Goal: Task Accomplishment & Management: Manage account settings

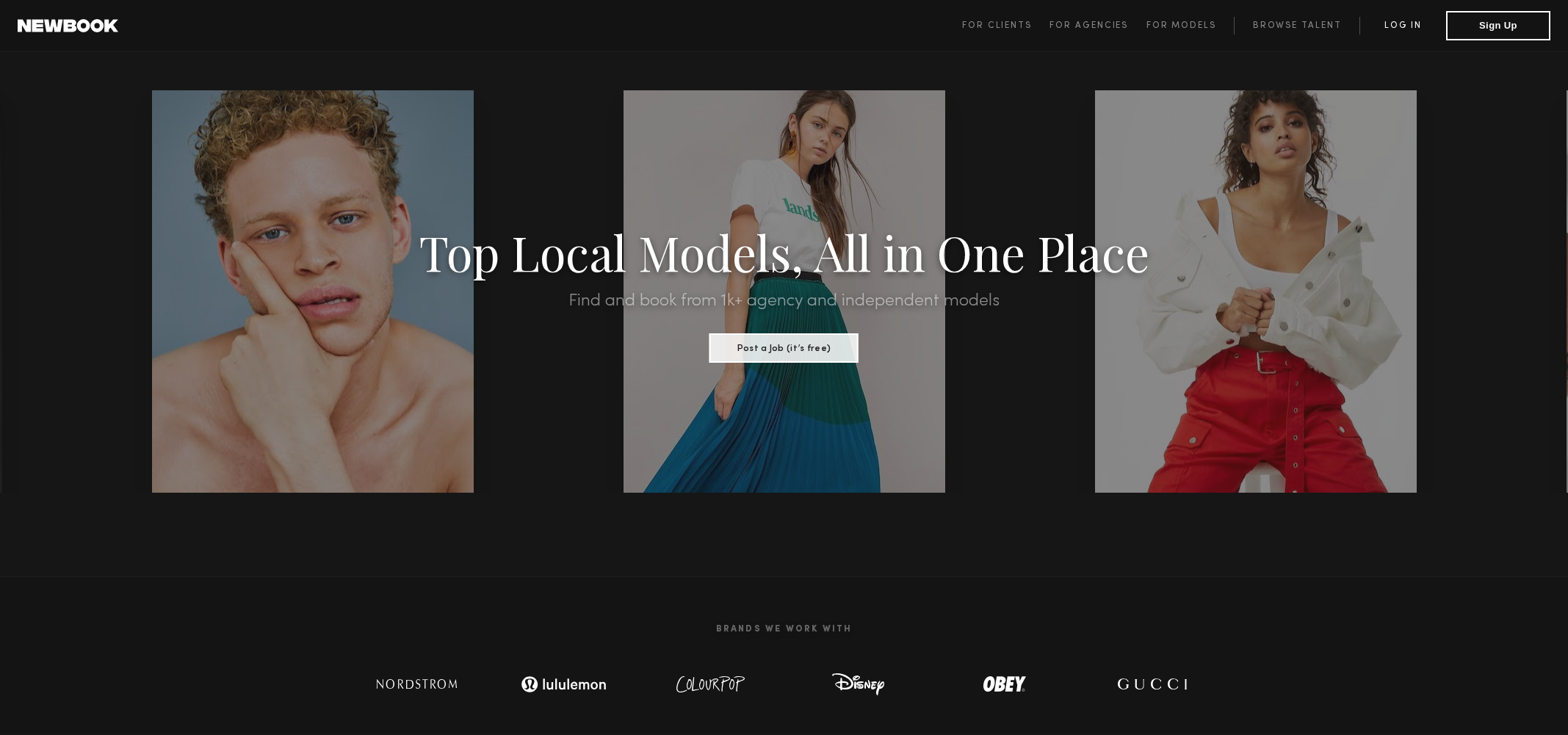
click at [1410, 31] on link "Log in" at bounding box center [1402, 25] width 87 height 18
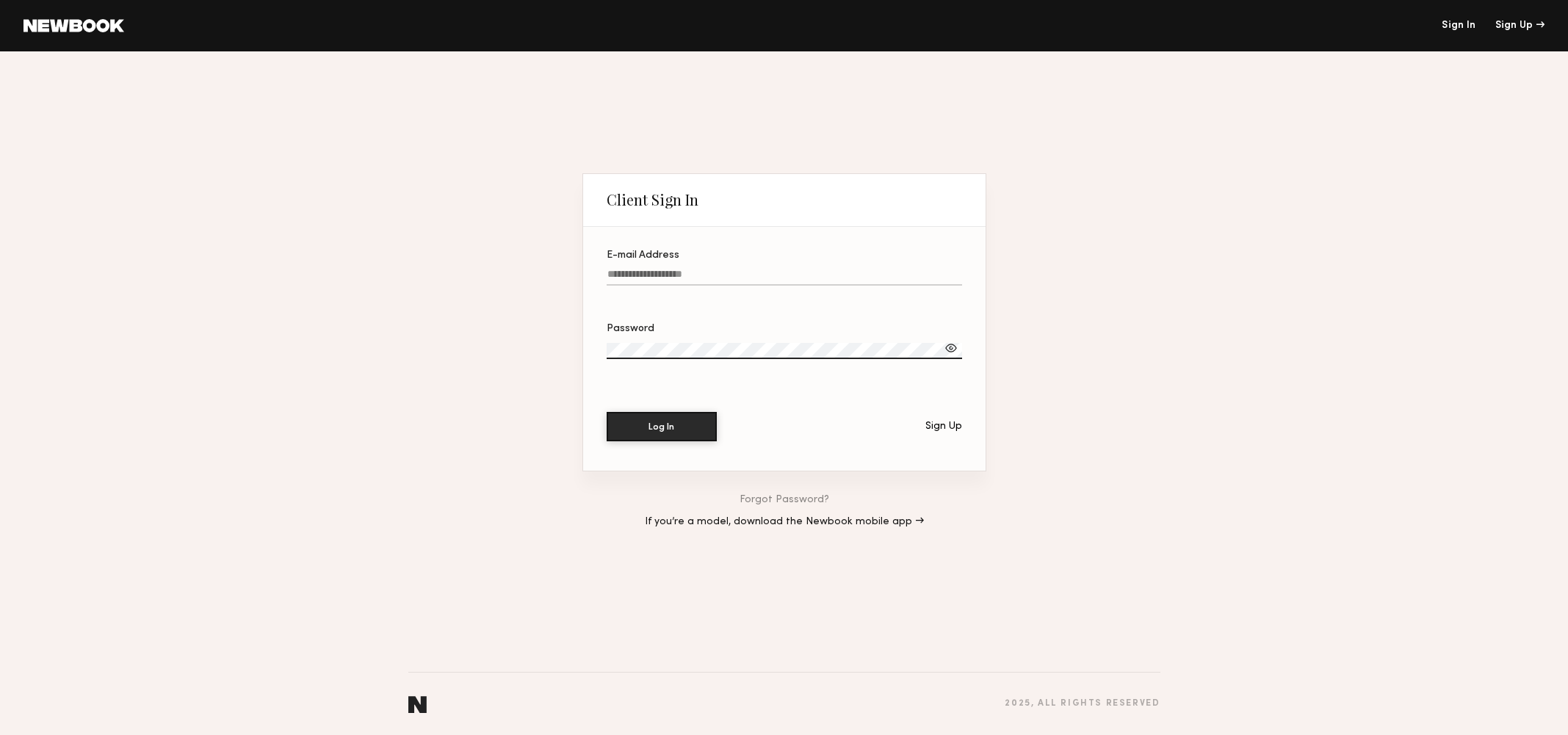
type input "**********"
click at [661, 426] on button "Log In" at bounding box center [661, 426] width 110 height 29
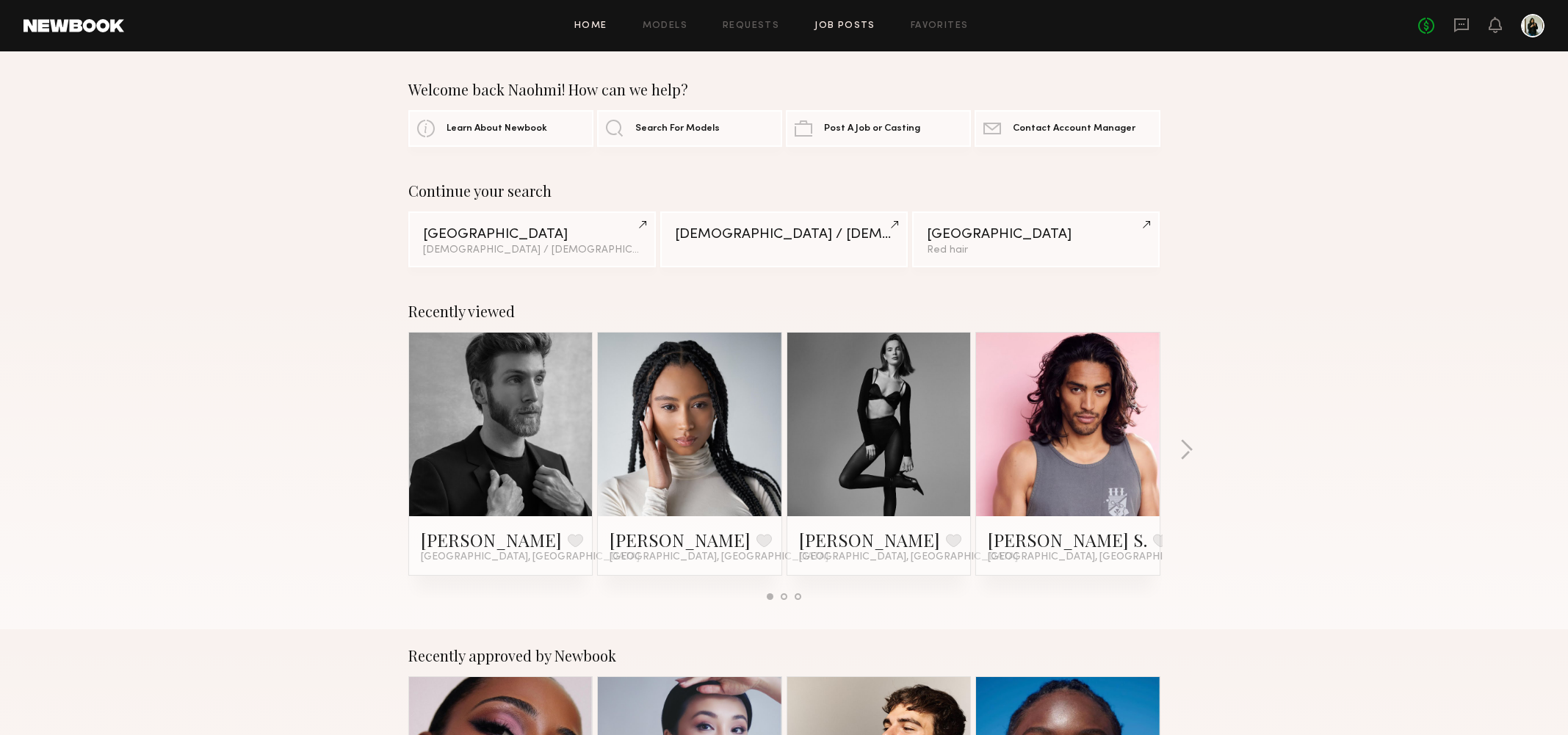
click at [846, 25] on link "Job Posts" at bounding box center [844, 26] width 61 height 9
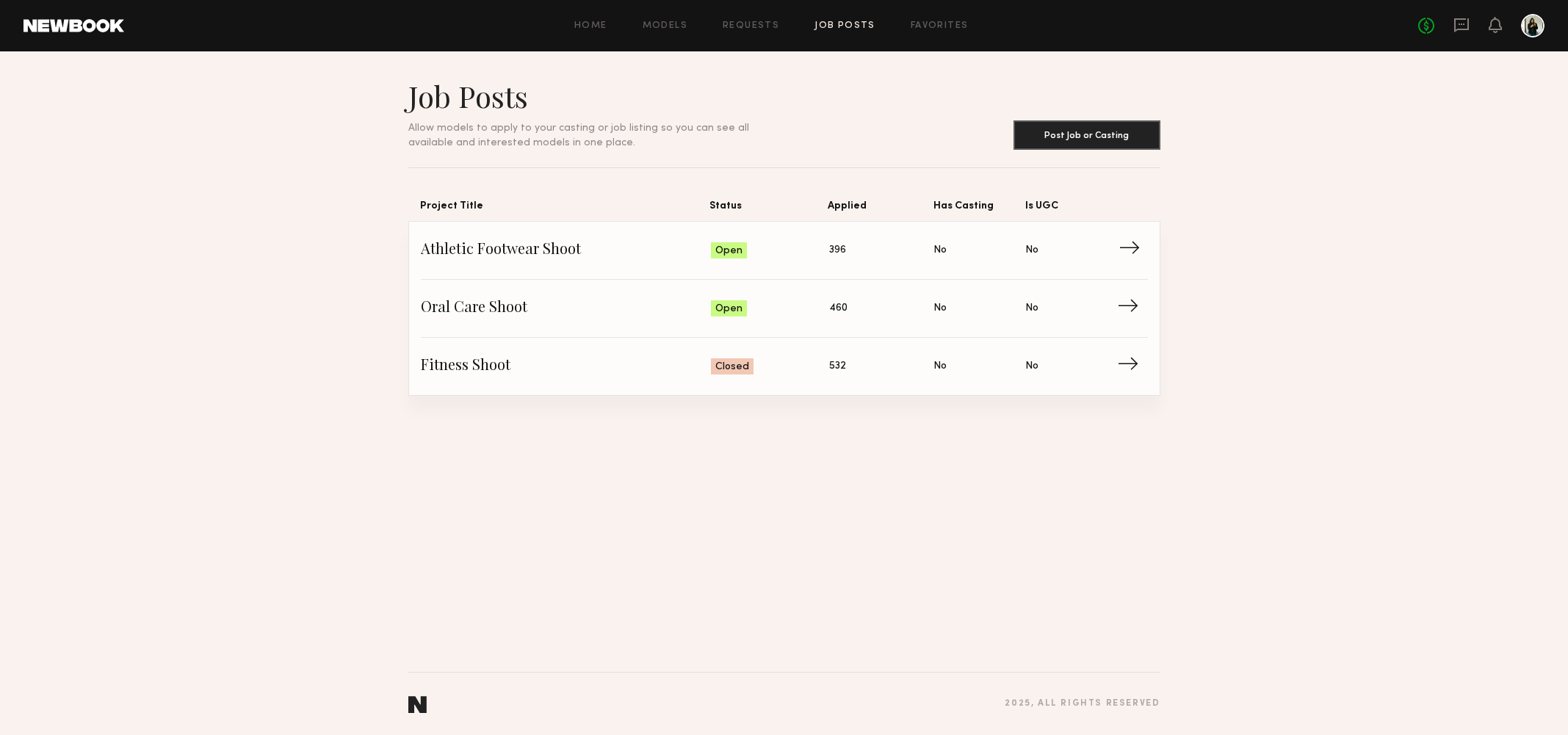
click at [709, 253] on span "Athletic Footwear Shoot" at bounding box center [566, 250] width 291 height 22
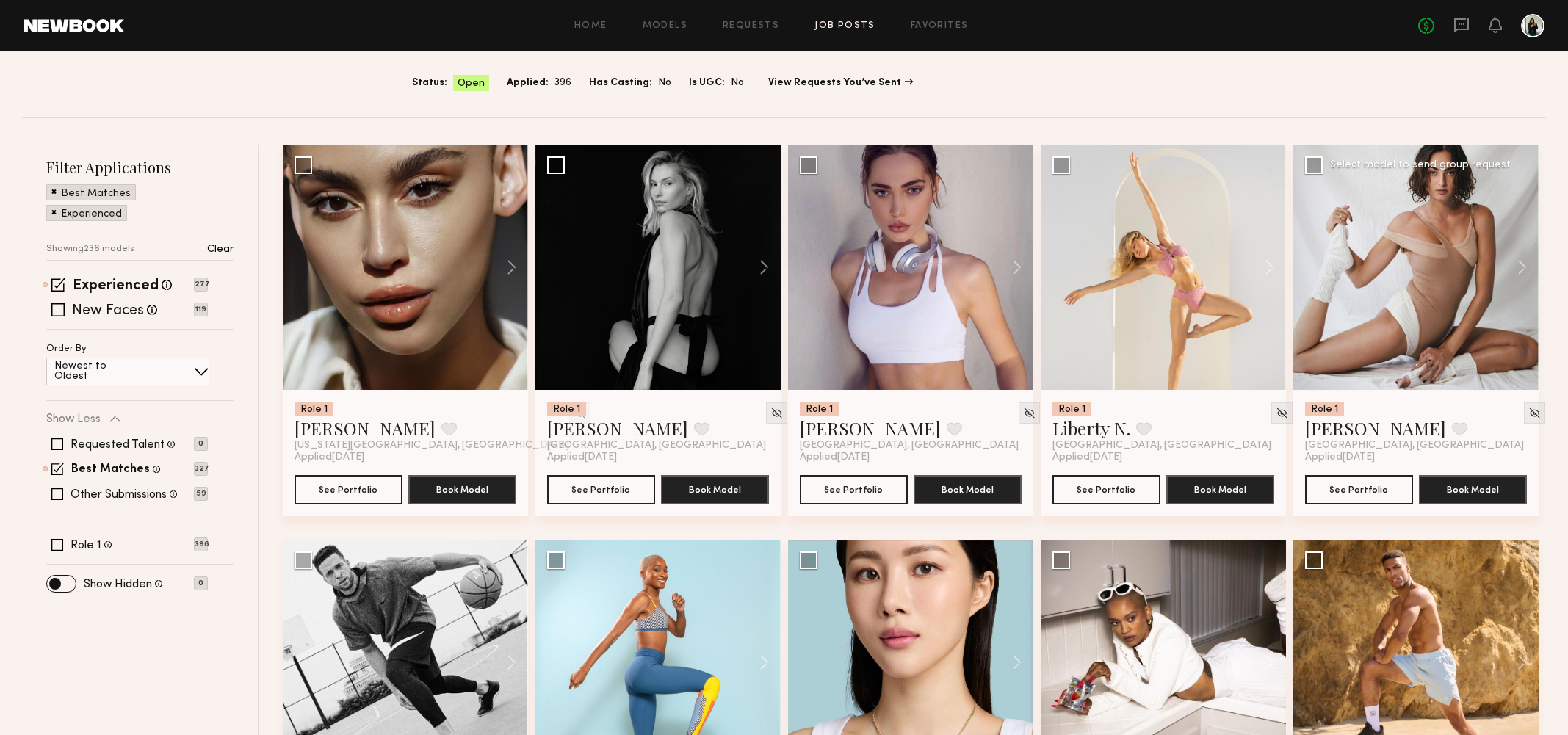
scroll to position [93, 0]
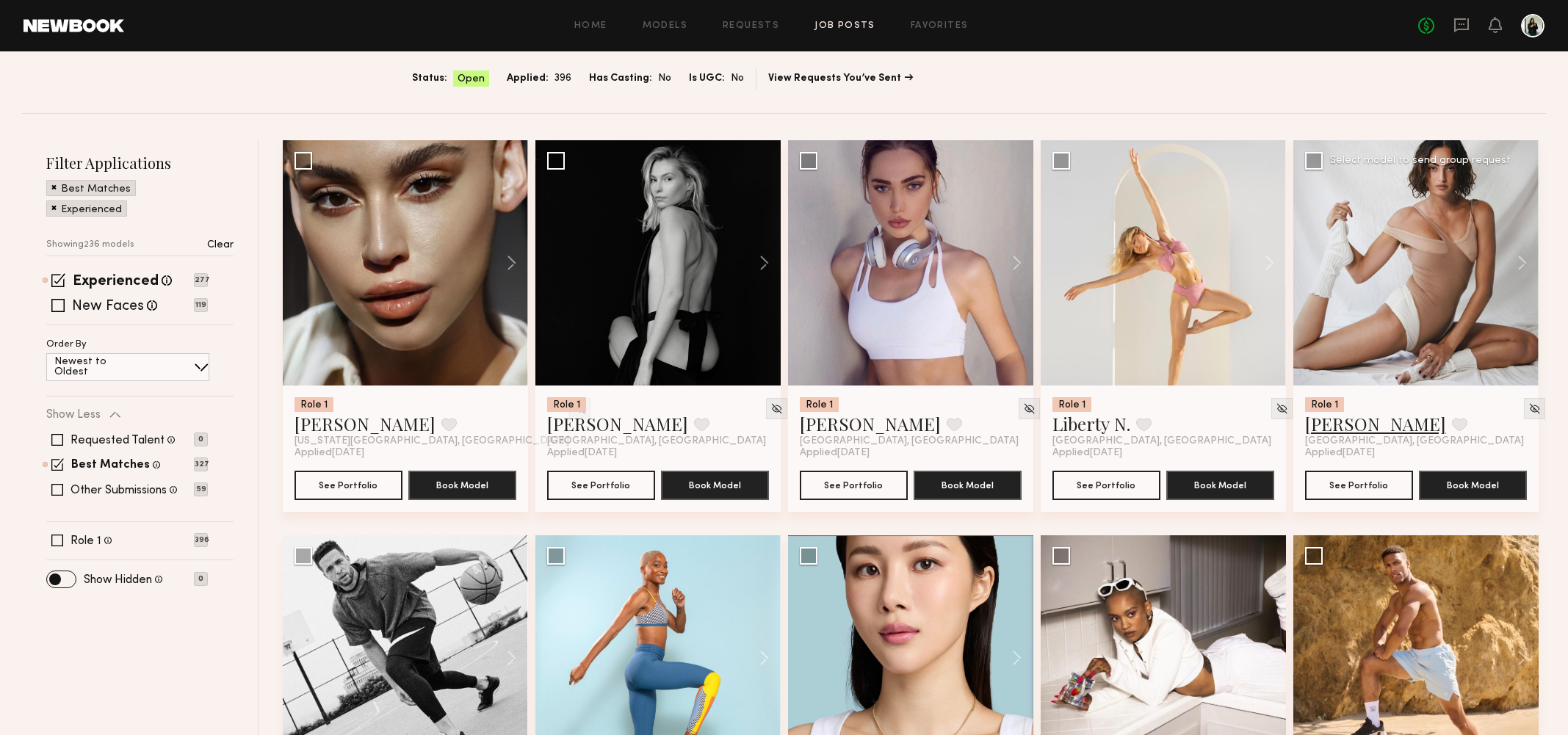
click at [1331, 420] on link "Moe S." at bounding box center [1375, 423] width 141 height 24
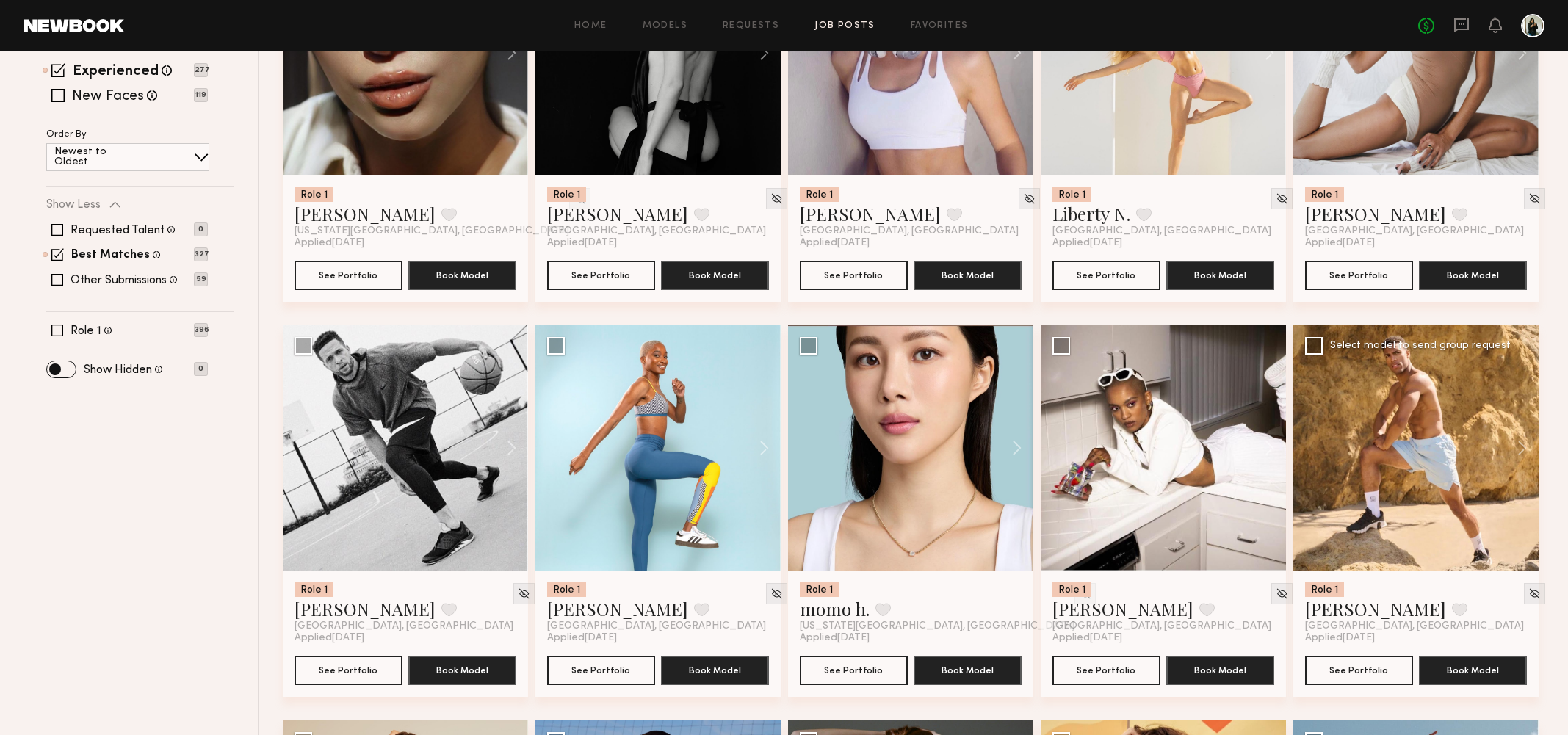
scroll to position [303, 0]
click at [566, 611] on link "Kia K." at bounding box center [617, 608] width 141 height 24
click at [1326, 618] on link "Tony D." at bounding box center [1375, 608] width 141 height 24
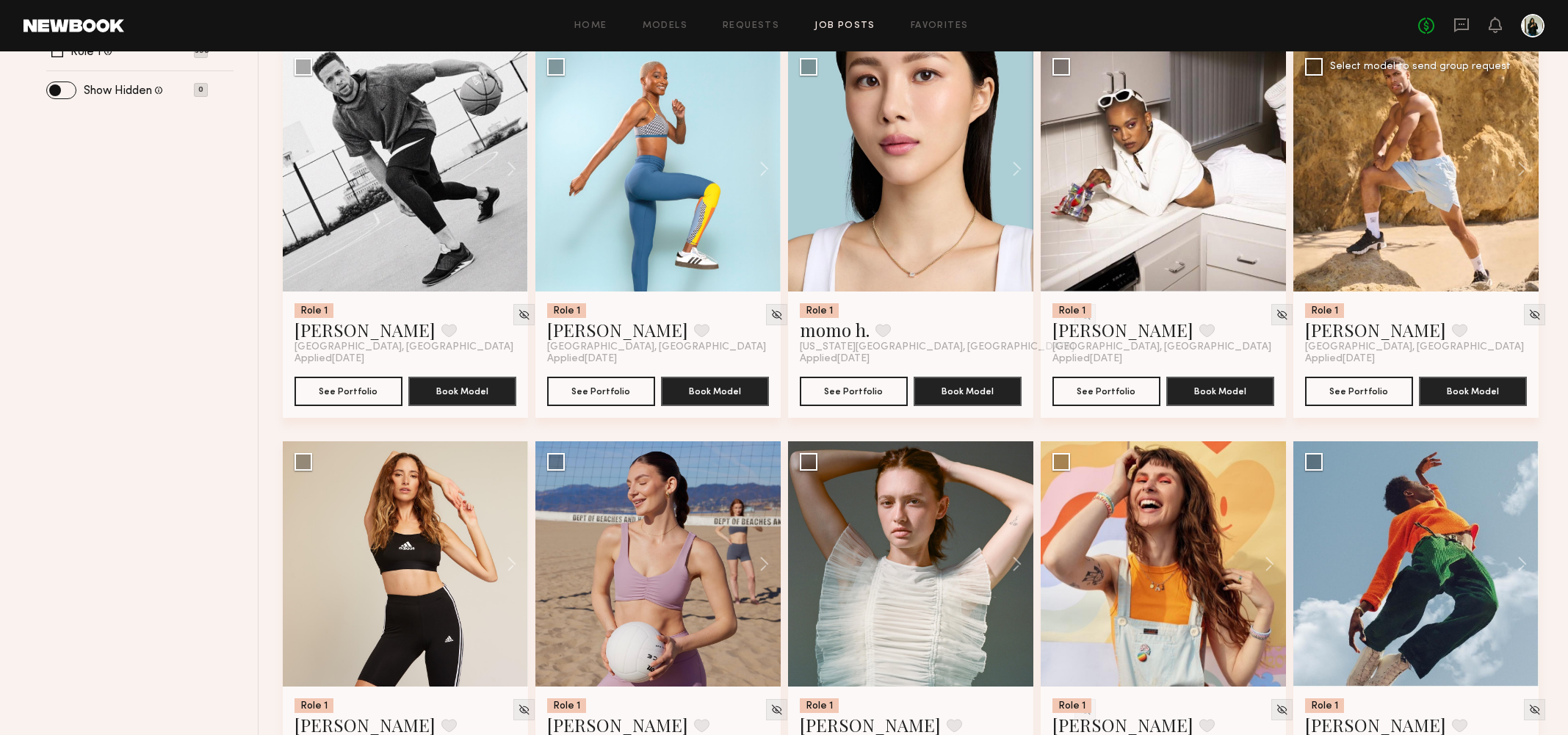
scroll to position [815, 0]
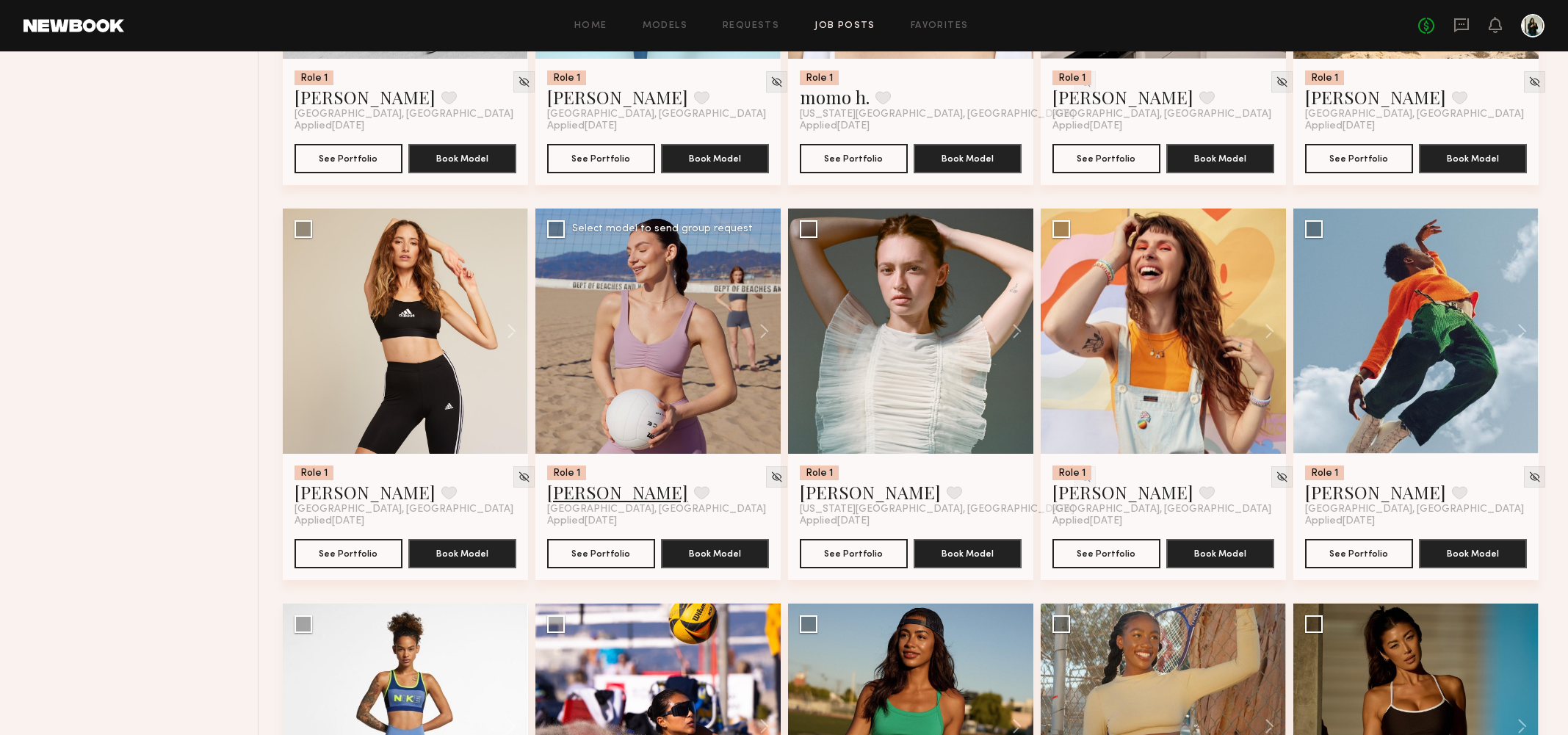
click at [570, 501] on link "Taylor S." at bounding box center [617, 492] width 141 height 24
drag, startPoint x: 325, startPoint y: 487, endPoint x: 339, endPoint y: 505, distance: 22.8
click at [325, 487] on link "Jacqueline R." at bounding box center [365, 492] width 141 height 24
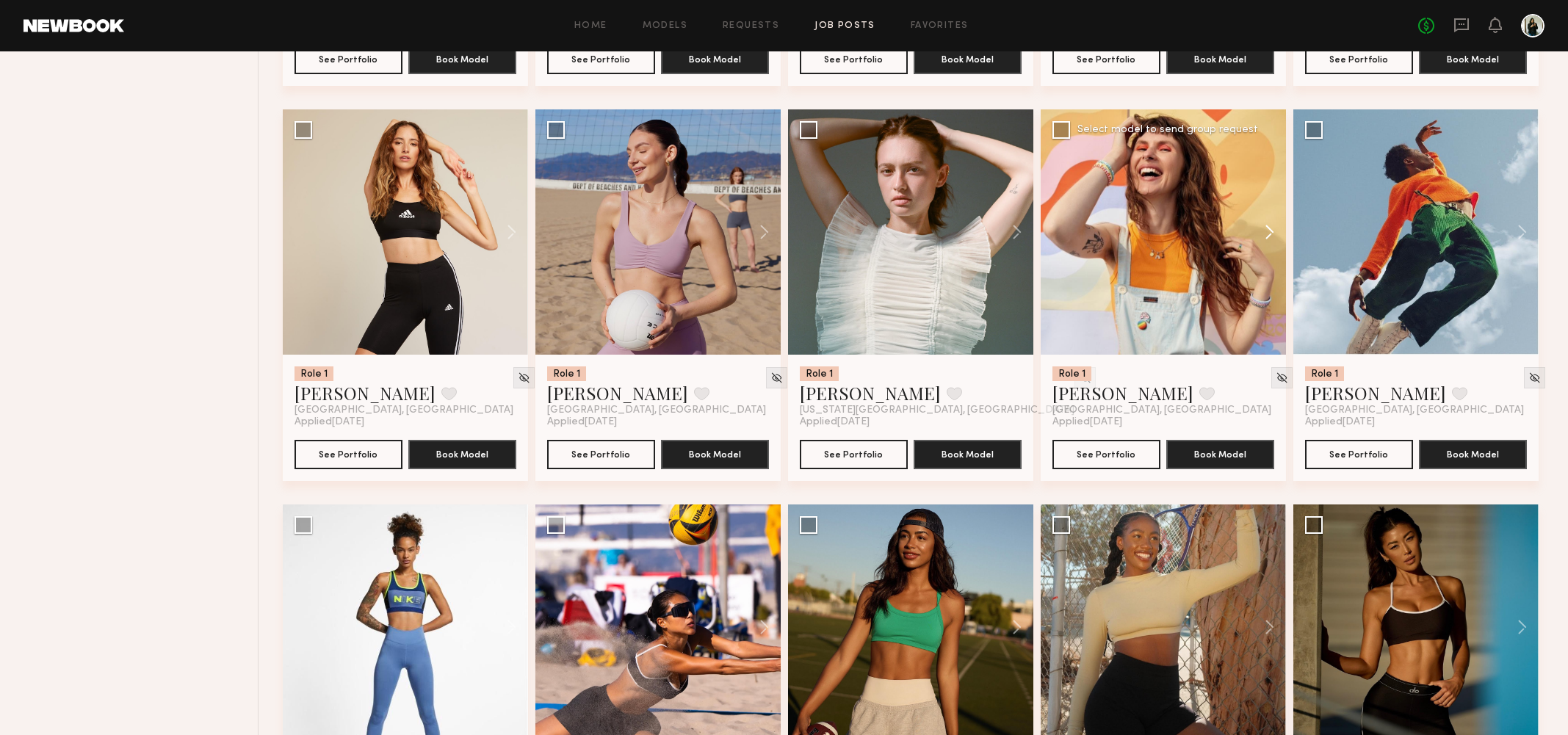
scroll to position [1081, 0]
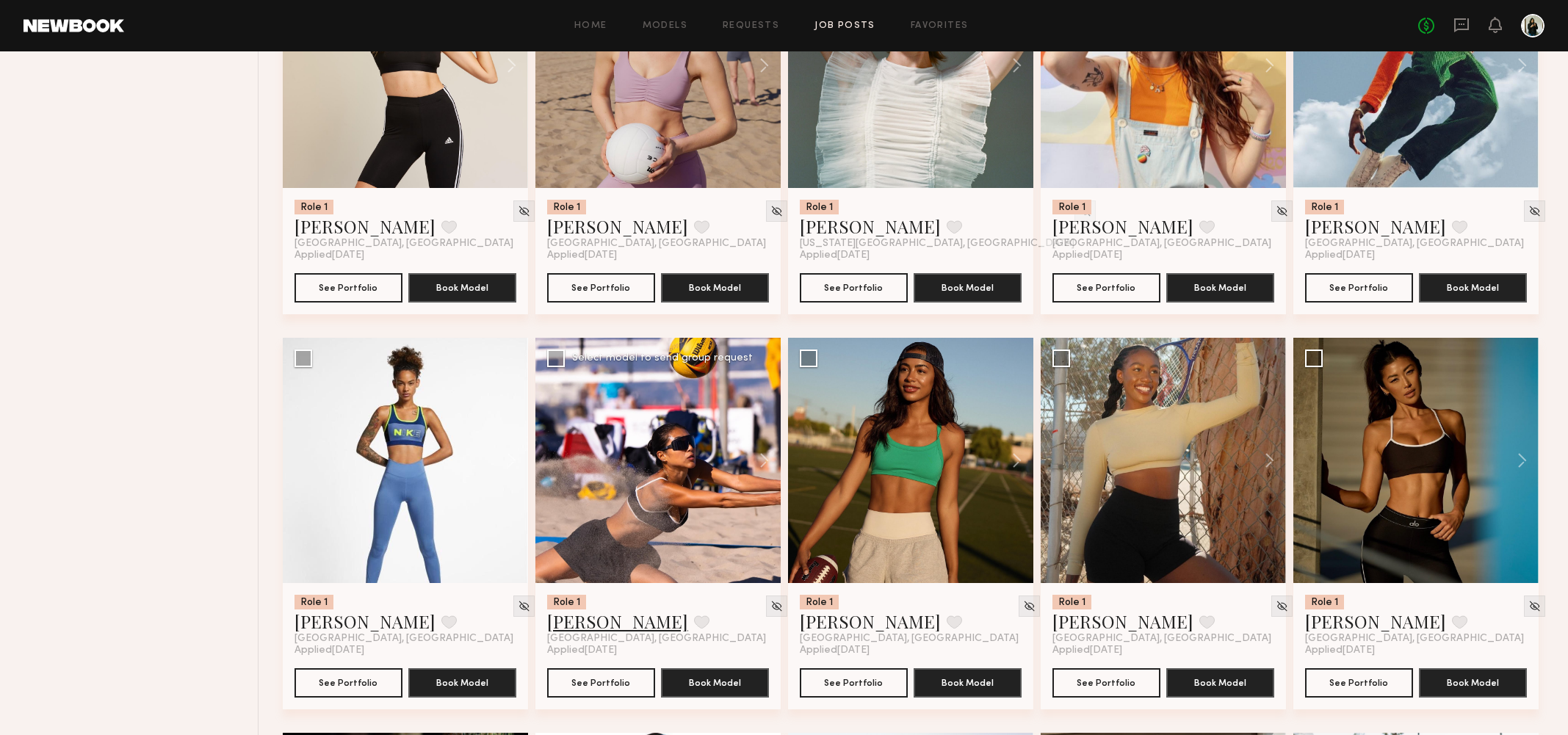
drag, startPoint x: 566, startPoint y: 617, endPoint x: 586, endPoint y: 617, distance: 20.0
click at [567, 617] on link "Kitty W." at bounding box center [617, 621] width 141 height 24
click at [319, 626] on link "Jordyn F." at bounding box center [365, 621] width 141 height 24
click at [1333, 626] on link "Jenn L." at bounding box center [1375, 621] width 141 height 24
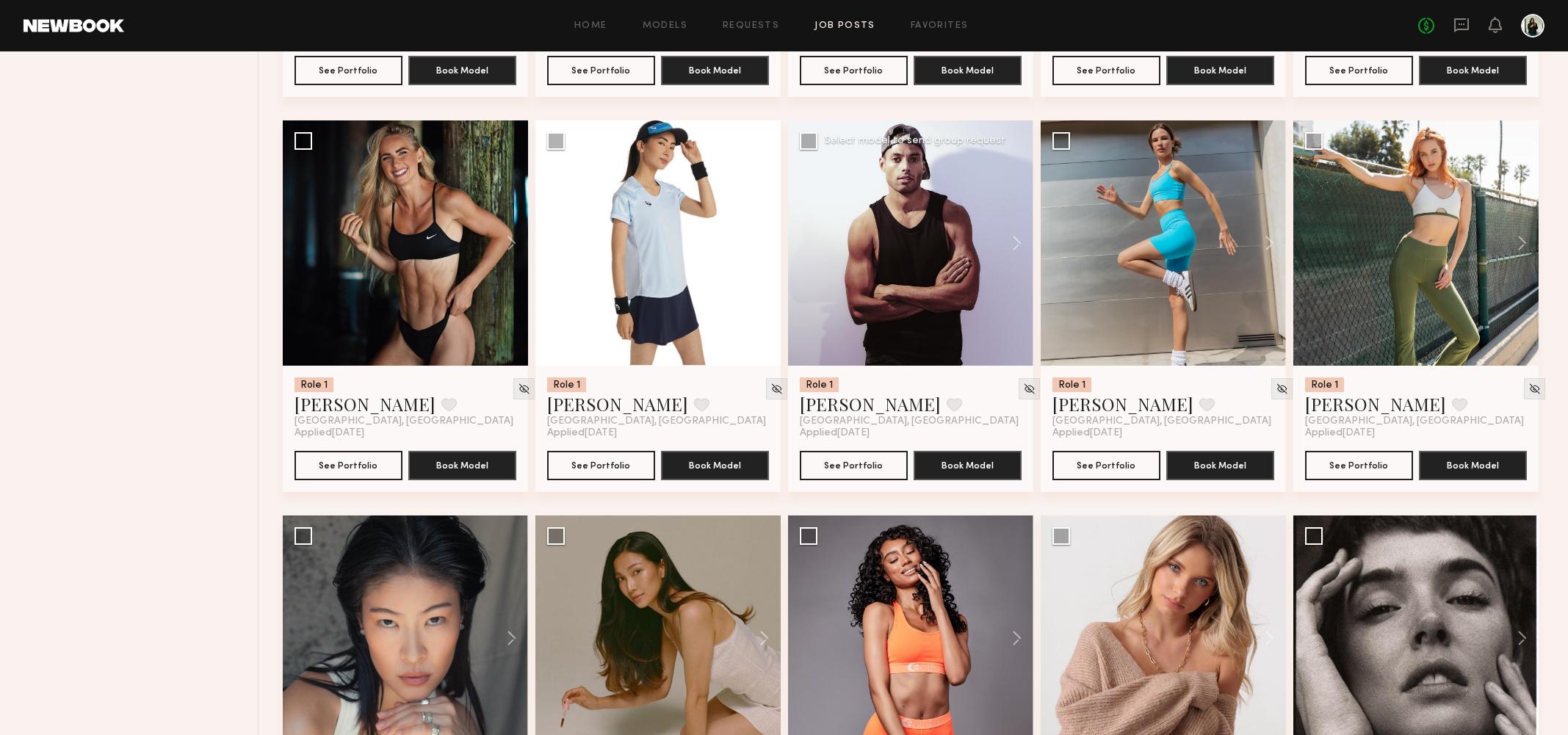
scroll to position [1672, 0]
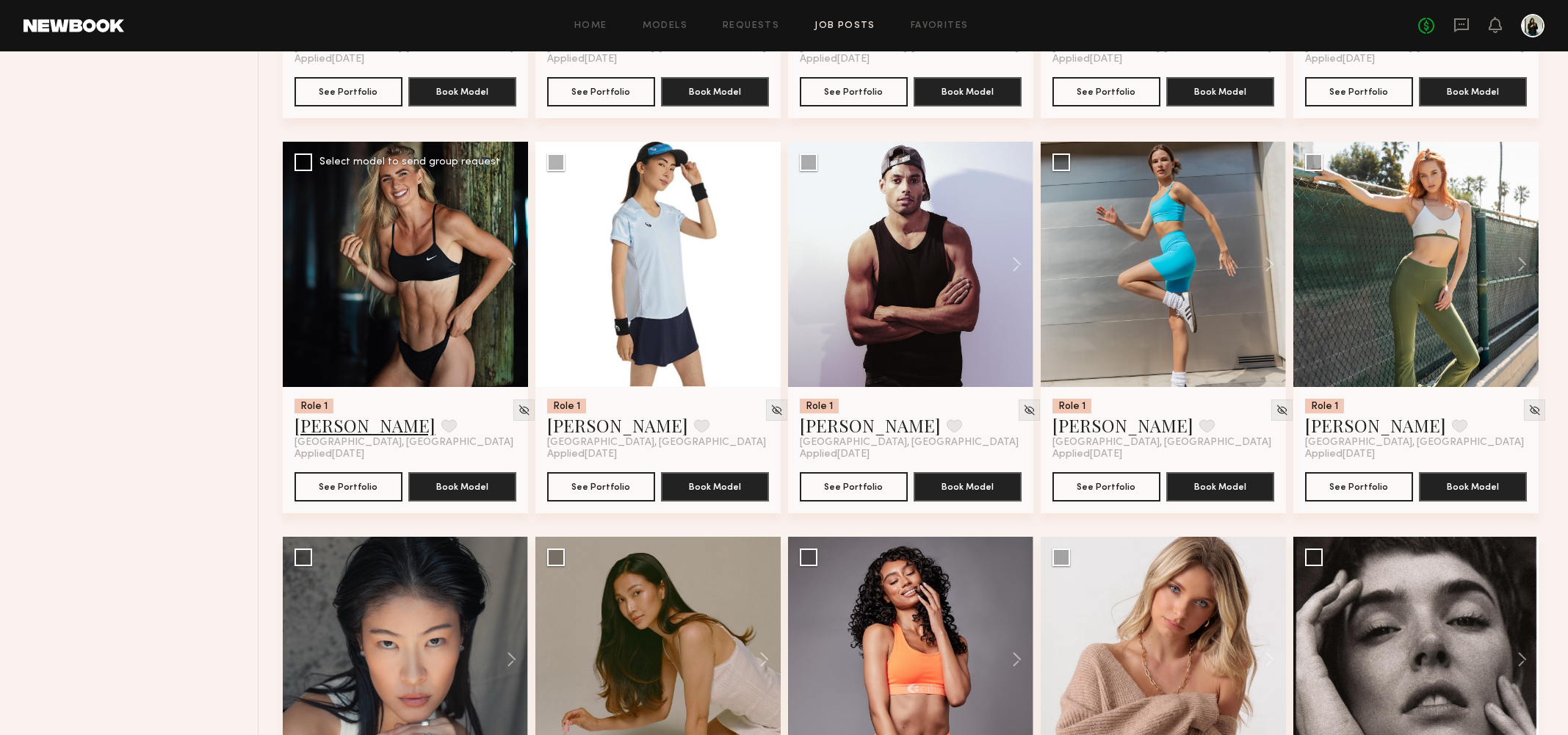
click at [346, 422] on link "Pernilla S." at bounding box center [365, 425] width 141 height 24
click at [830, 424] on link "Sean M." at bounding box center [870, 425] width 141 height 24
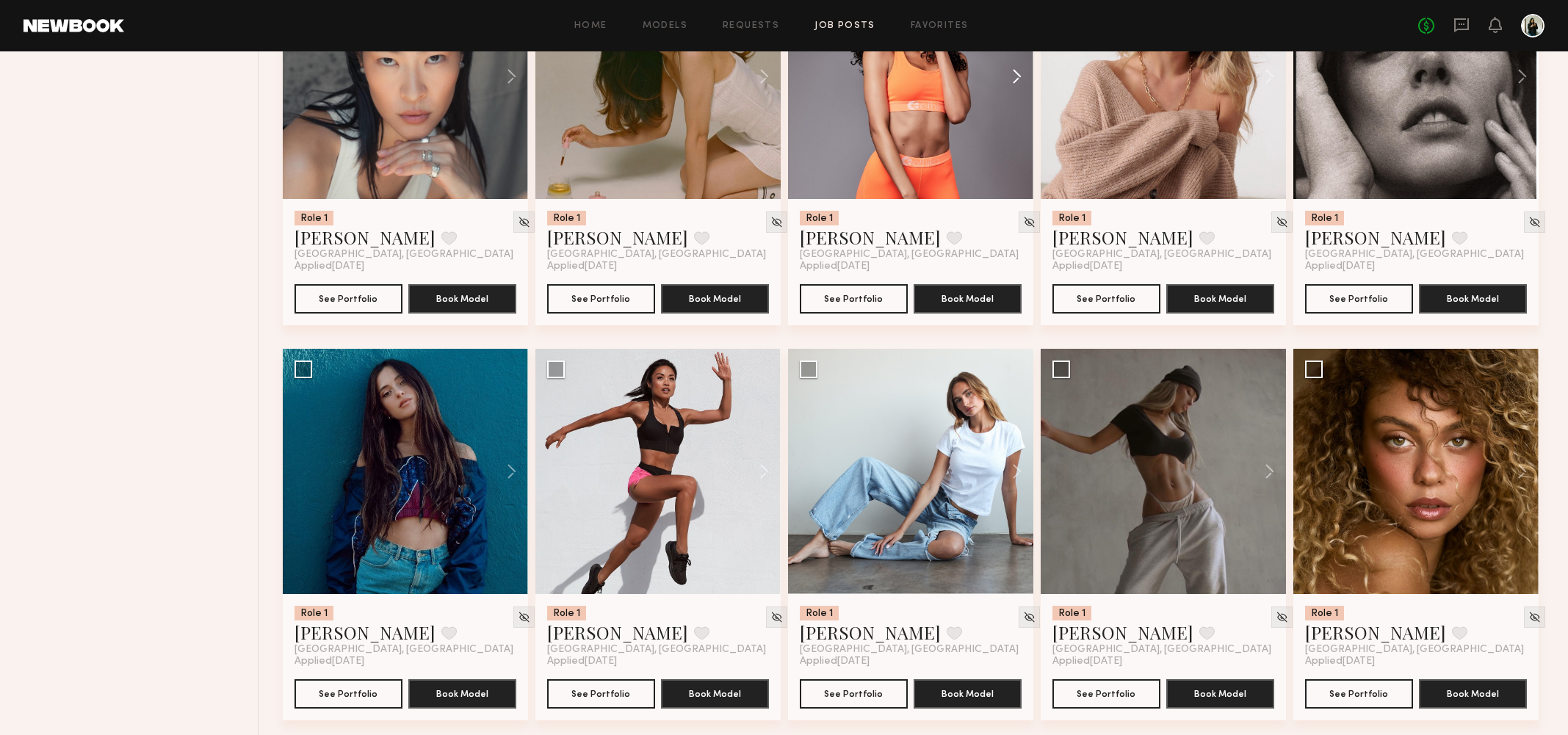
scroll to position [2361, 0]
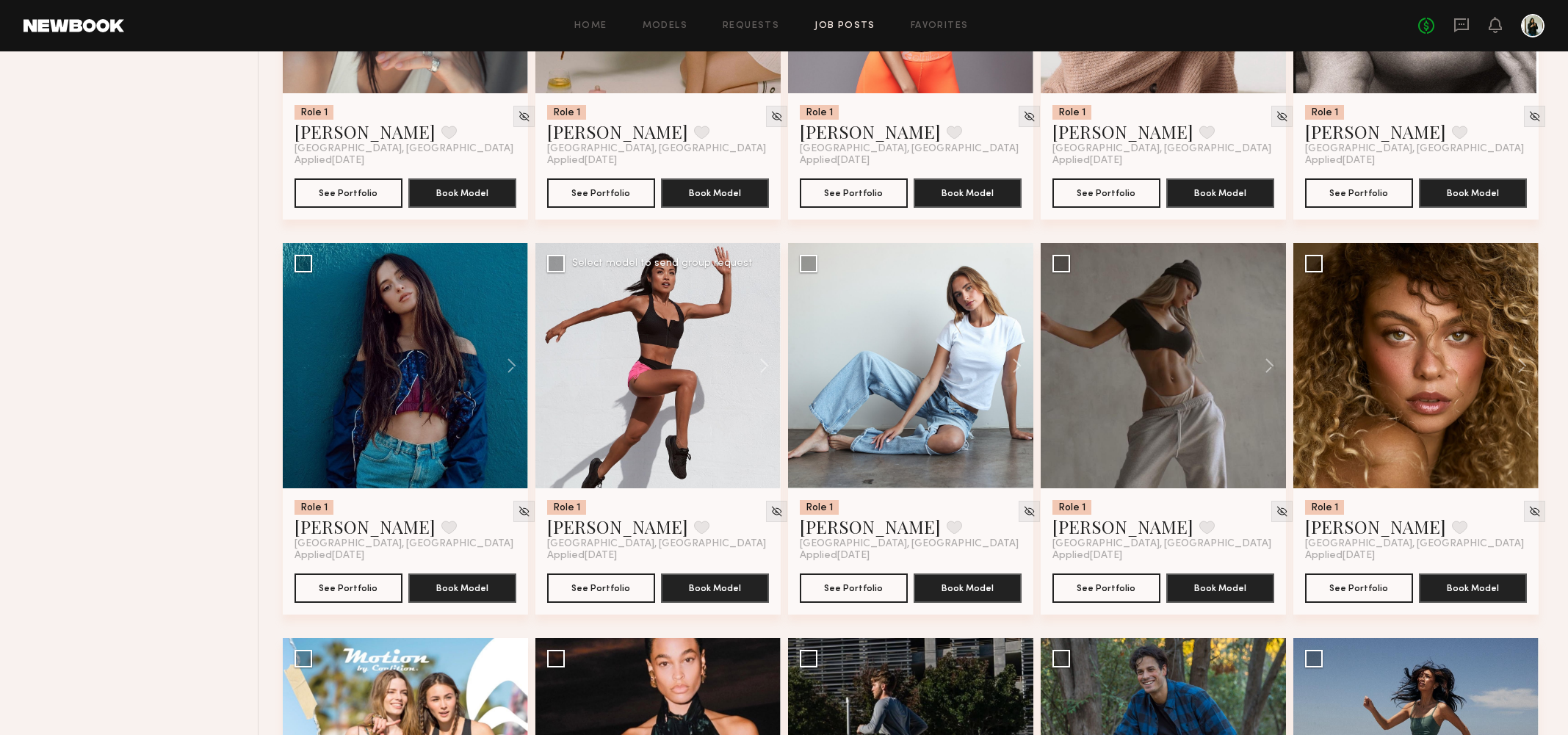
click at [661, 447] on div at bounding box center [657, 366] width 245 height 245
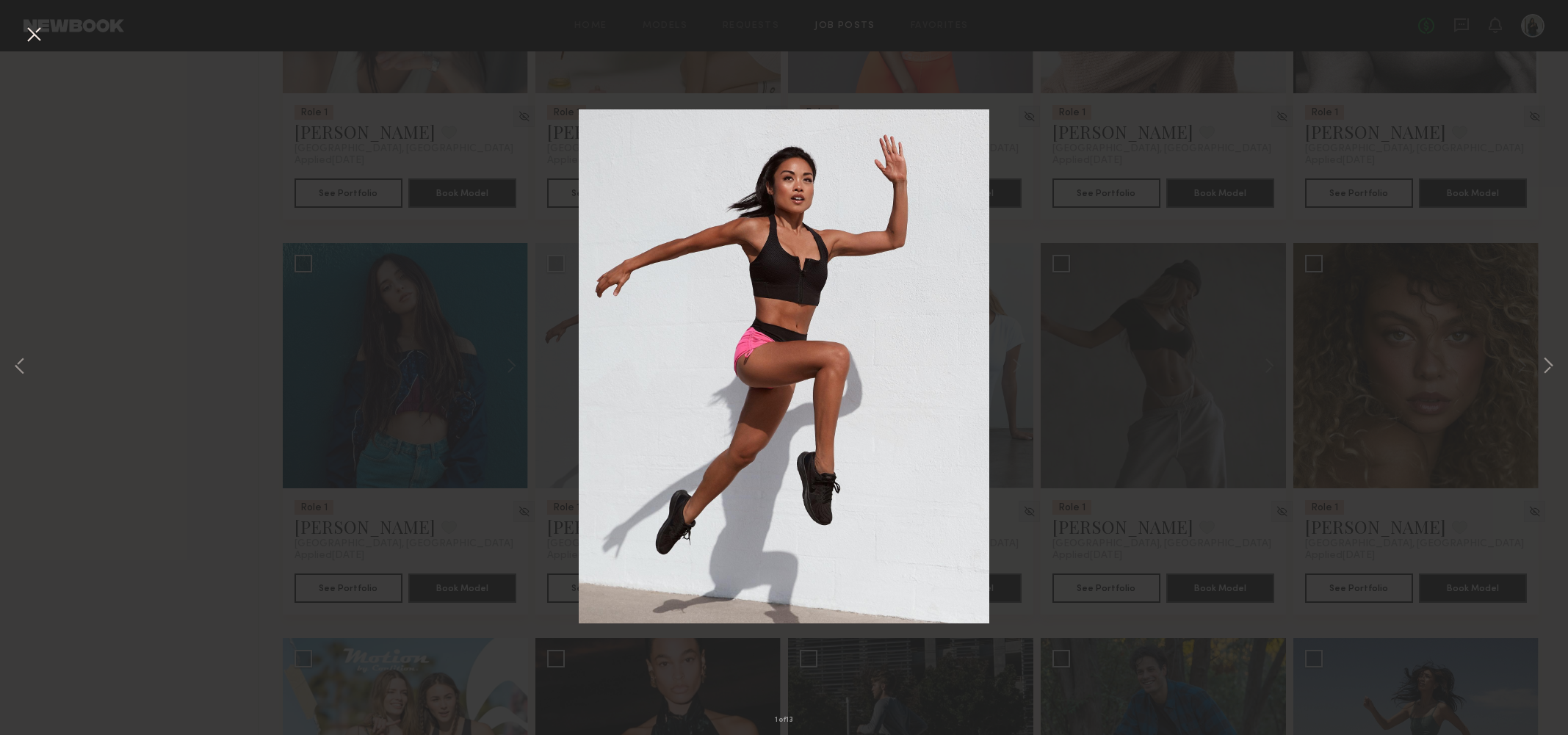
click at [1229, 404] on div "1 of 13" at bounding box center [784, 367] width 1568 height 735
click at [1510, 93] on div "1 of 13" at bounding box center [784, 367] width 1568 height 735
drag, startPoint x: 36, startPoint y: 31, endPoint x: 76, endPoint y: 61, distance: 50.0
click at [36, 32] on button at bounding box center [34, 35] width 24 height 26
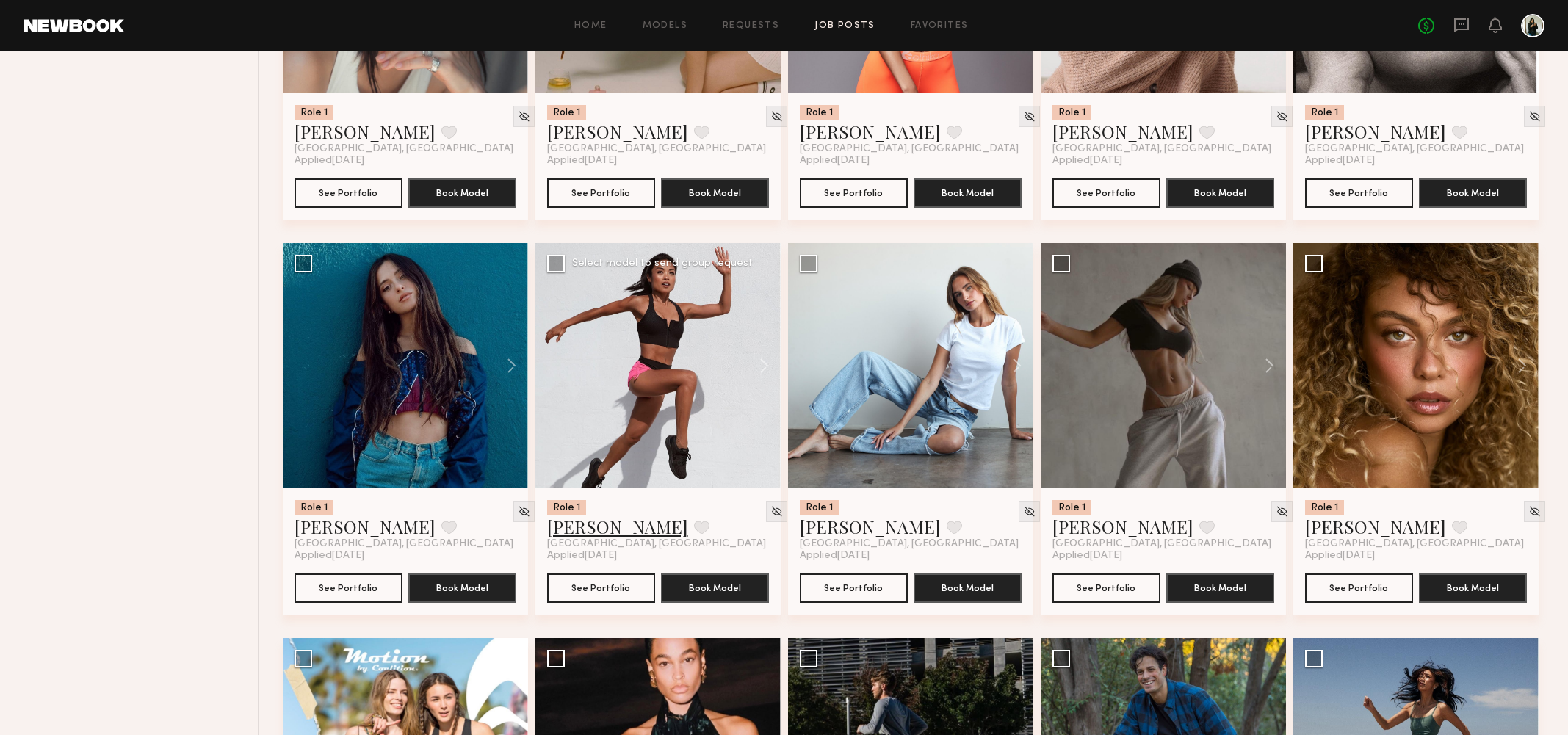
click at [586, 530] on link "Jules A." at bounding box center [617, 526] width 141 height 24
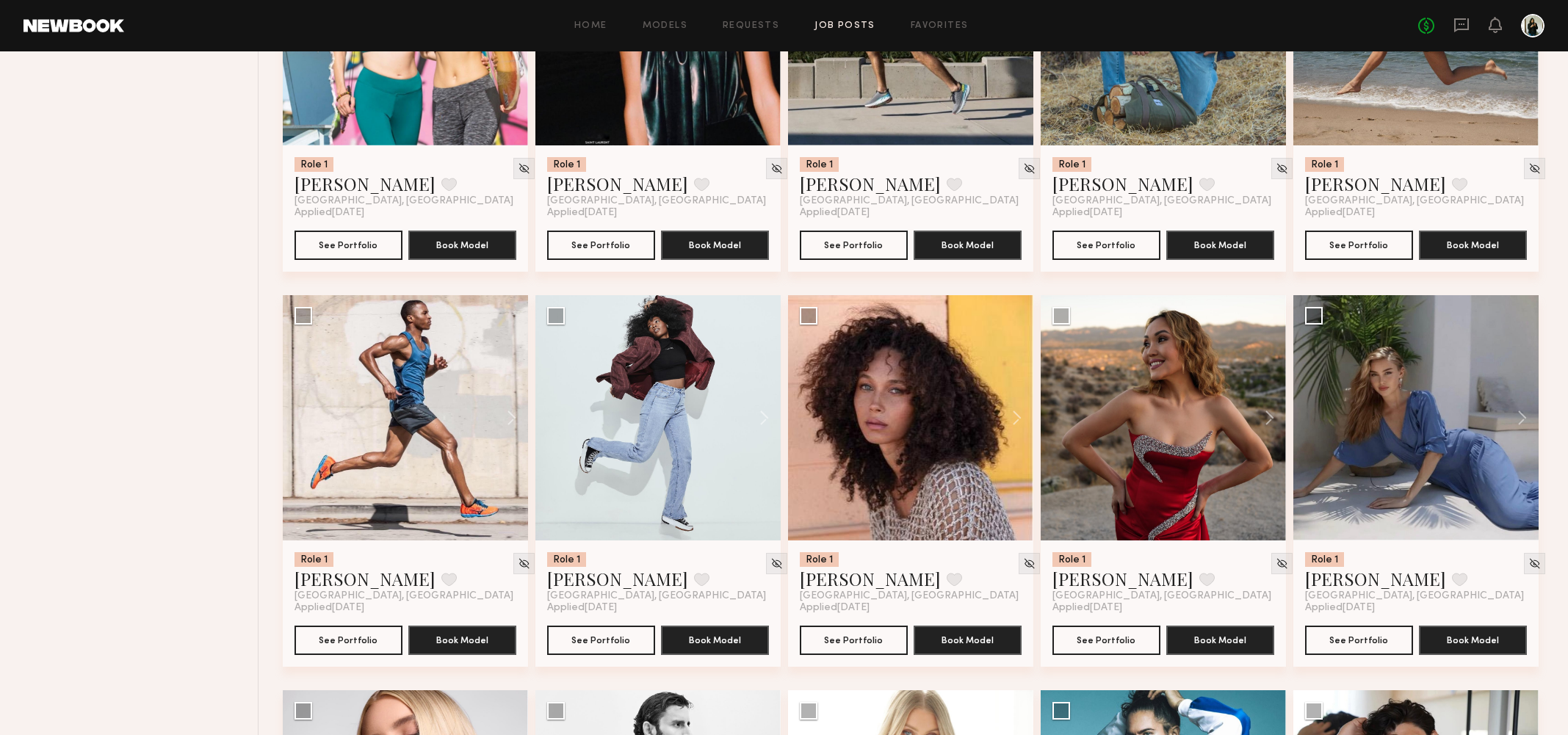
scroll to position [3108, 0]
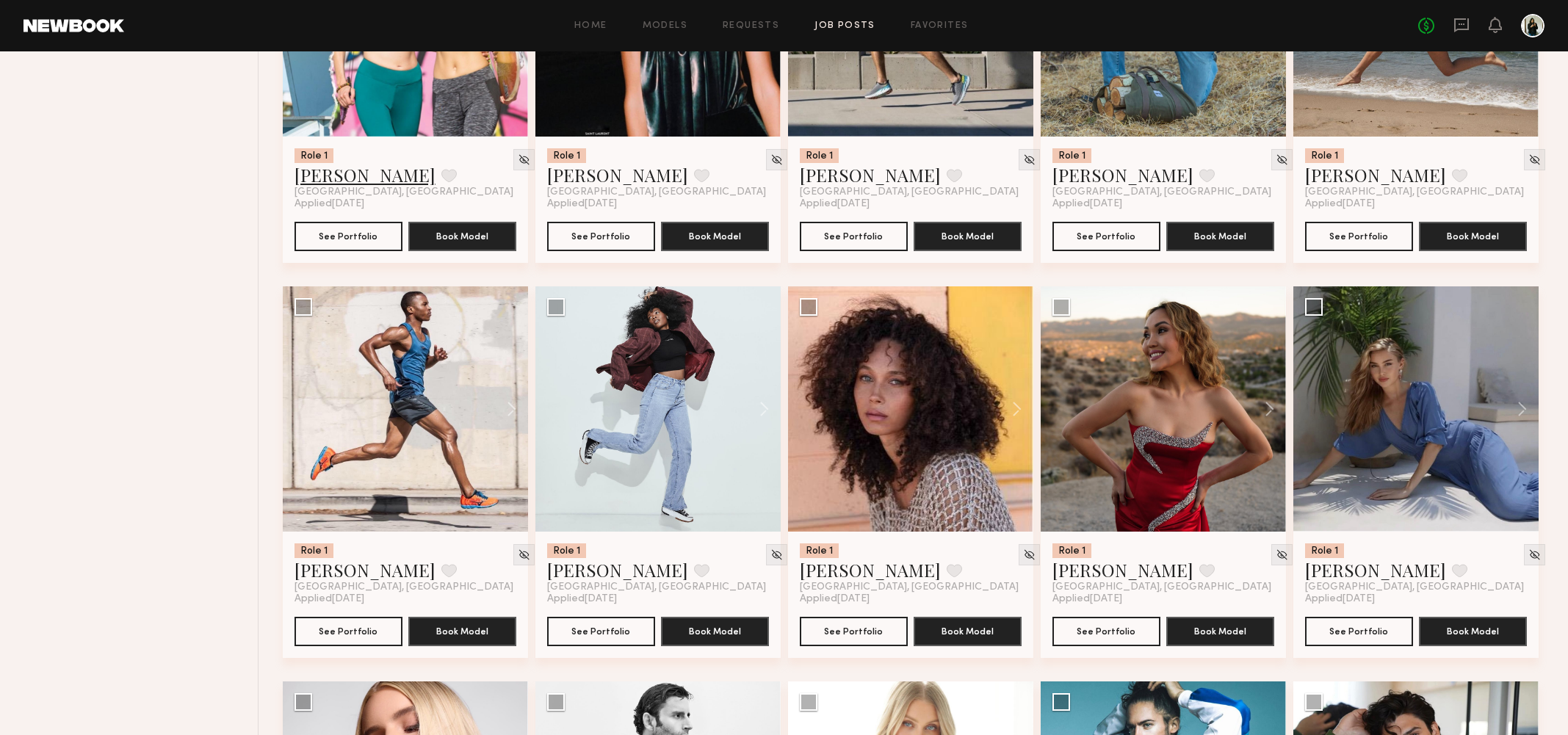
click at [319, 169] on link "Jess M." at bounding box center [365, 174] width 141 height 24
click at [322, 571] on link "Craig H." at bounding box center [365, 570] width 141 height 24
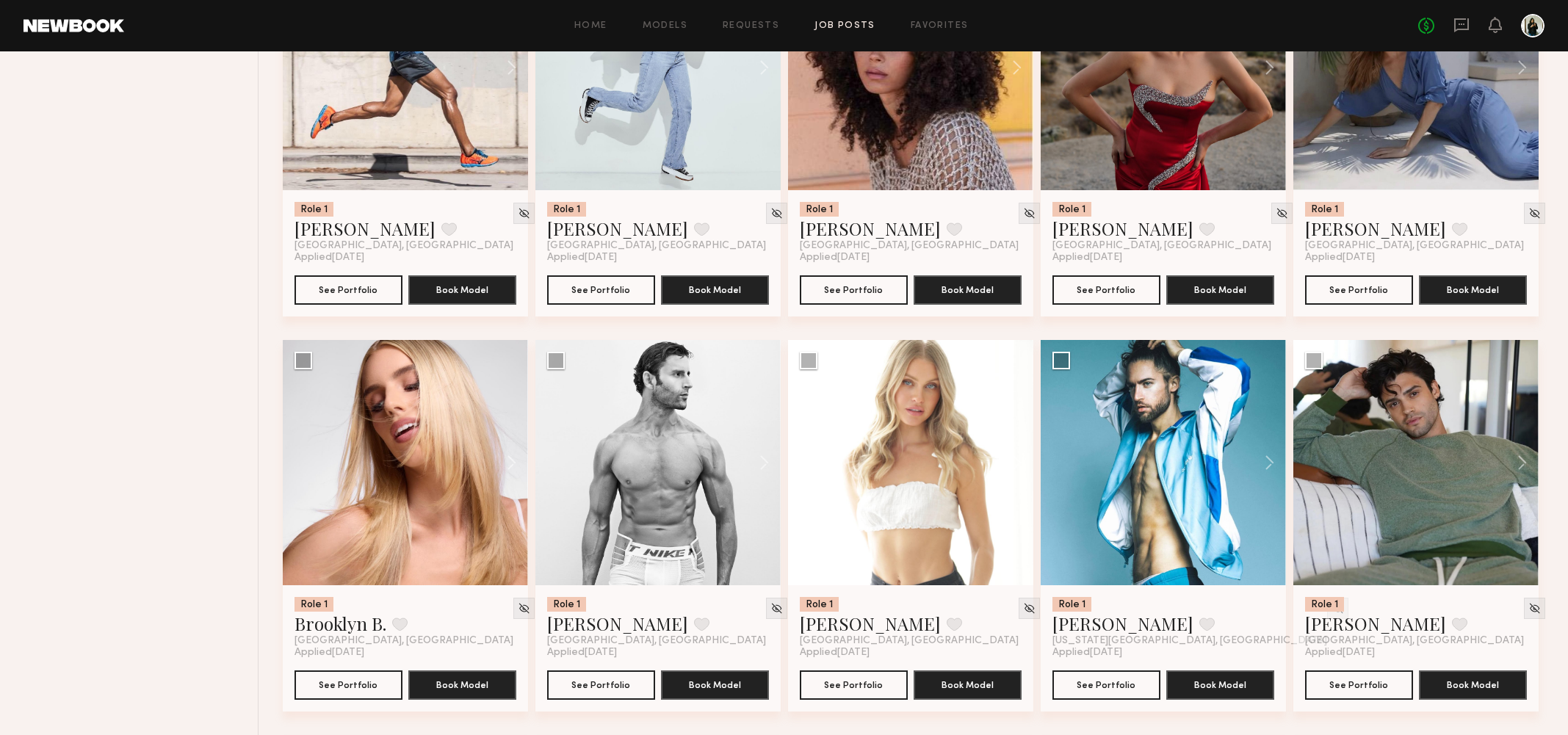
scroll to position [3574, 0]
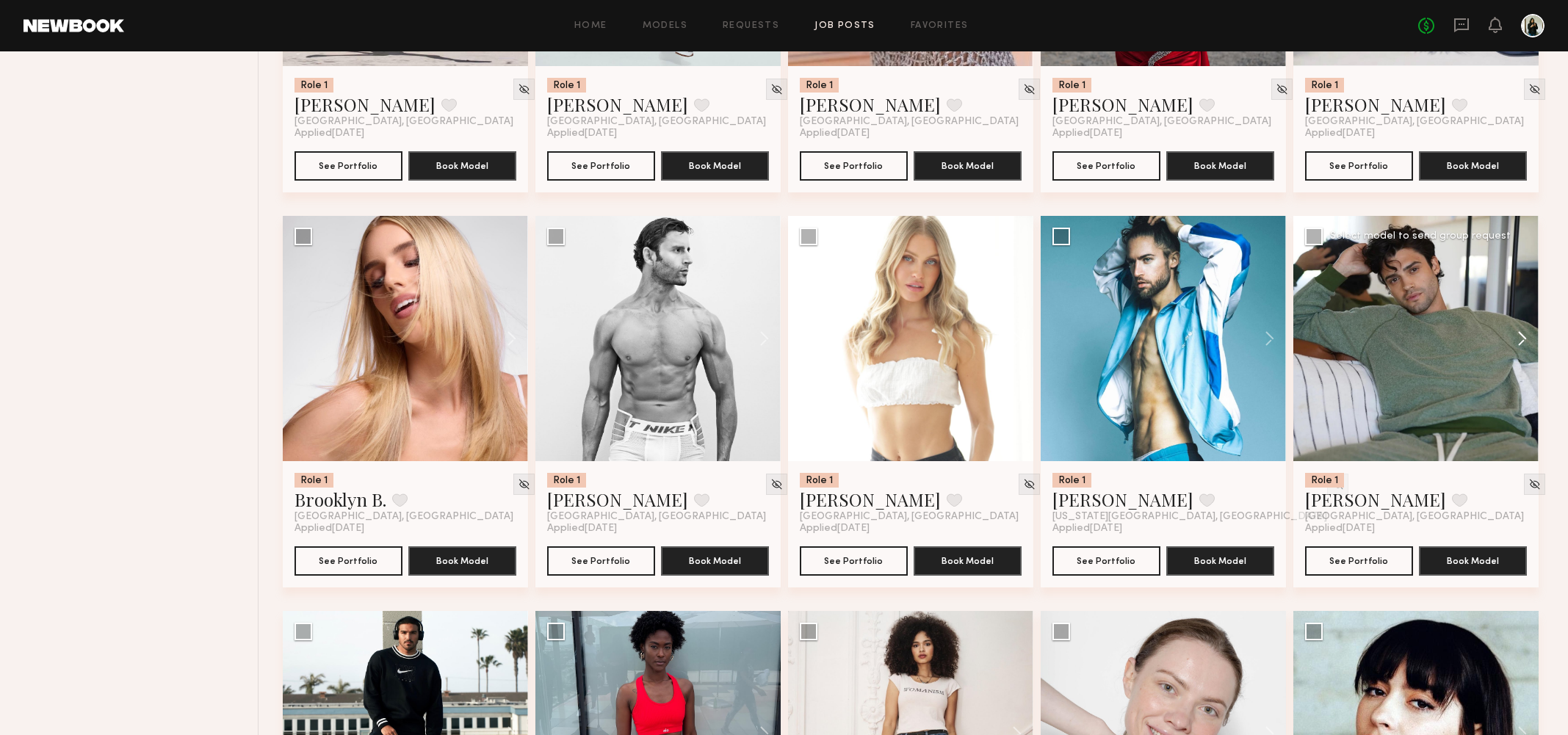
click at [1525, 338] on button at bounding box center [1514, 338] width 47 height 245
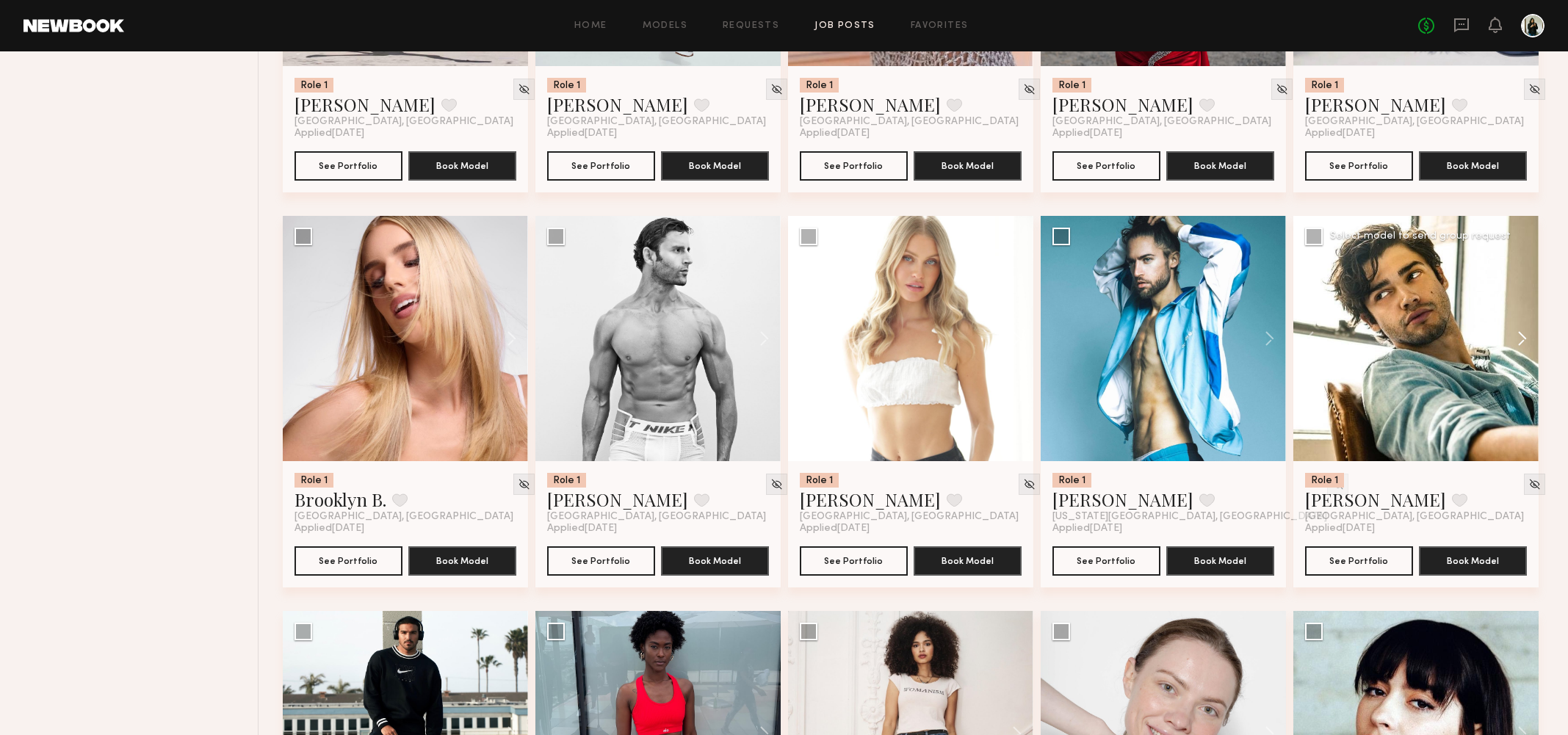
click at [1525, 338] on button at bounding box center [1514, 338] width 47 height 245
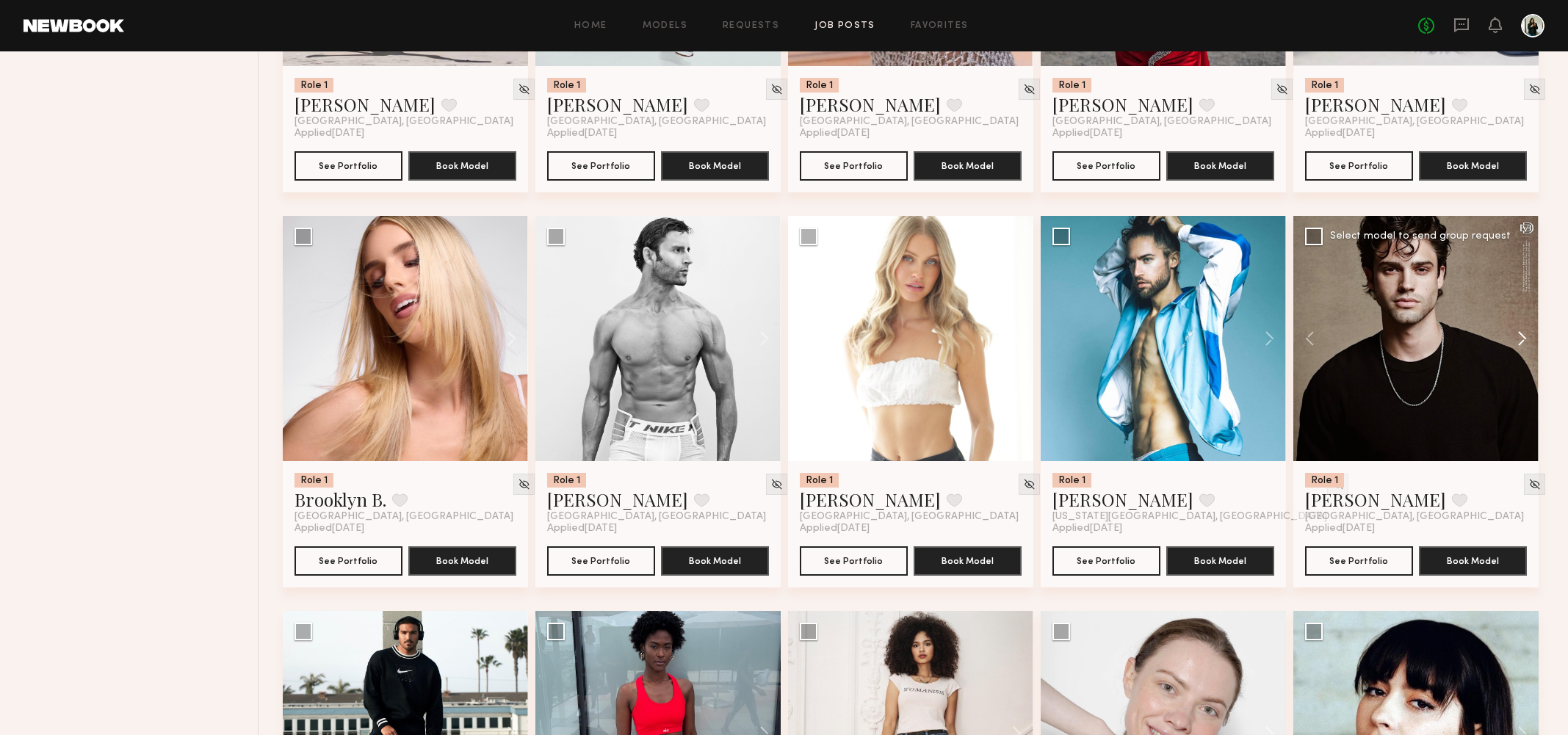
click at [1525, 338] on button at bounding box center [1514, 338] width 47 height 245
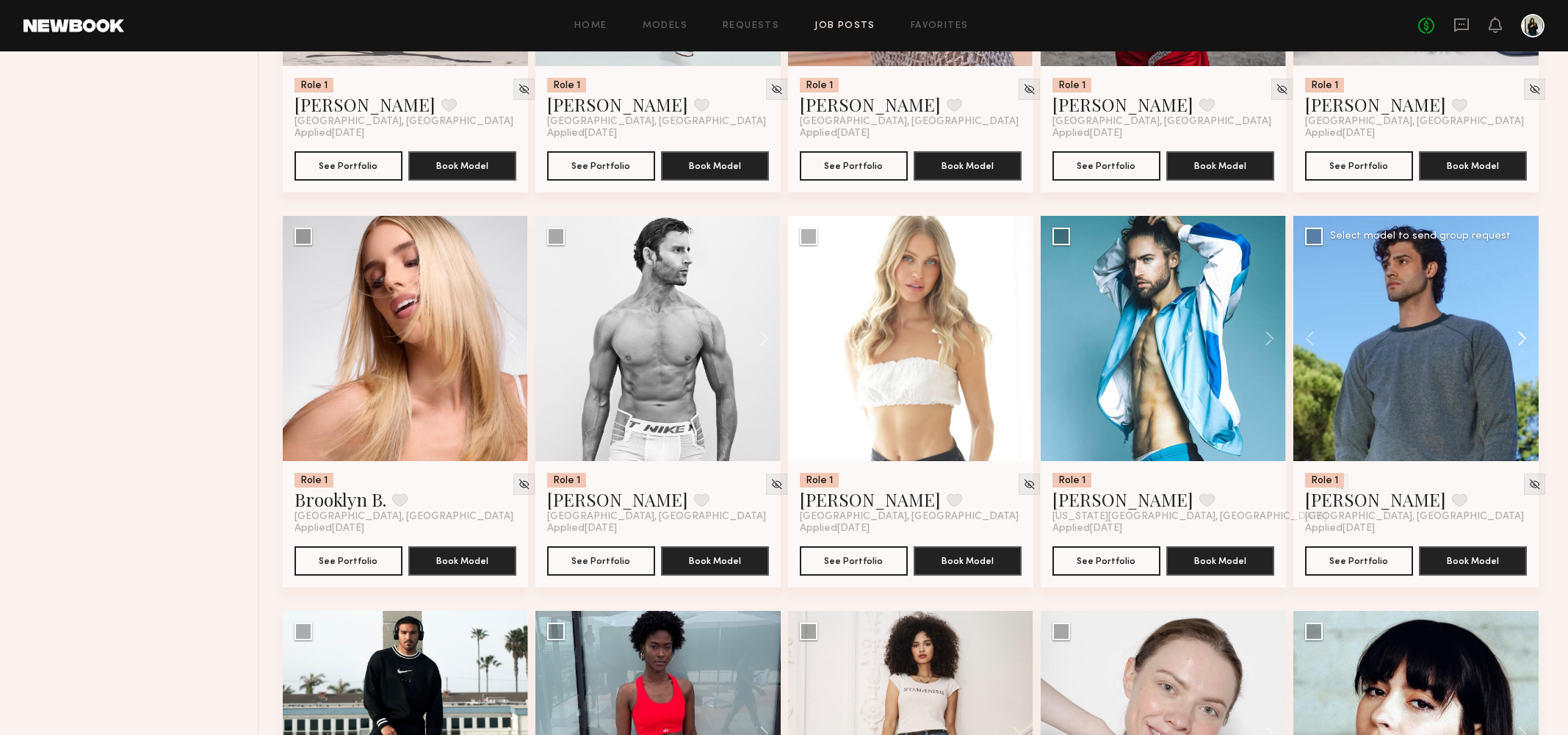
click at [1525, 338] on button at bounding box center [1514, 338] width 47 height 245
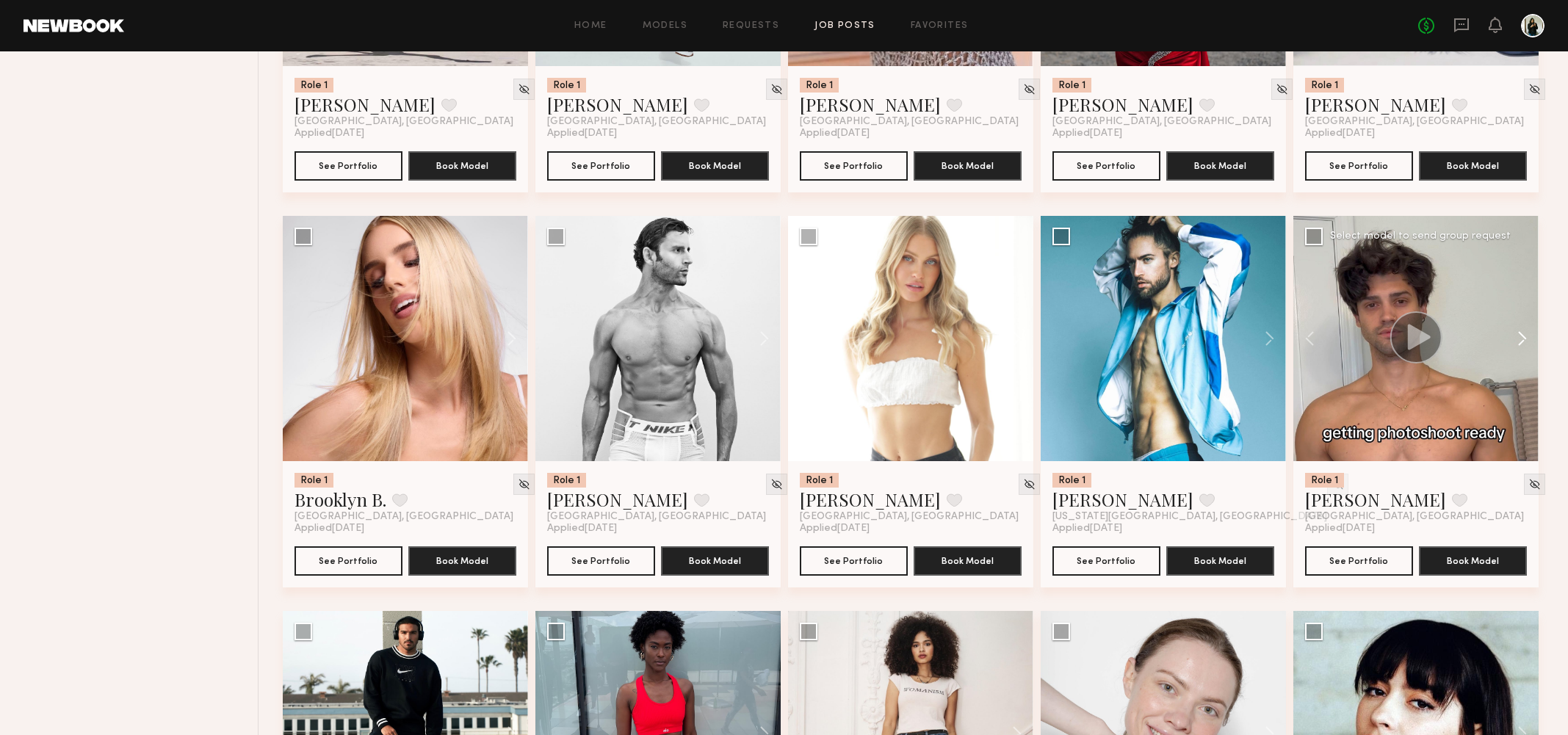
click at [1525, 338] on button at bounding box center [1514, 338] width 47 height 245
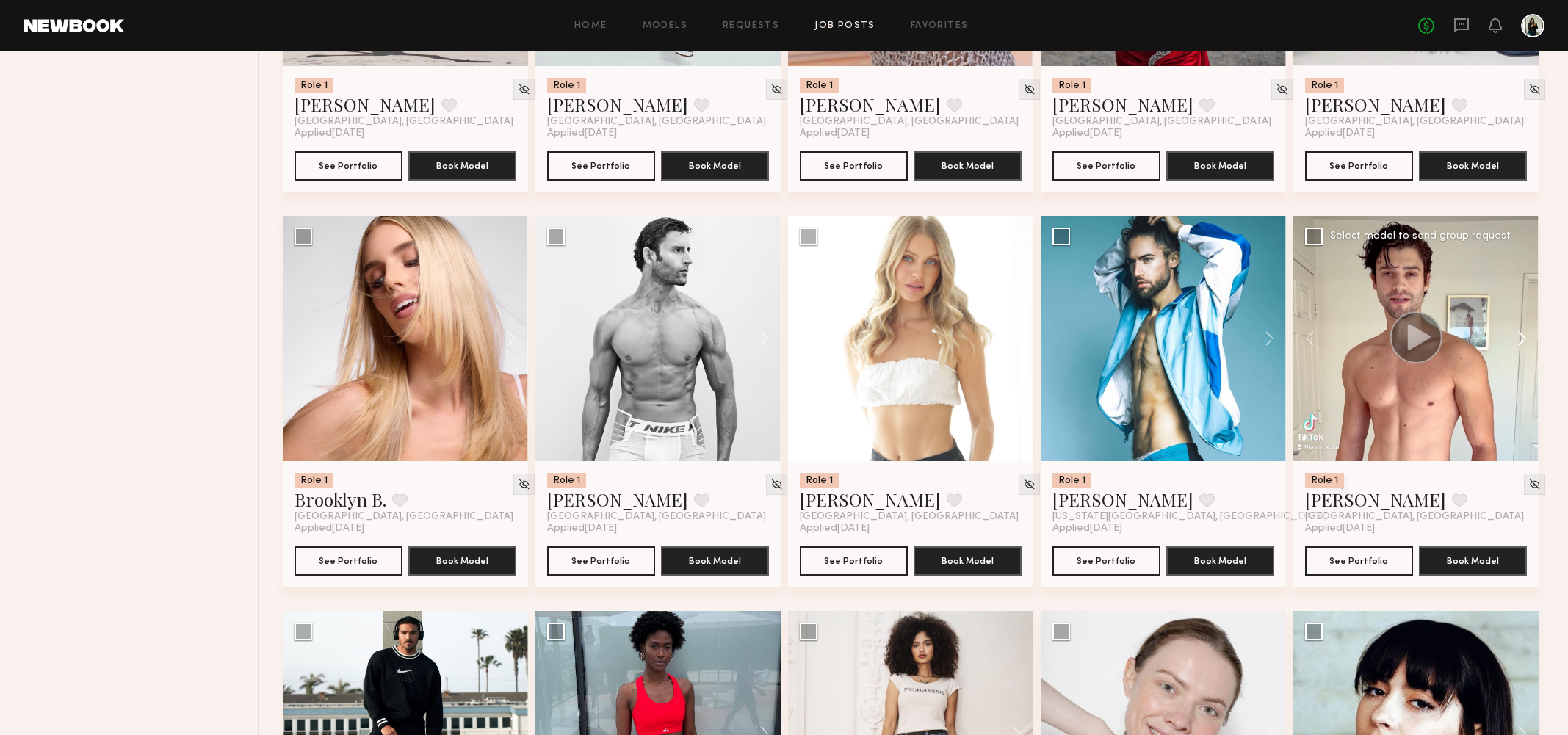
click at [1525, 338] on button at bounding box center [1514, 338] width 47 height 245
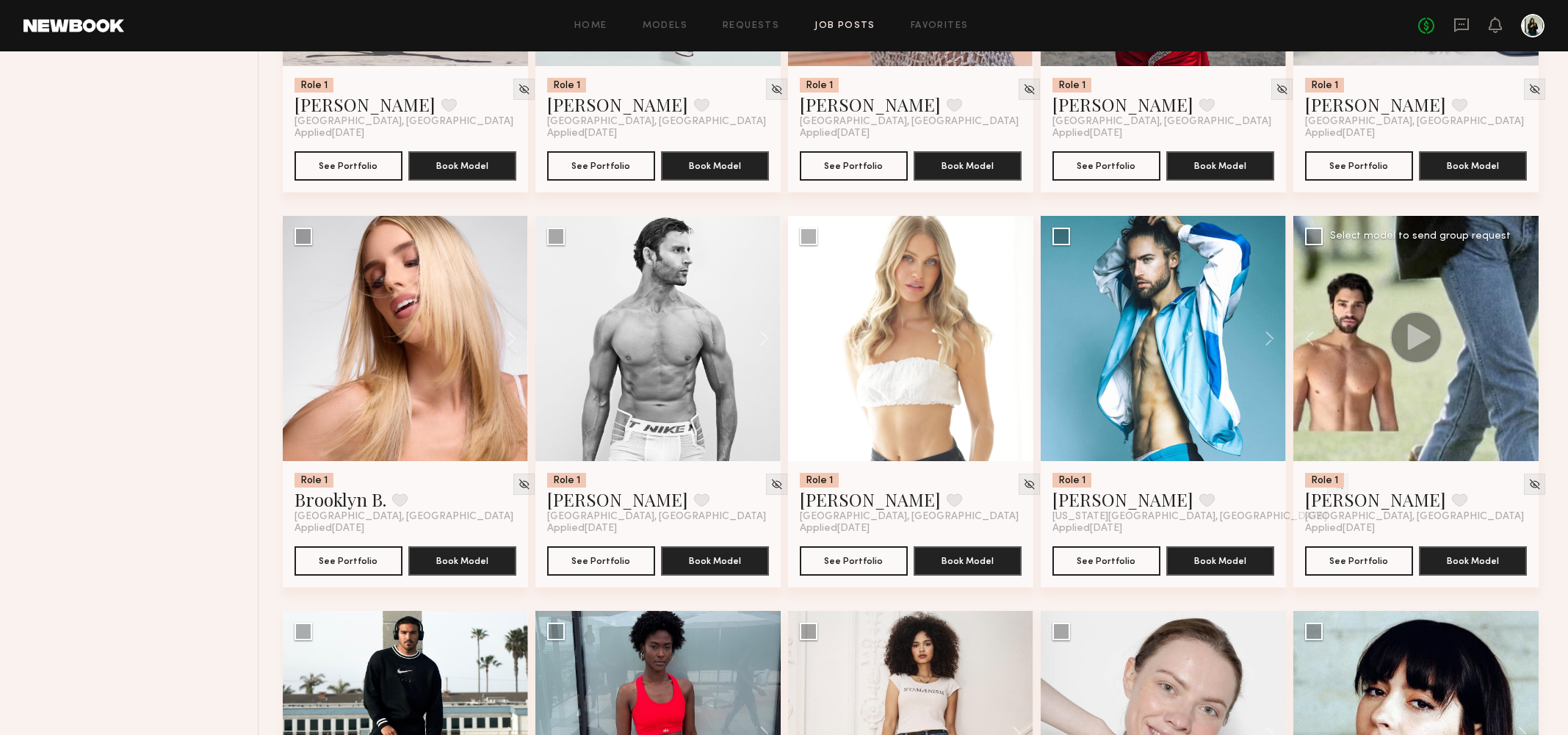
click at [1525, 338] on div at bounding box center [1415, 338] width 245 height 245
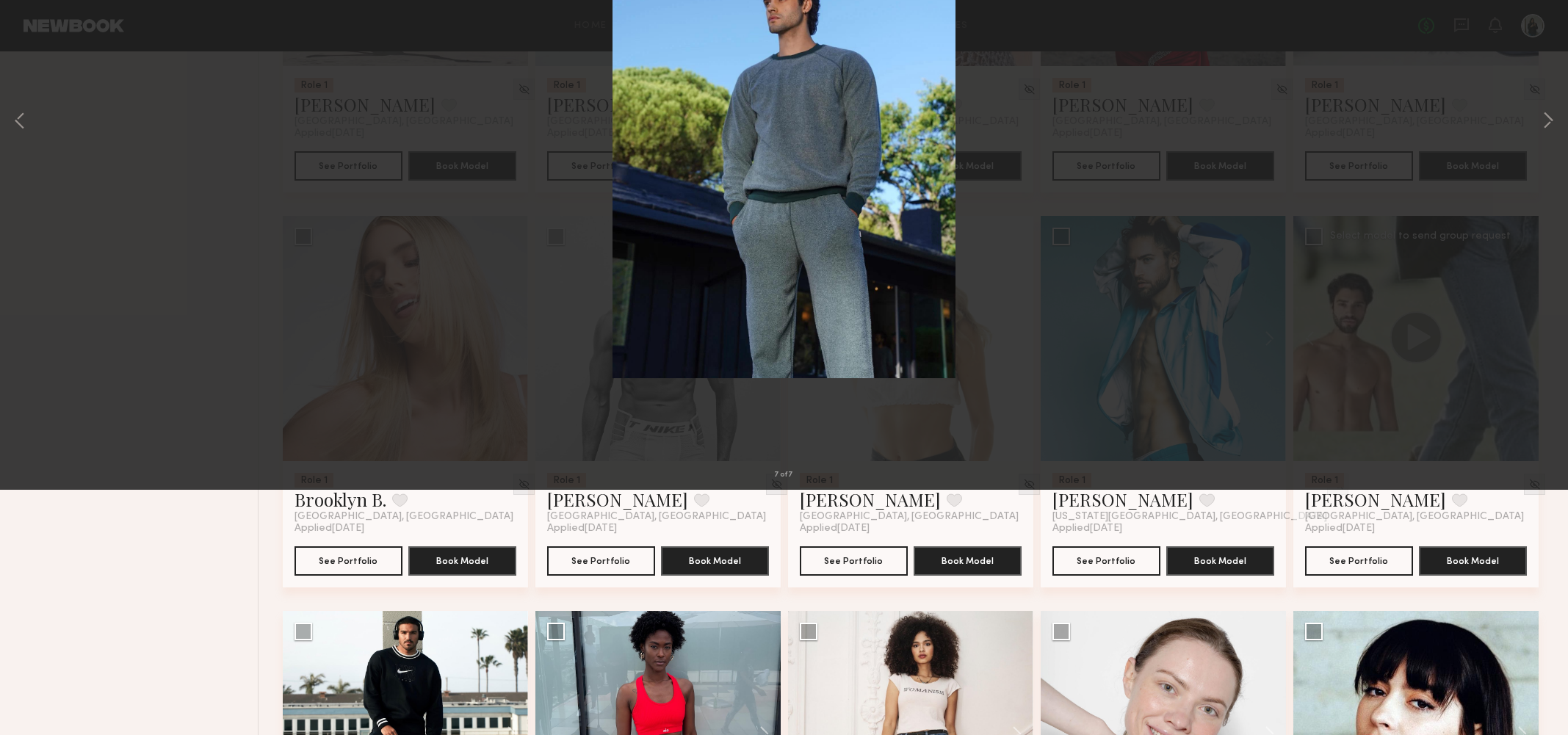
click at [1560, 364] on div "7 of 7" at bounding box center [784, 367] width 1568 height 735
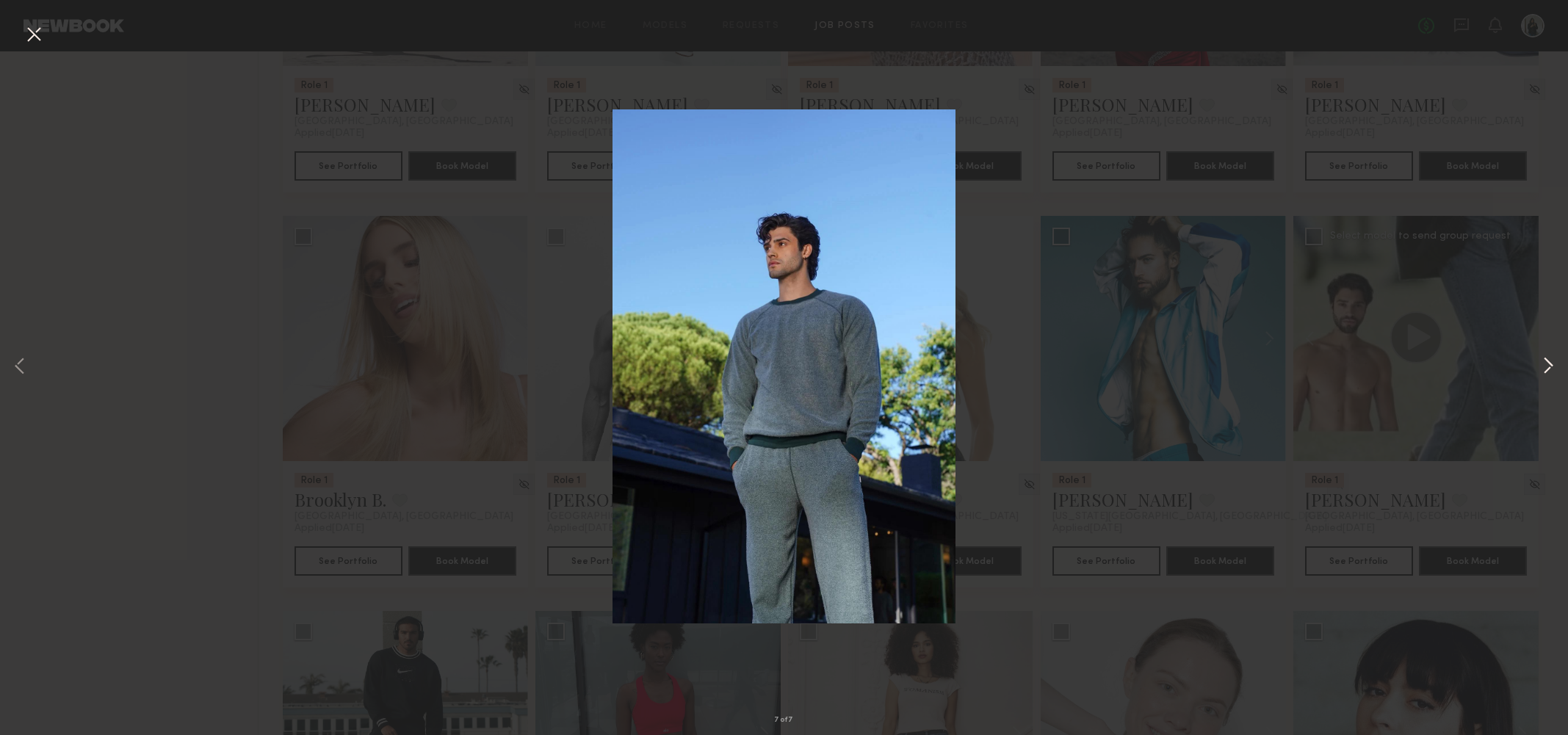
click at [1549, 368] on button at bounding box center [1547, 368] width 18 height 588
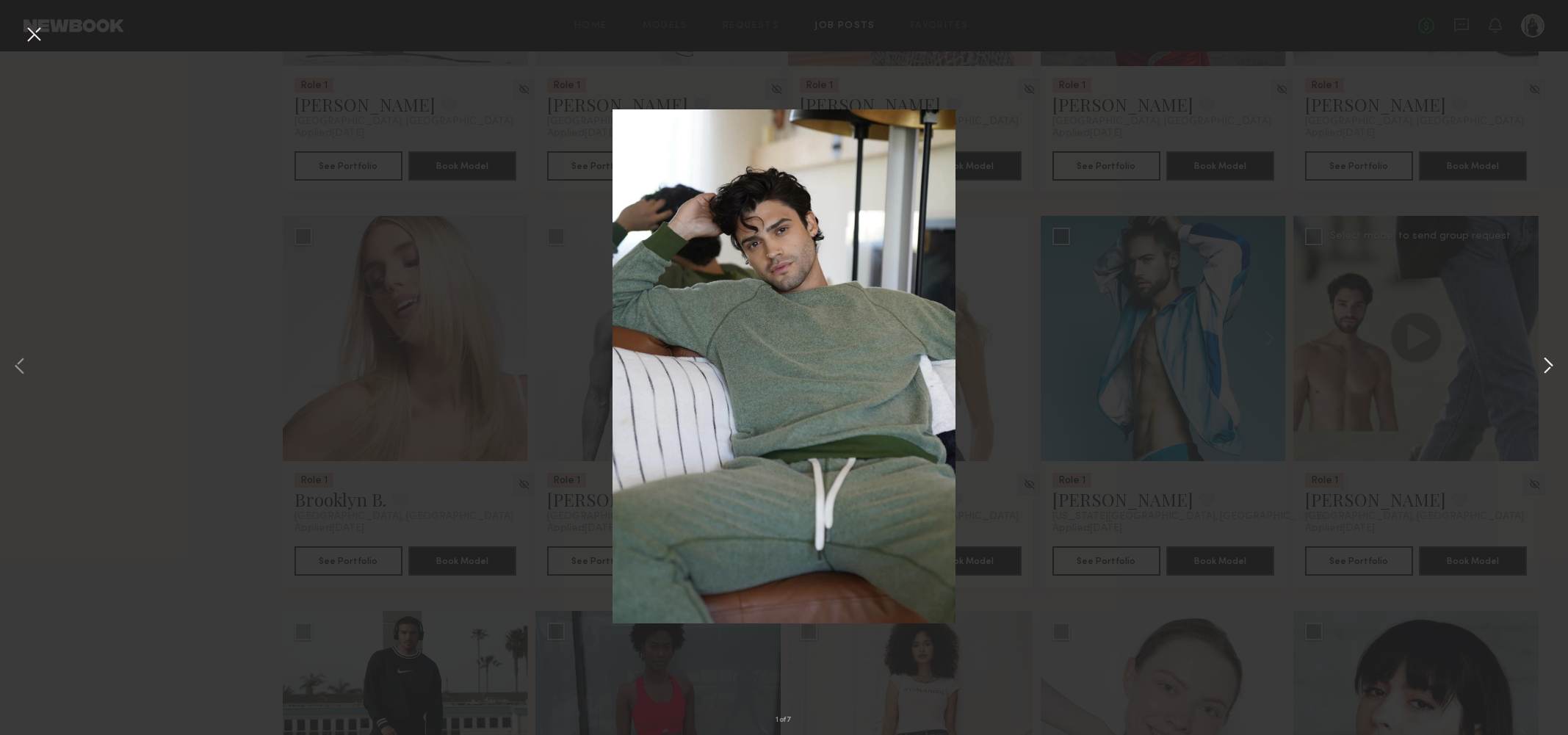
click at [1549, 368] on button at bounding box center [1547, 368] width 18 height 588
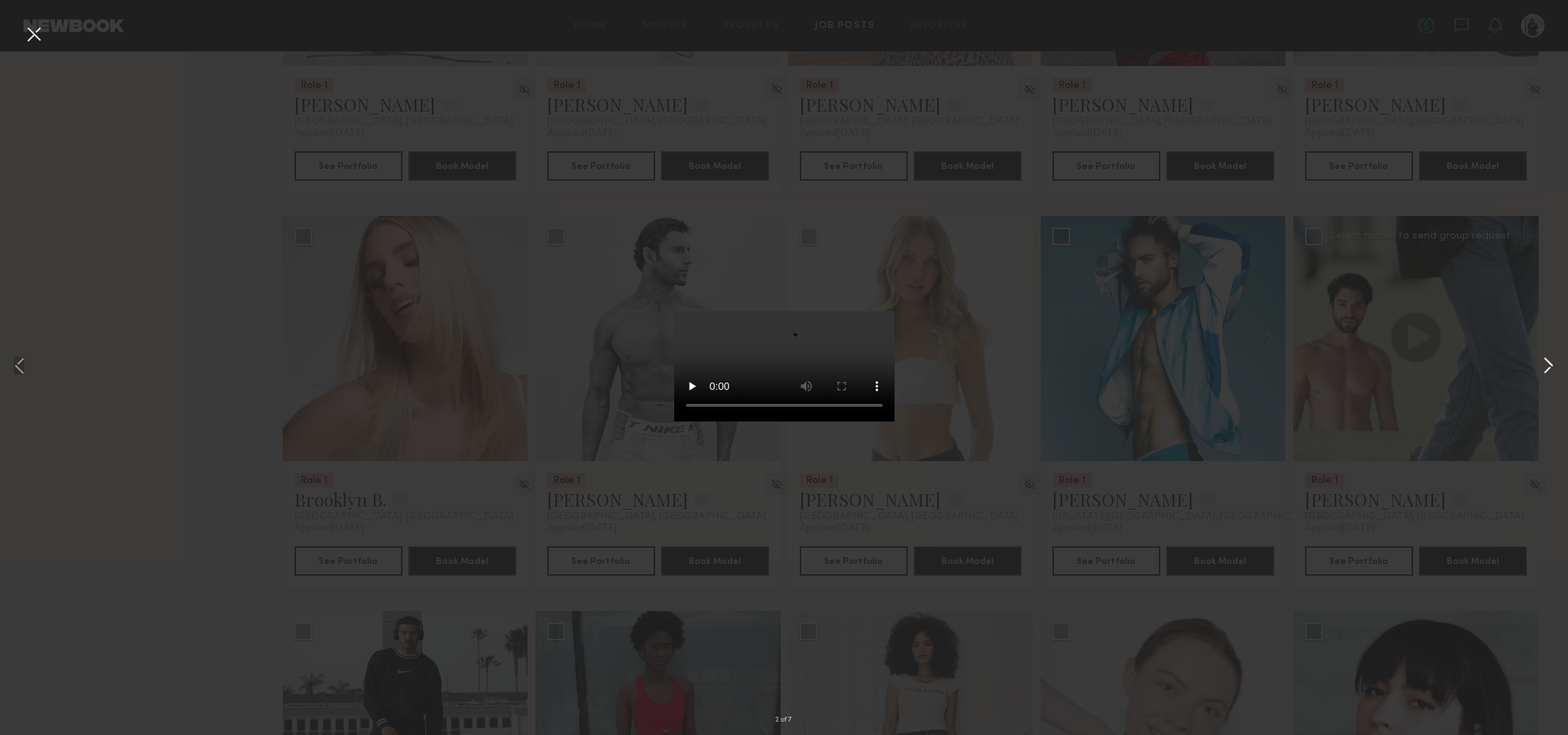
click at [1549, 368] on button at bounding box center [1547, 368] width 18 height 588
click at [1056, 96] on div "3 of 7" at bounding box center [784, 367] width 1568 height 735
drag, startPoint x: 533, startPoint y: 163, endPoint x: 545, endPoint y: 164, distance: 12.0
click at [534, 163] on div "3 of 7" at bounding box center [784, 367] width 1568 height 735
drag, startPoint x: 39, startPoint y: 39, endPoint x: 49, endPoint y: 41, distance: 10.2
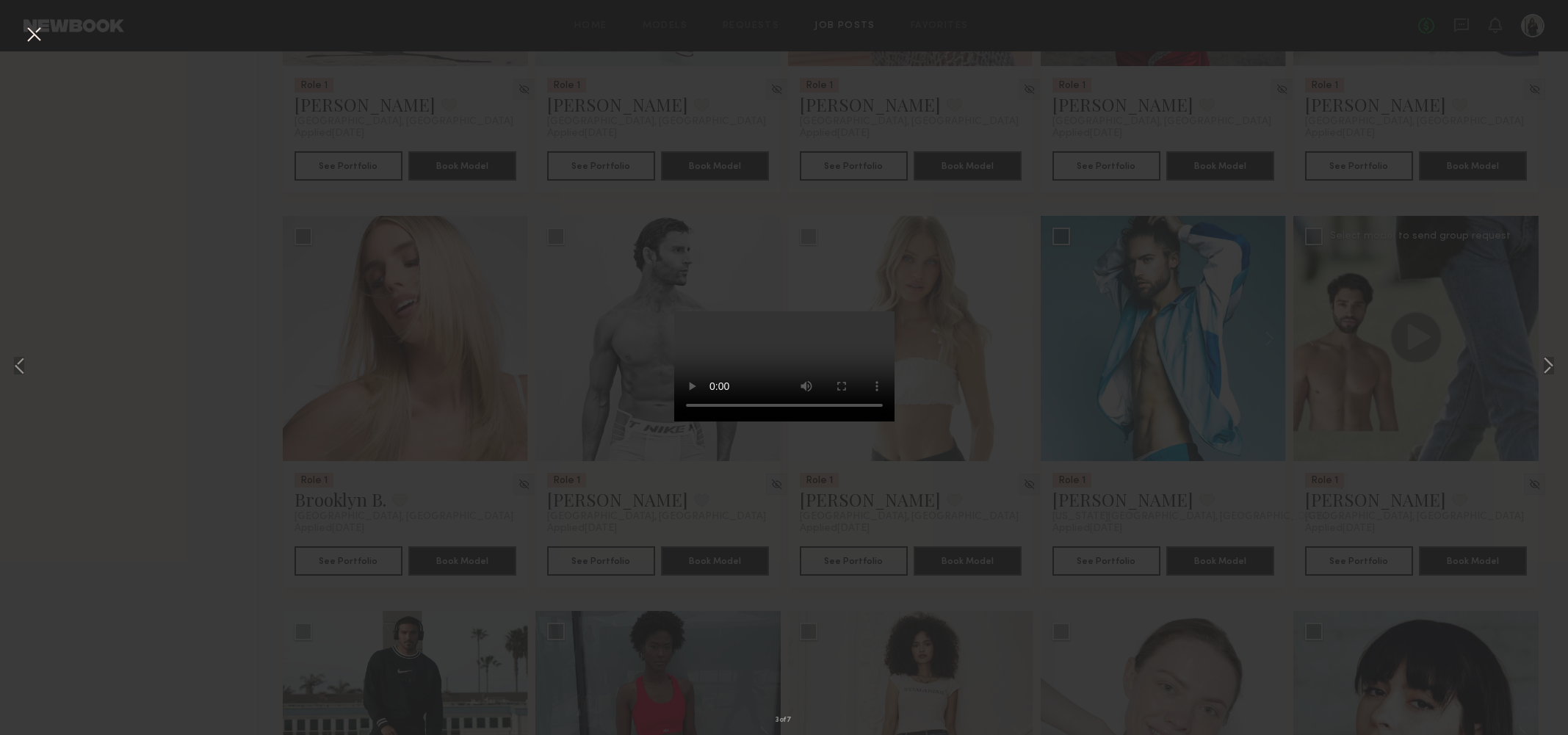
click at [39, 39] on button at bounding box center [34, 35] width 24 height 26
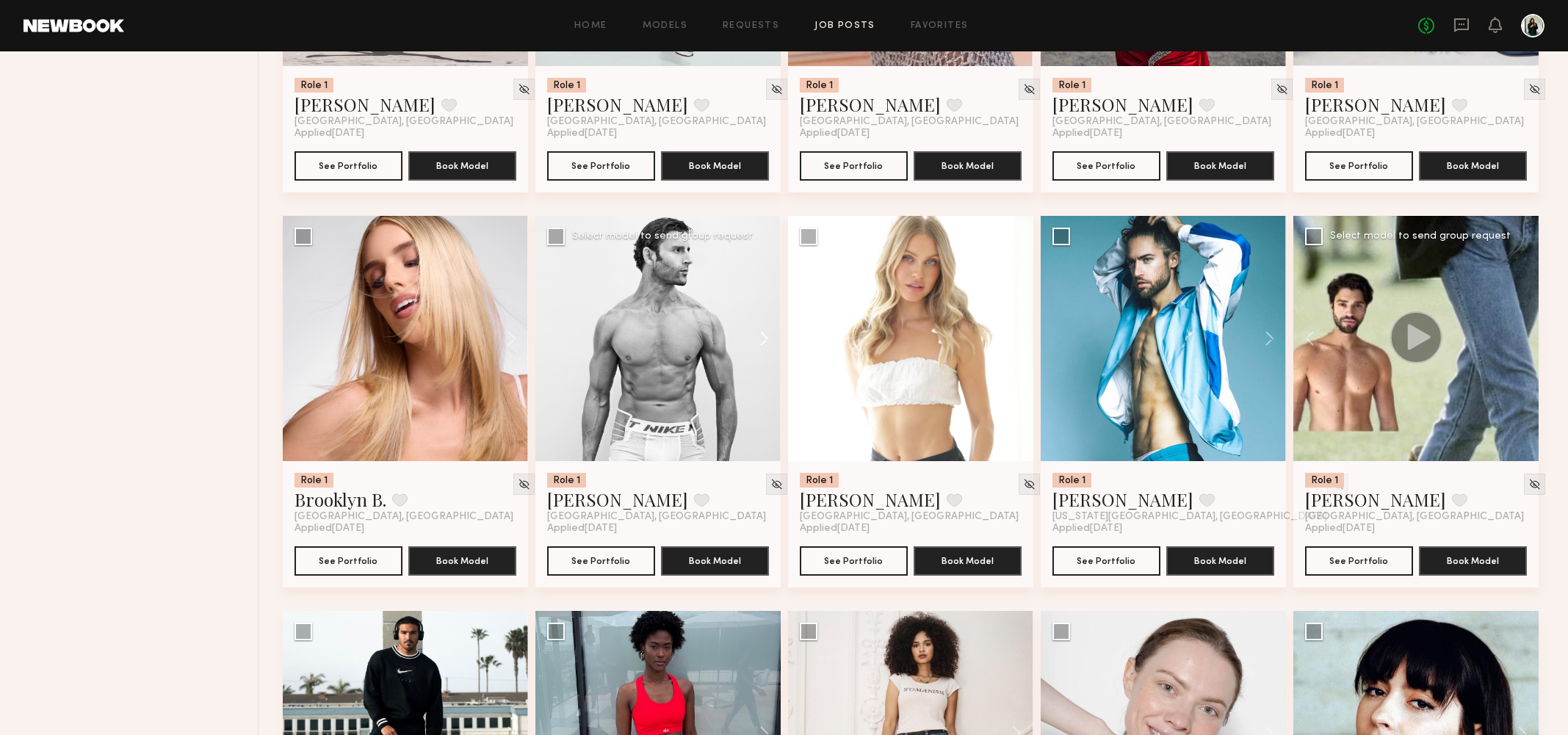
click at [764, 343] on button at bounding box center [756, 338] width 47 height 245
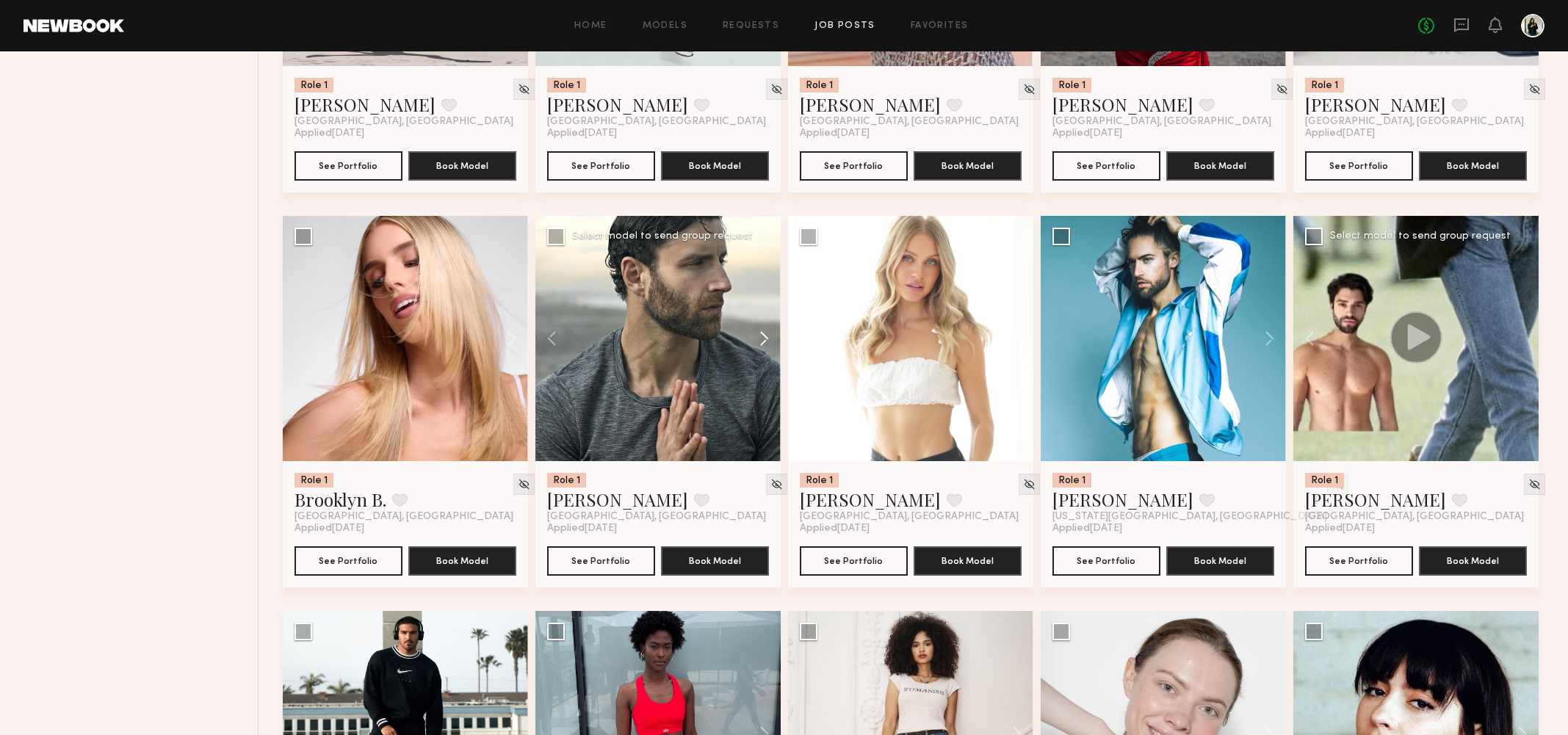
click at [764, 343] on button at bounding box center [756, 338] width 47 height 245
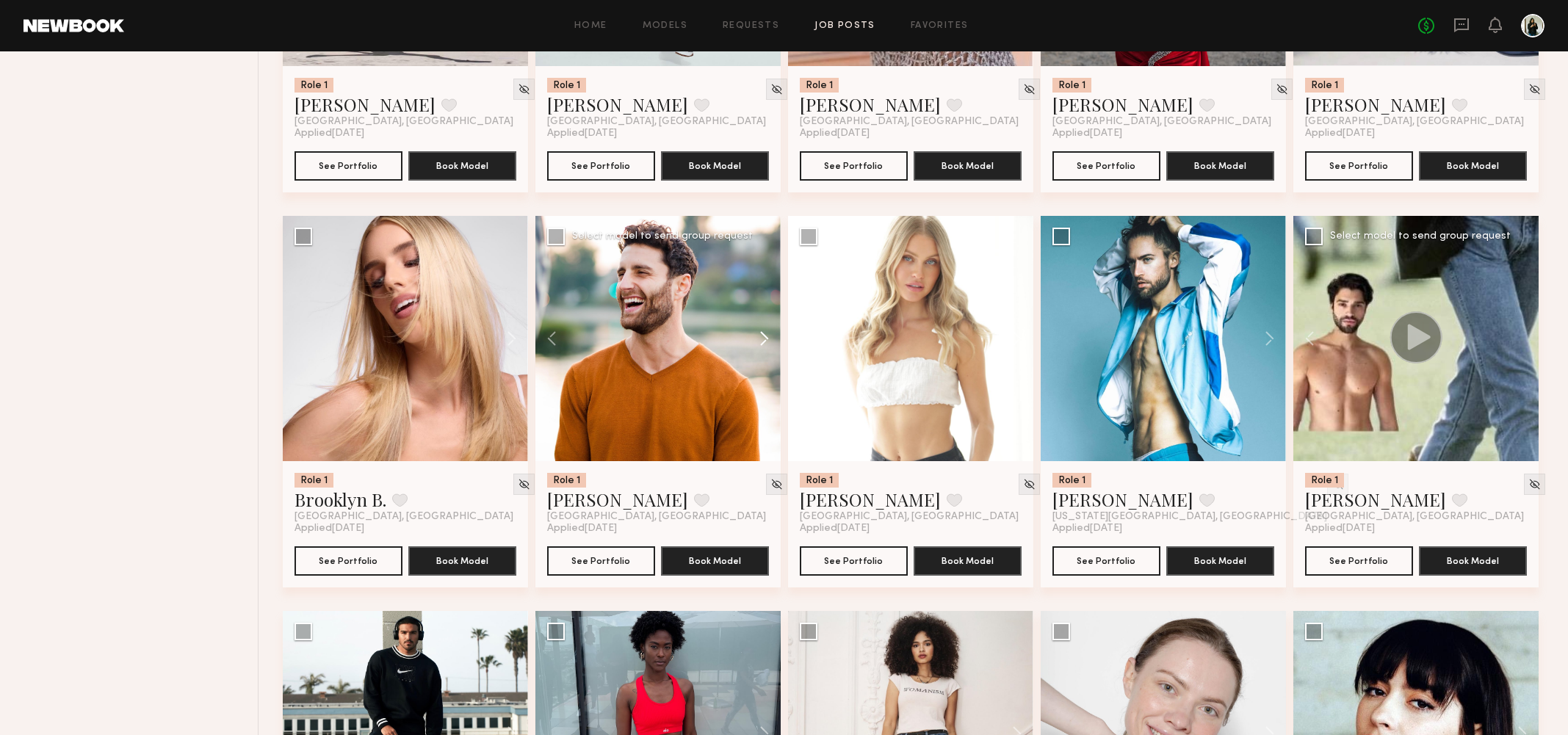
click at [764, 343] on button at bounding box center [756, 338] width 47 height 245
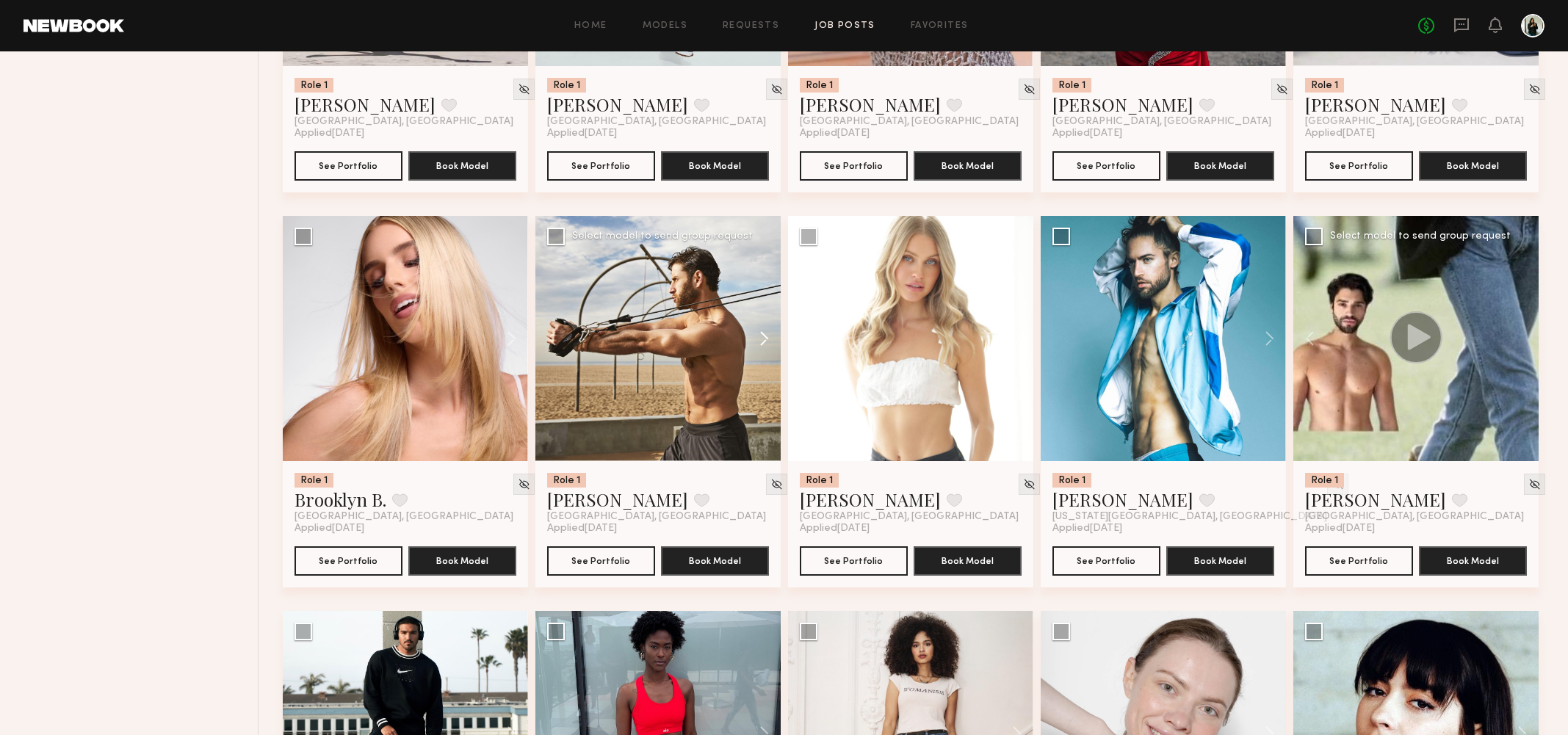
click at [764, 343] on button at bounding box center [756, 338] width 47 height 245
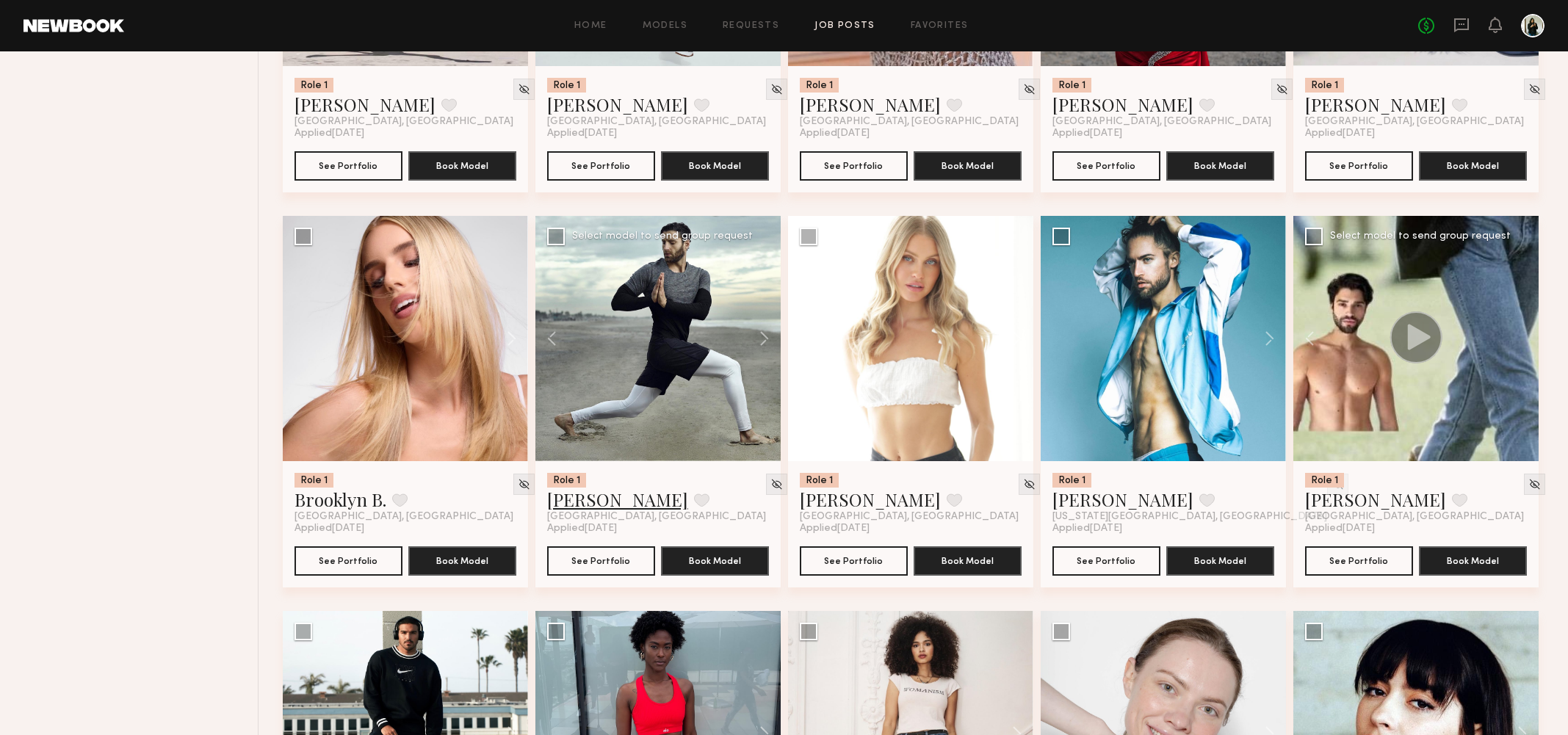
click at [562, 496] on link "Jacob B." at bounding box center [617, 499] width 141 height 24
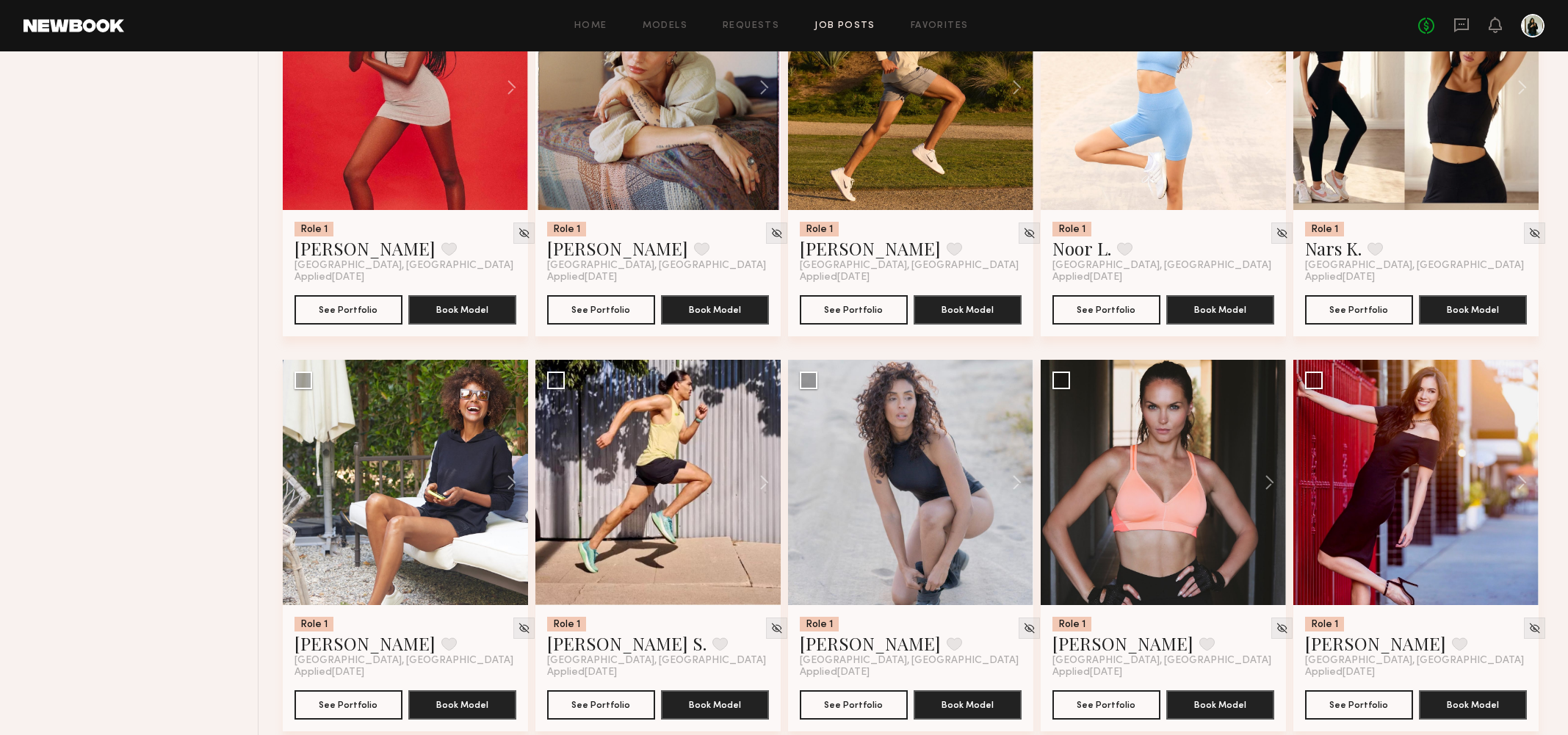
scroll to position [4735, 0]
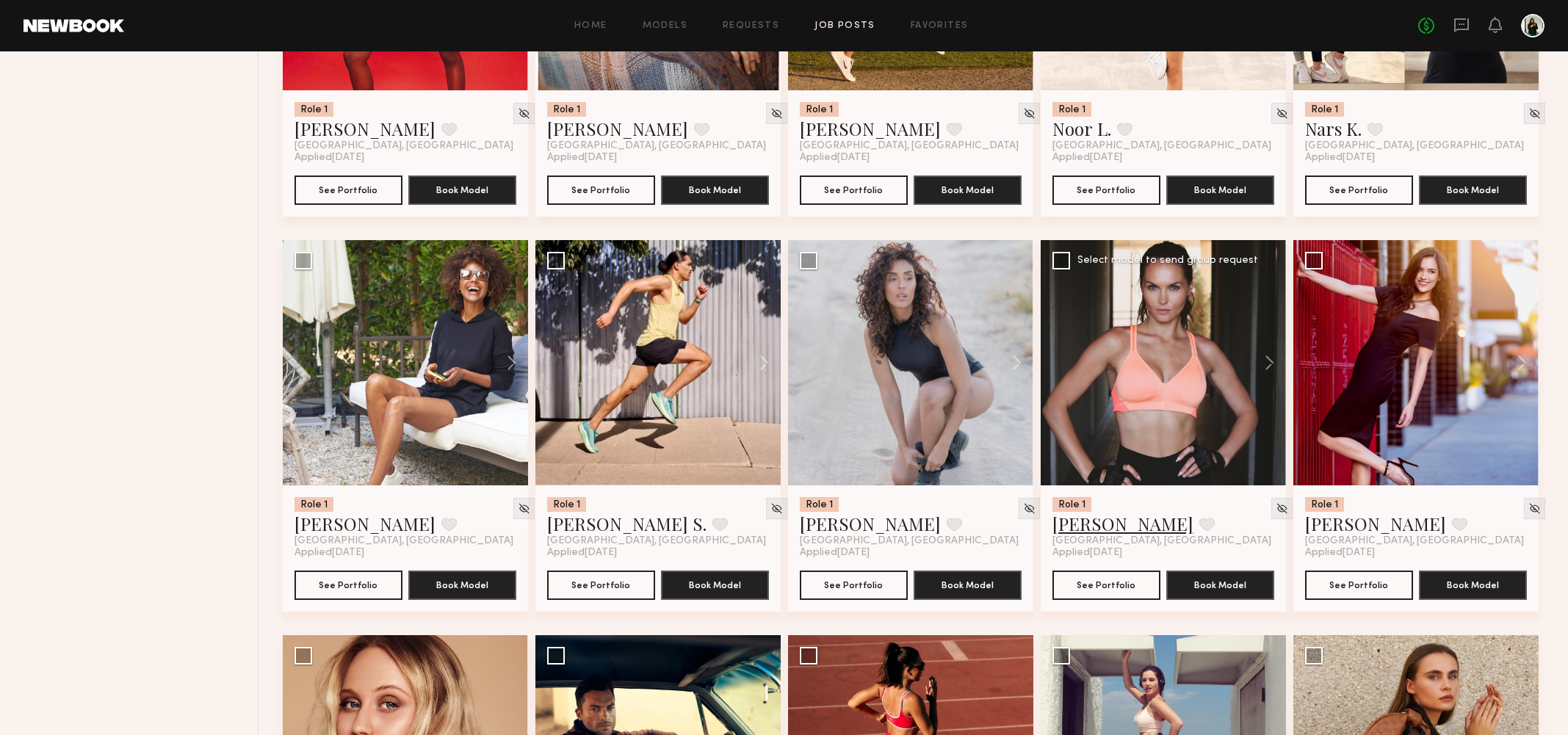
click at [1089, 532] on link "Anna O." at bounding box center [1123, 523] width 141 height 24
click at [851, 528] on link "Gloria E." at bounding box center [870, 523] width 141 height 24
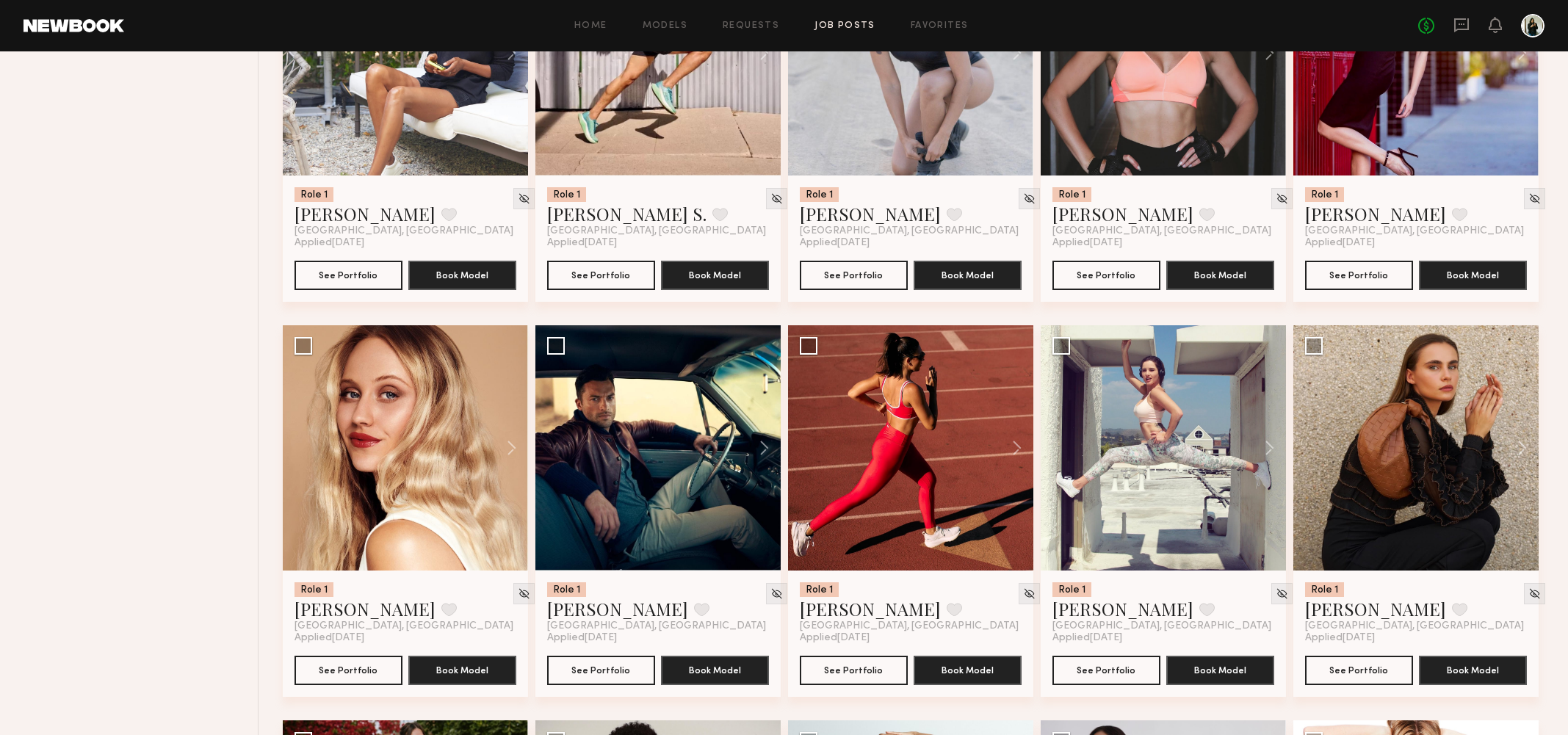
scroll to position [5096, 0]
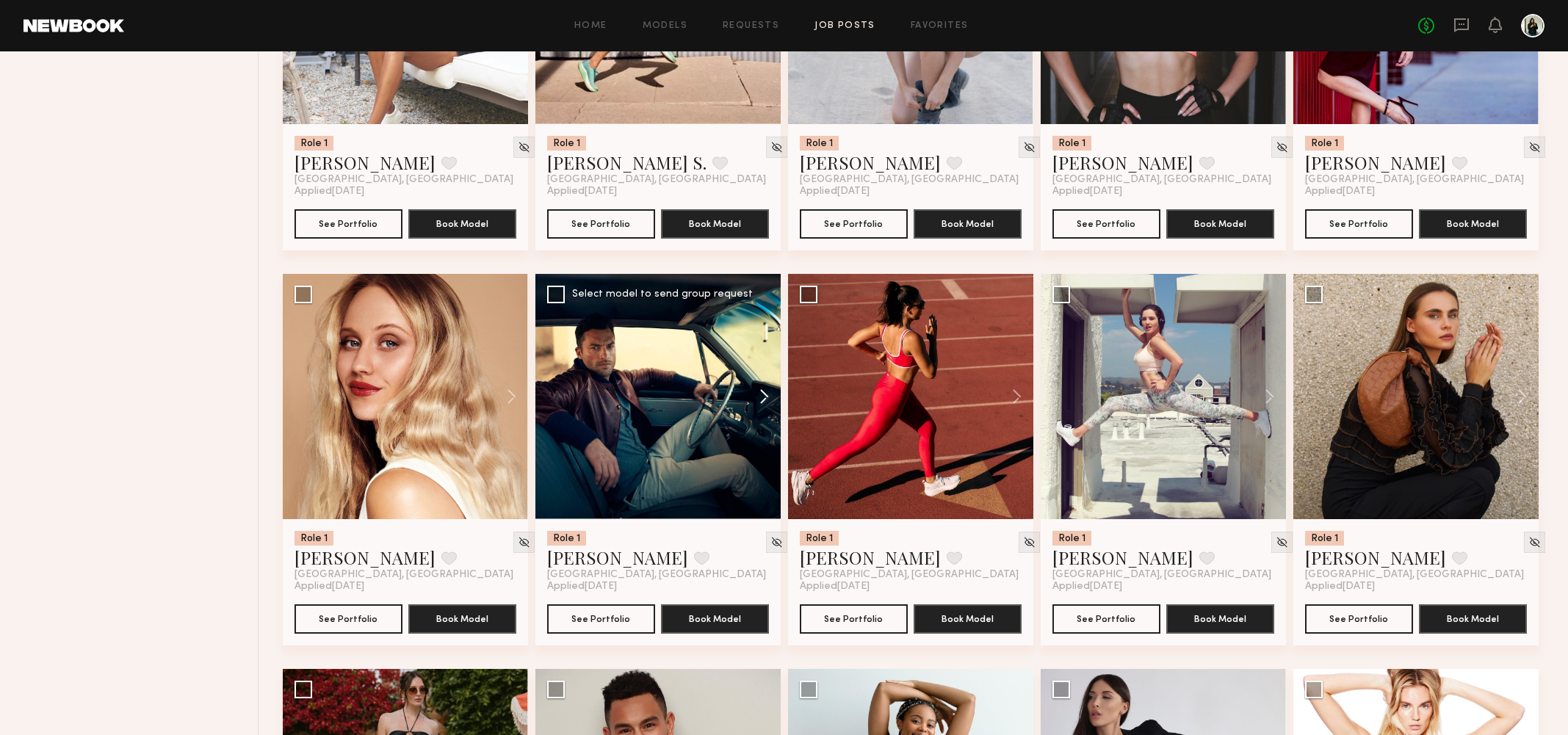
click at [764, 395] on button at bounding box center [756, 396] width 47 height 245
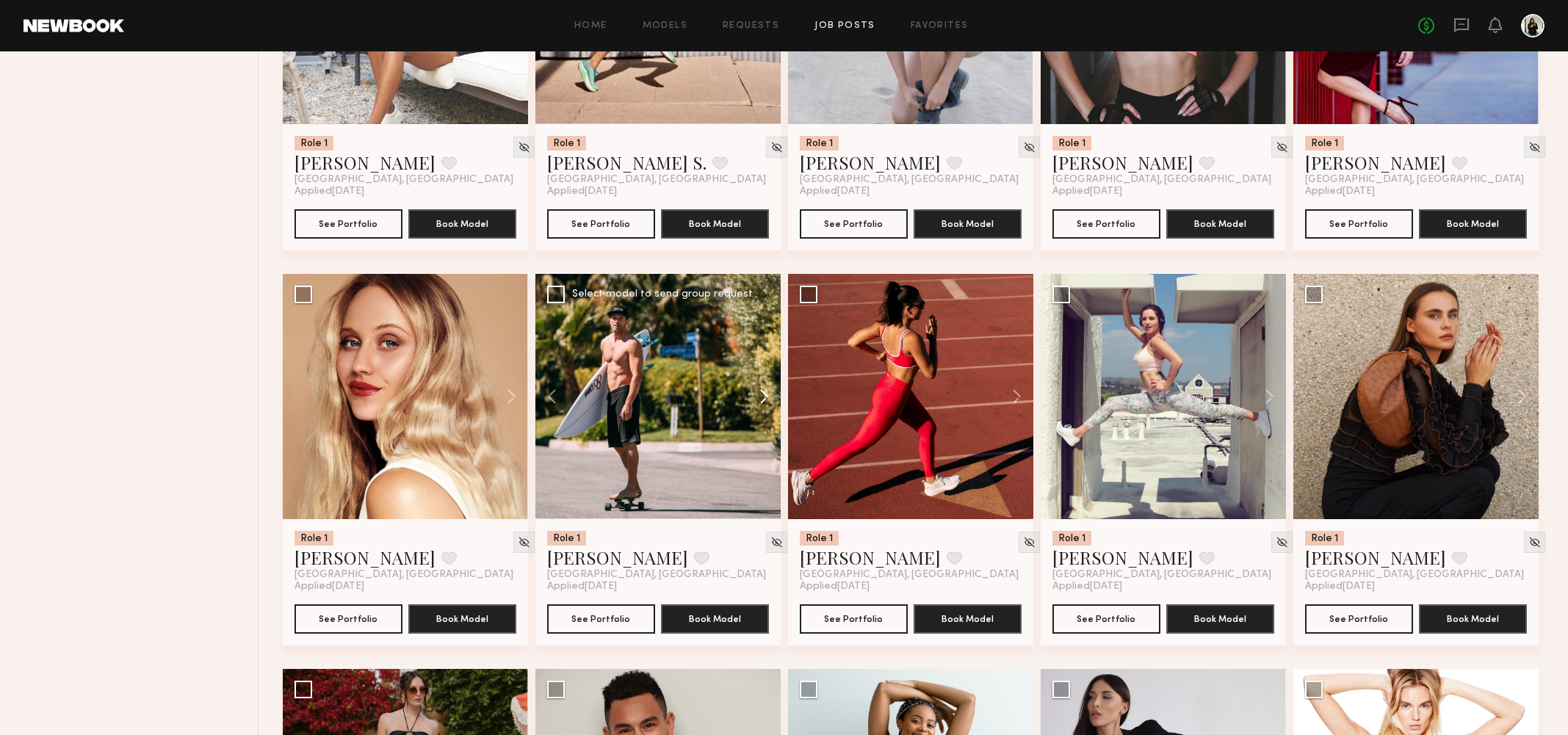
click at [764, 395] on button at bounding box center [756, 396] width 47 height 245
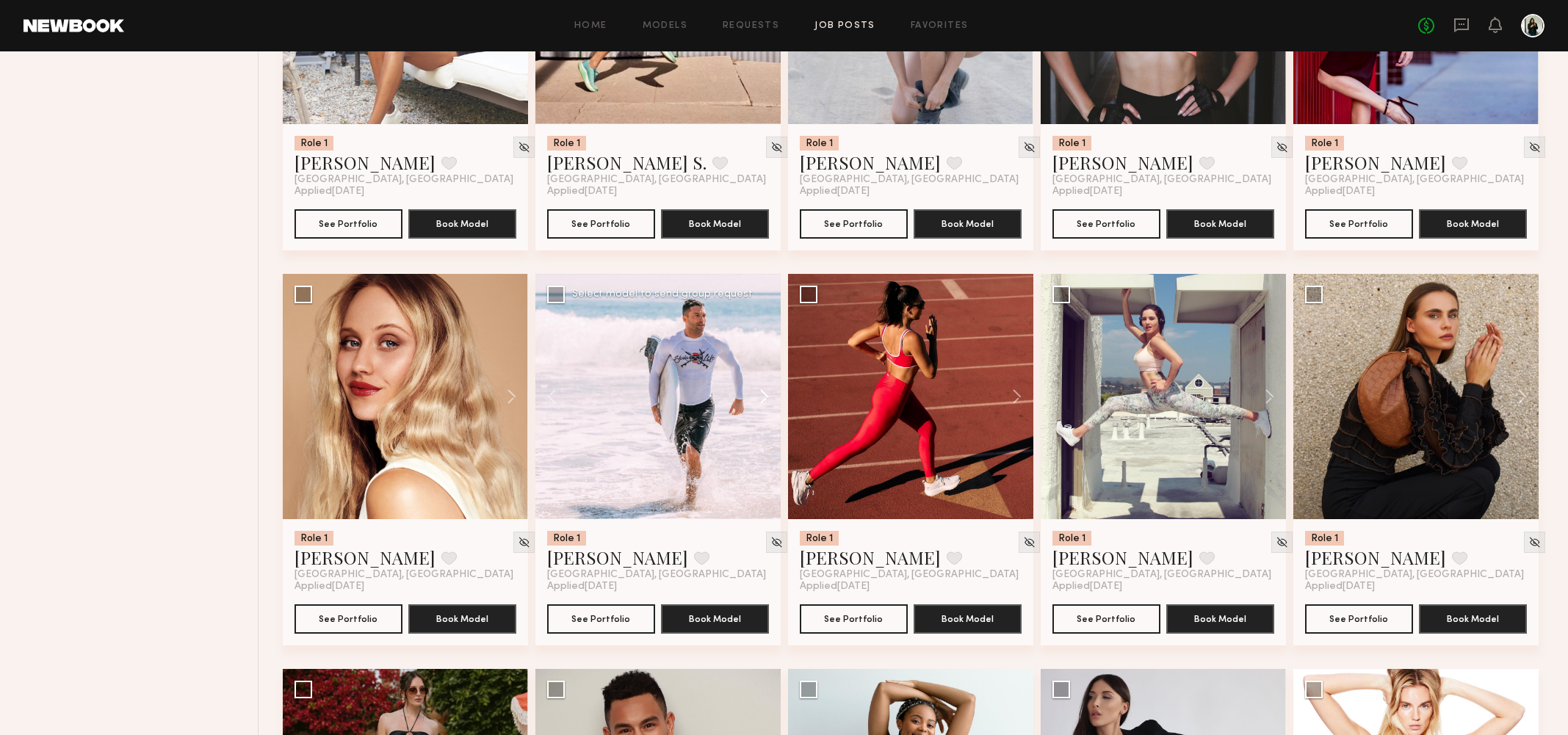
click at [764, 395] on button at bounding box center [756, 396] width 47 height 245
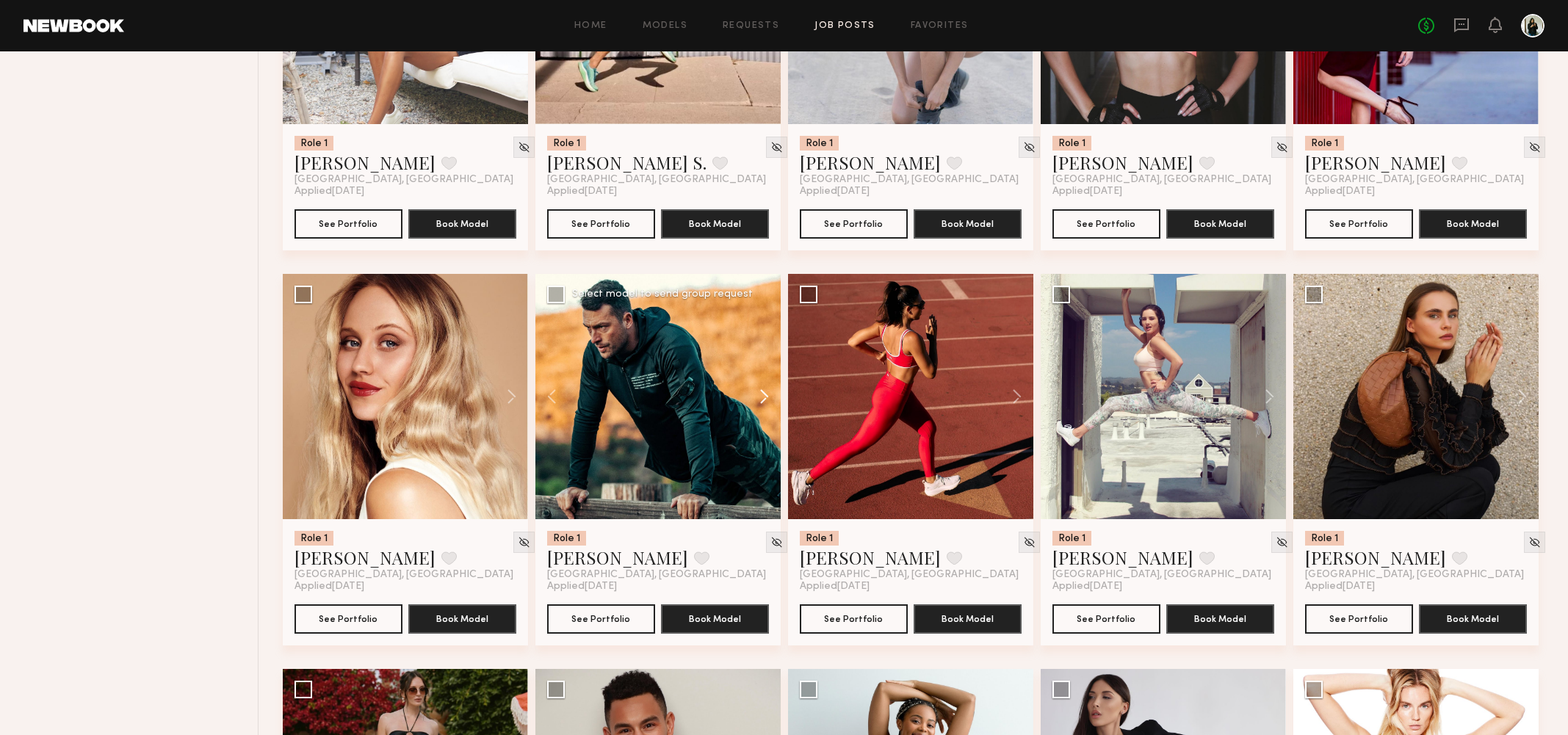
click at [764, 395] on button at bounding box center [756, 396] width 47 height 245
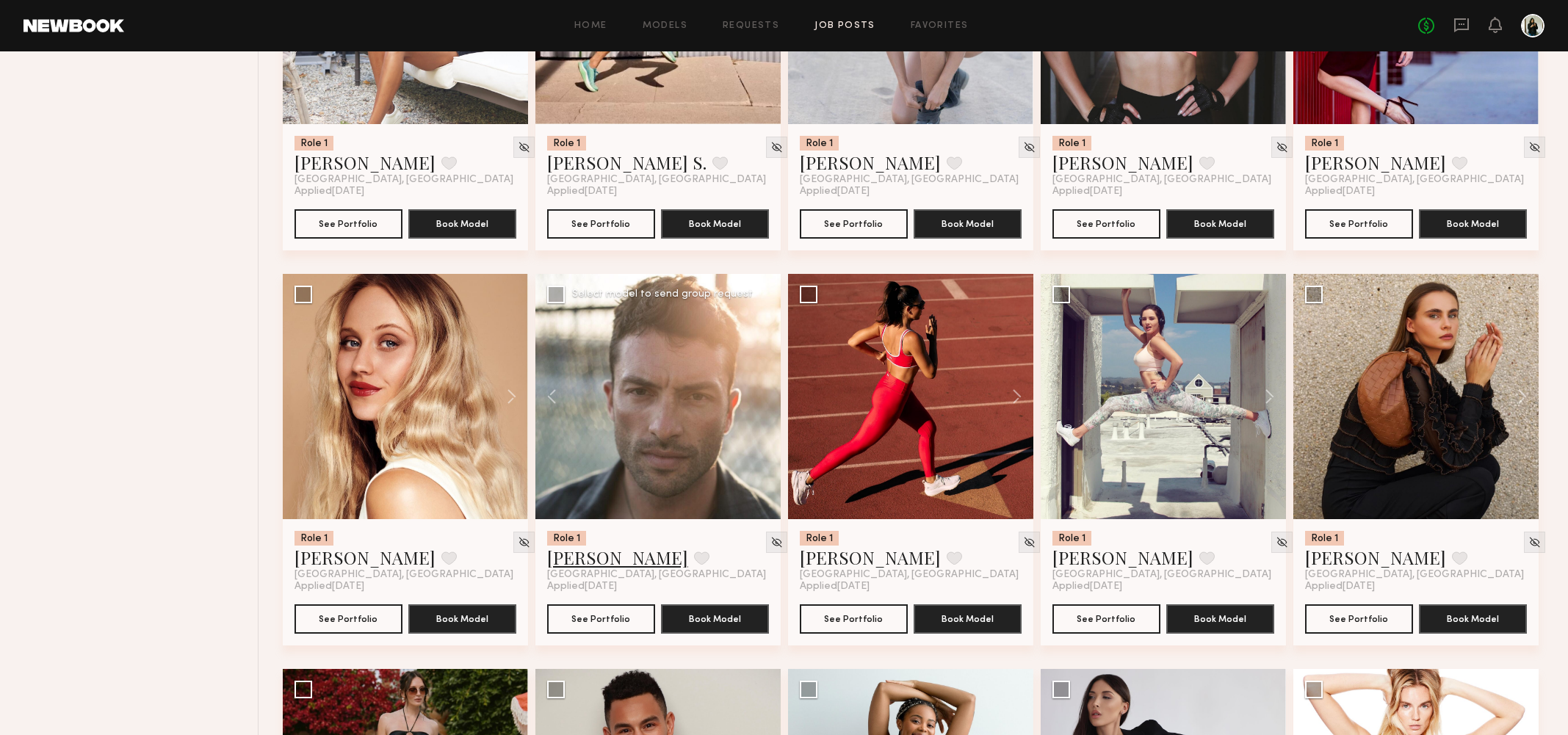
click at [587, 558] on link "Ricardo S." at bounding box center [617, 557] width 141 height 24
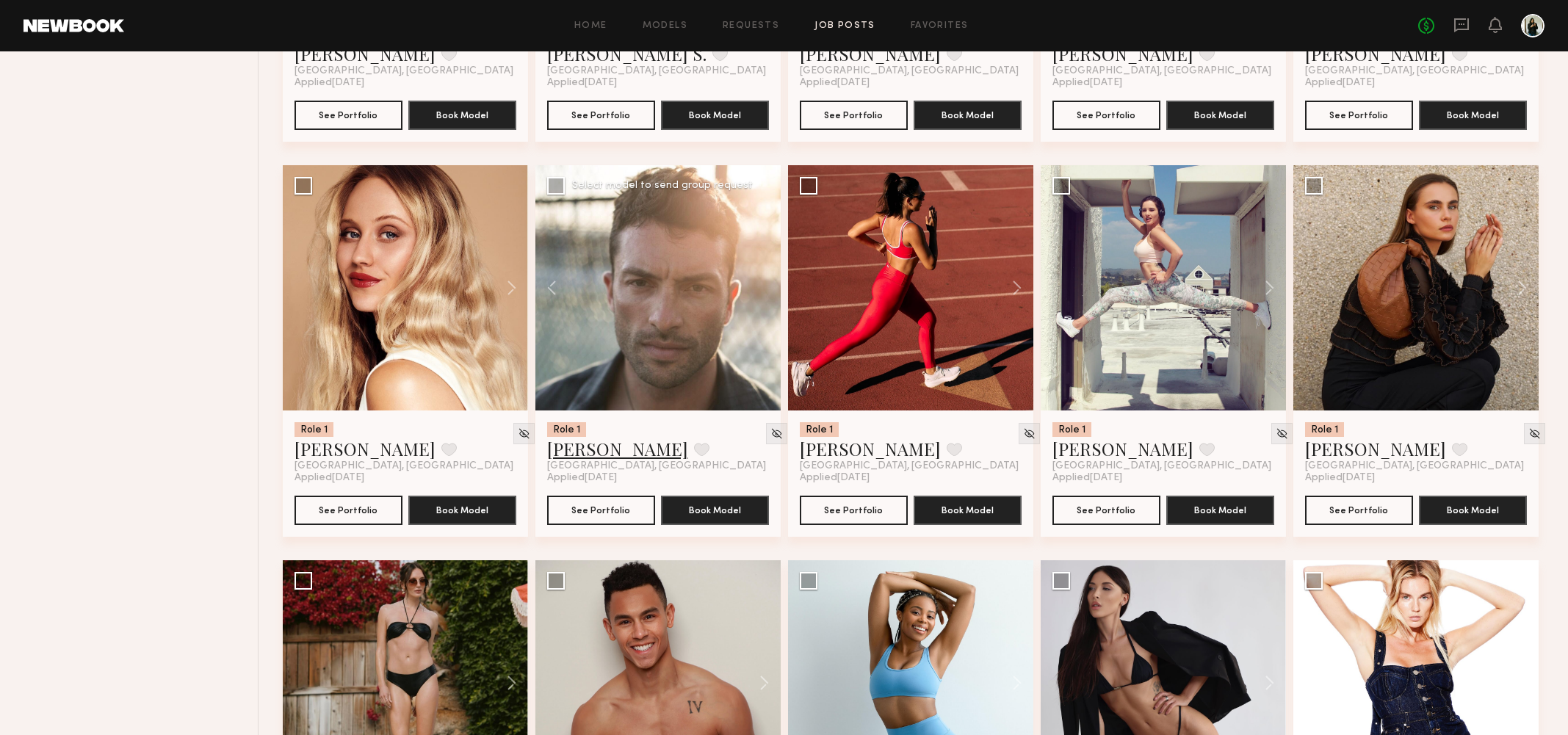
scroll to position [5206, 0]
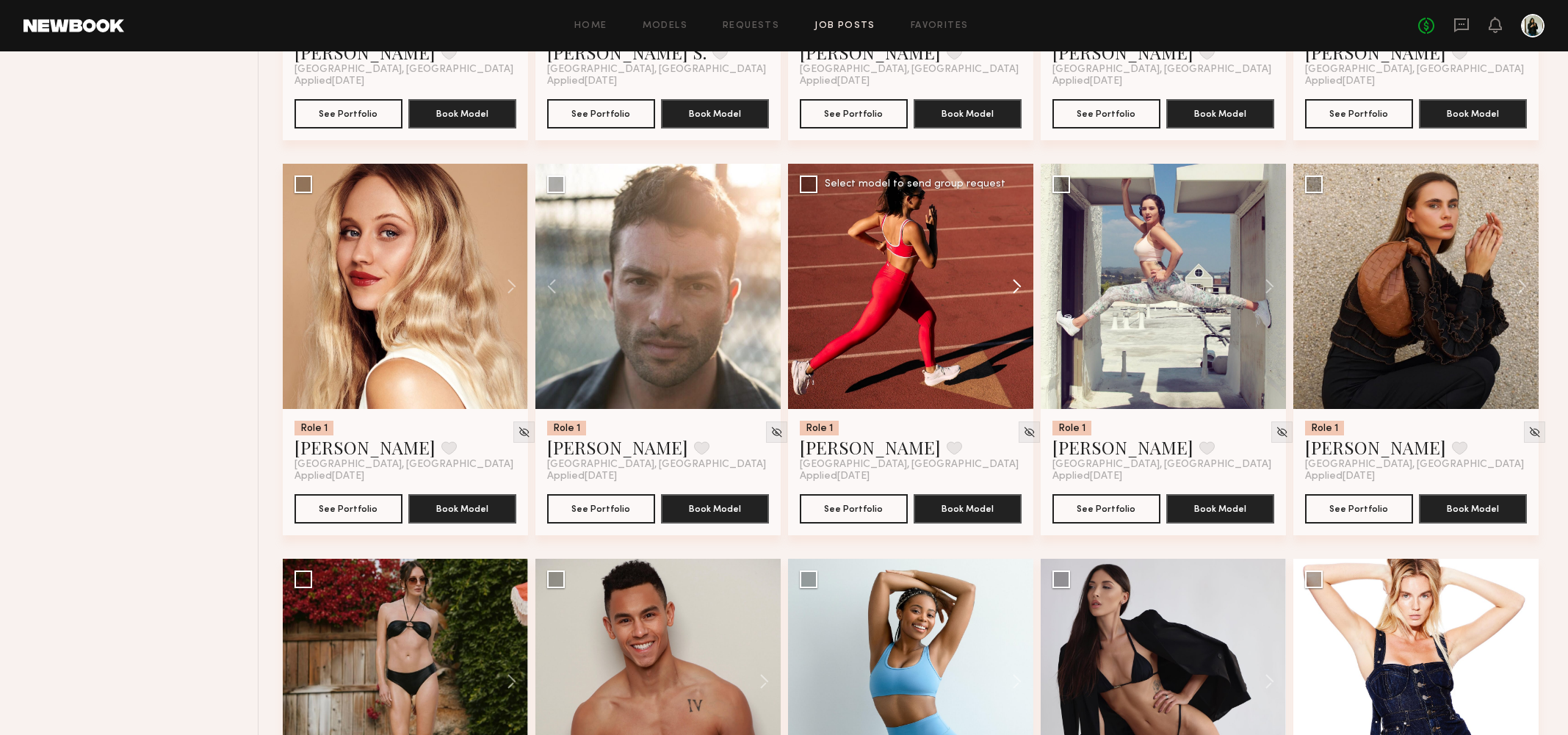
click at [1018, 286] on button at bounding box center [1009, 286] width 47 height 245
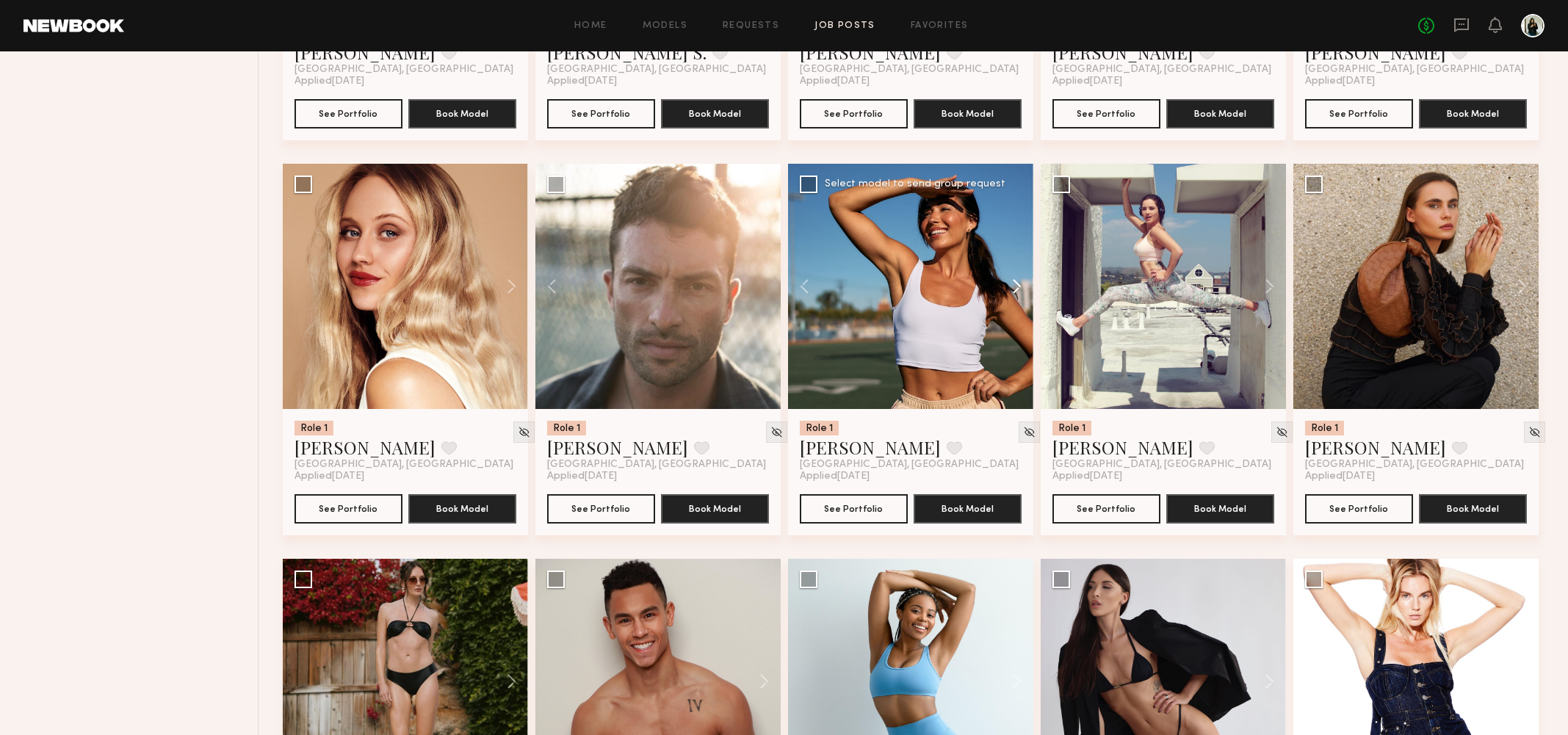
click at [1018, 286] on button at bounding box center [1009, 286] width 47 height 245
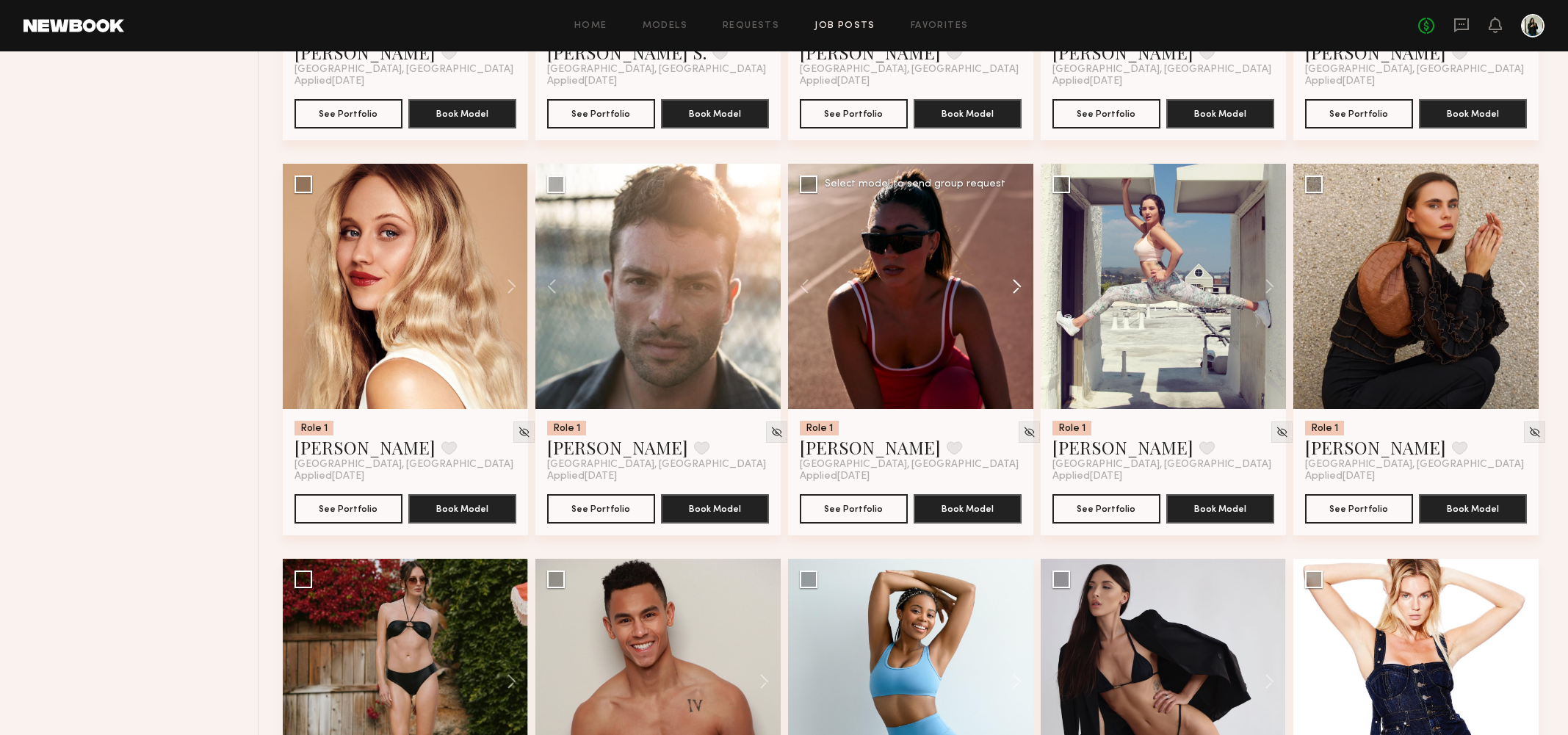
click at [1018, 286] on button at bounding box center [1009, 286] width 47 height 245
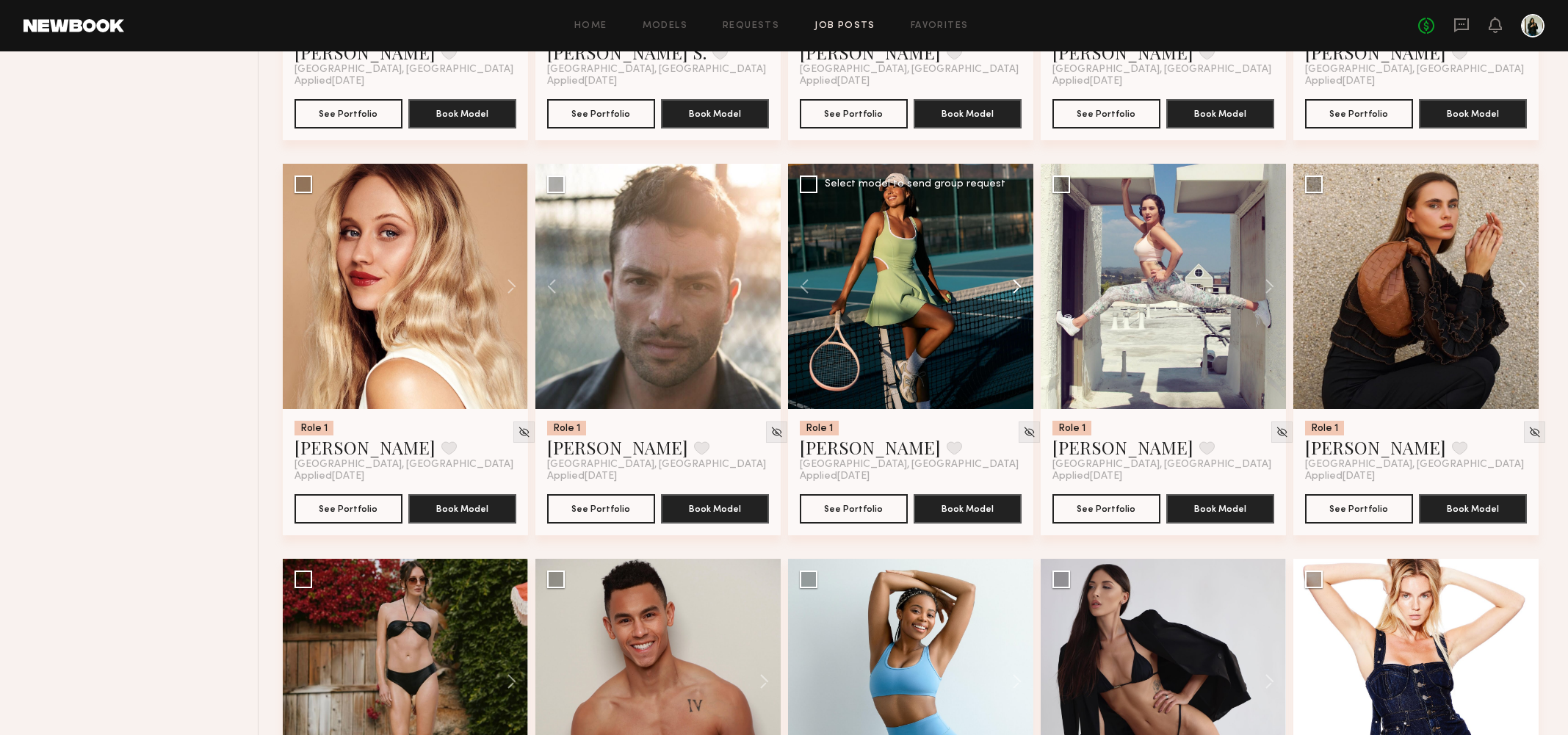
click at [1018, 286] on button at bounding box center [1009, 286] width 47 height 245
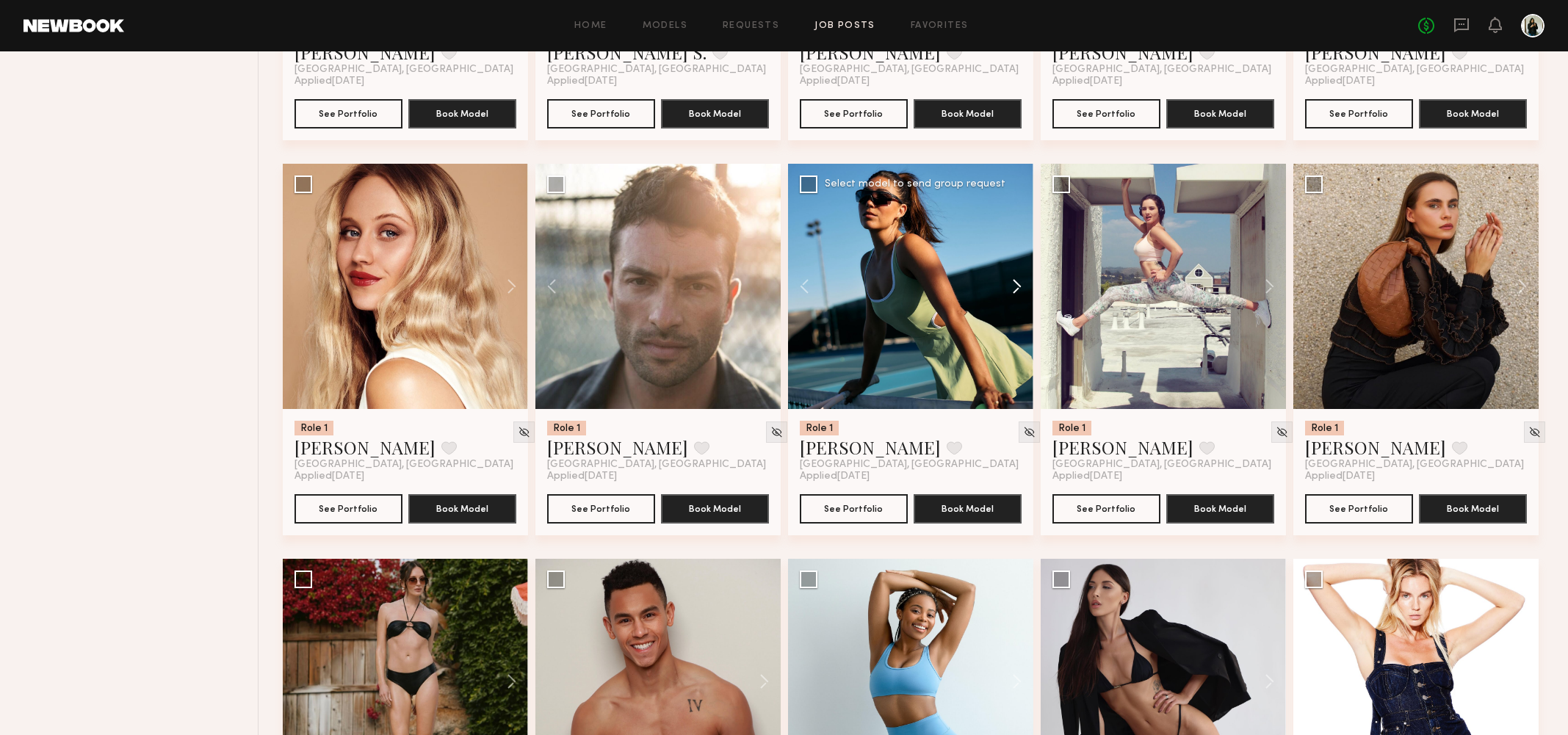
click at [1018, 286] on button at bounding box center [1009, 286] width 47 height 245
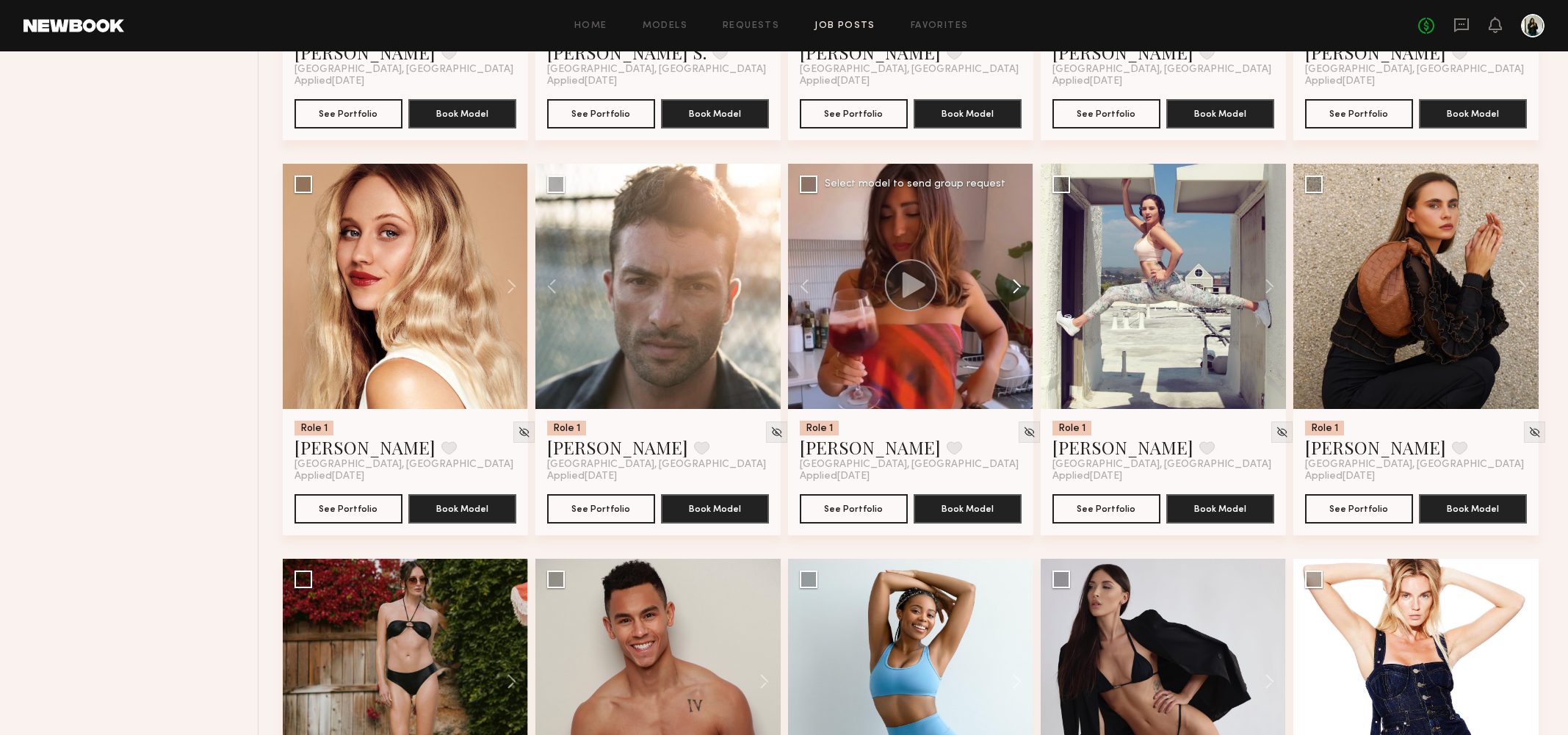
click at [1018, 286] on button at bounding box center [1009, 286] width 47 height 245
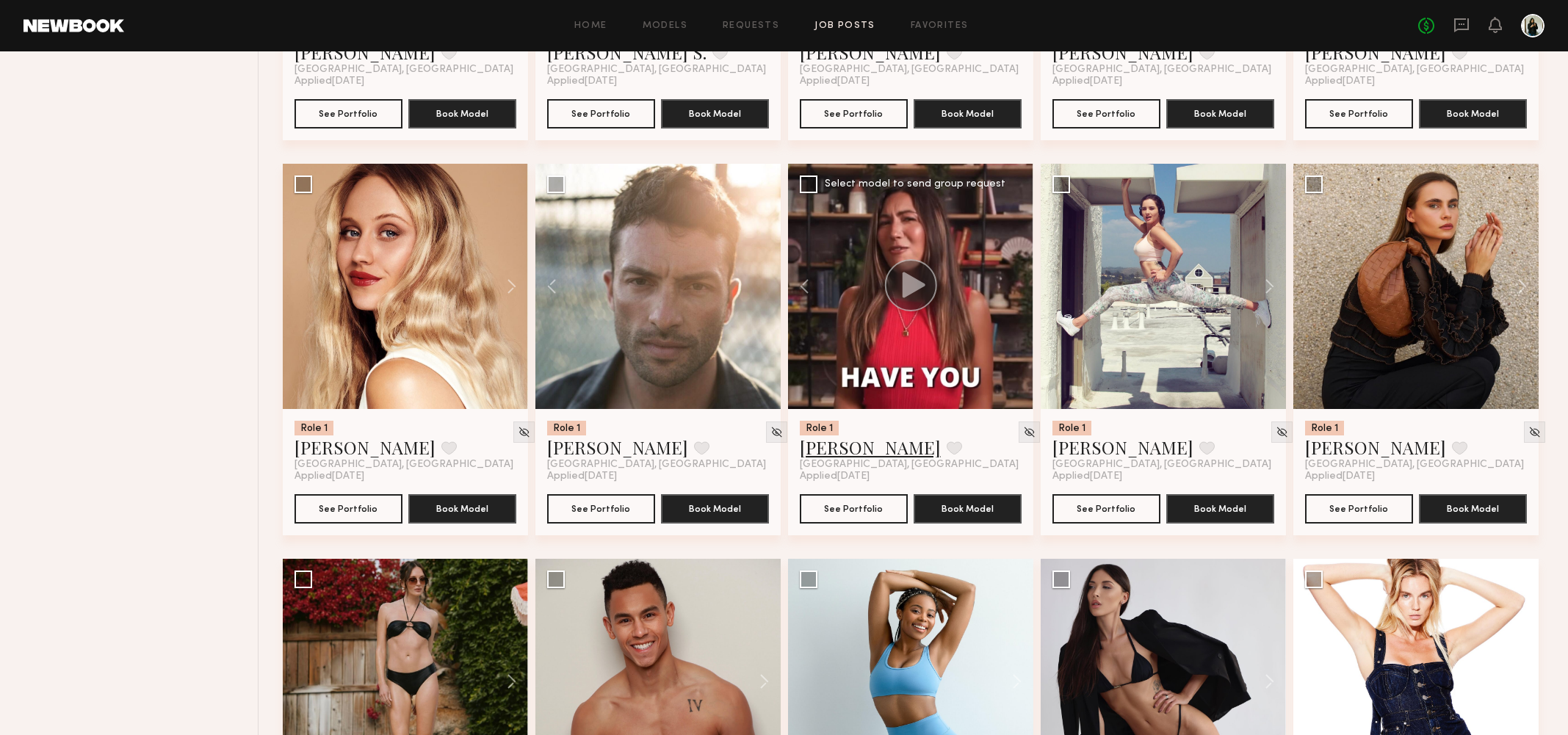
click at [831, 447] on link "Elke K." at bounding box center [870, 447] width 141 height 24
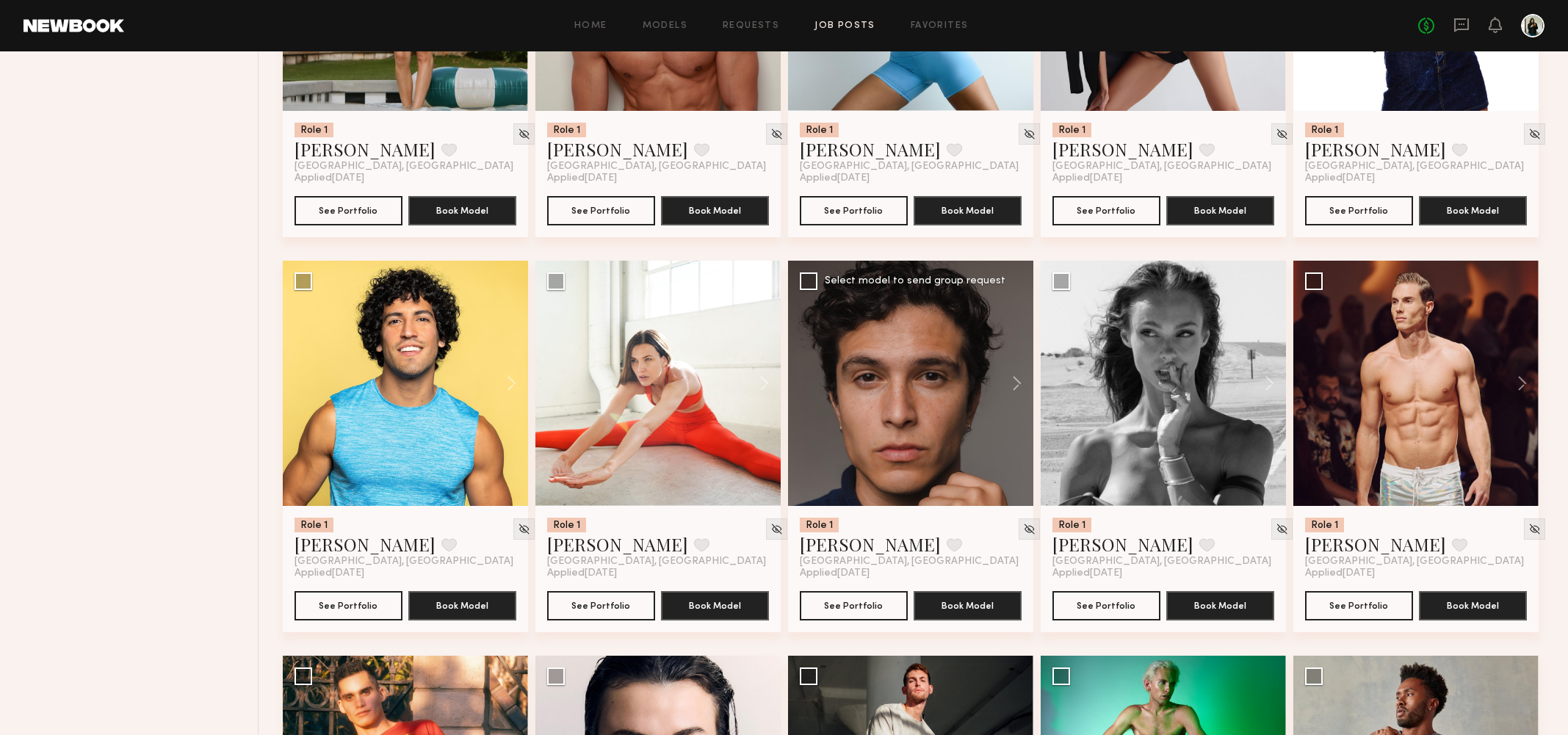
scroll to position [5906, 0]
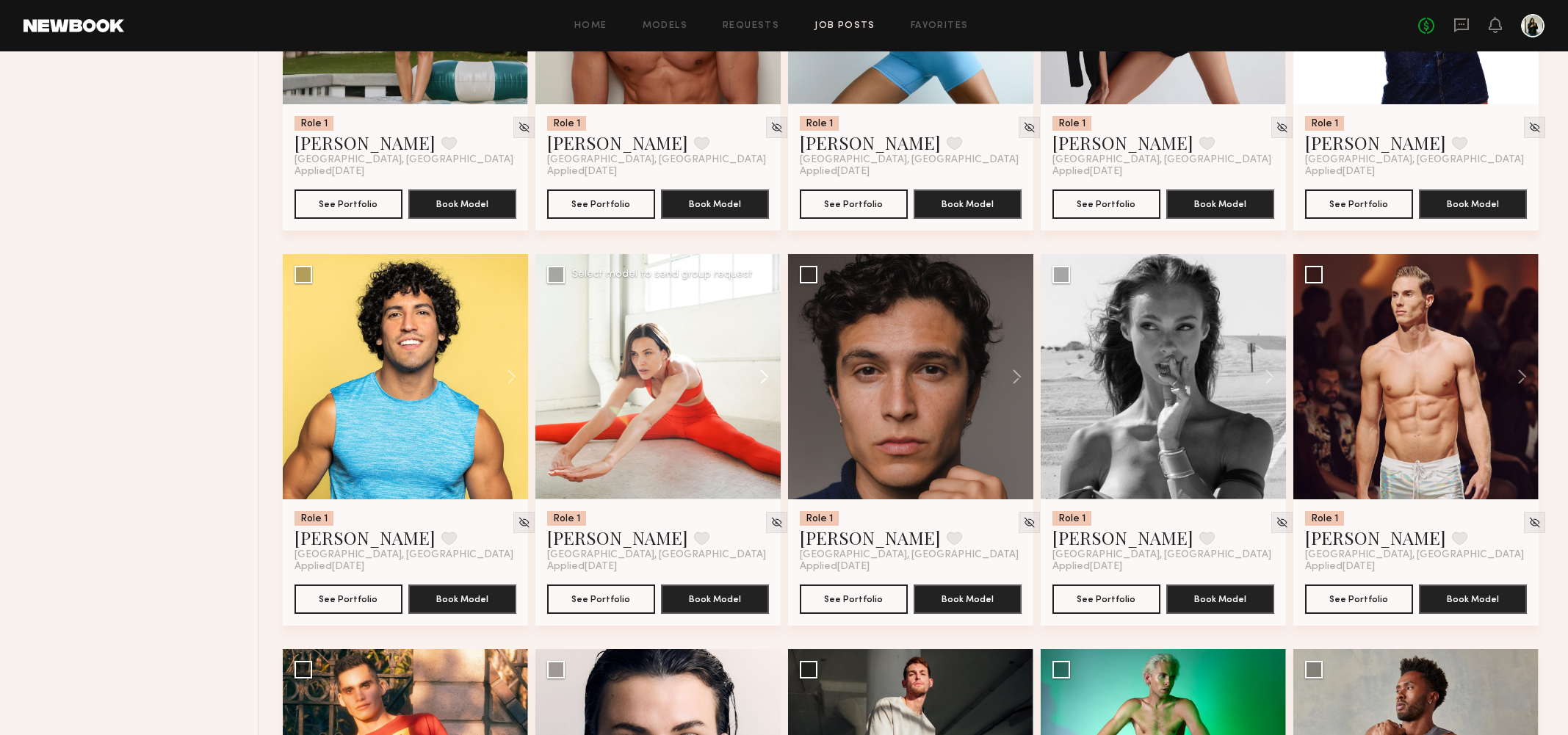
click at [773, 382] on button at bounding box center [756, 376] width 47 height 245
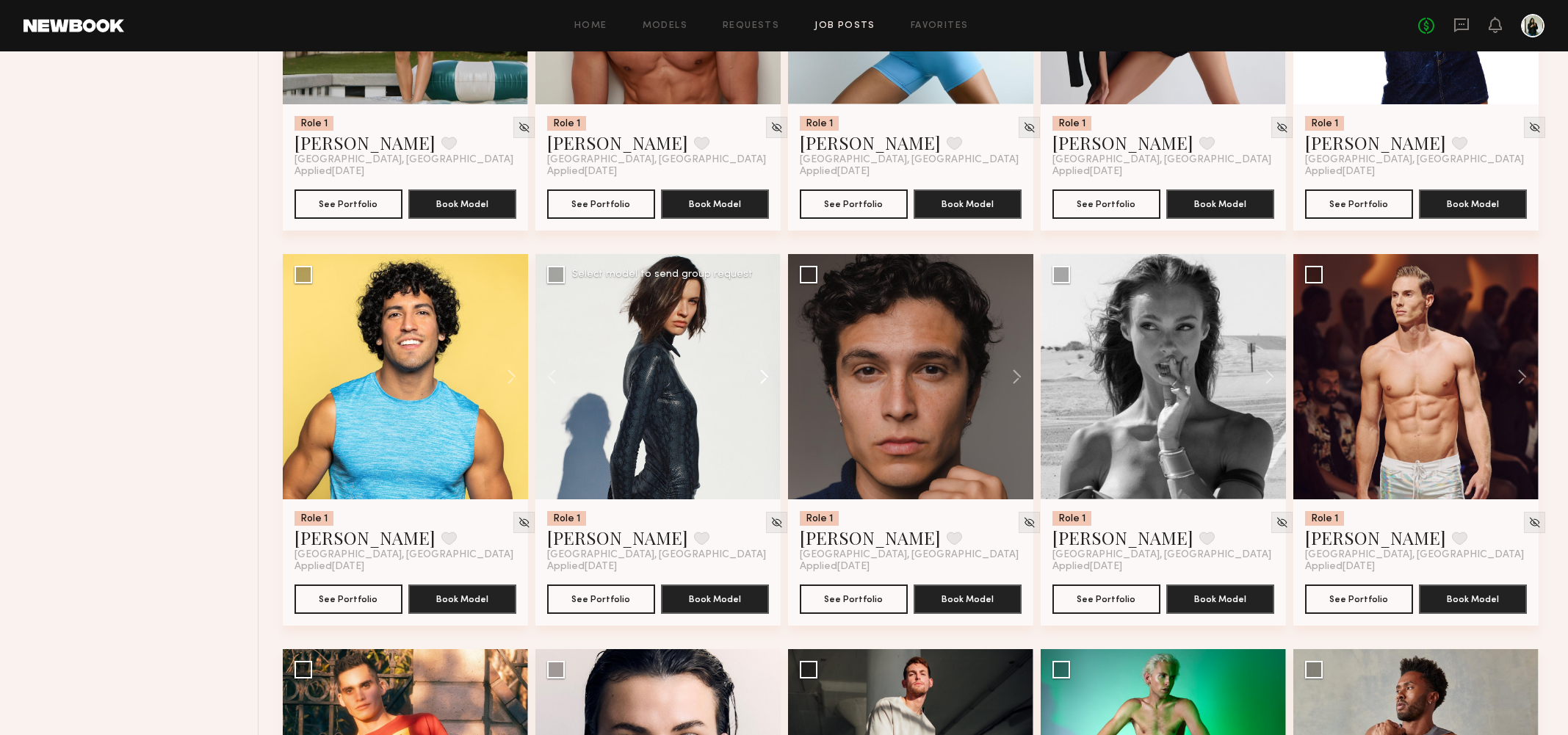
click at [773, 382] on button at bounding box center [756, 376] width 47 height 245
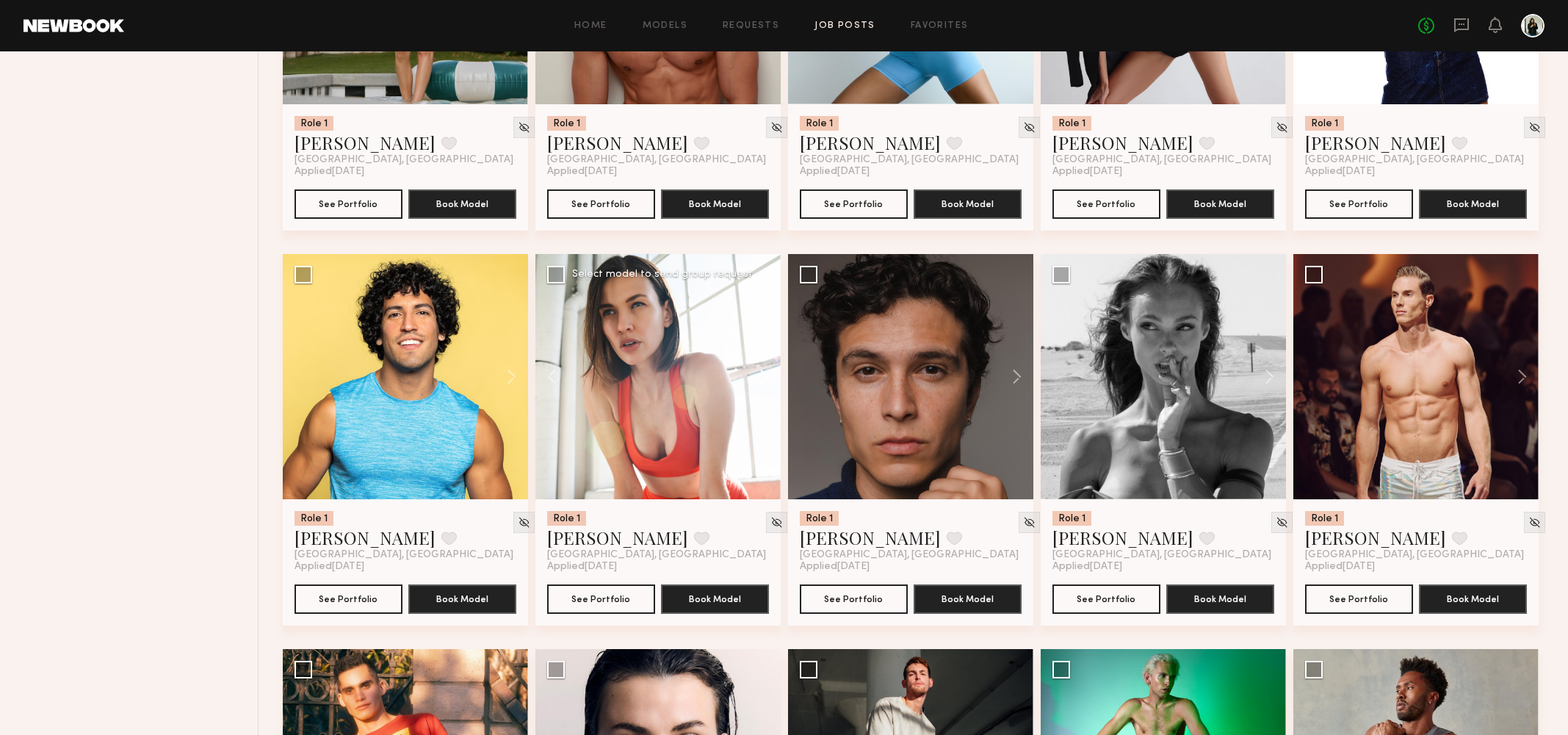
click at [773, 382] on button at bounding box center [756, 376] width 47 height 245
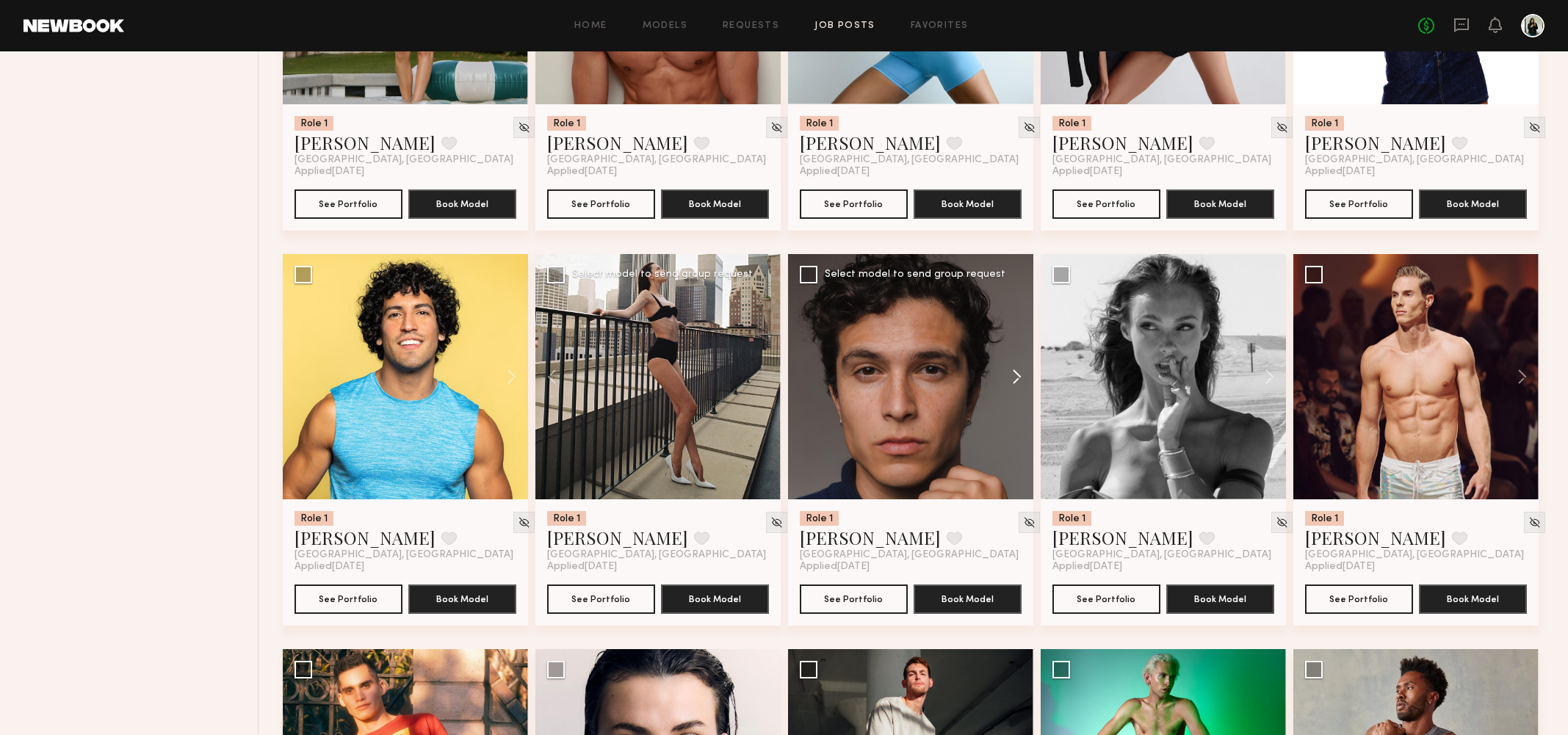
click at [1023, 378] on button at bounding box center [1009, 376] width 47 height 245
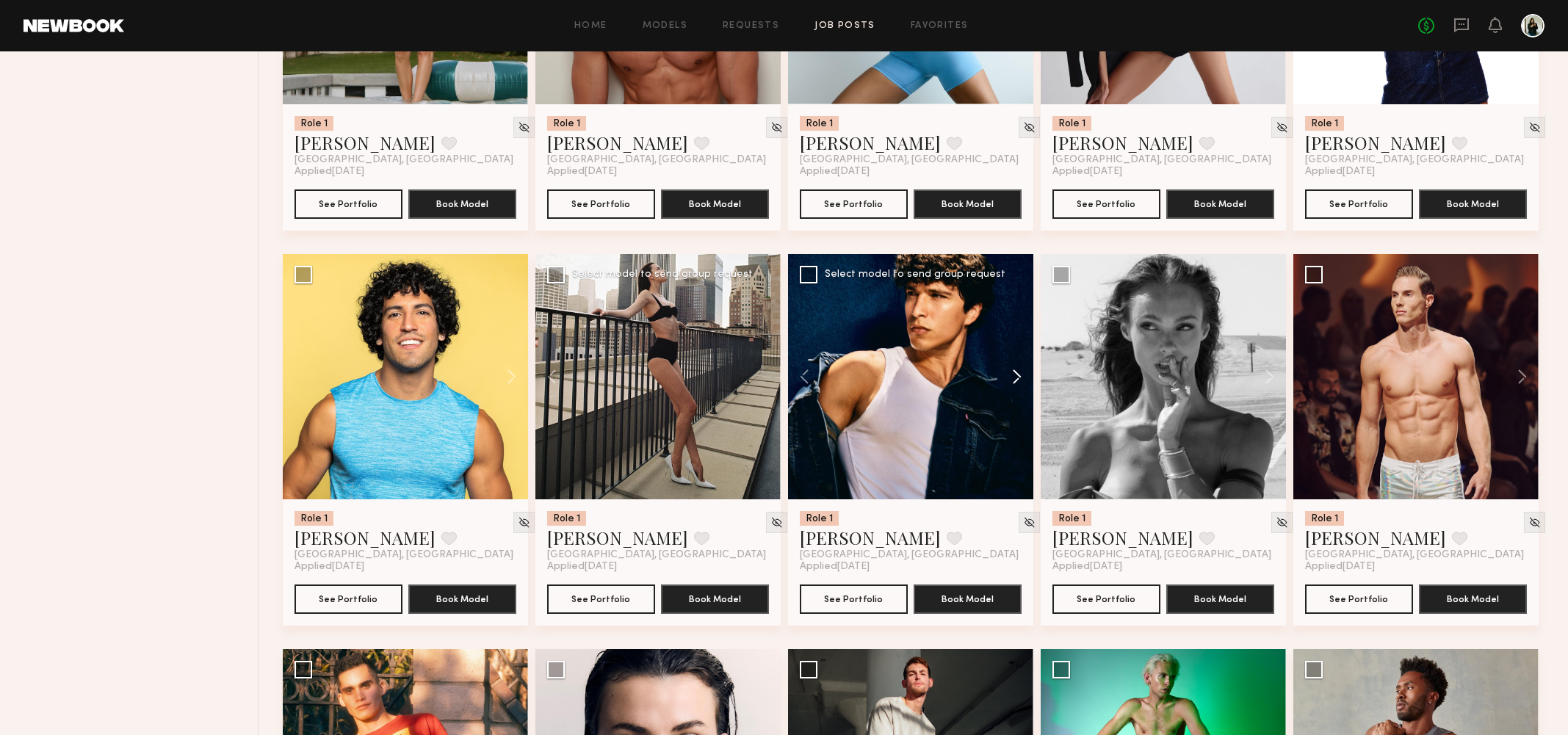
click at [1023, 378] on button at bounding box center [1009, 376] width 47 height 245
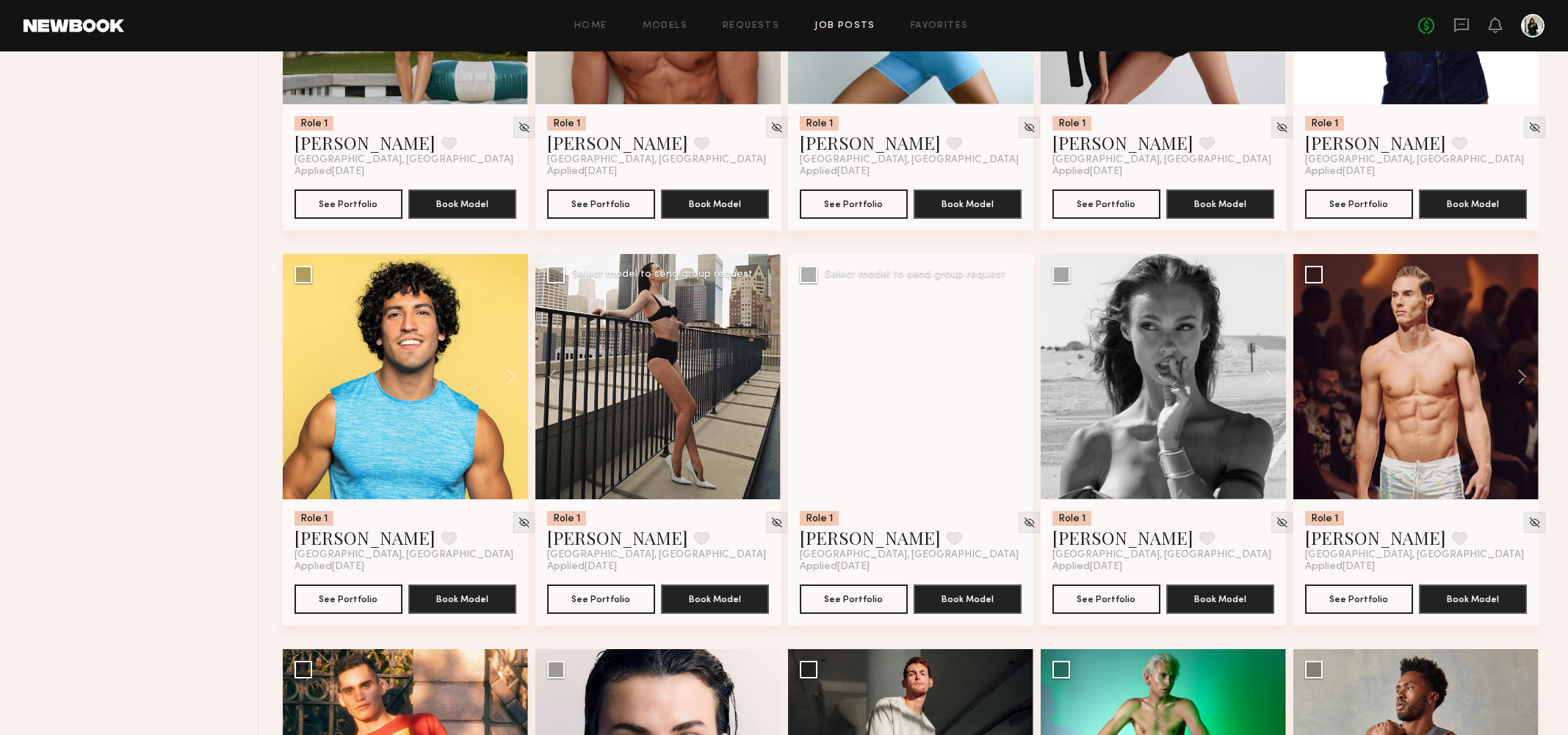
click at [1023, 378] on button at bounding box center [1009, 376] width 47 height 245
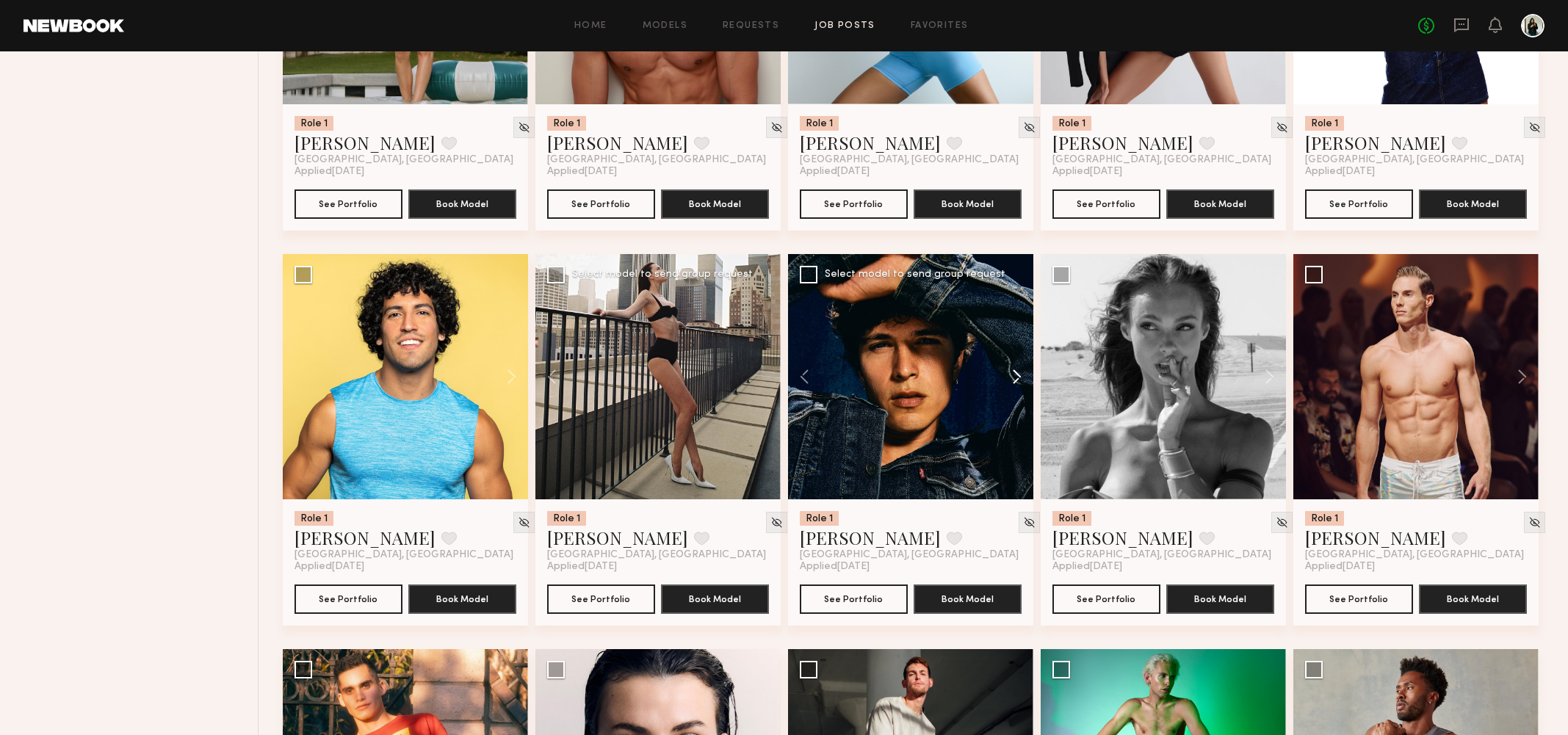
click at [1023, 378] on button at bounding box center [1009, 376] width 47 height 245
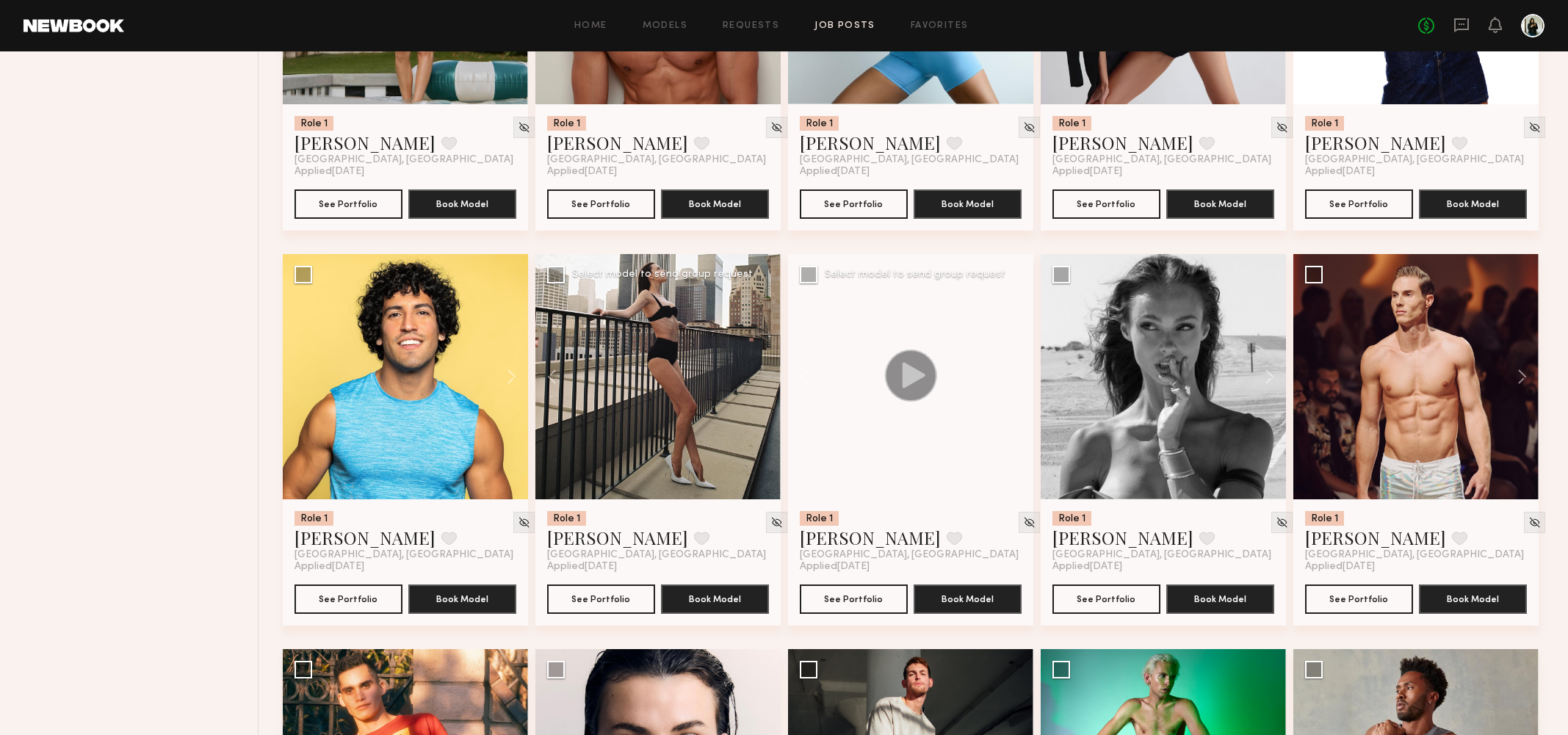
click at [1023, 378] on div at bounding box center [910, 376] width 245 height 245
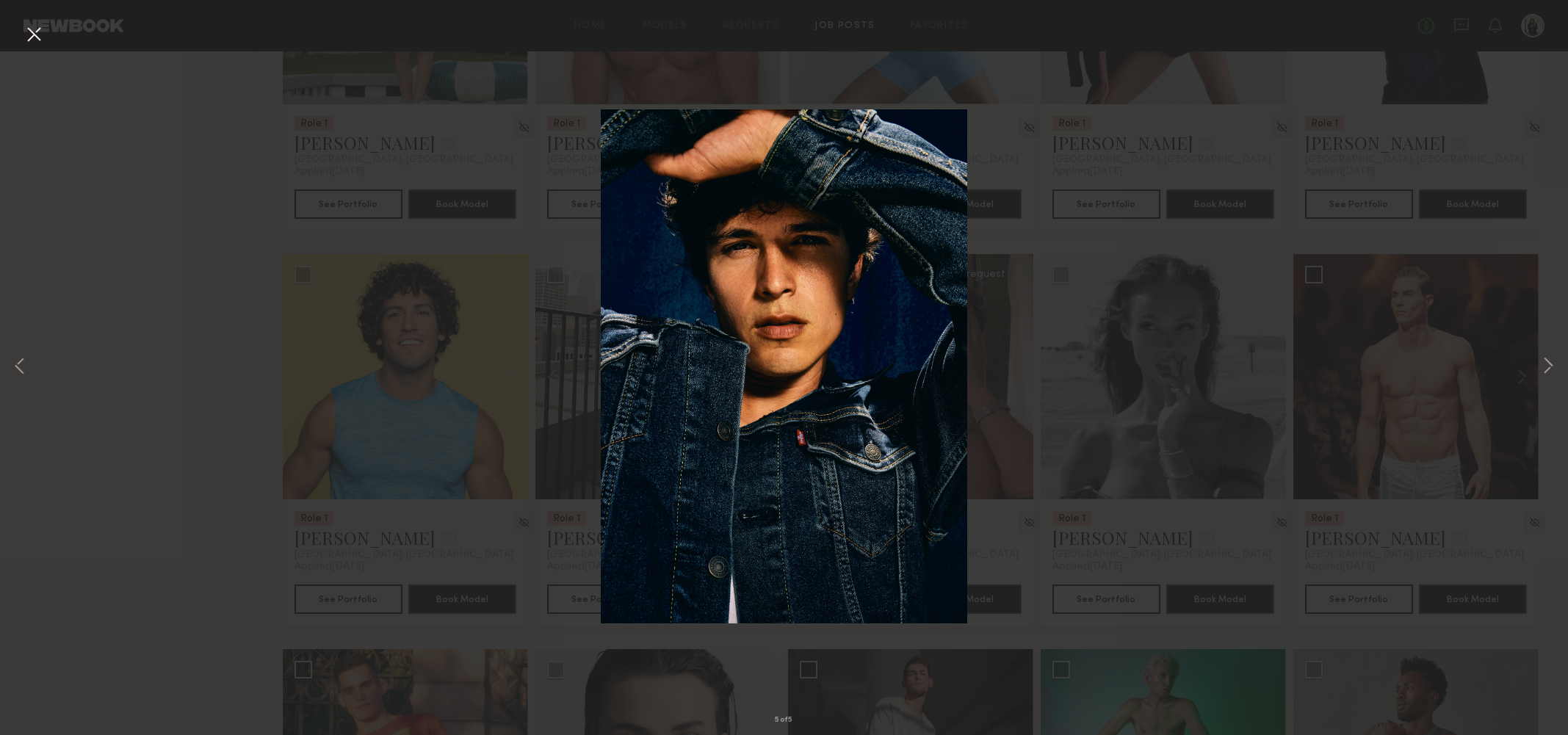
click at [38, 36] on button at bounding box center [34, 35] width 24 height 26
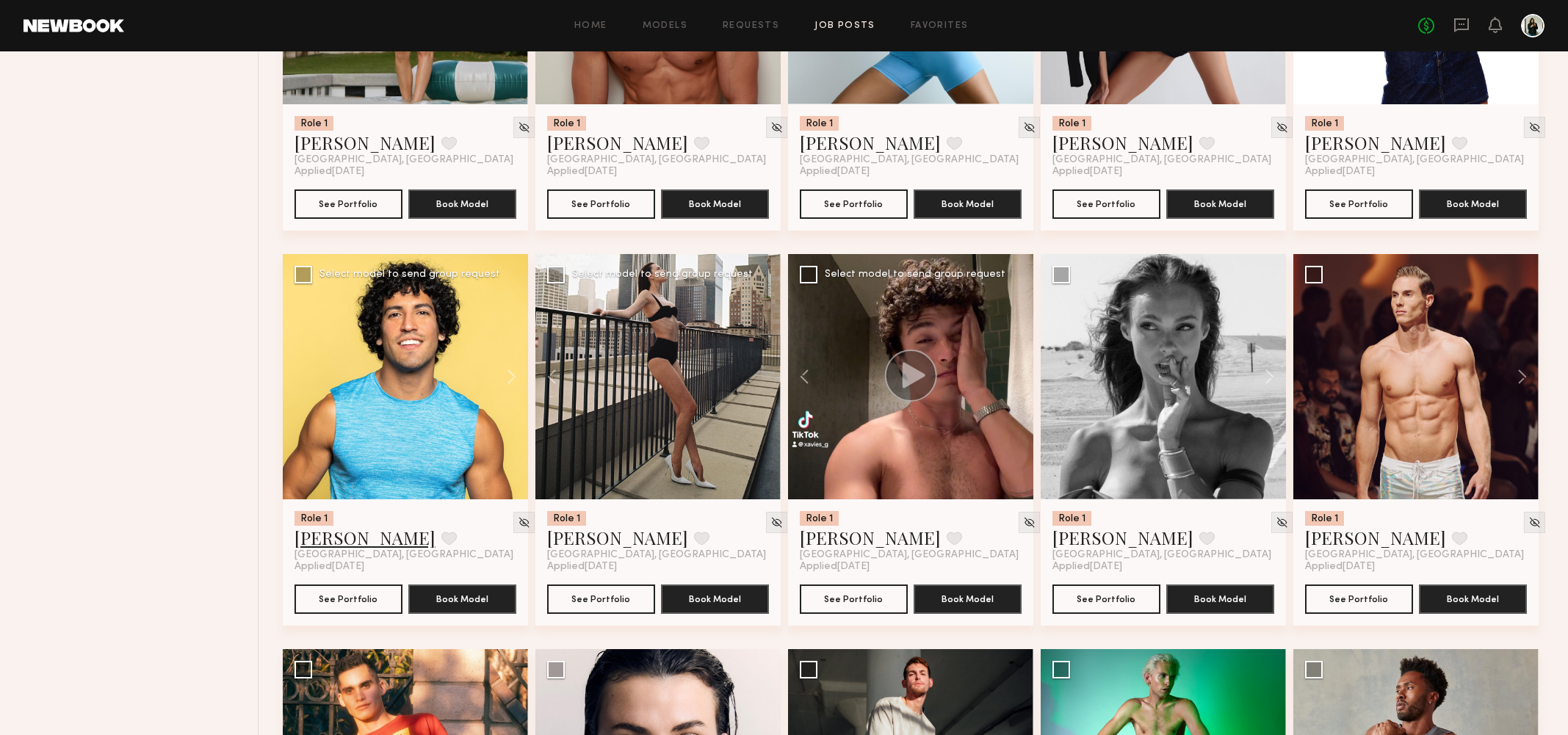
click at [336, 537] on link "Aaron V." at bounding box center [365, 538] width 141 height 24
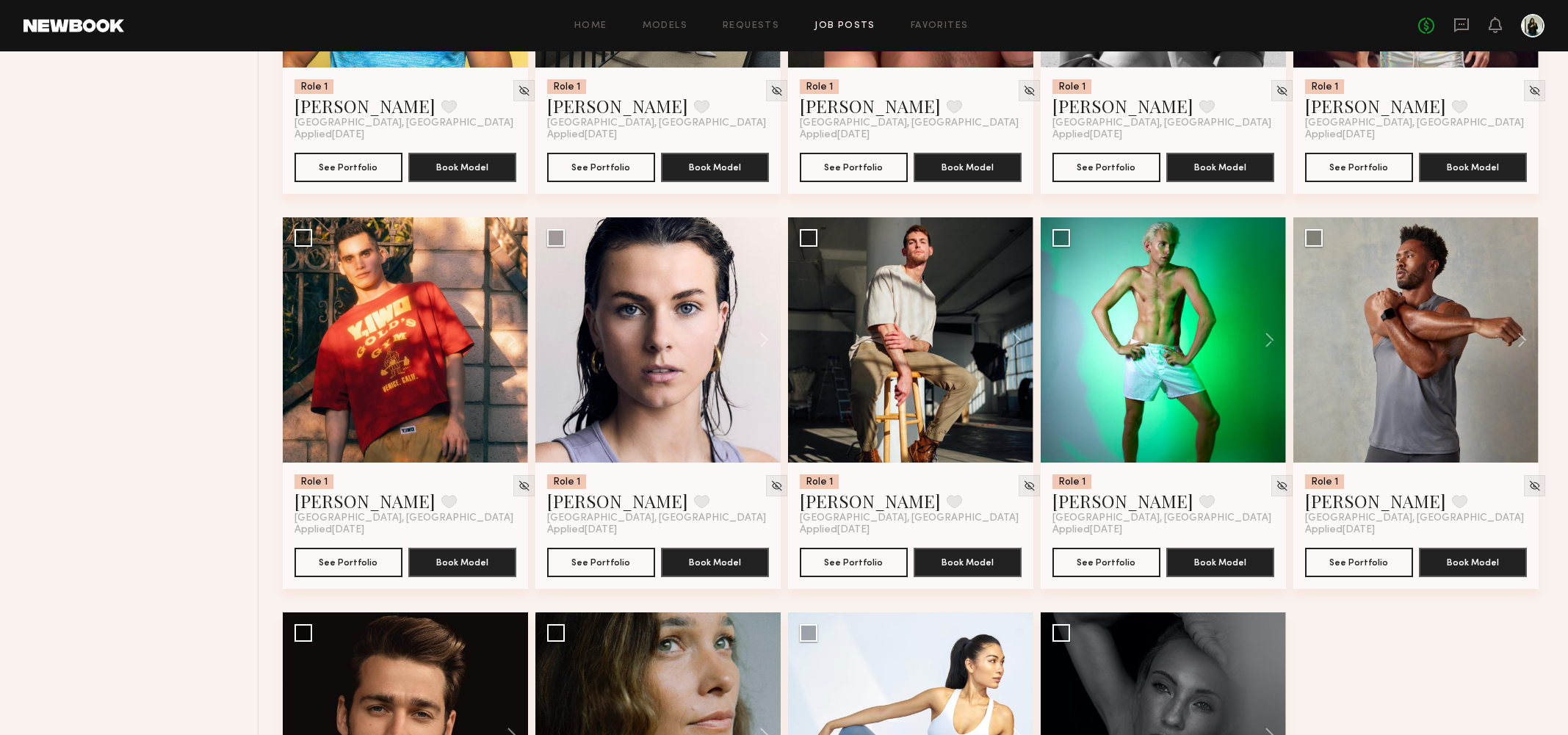
scroll to position [6368, 0]
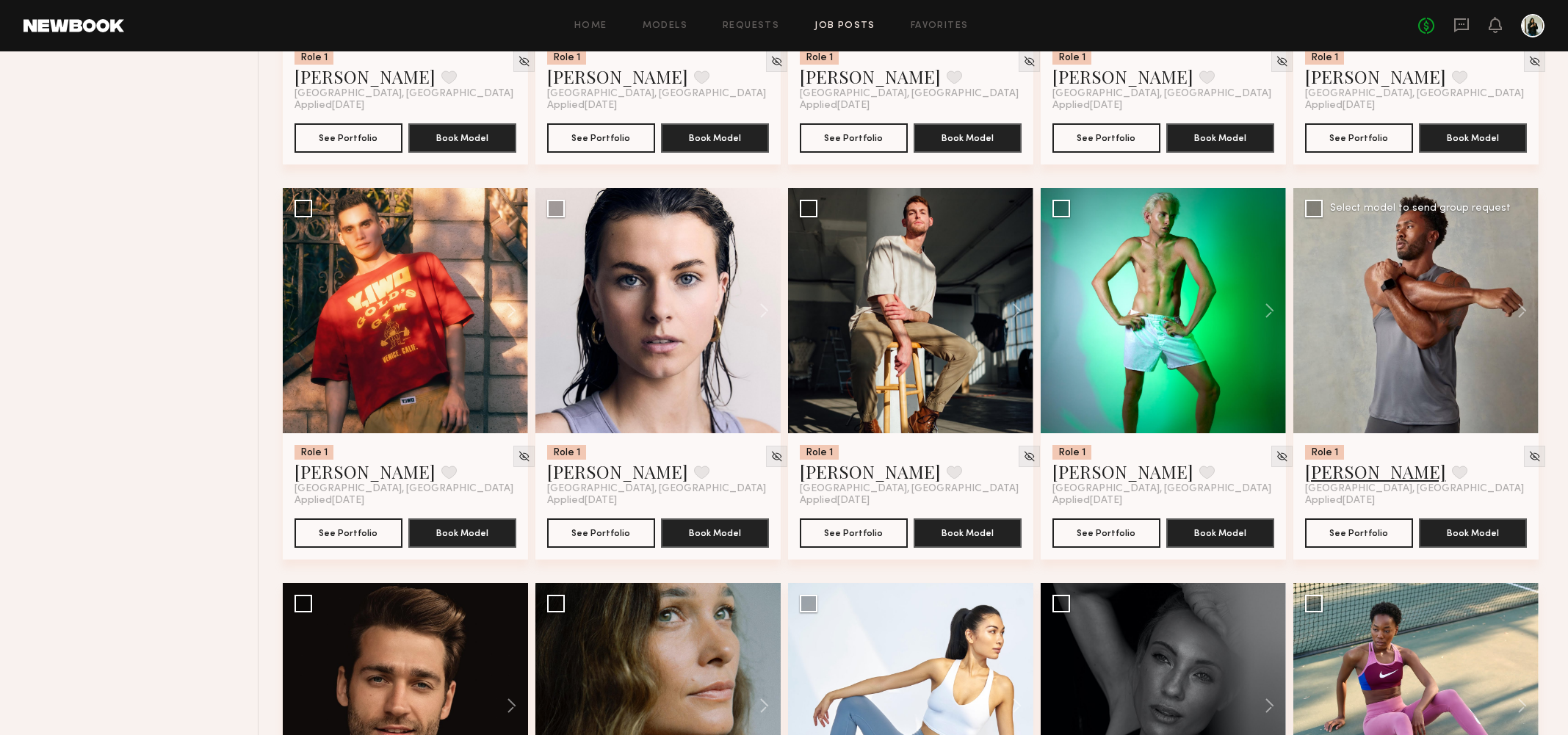
click at [1359, 477] on link "Sennari G." at bounding box center [1375, 472] width 141 height 24
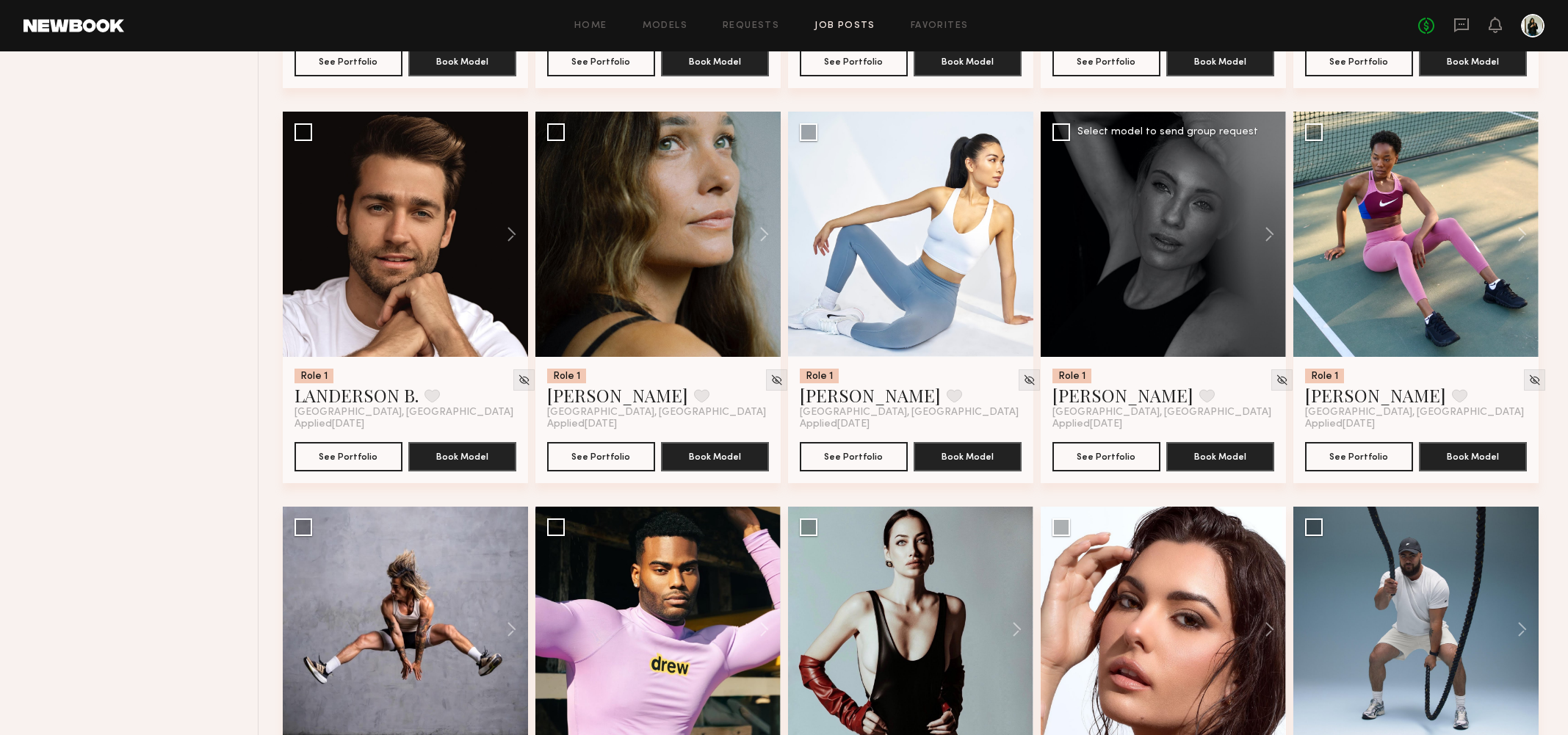
scroll to position [6838, 0]
click at [1527, 243] on button at bounding box center [1514, 233] width 47 height 245
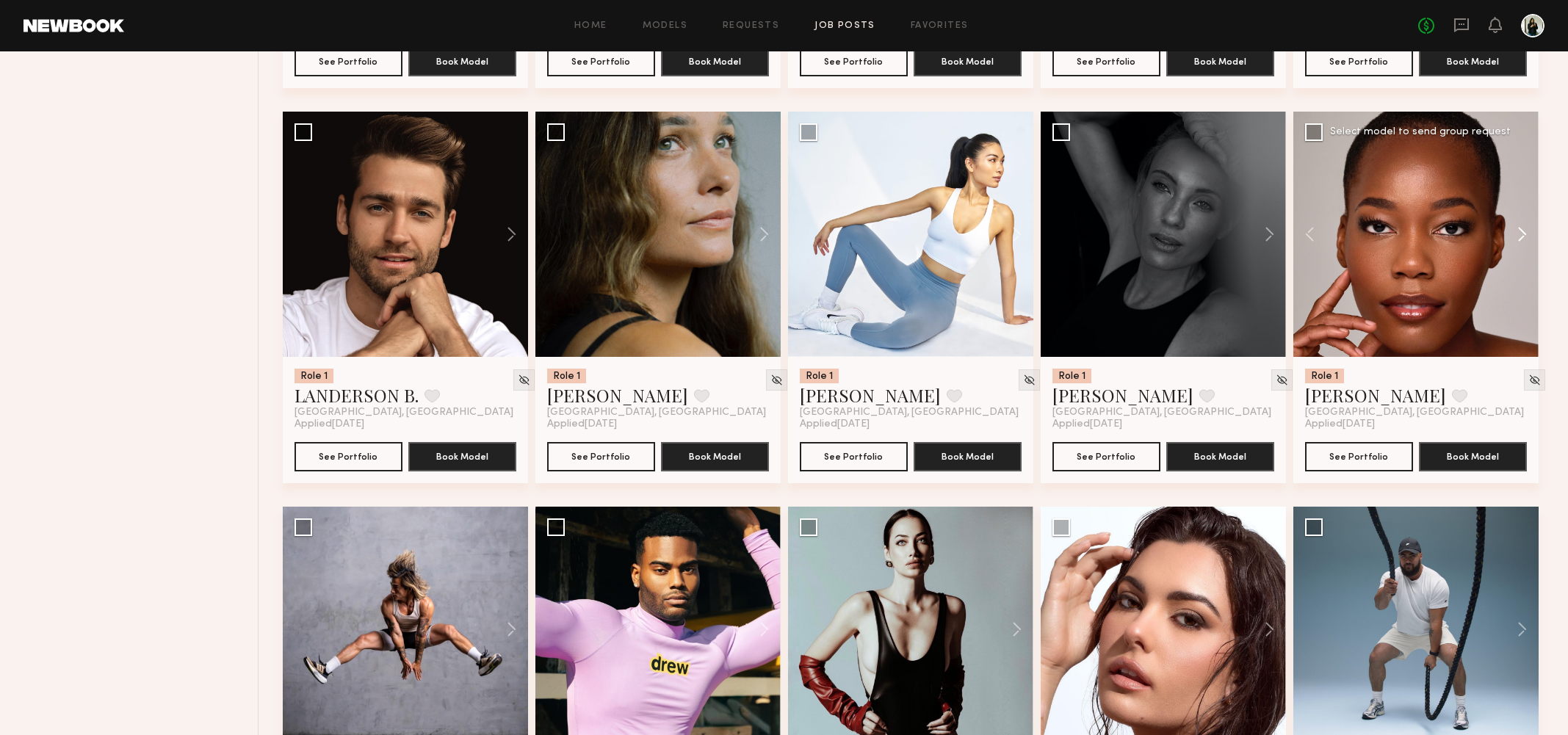
click at [1527, 243] on button at bounding box center [1514, 233] width 47 height 245
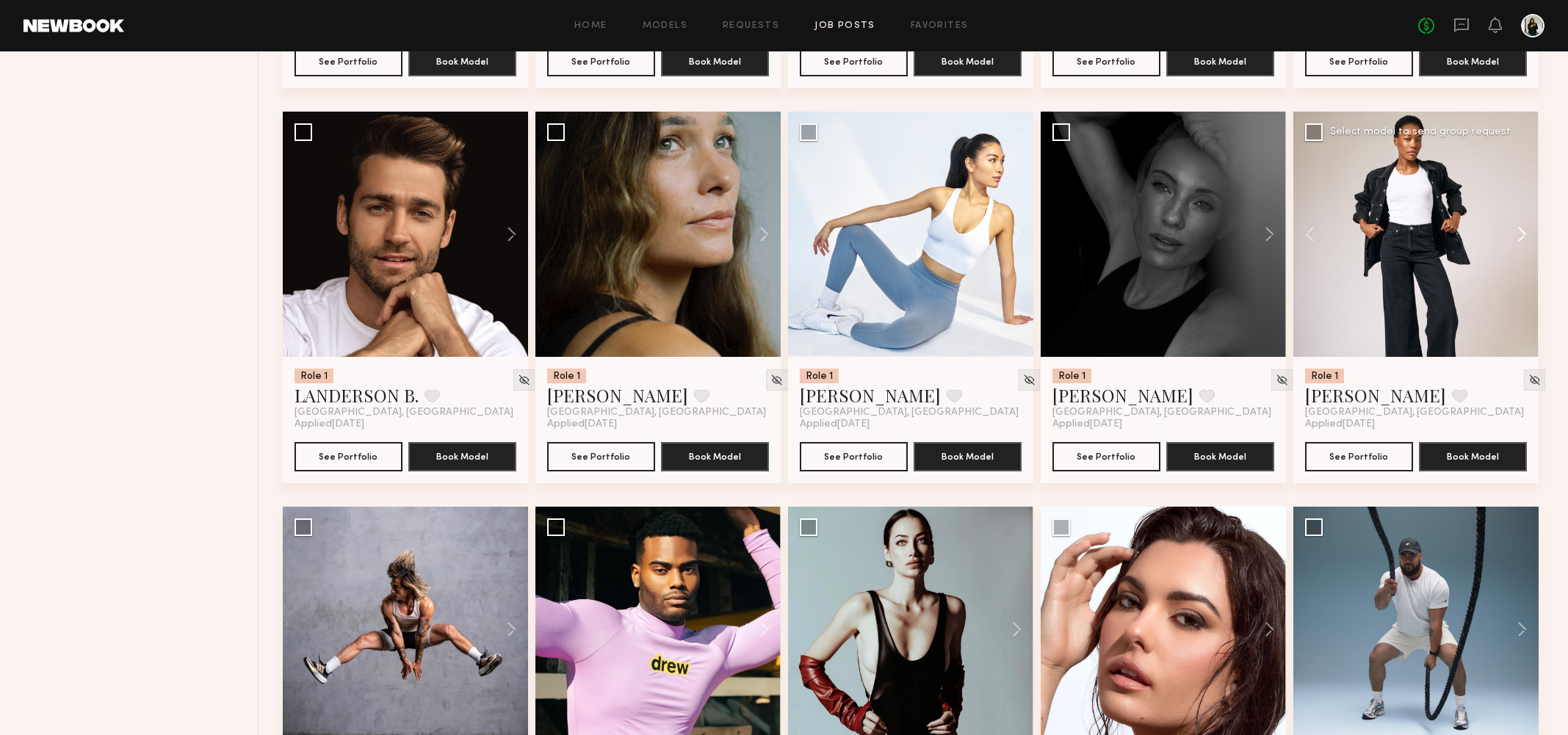
click at [1527, 243] on button at bounding box center [1514, 233] width 47 height 245
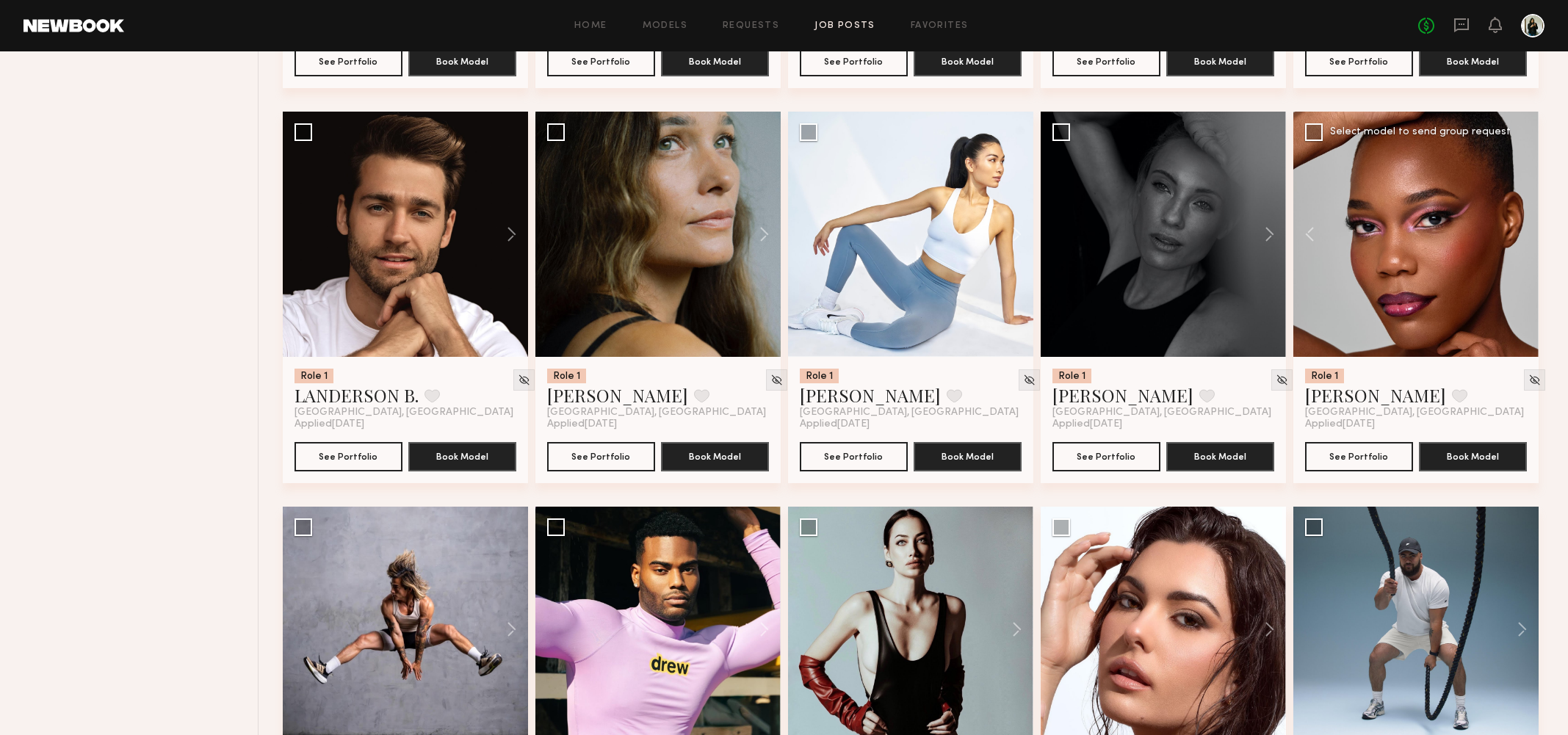
click at [1527, 243] on div at bounding box center [1415, 233] width 245 height 245
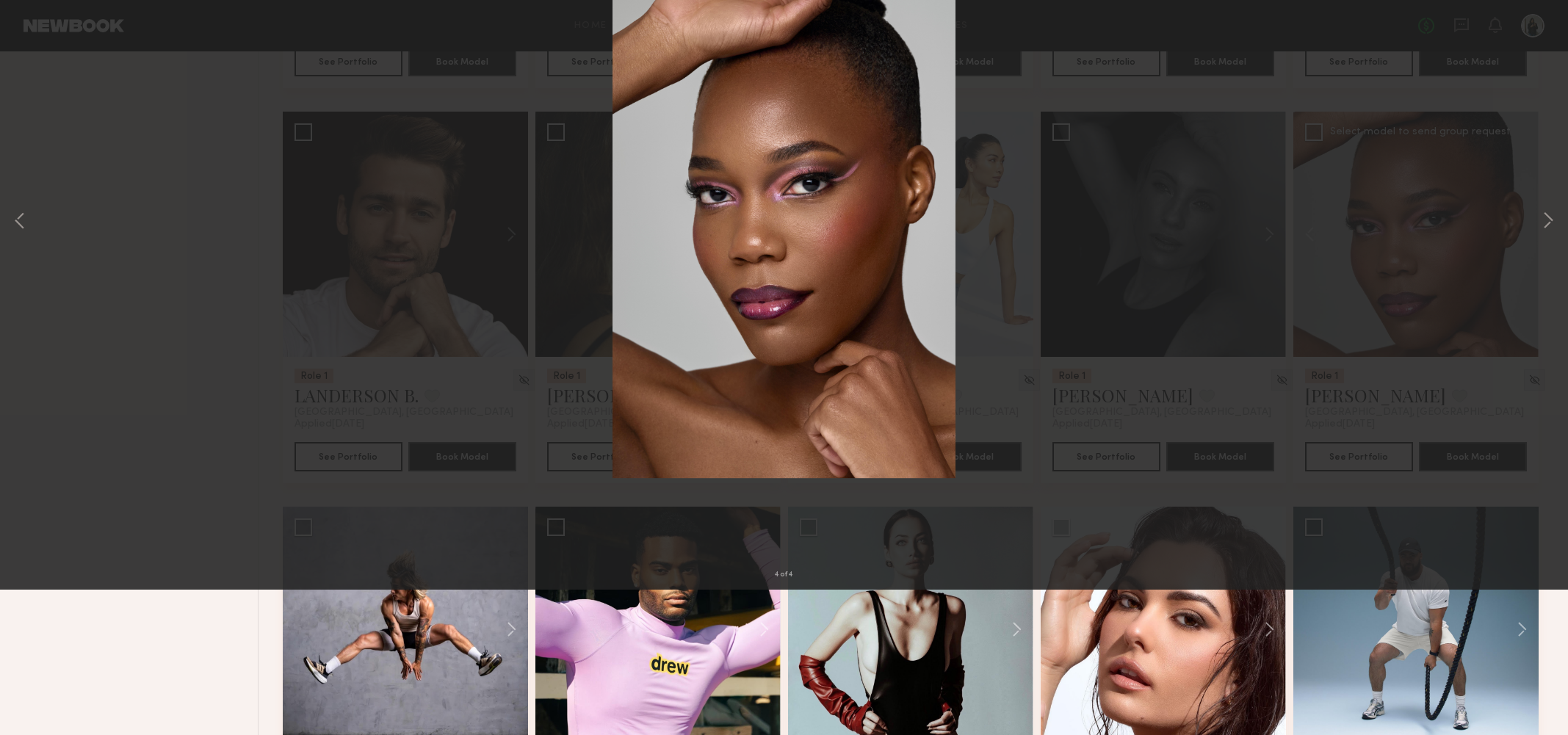
click at [30, 38] on button at bounding box center [34, 35] width 24 height 26
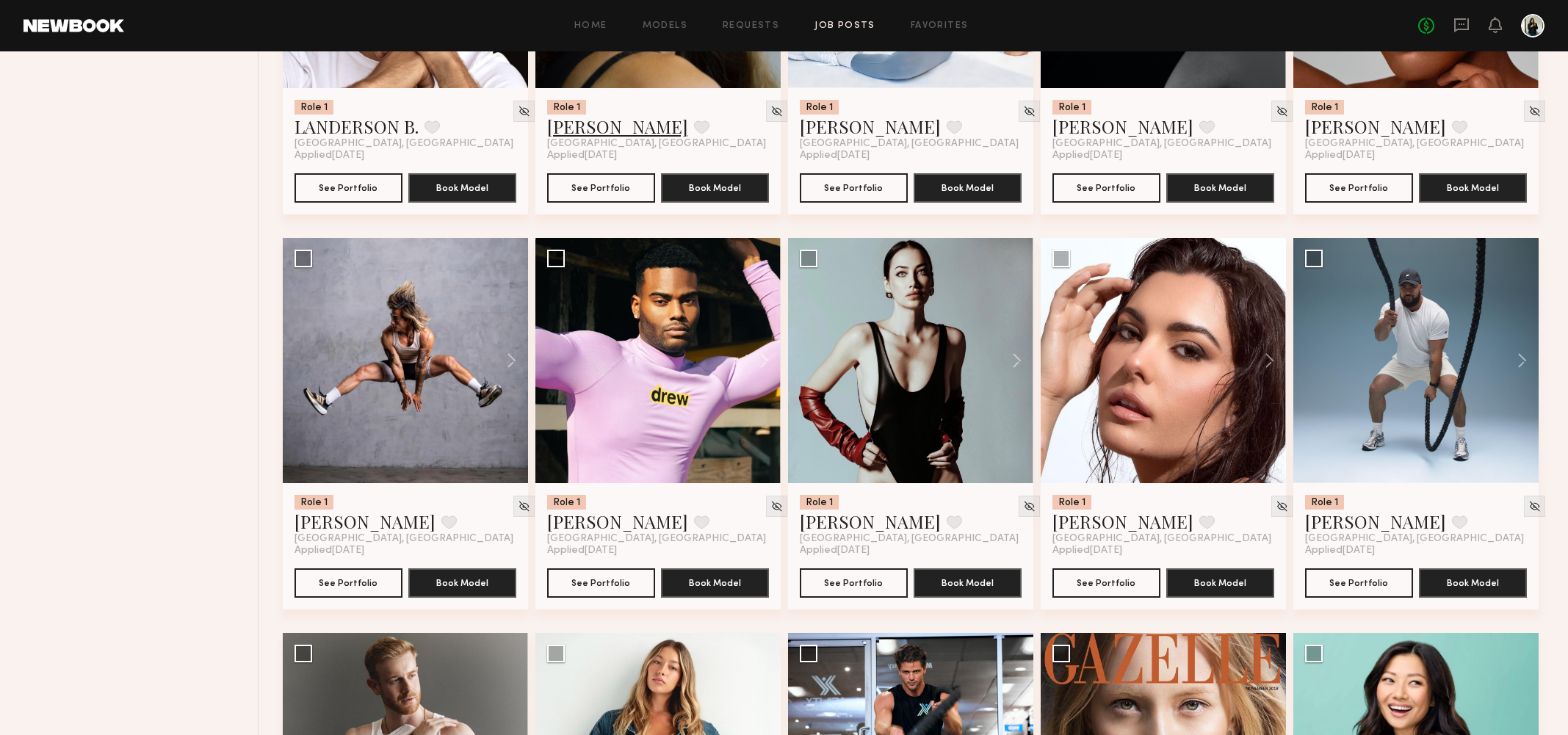
scroll to position [7150, 0]
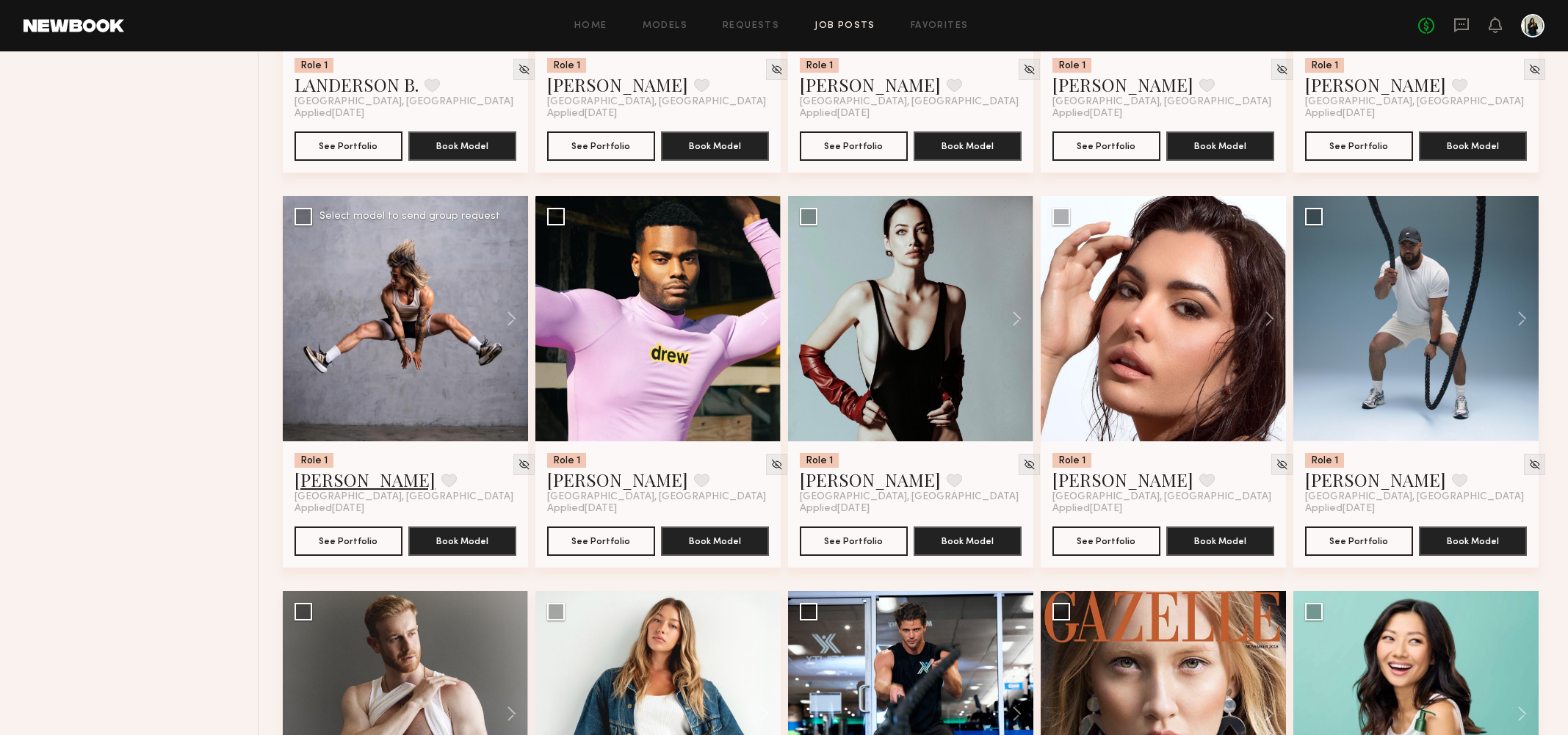
click at [339, 477] on link "Howard S." at bounding box center [365, 479] width 141 height 24
click at [583, 475] on link "Landon M." at bounding box center [617, 479] width 141 height 24
click at [1337, 476] on link "Shayne C." at bounding box center [1375, 479] width 141 height 24
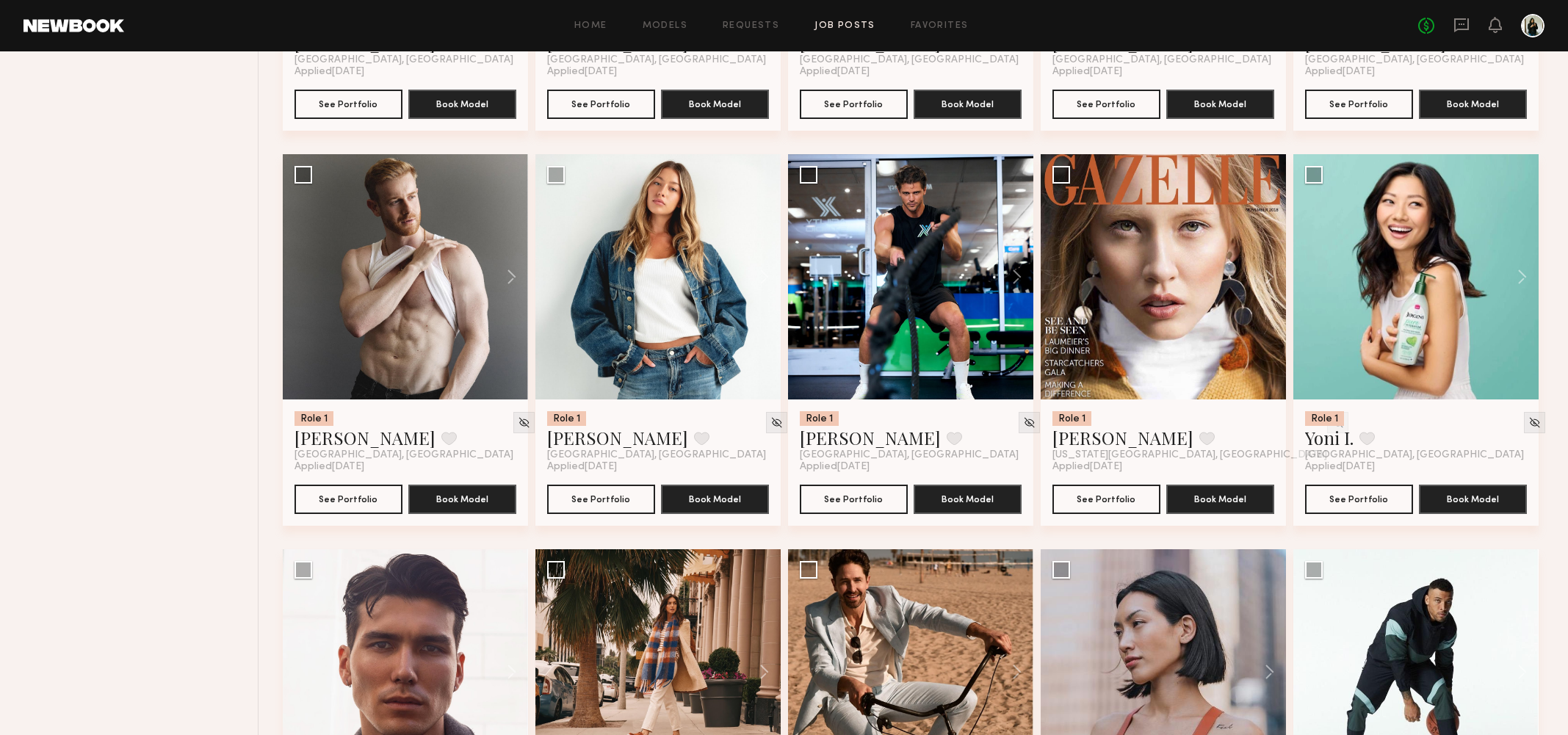
scroll to position [7610, 0]
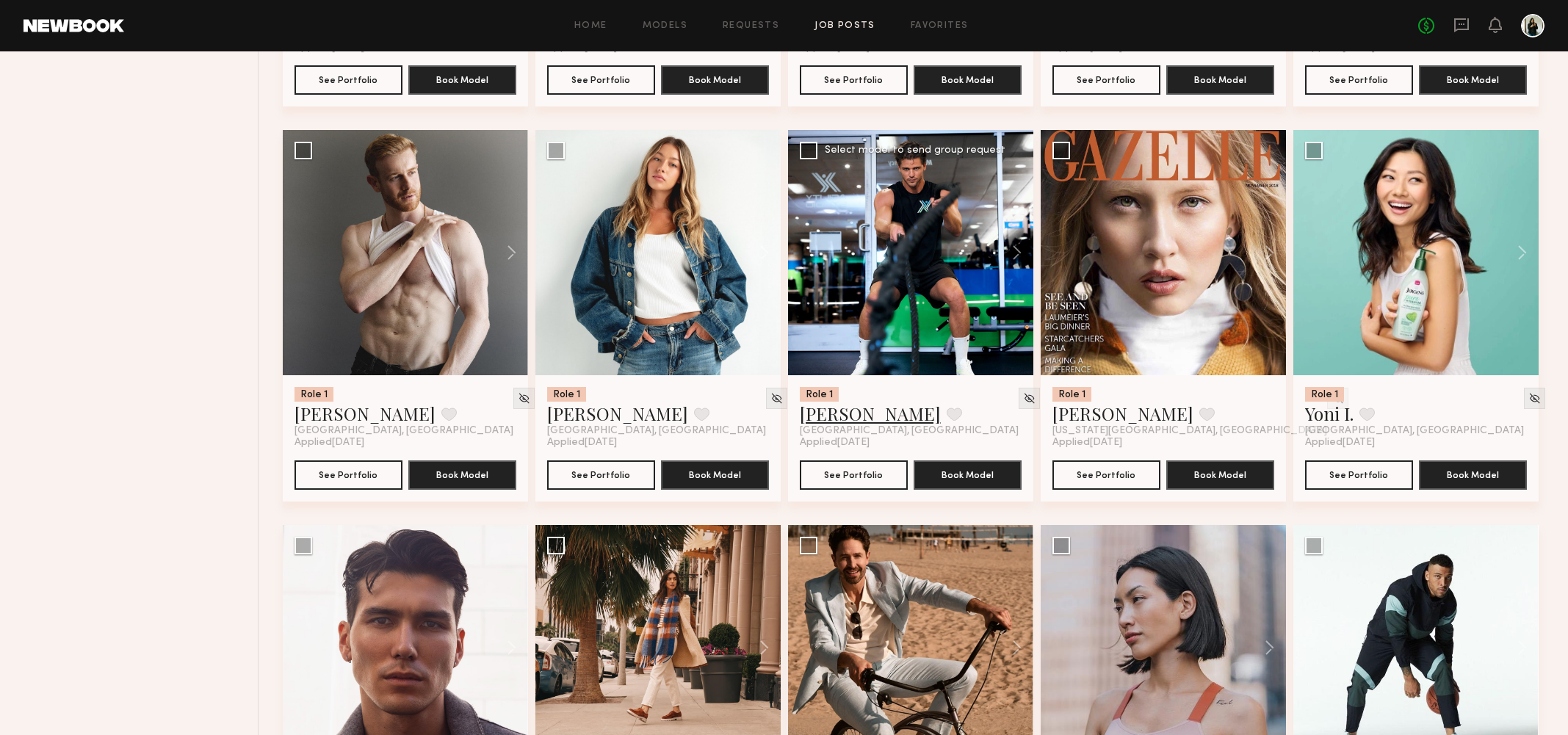
click at [833, 419] on link "Tim A." at bounding box center [870, 413] width 141 height 24
click at [587, 416] on link "Logan R." at bounding box center [617, 413] width 141 height 24
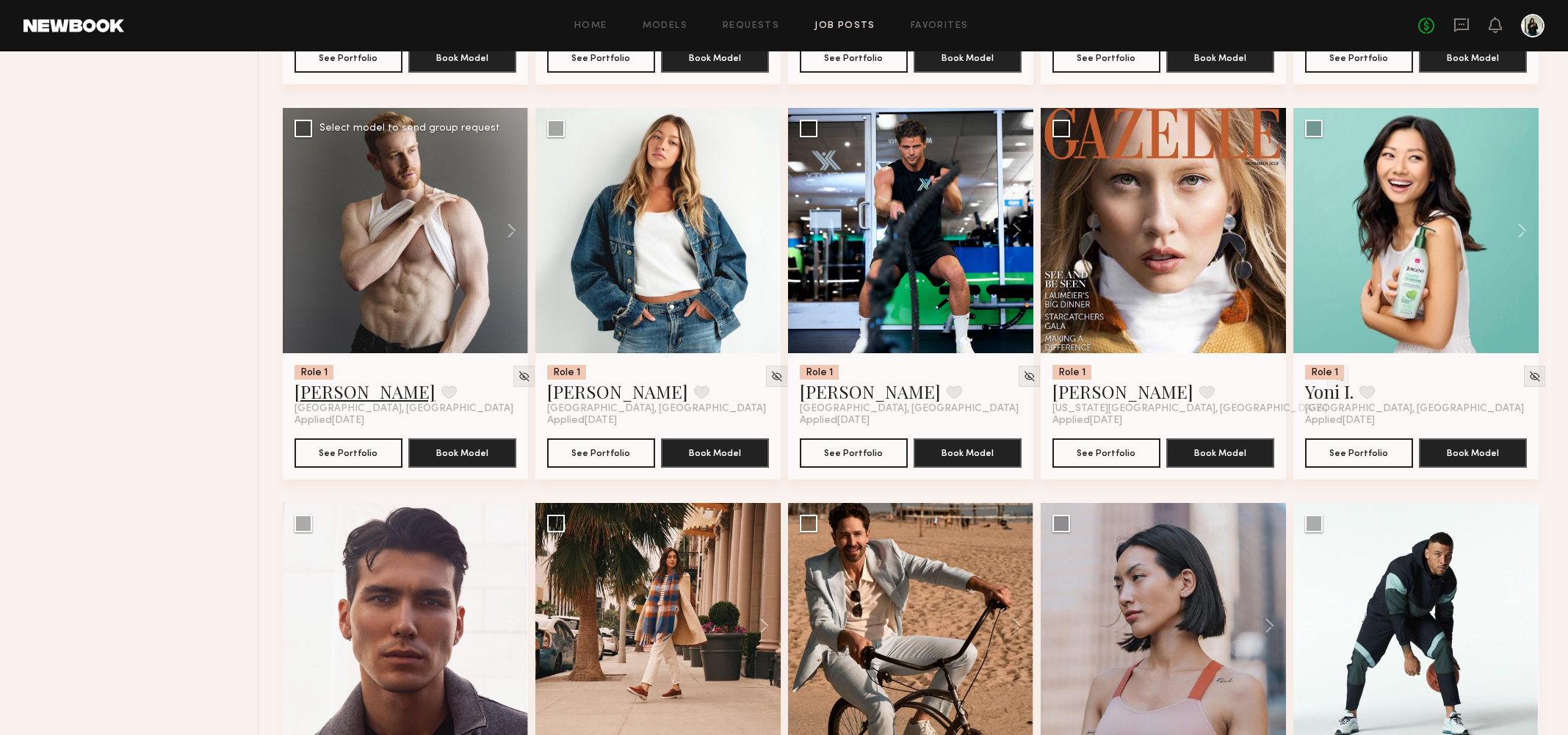
click at [342, 389] on link "Robert N." at bounding box center [365, 391] width 141 height 24
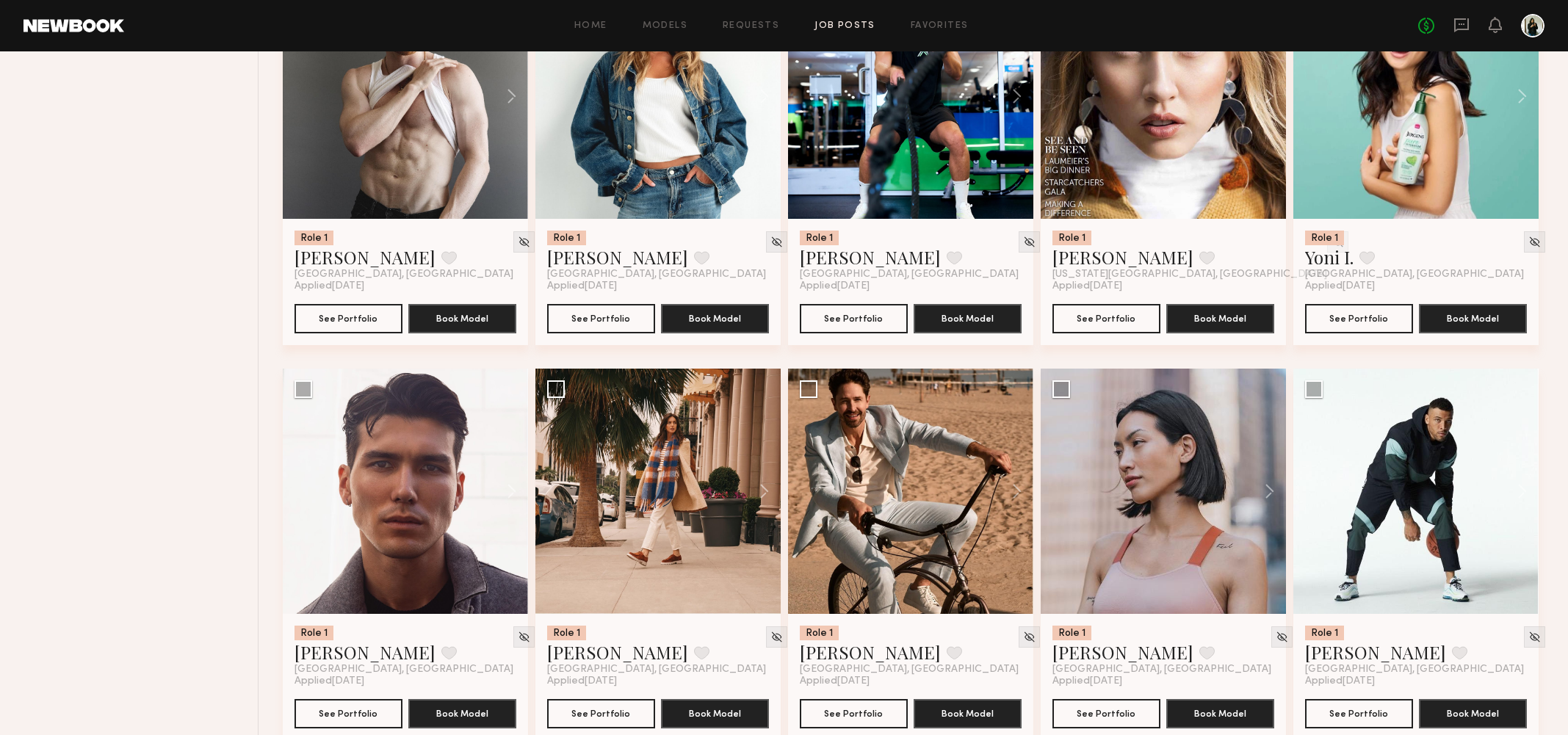
scroll to position [7799, 0]
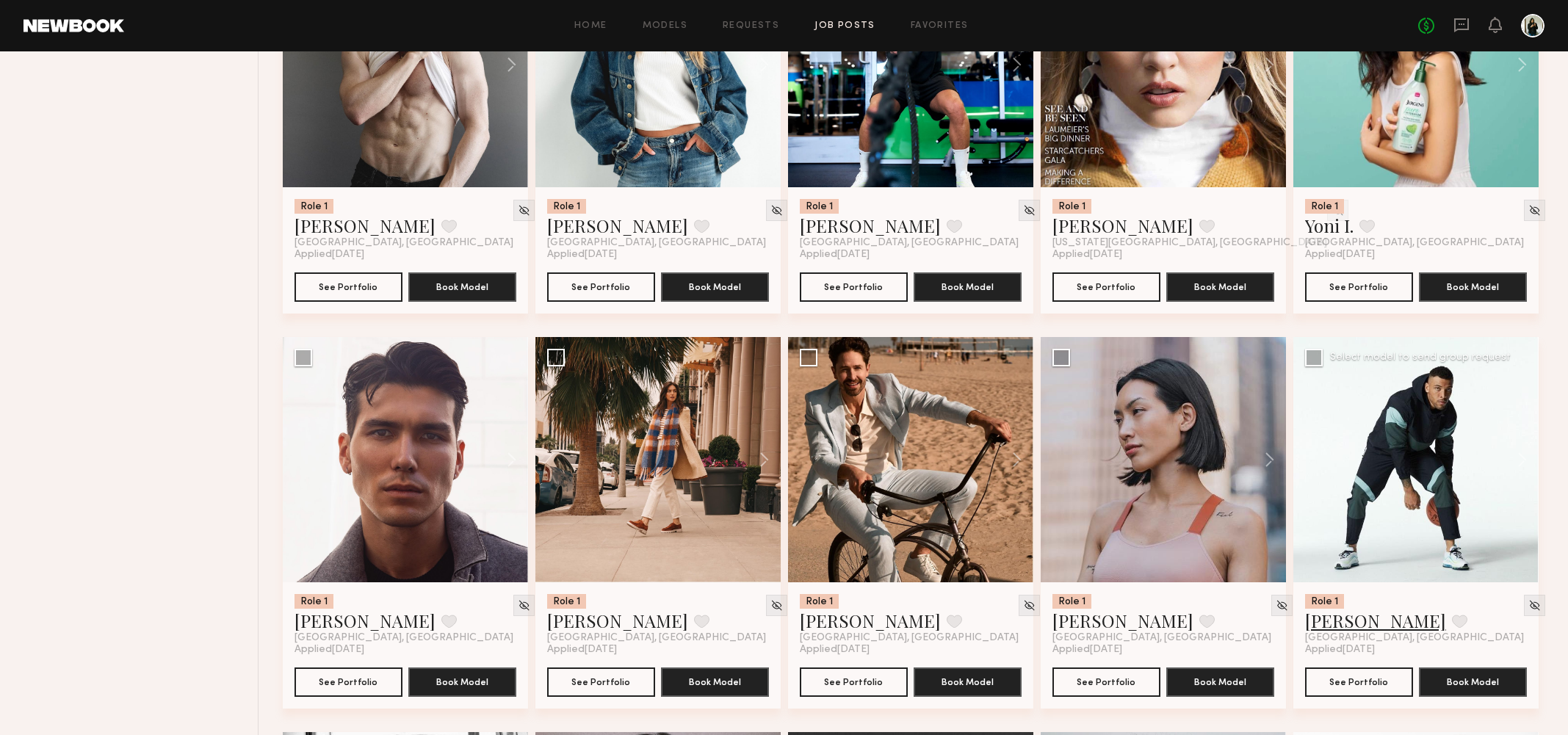
click at [1358, 626] on link "Claude G." at bounding box center [1375, 621] width 141 height 24
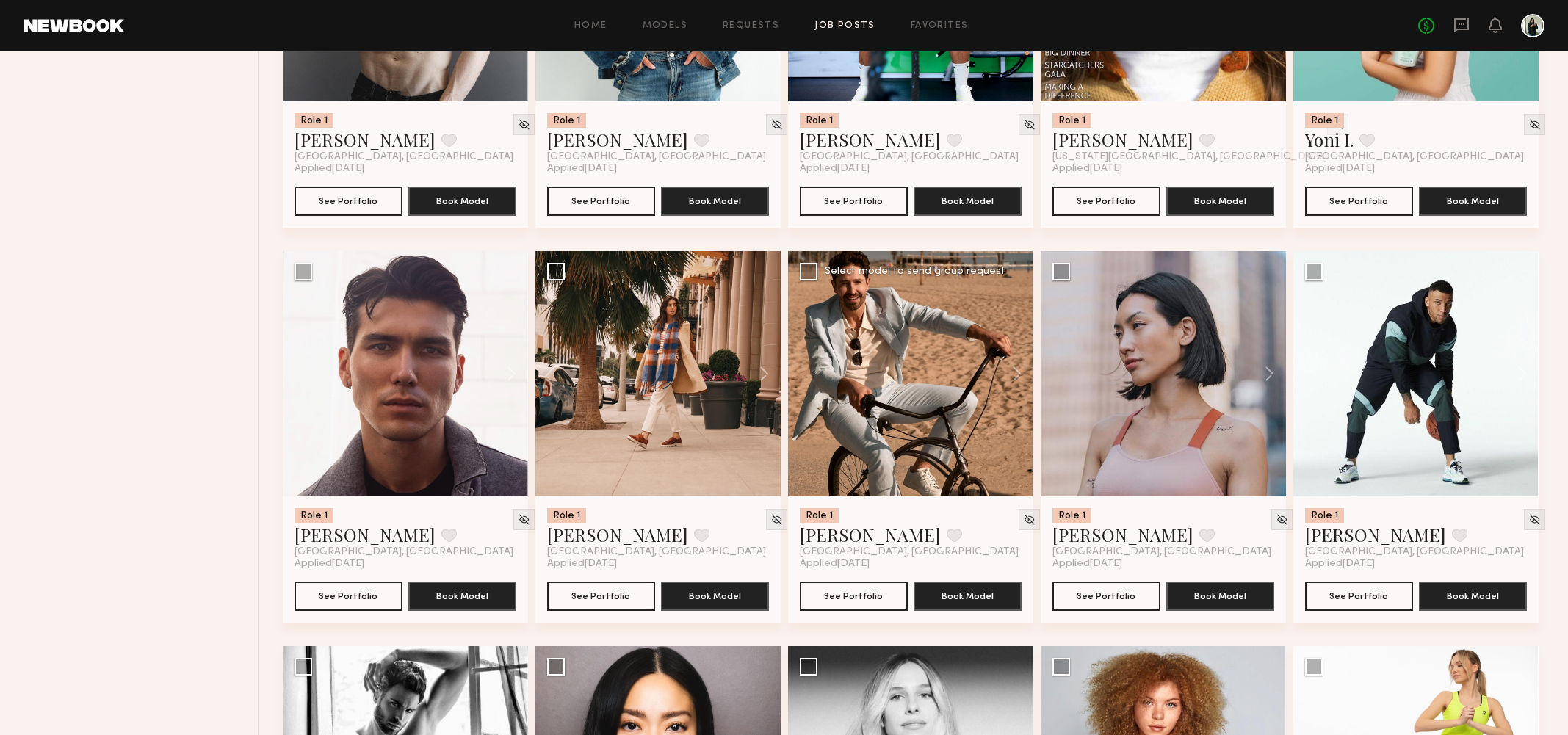
scroll to position [7922, 0]
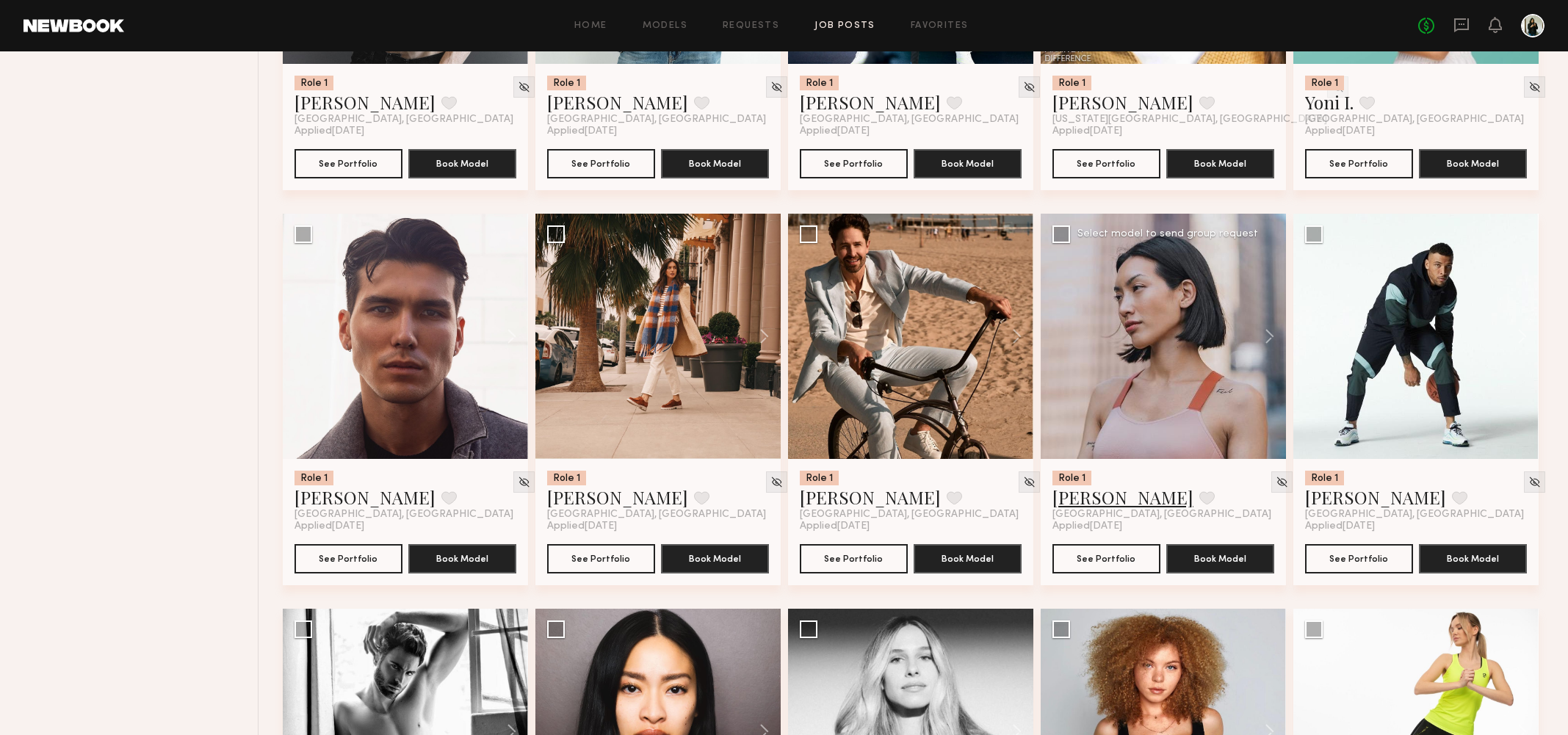
click at [1093, 497] on link "Piyawan C." at bounding box center [1123, 497] width 141 height 24
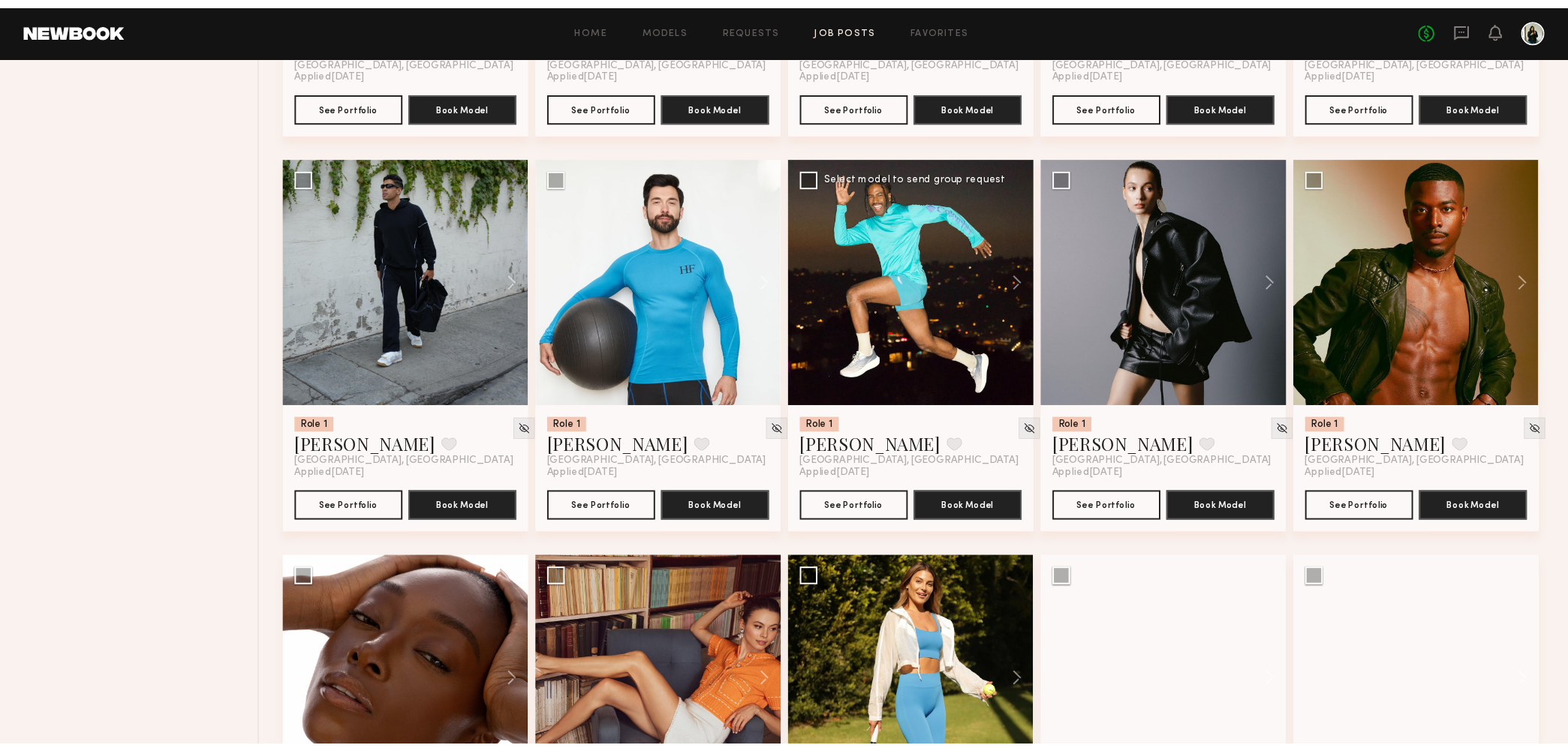
scroll to position [9063, 0]
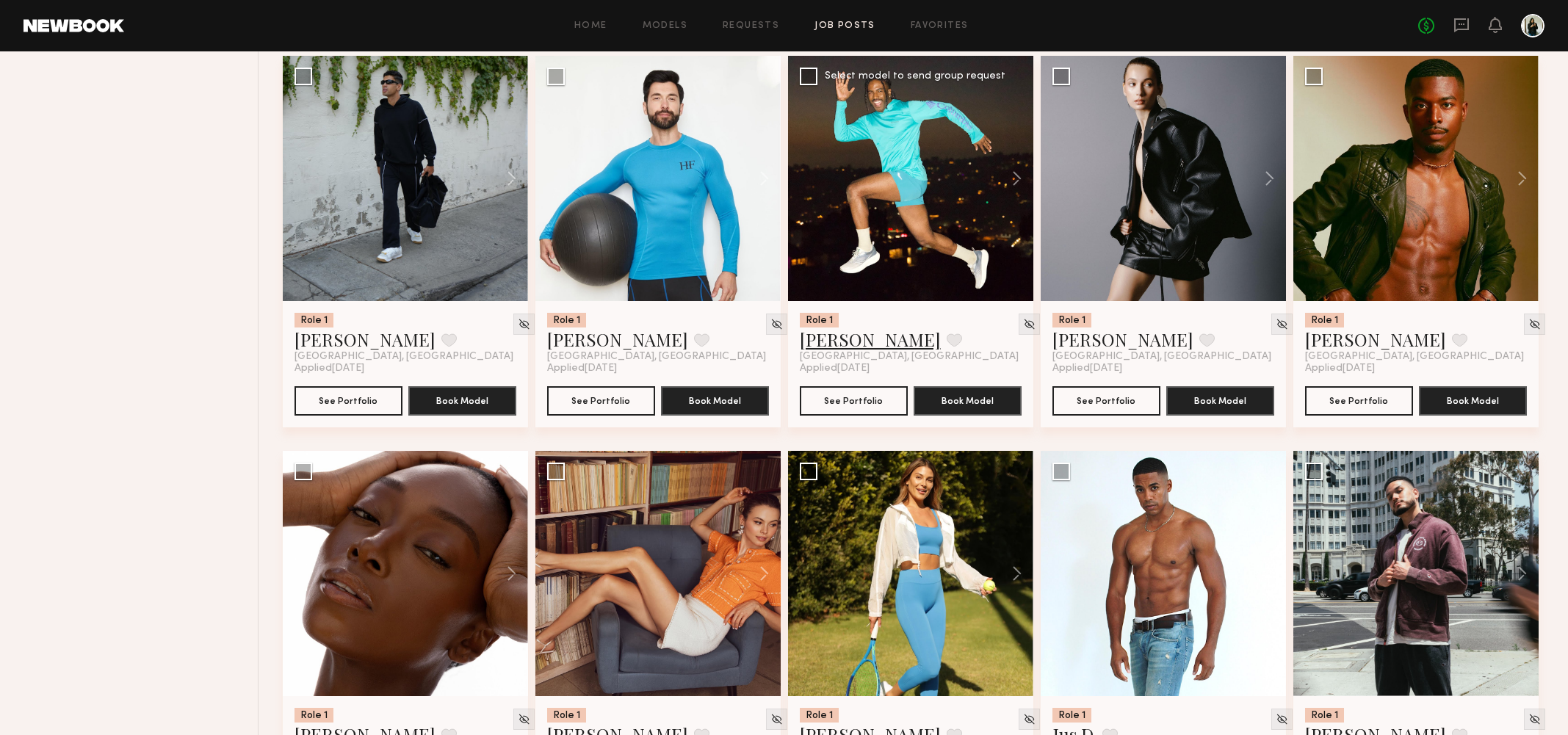
click at [830, 342] on link "Afari L." at bounding box center [870, 339] width 141 height 24
click at [561, 338] on link "Uros M." at bounding box center [617, 339] width 141 height 24
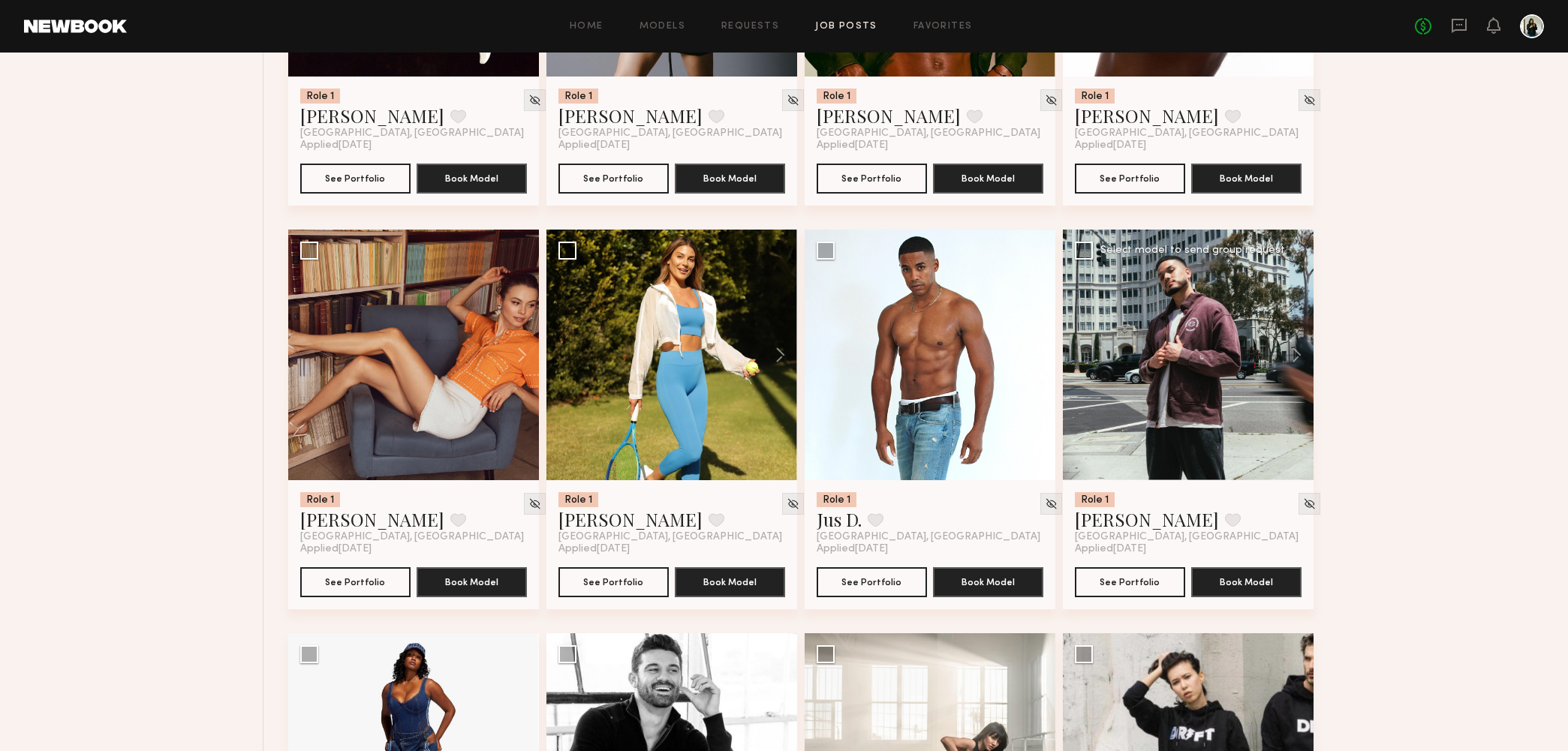
scroll to position [11717, 0]
click at [593, 523] on link "Carly S." at bounding box center [630, 519] width 144 height 24
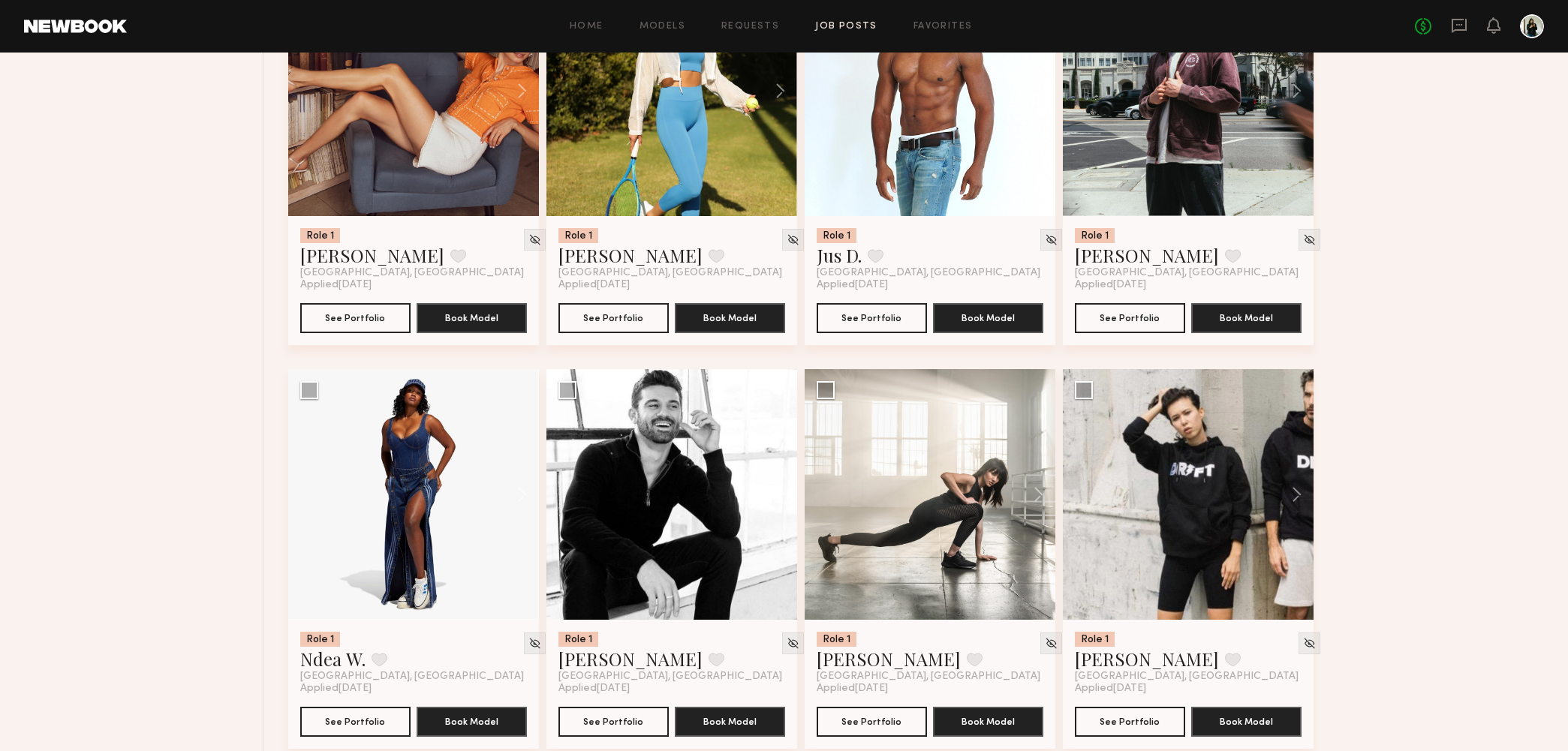
scroll to position [12053, 0]
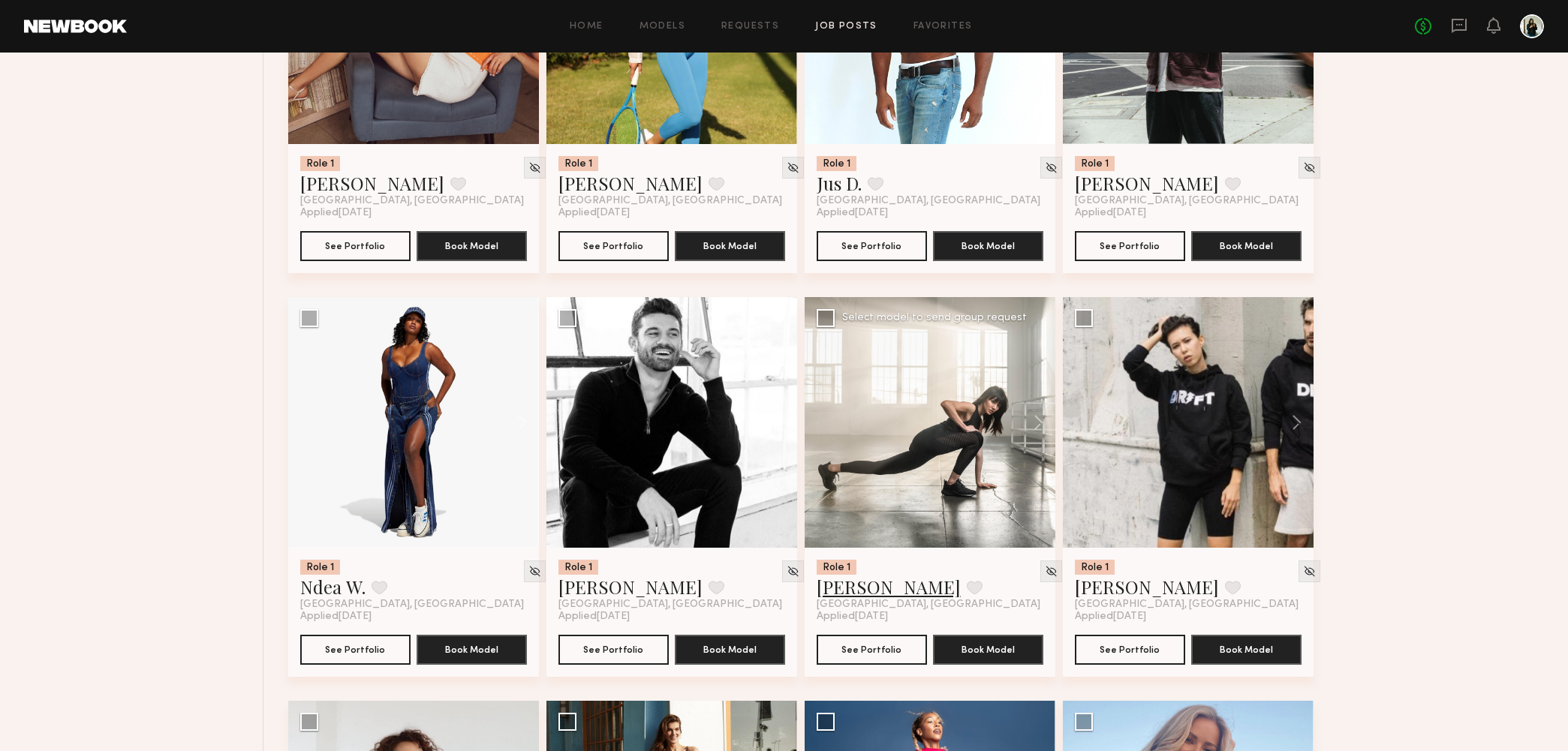
click at [881, 591] on link "Monique B." at bounding box center [888, 586] width 144 height 24
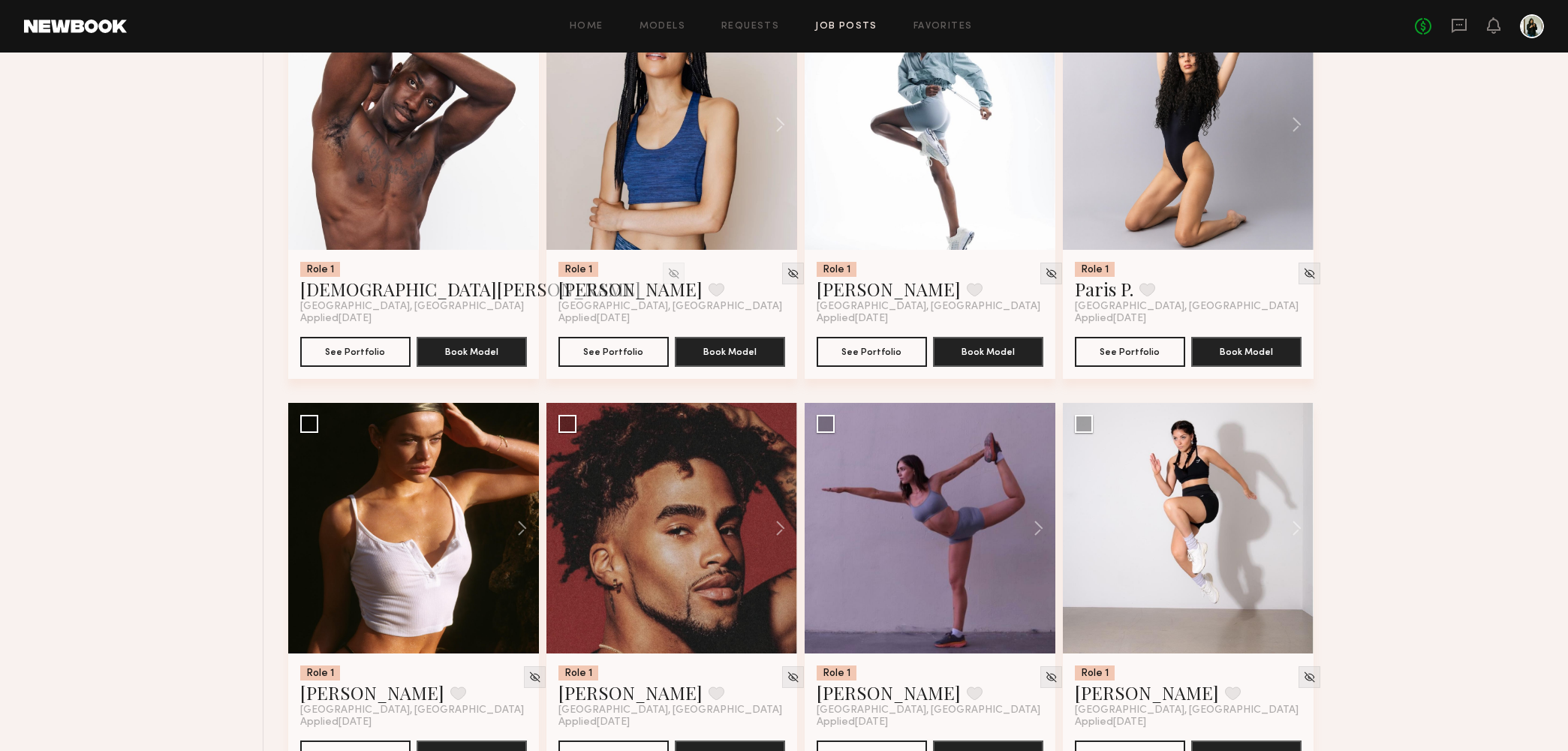
scroll to position [13228, 0]
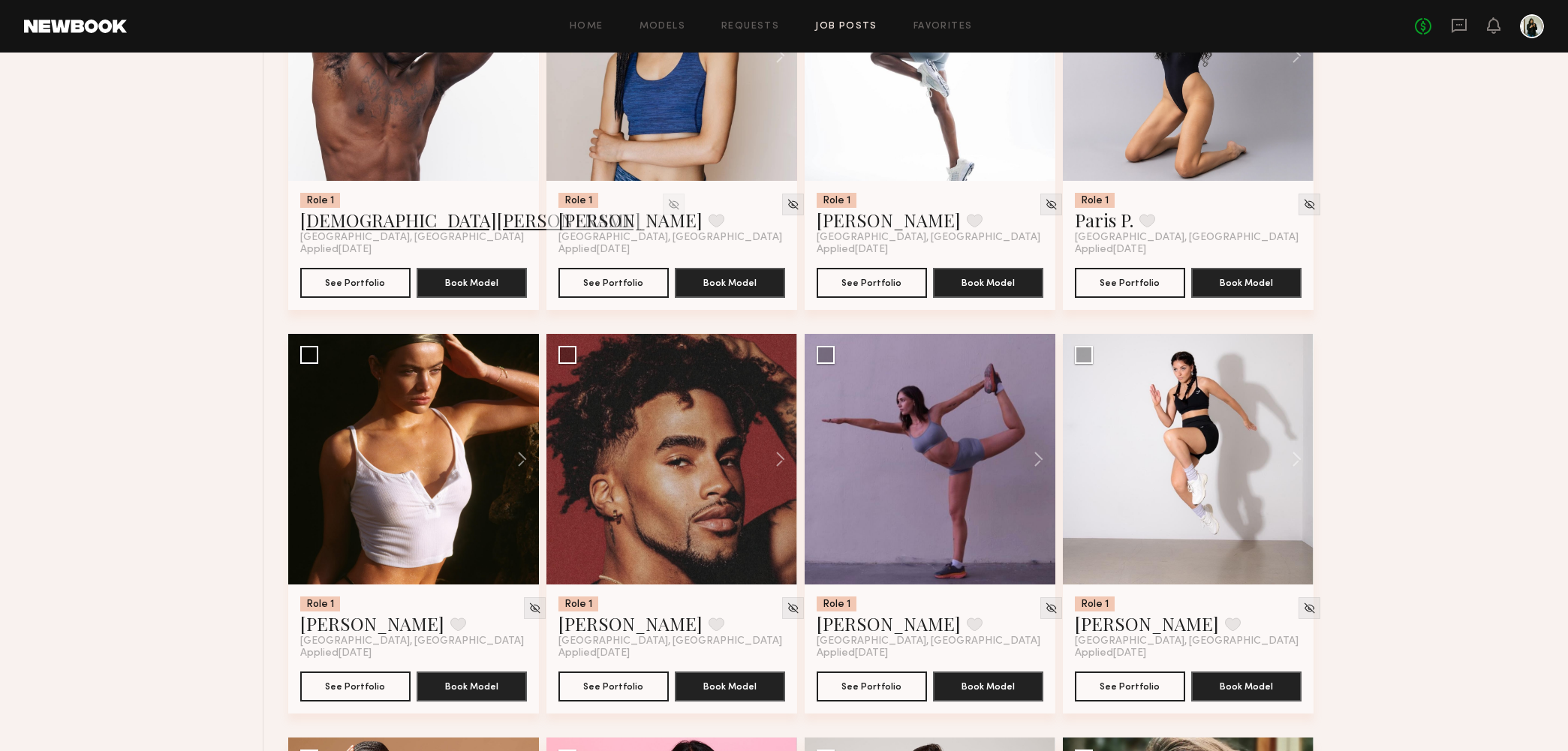
click at [365, 220] on link "Ezekiel A." at bounding box center [470, 220] width 341 height 24
click at [1103, 630] on link "Taylor A." at bounding box center [1147, 623] width 144 height 24
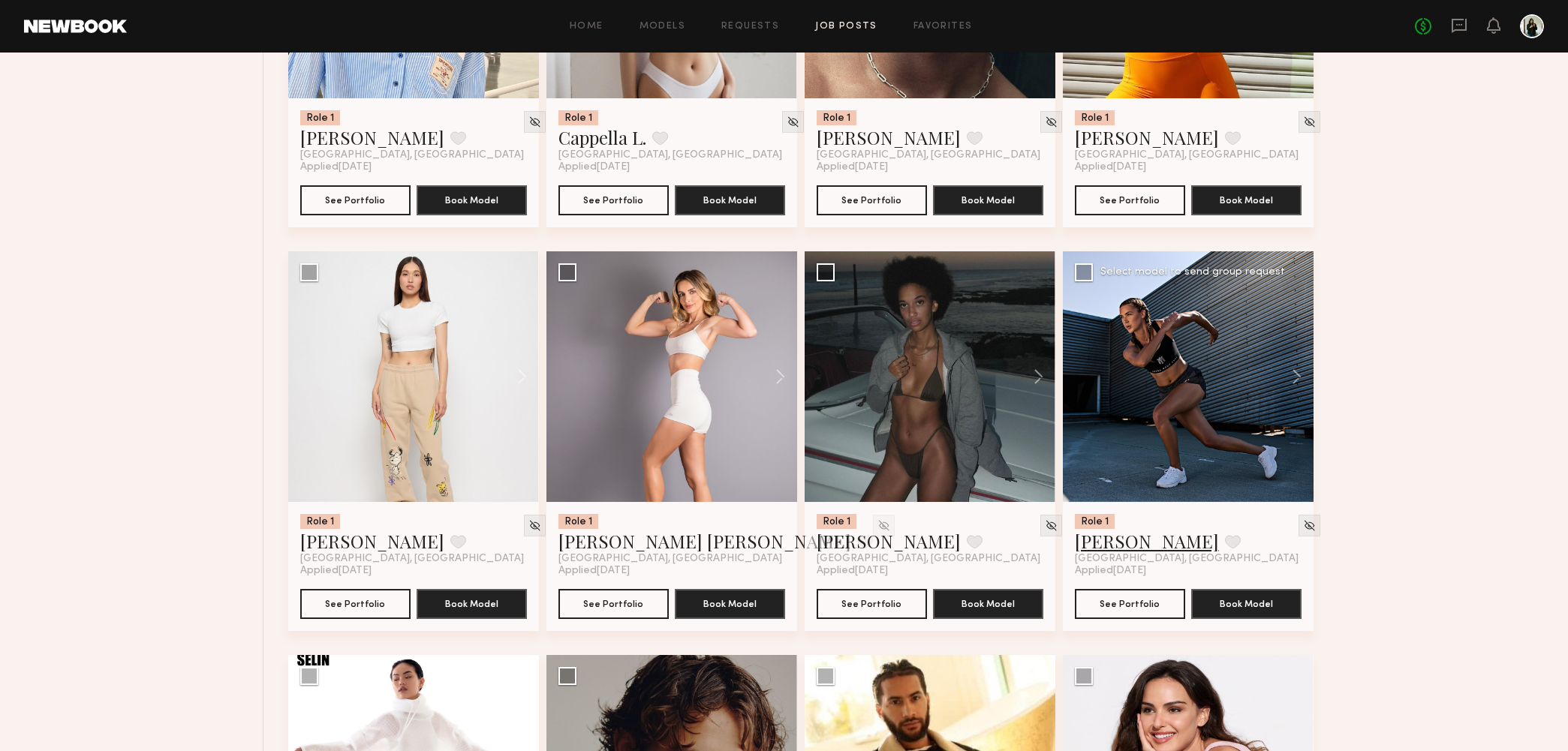
scroll to position [15328, 0]
click at [1102, 541] on link "Kelli R." at bounding box center [1147, 541] width 144 height 24
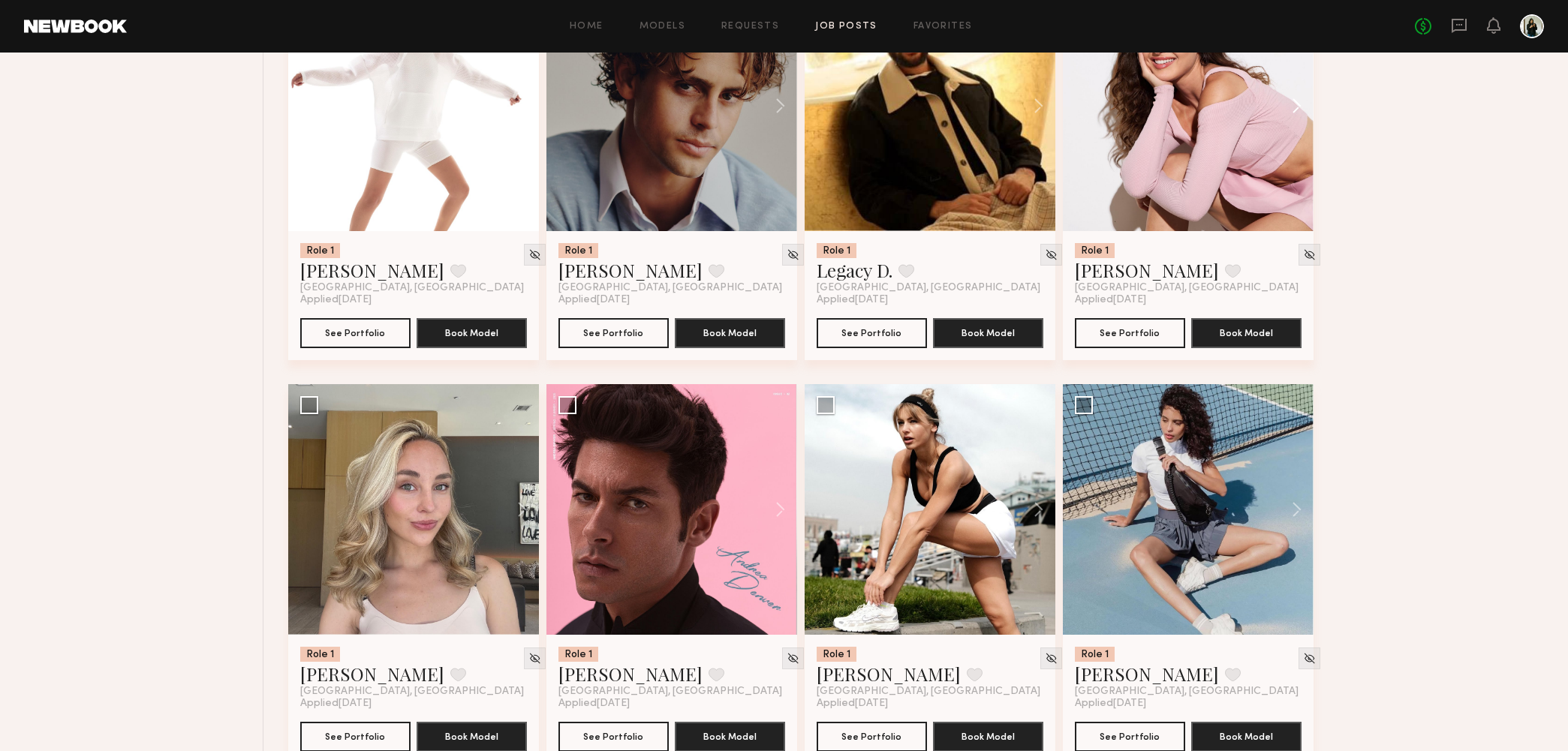
scroll to position [16005, 0]
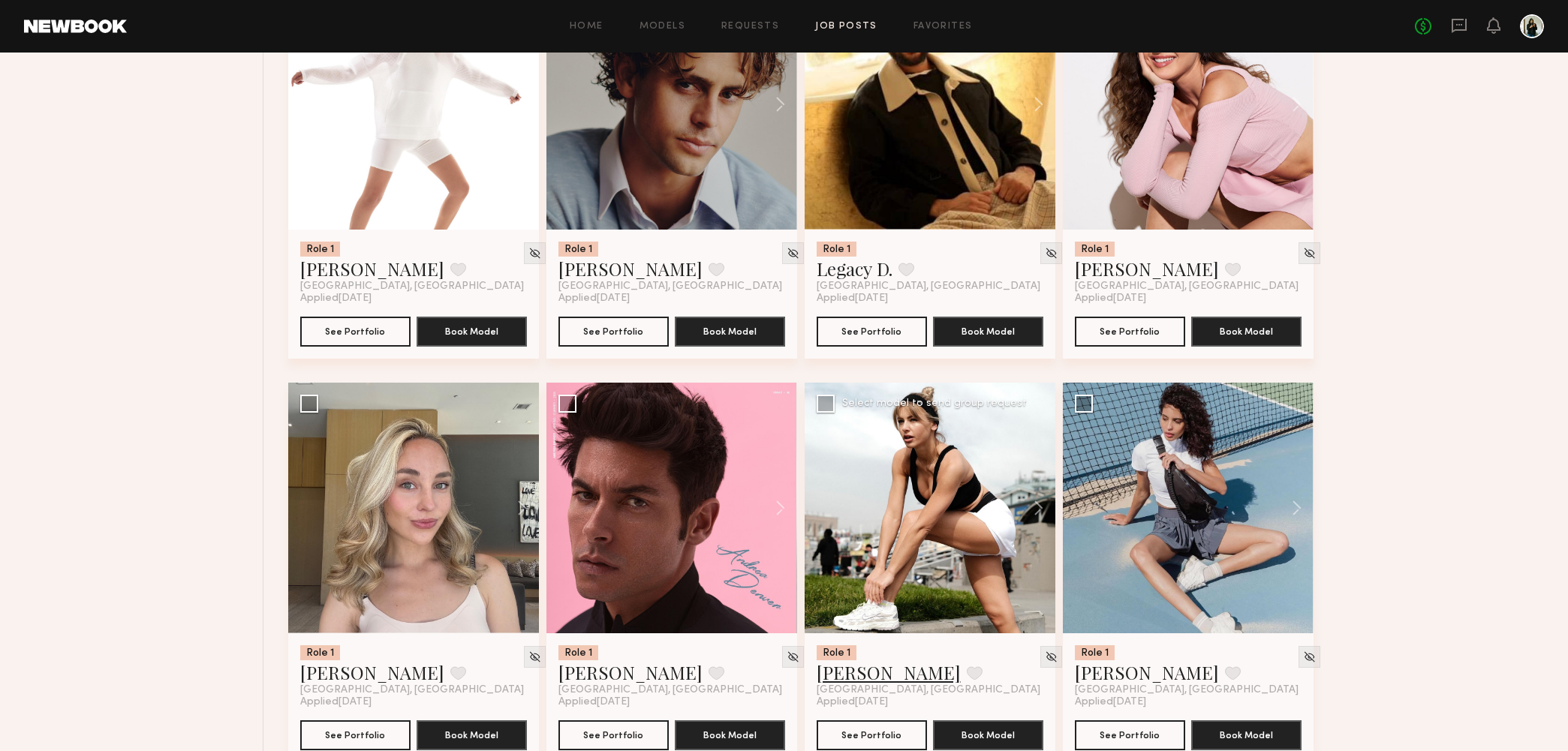
click at [862, 673] on link "Tatiana D." at bounding box center [888, 672] width 144 height 24
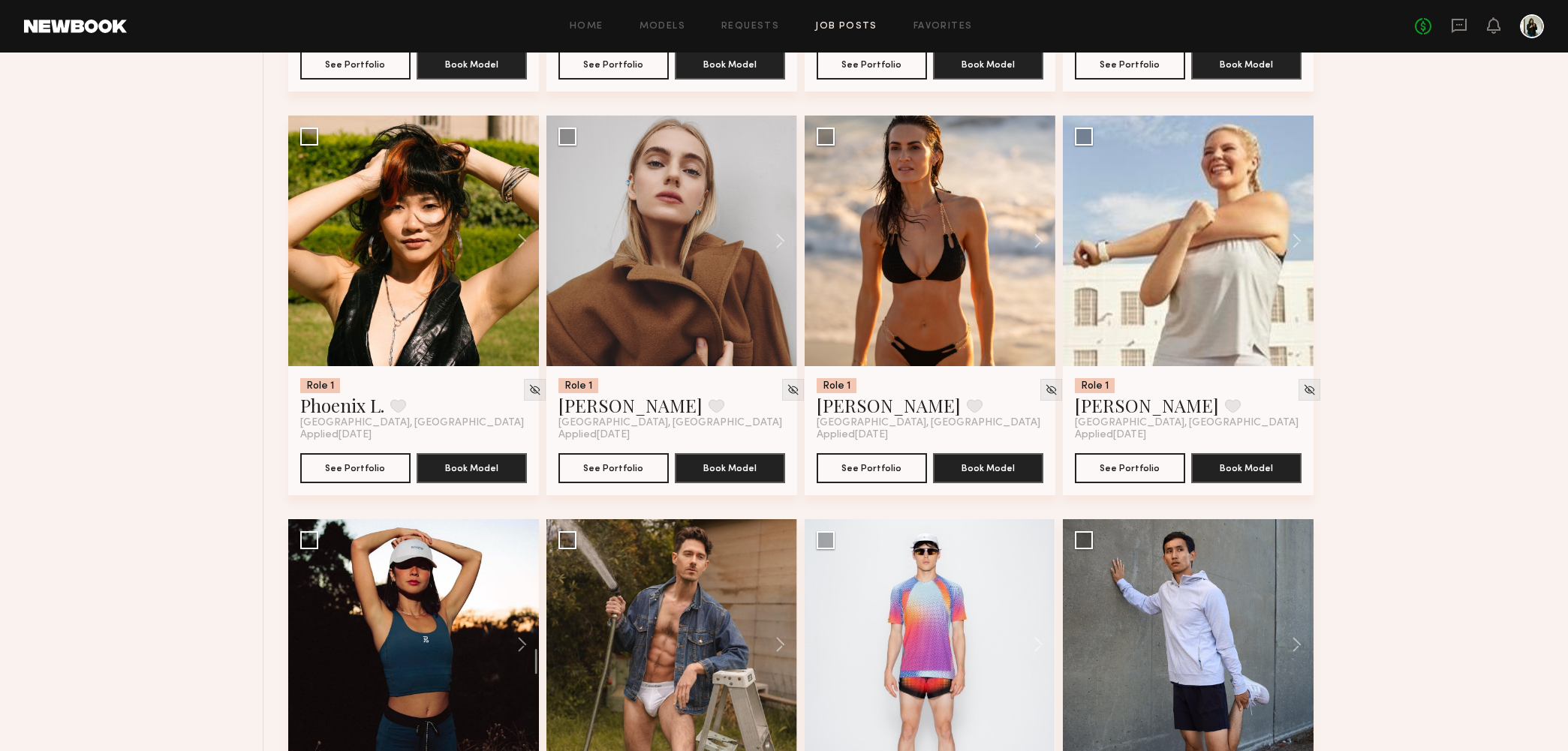
scroll to position [16651, 0]
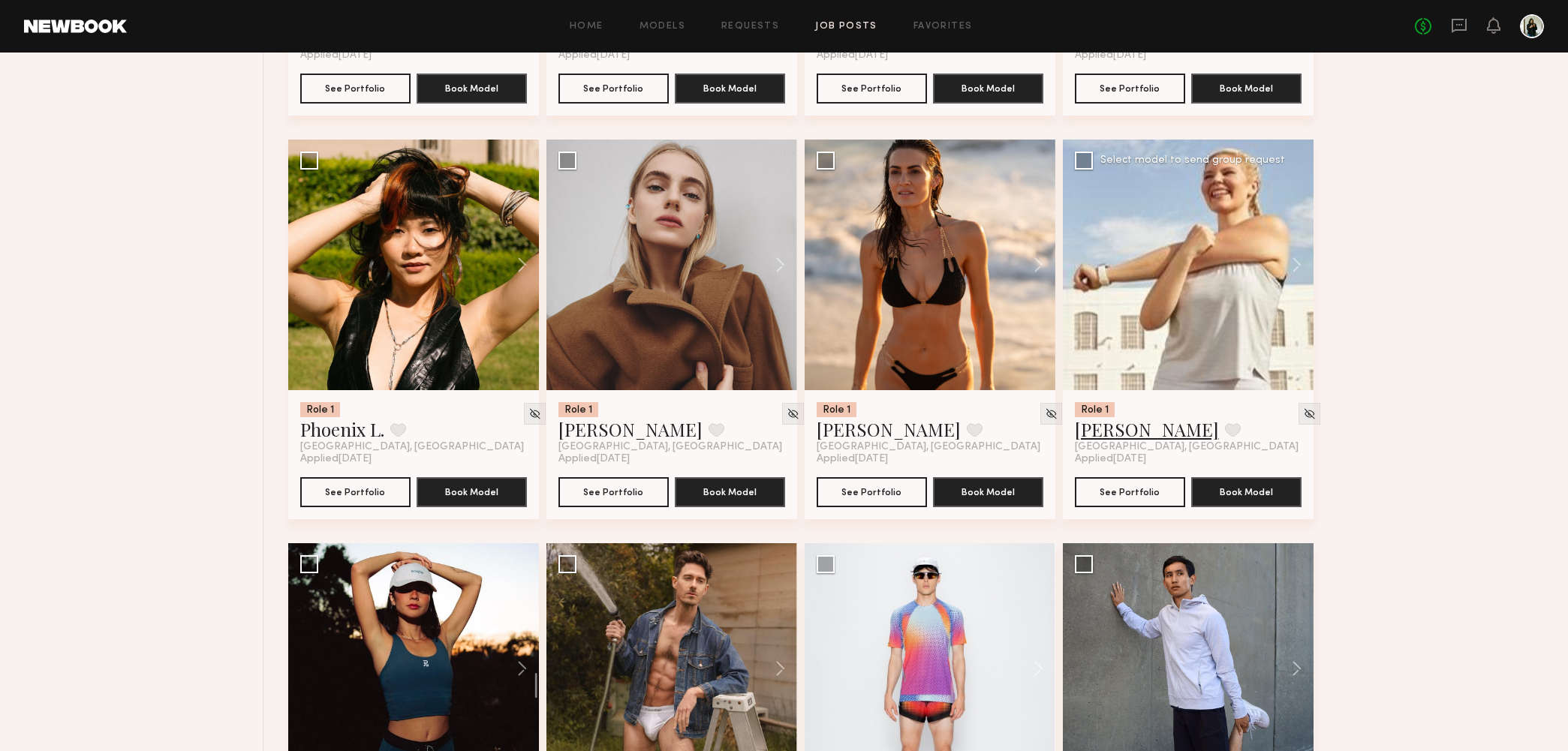
click at [1119, 436] on link "Kelsey K." at bounding box center [1147, 429] width 144 height 24
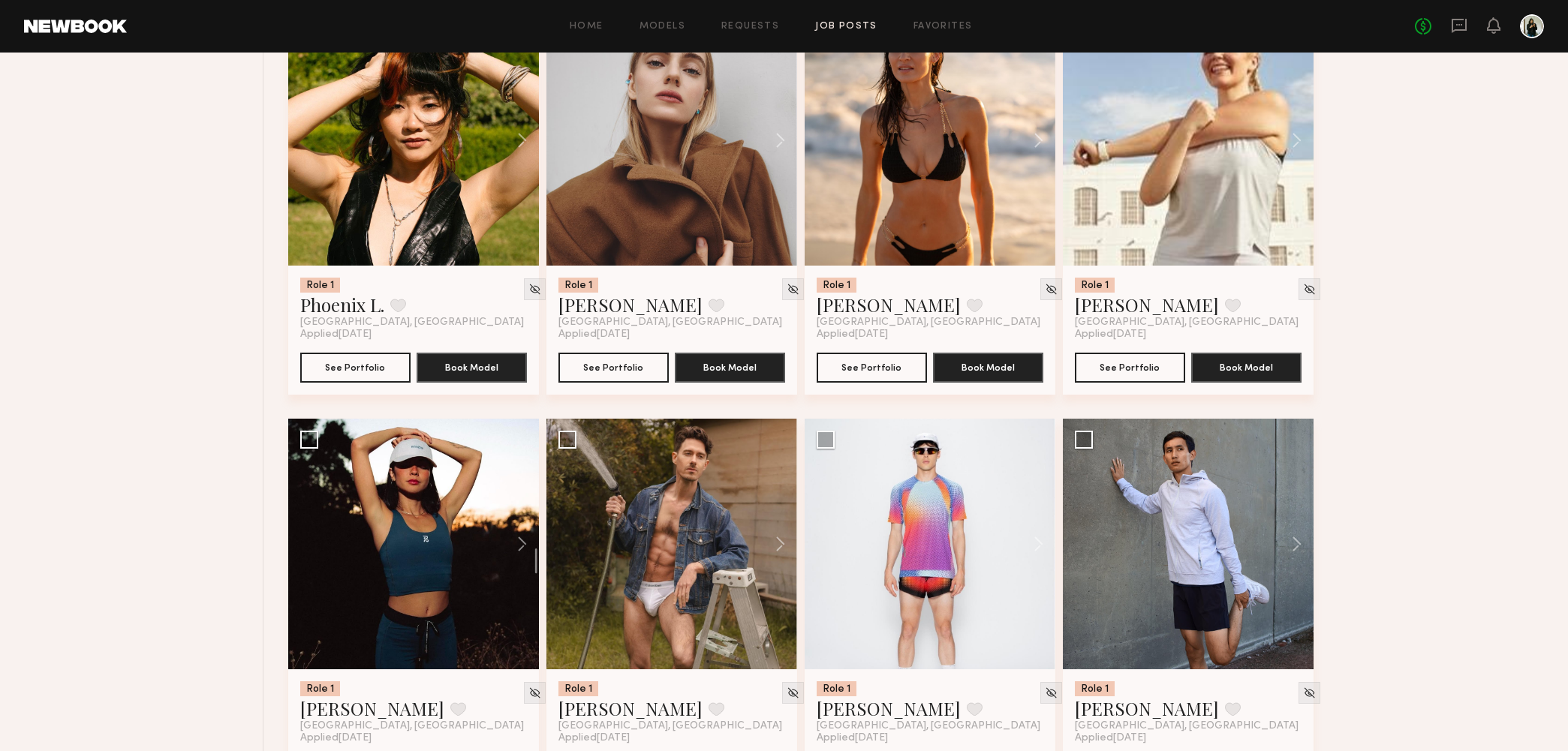
scroll to position [16777, 0]
click at [858, 706] on link "Jared S." at bounding box center [888, 707] width 144 height 24
drag, startPoint x: 348, startPoint y: 704, endPoint x: 358, endPoint y: 704, distance: 10.0
click at [348, 704] on link "Natalie U." at bounding box center [372, 707] width 144 height 24
click at [1402, 2] on header "Home Models Requests Job Posts Favorites Sign Out No fees up to $5,000" at bounding box center [784, 26] width 1568 height 53
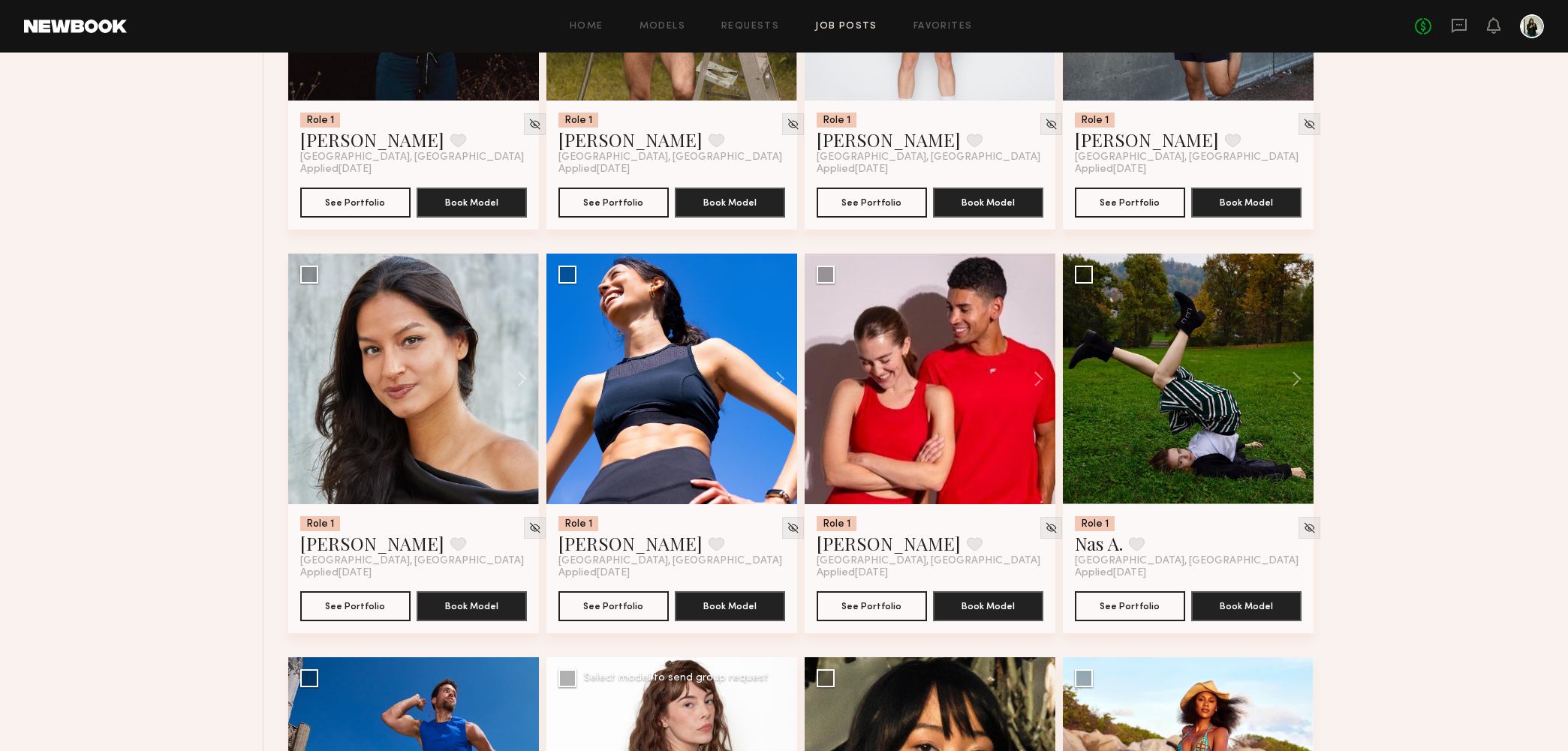
scroll to position [17345, 0]
click at [592, 541] on link "Cynthia R." at bounding box center [630, 542] width 144 height 24
click at [326, 546] on link "Cheryl C." at bounding box center [372, 542] width 144 height 24
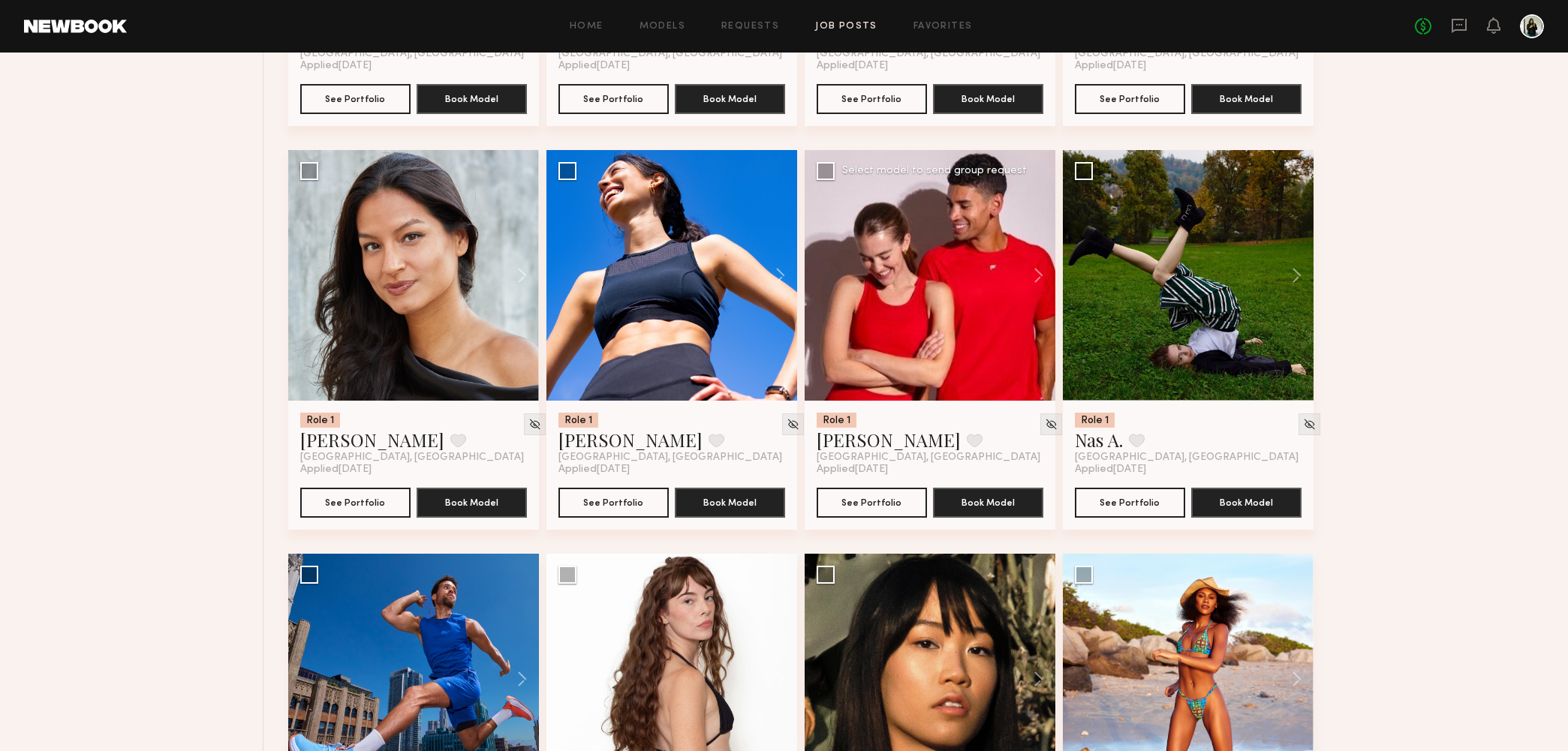
scroll to position [17449, 0]
click at [851, 447] on link "Angelina B." at bounding box center [888, 439] width 144 height 24
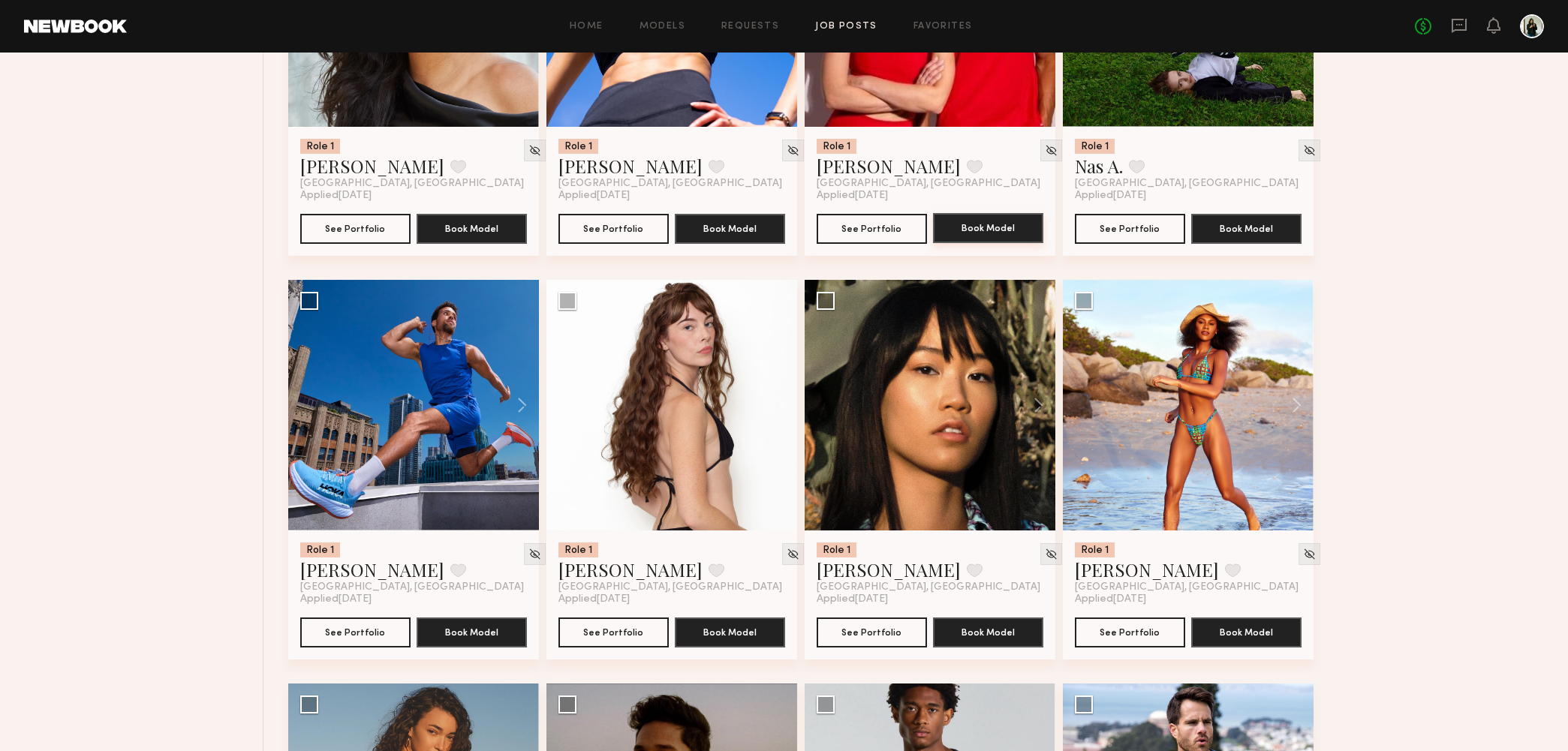
scroll to position [17737, 0]
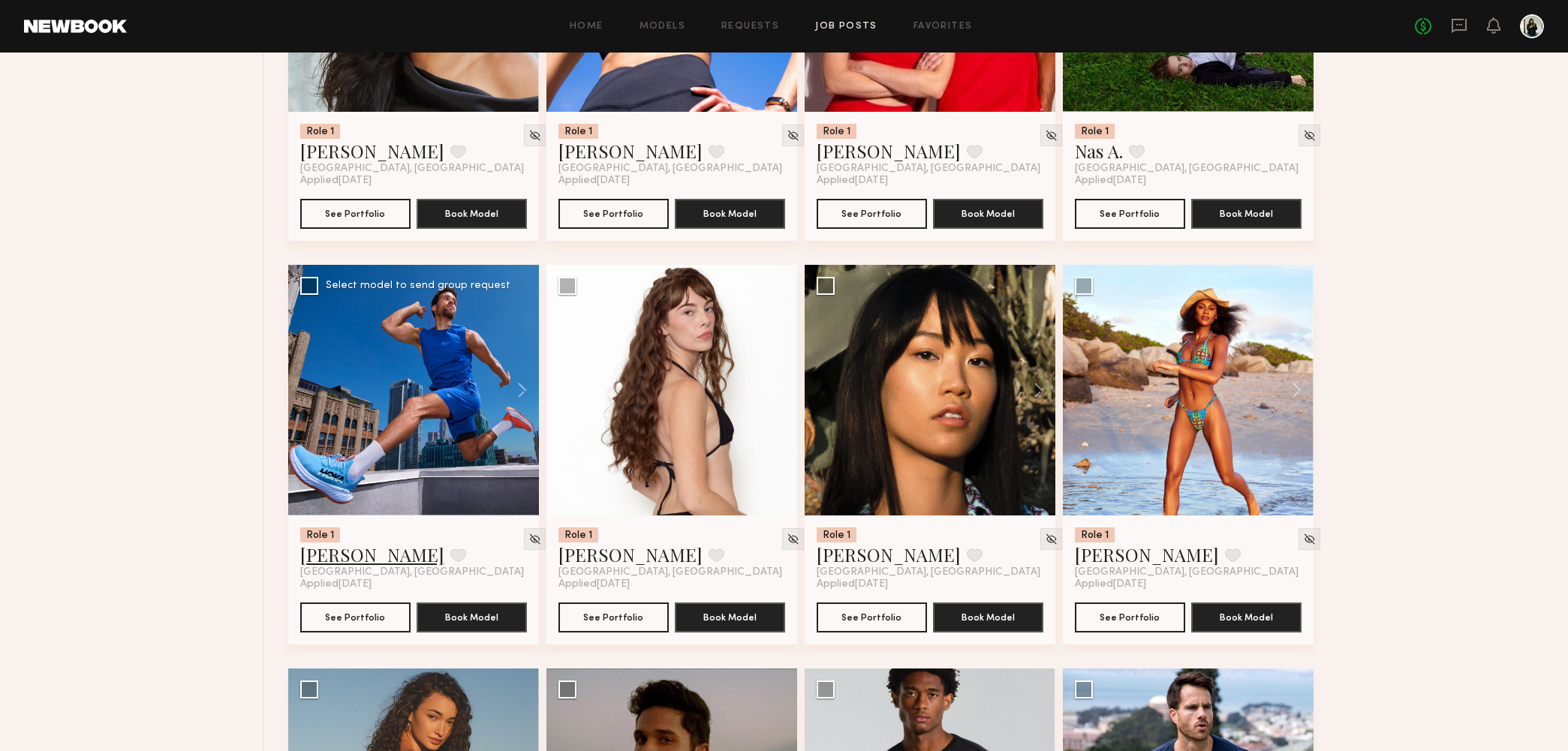
click at [336, 556] on link "Trae G." at bounding box center [372, 554] width 144 height 24
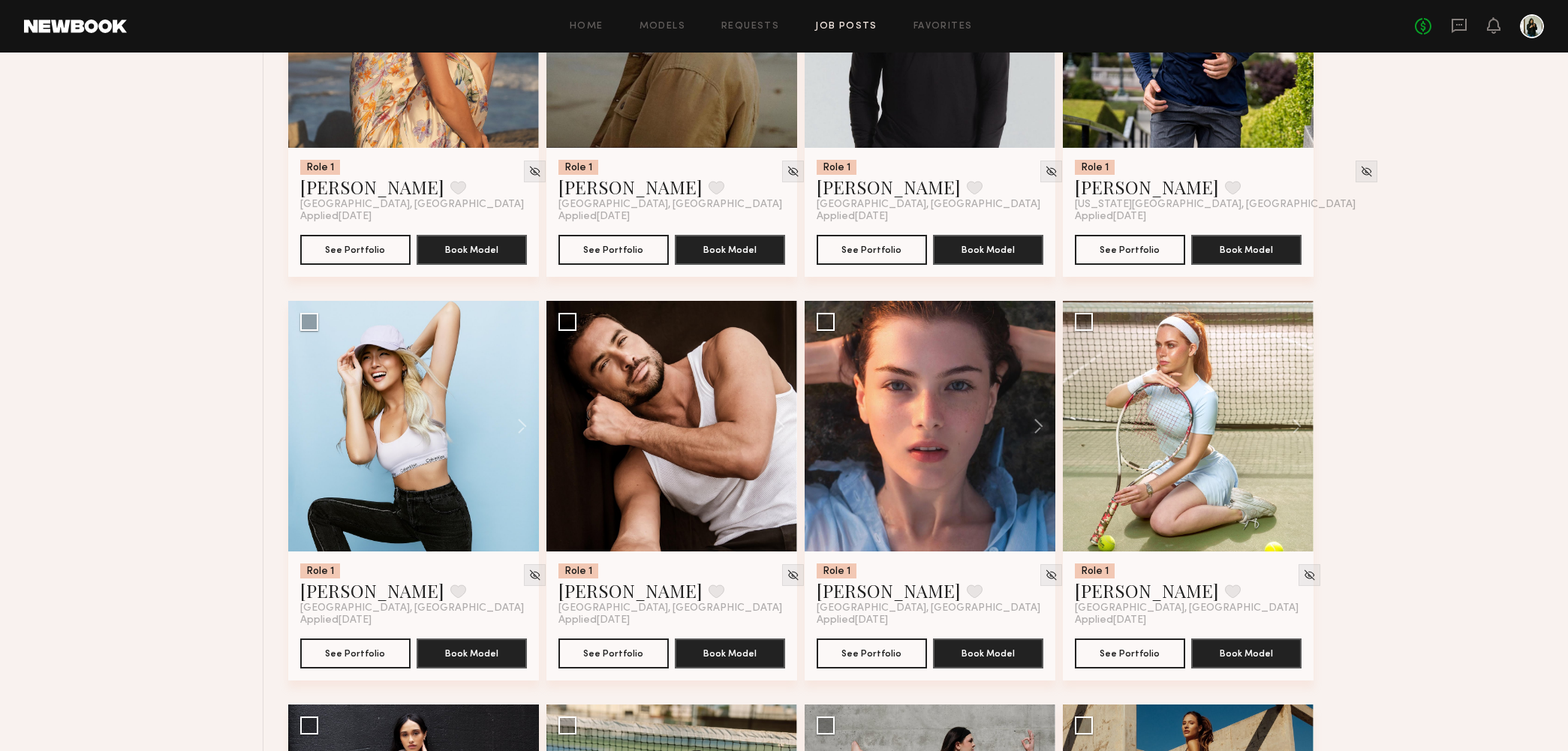
scroll to position [18540, 0]
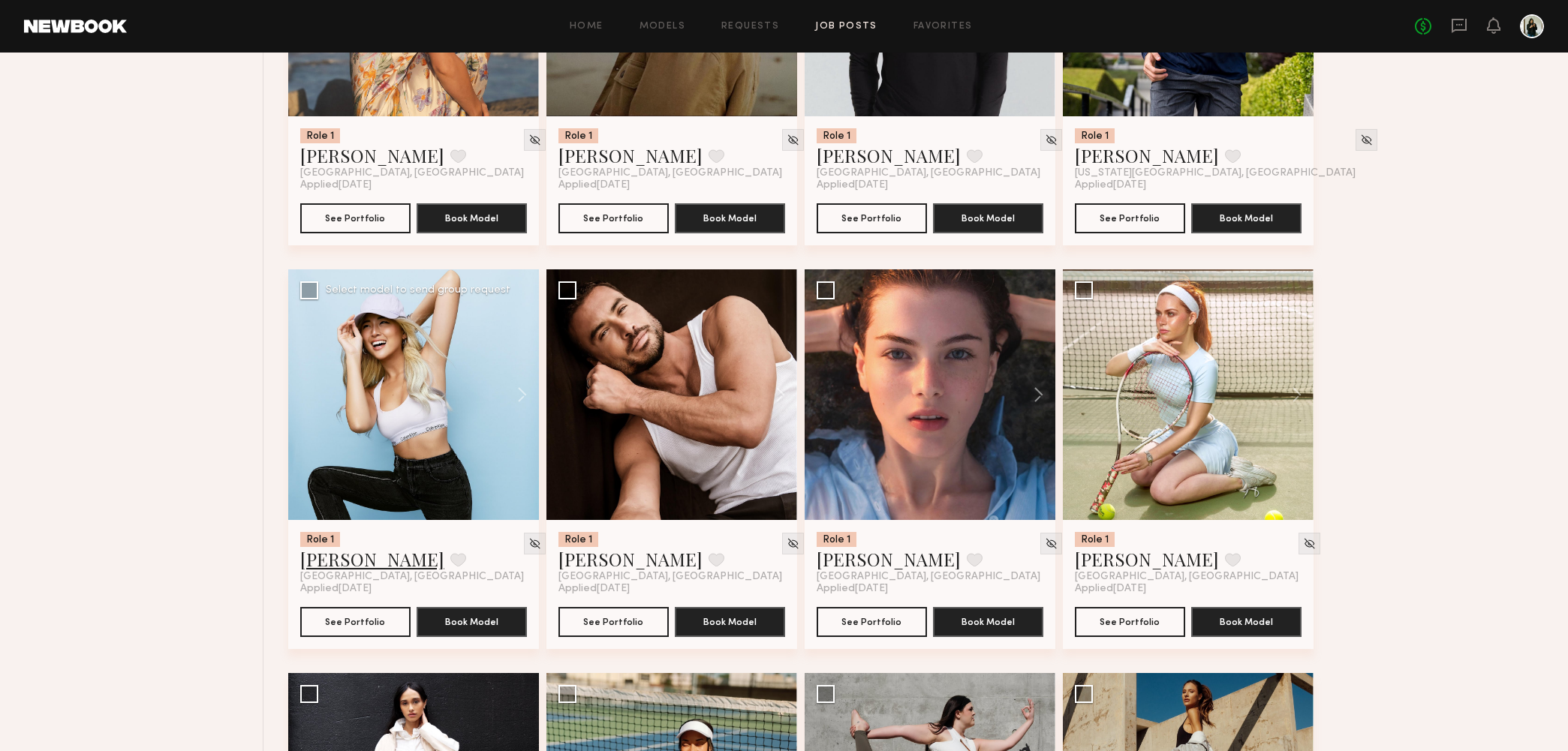
click at [351, 559] on link "ALICE A." at bounding box center [372, 559] width 144 height 24
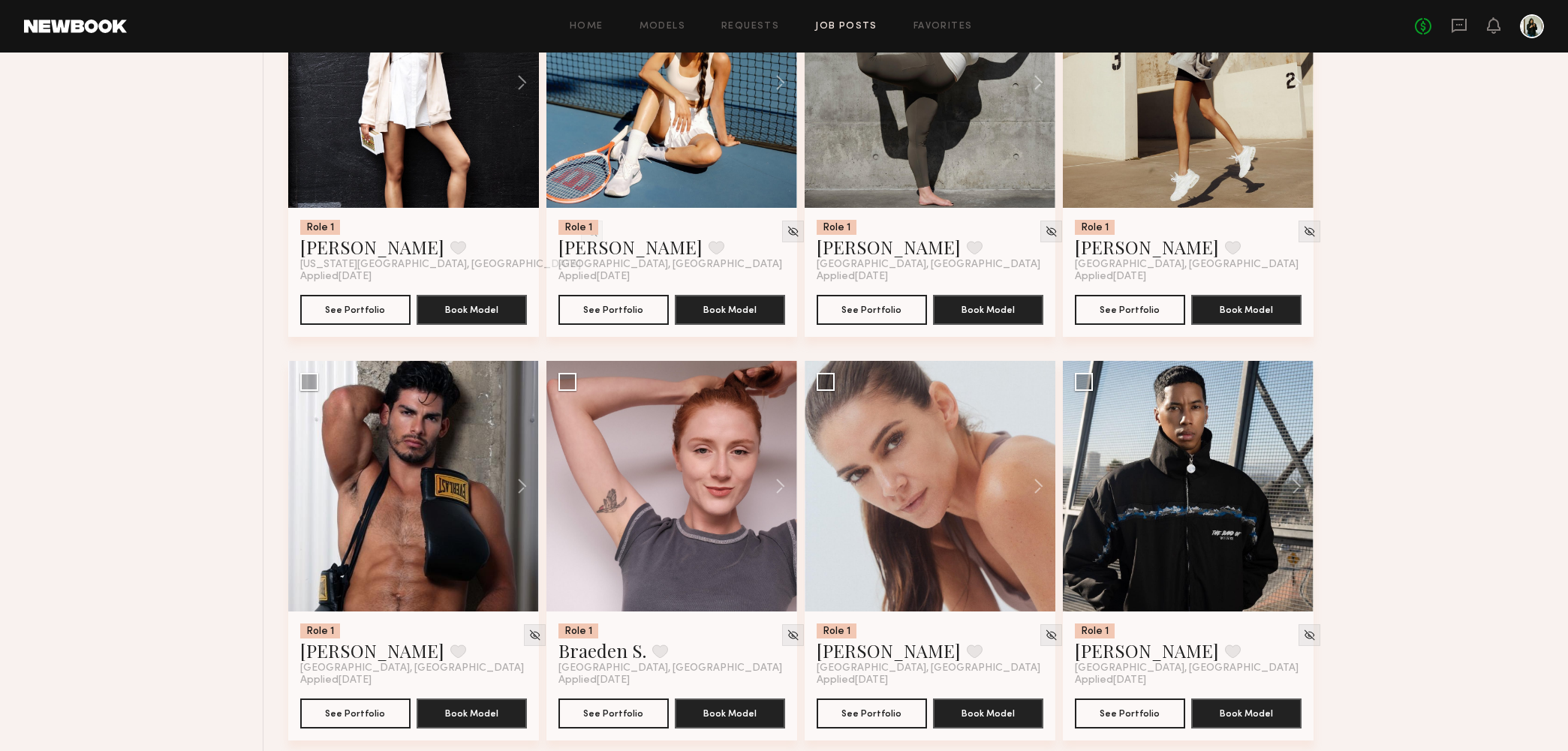
scroll to position [19112, 0]
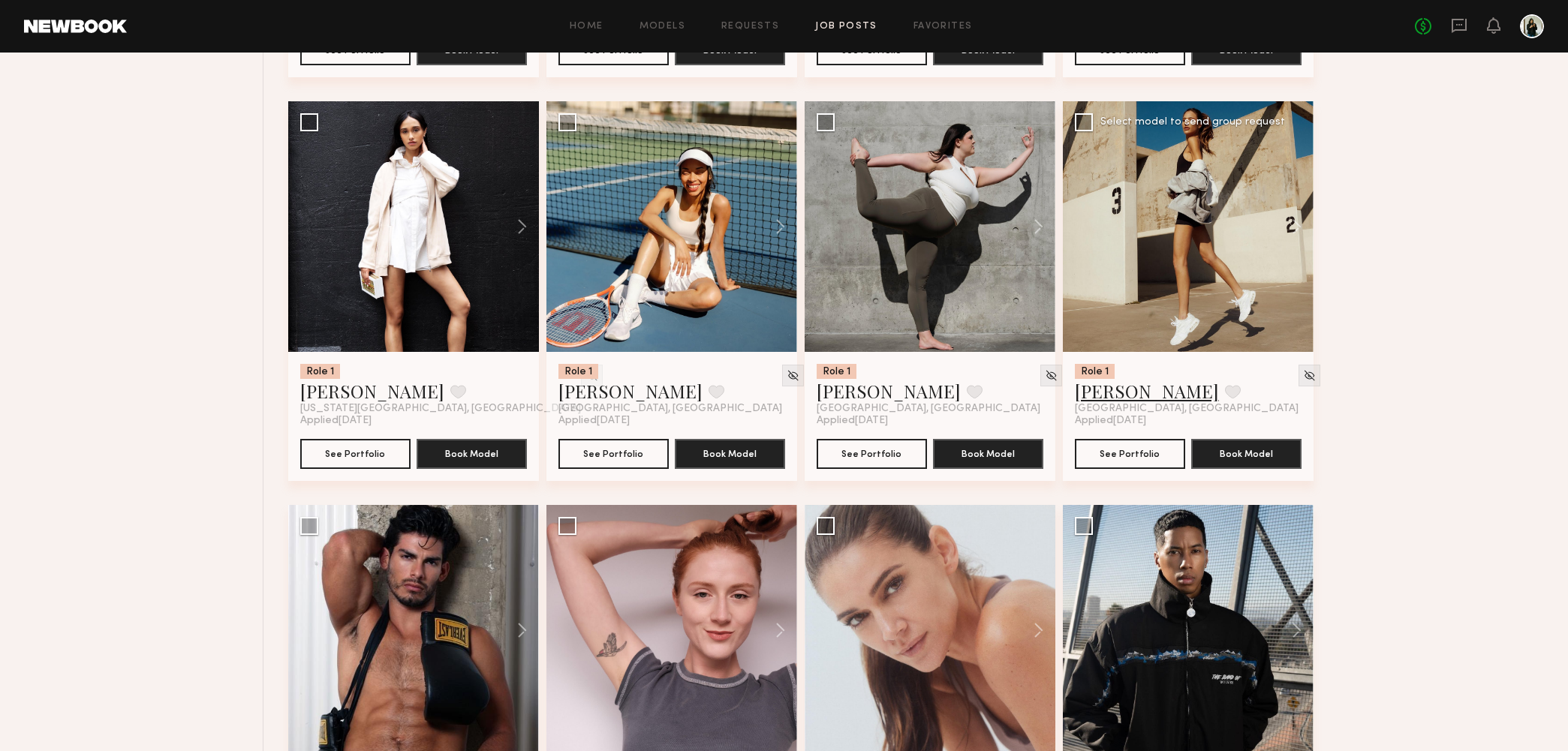
click at [1113, 397] on link "Brooke I." at bounding box center [1147, 391] width 144 height 24
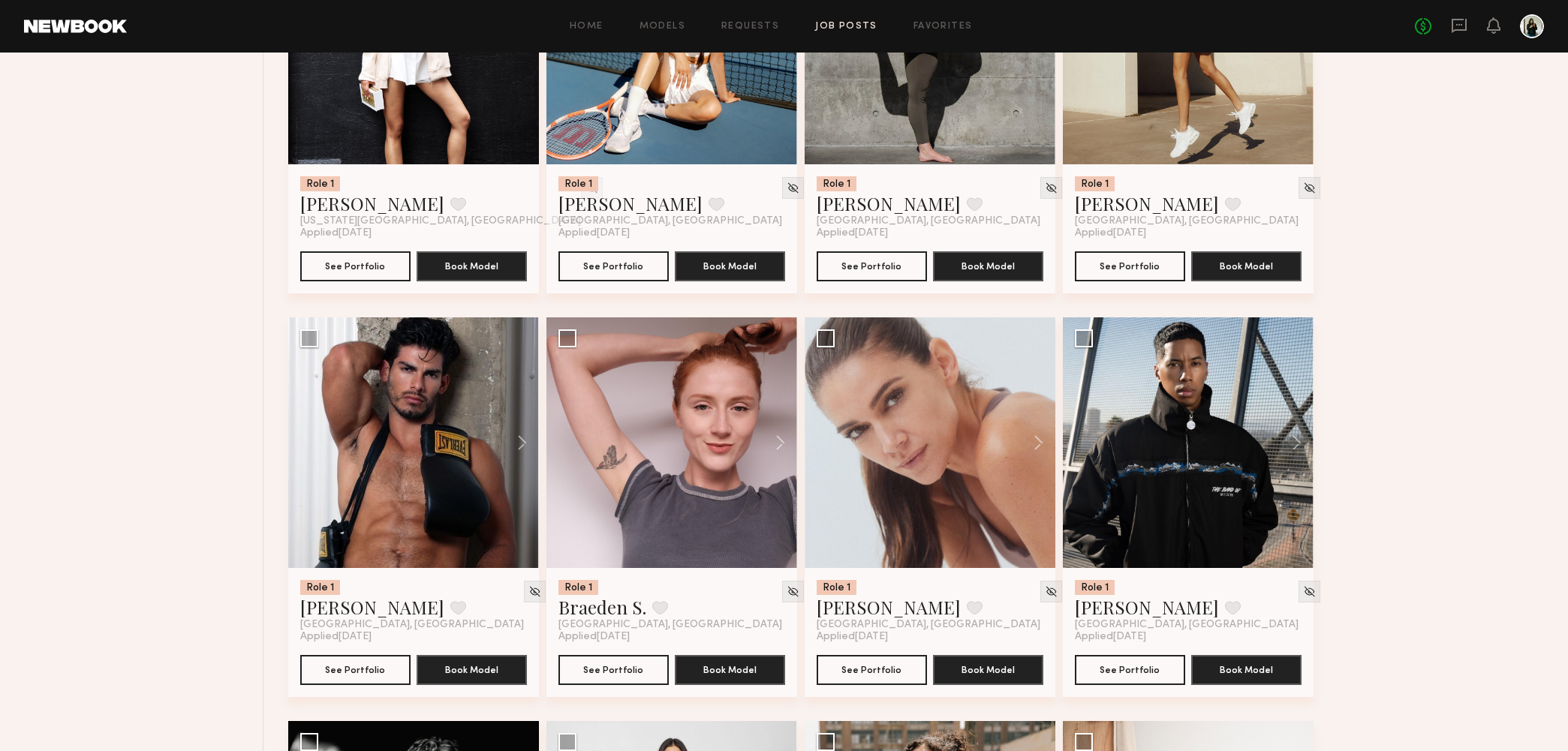
scroll to position [19302, 0]
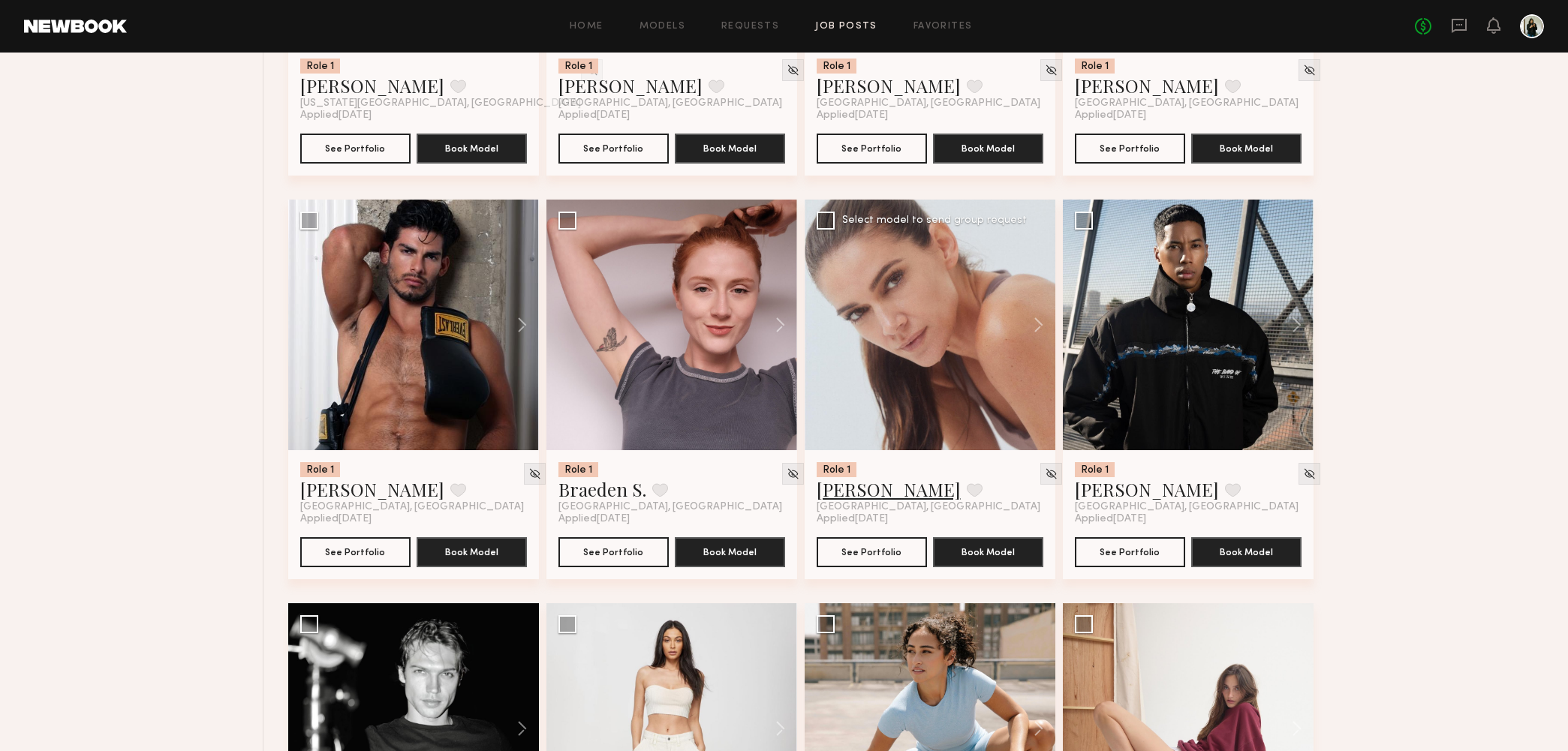
click at [841, 498] on link "Carrie A." at bounding box center [888, 489] width 144 height 24
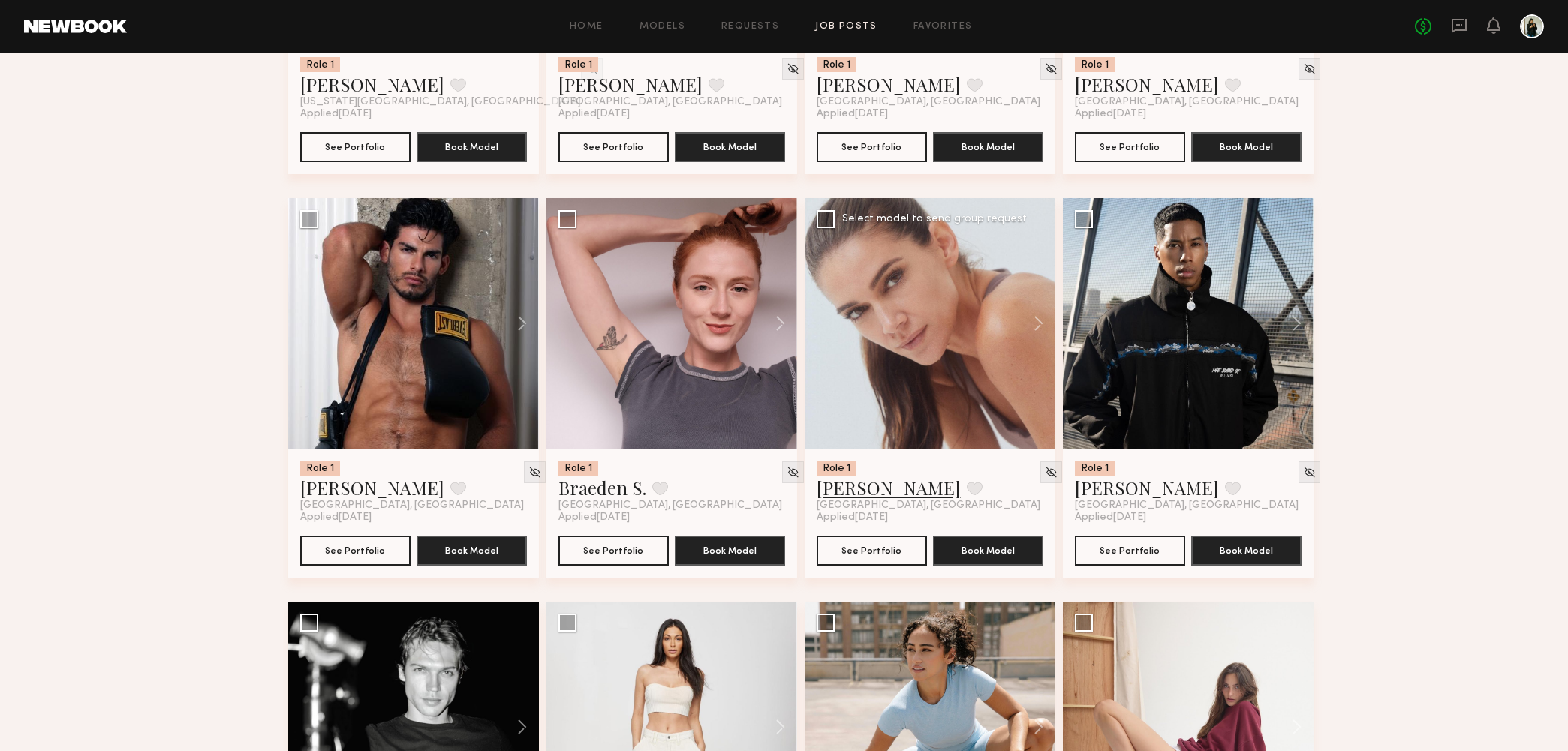
scroll to position [19417, 0]
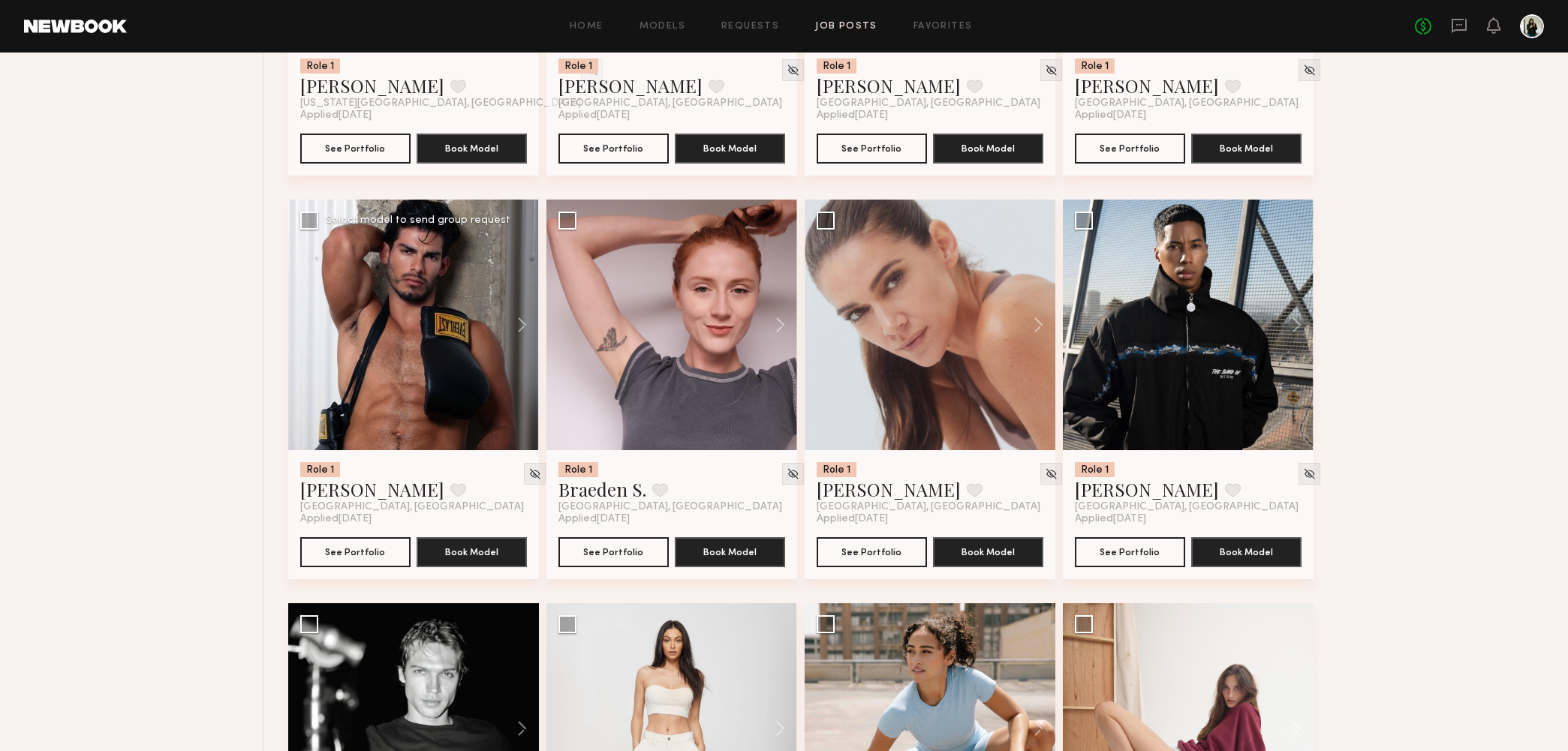
drag, startPoint x: 339, startPoint y: 489, endPoint x: 410, endPoint y: 482, distance: 71.3
click at [339, 489] on link "Angel G." at bounding box center [372, 489] width 144 height 24
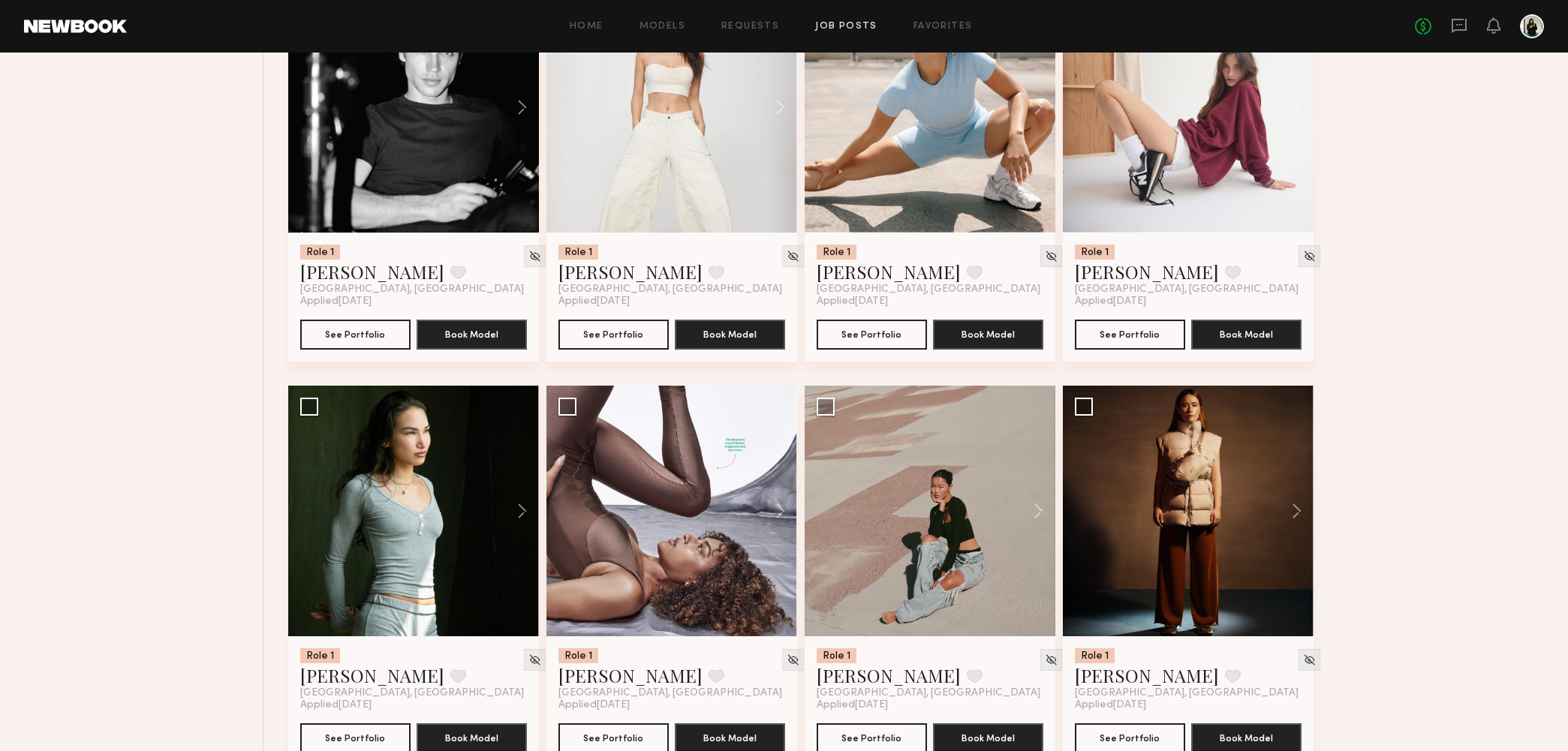
scroll to position [20038, 0]
click at [1114, 685] on link "Jessica C." at bounding box center [1147, 675] width 144 height 24
click at [625, 684] on link "Monica M." at bounding box center [630, 675] width 144 height 24
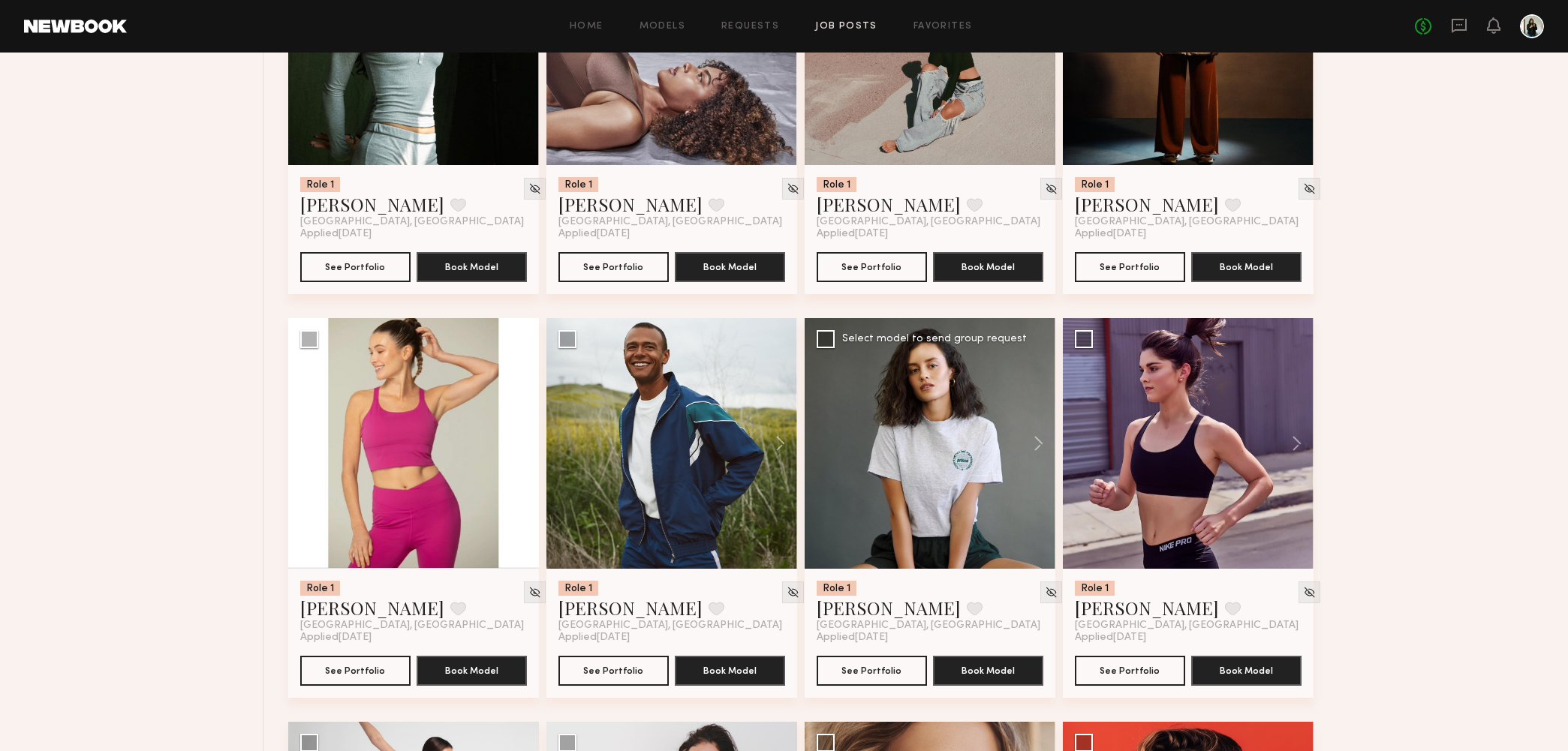
scroll to position [20512, 0]
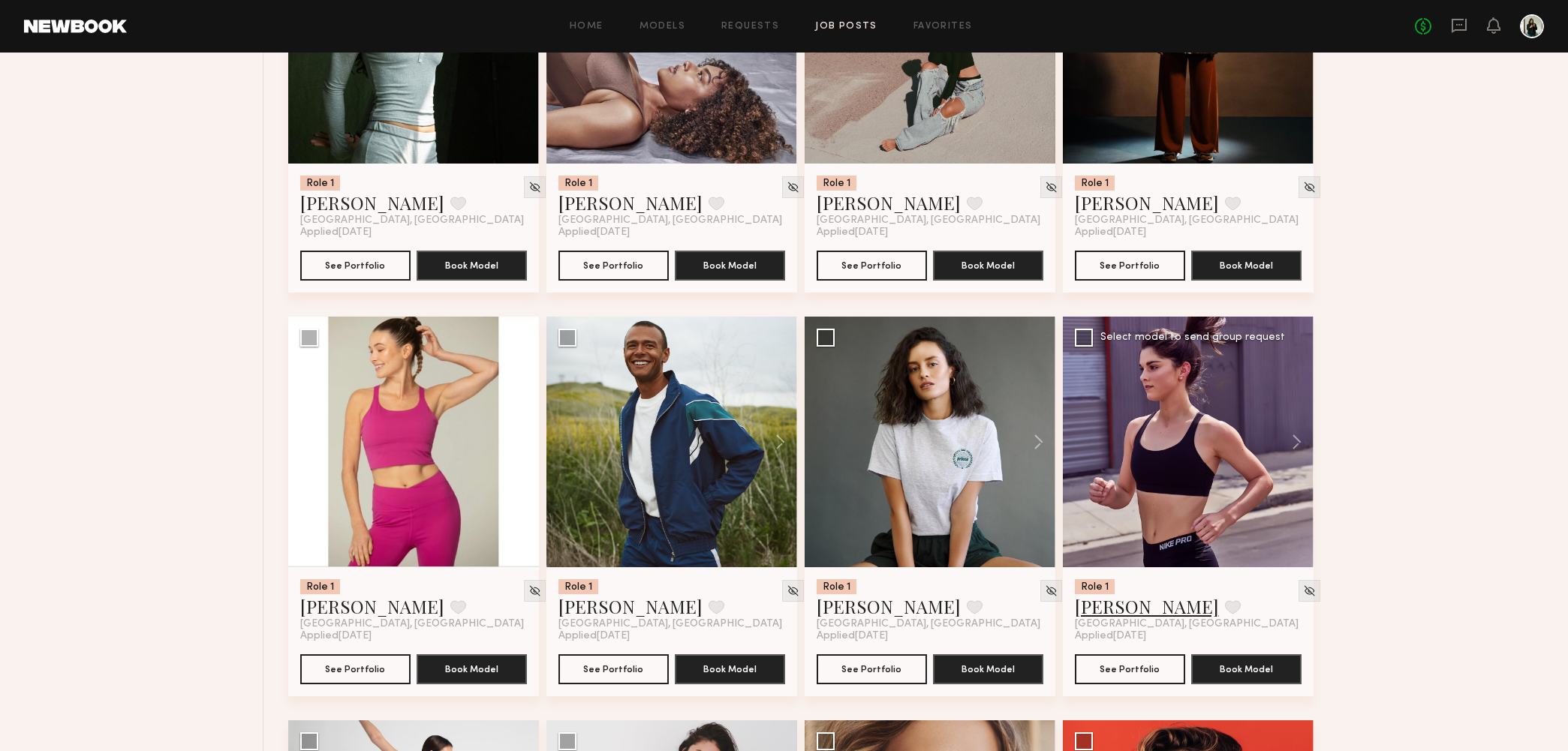
click at [1108, 609] on link "Ashley E." at bounding box center [1147, 606] width 144 height 24
click at [842, 607] on link "Jamie V." at bounding box center [888, 606] width 144 height 24
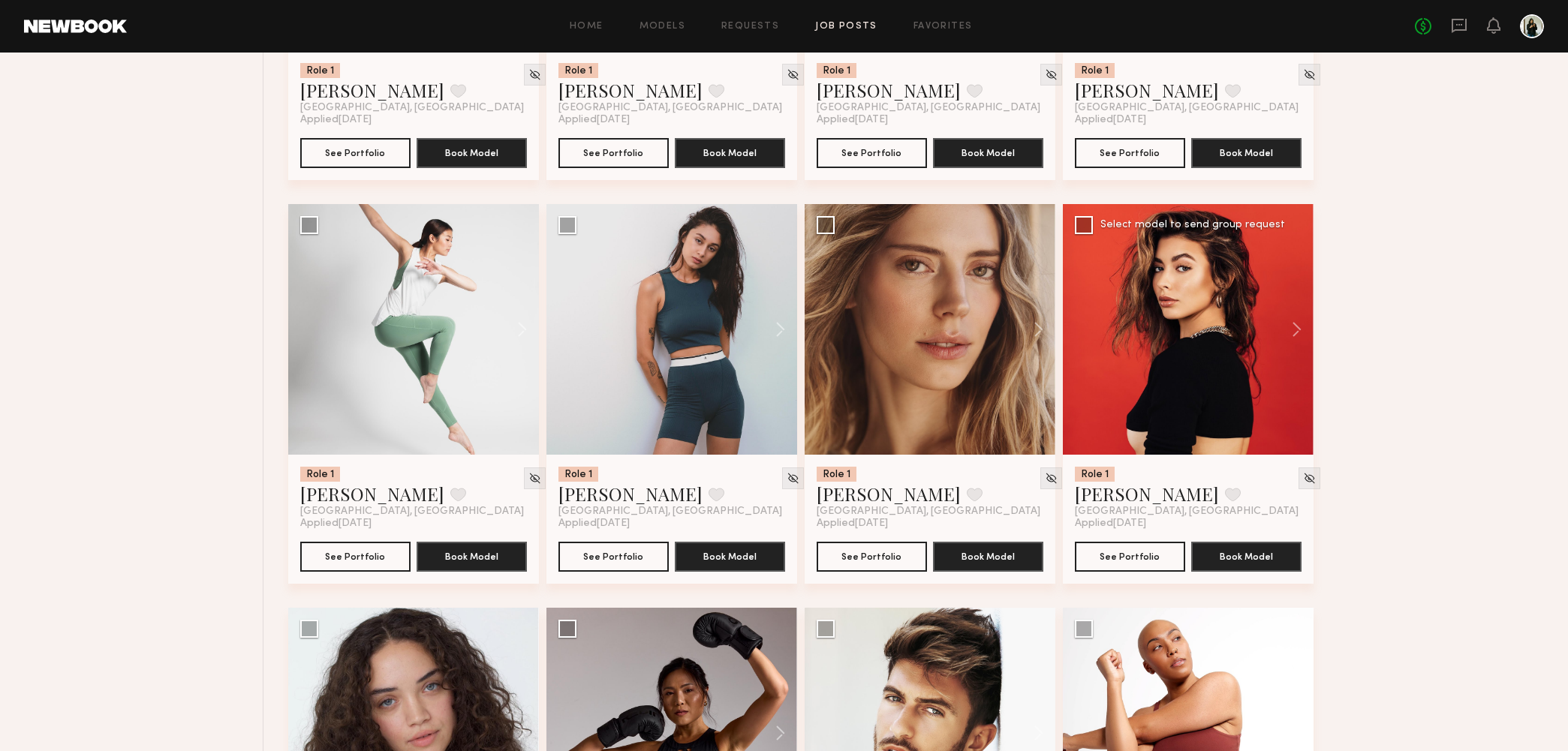
scroll to position [21025, 0]
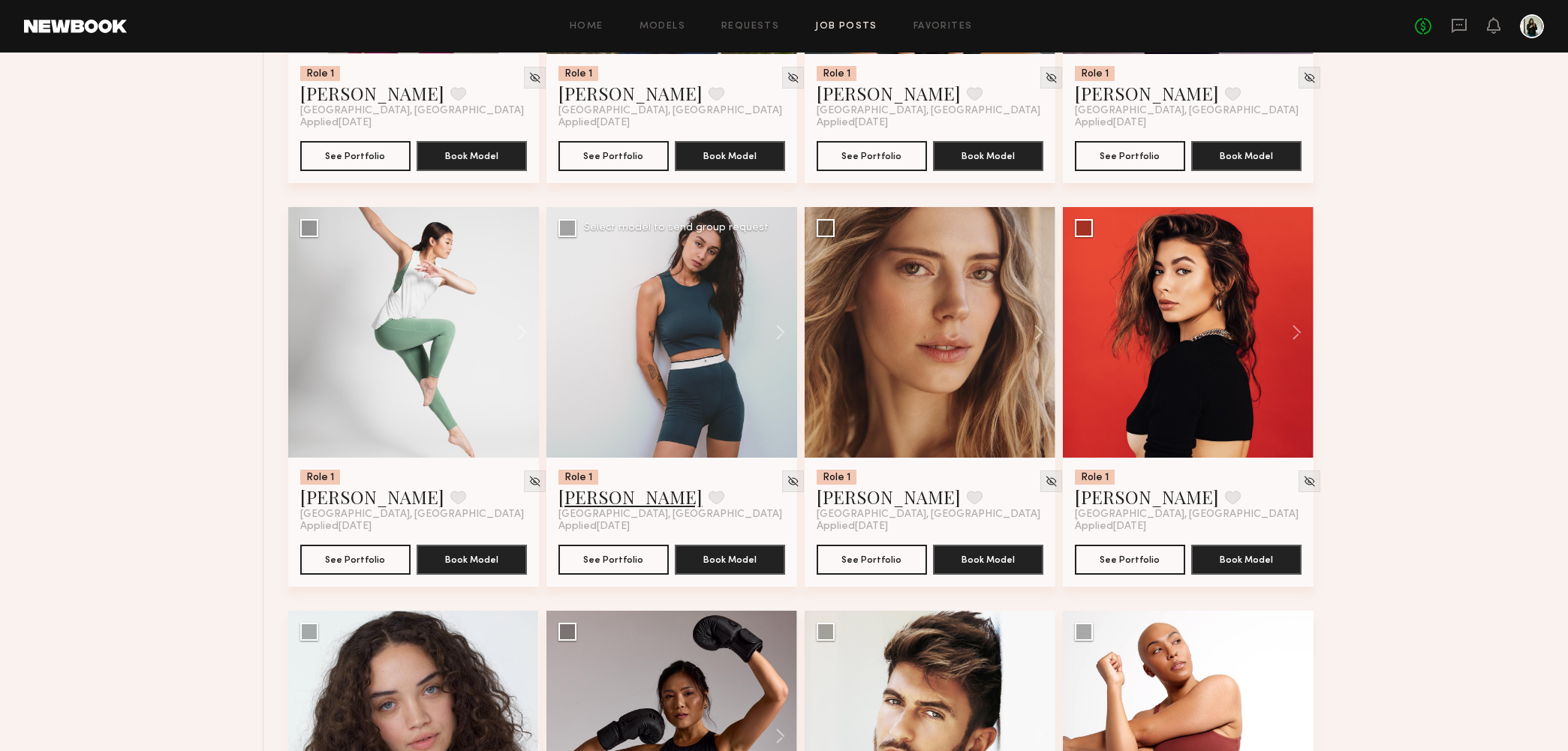
click at [574, 498] on link "Ash D." at bounding box center [630, 497] width 144 height 24
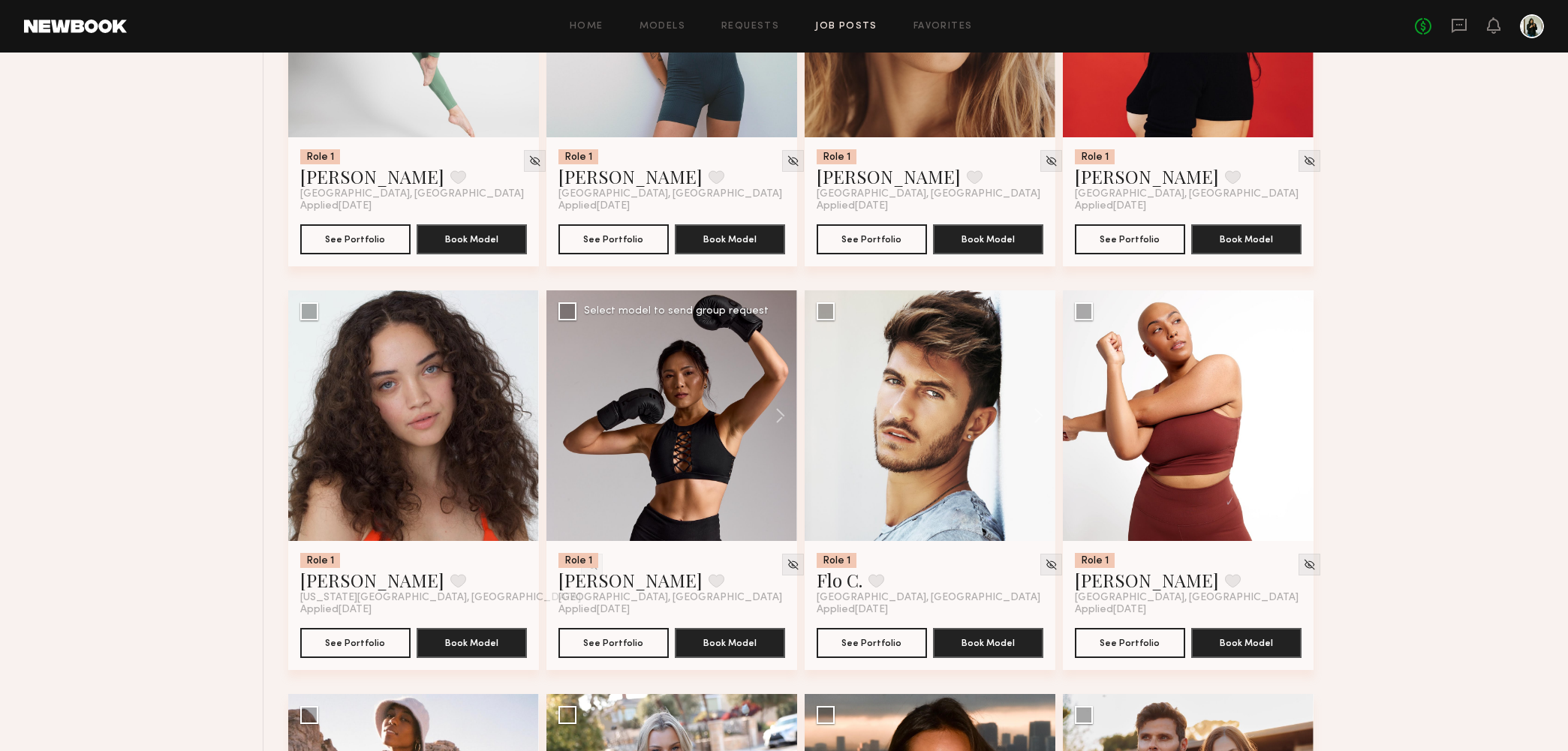
scroll to position [21346, 0]
click at [582, 592] on span "[GEOGRAPHIC_DATA], [GEOGRAPHIC_DATA]" at bounding box center [669, 597] width 224 height 12
click at [579, 584] on link "Jennie J." at bounding box center [630, 579] width 144 height 24
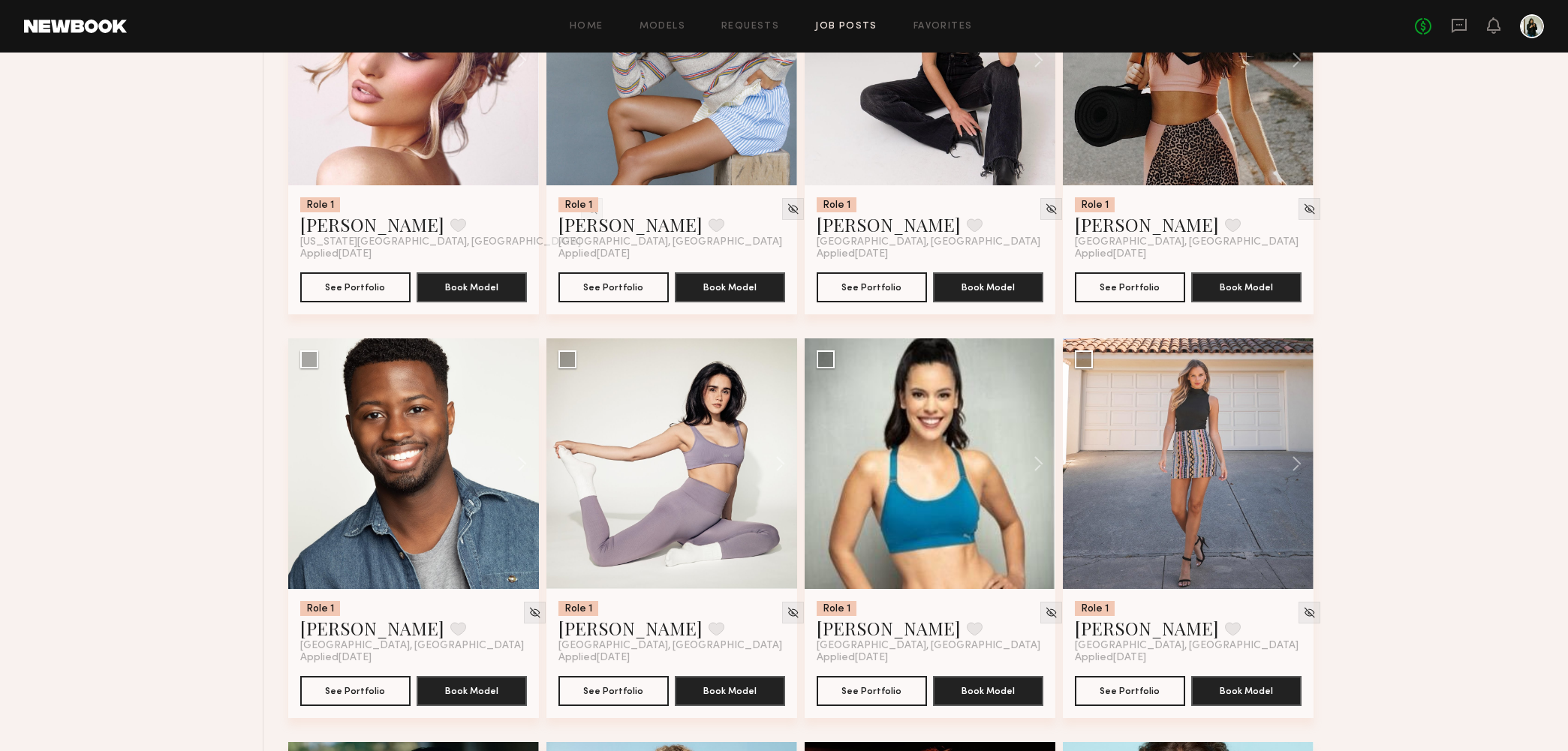
scroll to position [22508, 0]
click at [855, 636] on link "Brittany B." at bounding box center [888, 628] width 144 height 24
click at [1341, 8] on header "Home Models Requests Job Posts Favorites Sign Out No fees up to $5,000" at bounding box center [784, 26] width 1568 height 53
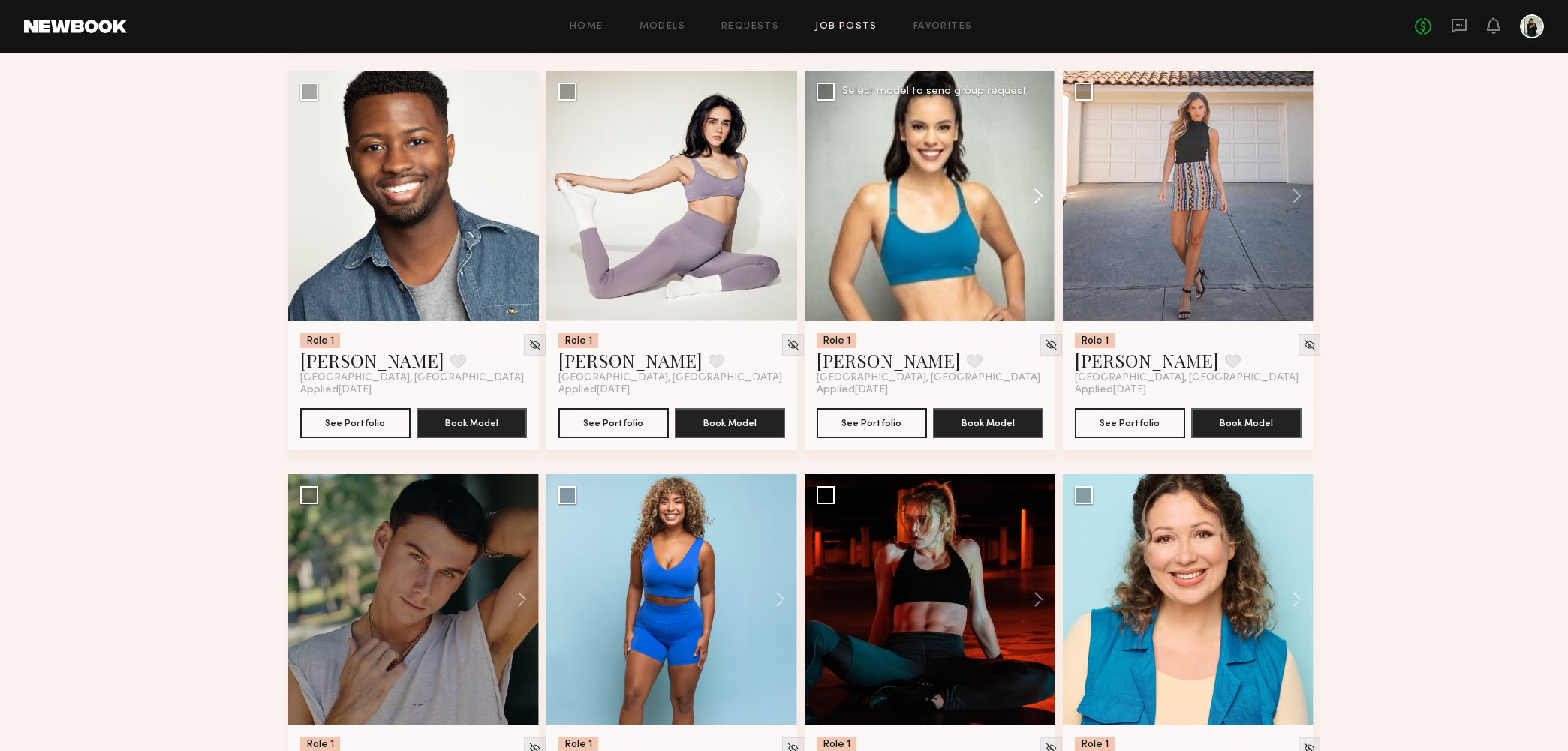
scroll to position [23115, 0]
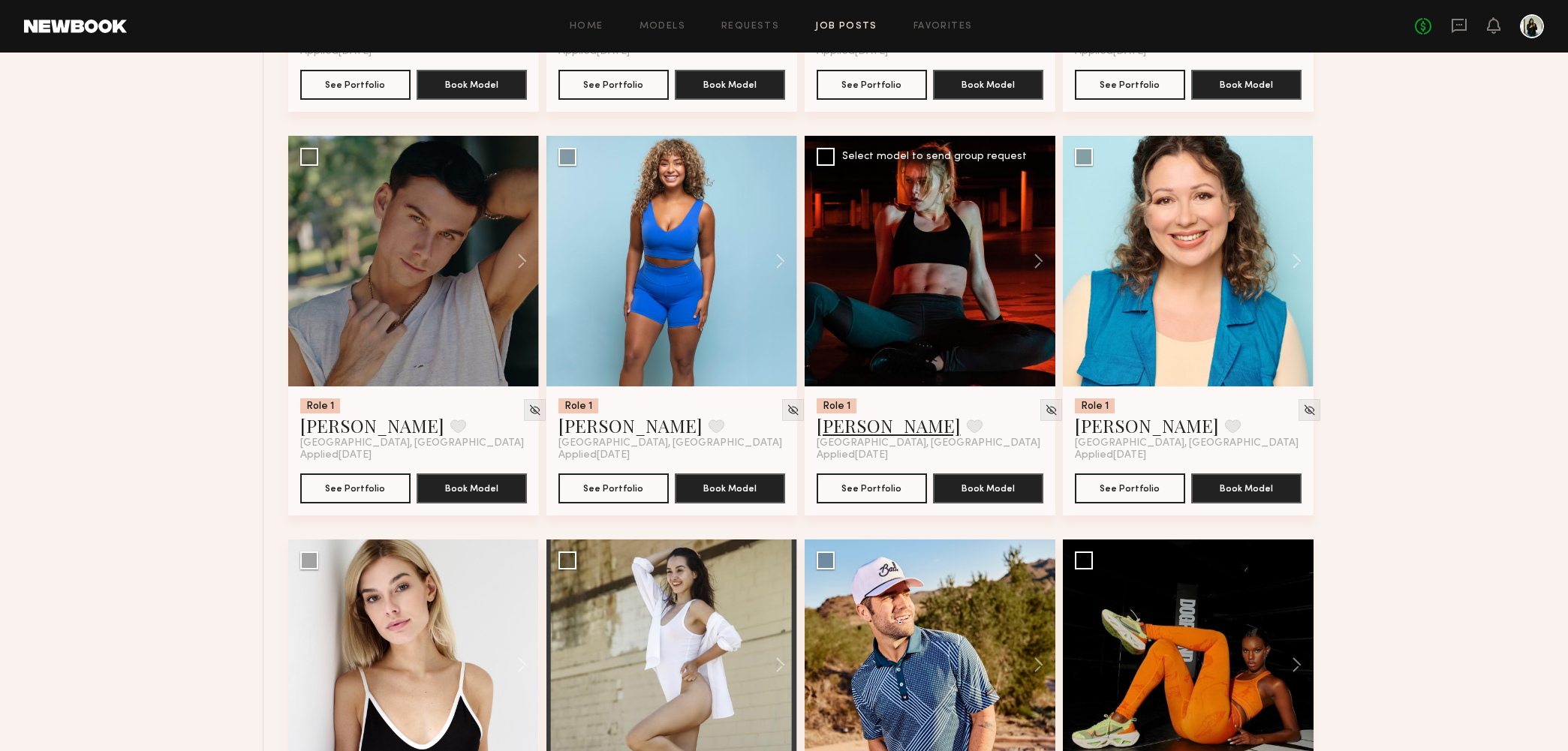
click at [861, 436] on link "Alena S." at bounding box center [888, 425] width 144 height 24
click at [604, 425] on link "Ayanna G." at bounding box center [630, 425] width 144 height 24
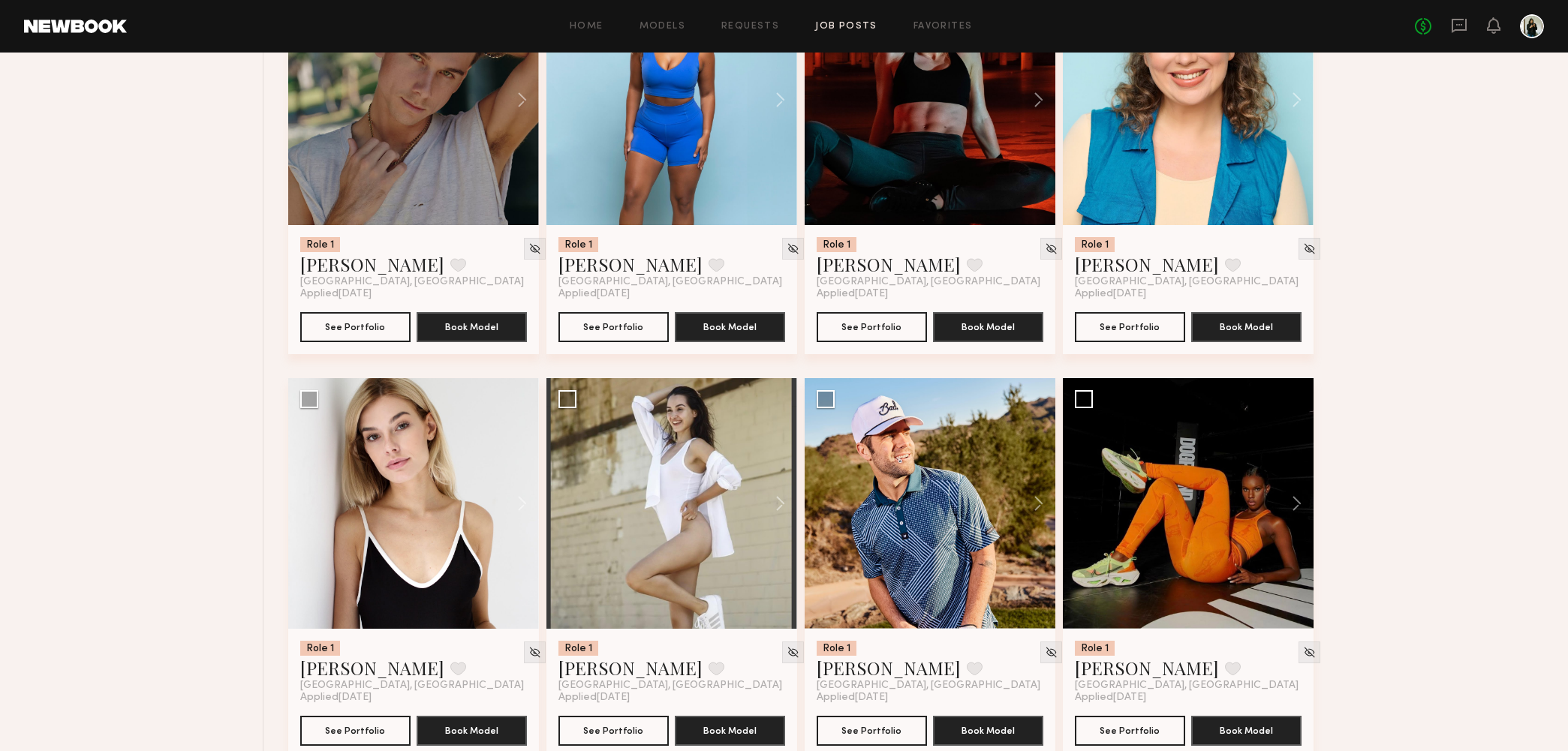
scroll to position [23276, 0]
click at [1123, 664] on link "[PERSON_NAME]" at bounding box center [1147, 667] width 144 height 24
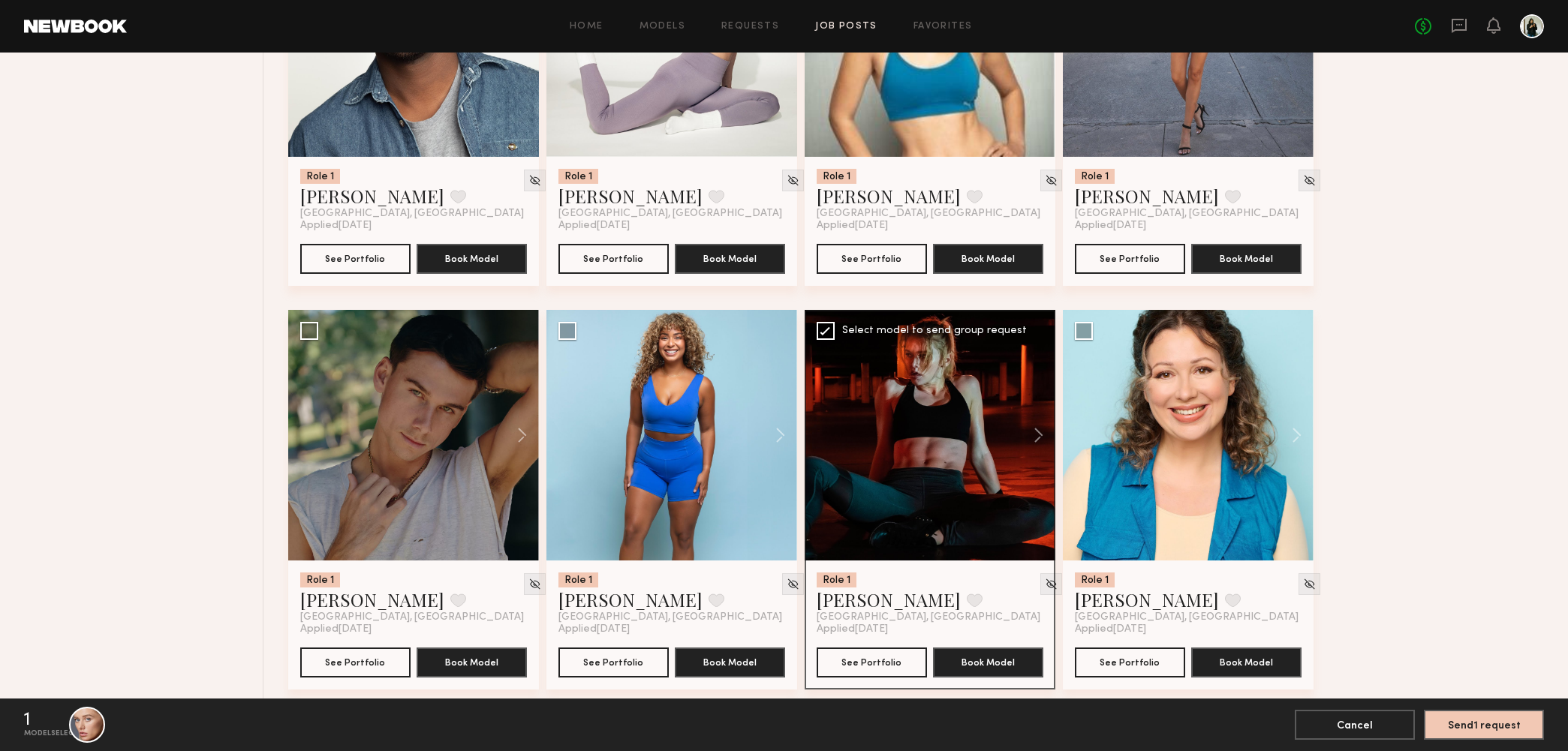
scroll to position [23008, 0]
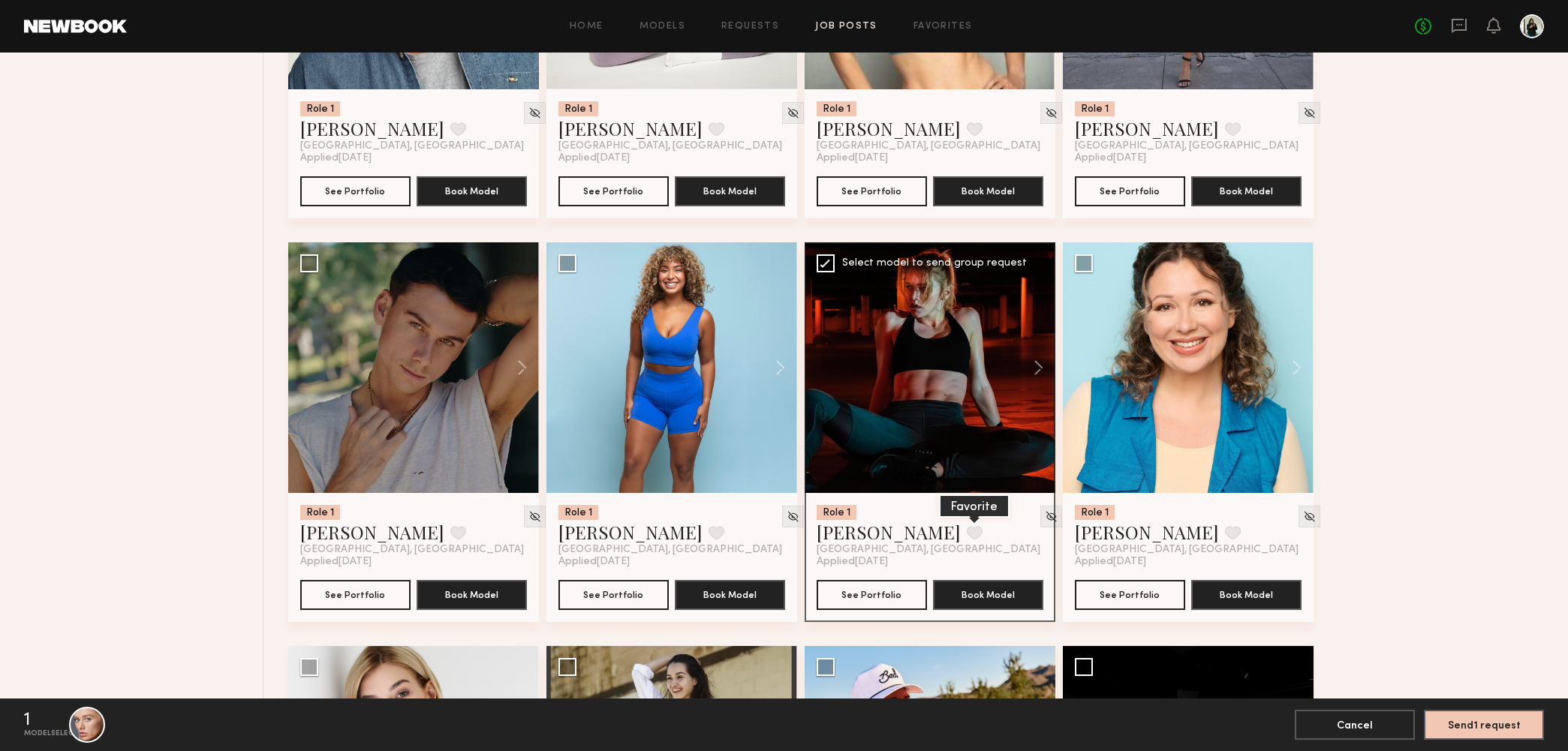
click at [967, 534] on button at bounding box center [975, 532] width 16 height 13
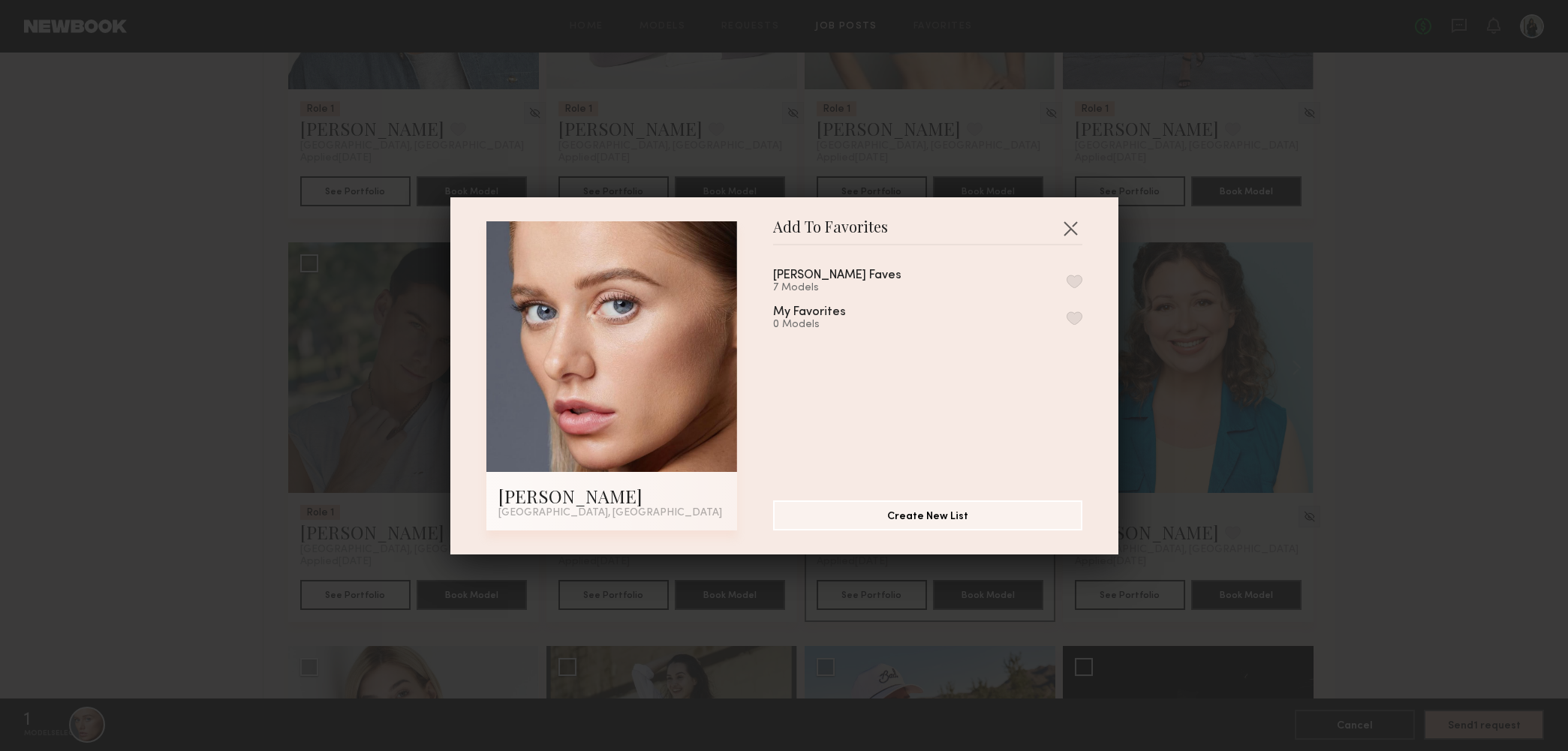
drag, startPoint x: 1070, startPoint y: 282, endPoint x: 1068, endPoint y: 290, distance: 8.2
click at [1070, 282] on button "button" at bounding box center [1074, 281] width 16 height 13
click at [1070, 229] on button "button" at bounding box center [1070, 228] width 24 height 24
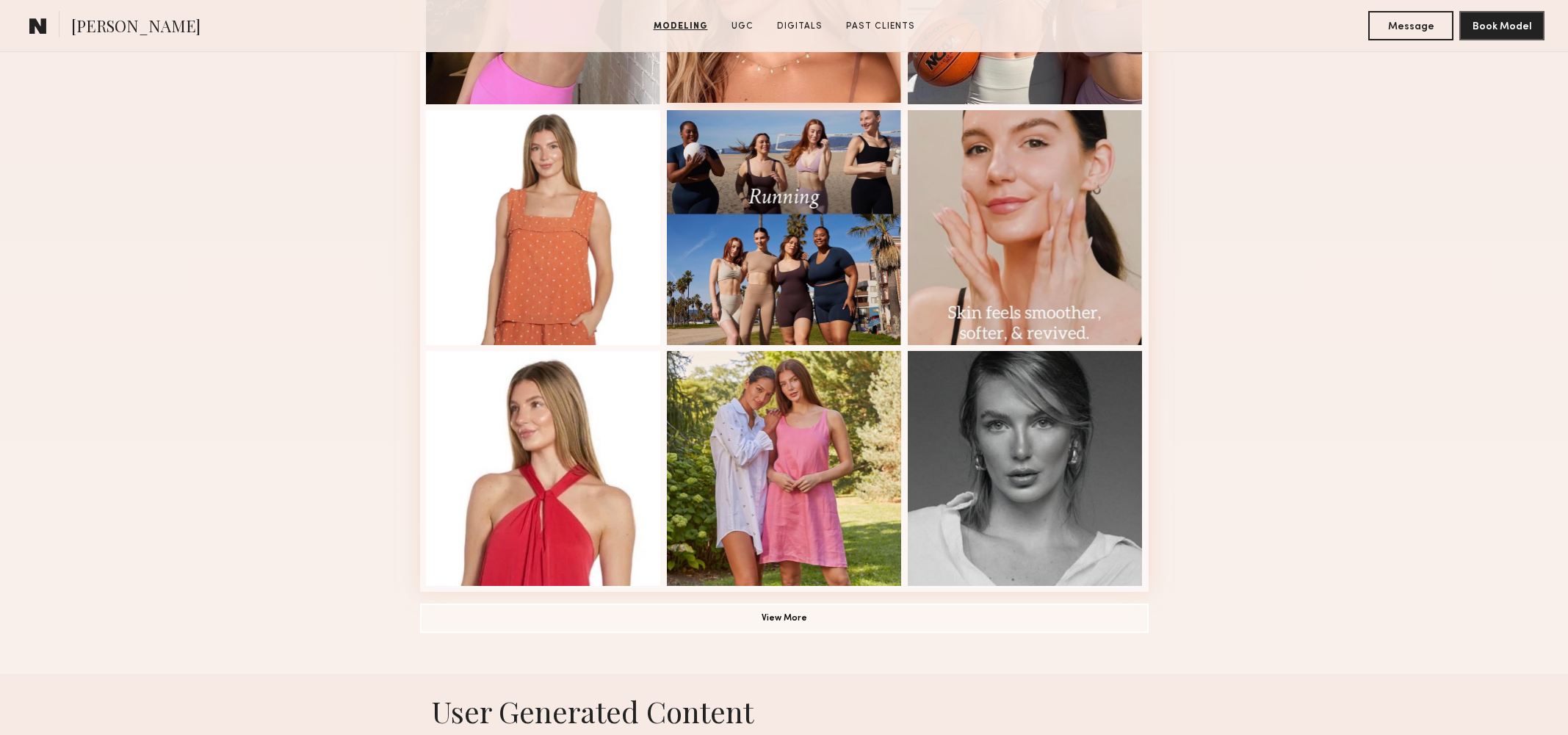
scroll to position [806, 0]
click at [779, 624] on button "View More" at bounding box center [784, 617] width 729 height 29
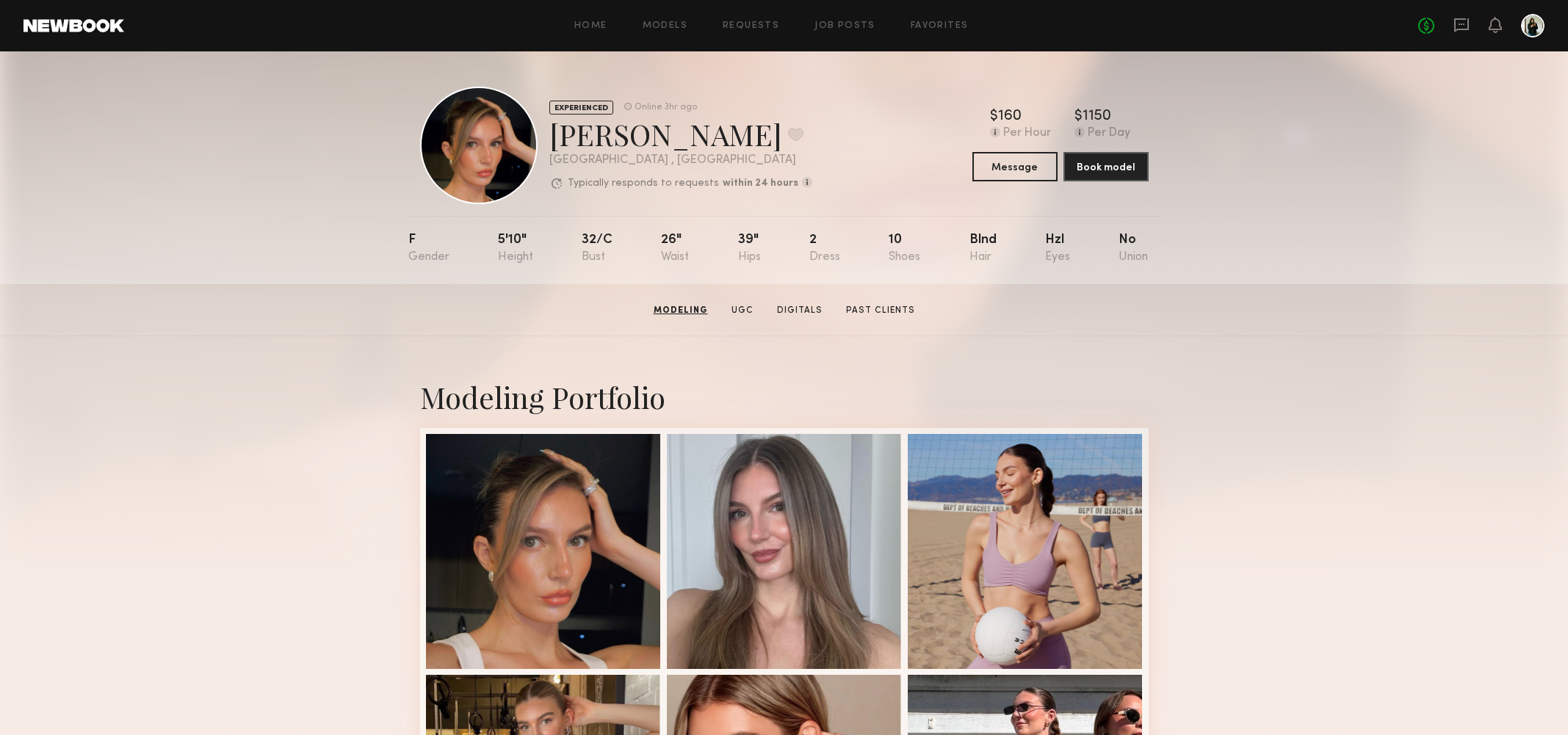
scroll to position [0, 0]
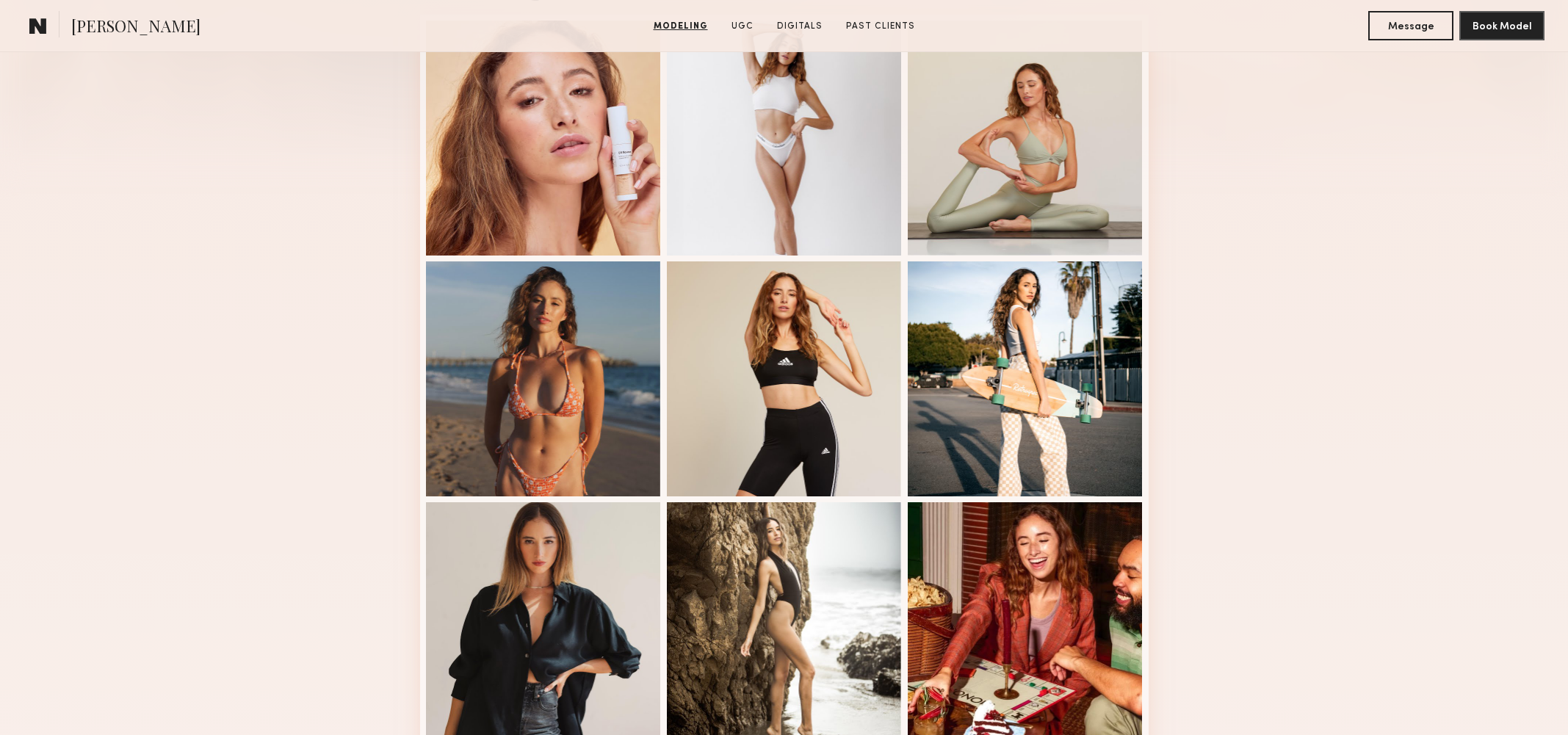
scroll to position [402, 0]
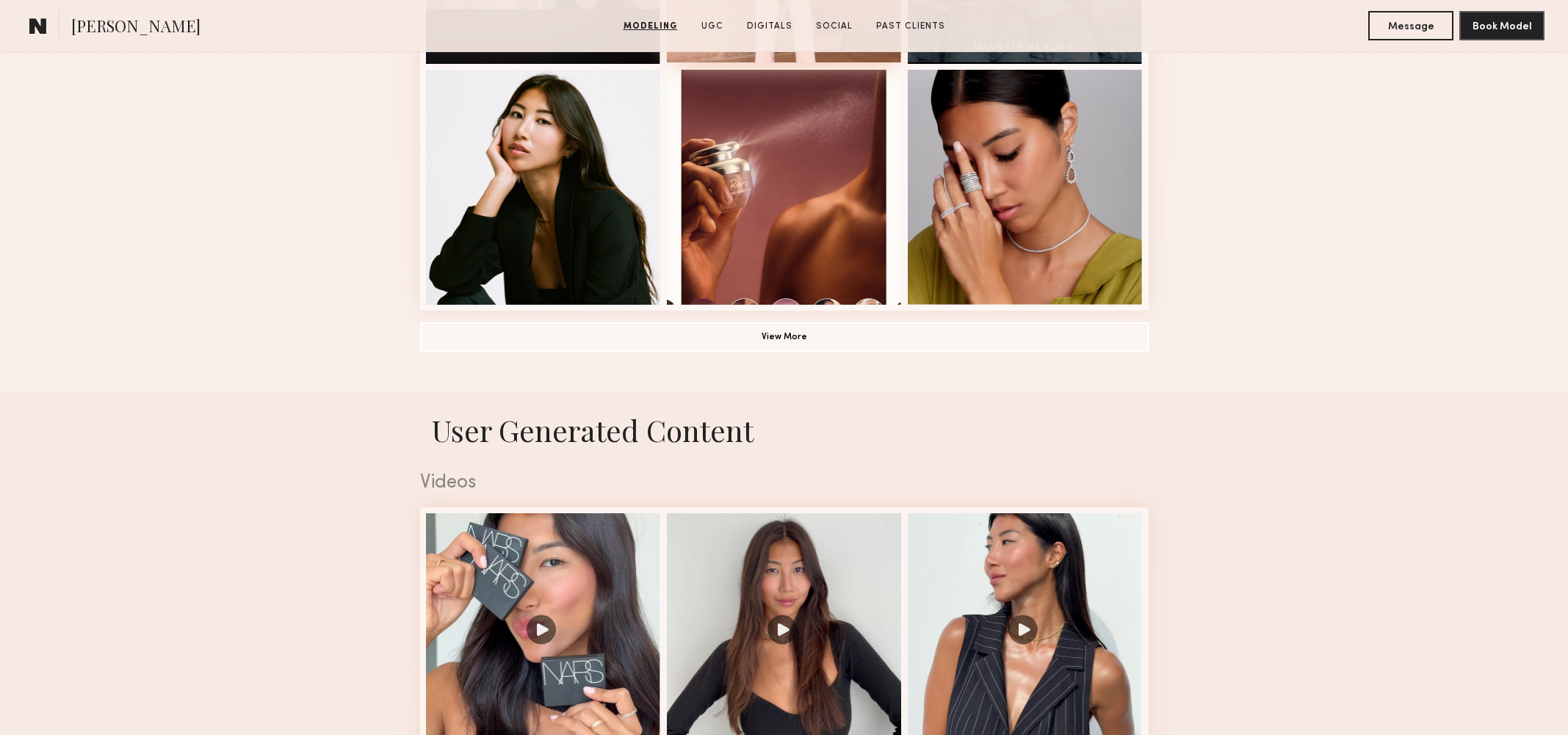
scroll to position [1141, 0]
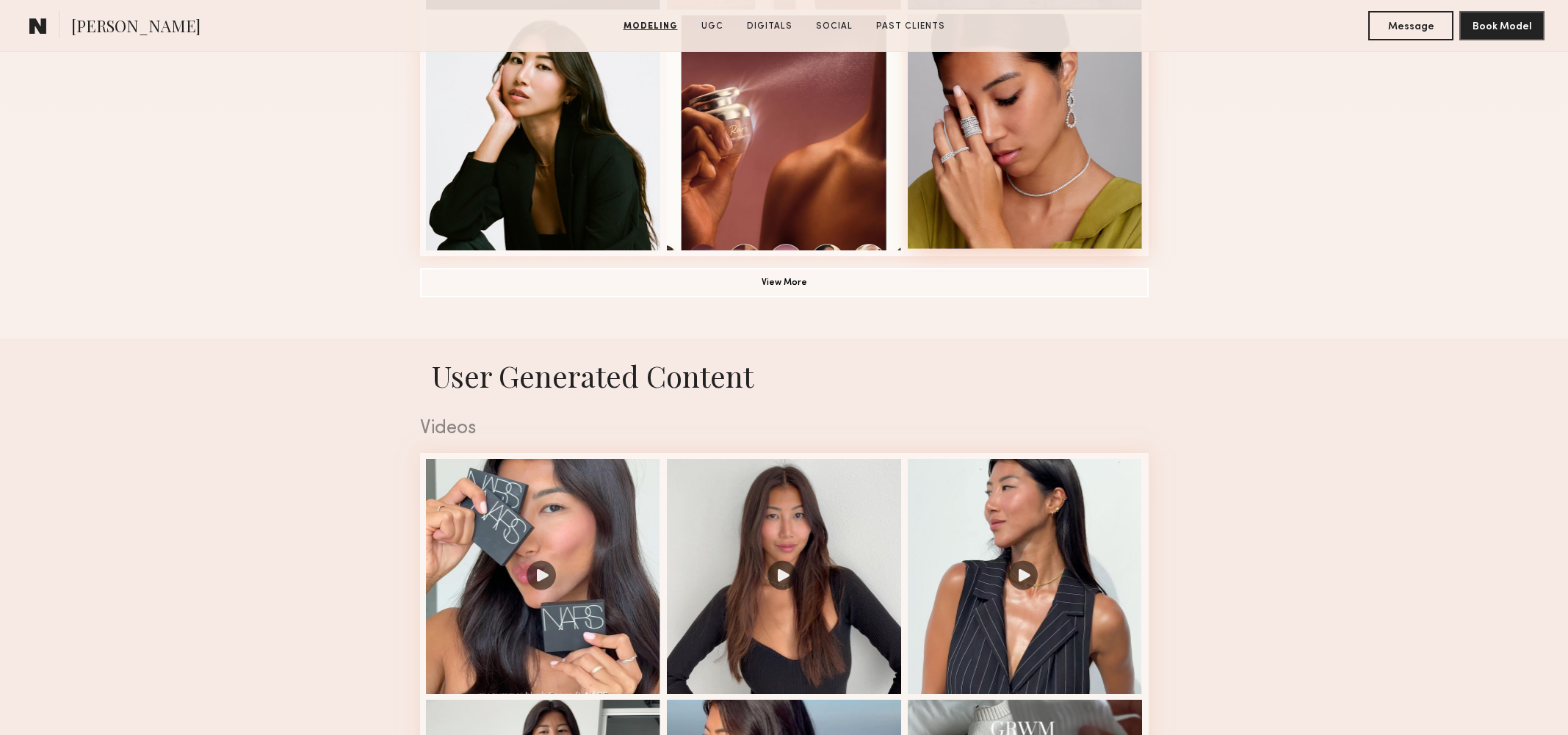
click at [927, 233] on div at bounding box center [1025, 131] width 235 height 235
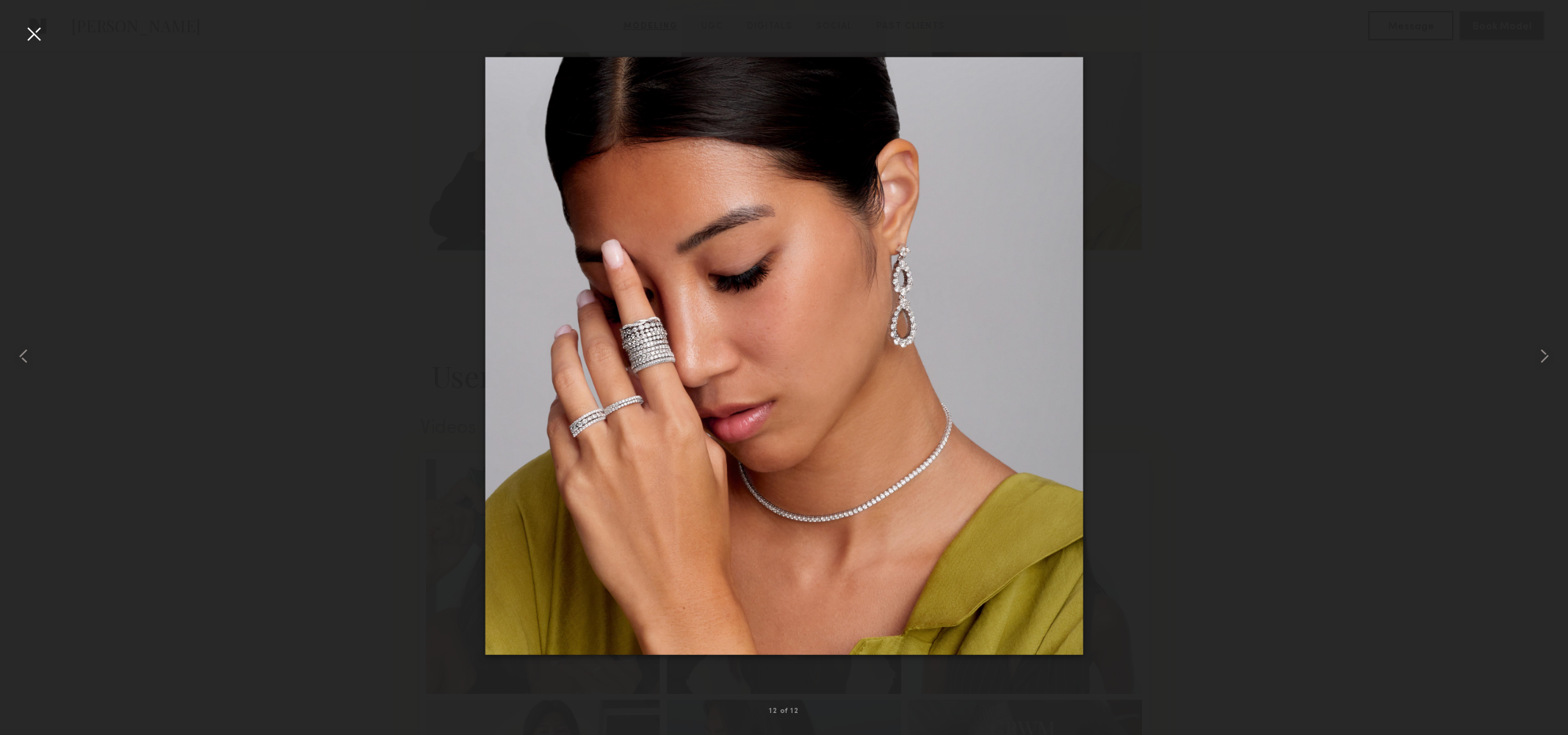
click at [31, 31] on div at bounding box center [34, 34] width 24 height 24
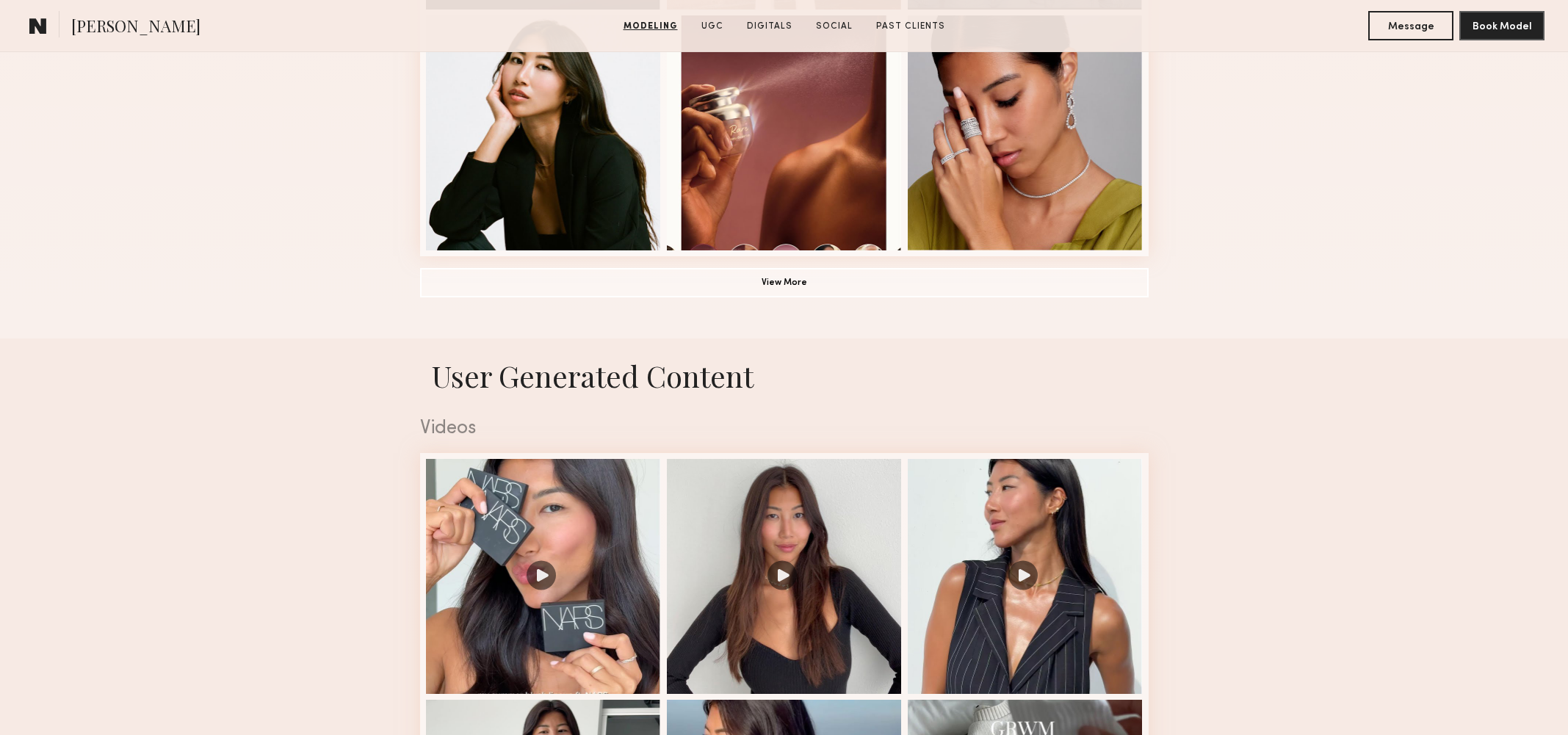
click at [875, 281] on button "View More" at bounding box center [784, 282] width 729 height 29
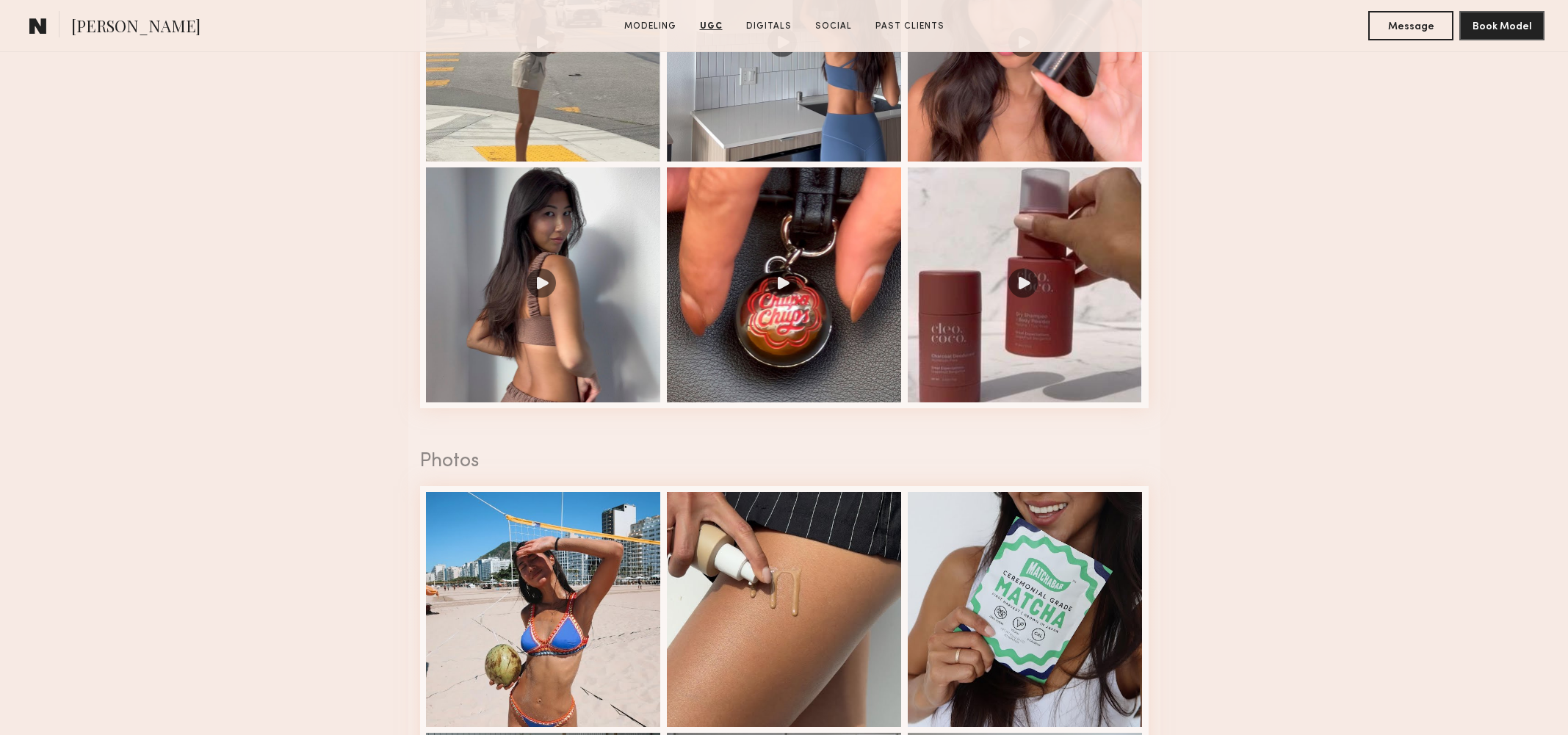
scroll to position [3442, 0]
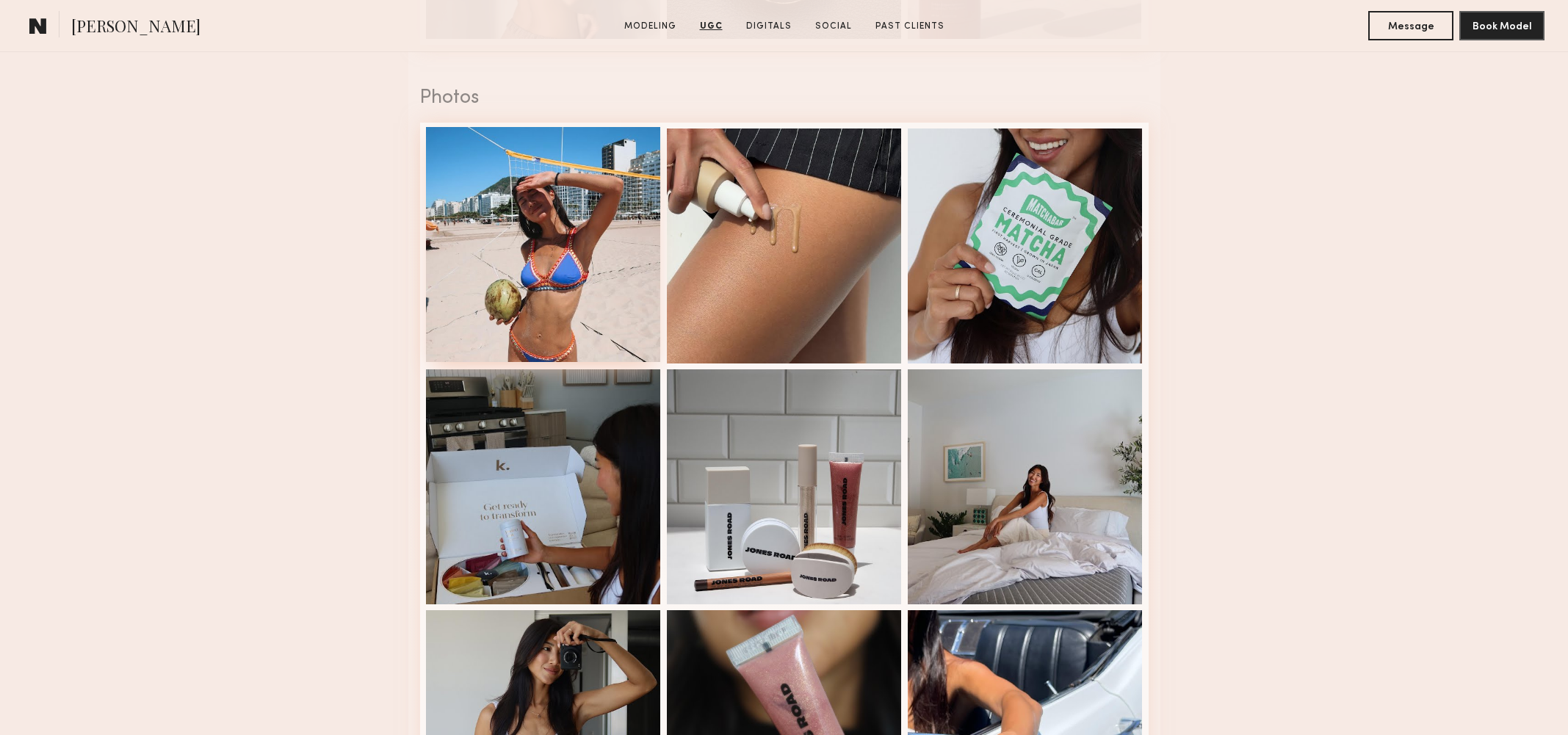
click at [617, 270] on div at bounding box center [544, 244] width 235 height 235
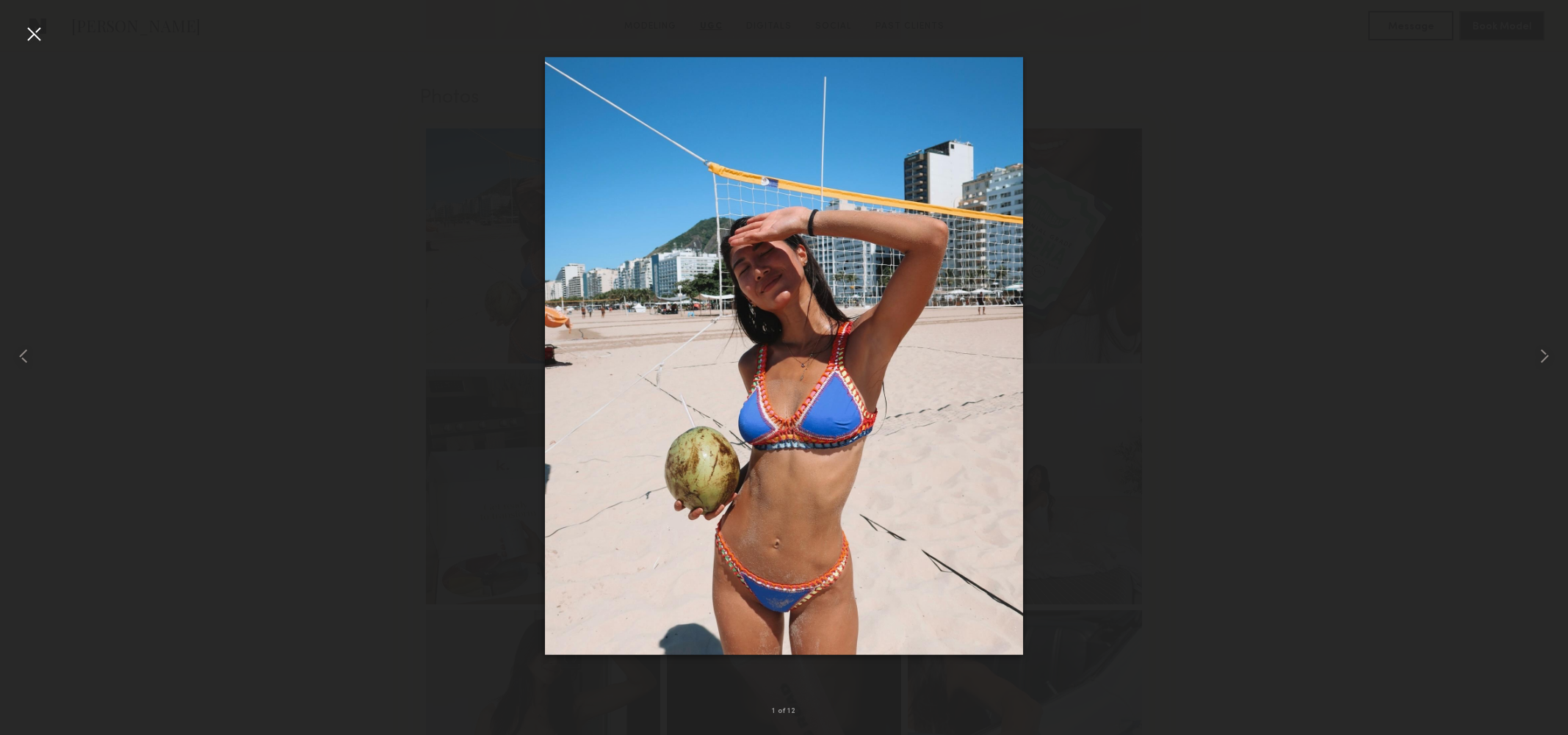
click at [38, 32] on div at bounding box center [34, 34] width 24 height 24
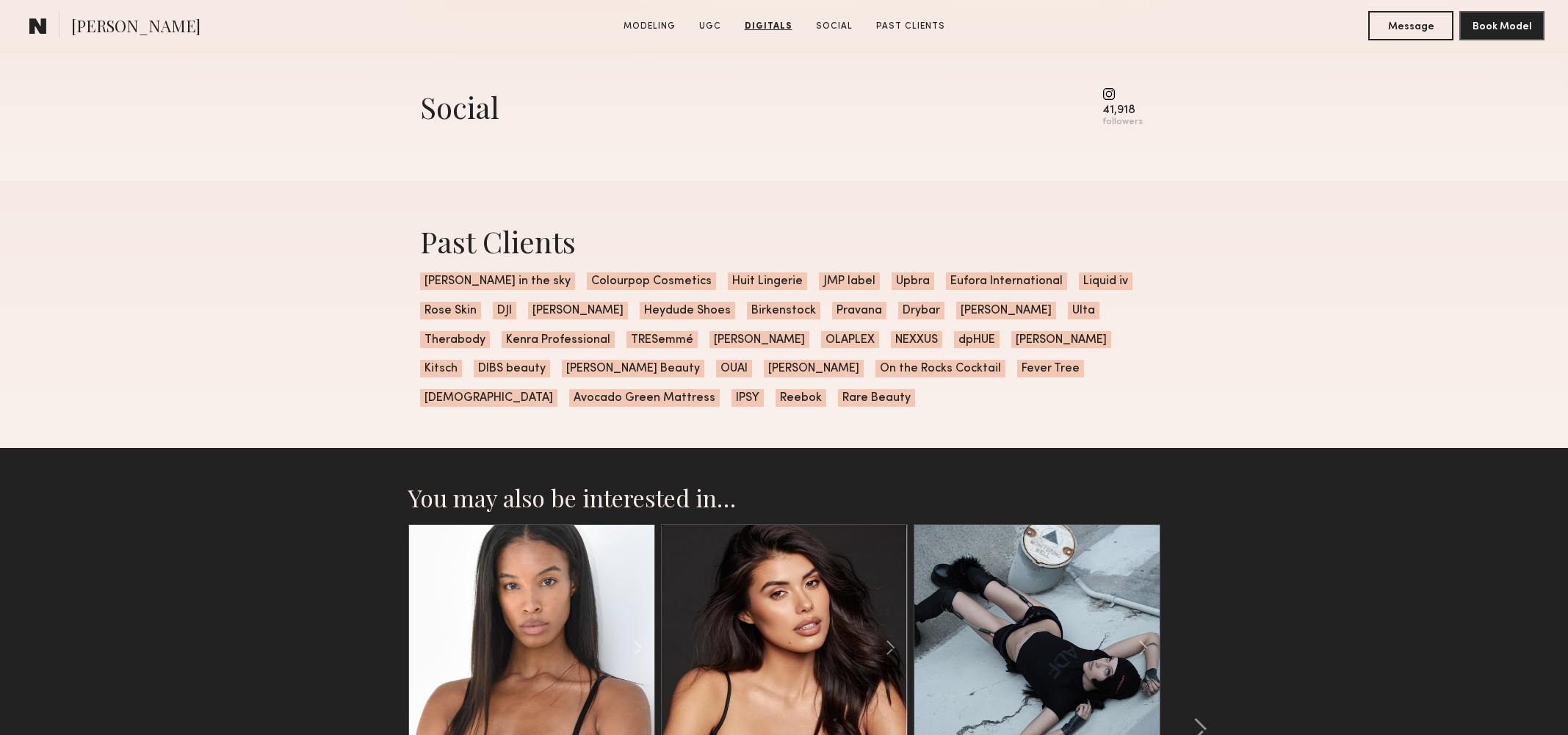
scroll to position [5133, 0]
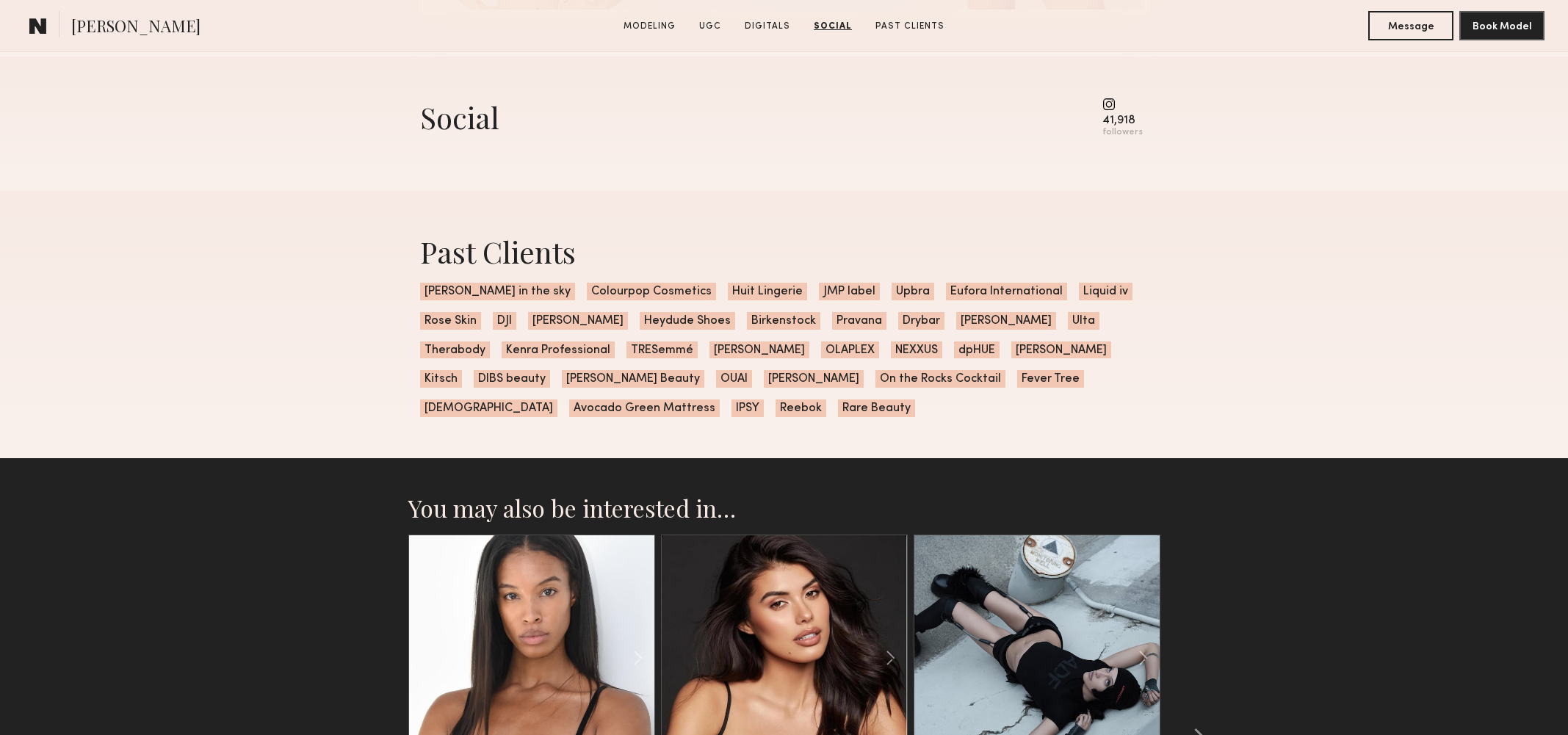
click at [1116, 104] on common-icon at bounding box center [1122, 104] width 41 height 13
click at [1113, 105] on common-icon at bounding box center [1122, 104] width 41 height 13
click at [1116, 116] on div "41,918" at bounding box center [1122, 121] width 41 height 11
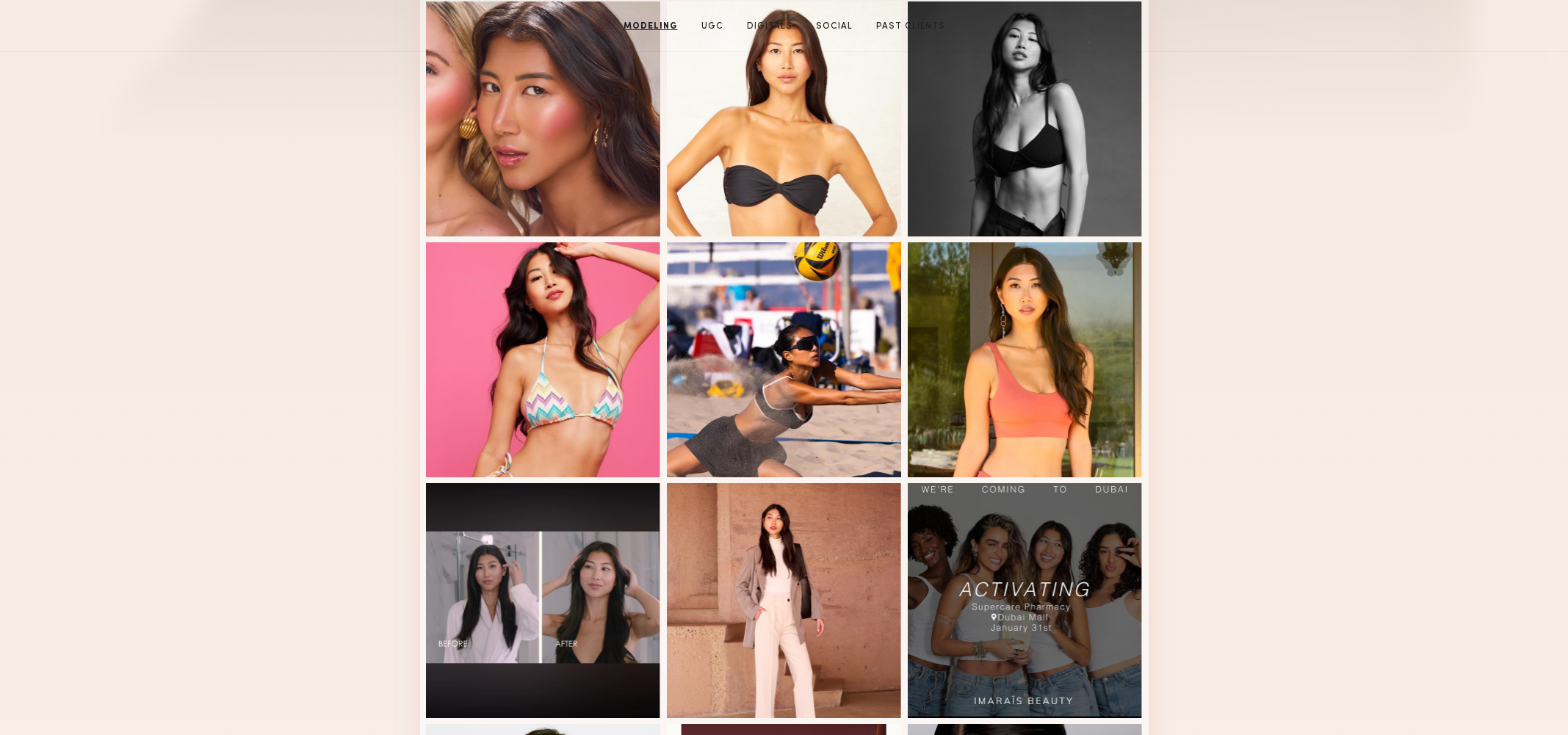
scroll to position [236, 0]
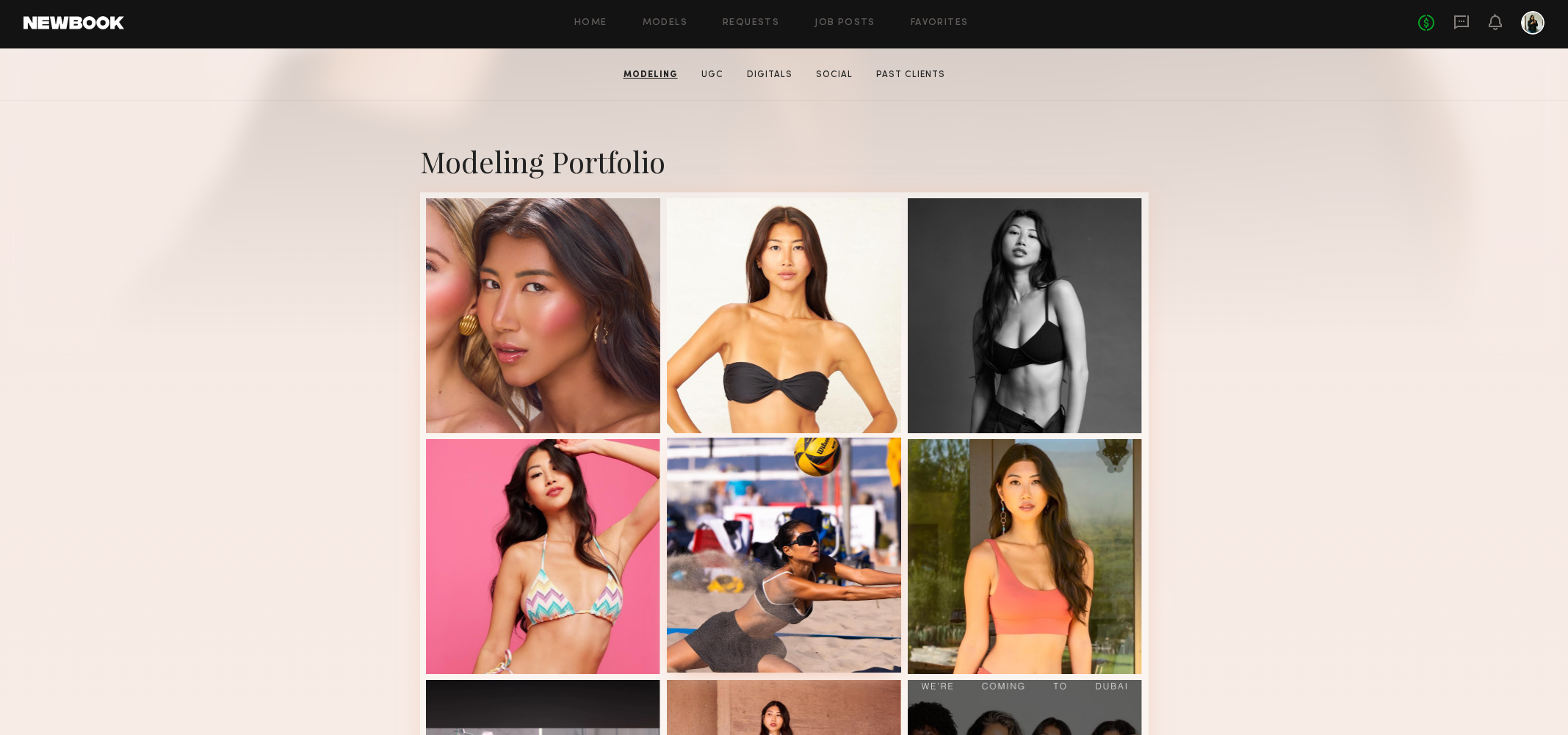
click at [715, 569] on div at bounding box center [784, 555] width 235 height 235
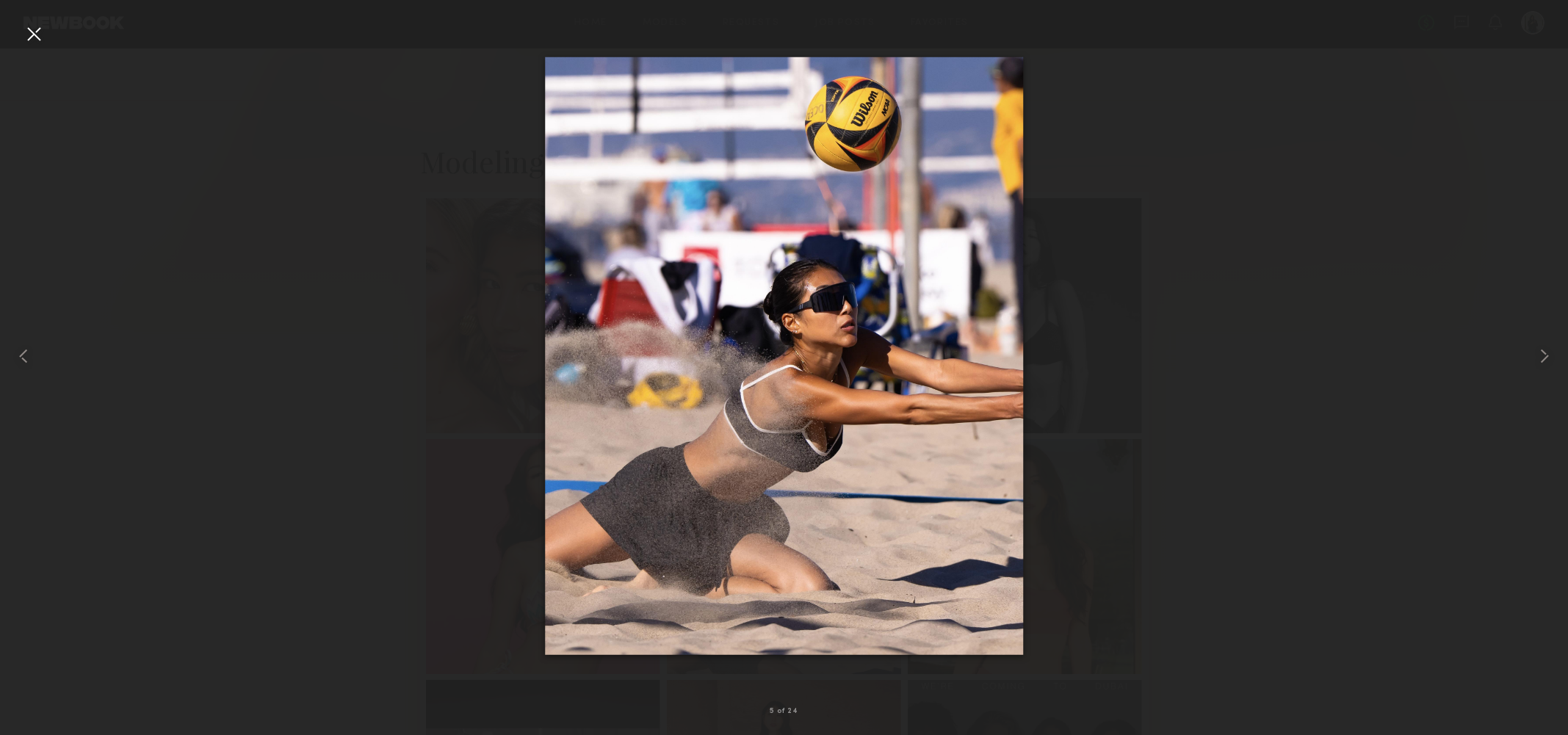
click at [1334, 120] on div at bounding box center [784, 356] width 1568 height 664
drag, startPoint x: 28, startPoint y: 33, endPoint x: 181, endPoint y: 78, distance: 159.5
click at [28, 33] on div at bounding box center [34, 34] width 24 height 24
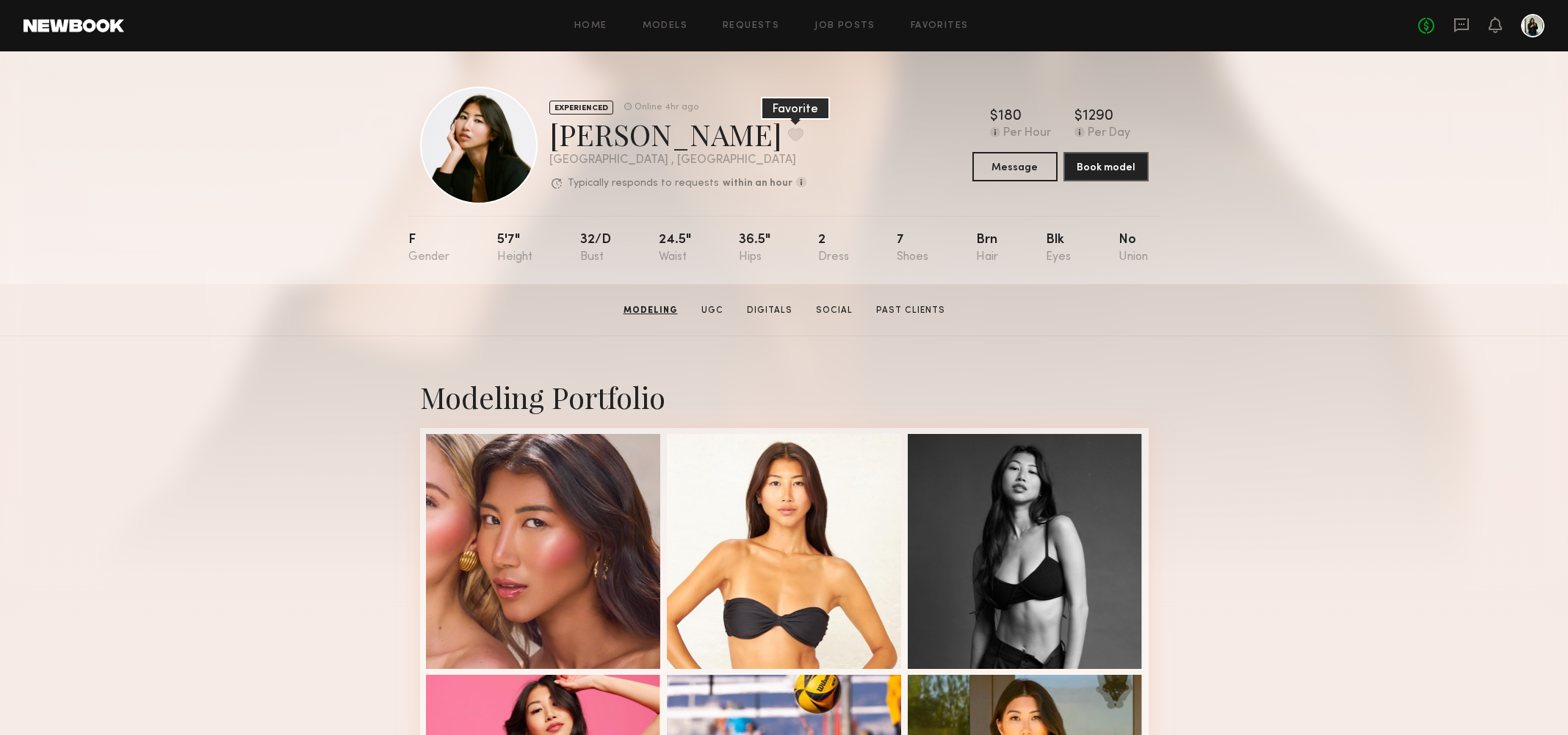
scroll to position [0, 0]
click at [788, 133] on button at bounding box center [796, 134] width 15 height 13
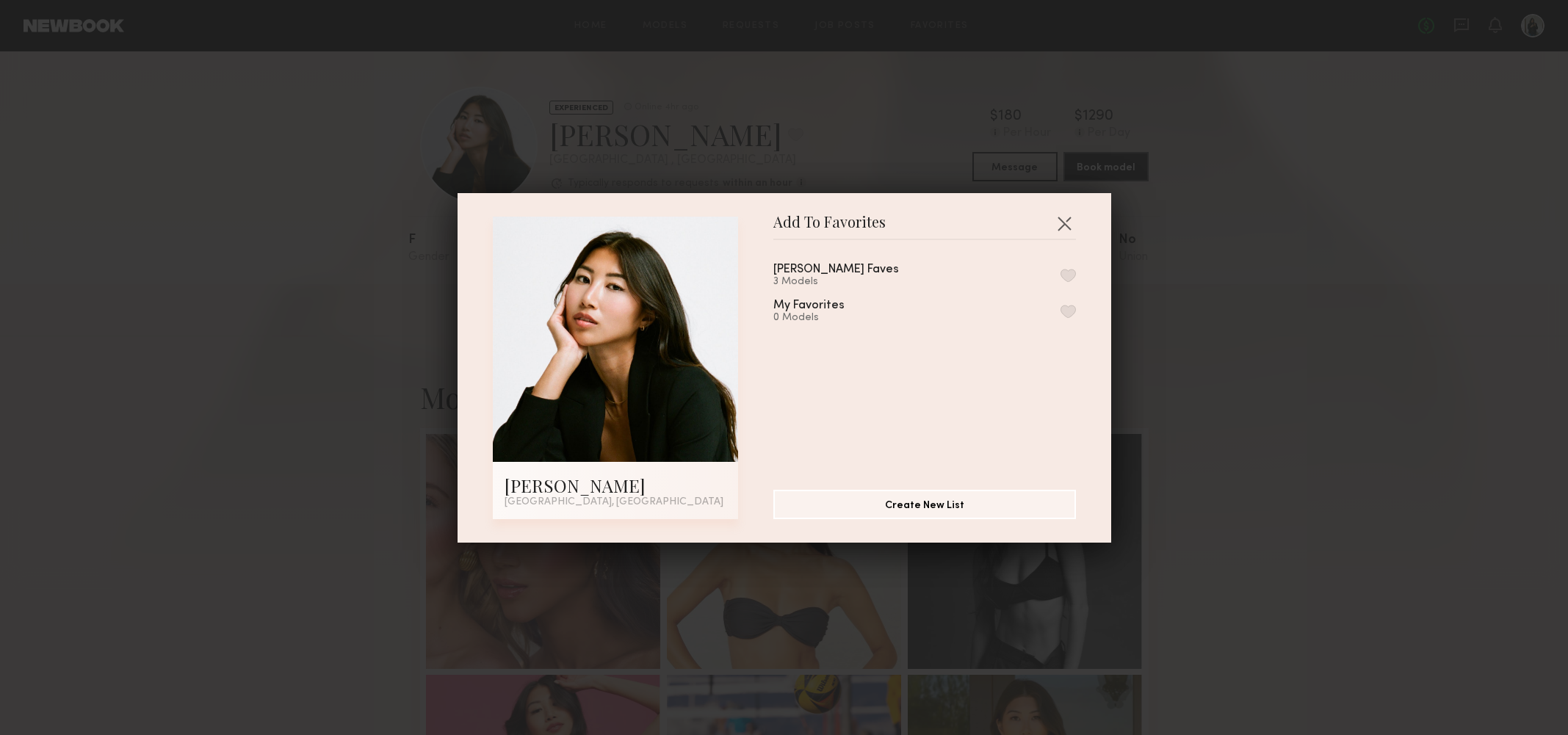
click at [1063, 271] on button "button" at bounding box center [1068, 275] width 15 height 13
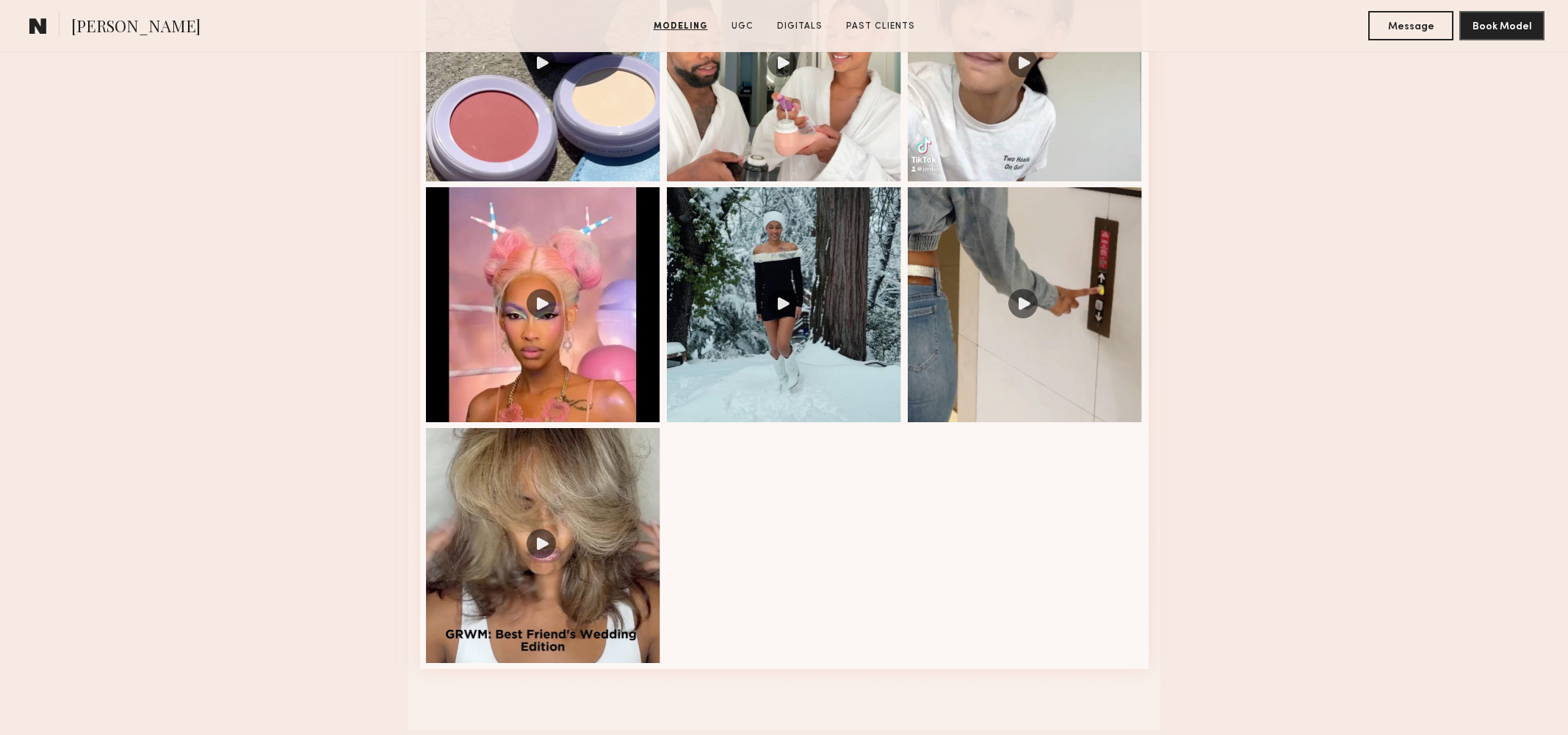
scroll to position [1753, 0]
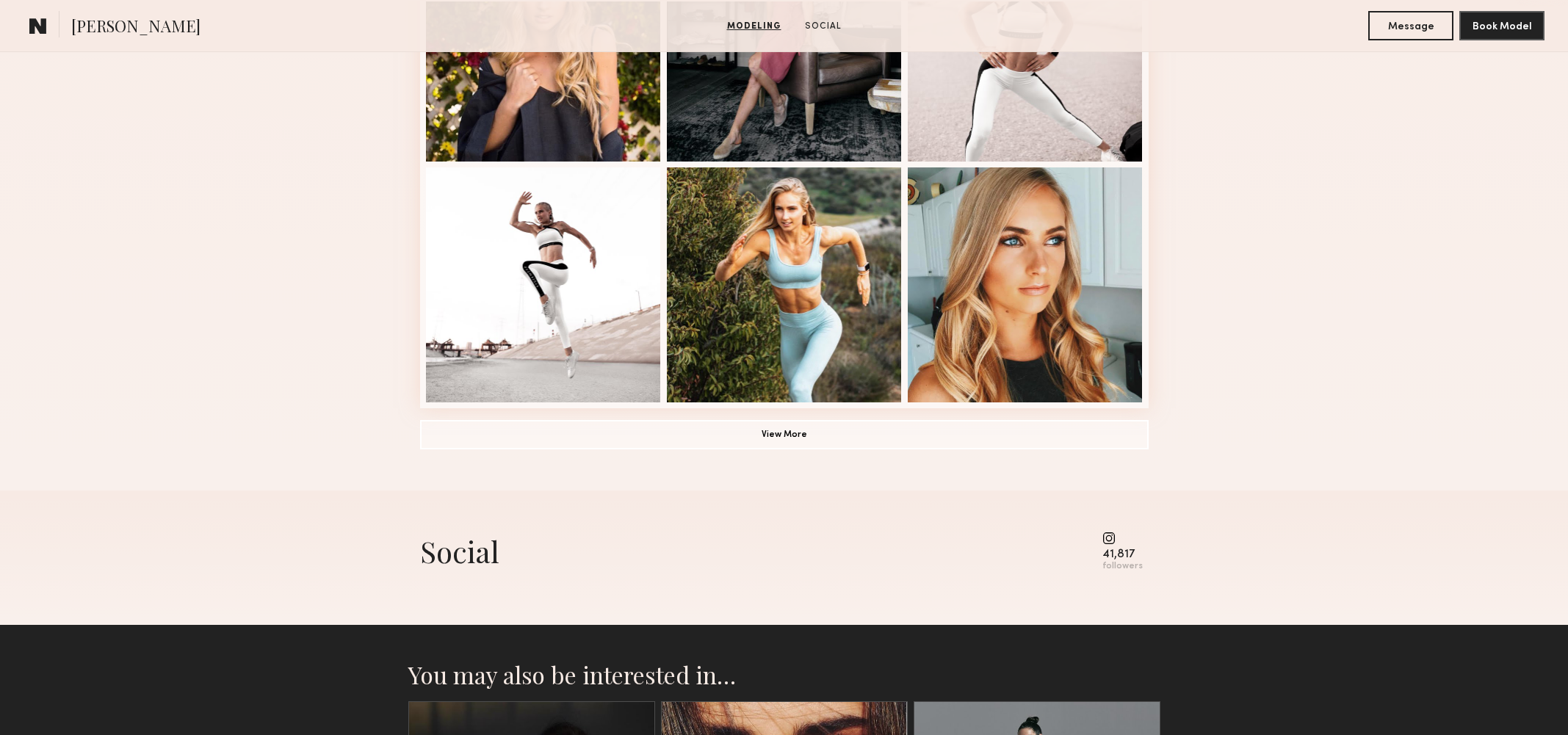
scroll to position [1150, 0]
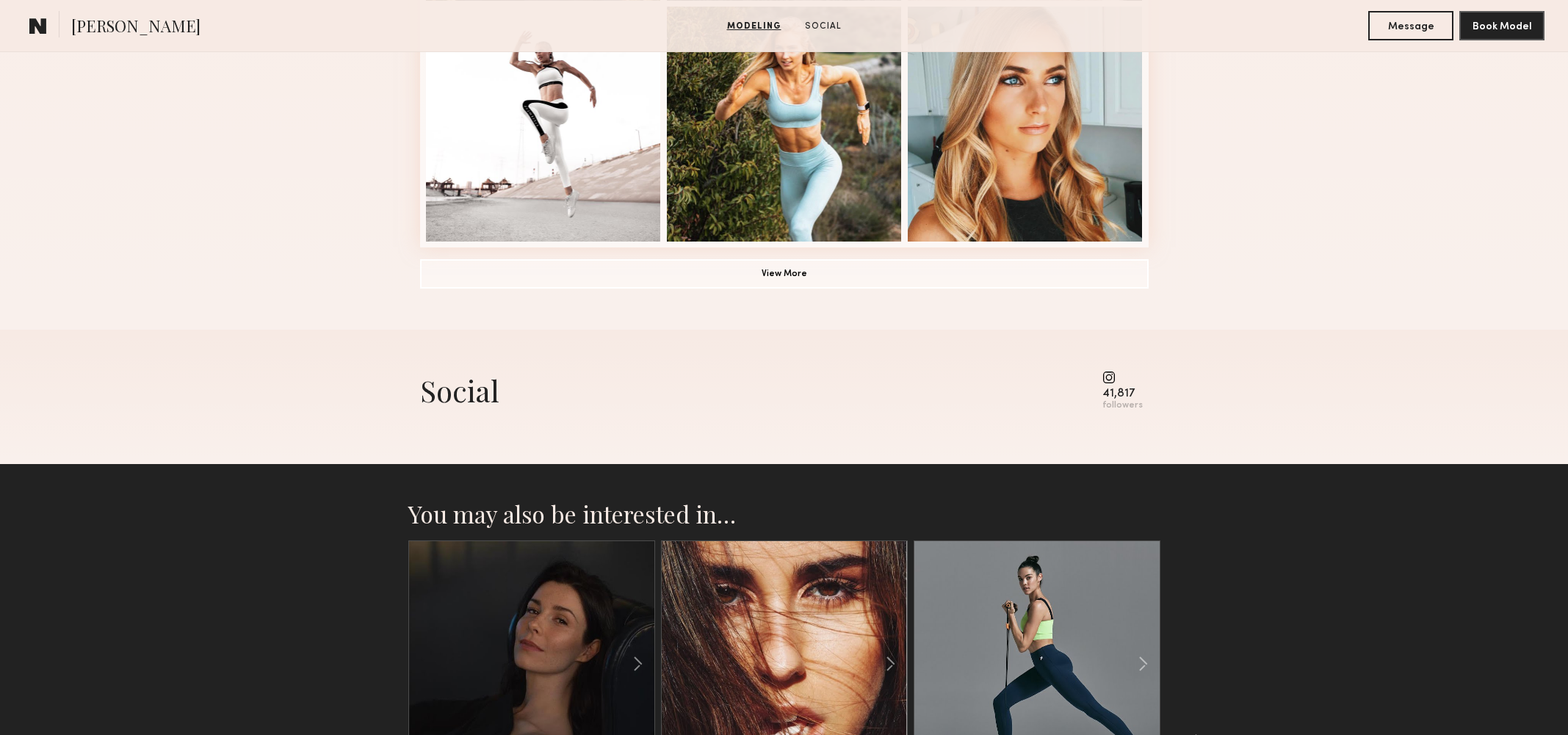
click at [1113, 382] on common-icon at bounding box center [1122, 377] width 41 height 13
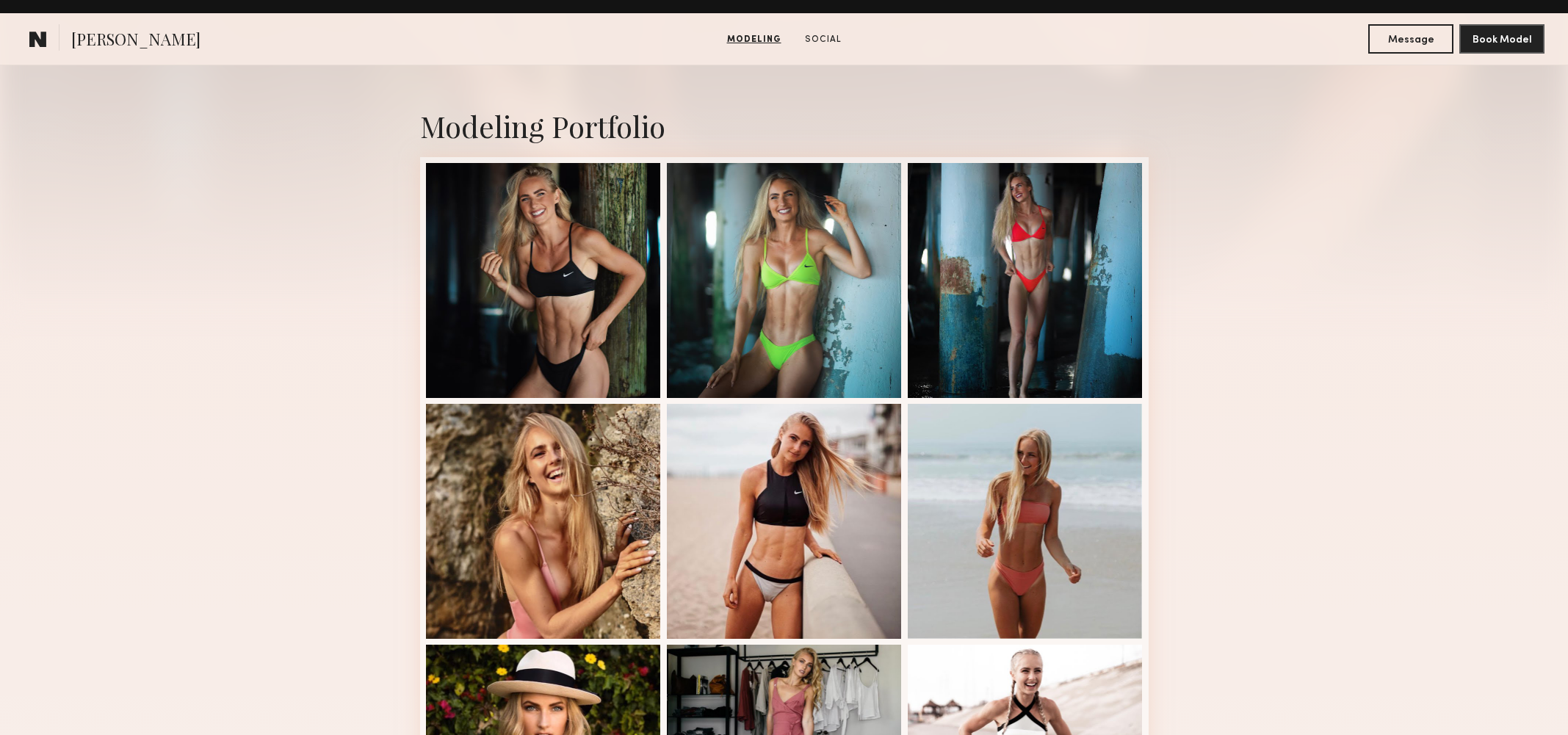
scroll to position [159, 0]
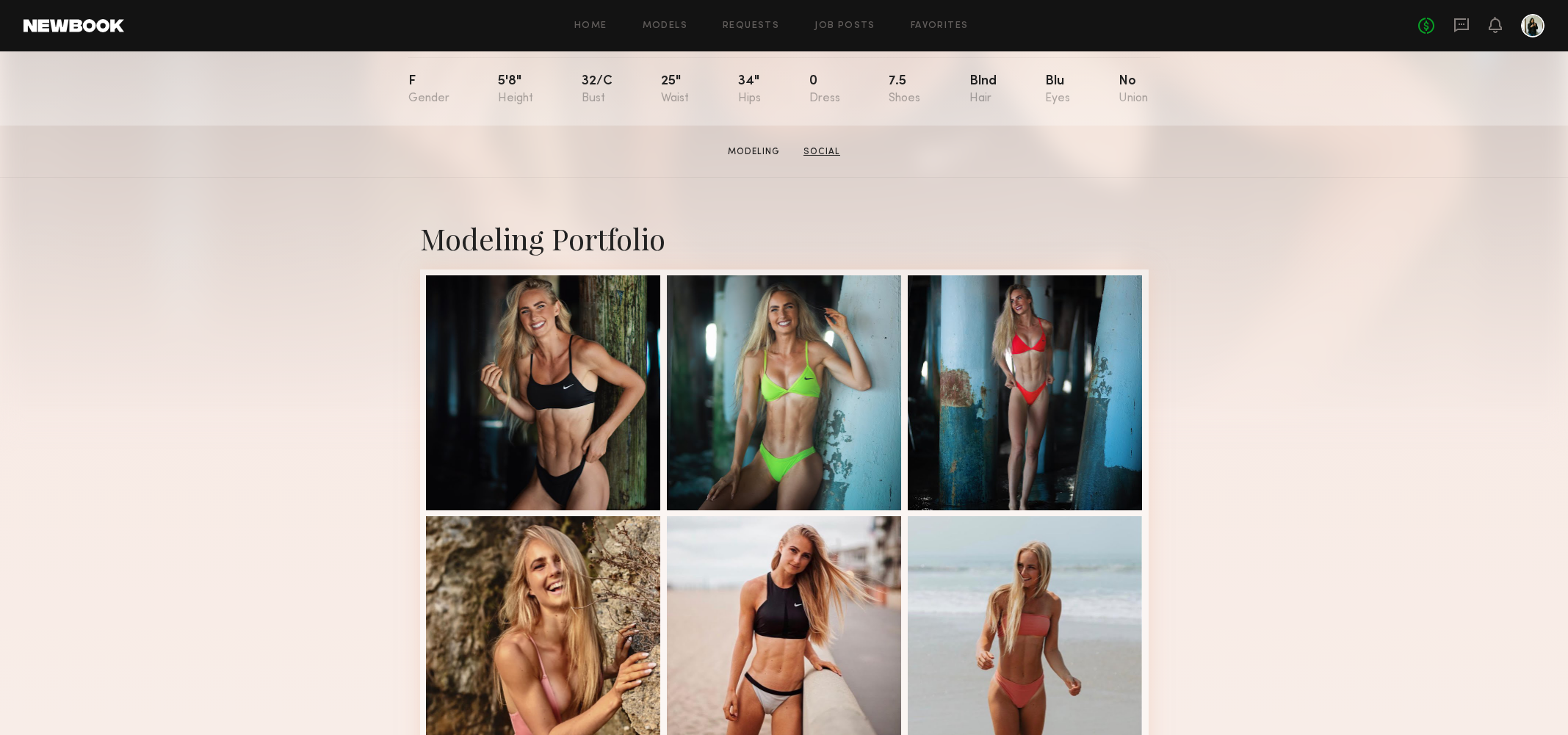
click at [816, 153] on link "Social" at bounding box center [821, 151] width 48 height 13
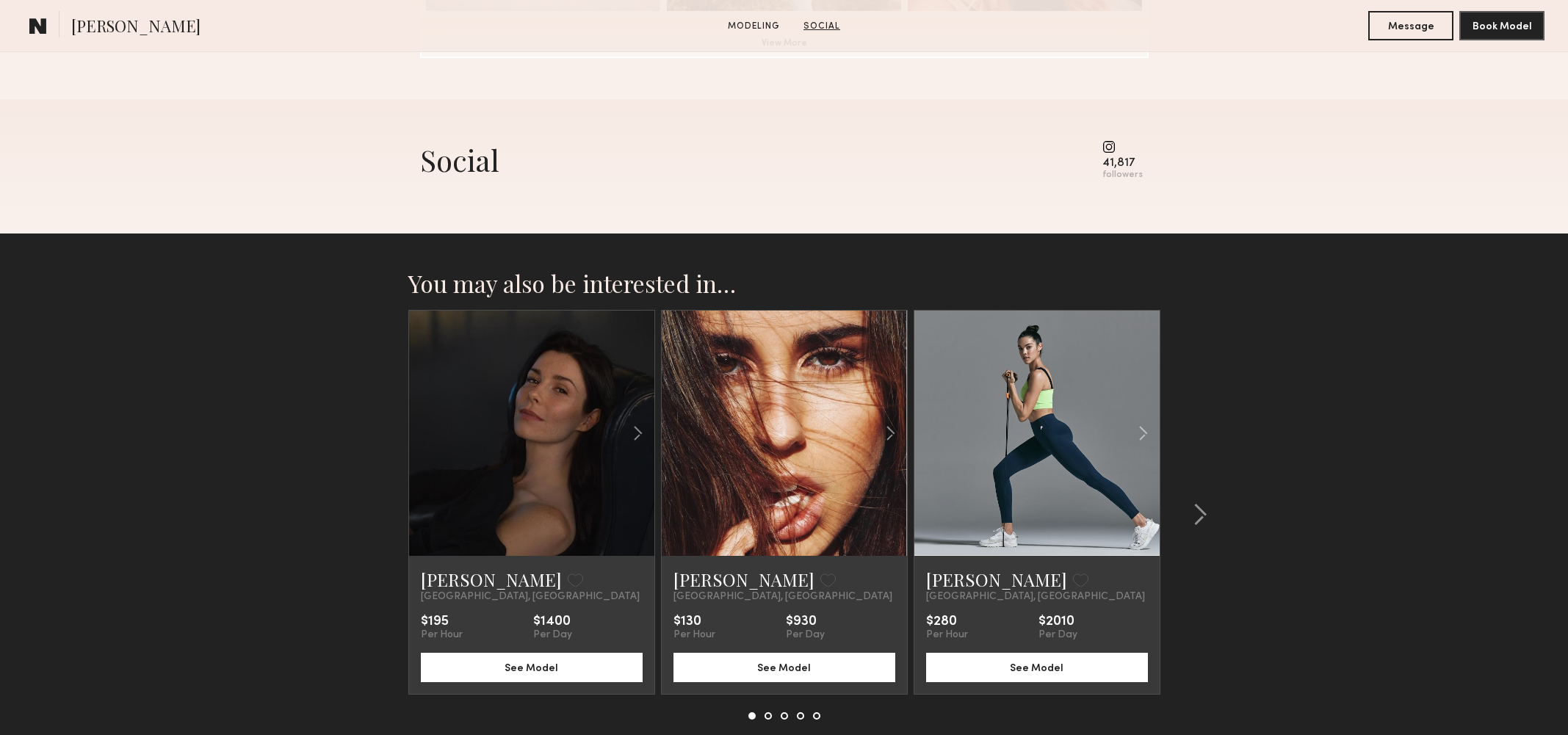
scroll to position [1391, 0]
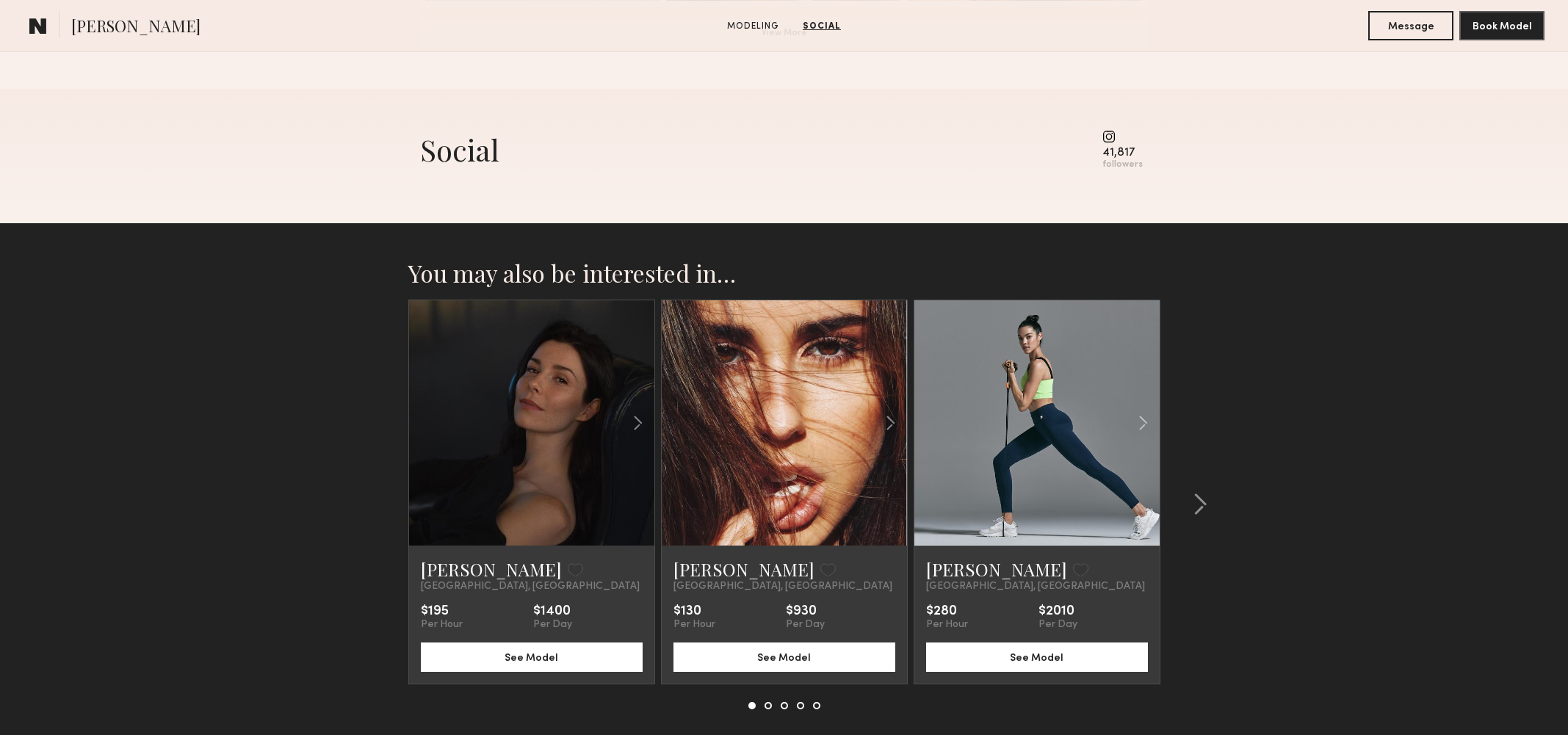
click at [1119, 157] on div "41,817" at bounding box center [1122, 153] width 41 height 11
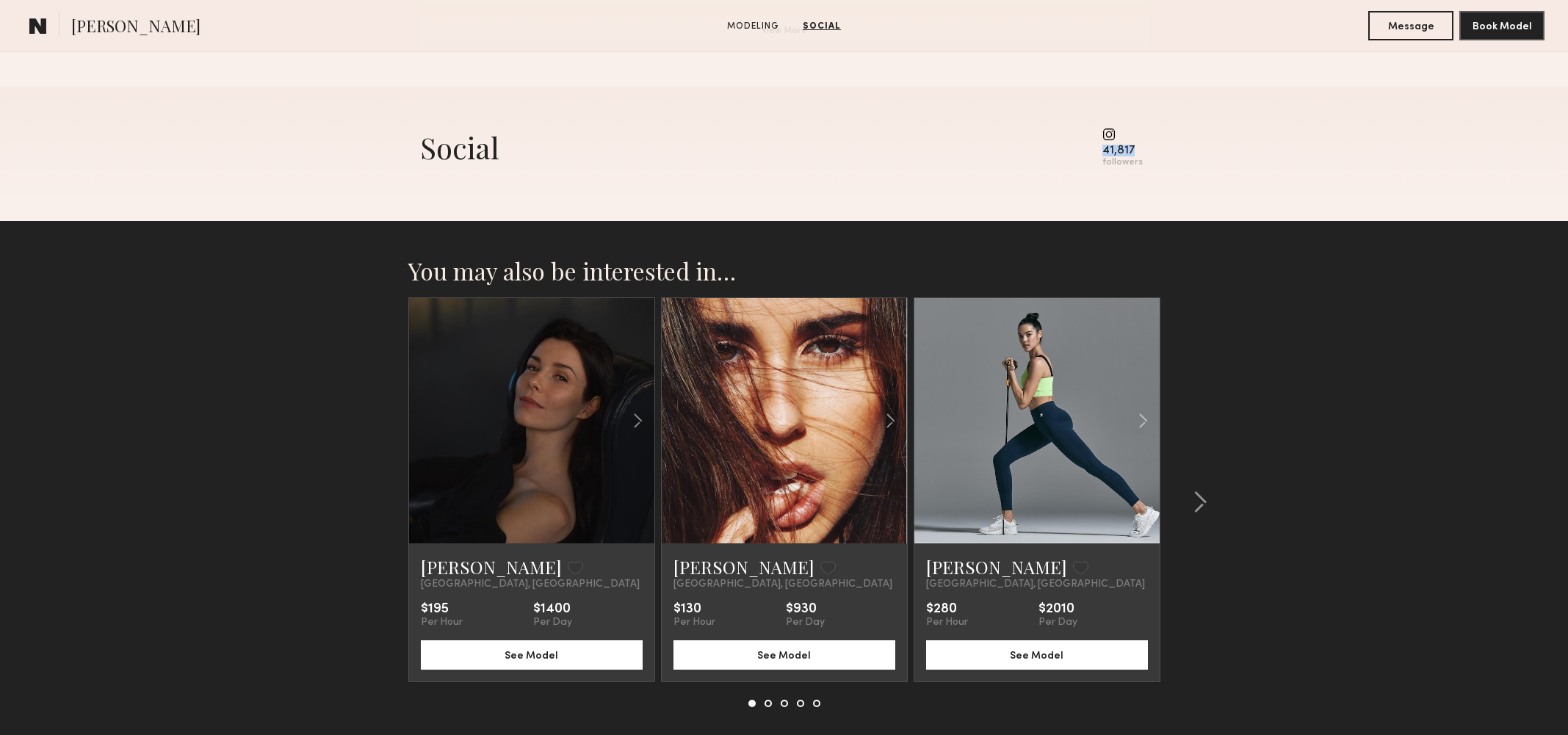
scroll to position [1398, 0]
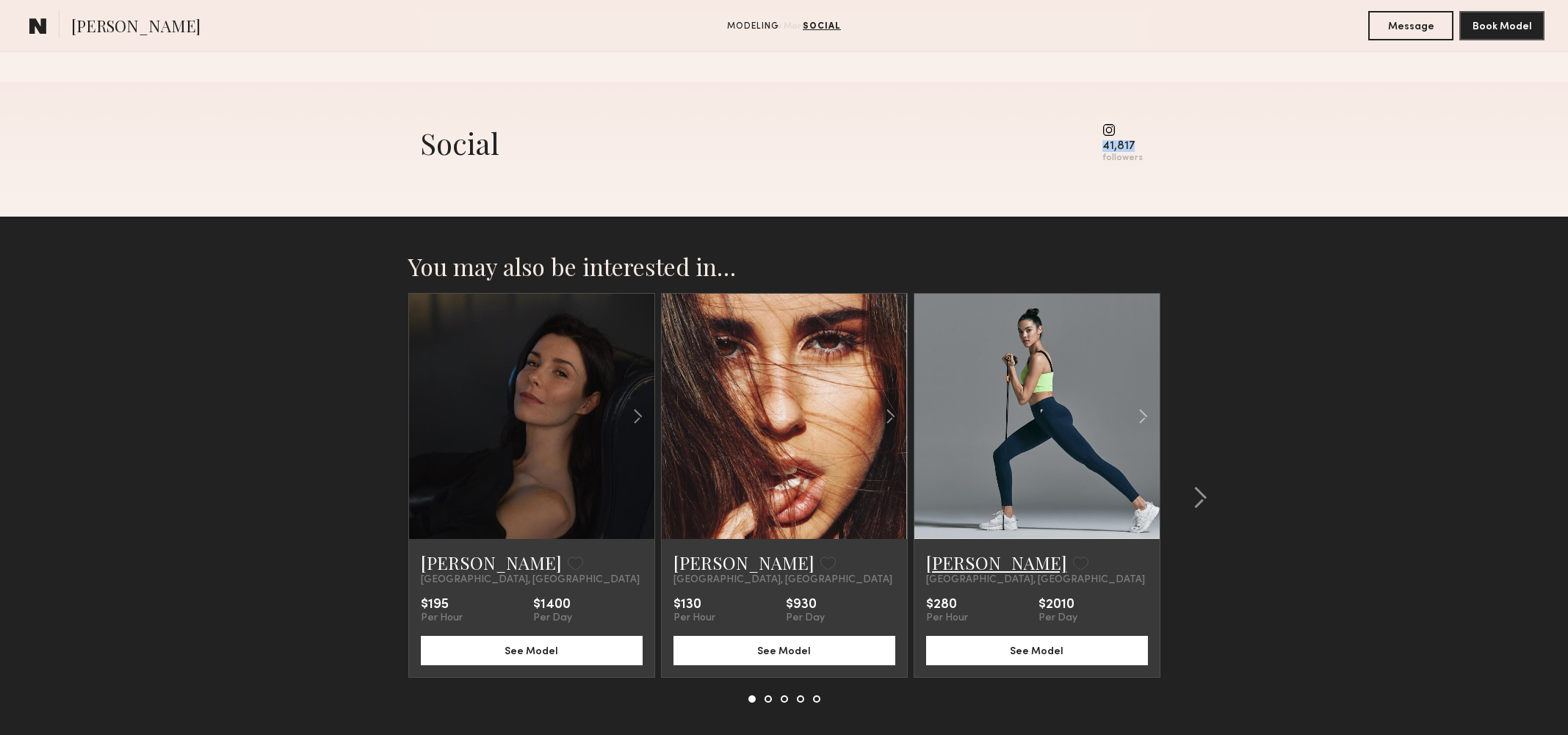
click at [960, 560] on link "Dallas S." at bounding box center [997, 562] width 141 height 24
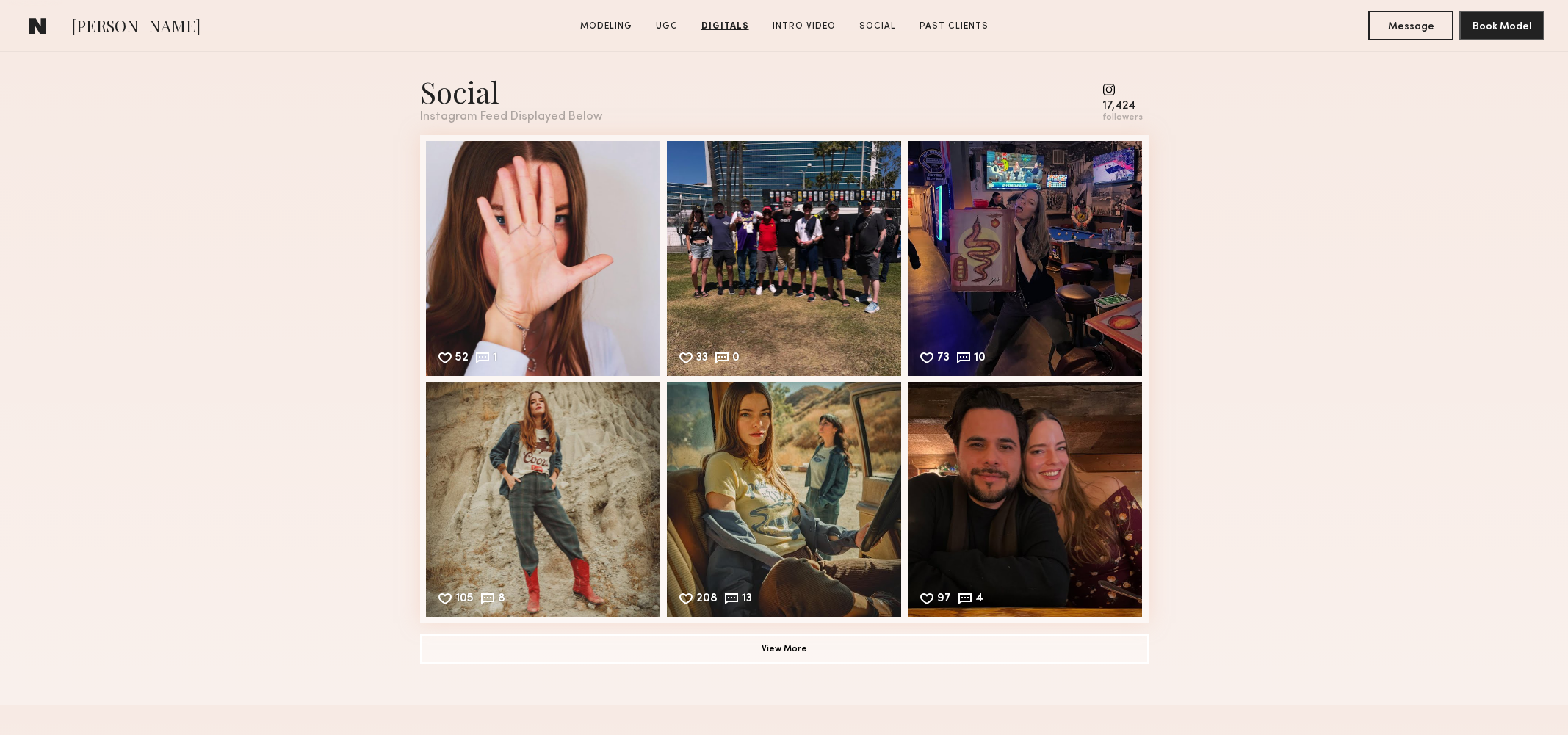
scroll to position [4258, 0]
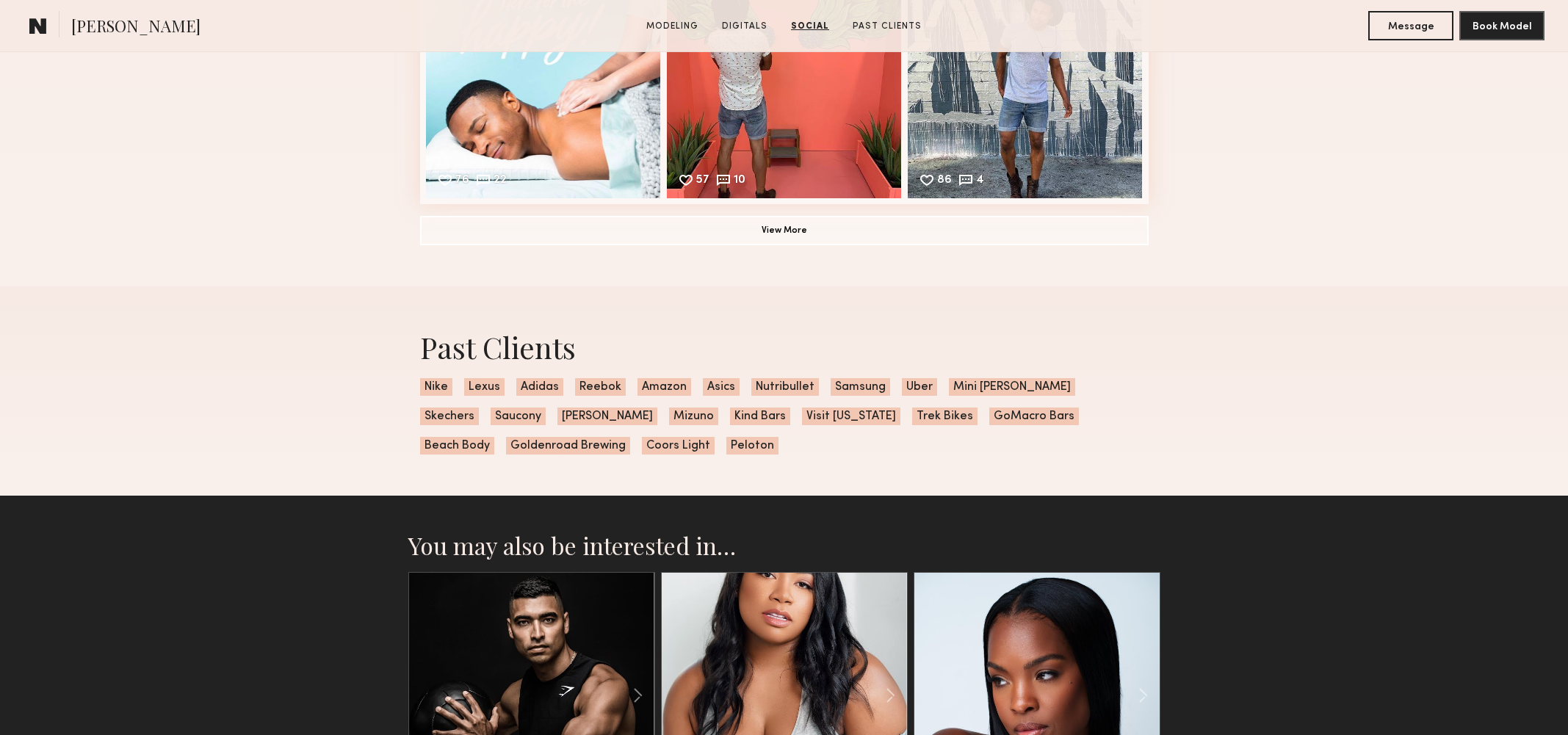
scroll to position [2541, 0]
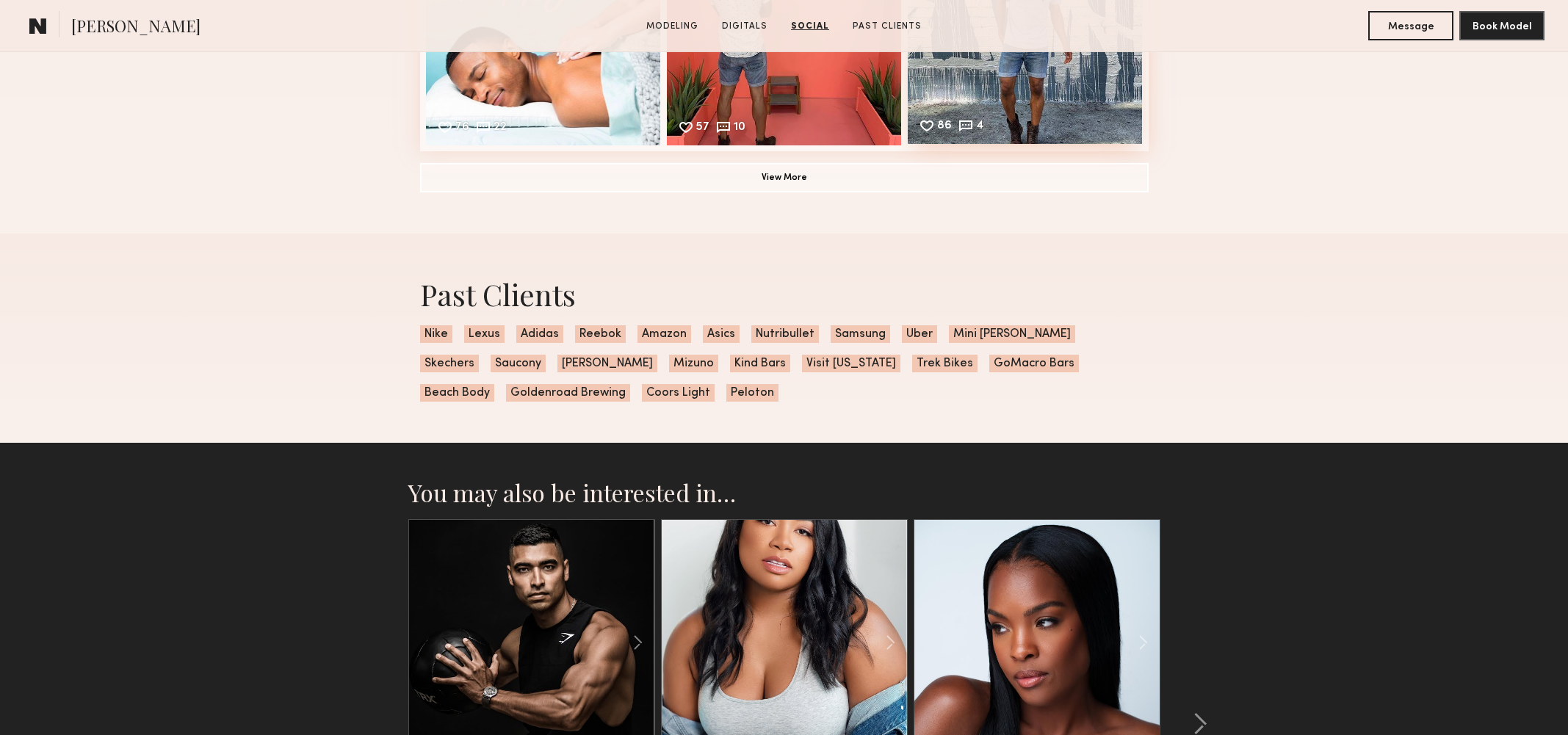
click at [947, 73] on div "86 4 Likes & comments displayed to show model’s engagement" at bounding box center [1025, 26] width 235 height 235
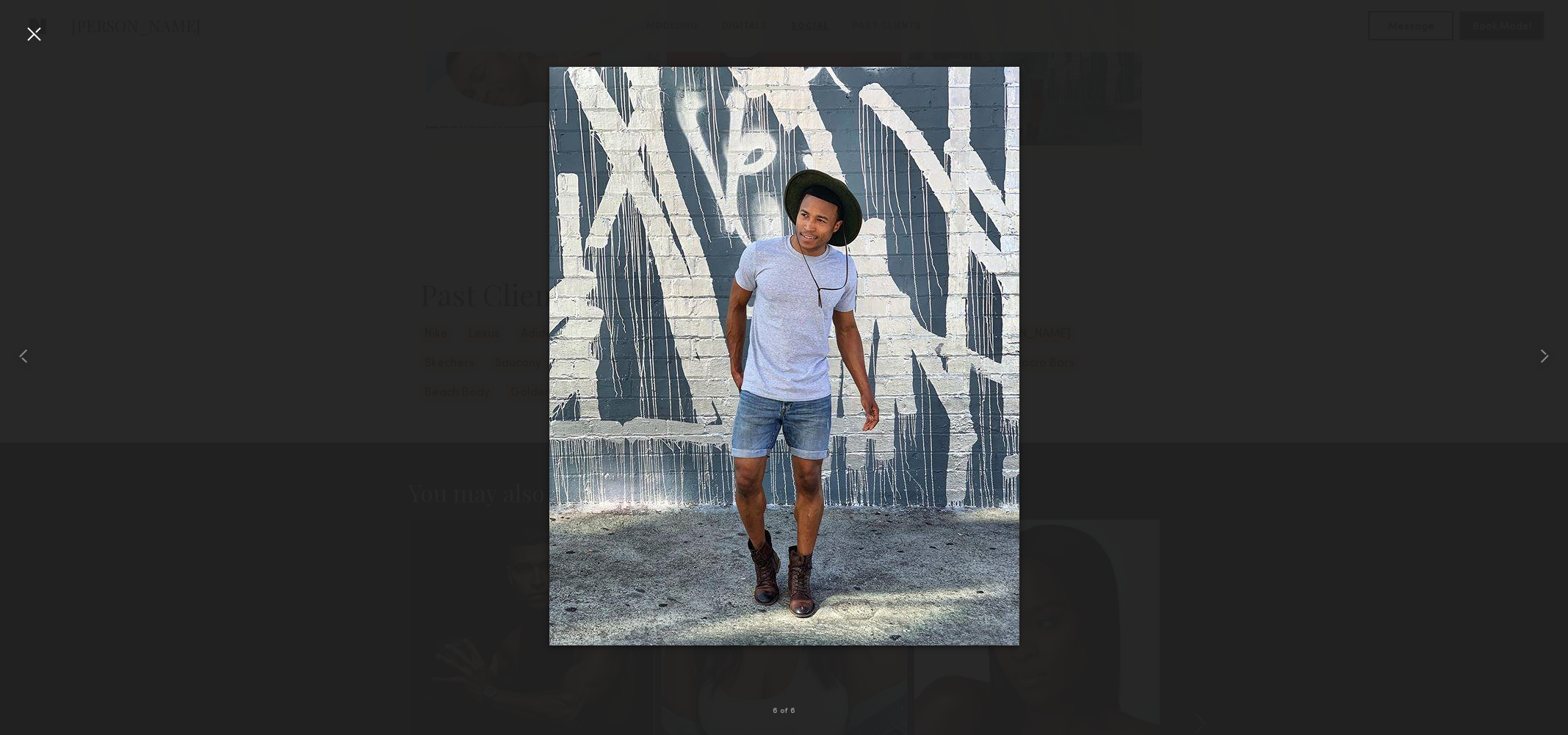
click at [1271, 154] on div at bounding box center [784, 356] width 1568 height 664
click at [28, 35] on div at bounding box center [34, 34] width 24 height 24
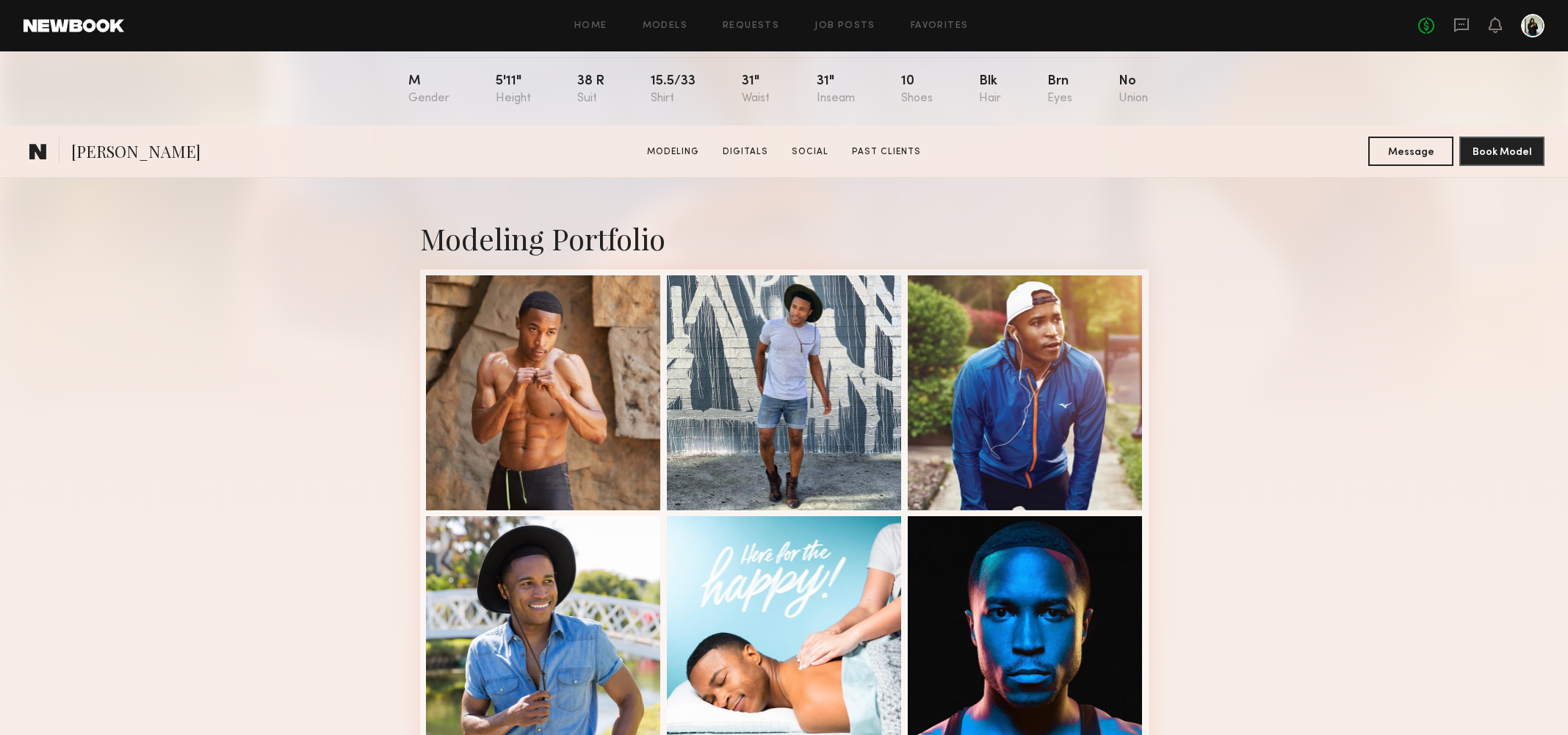
scroll to position [329, 0]
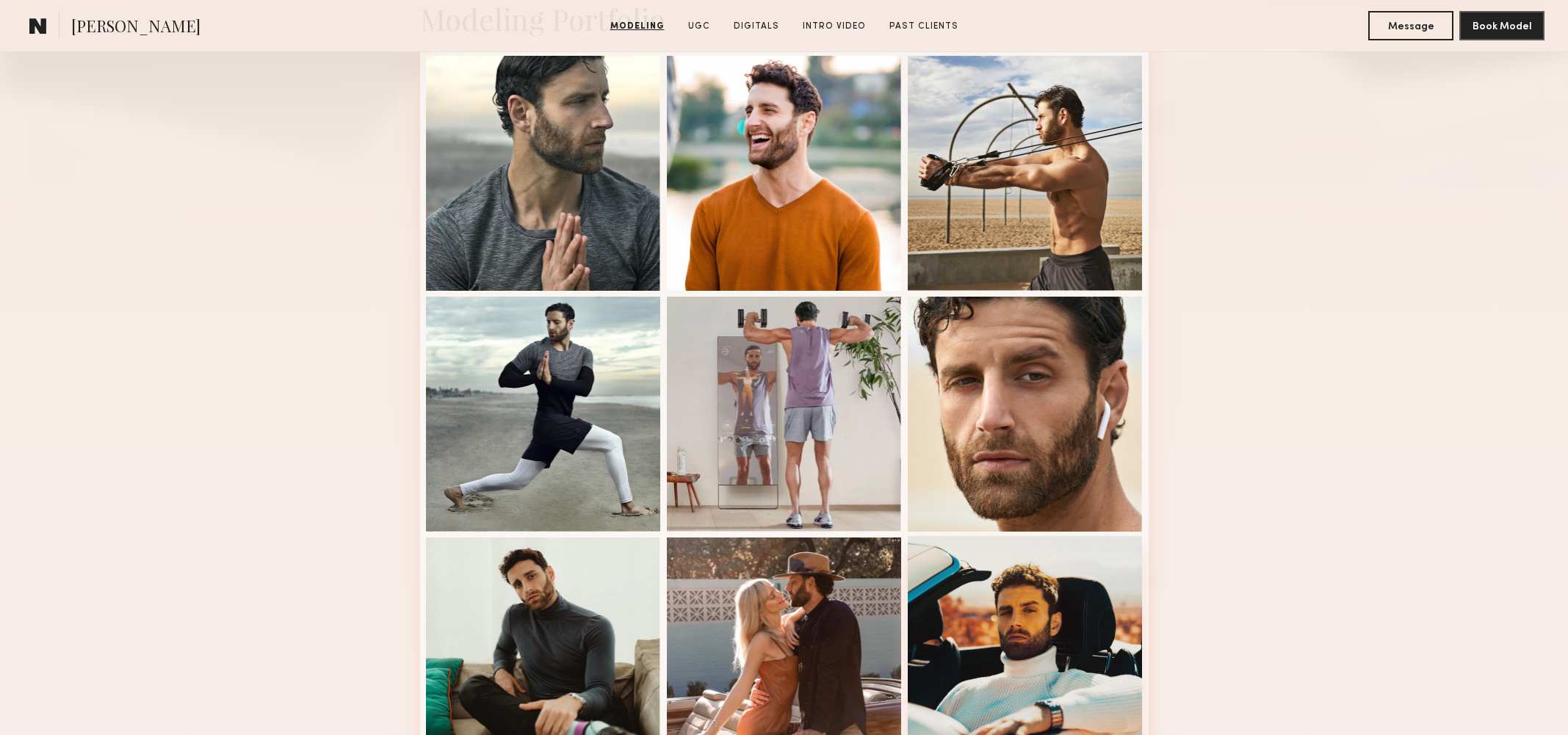
scroll to position [337, 0]
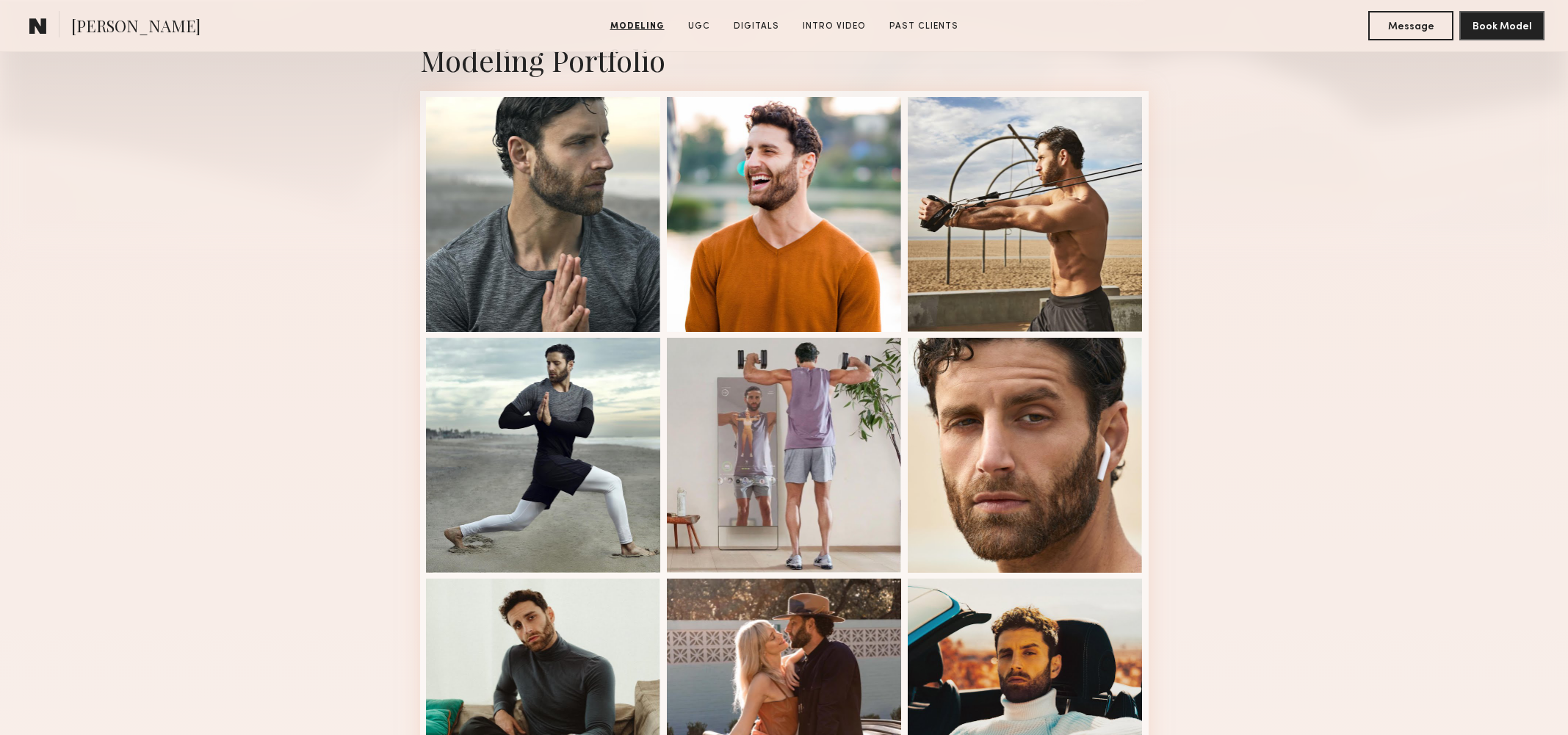
drag, startPoint x: 1096, startPoint y: 276, endPoint x: 1213, endPoint y: 300, distance: 119.4
click at [1213, 300] on div "Modeling Portfolio View More" at bounding box center [784, 571] width 1568 height 1144
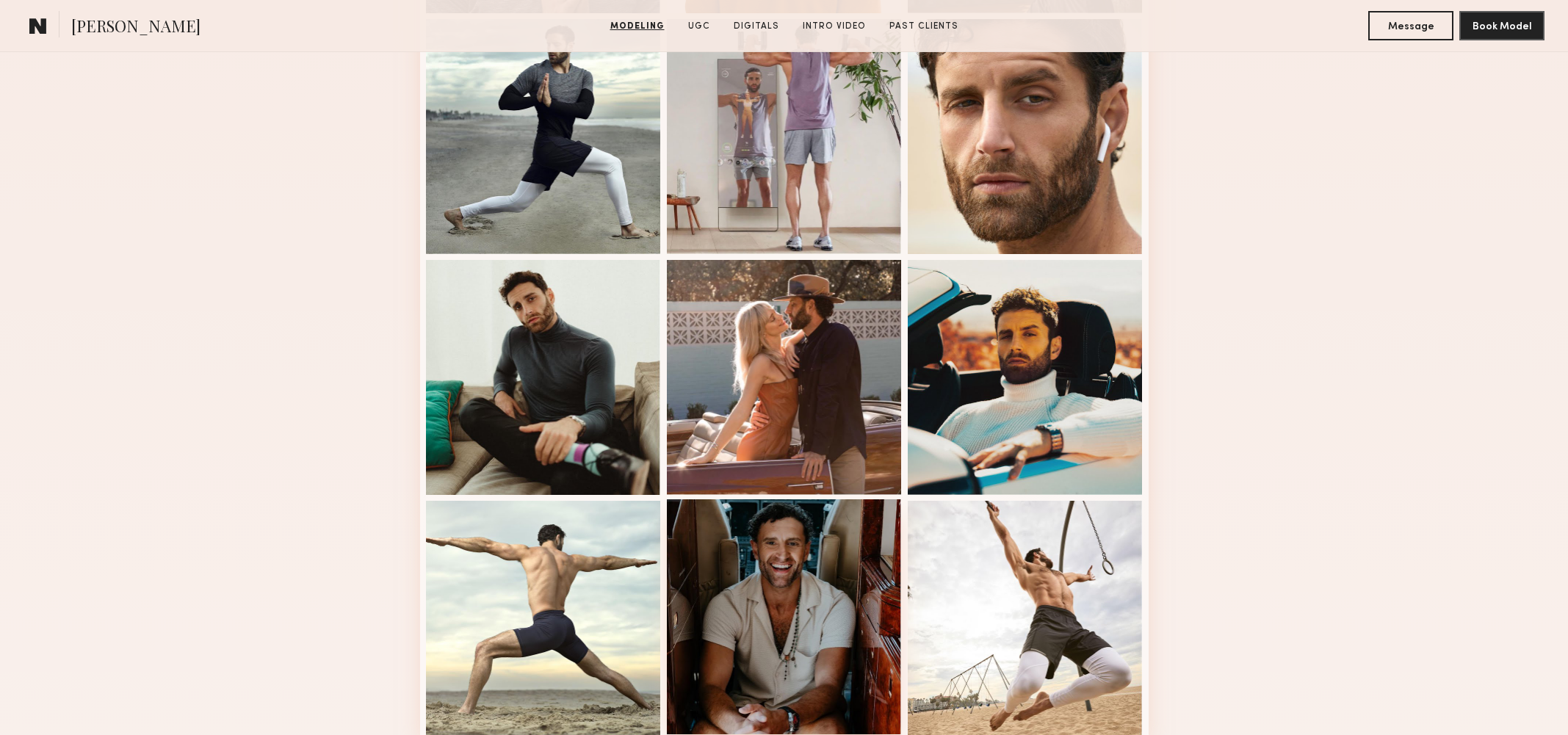
scroll to position [687, 0]
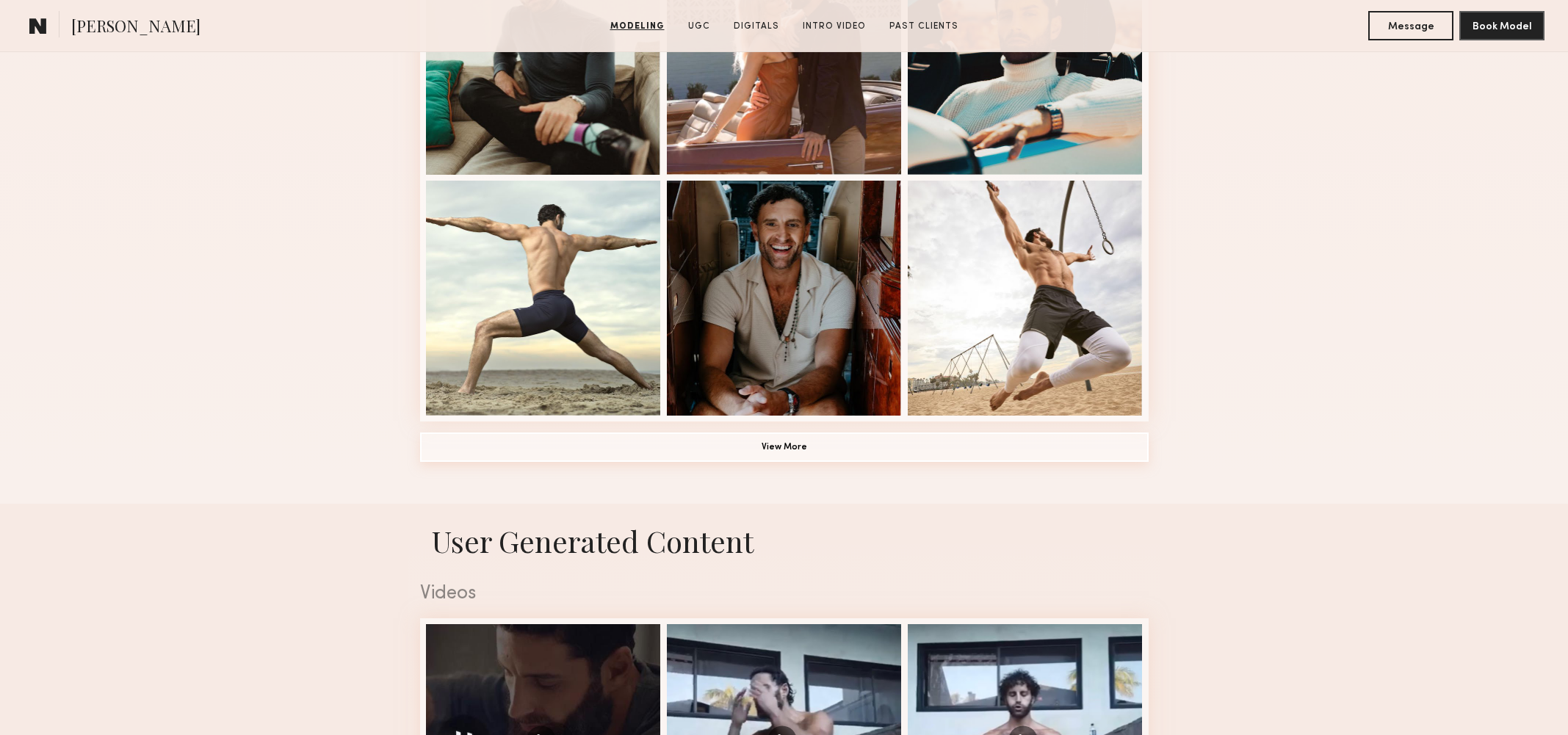
click at [842, 439] on button "View More" at bounding box center [784, 447] width 729 height 29
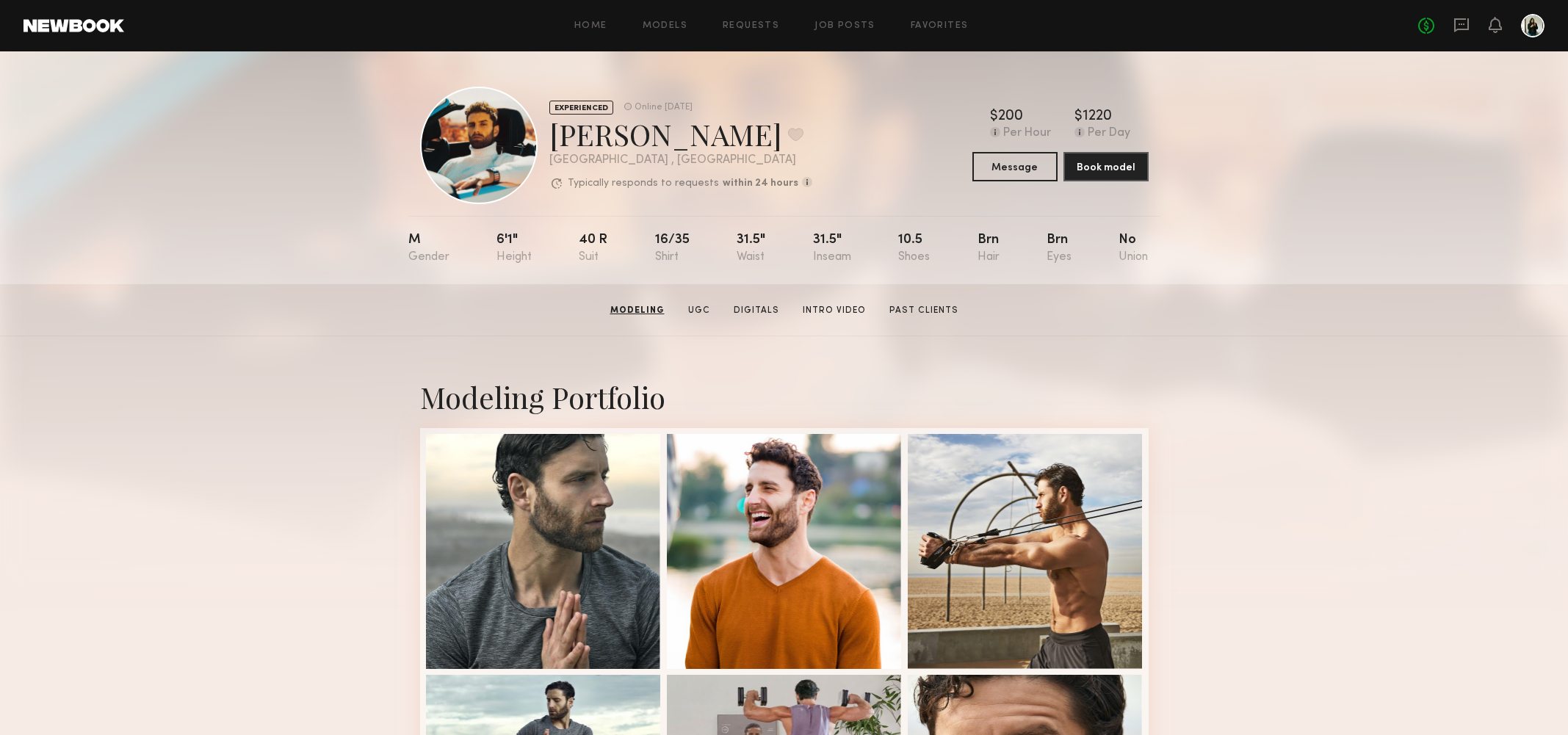
scroll to position [0, 0]
click at [788, 128] on button at bounding box center [796, 134] width 15 height 13
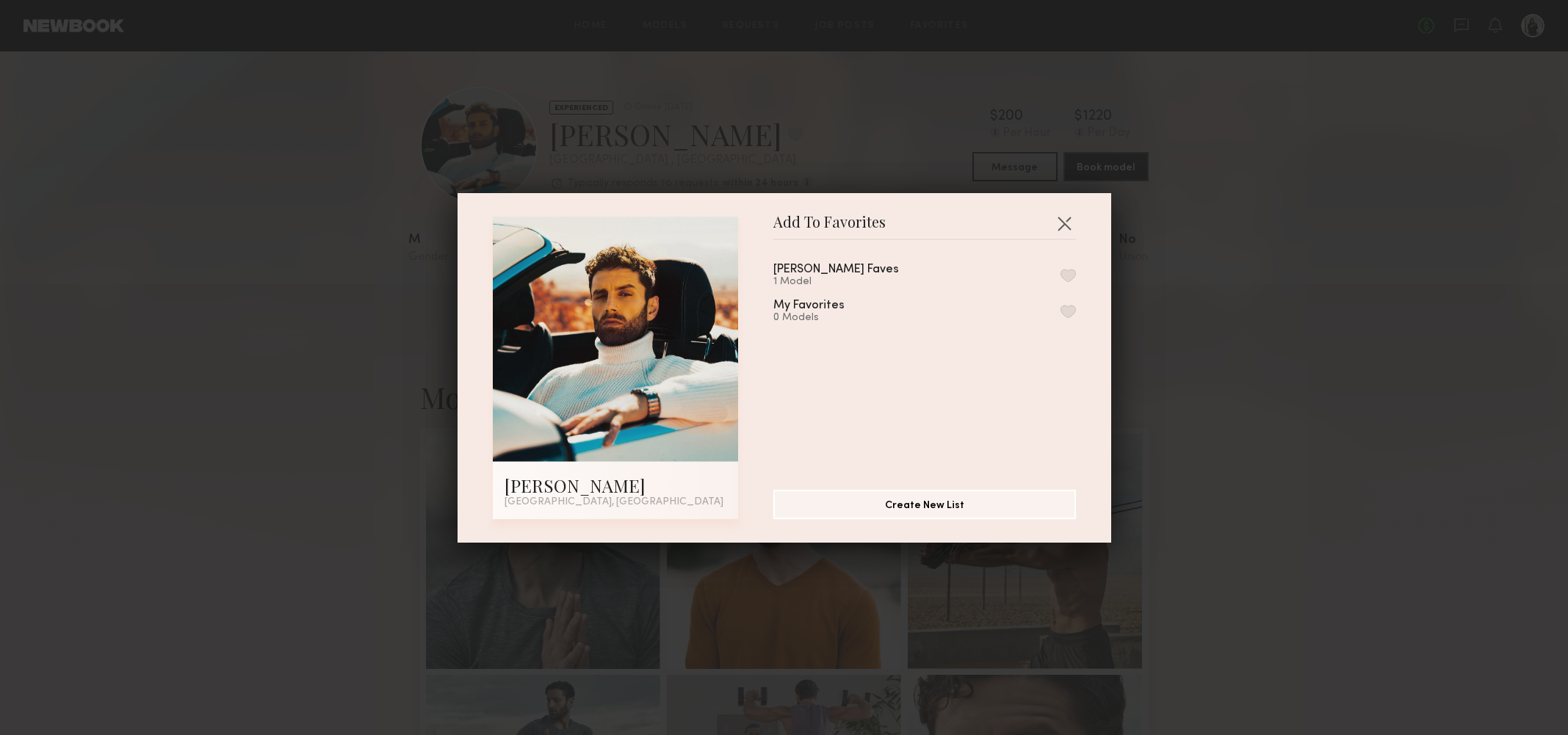
click at [809, 270] on div "[PERSON_NAME] Faves" at bounding box center [836, 270] width 126 height 12
click at [1065, 270] on button "button" at bounding box center [1068, 275] width 15 height 13
click at [1059, 227] on button "button" at bounding box center [1064, 223] width 24 height 24
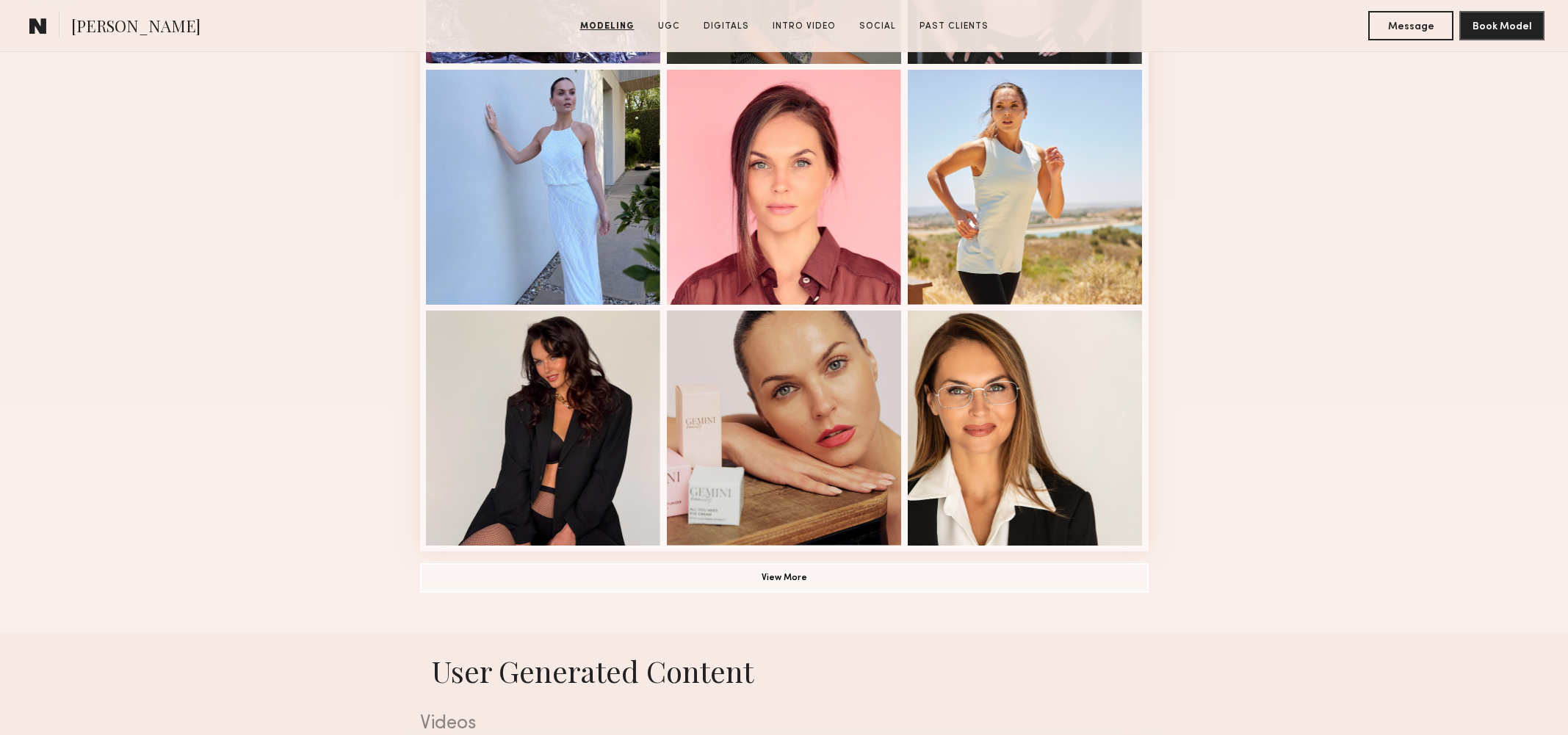
scroll to position [847, 0]
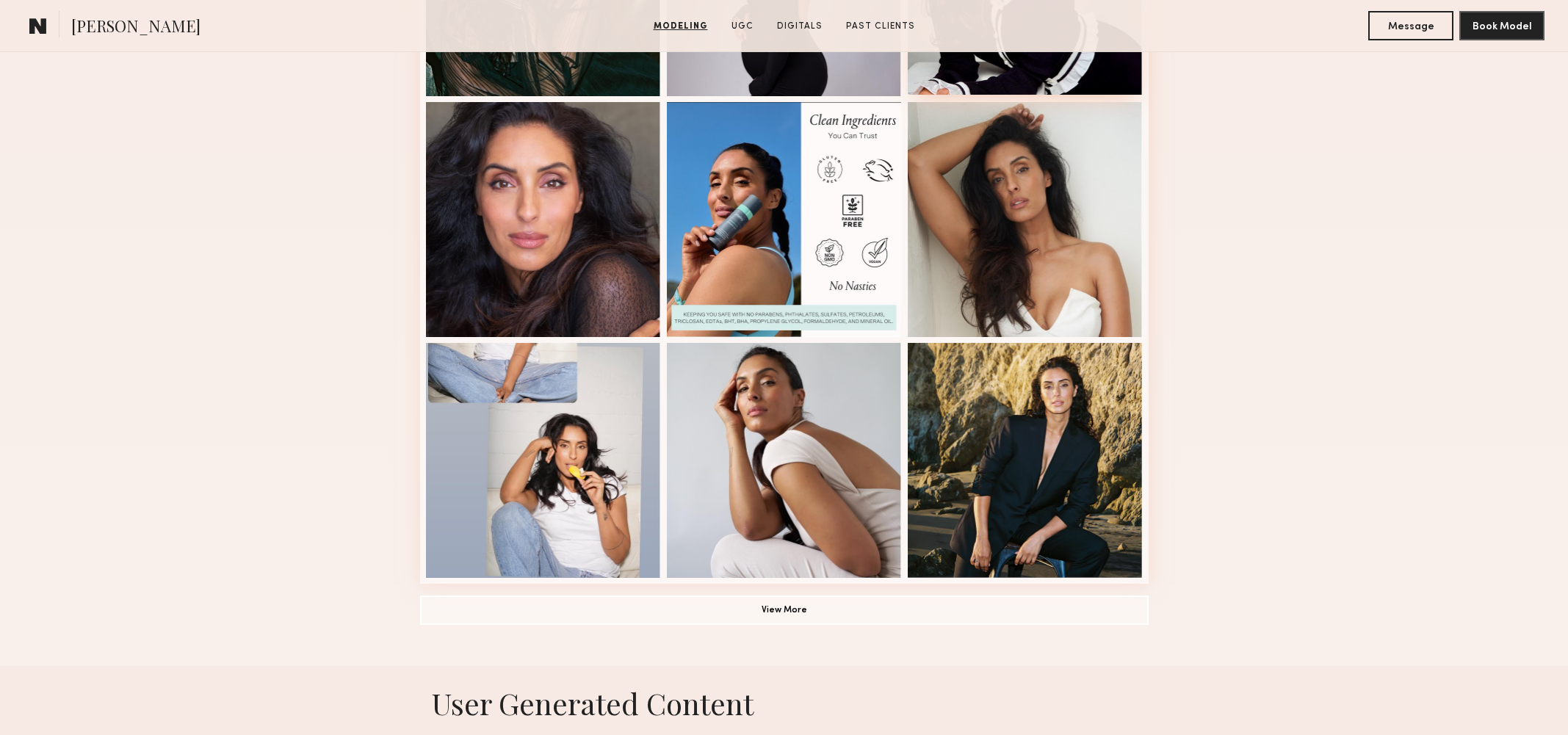
scroll to position [868, 0]
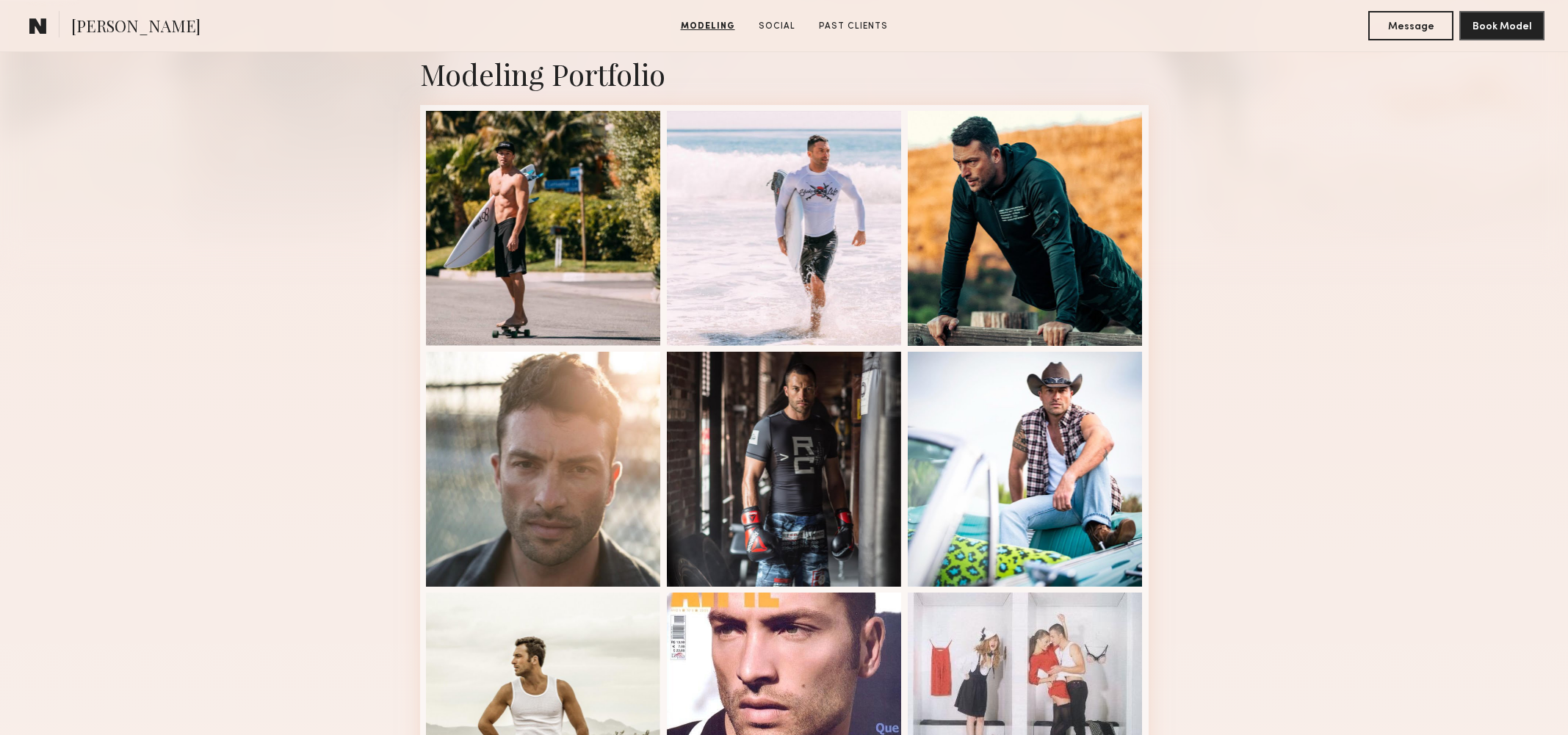
scroll to position [311, 0]
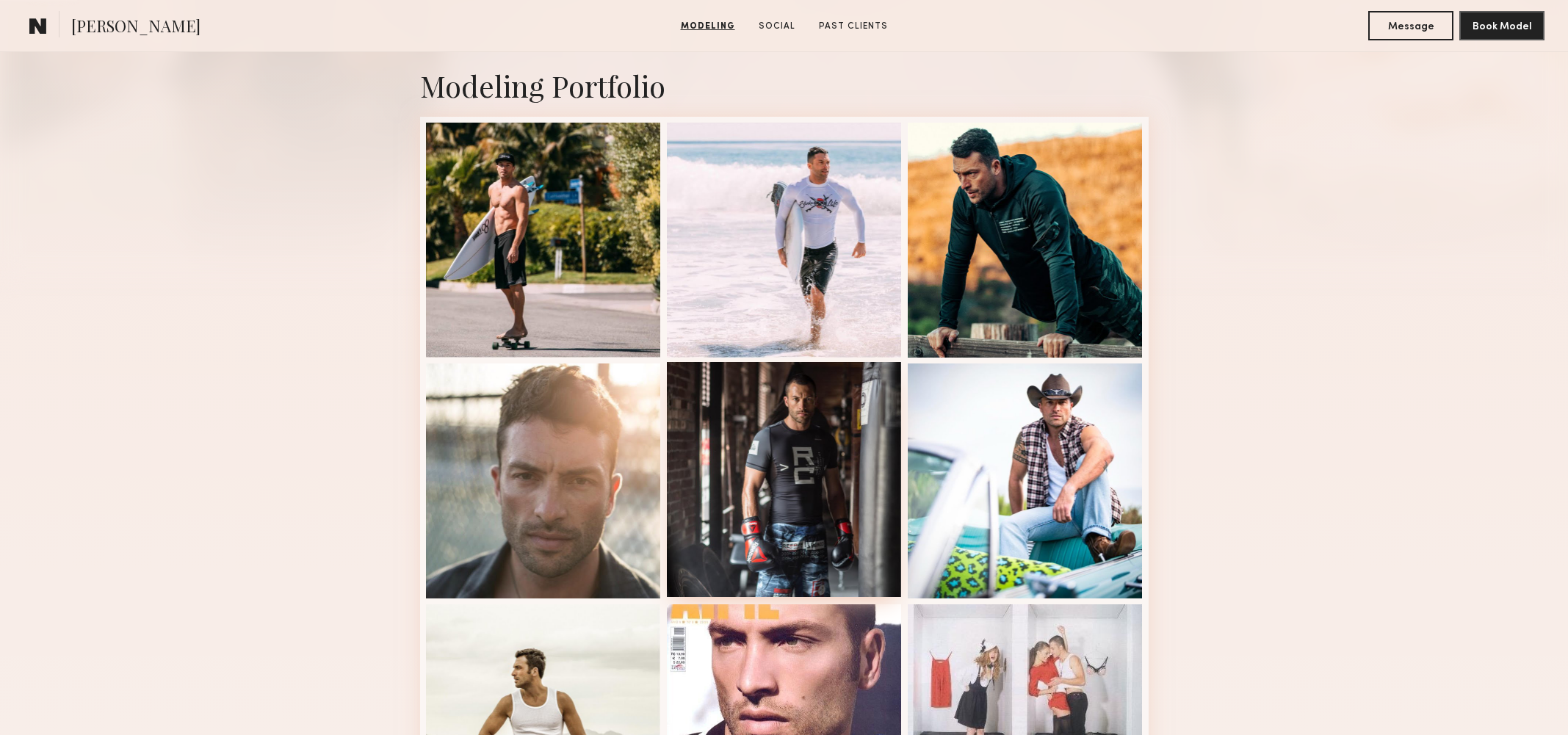
click at [840, 435] on div at bounding box center [784, 479] width 235 height 235
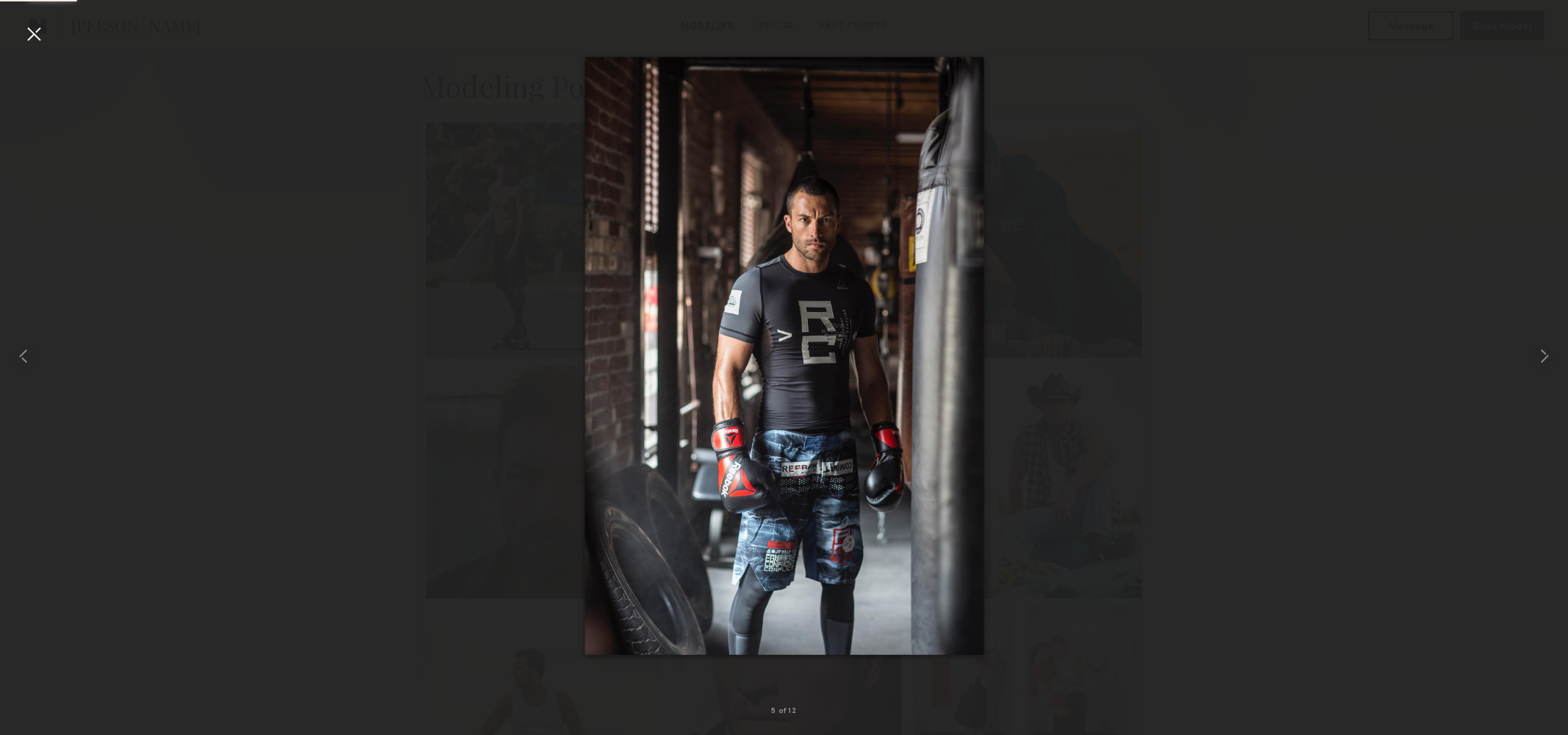
scroll to position [311, 1]
click at [1231, 86] on div at bounding box center [784, 356] width 1568 height 664
drag, startPoint x: 30, startPoint y: 36, endPoint x: 45, endPoint y: 41, distance: 15.8
click at [31, 36] on div at bounding box center [34, 34] width 24 height 24
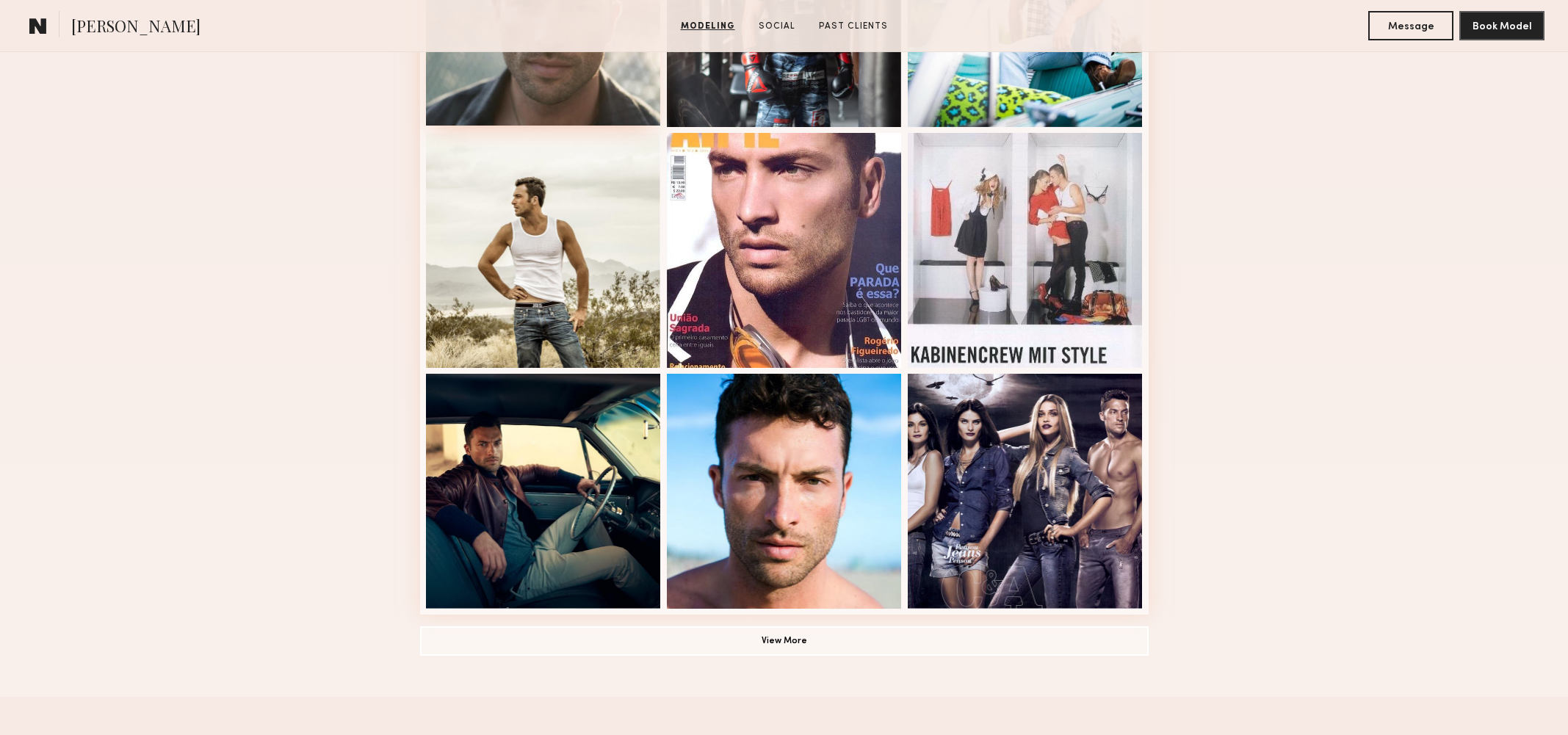
scroll to position [975, 0]
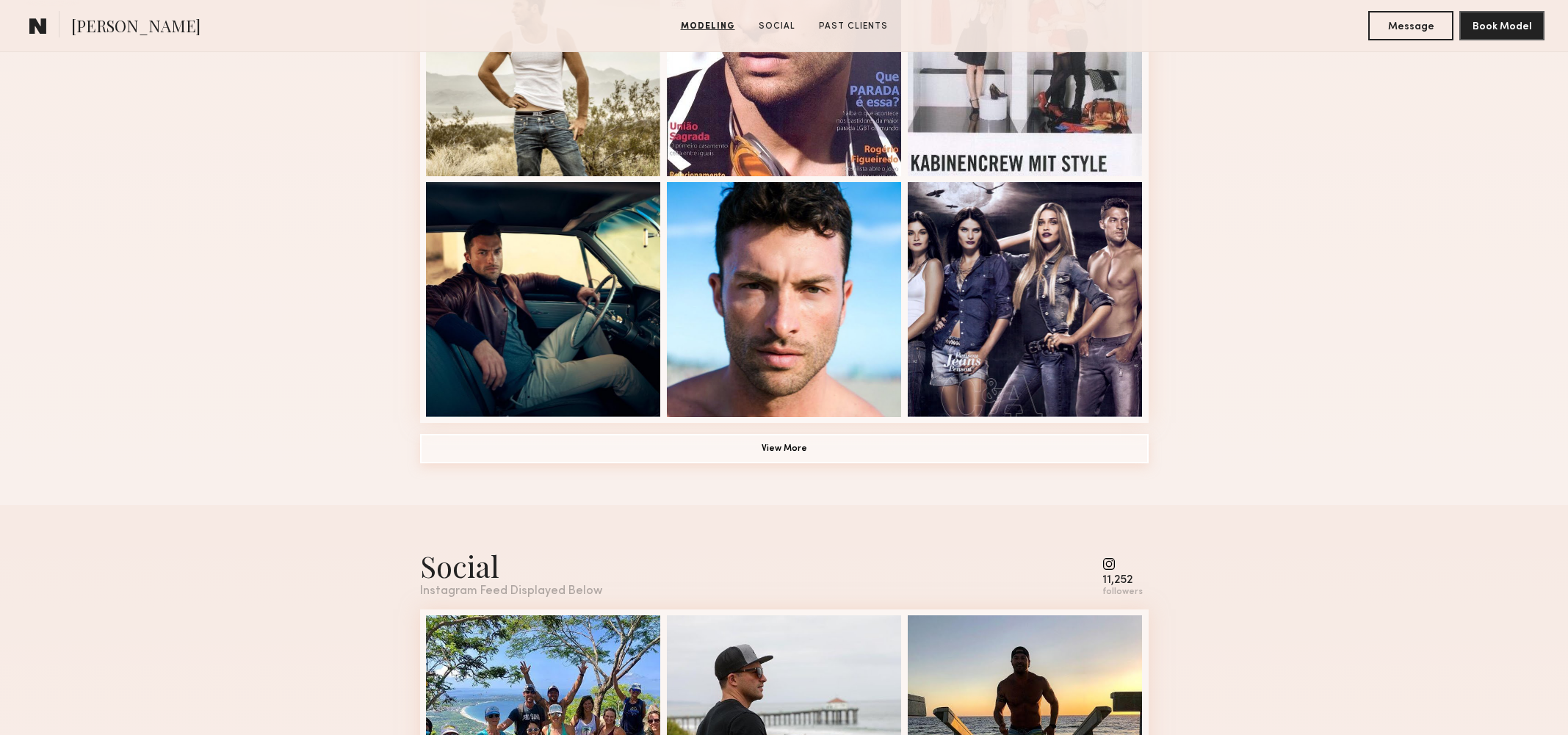
click at [900, 443] on button "View More" at bounding box center [784, 449] width 729 height 29
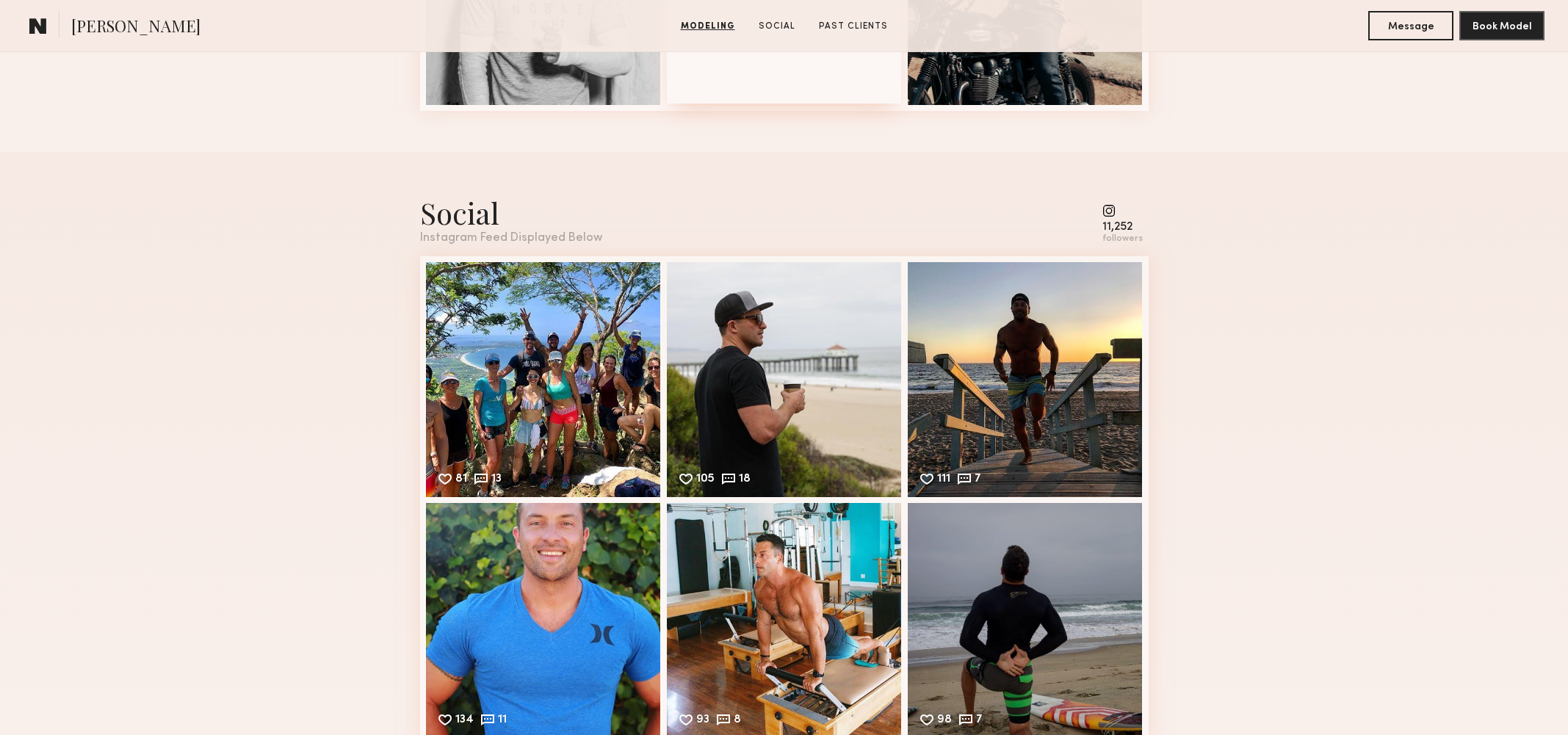
scroll to position [2144, 0]
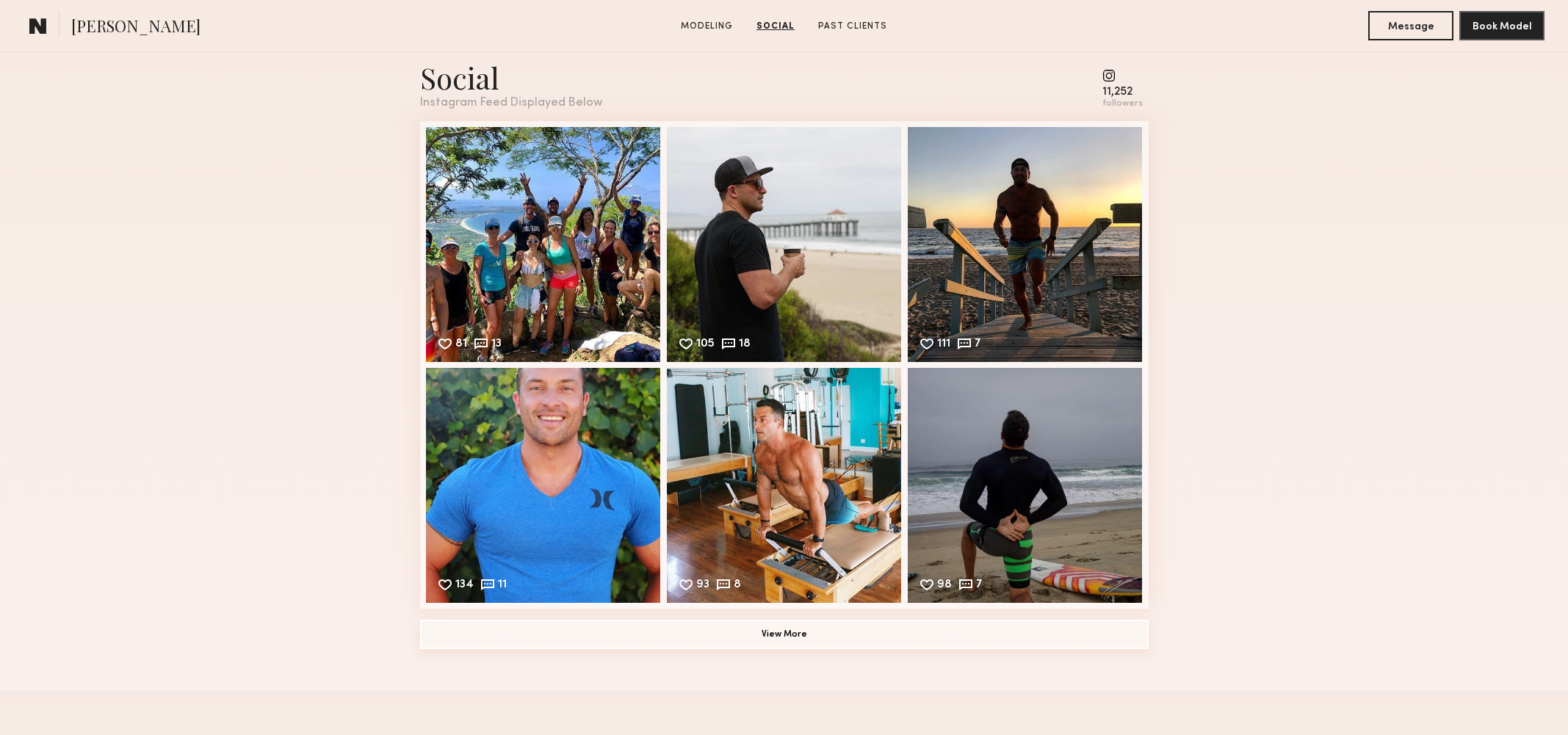
click at [800, 631] on button "View More" at bounding box center [784, 634] width 729 height 29
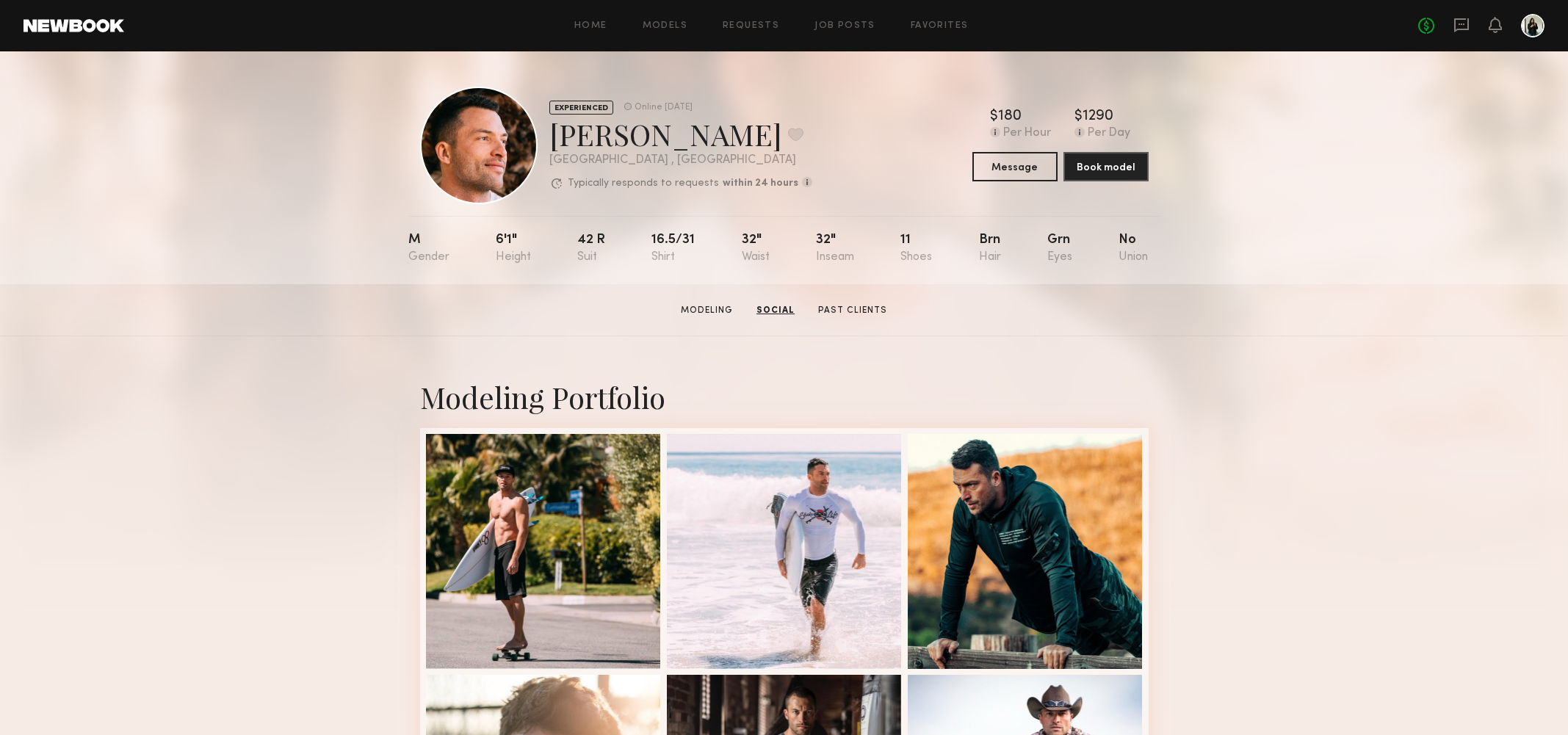
scroll to position [0, 0]
click at [788, 133] on button at bounding box center [796, 134] width 15 height 13
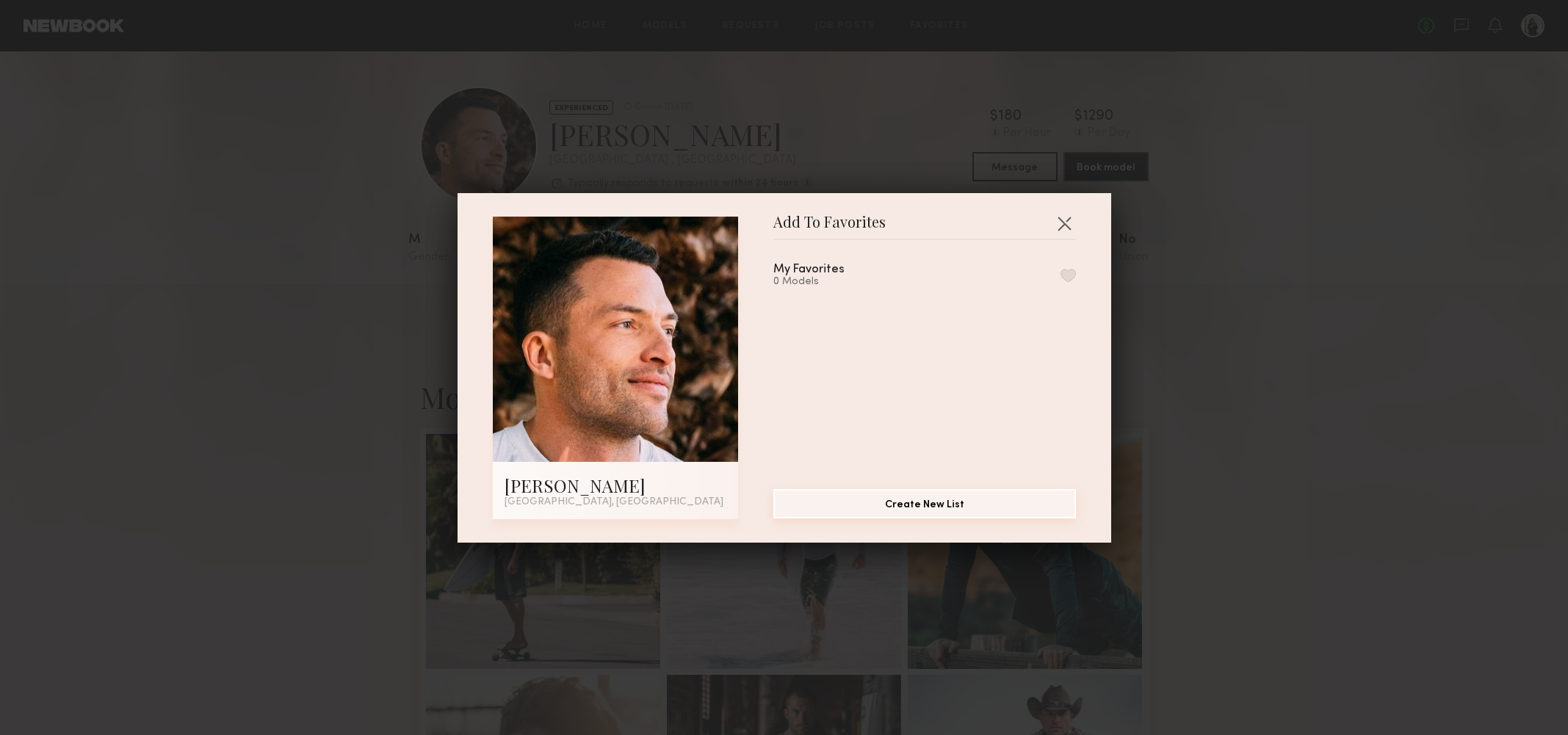
click at [922, 505] on button "Create New List" at bounding box center [925, 504] width 303 height 29
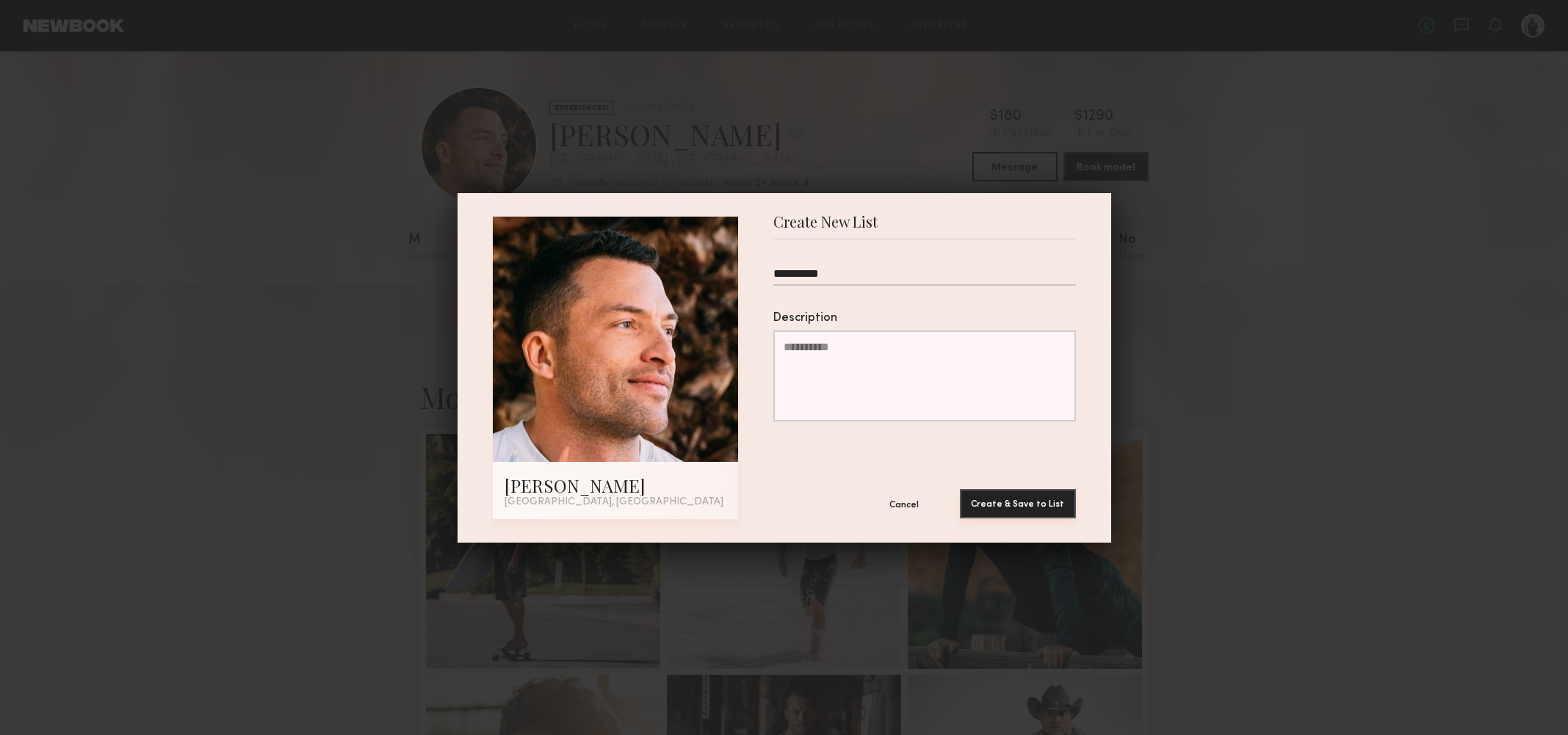
type input "**********"
click at [1039, 500] on button "Create & Save to List" at bounding box center [1017, 504] width 116 height 29
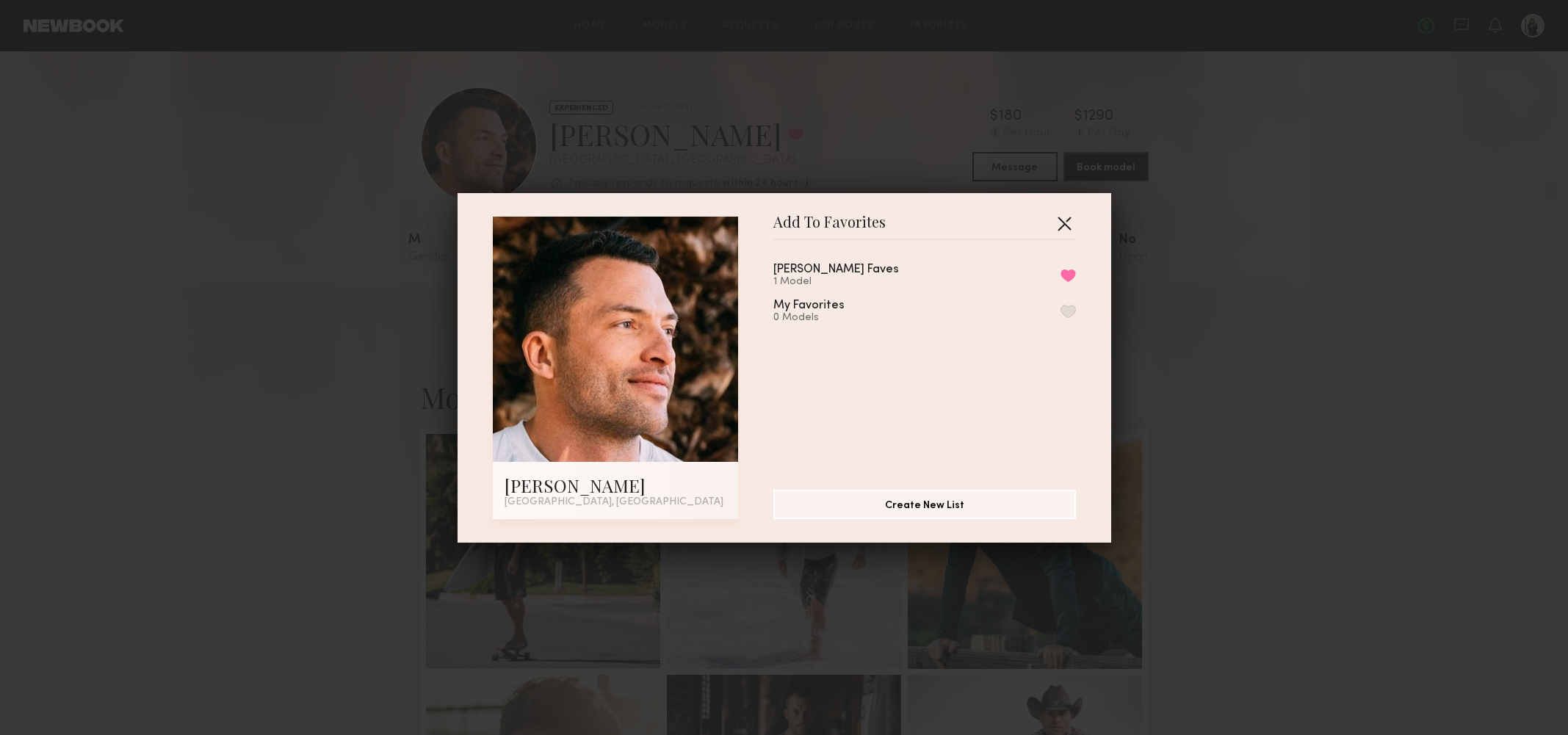
click at [1070, 227] on button "button" at bounding box center [1064, 223] width 24 height 24
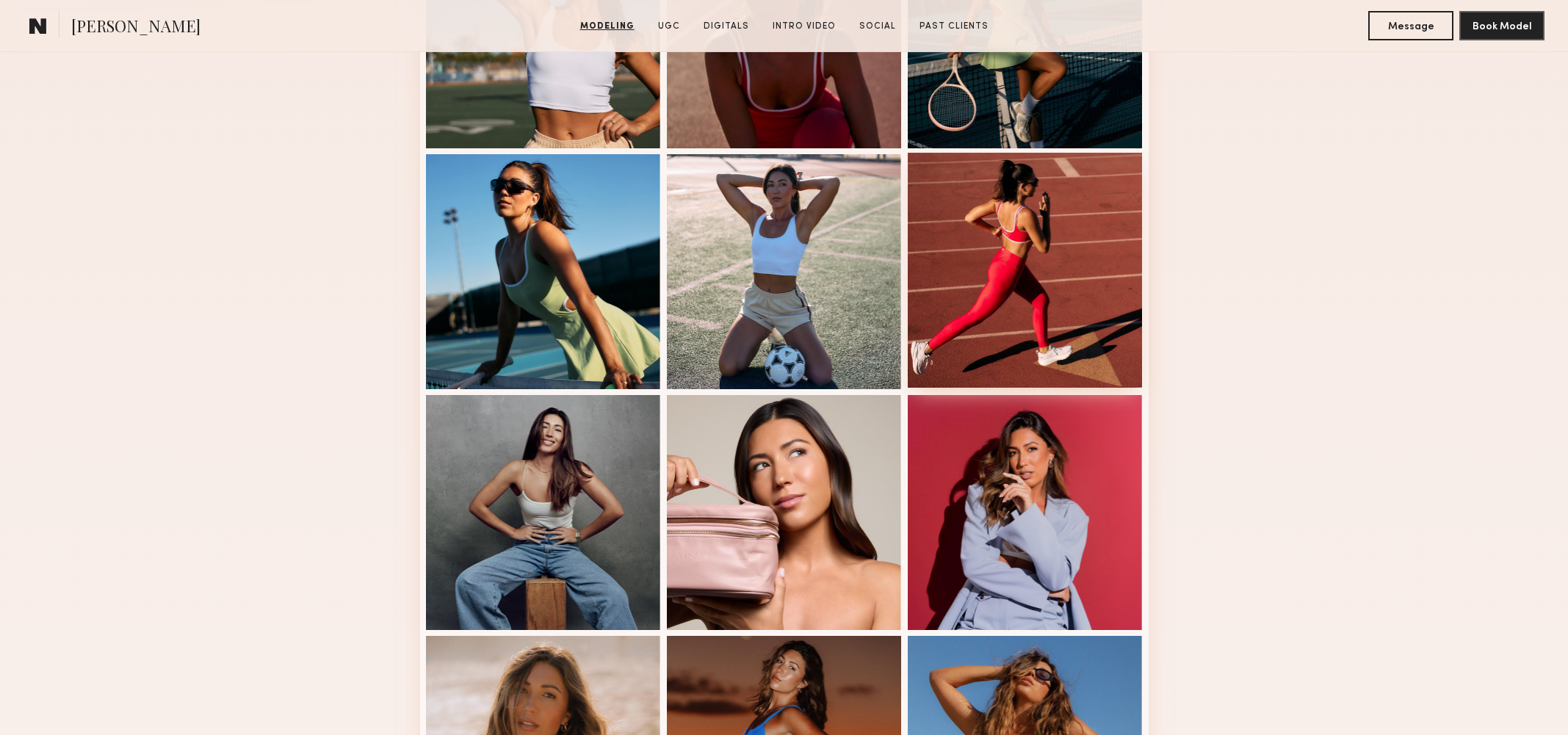
scroll to position [1011, 0]
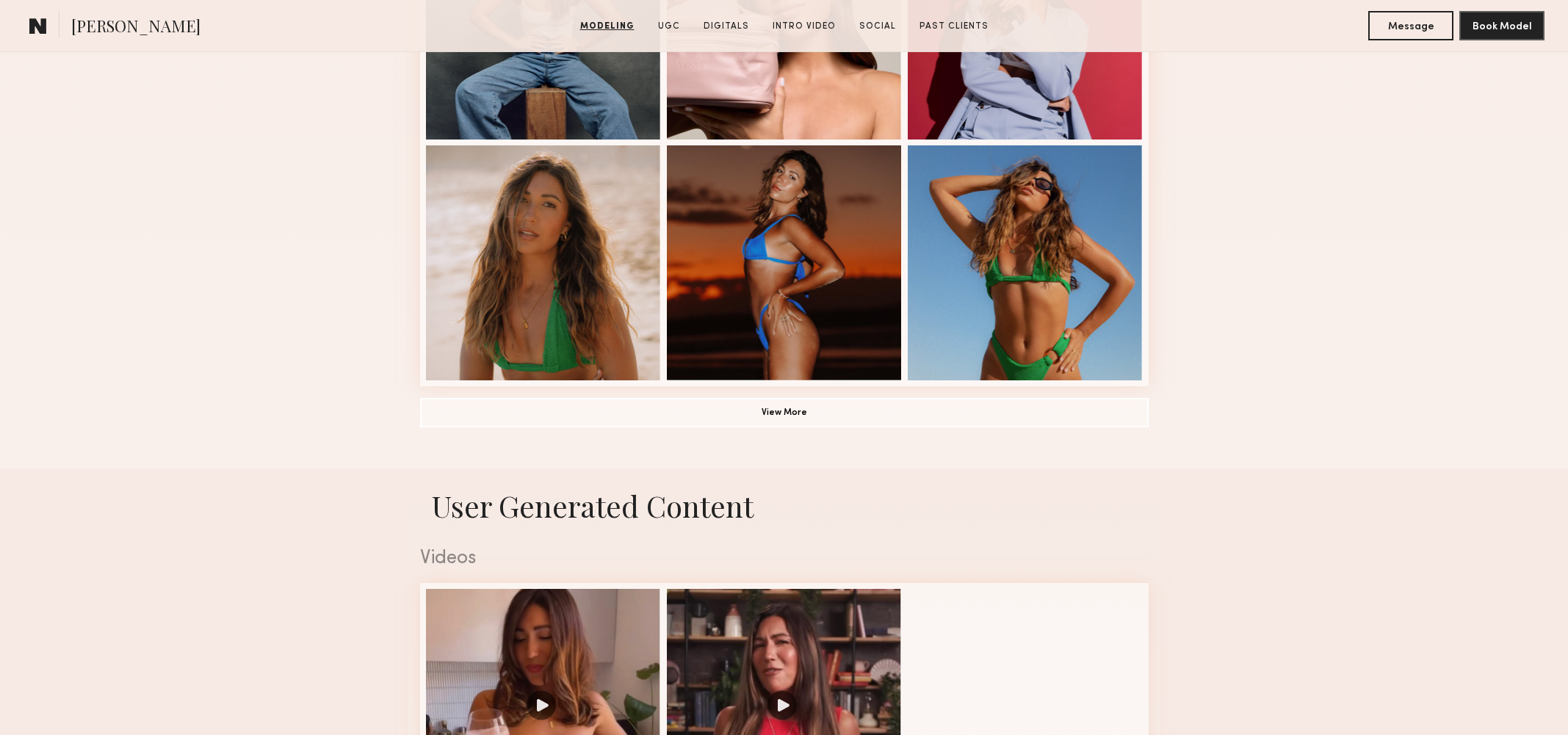
click at [1017, 423] on button "View More" at bounding box center [784, 412] width 729 height 29
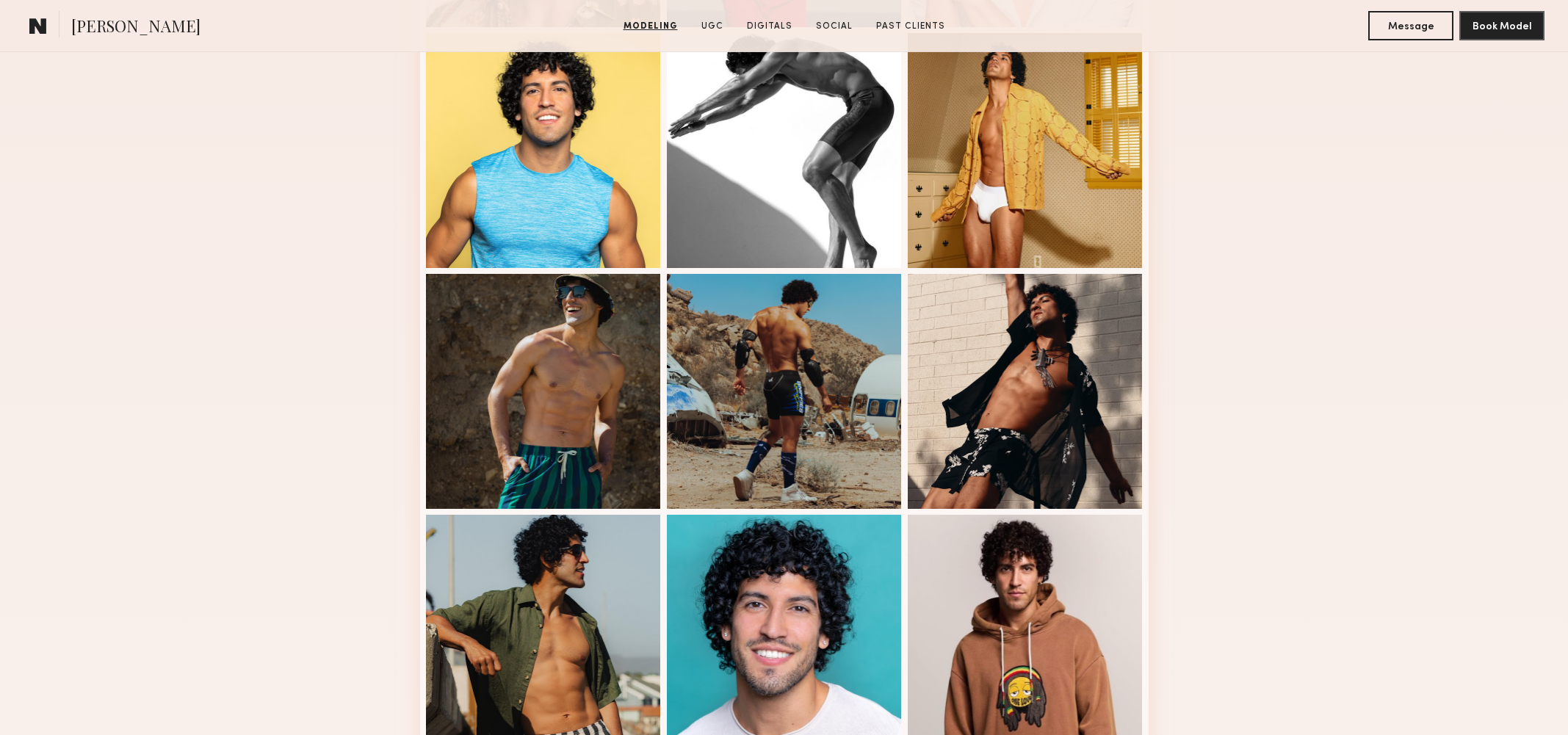
scroll to position [508, 0]
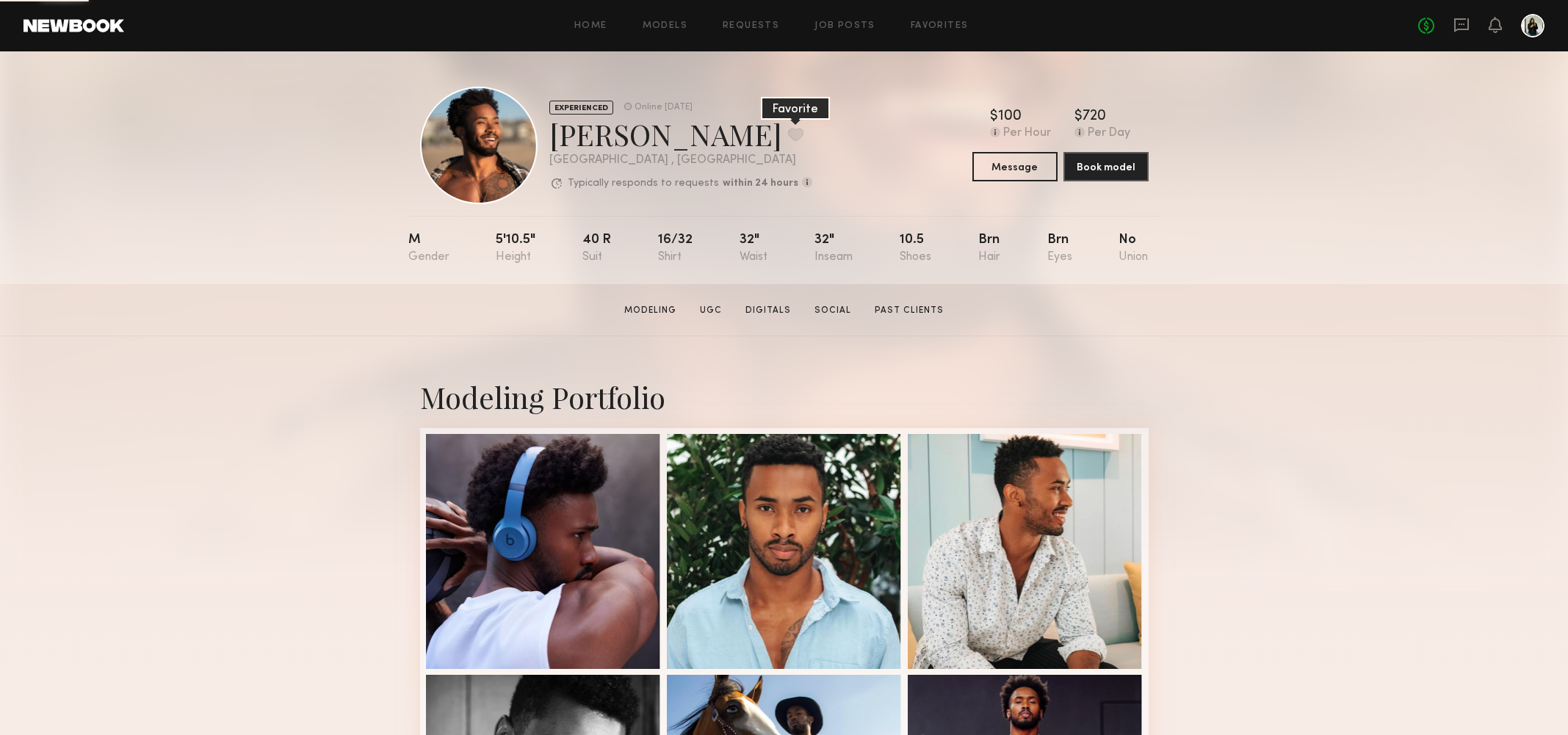
click at [788, 131] on button at bounding box center [796, 134] width 15 height 13
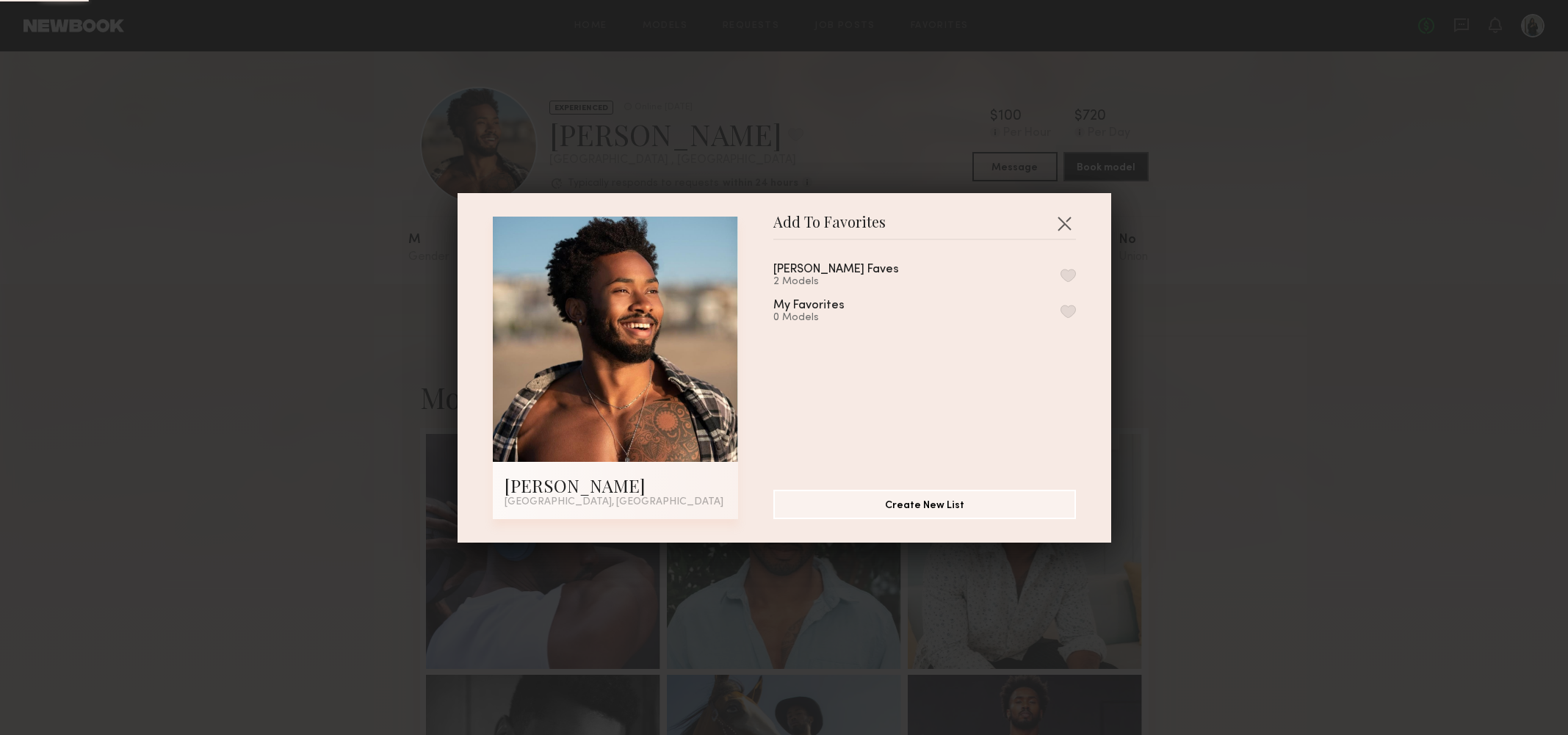
click at [1073, 269] on div "Kane Faves 2 Models" at bounding box center [925, 276] width 303 height 25
click at [1073, 286] on div "Kane Faves 2 Models" at bounding box center [925, 276] width 303 height 25
click at [1072, 279] on button "button" at bounding box center [1068, 275] width 15 height 13
click at [1061, 223] on button "button" at bounding box center [1064, 223] width 24 height 24
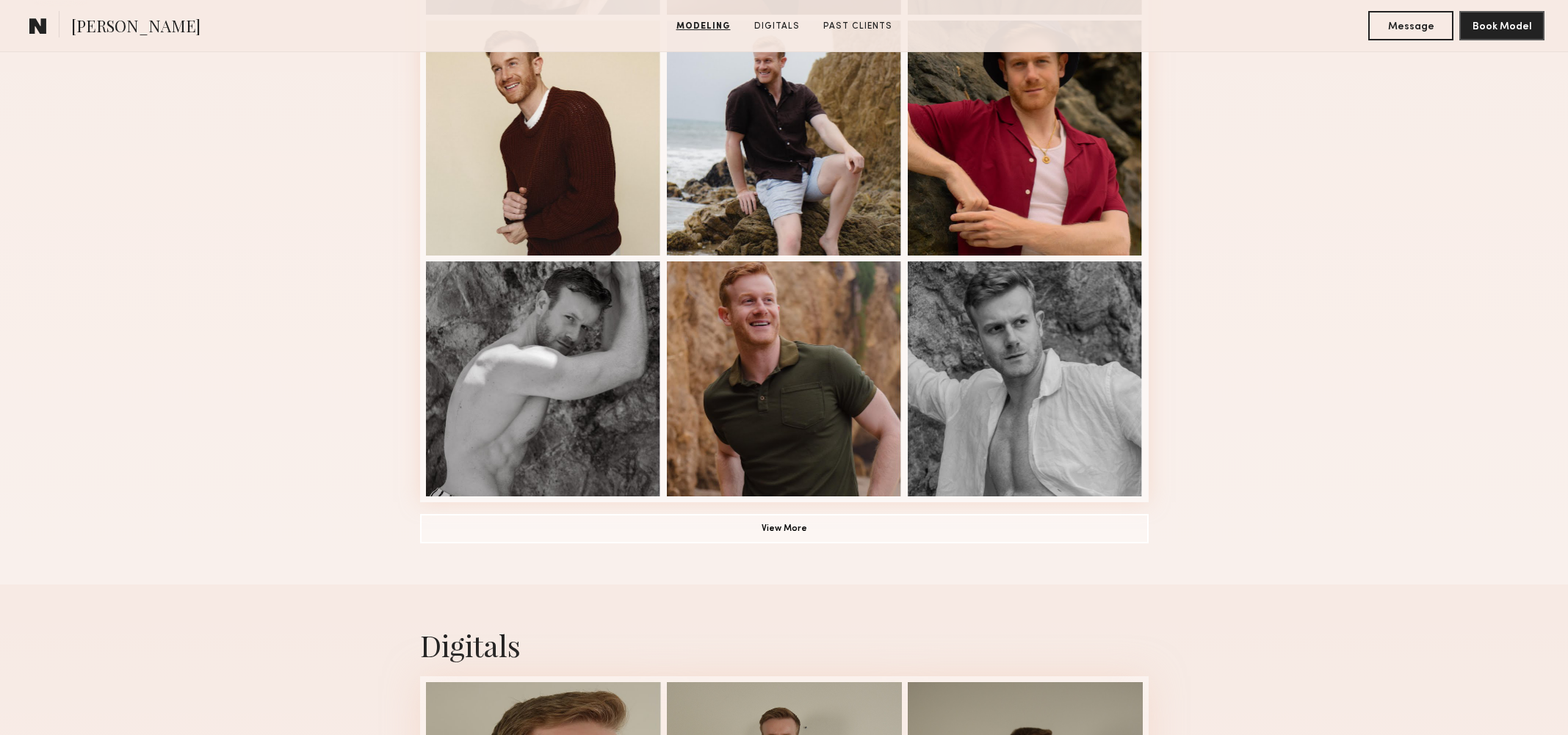
scroll to position [925, 0]
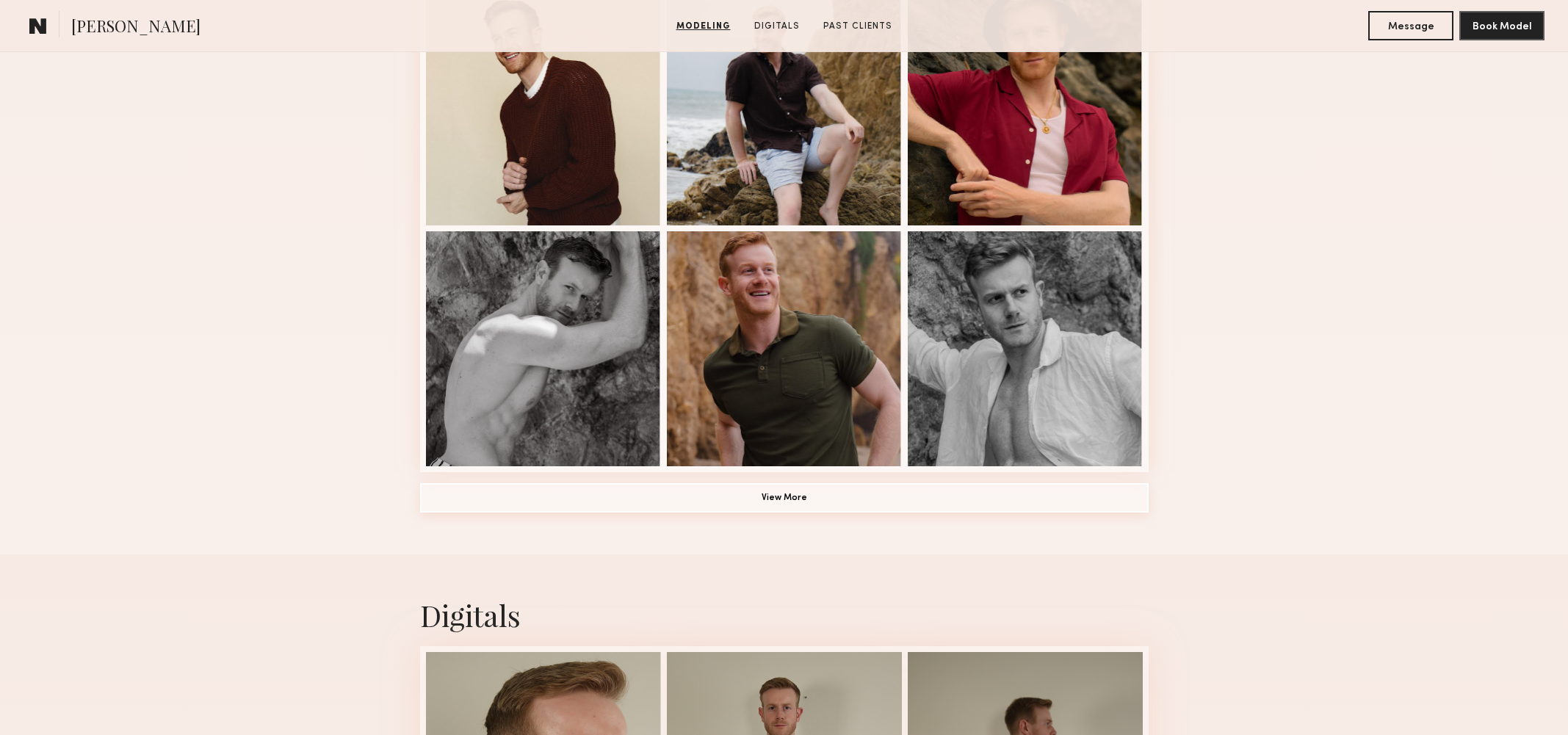
click at [920, 489] on button "View More" at bounding box center [784, 498] width 729 height 29
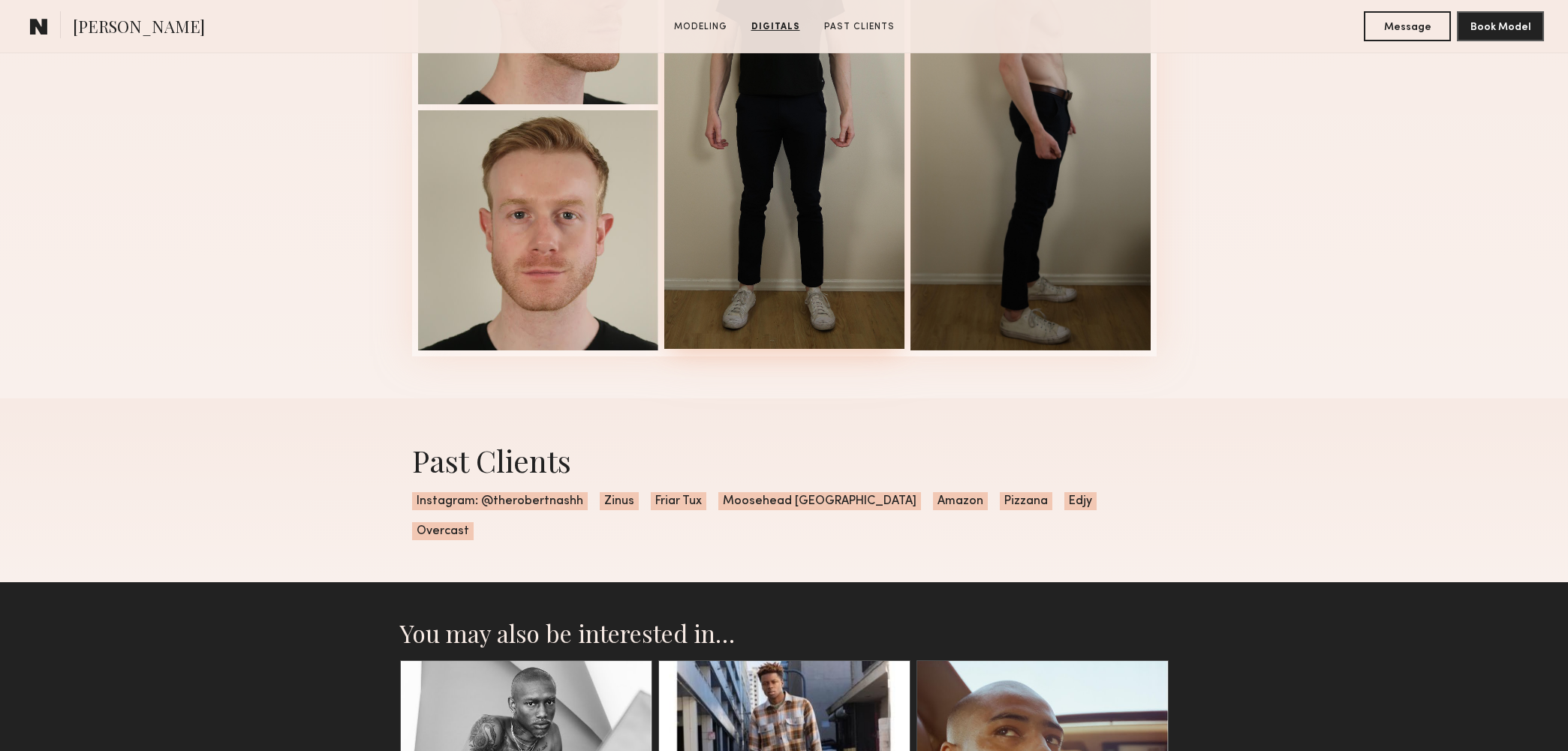
scroll to position [390, 0]
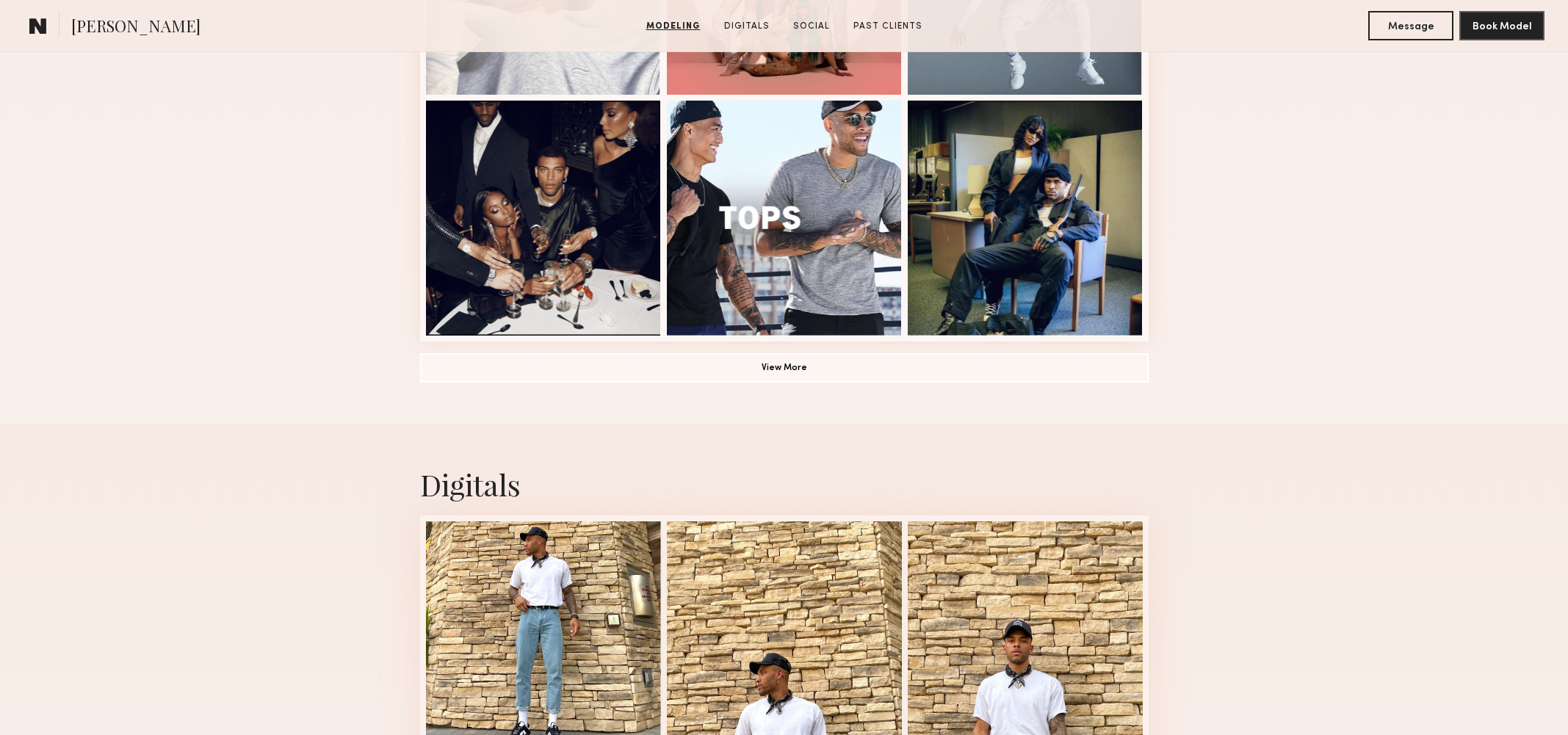
scroll to position [1272, 0]
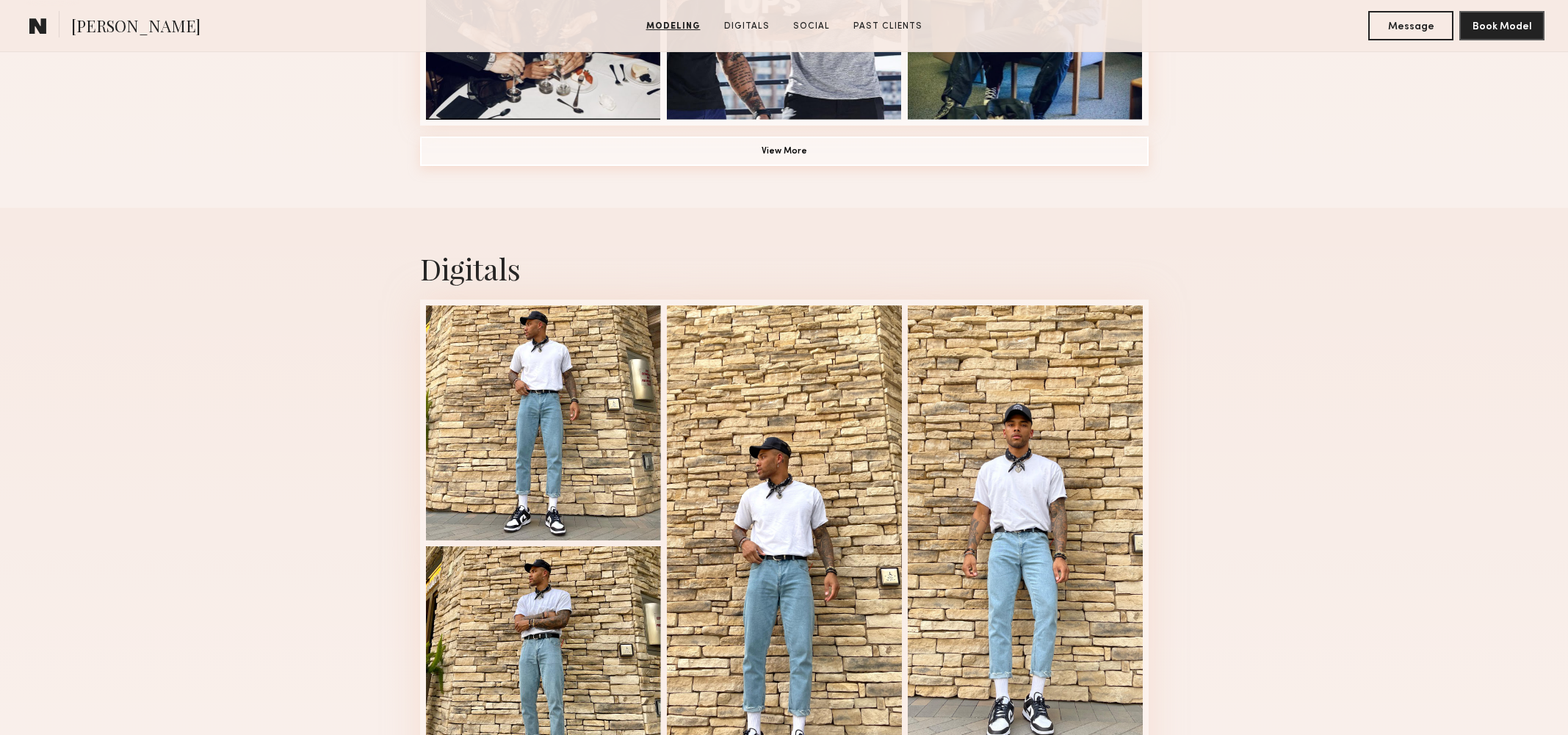
click at [956, 153] on button "View More" at bounding box center [784, 151] width 729 height 29
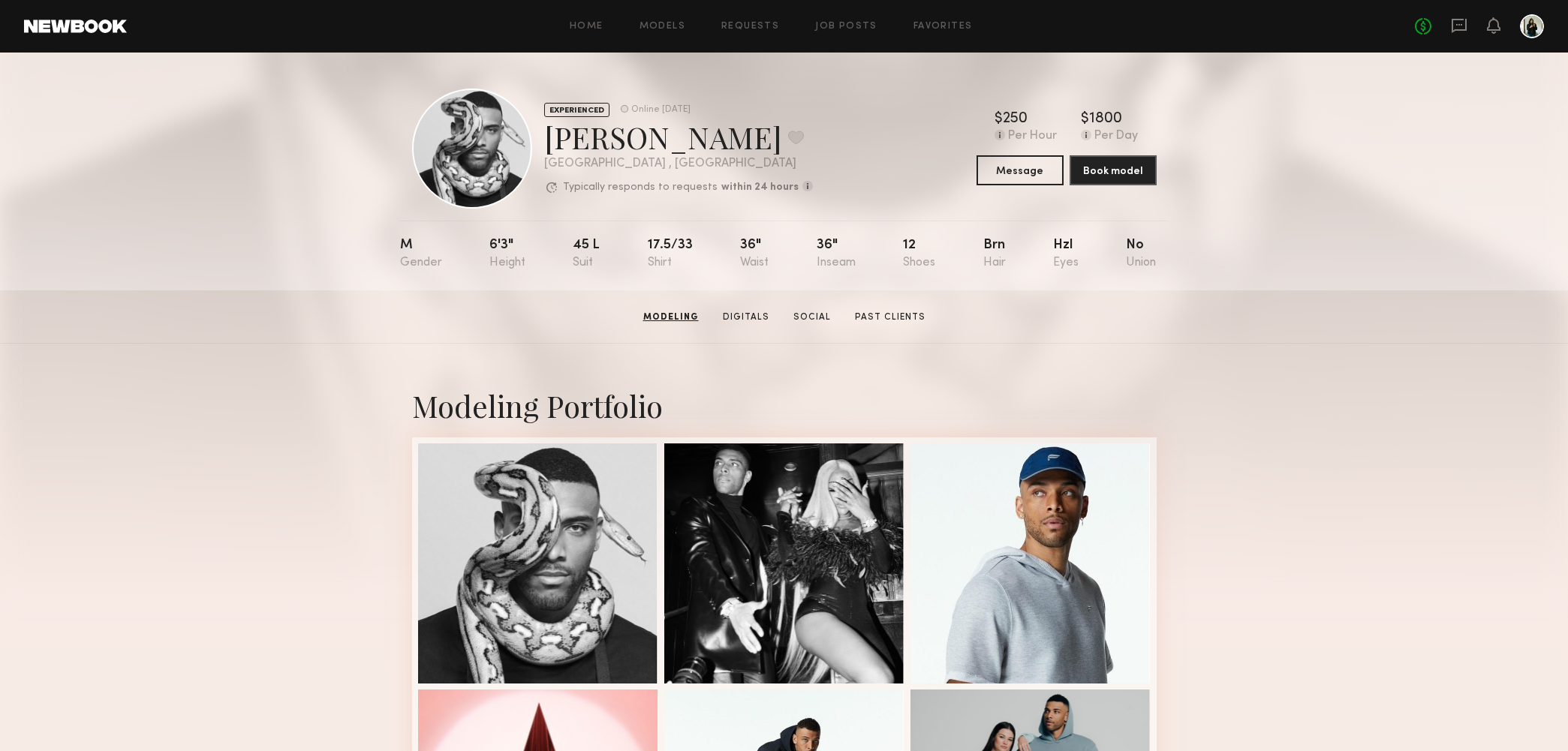
scroll to position [0, 0]
click at [788, 139] on button at bounding box center [796, 137] width 16 height 13
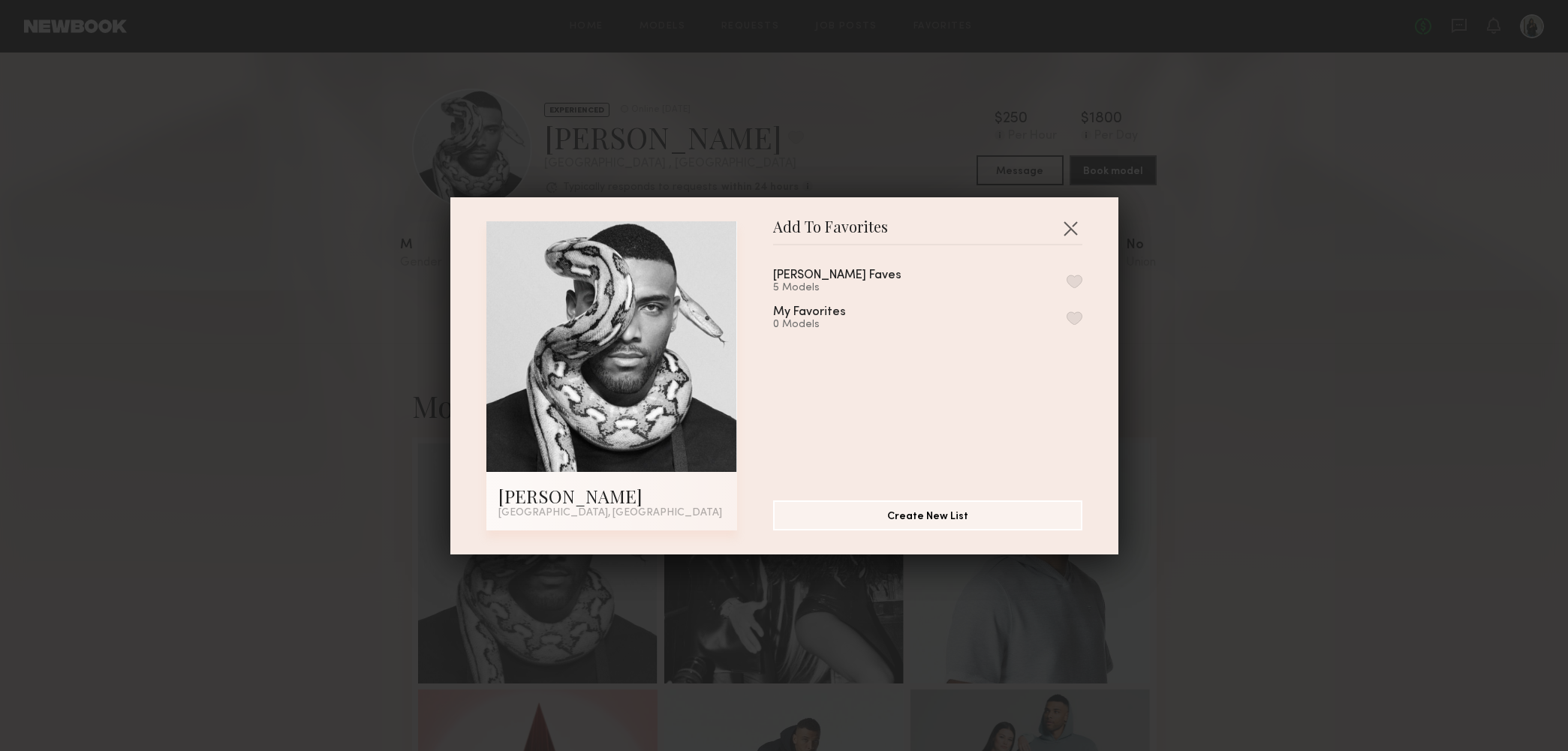
click at [1068, 277] on button "button" at bounding box center [1074, 281] width 16 height 13
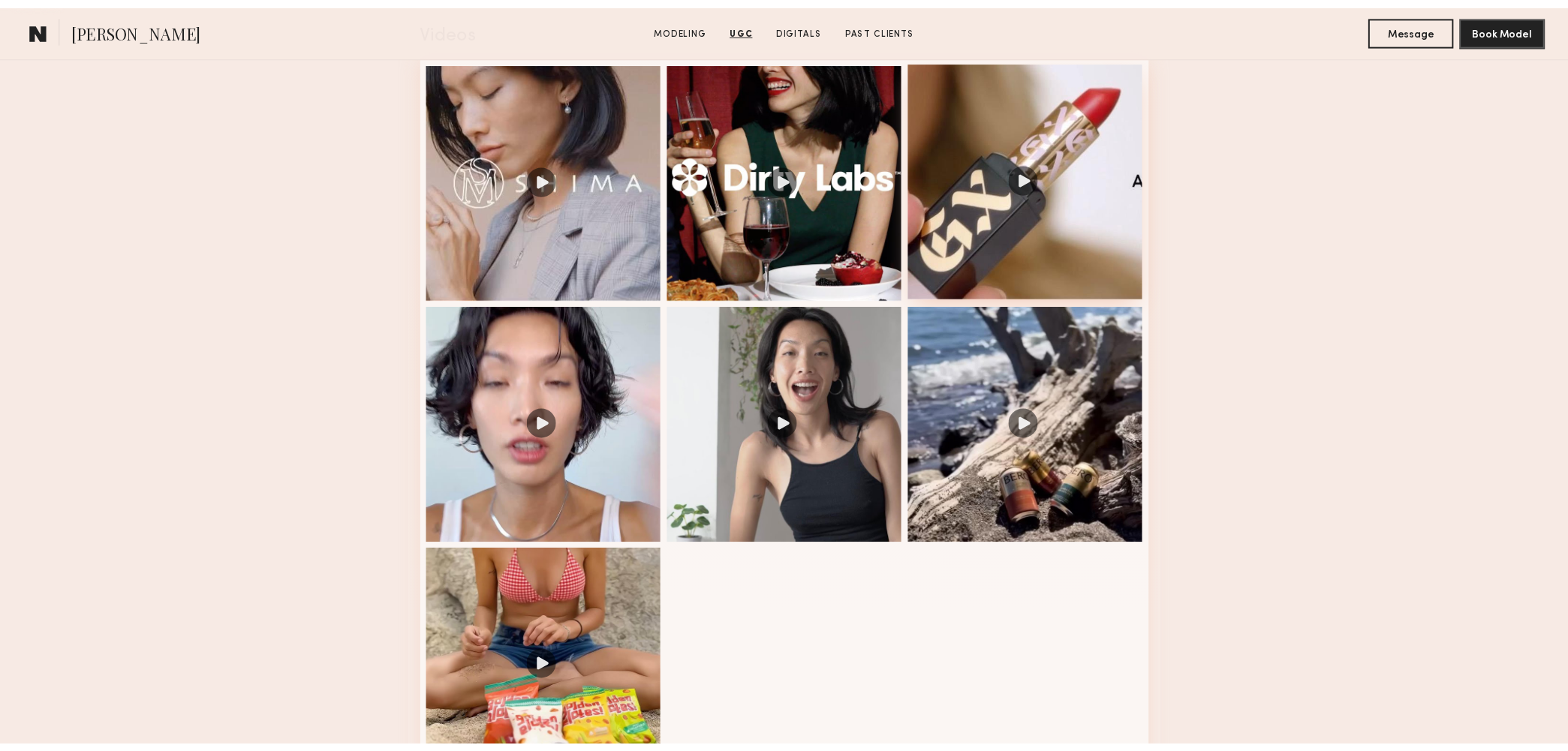
scroll to position [1576, 0]
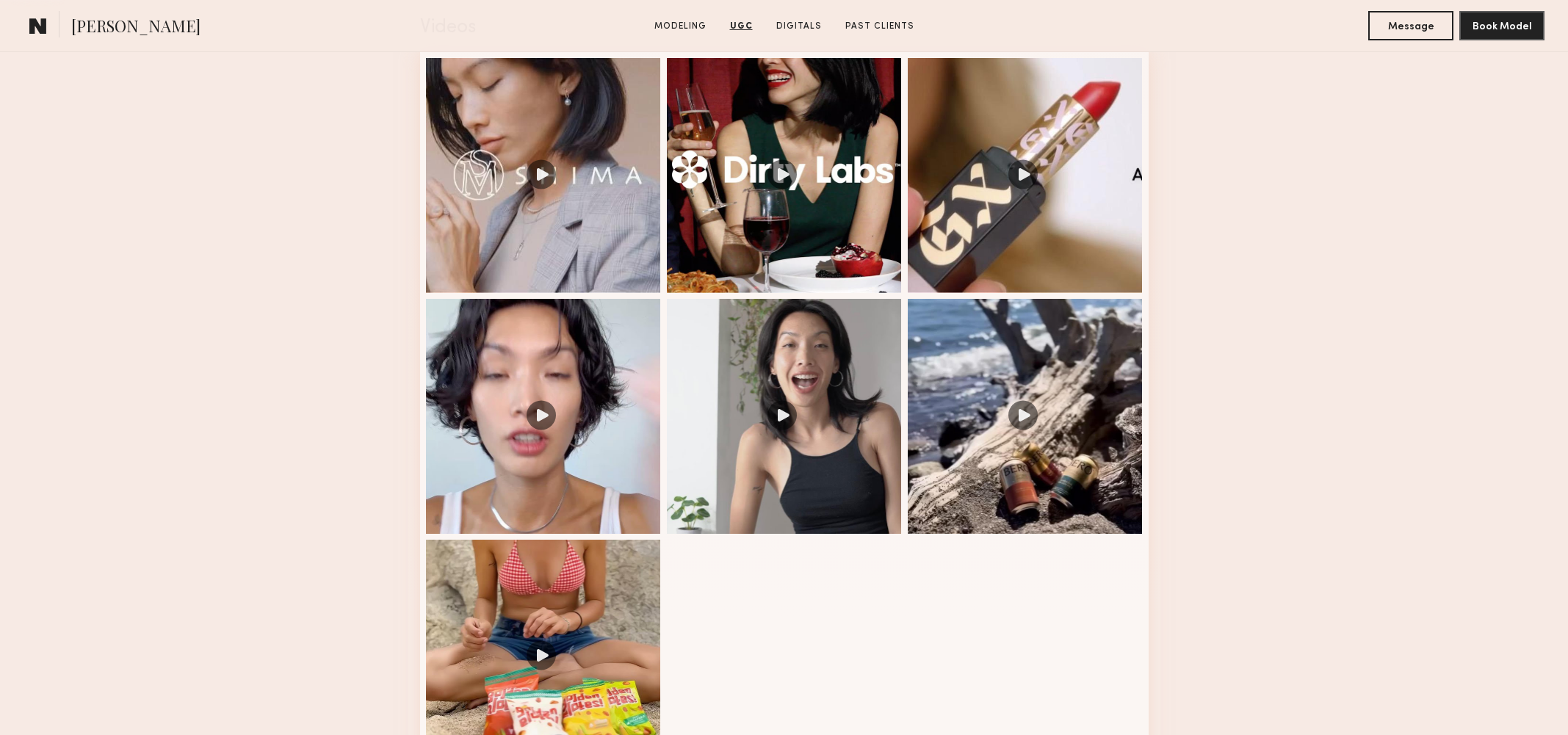
click at [1331, 0] on section "Piyawan C. Modeling UGC Digitals Past Clients Message Book Model" at bounding box center [784, 26] width 1568 height 52
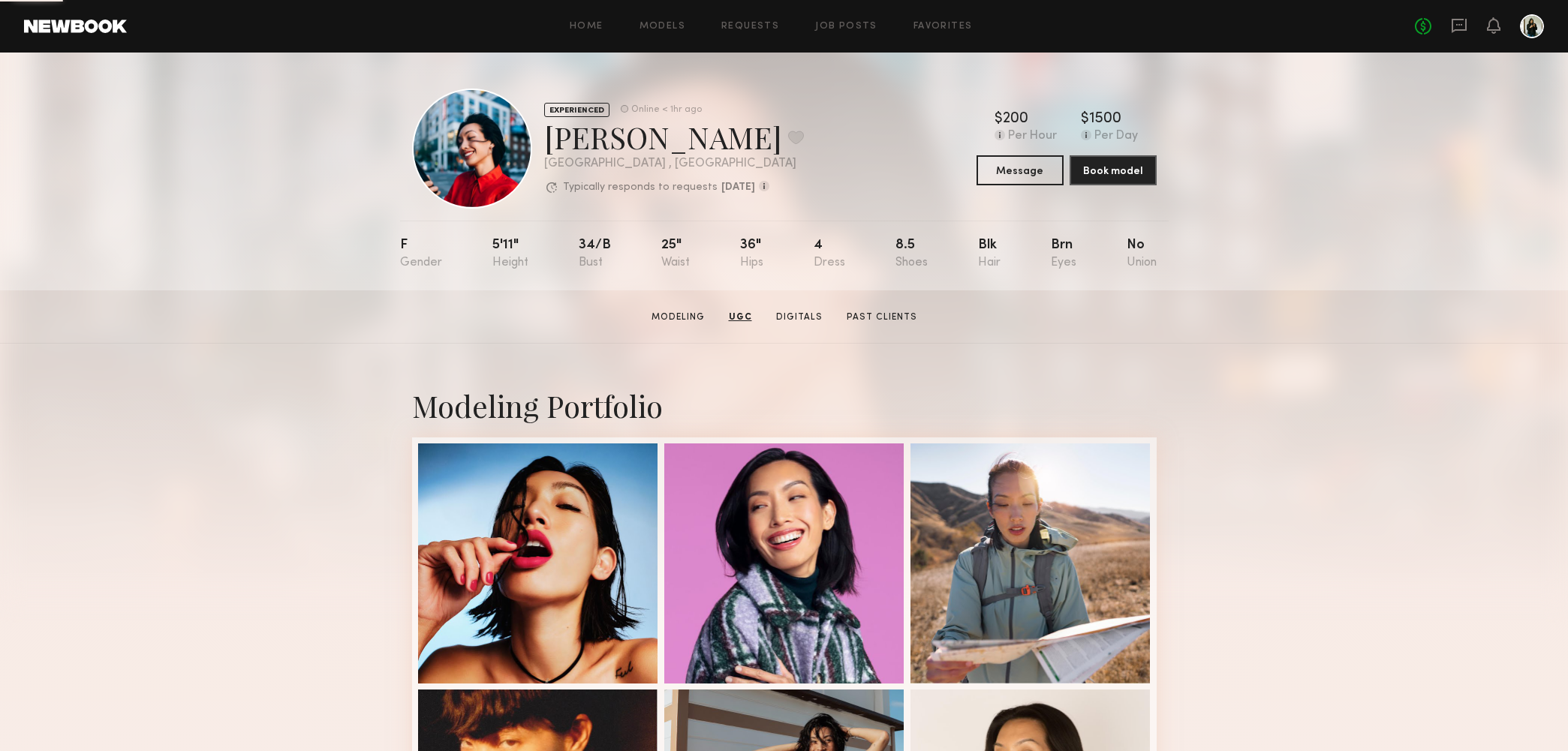
scroll to position [0, 0]
click at [684, 319] on link "Modeling" at bounding box center [677, 317] width 65 height 13
click at [1031, 512] on div at bounding box center [1030, 562] width 240 height 240
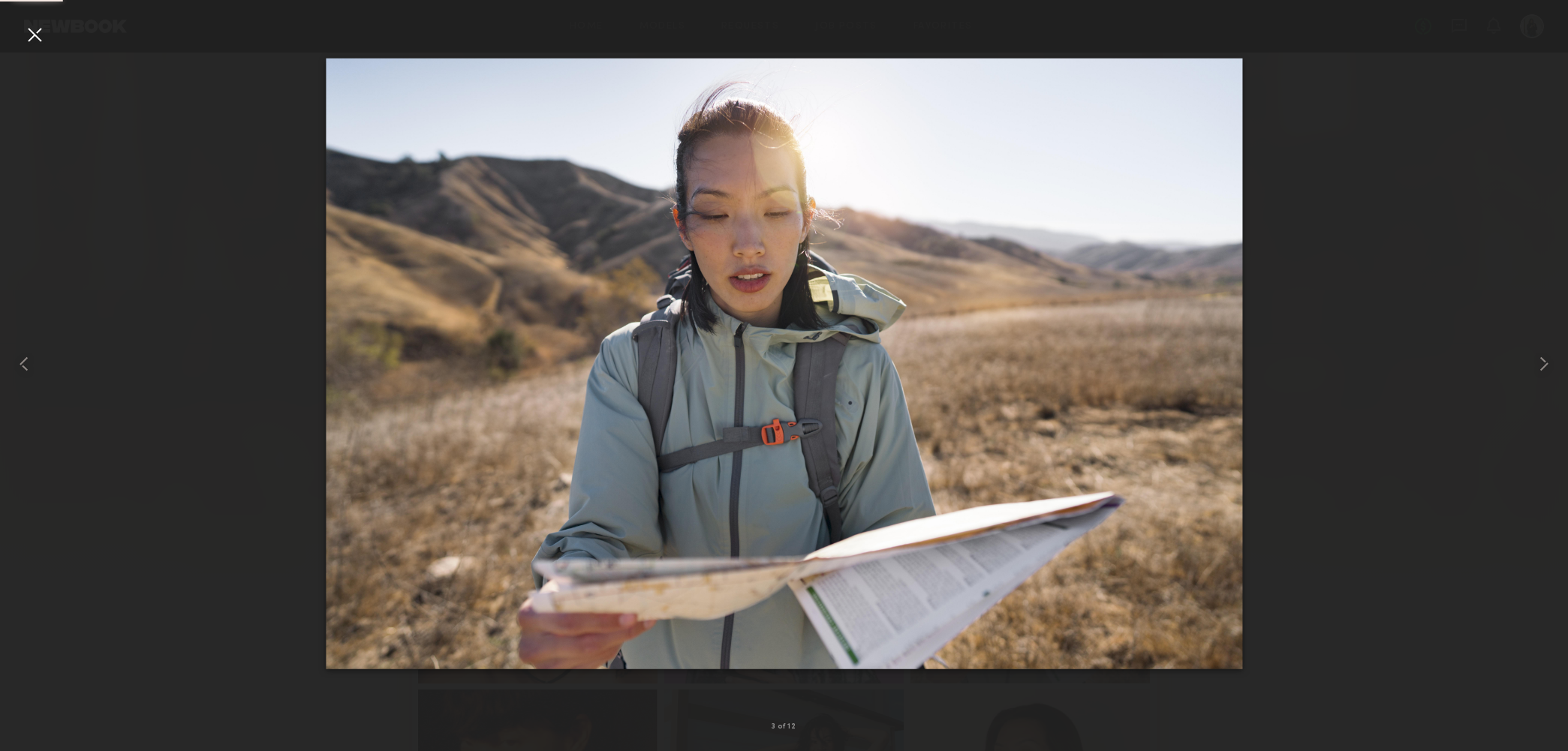
click at [1469, 108] on div at bounding box center [784, 363] width 1568 height 679
click at [20, 35] on div at bounding box center [31, 363] width 63 height 679
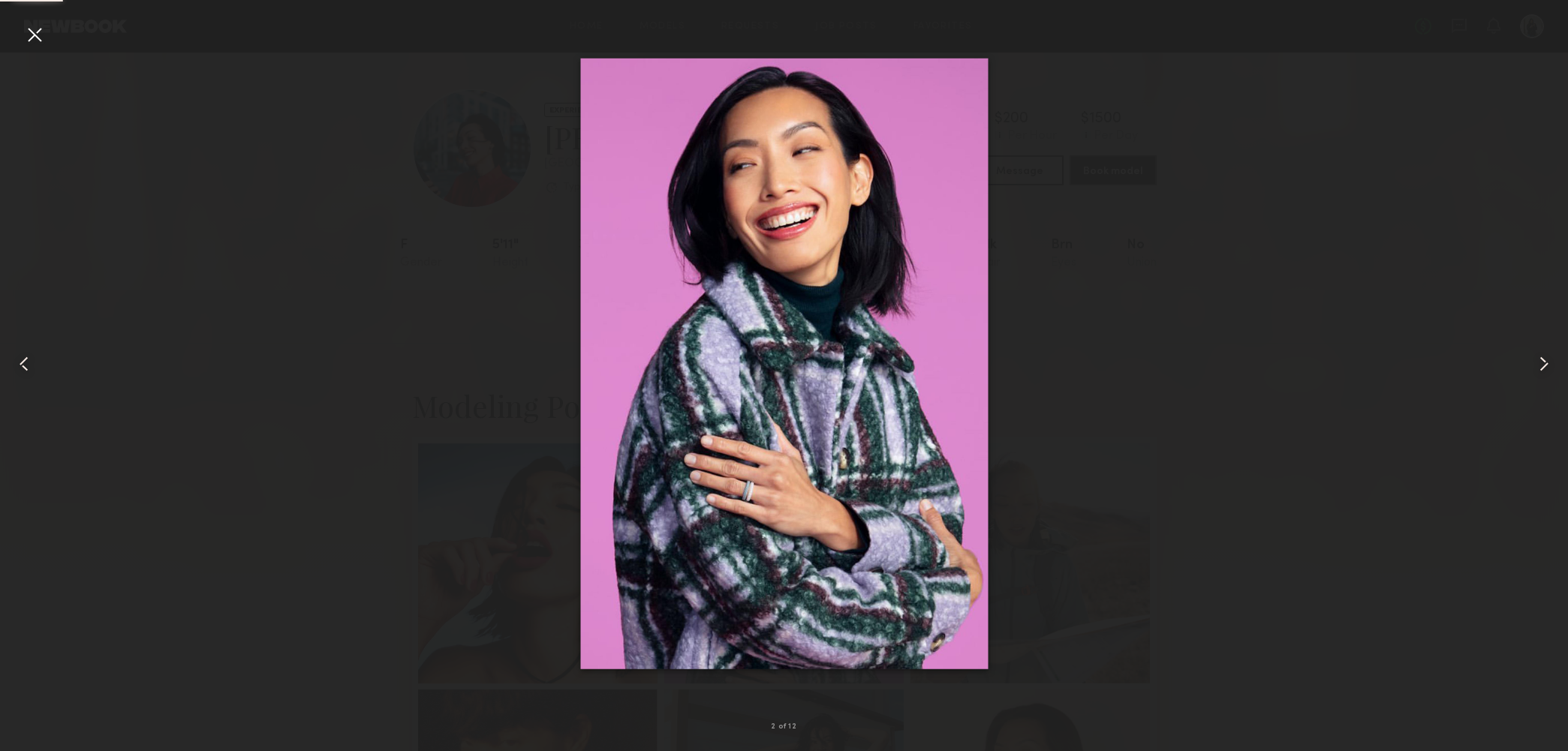
click at [36, 40] on div at bounding box center [35, 35] width 24 height 24
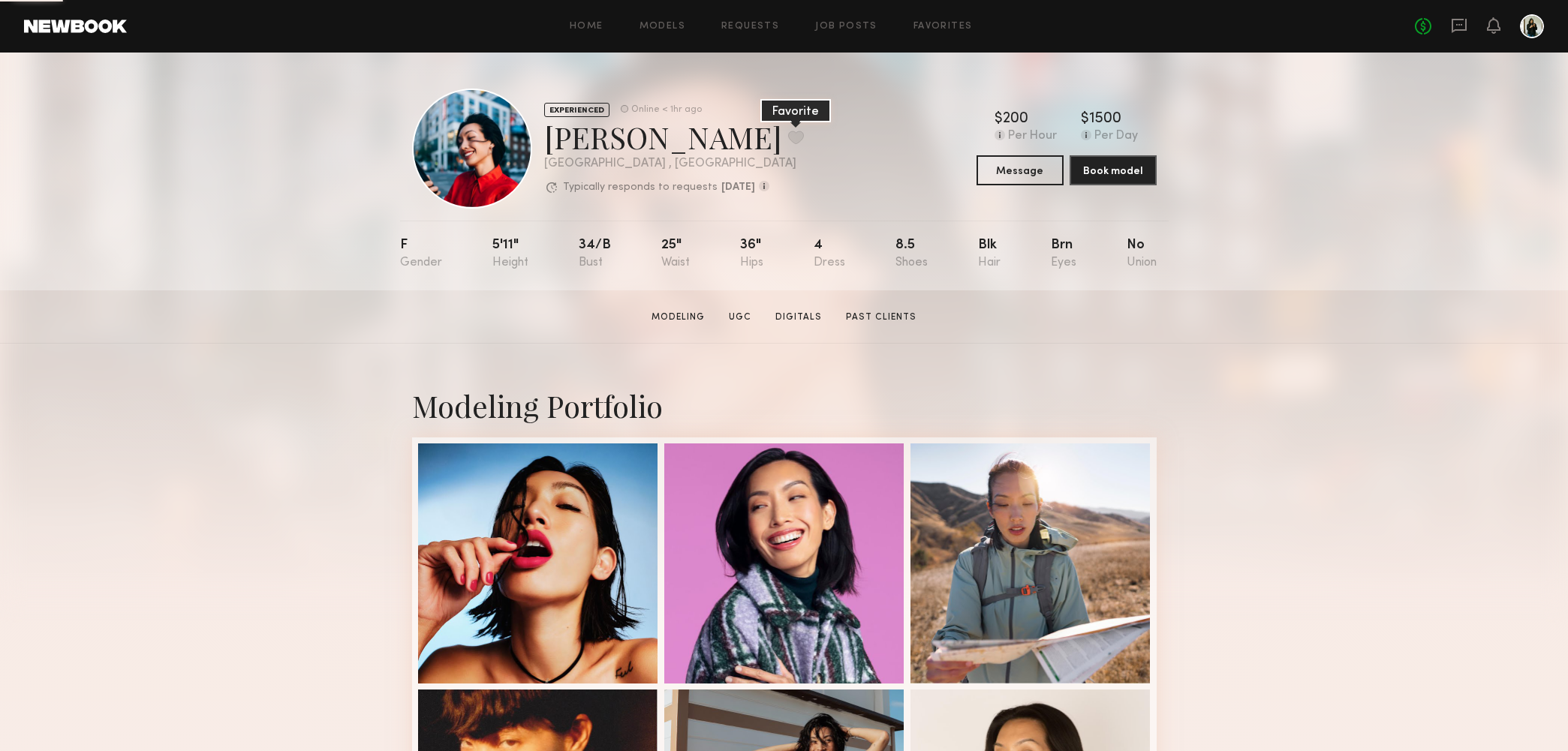
click at [788, 137] on button at bounding box center [796, 137] width 16 height 13
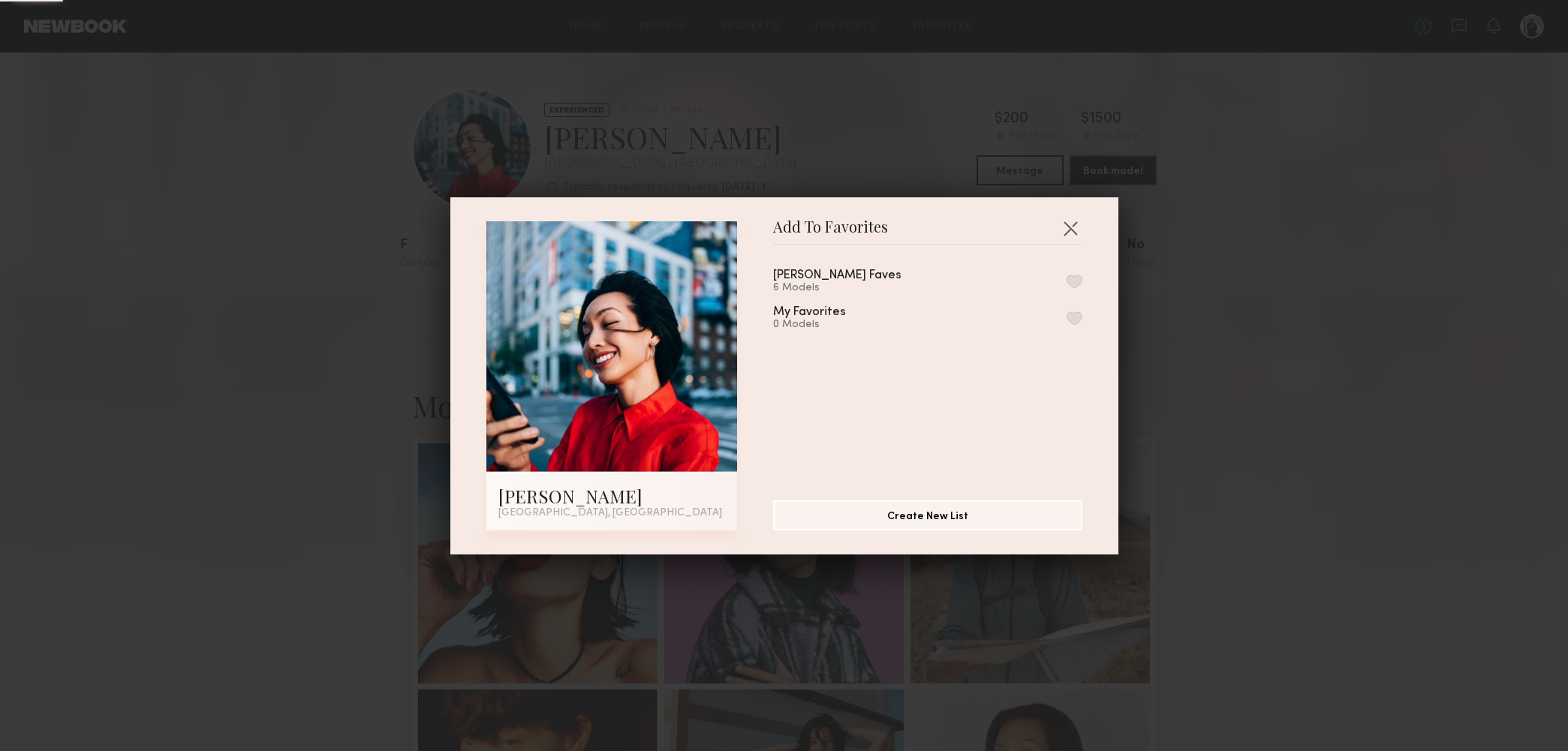
click at [1074, 281] on button "button" at bounding box center [1074, 281] width 16 height 13
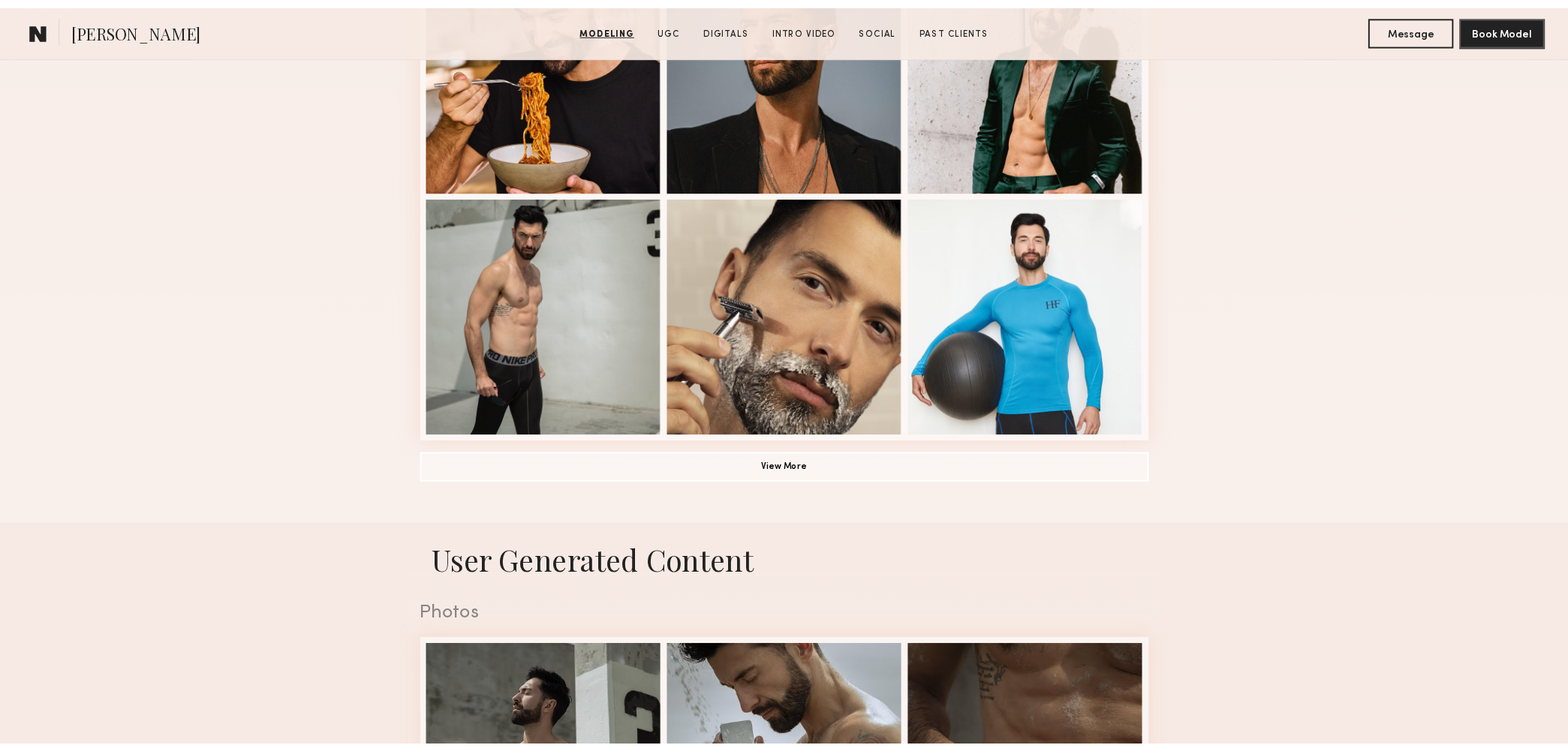
scroll to position [1150, 0]
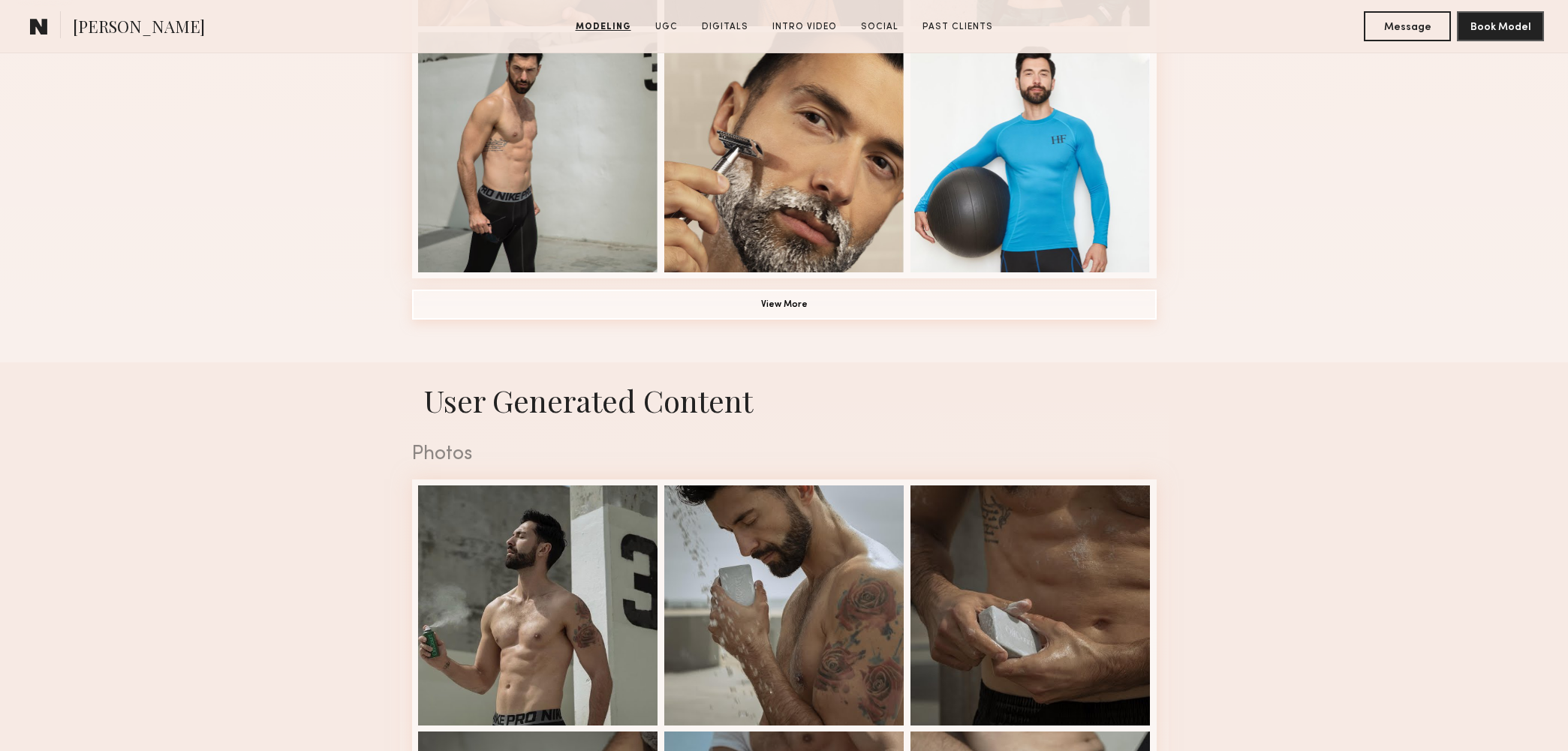
click at [791, 301] on button "View More" at bounding box center [784, 304] width 745 height 30
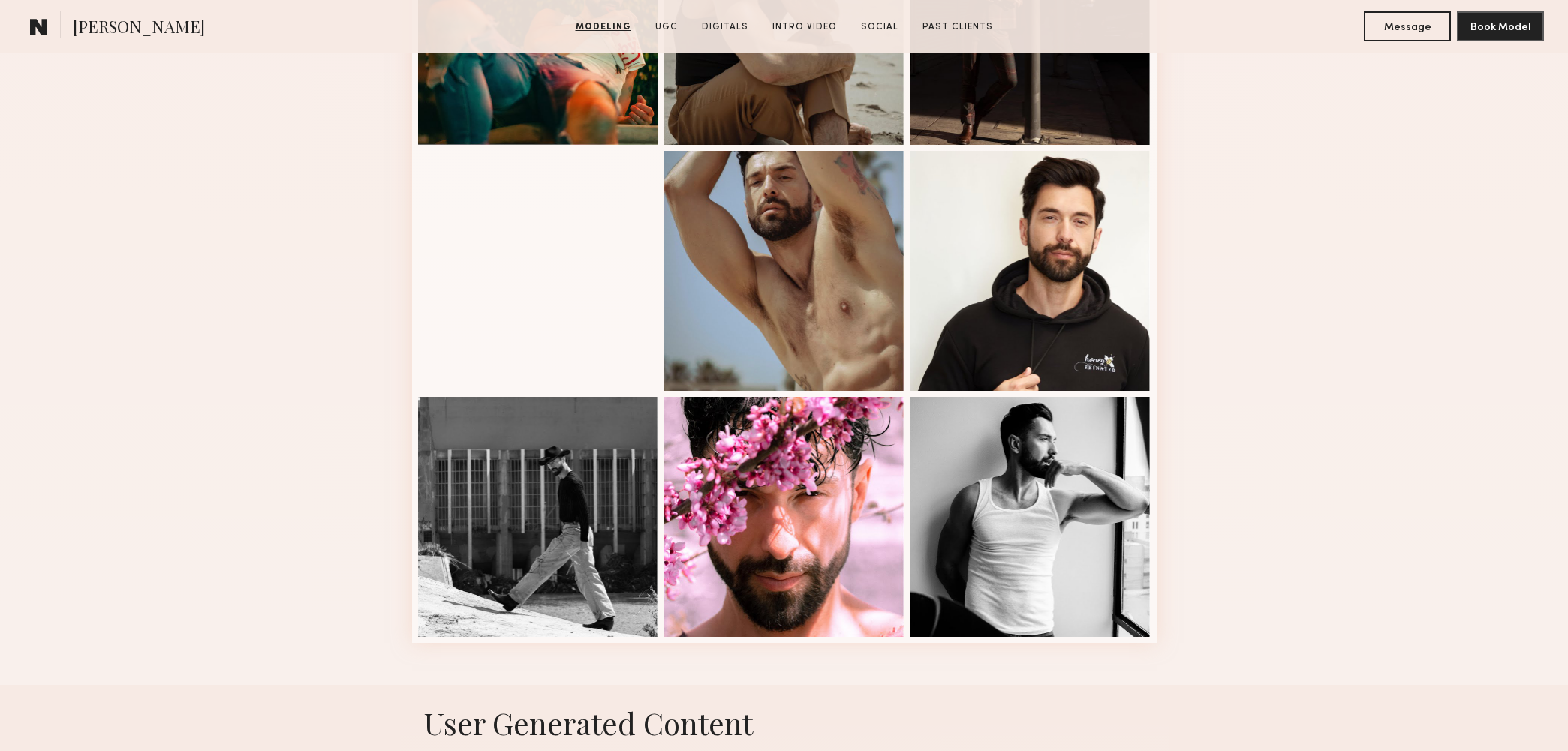
scroll to position [1899, 0]
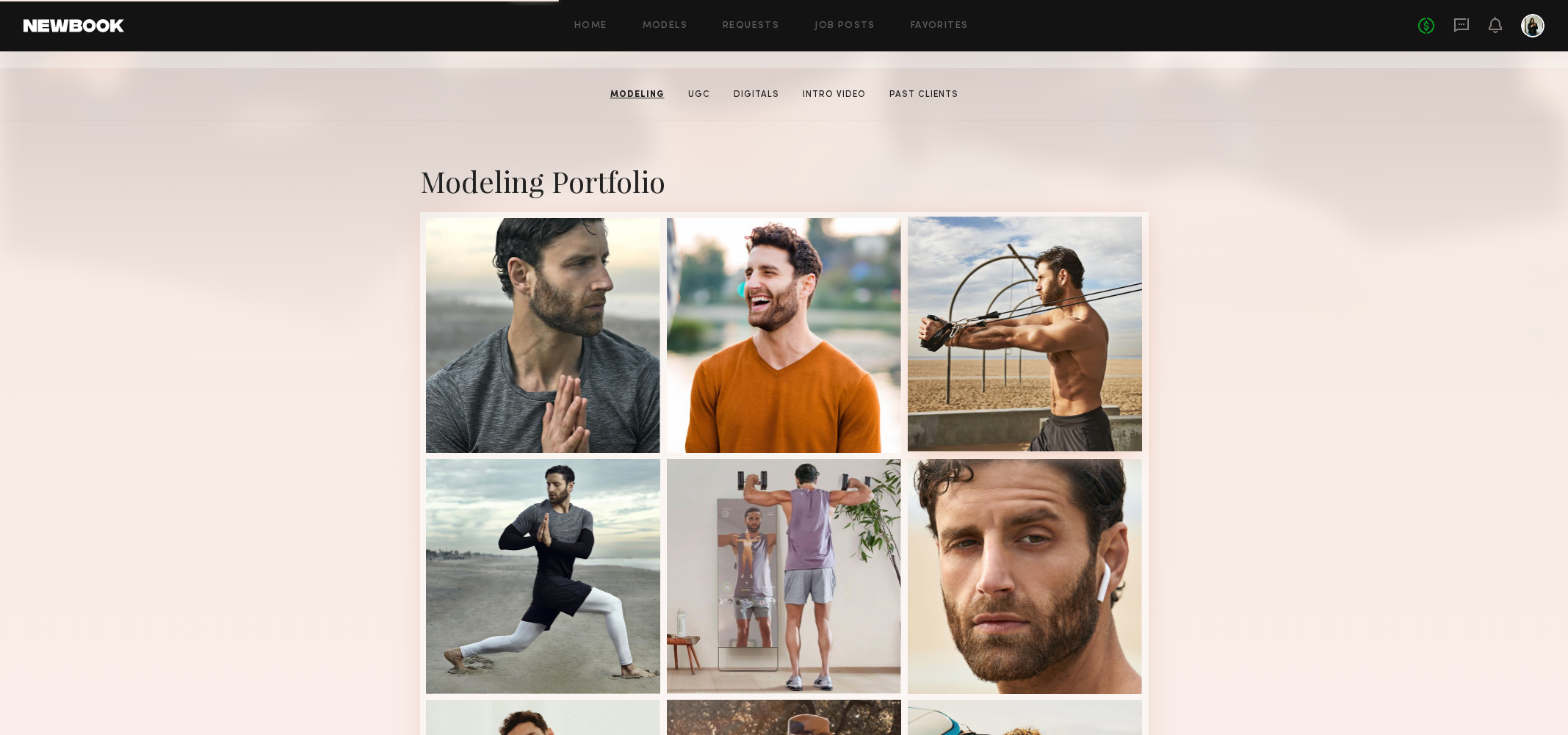
scroll to position [232, 0]
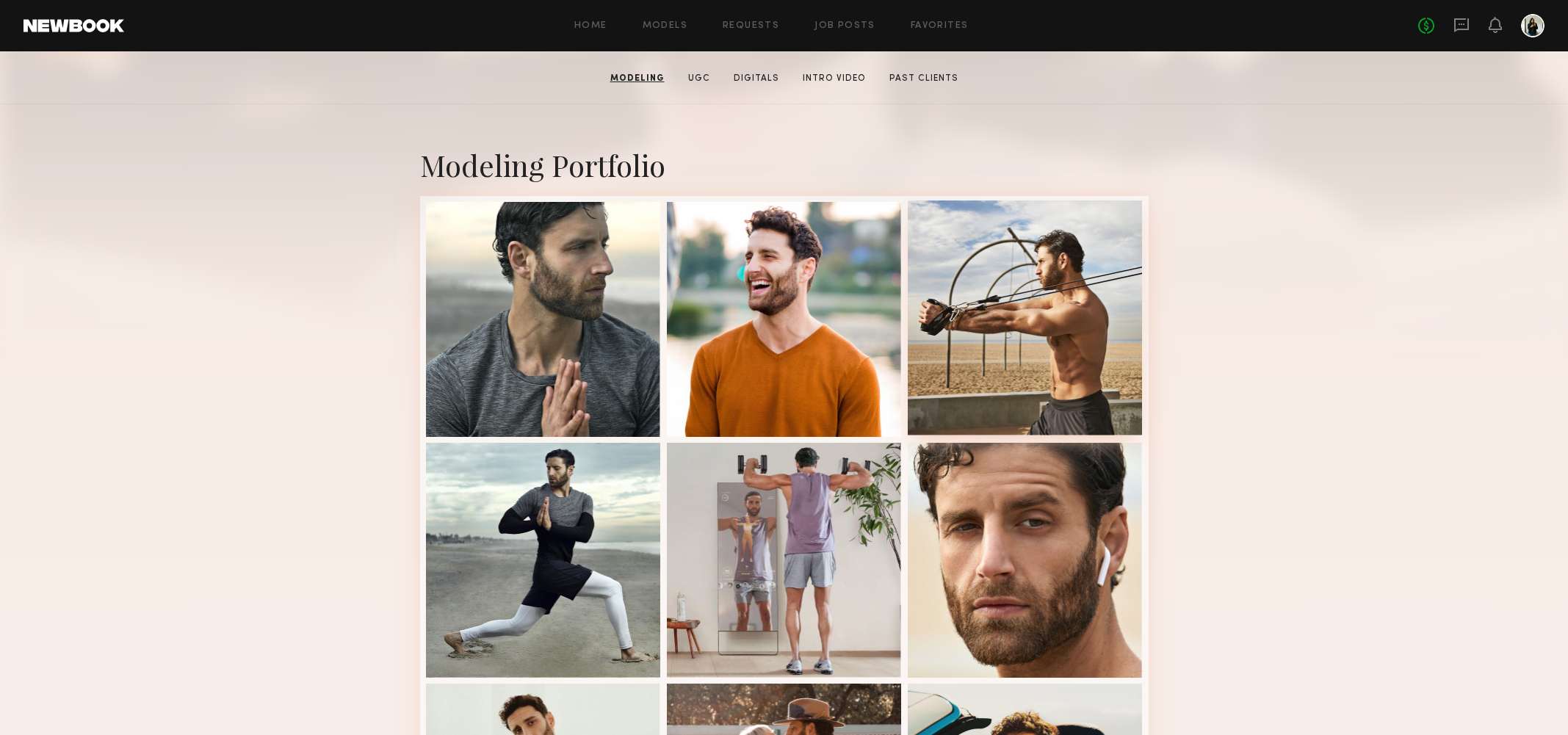
click at [1048, 346] on div at bounding box center [1025, 318] width 235 height 235
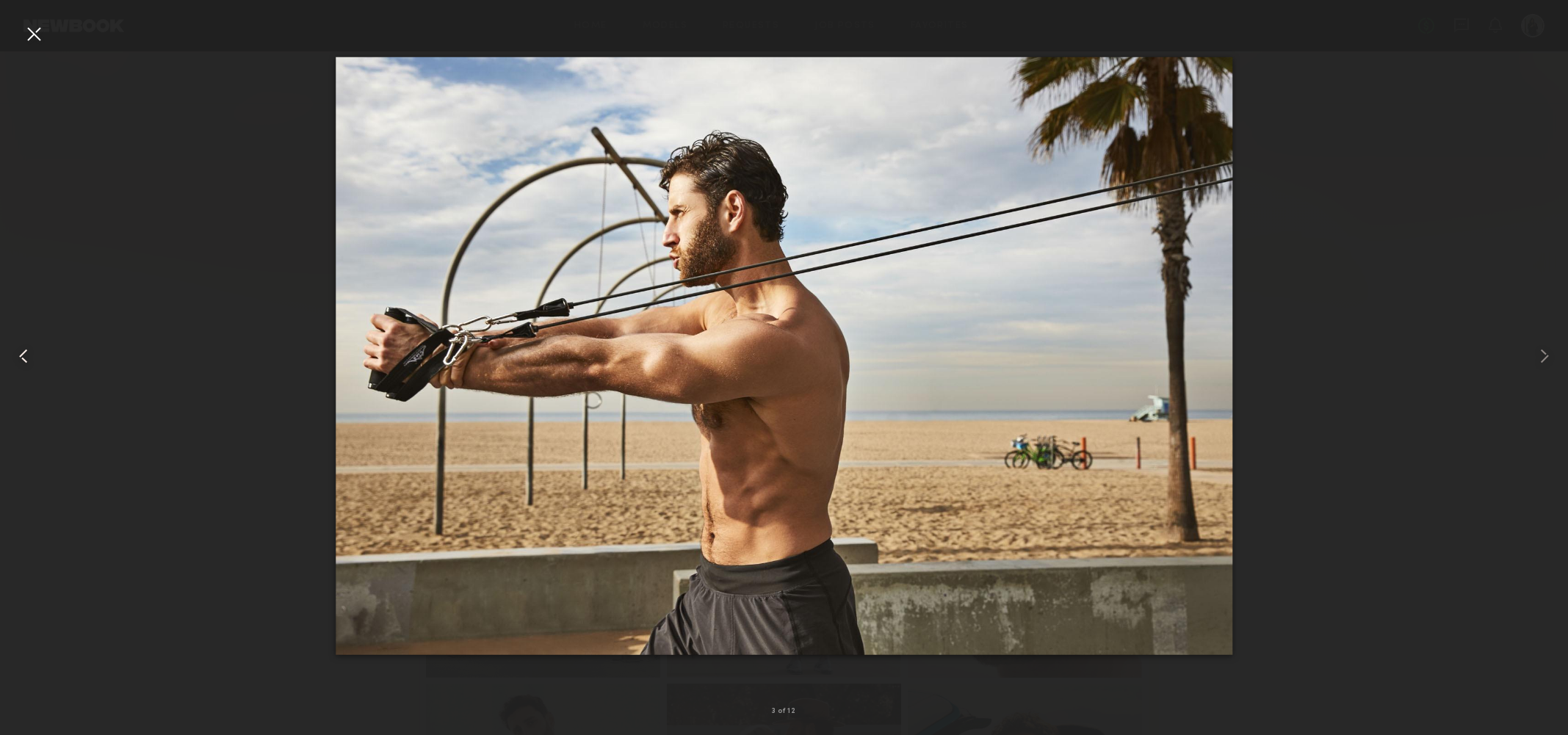
drag, startPoint x: 30, startPoint y: 28, endPoint x: 44, endPoint y: 54, distance: 29.5
click at [30, 28] on div at bounding box center [34, 34] width 24 height 24
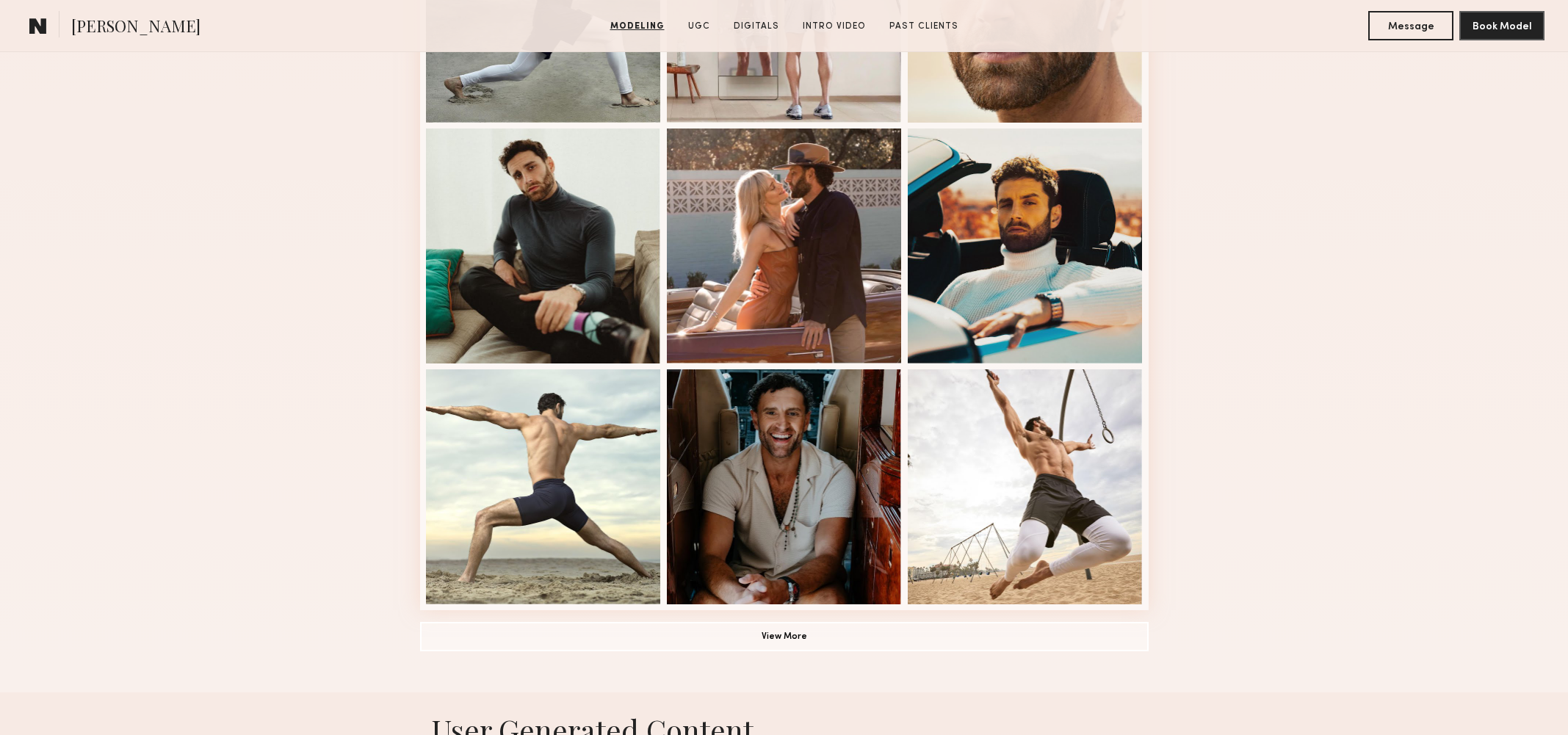
scroll to position [792, 0]
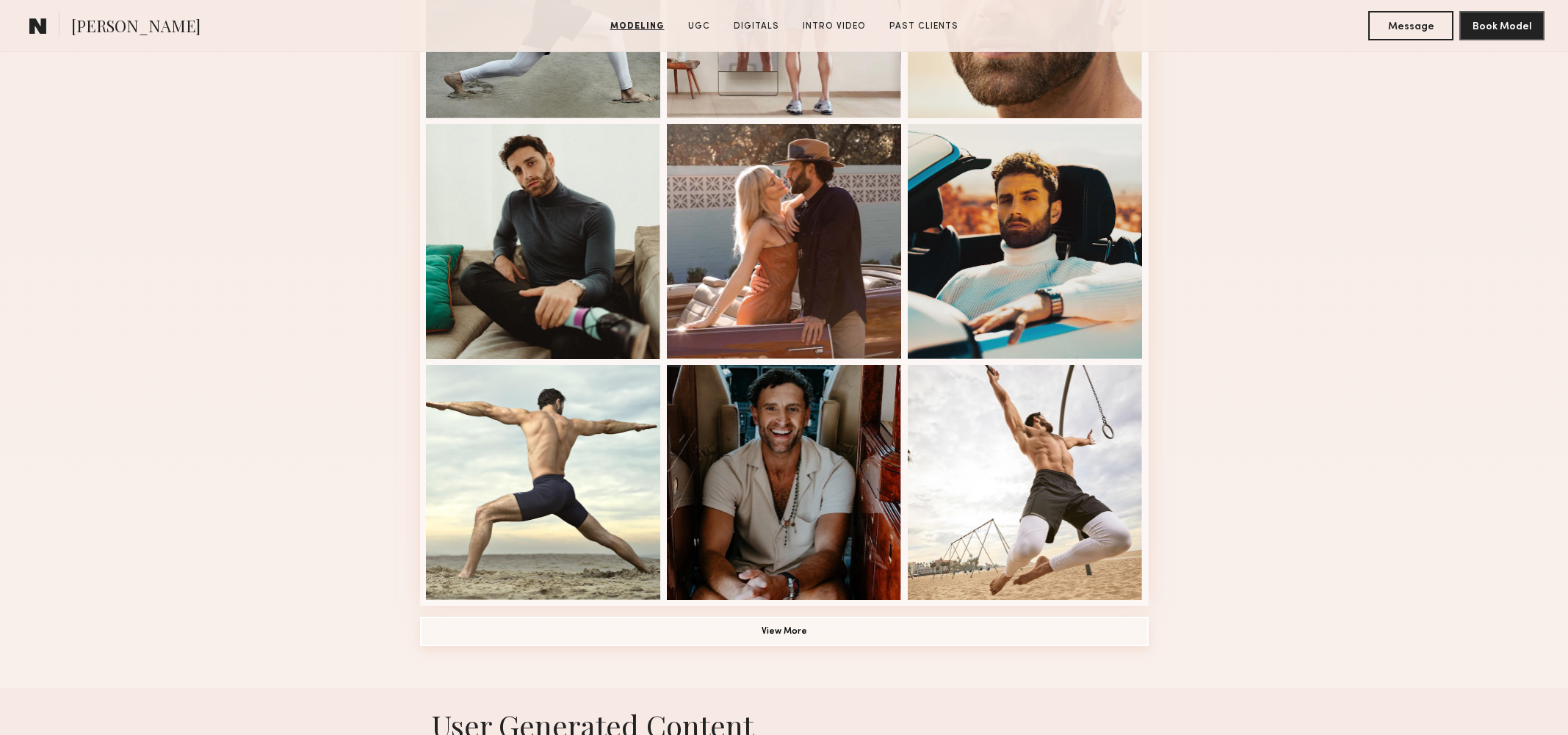
click at [756, 638] on button "View More" at bounding box center [784, 631] width 729 height 29
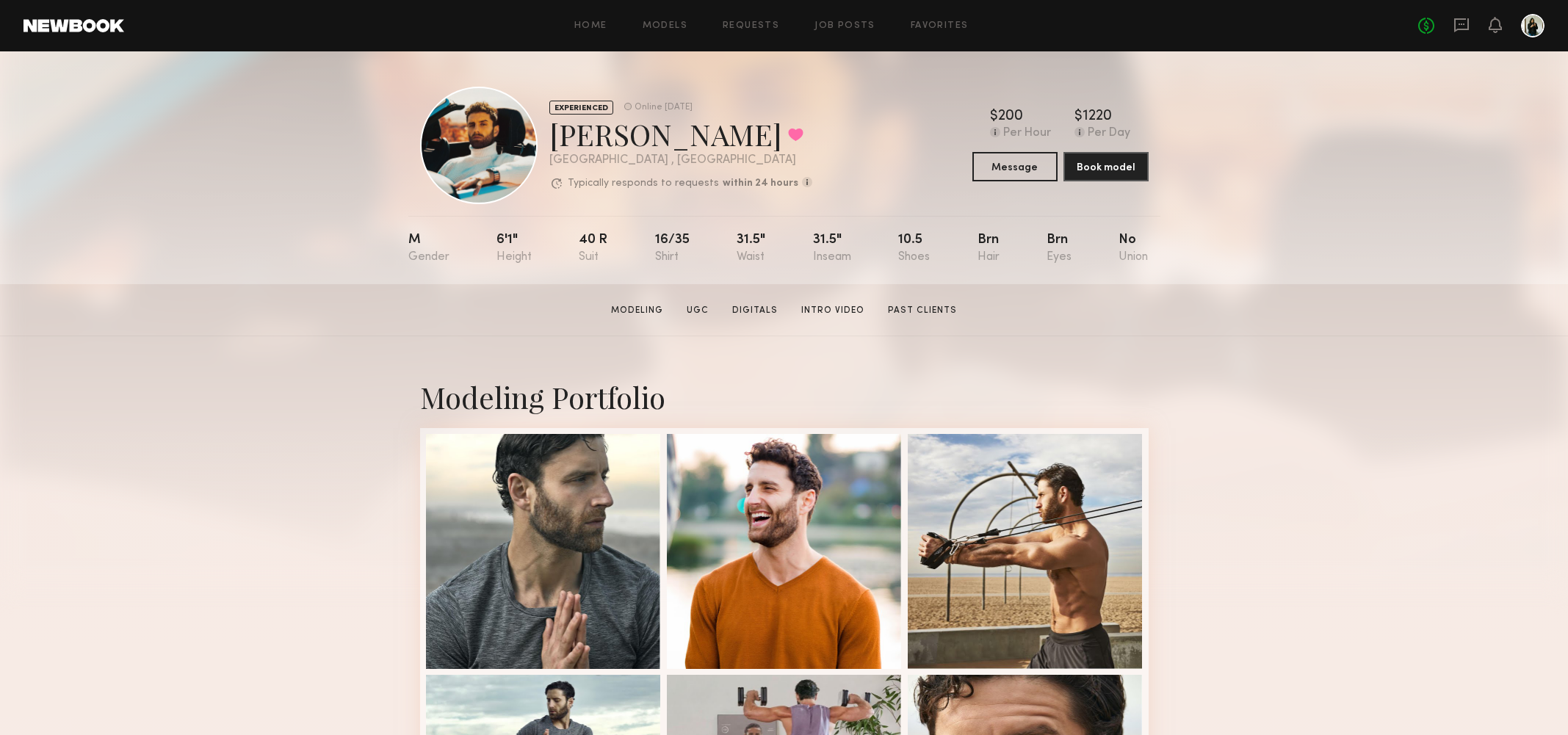
scroll to position [0, 0]
click at [811, 310] on link "Intro Video" at bounding box center [833, 310] width 75 height 13
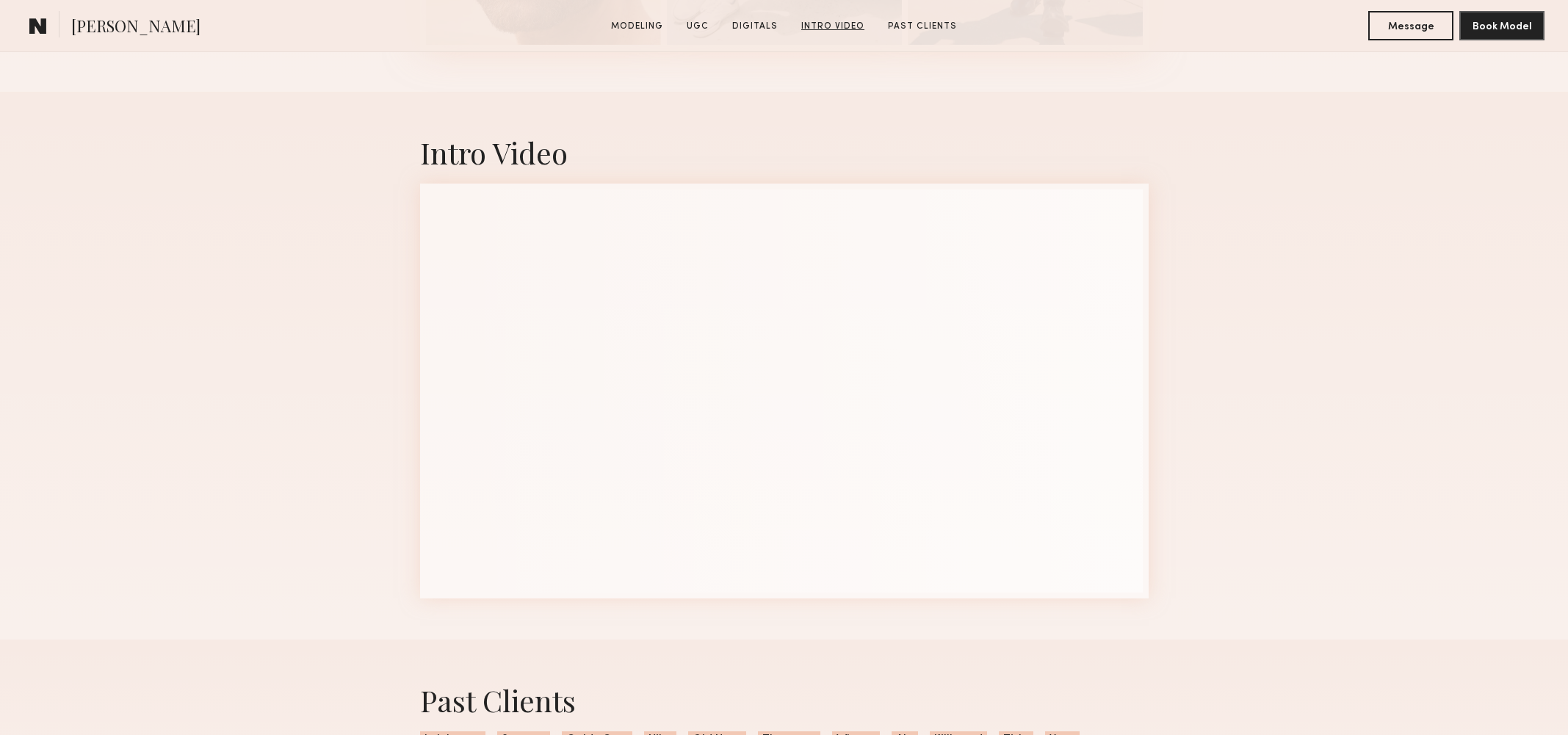
scroll to position [3597, 0]
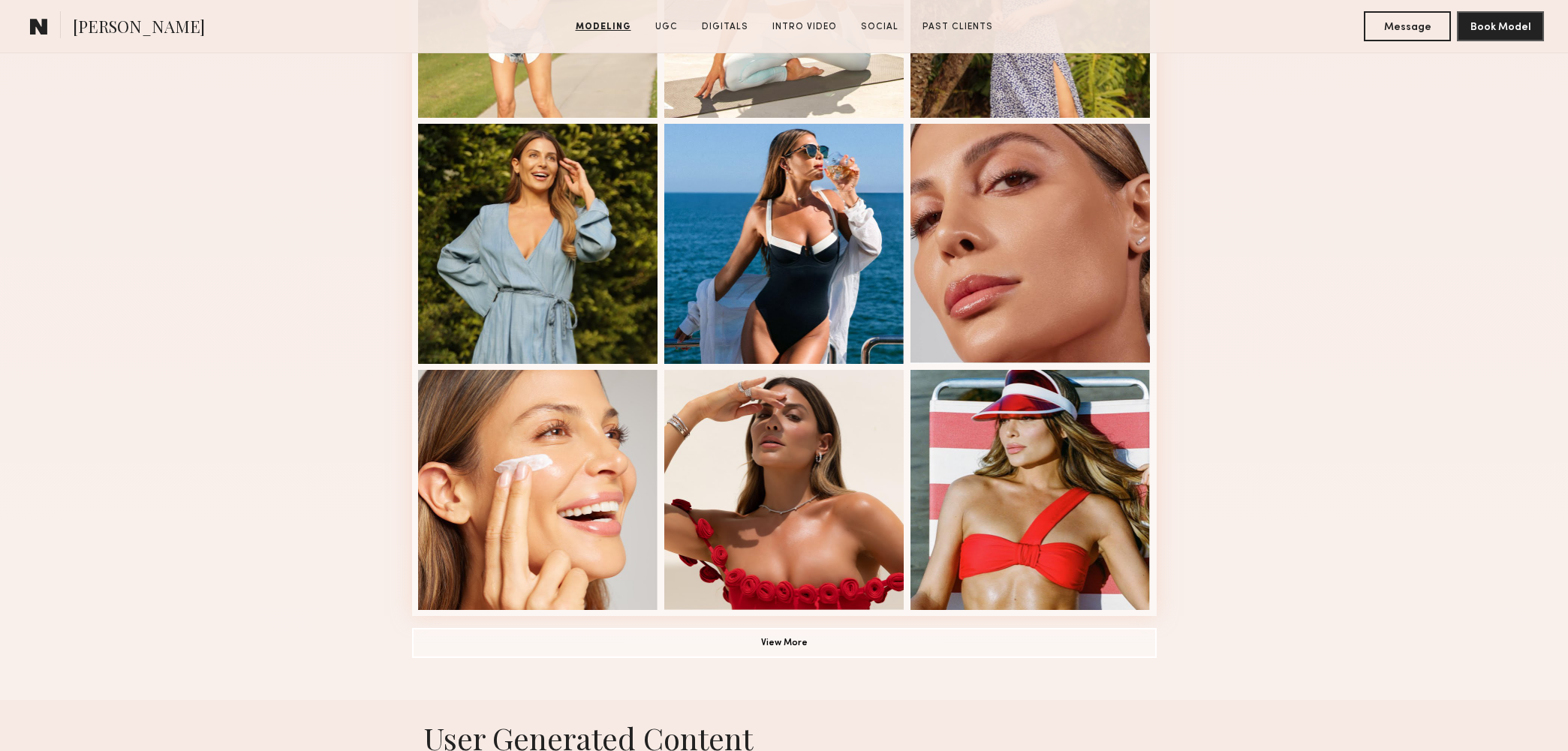
scroll to position [876, 0]
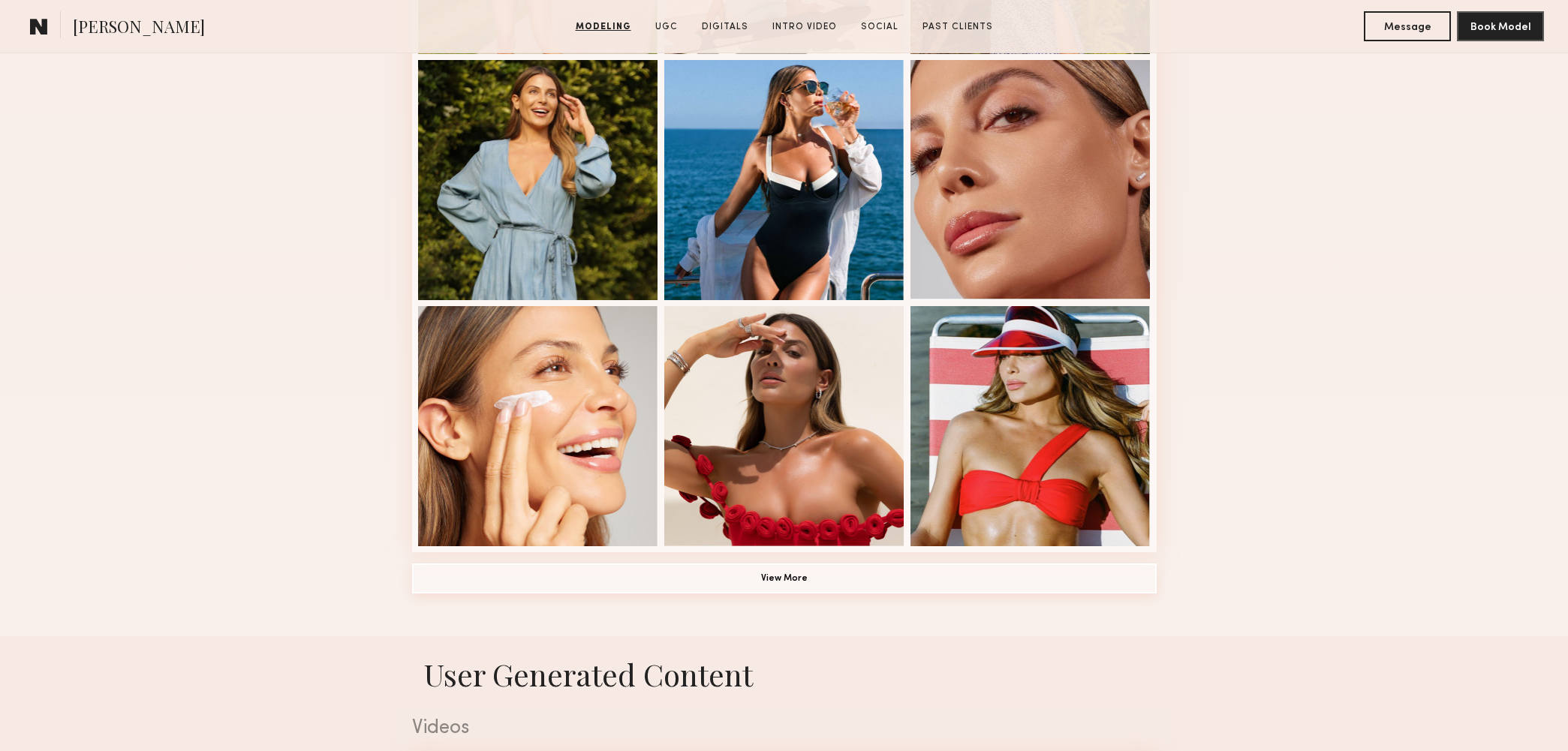
click at [1058, 571] on button "View More" at bounding box center [784, 578] width 745 height 30
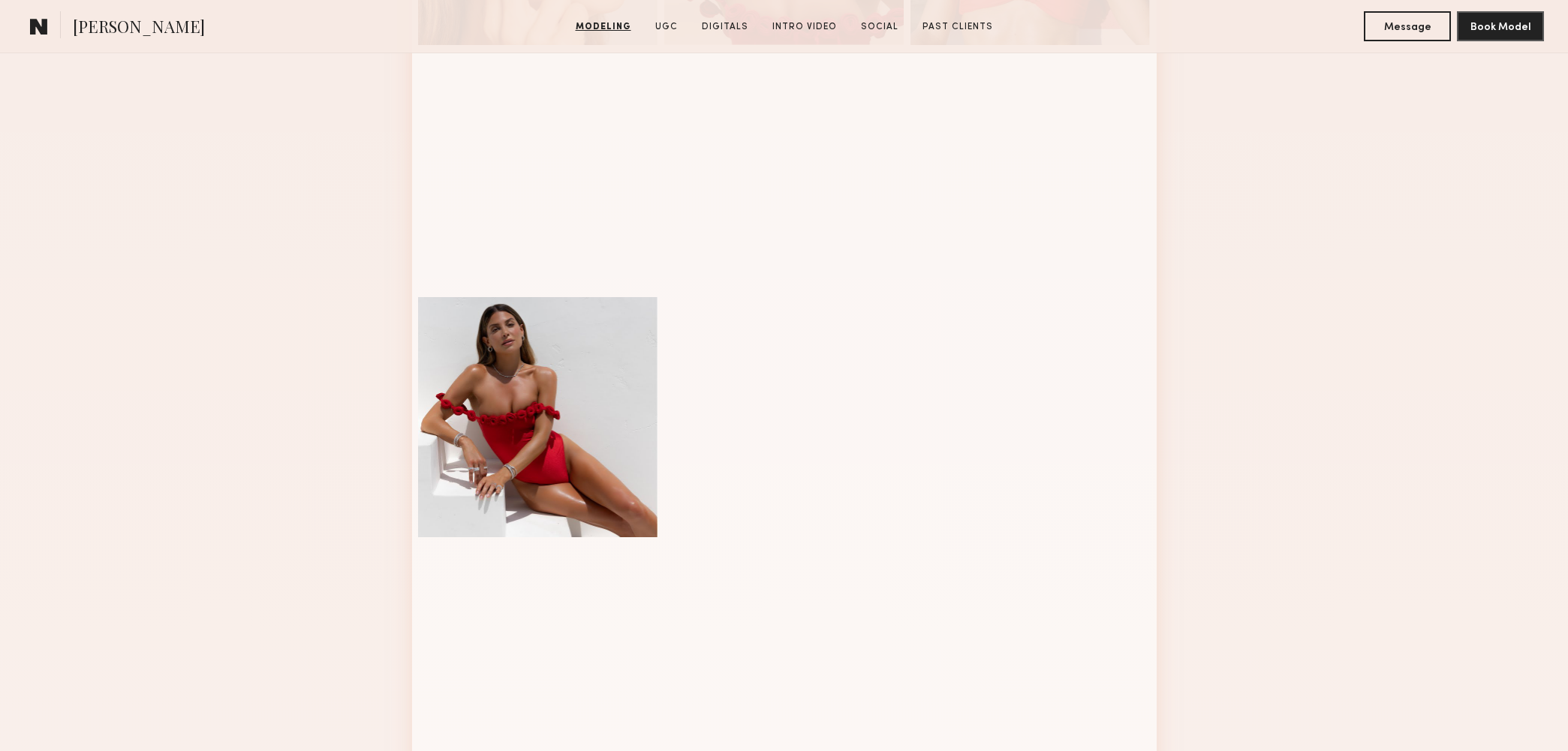
scroll to position [1441, 0]
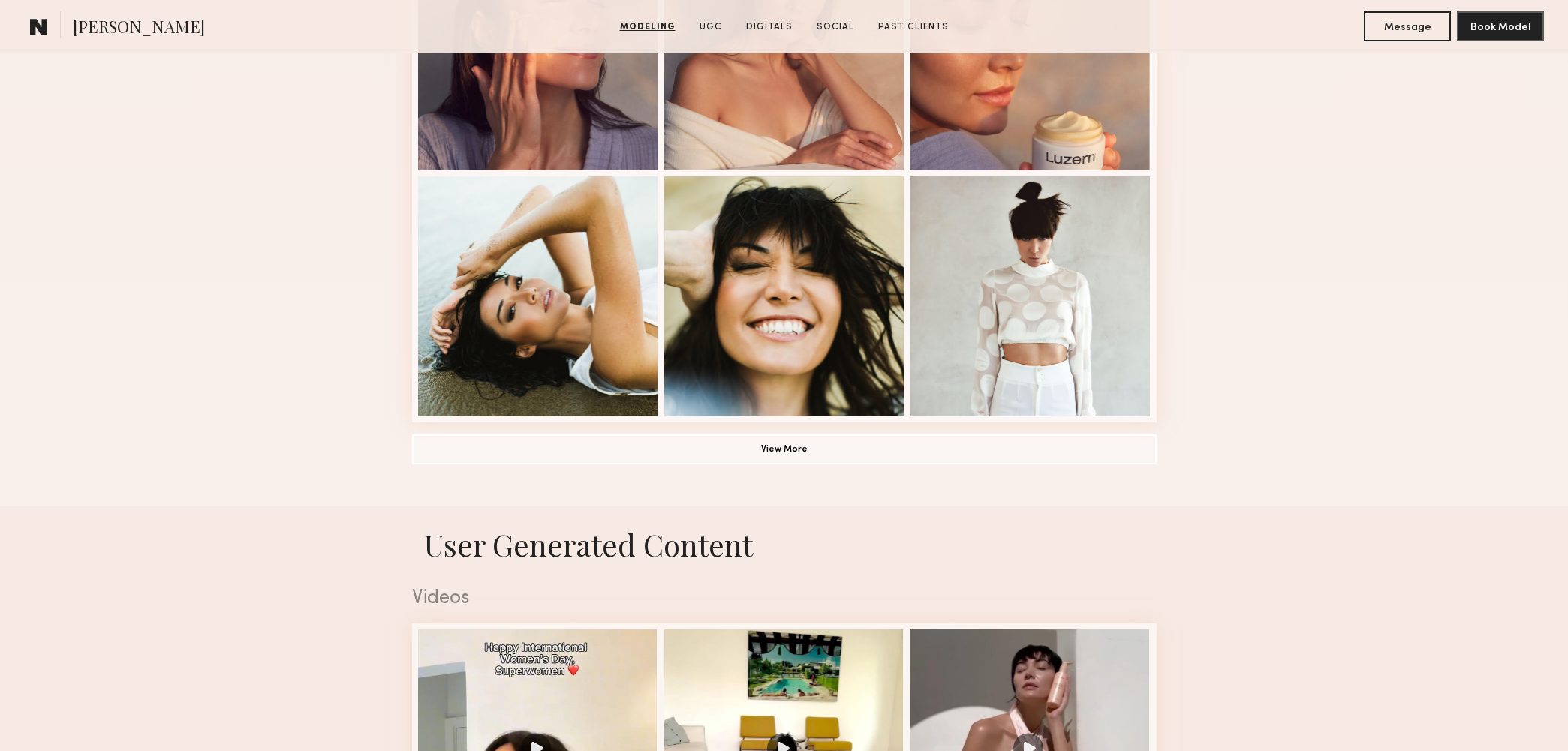
scroll to position [1109, 0]
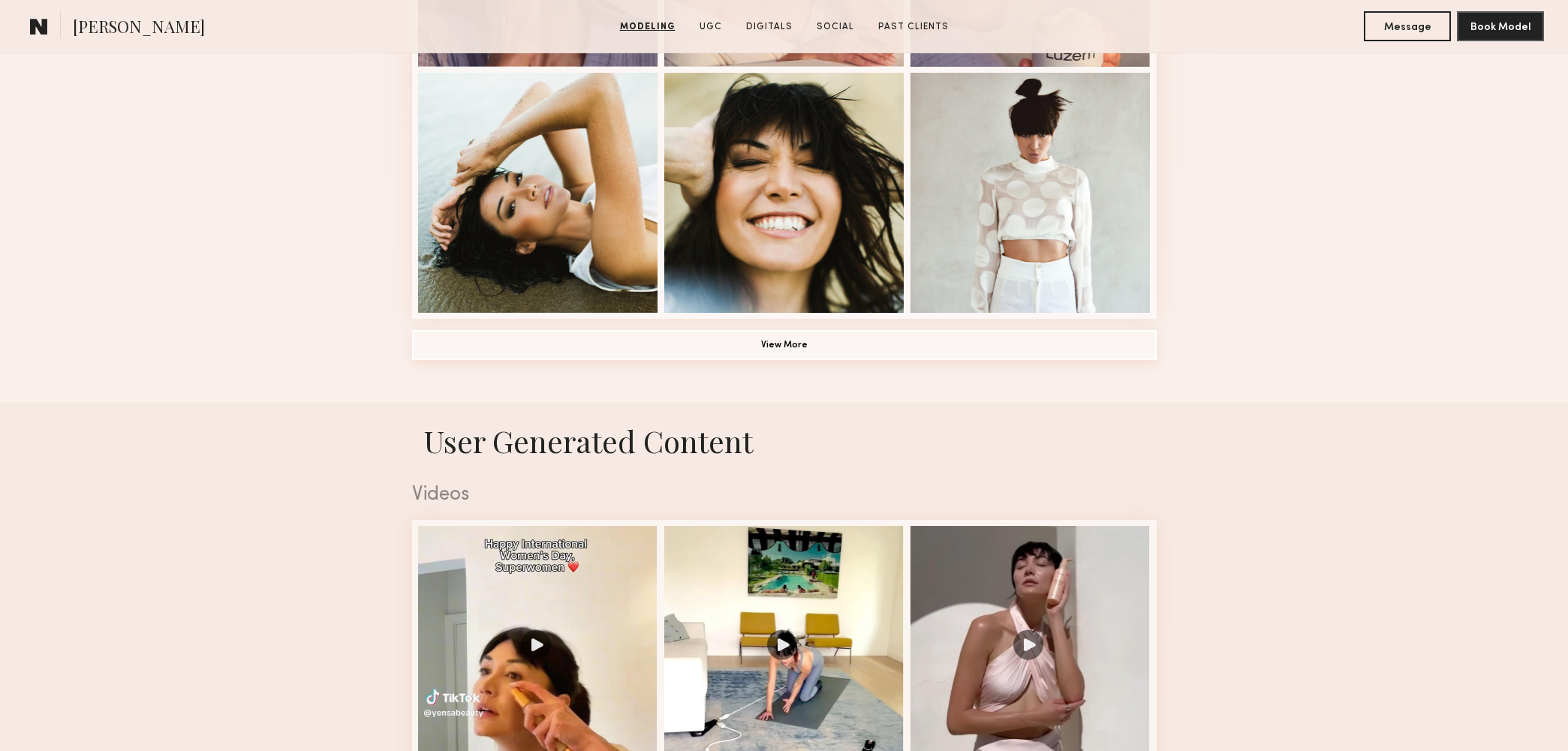
click at [989, 345] on button "View More" at bounding box center [784, 345] width 745 height 30
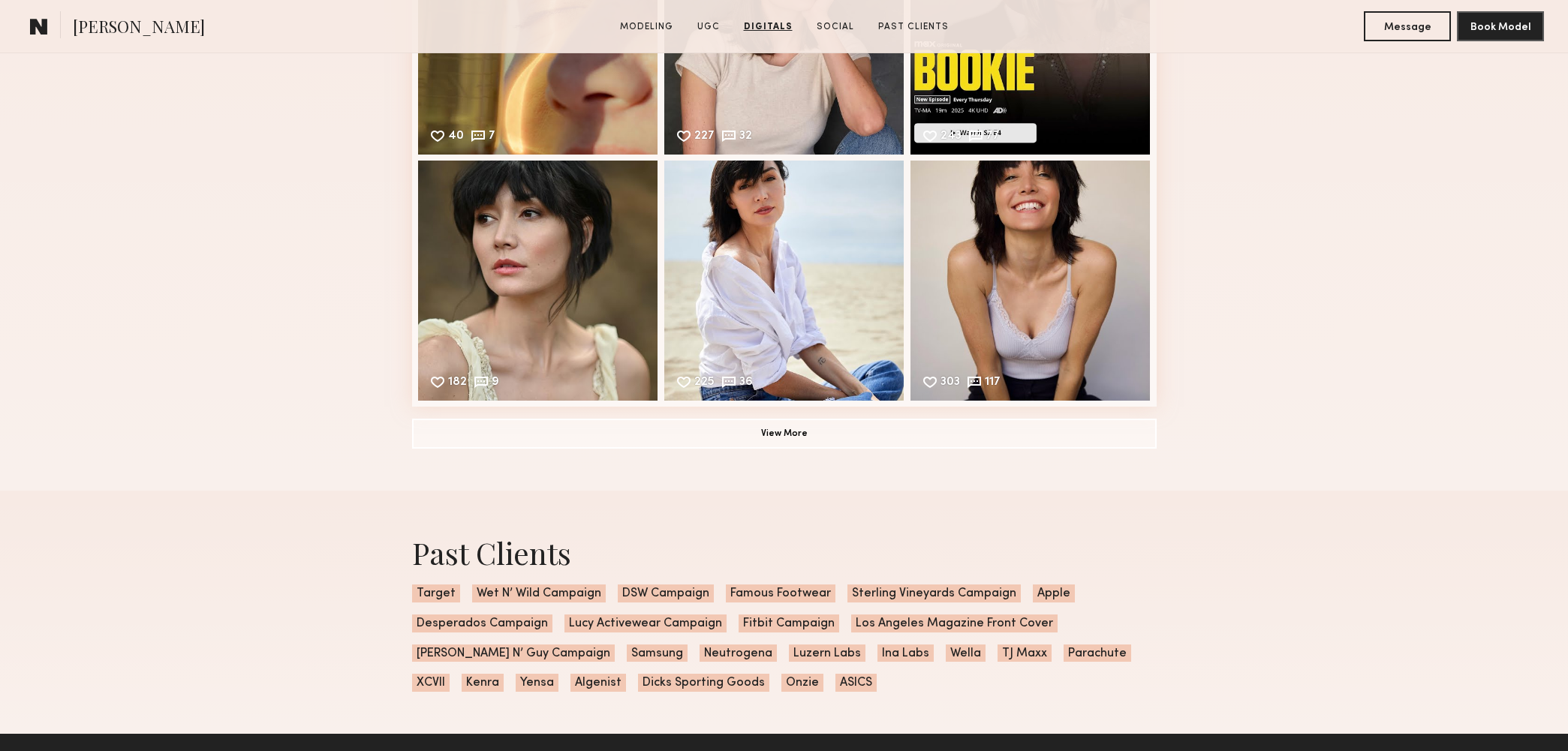
scroll to position [4616, 0]
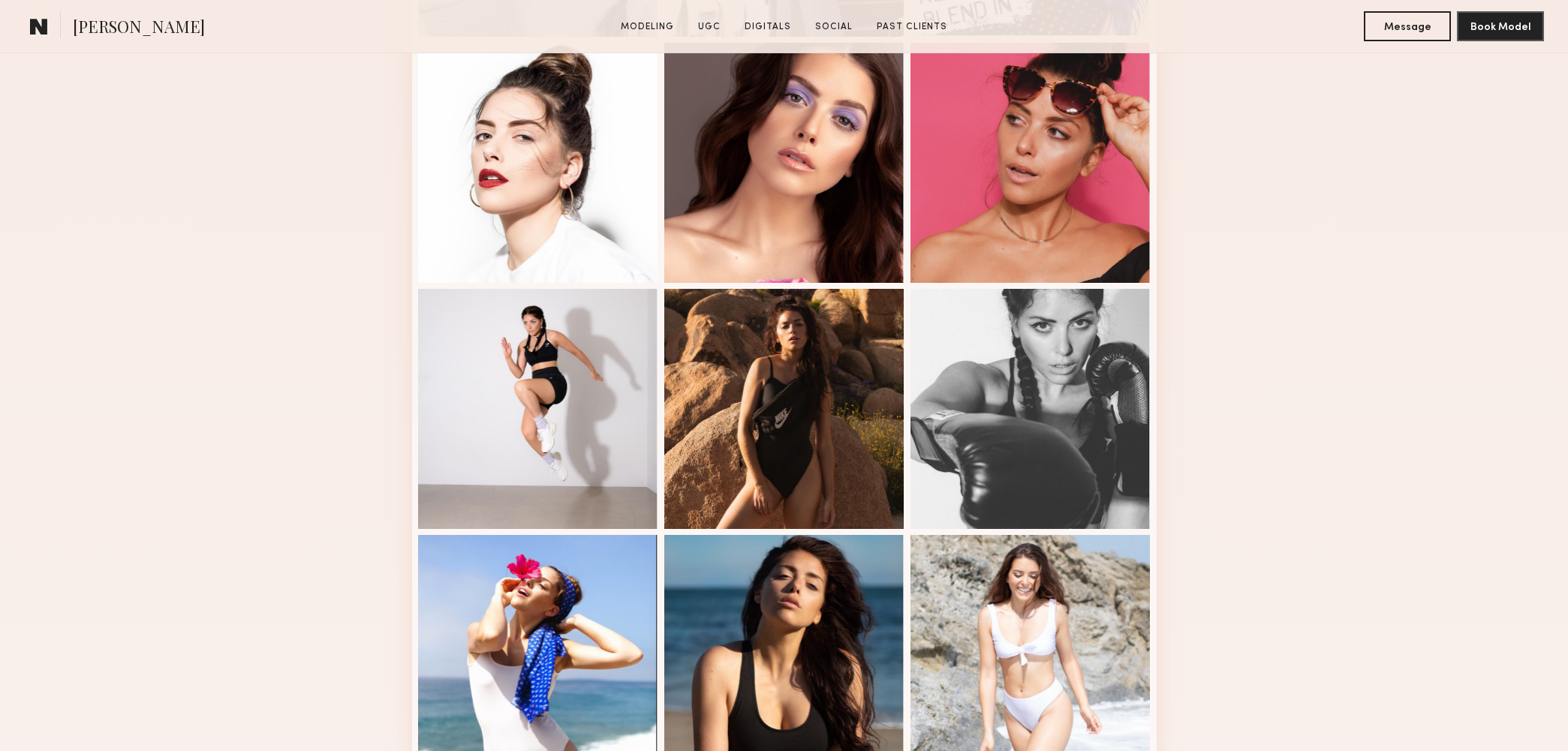
scroll to position [935, 0]
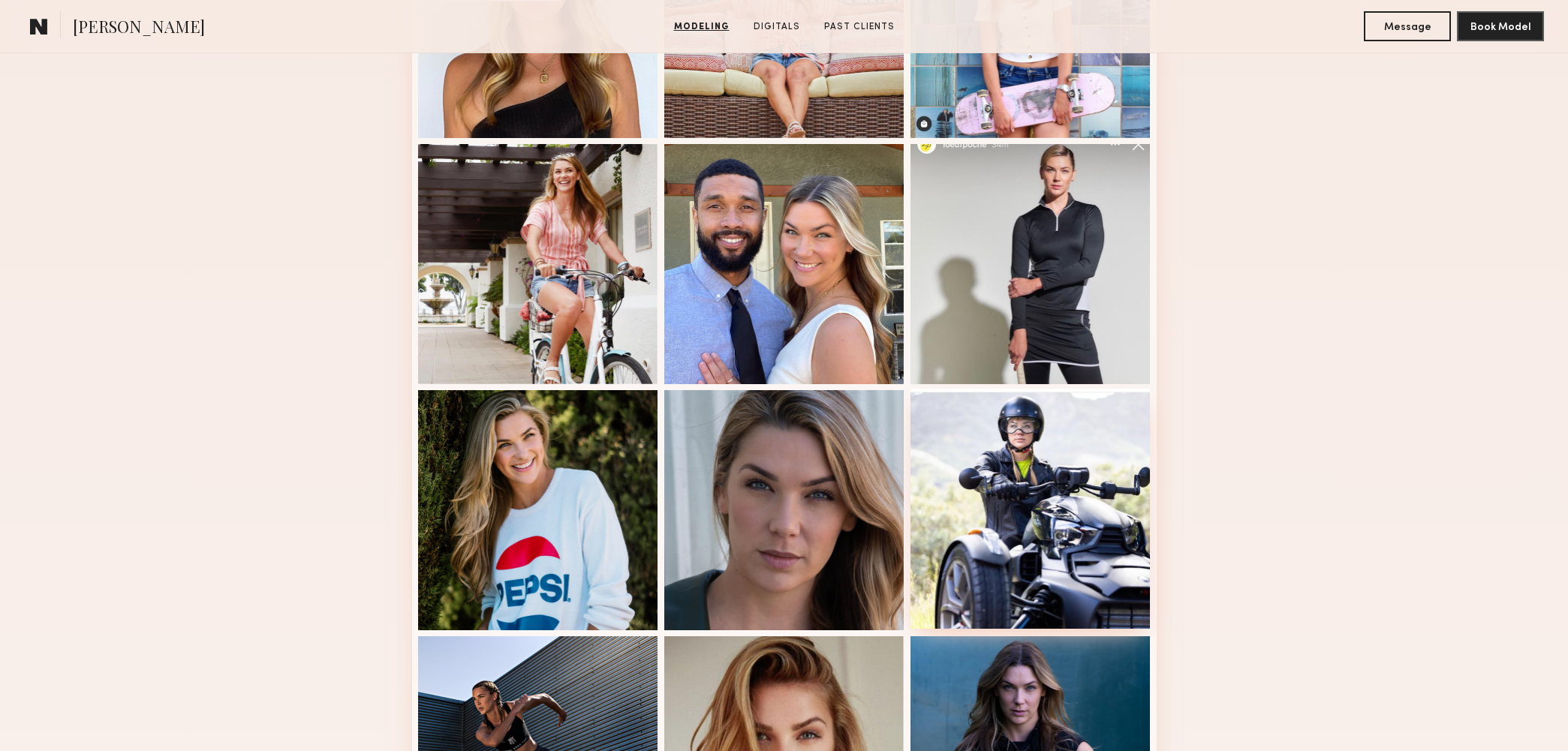
scroll to position [1027, 0]
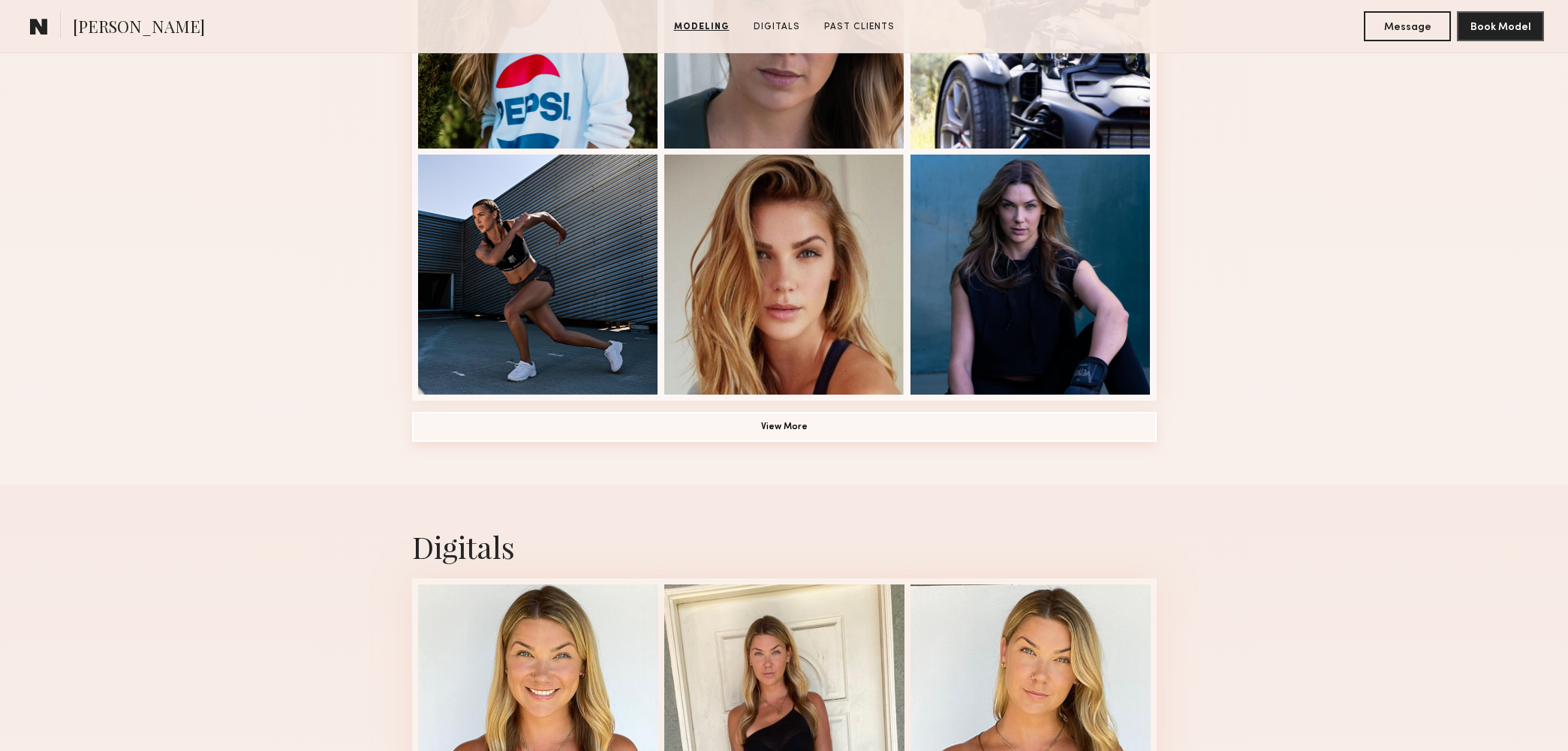
click at [936, 414] on button "View More" at bounding box center [784, 427] width 745 height 30
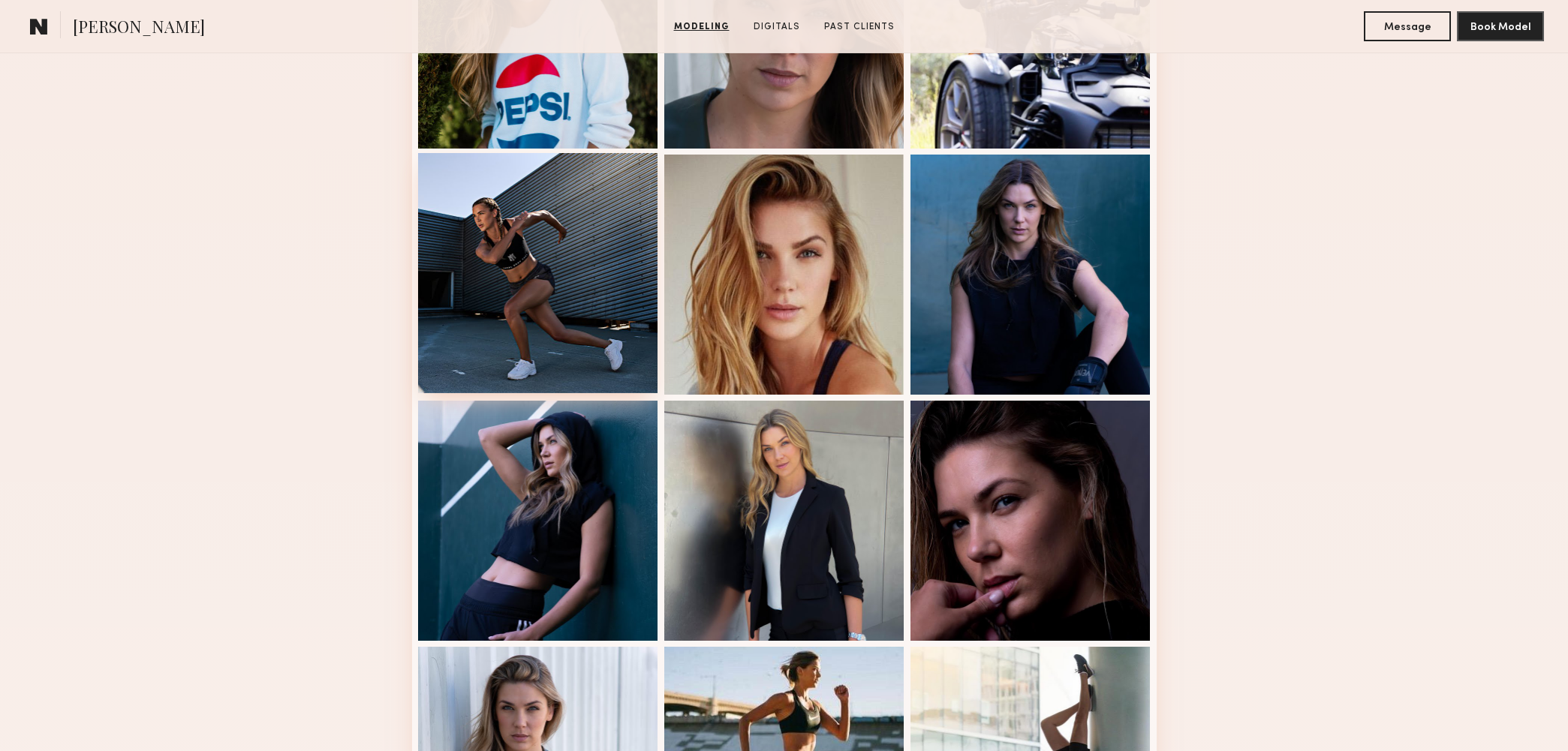
click at [494, 297] on div at bounding box center [538, 273] width 240 height 240
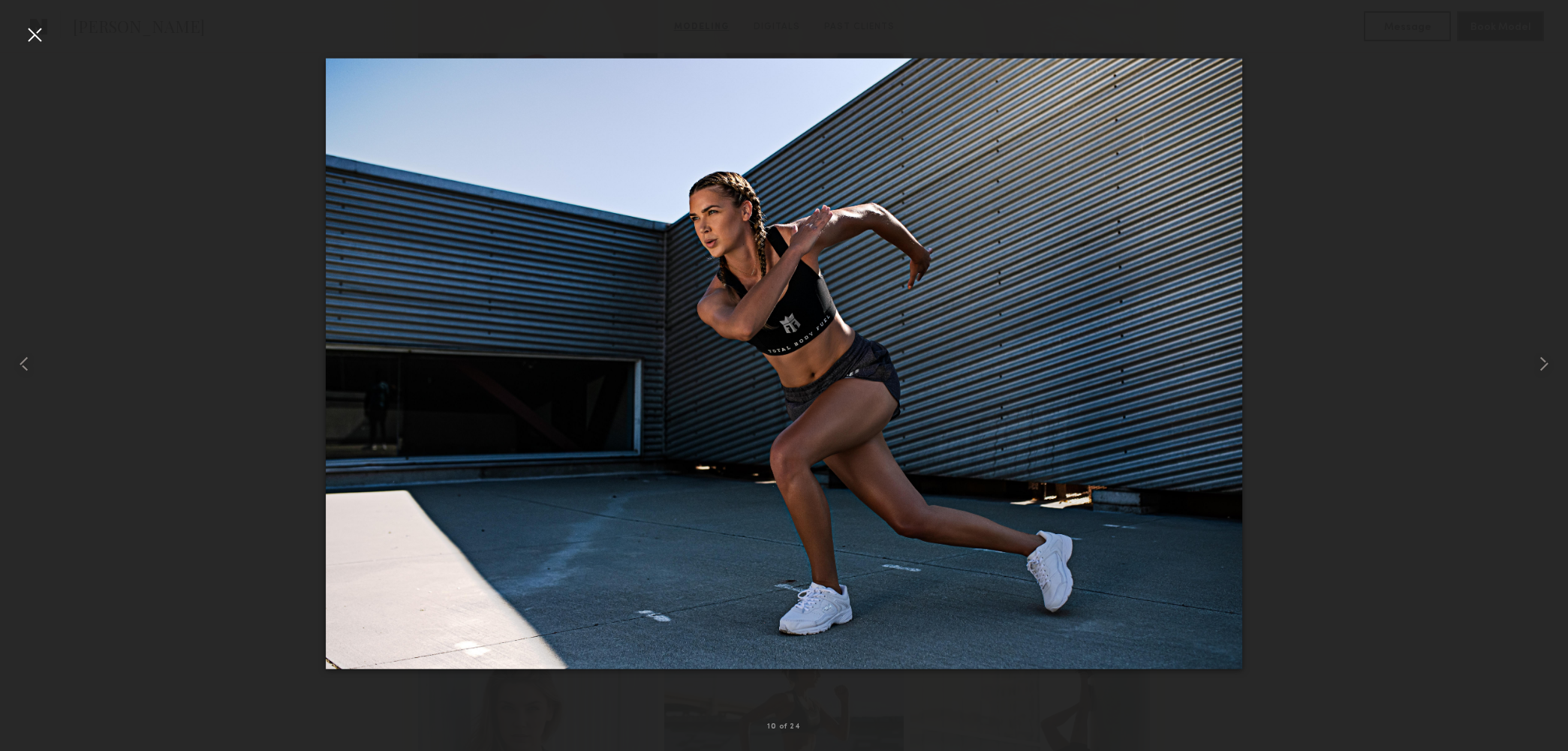
click at [39, 37] on div at bounding box center [35, 35] width 24 height 24
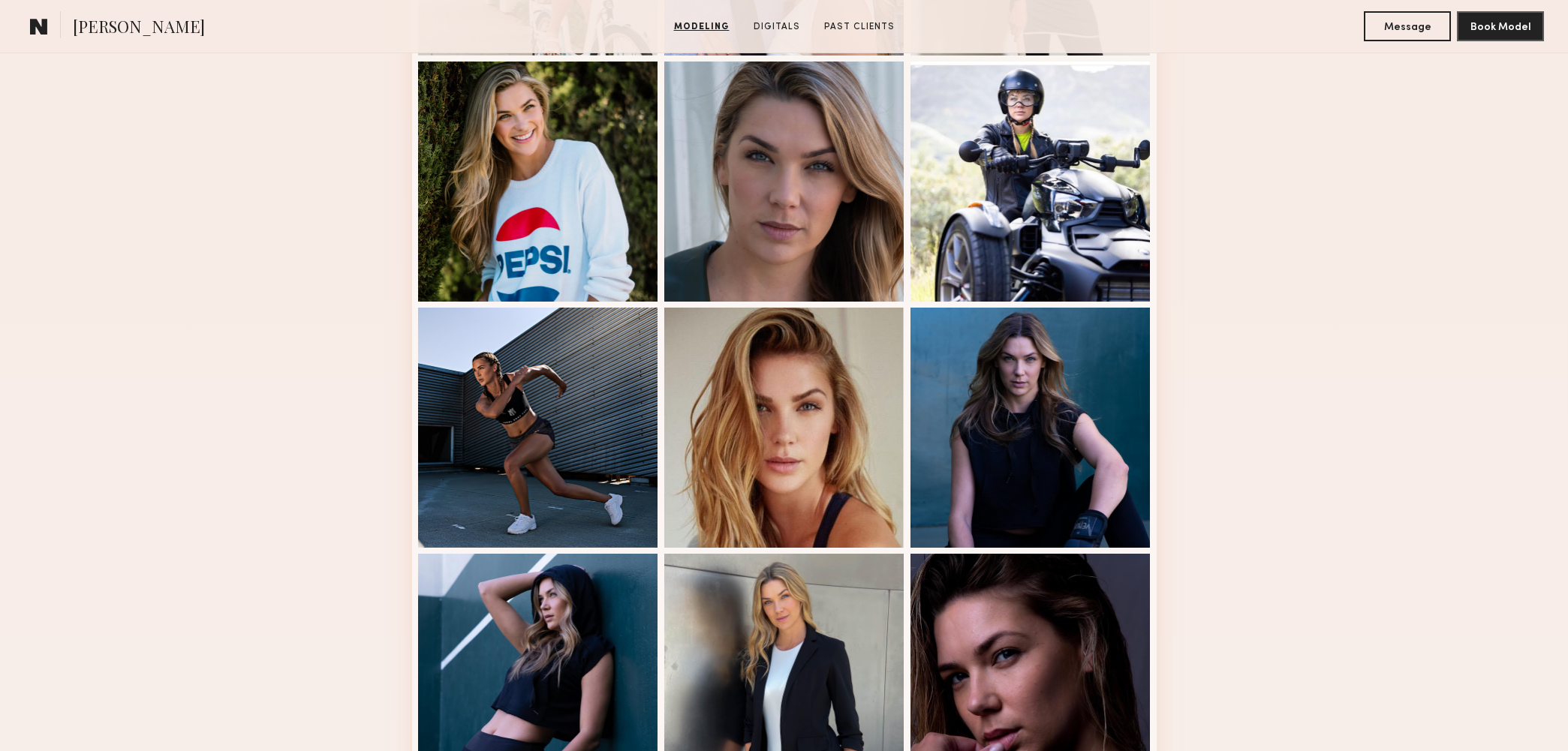
scroll to position [865, 0]
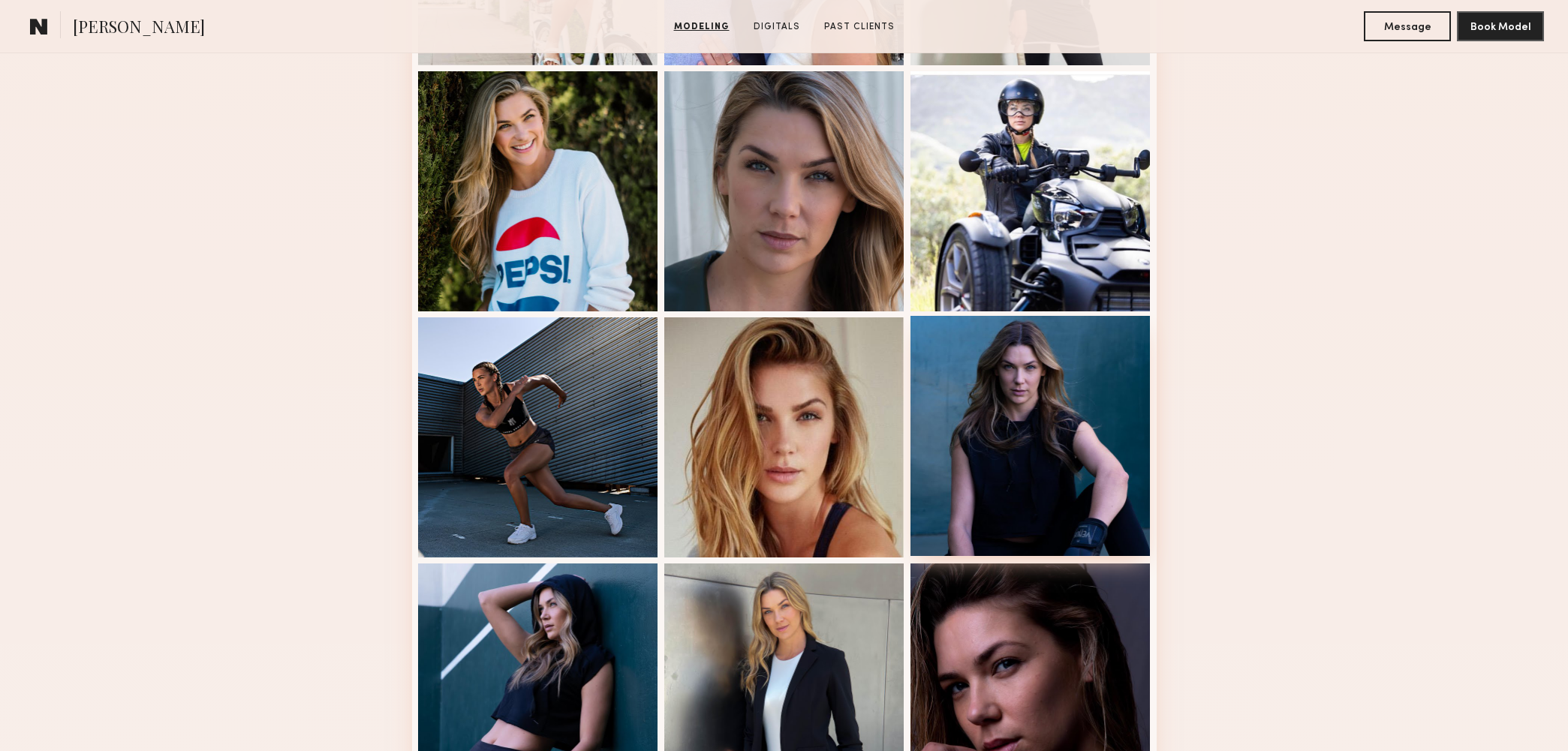
click at [1108, 427] on div at bounding box center [1030, 436] width 240 height 240
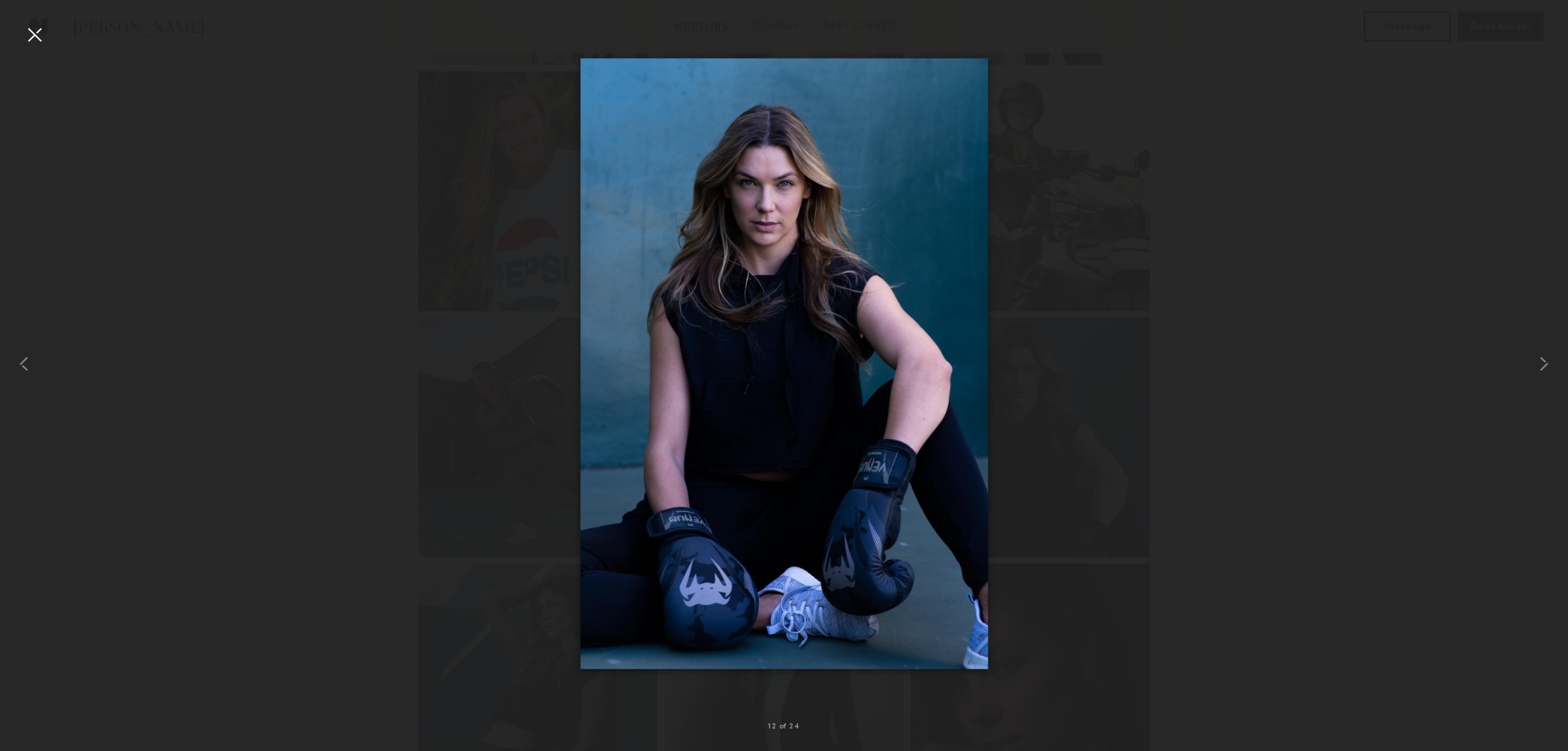
click at [36, 37] on div at bounding box center [35, 35] width 24 height 24
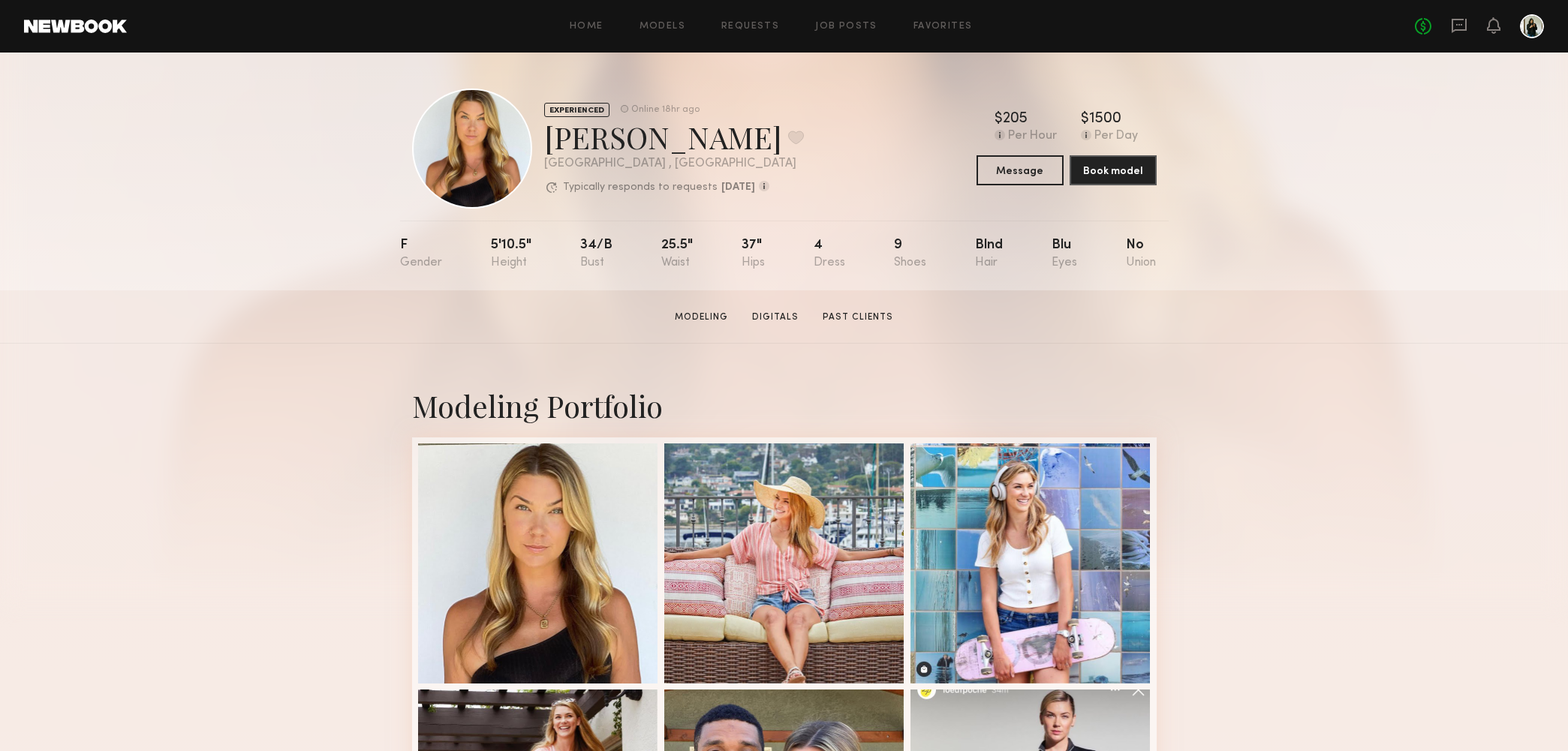
scroll to position [0, 0]
click at [788, 142] on button at bounding box center [796, 137] width 16 height 13
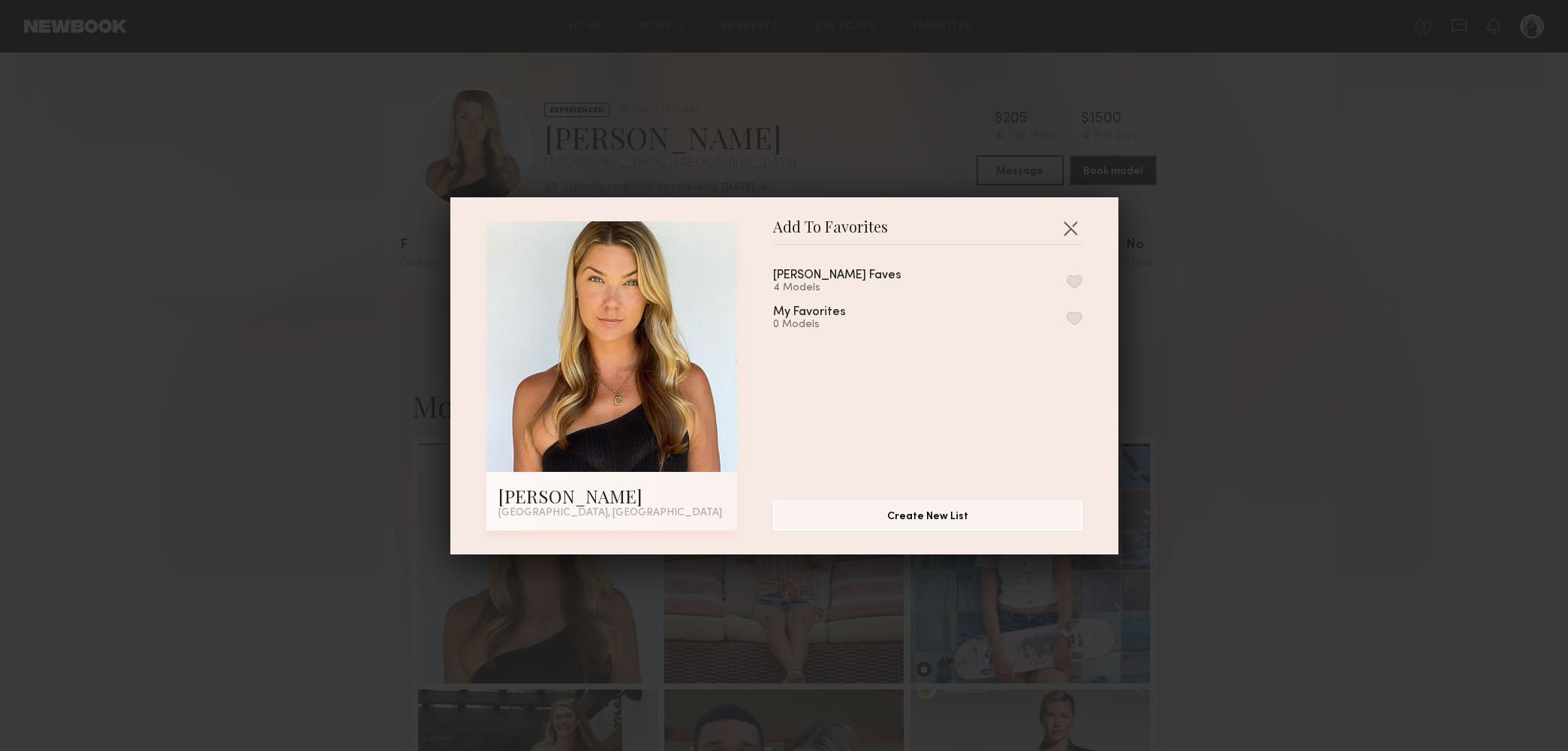
click at [1073, 278] on button "button" at bounding box center [1074, 281] width 16 height 13
click at [1298, 203] on div "Add To Favorites Kelli R. Los Angeles, CA Add To Favorites Kane Faves 5 Models …" at bounding box center [784, 375] width 1568 height 751
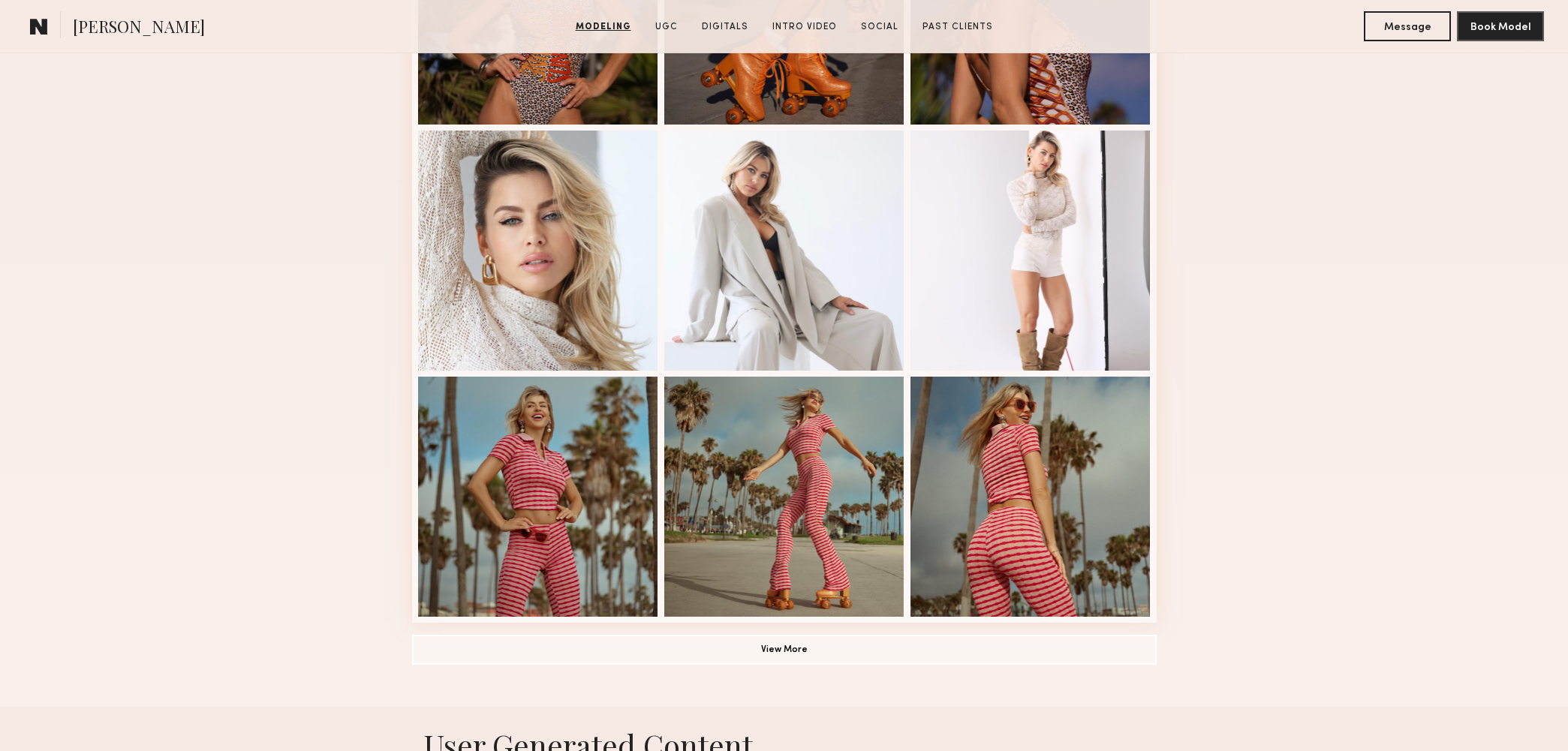
scroll to position [1281, 0]
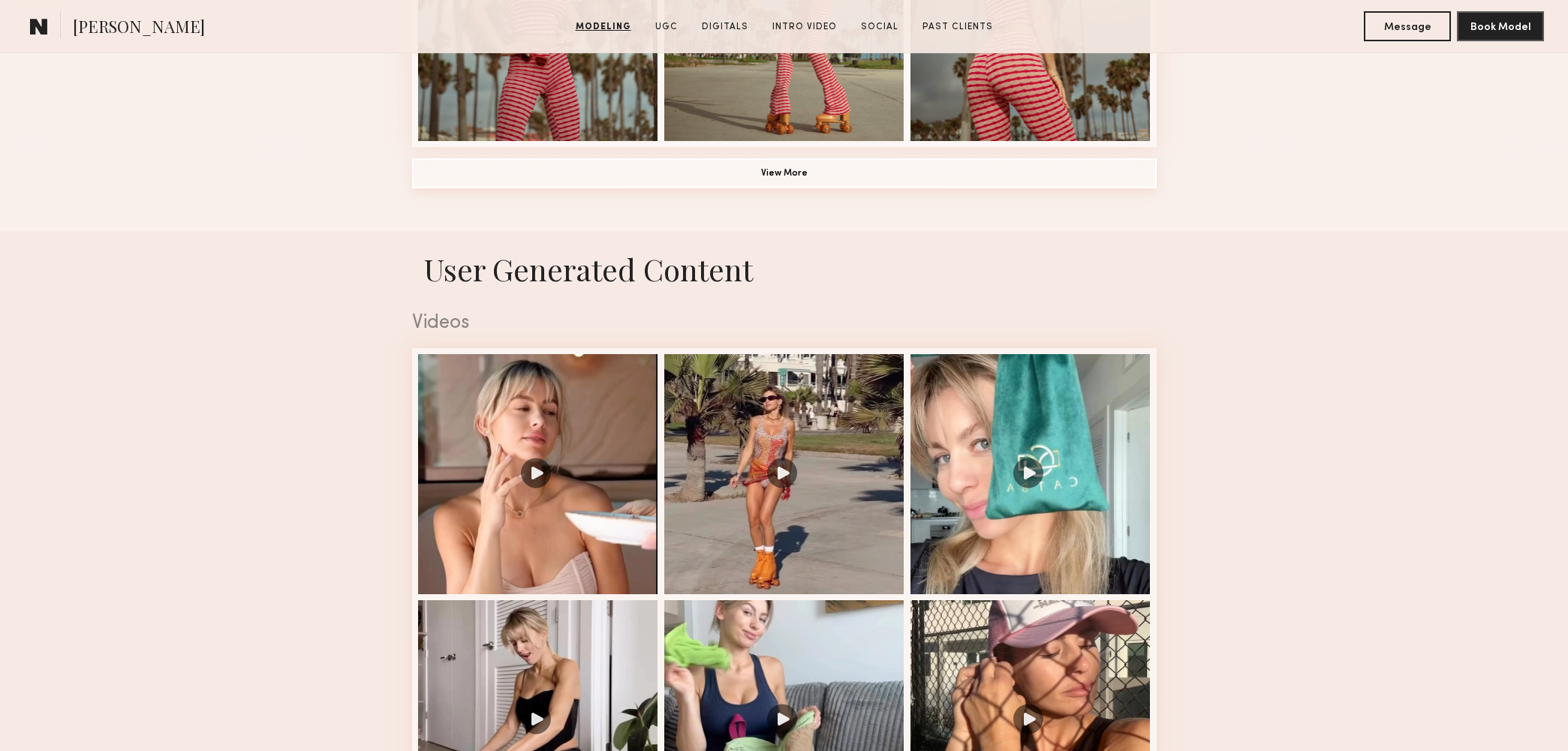
click at [956, 177] on button "View More" at bounding box center [784, 173] width 745 height 30
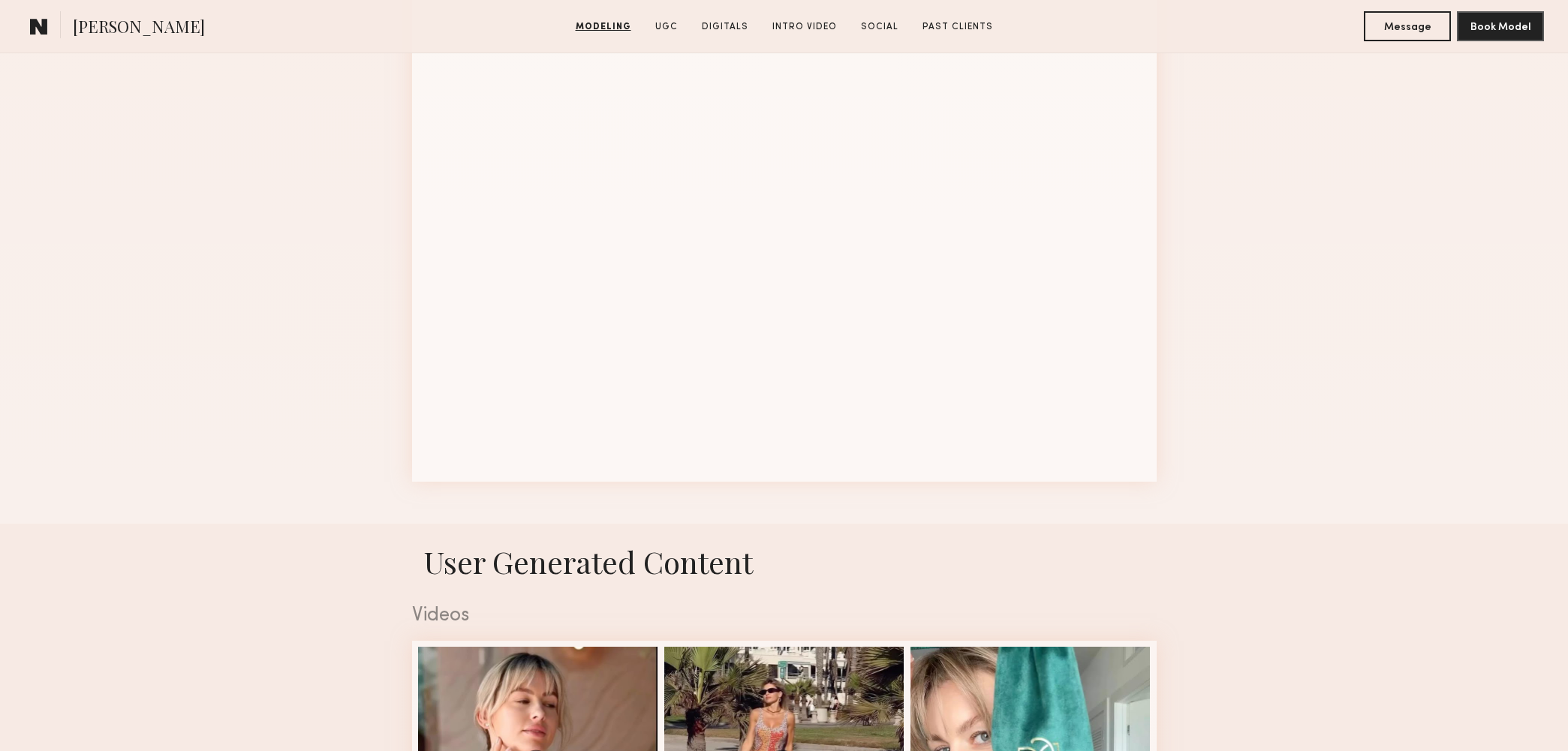
scroll to position [2034, 0]
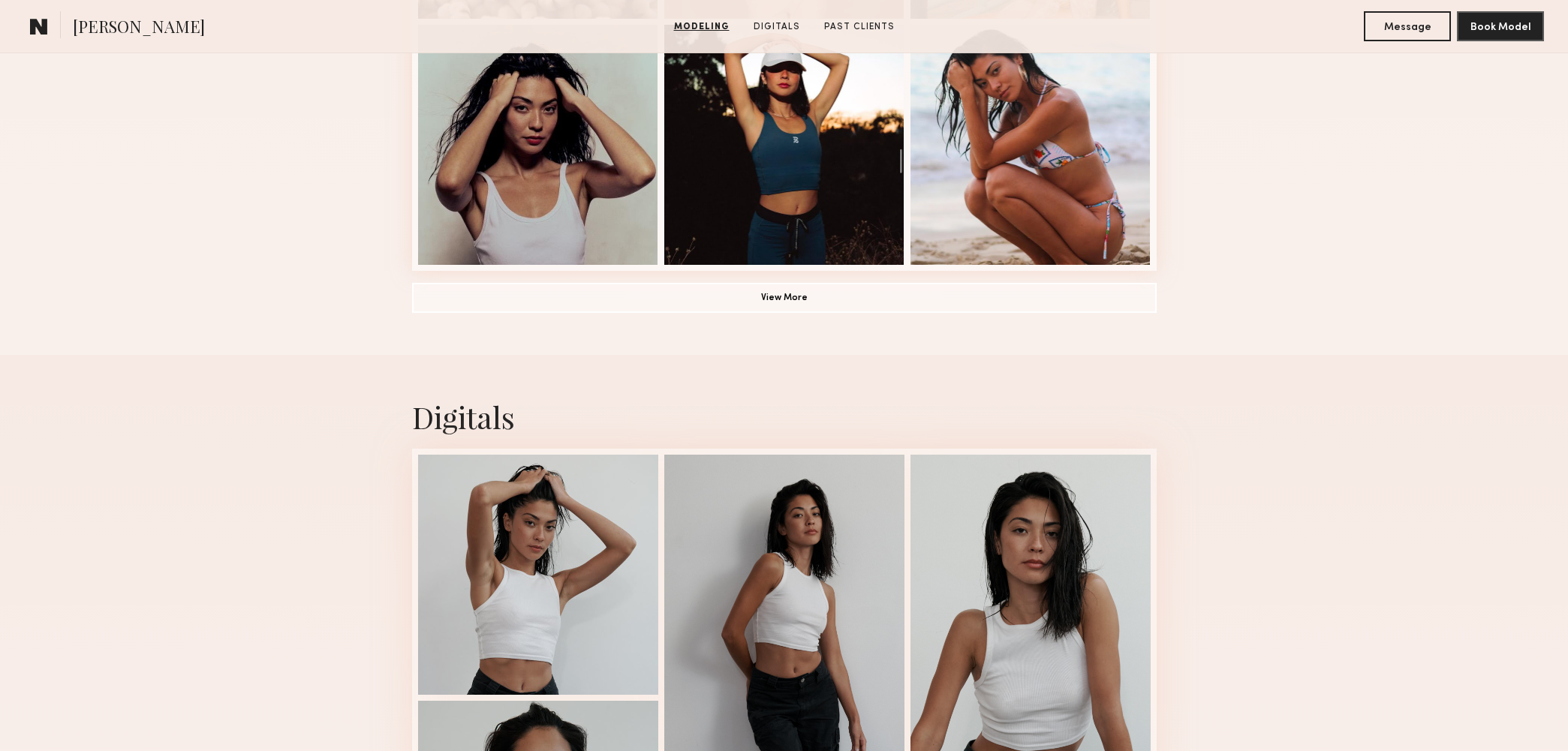
scroll to position [1242, 0]
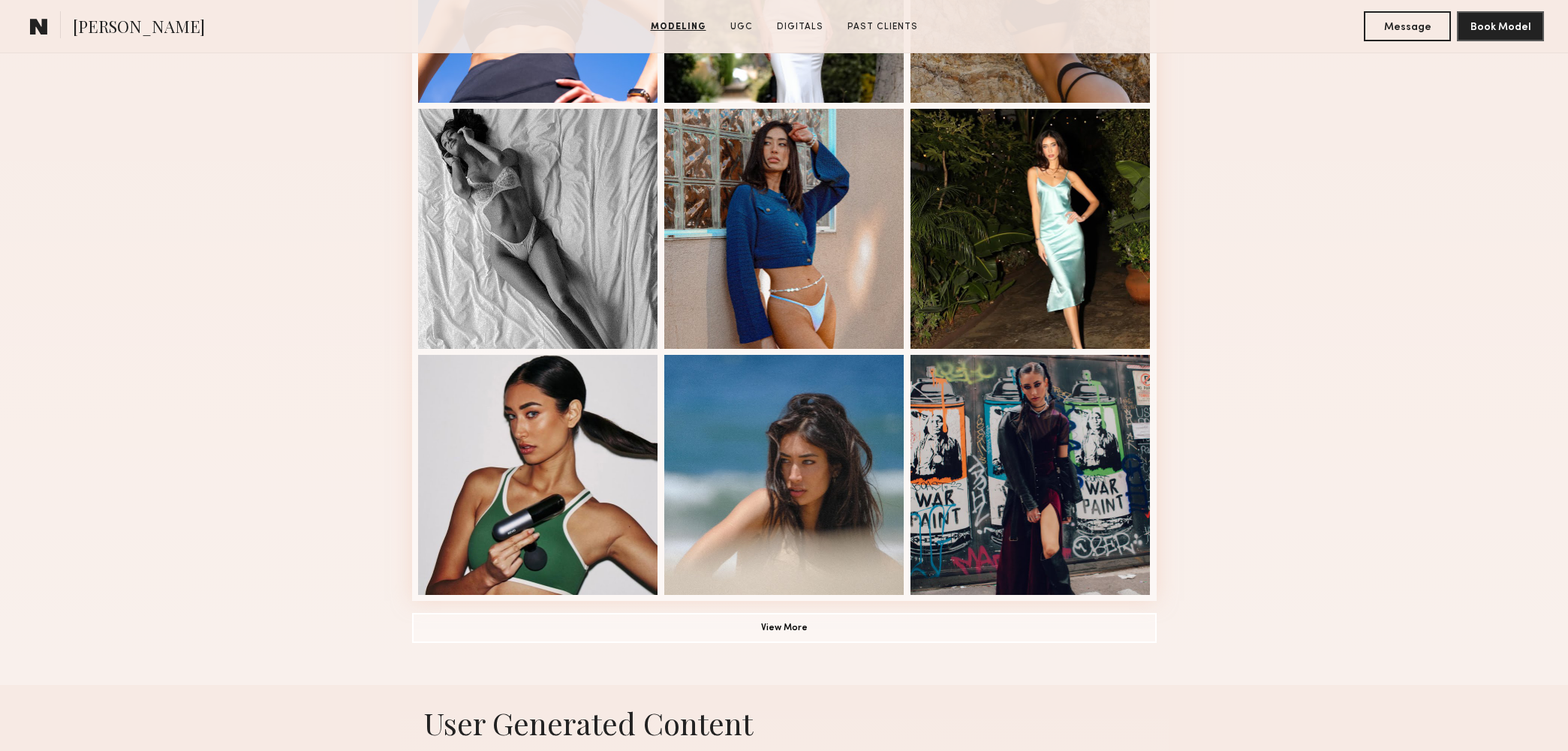
scroll to position [996, 0]
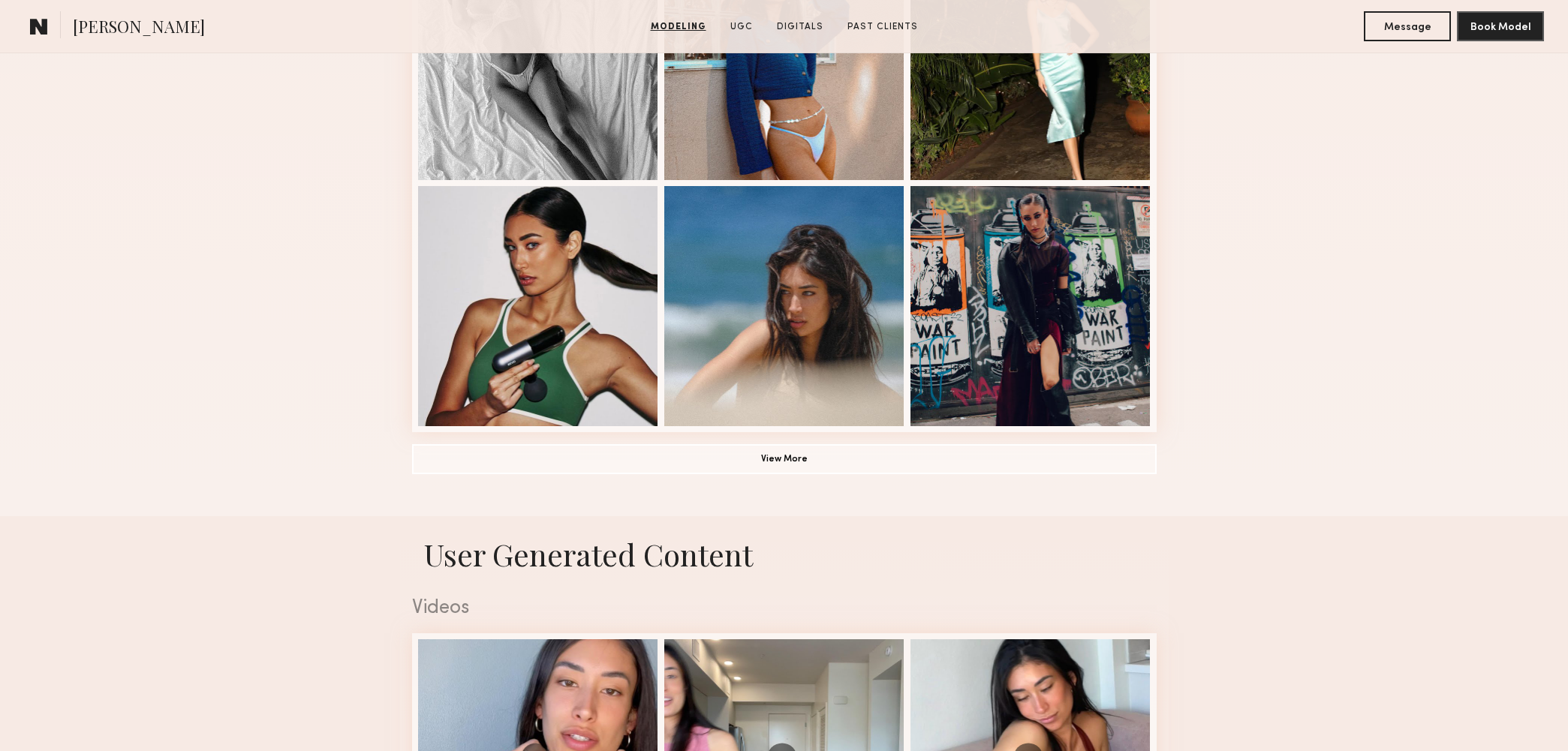
click at [970, 465] on button "View More" at bounding box center [784, 458] width 745 height 30
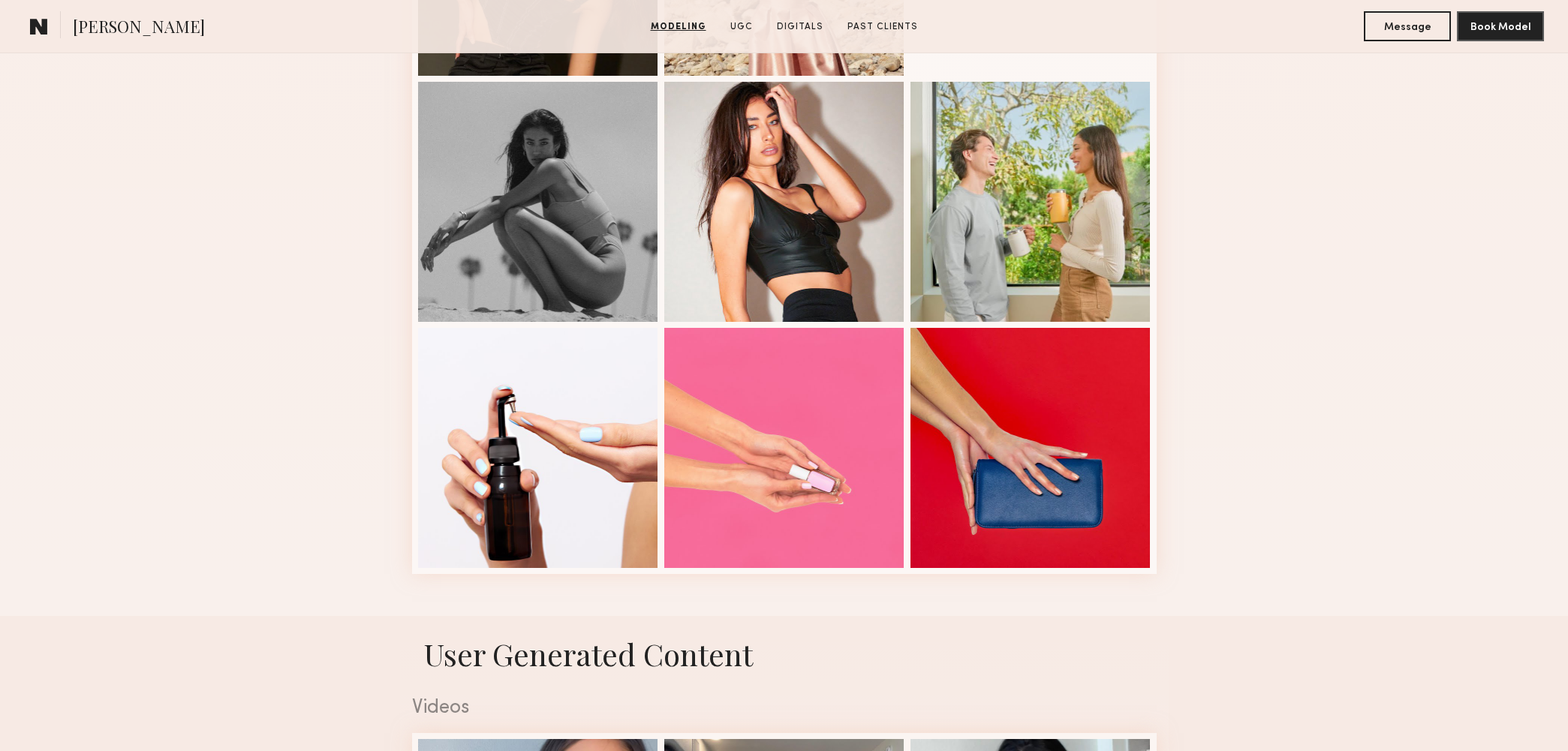
scroll to position [1876, 0]
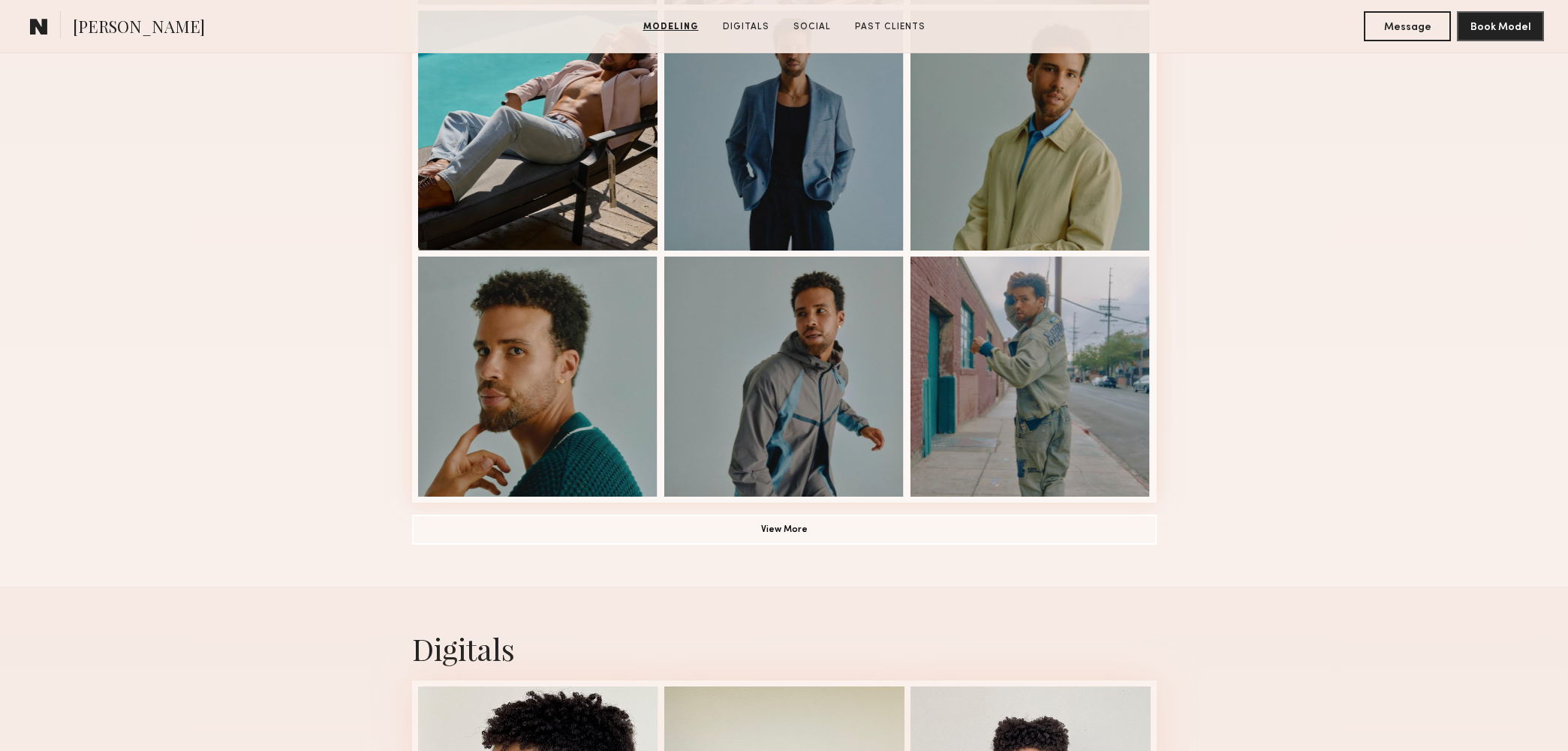
scroll to position [926, 0]
click at [994, 523] on button "View More" at bounding box center [784, 528] width 745 height 30
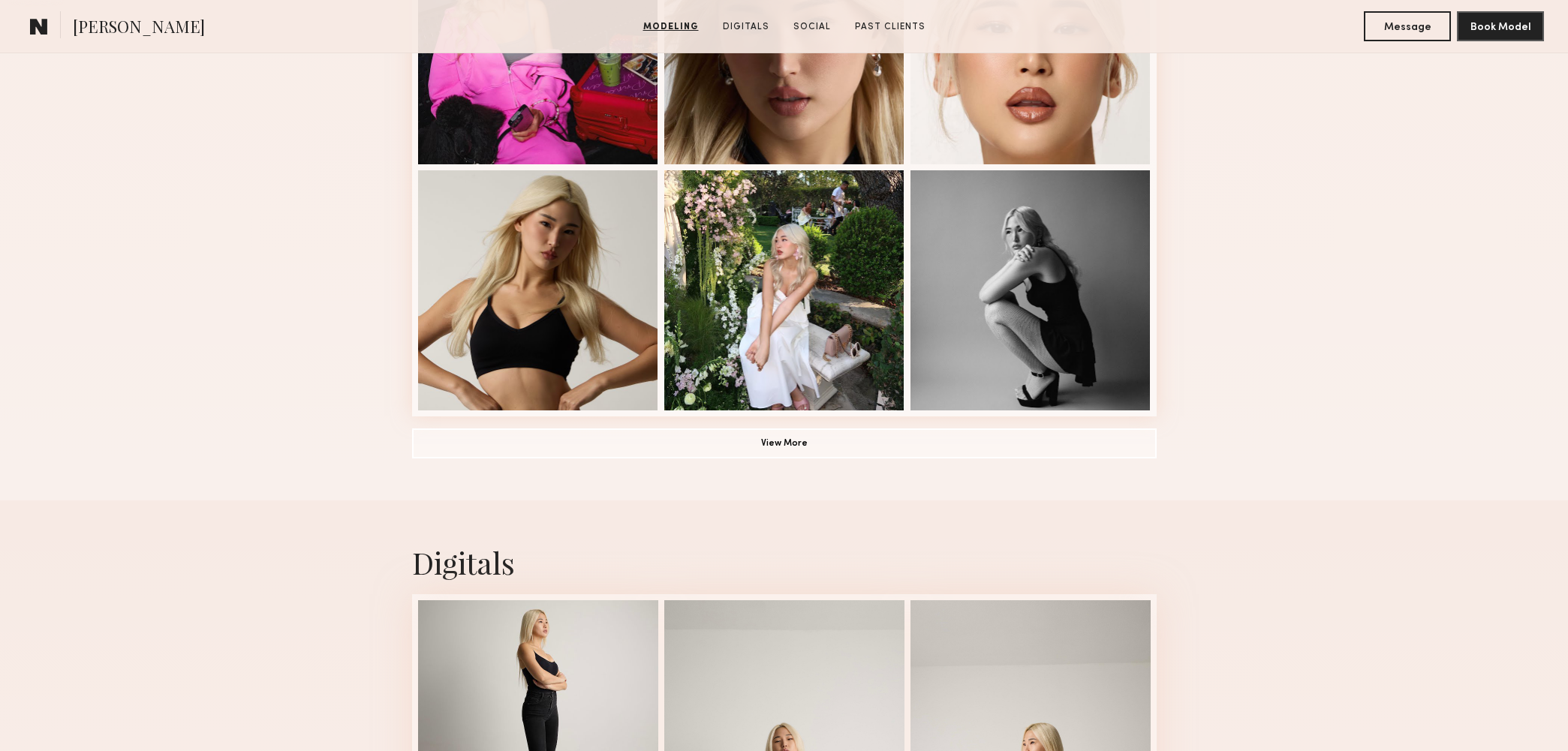
scroll to position [945, 0]
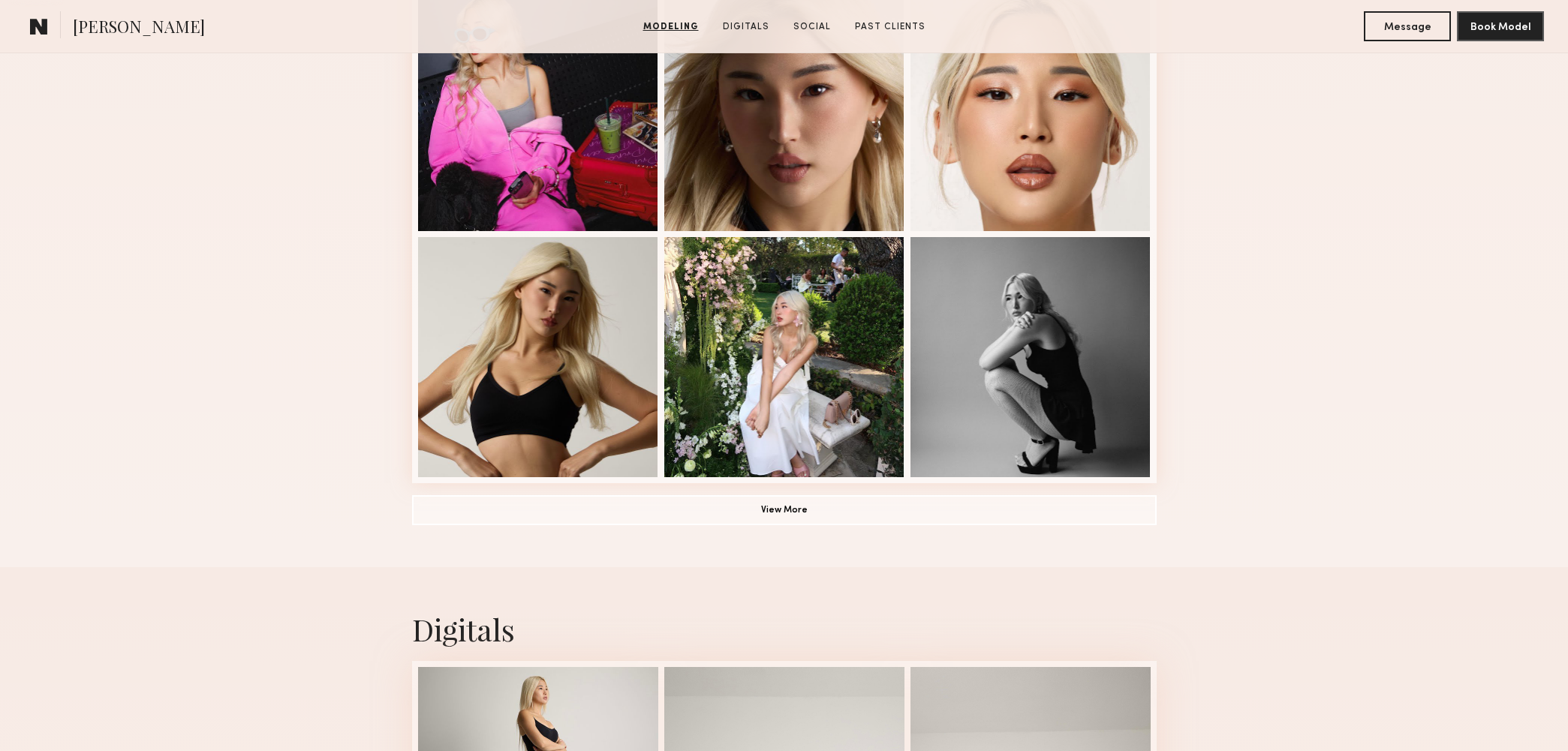
click at [1102, 511] on button "View More" at bounding box center [784, 509] width 745 height 30
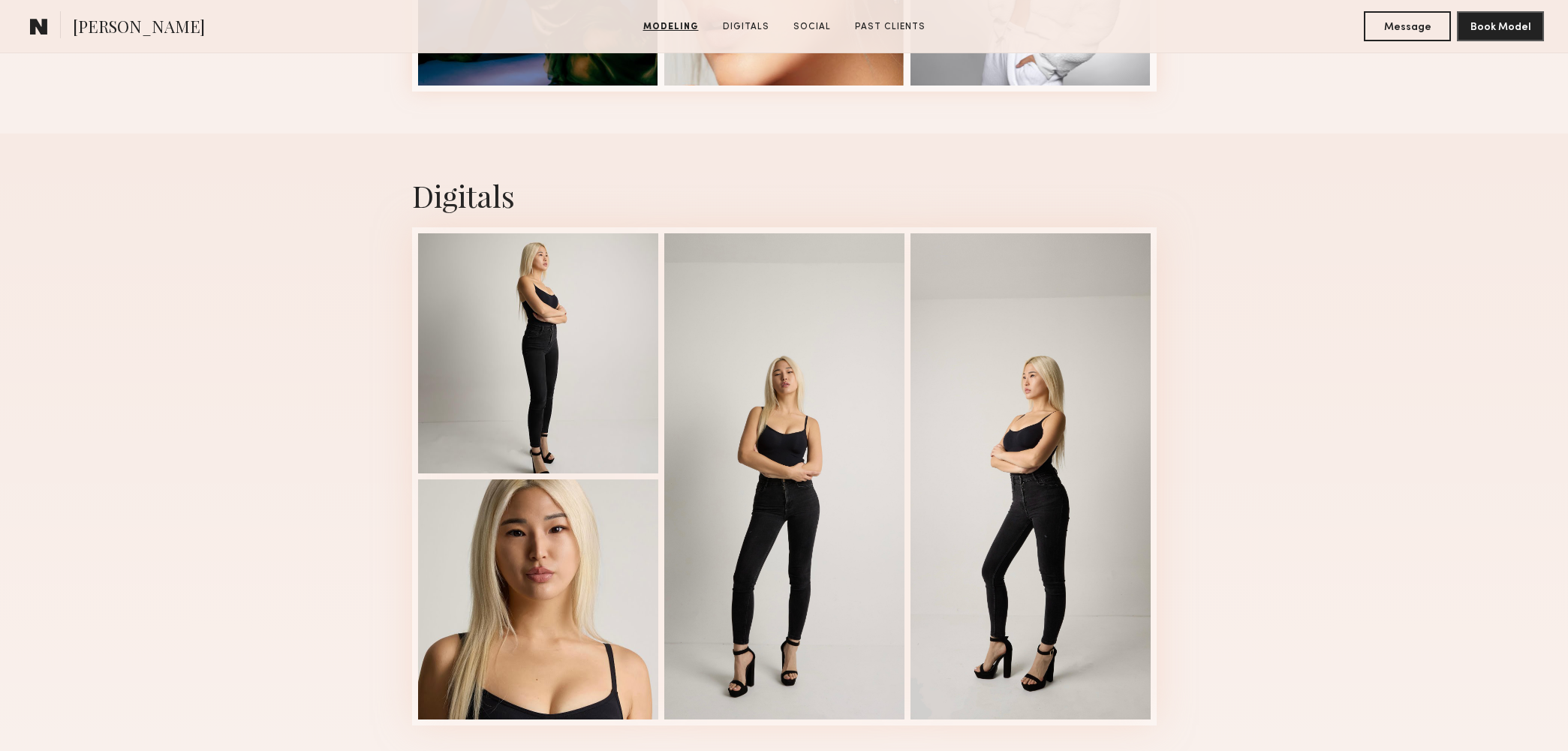
scroll to position [2444, 0]
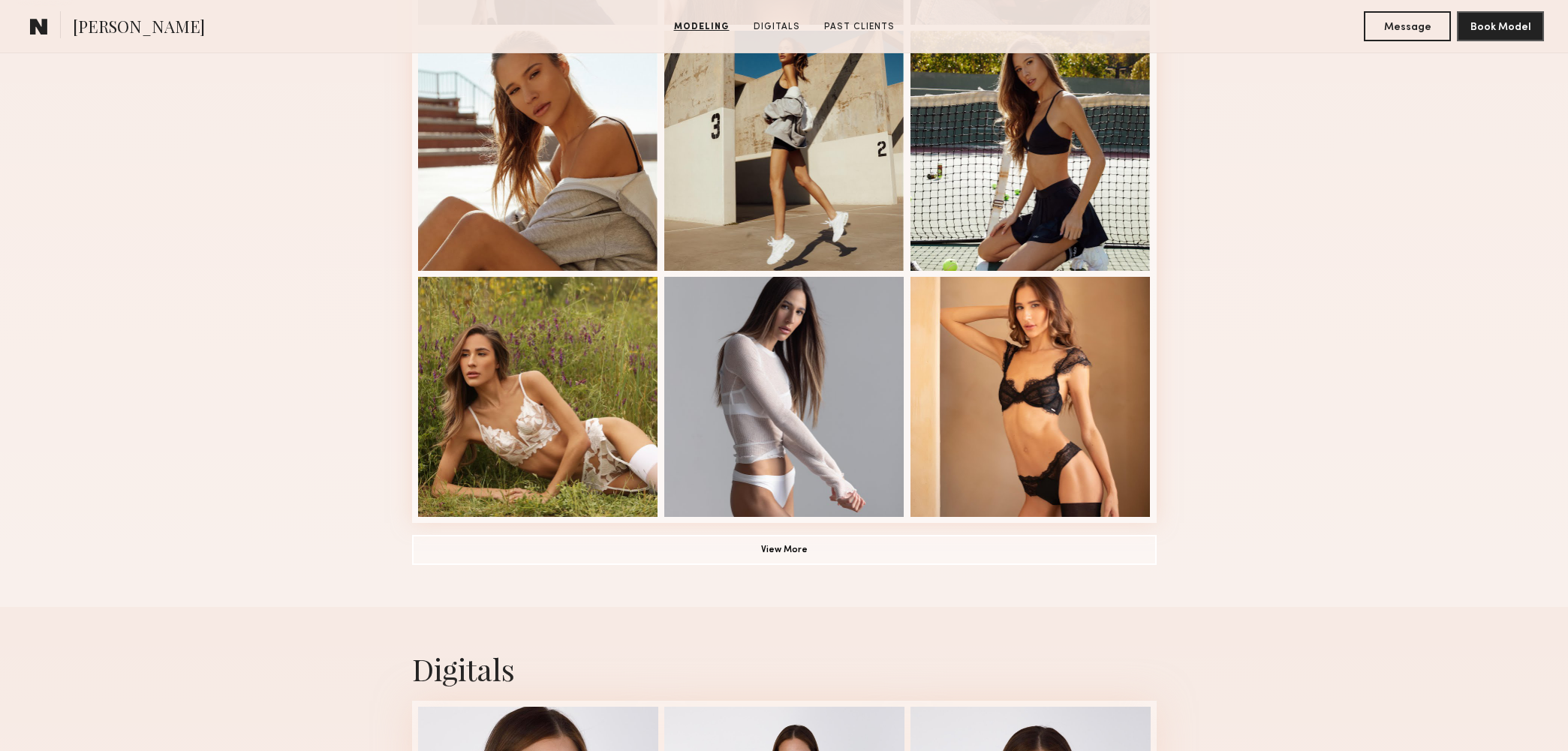
scroll to position [1106, 0]
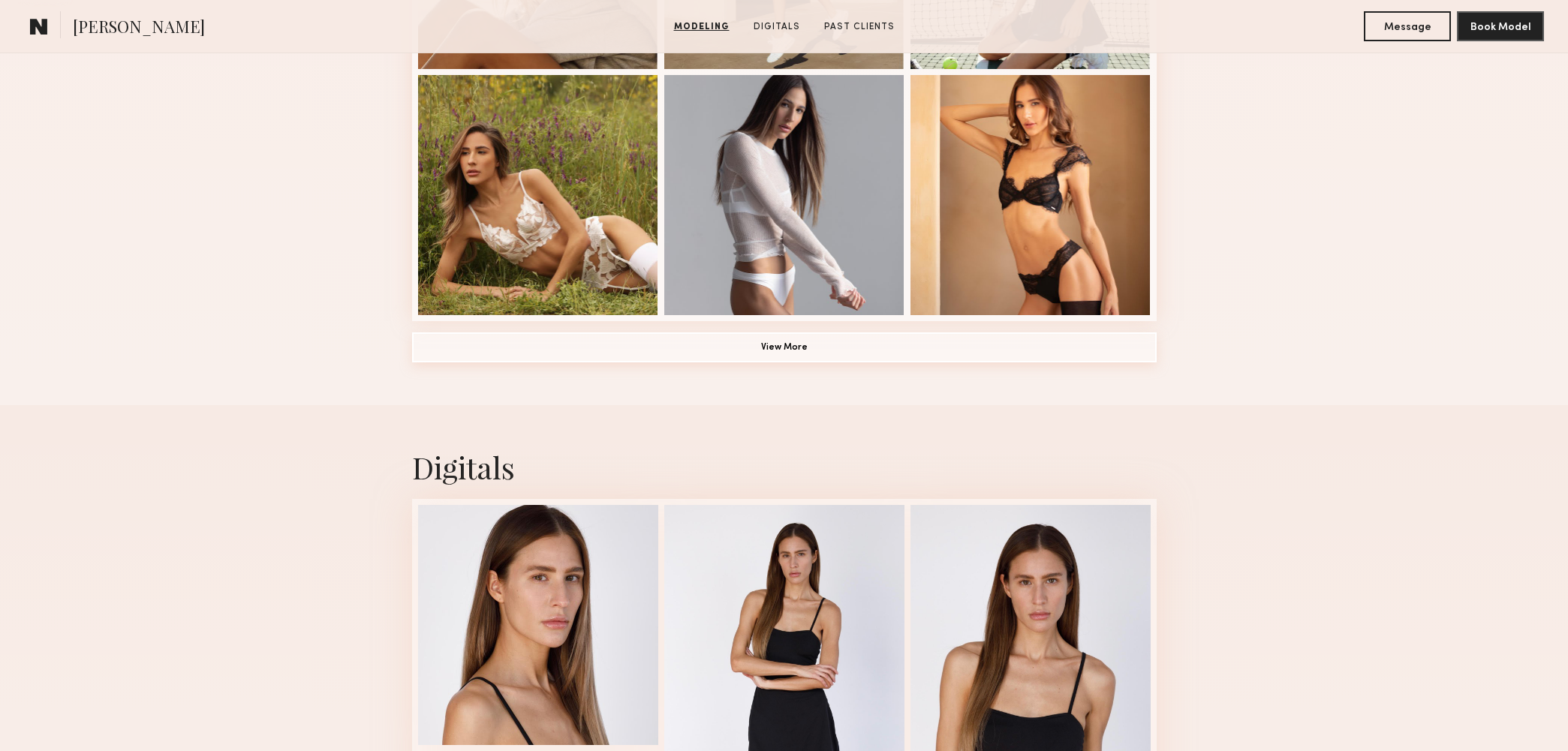
drag, startPoint x: 1068, startPoint y: 378, endPoint x: 1072, endPoint y: 343, distance: 35.2
click at [1072, 341] on button "View More" at bounding box center [784, 348] width 745 height 30
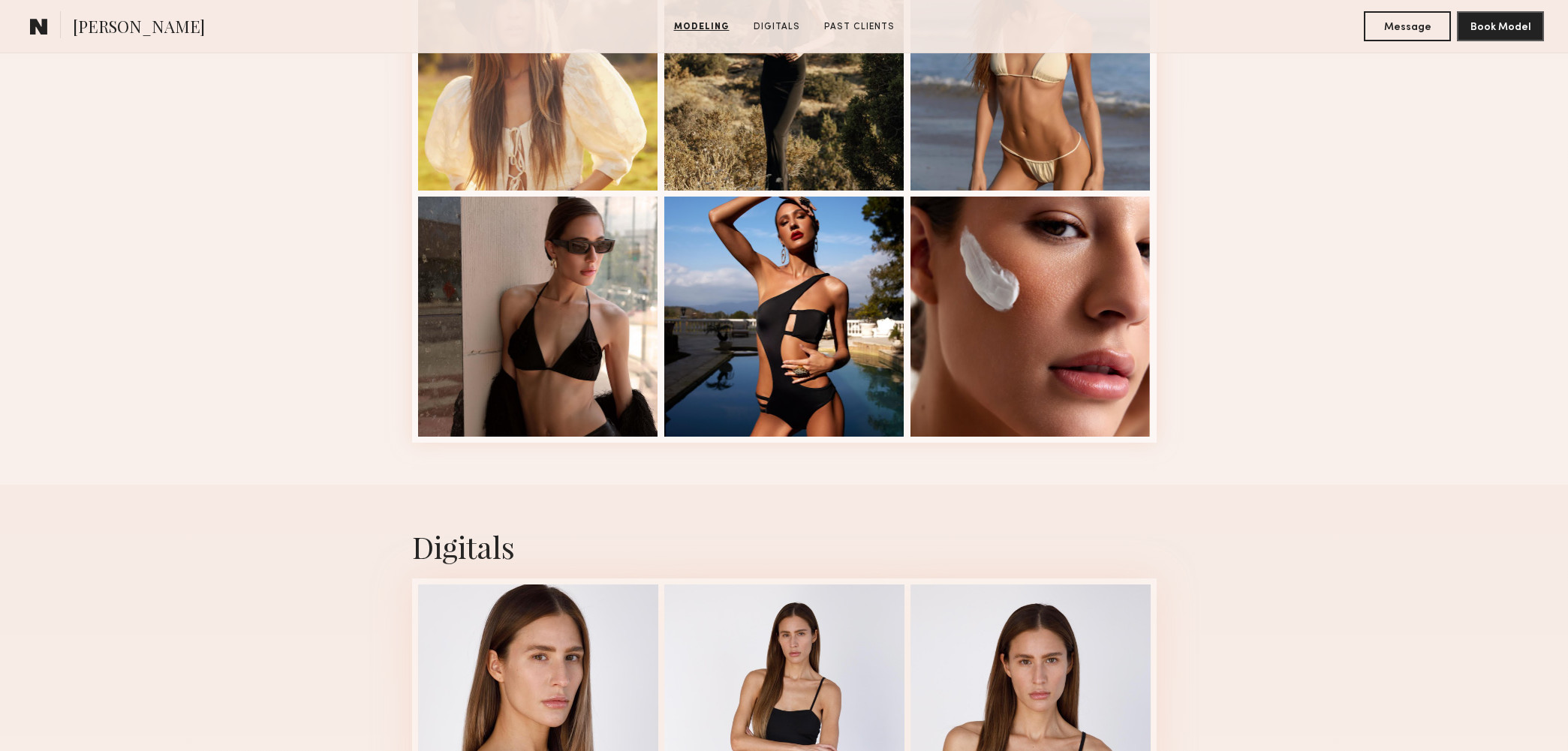
scroll to position [2199, 0]
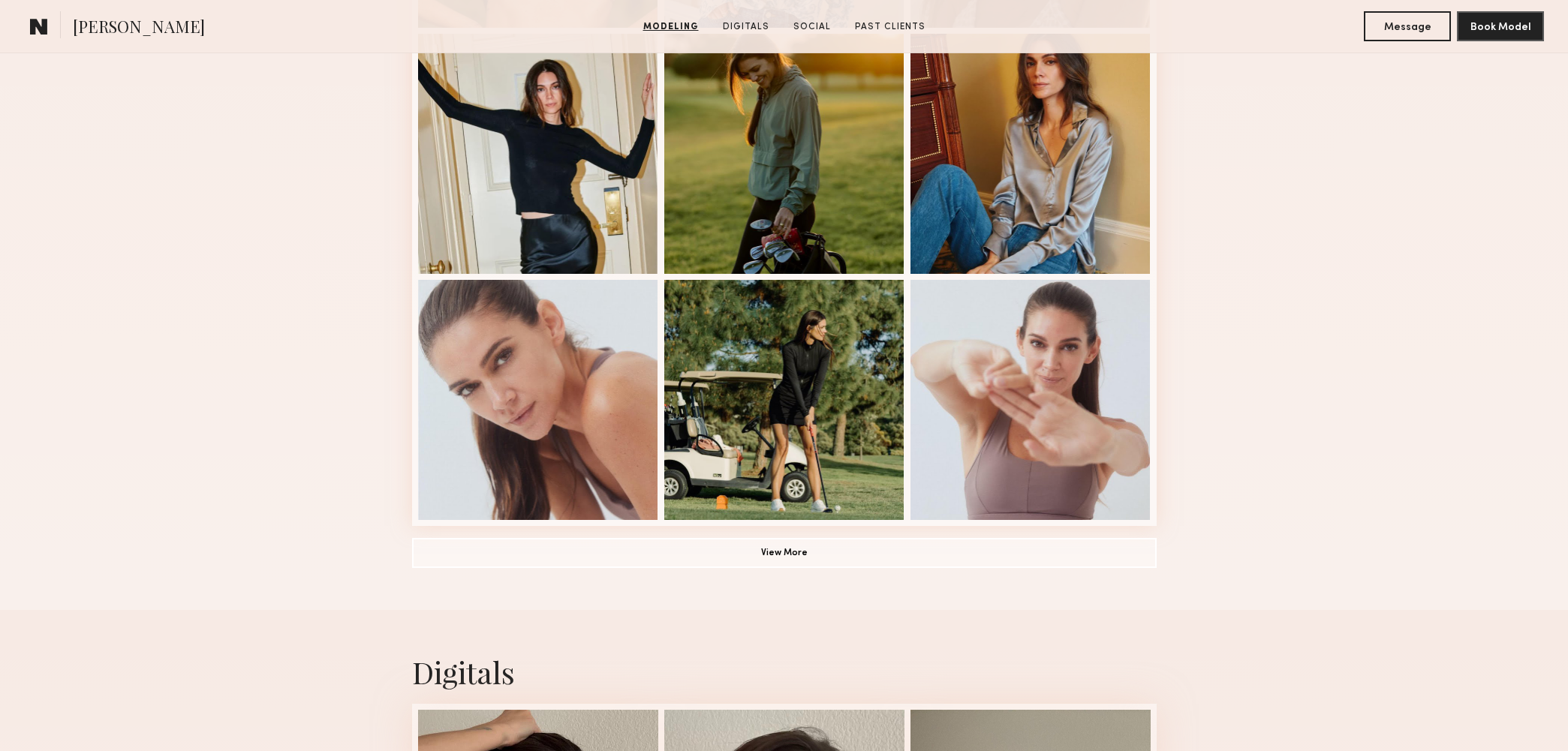
scroll to position [1085, 0]
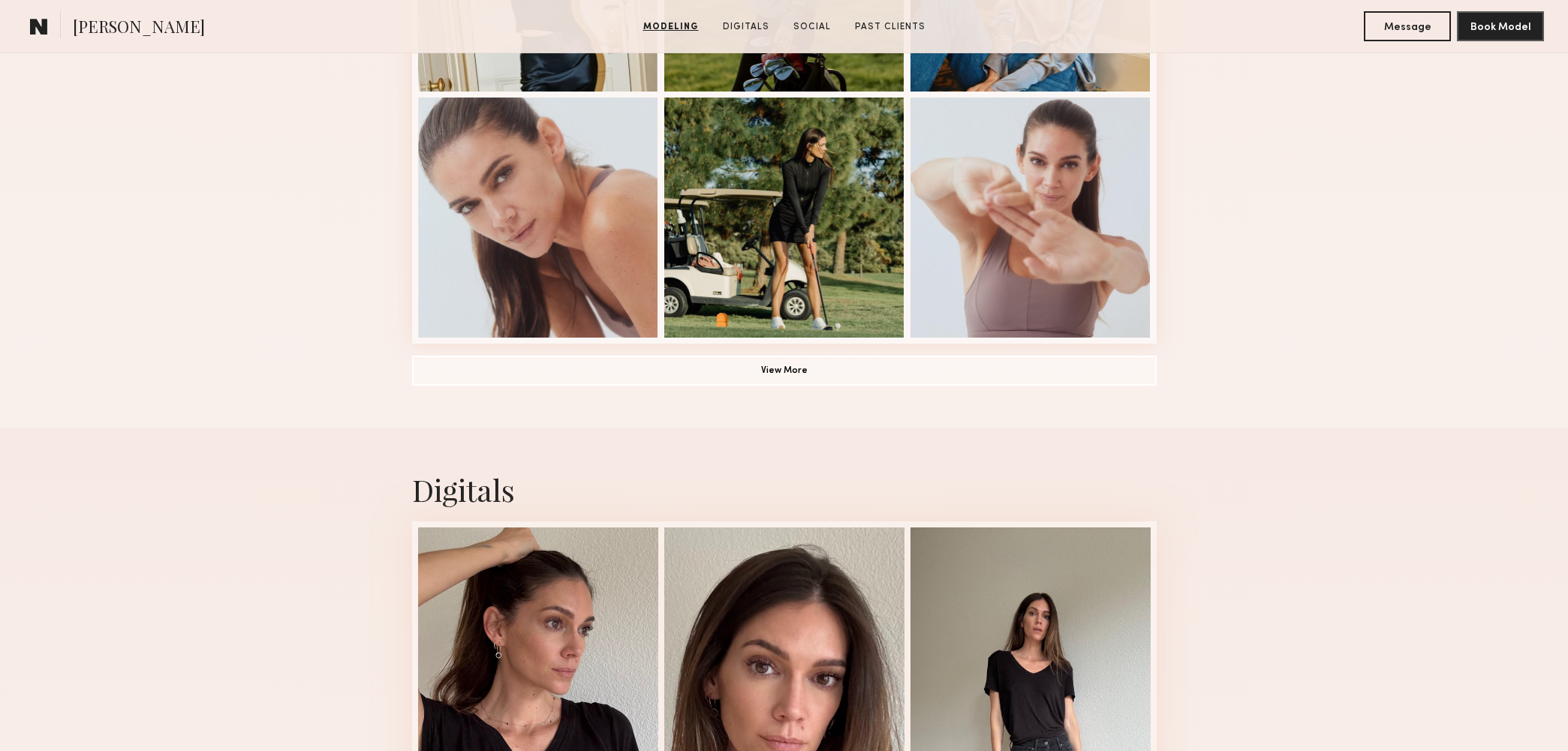
click at [1100, 369] on button "View More" at bounding box center [784, 370] width 745 height 30
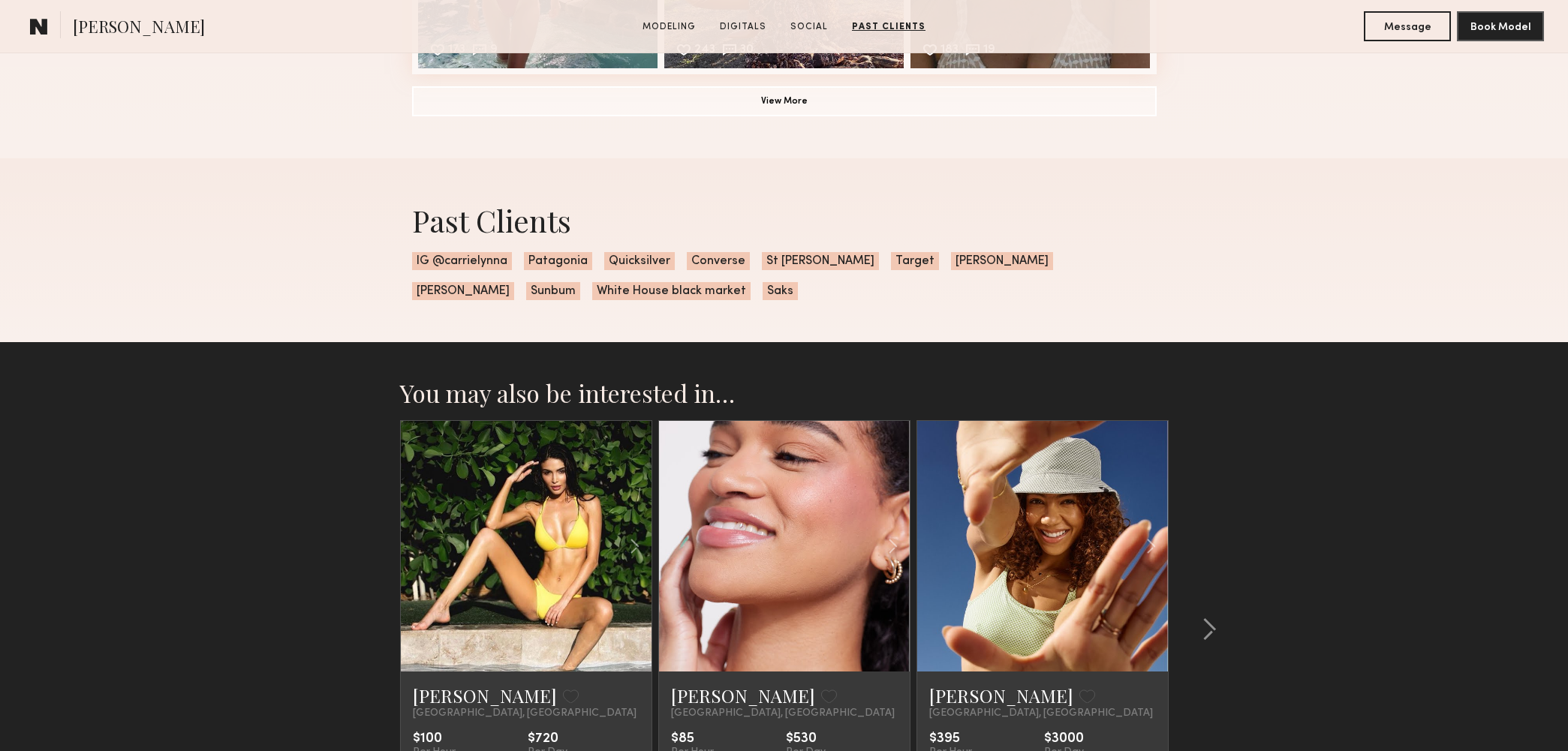
scroll to position [3620, 0]
drag, startPoint x: 433, startPoint y: 261, endPoint x: 507, endPoint y: 260, distance: 74.0
click at [507, 260] on span "IG @carrielynna" at bounding box center [461, 260] width 100 height 18
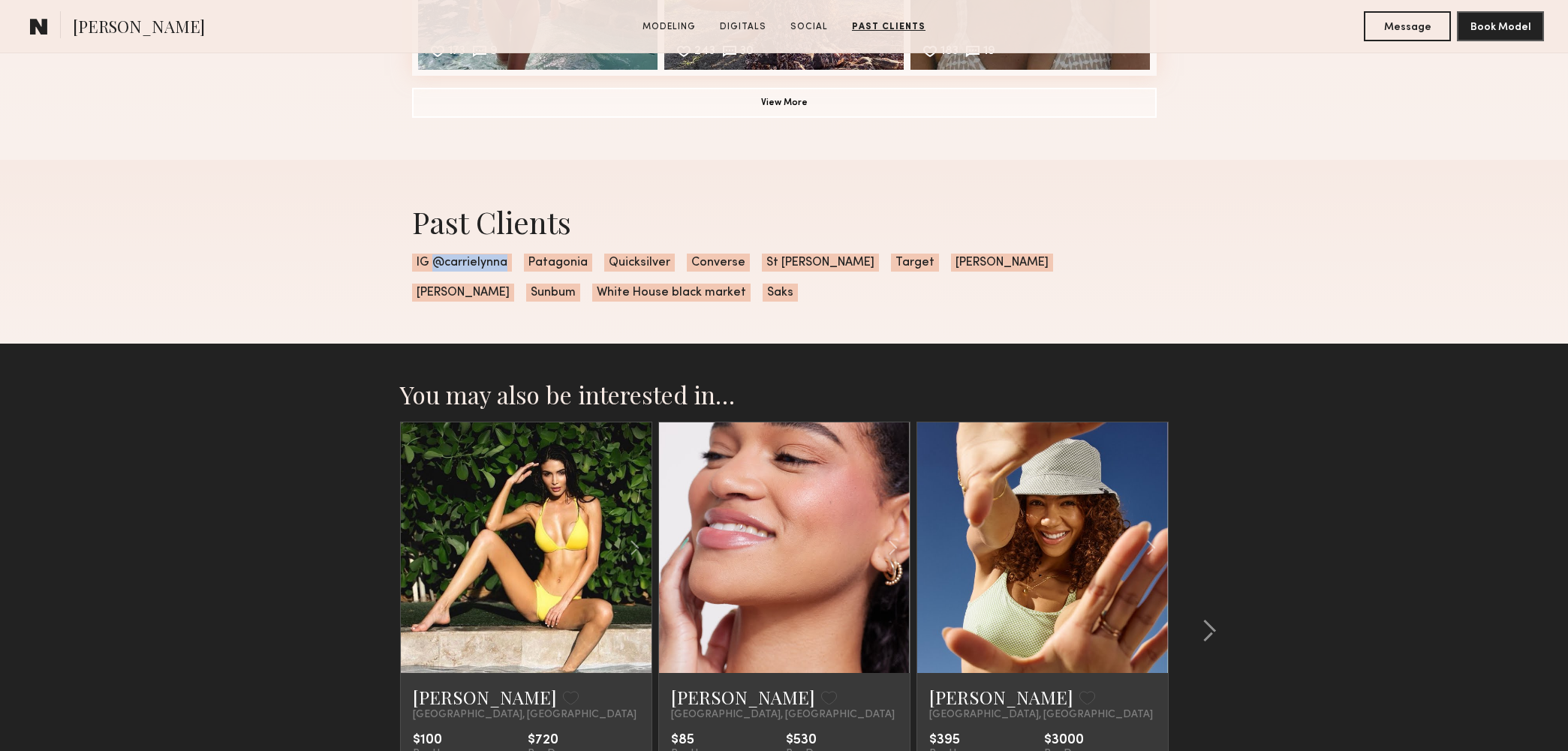
scroll to position [3616, 0]
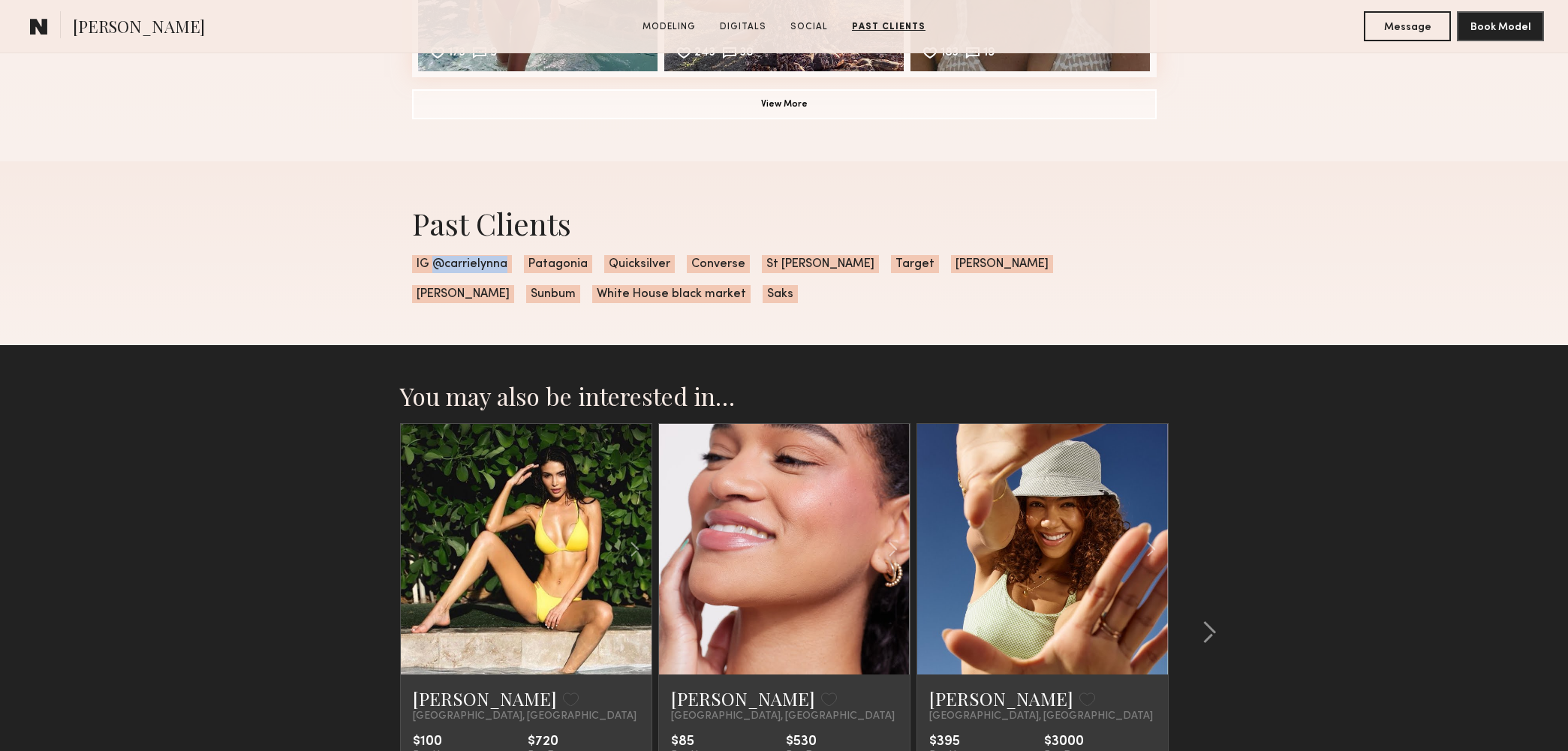
copy span "@carrielynna"
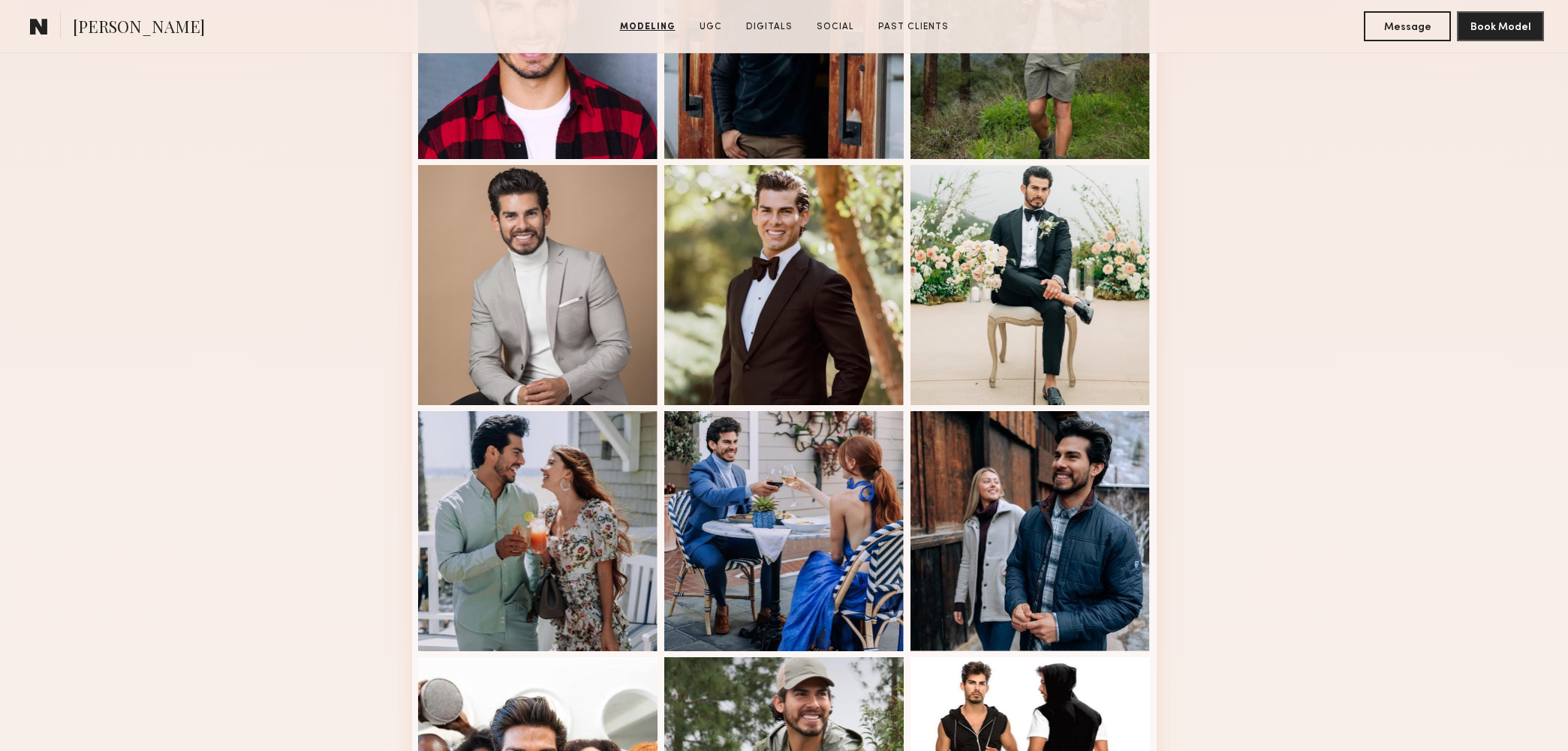
scroll to position [1083, 0]
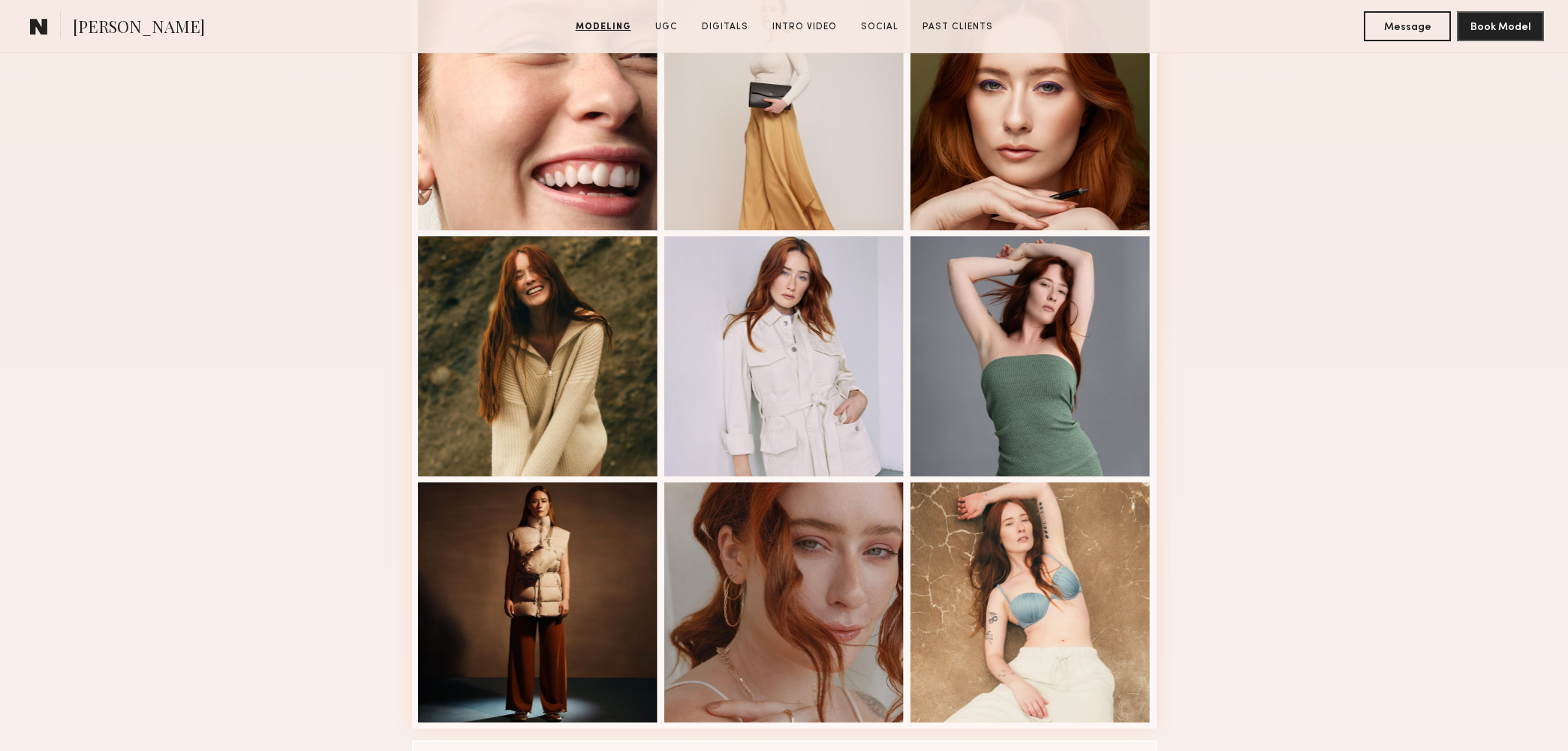
scroll to position [1063, 0]
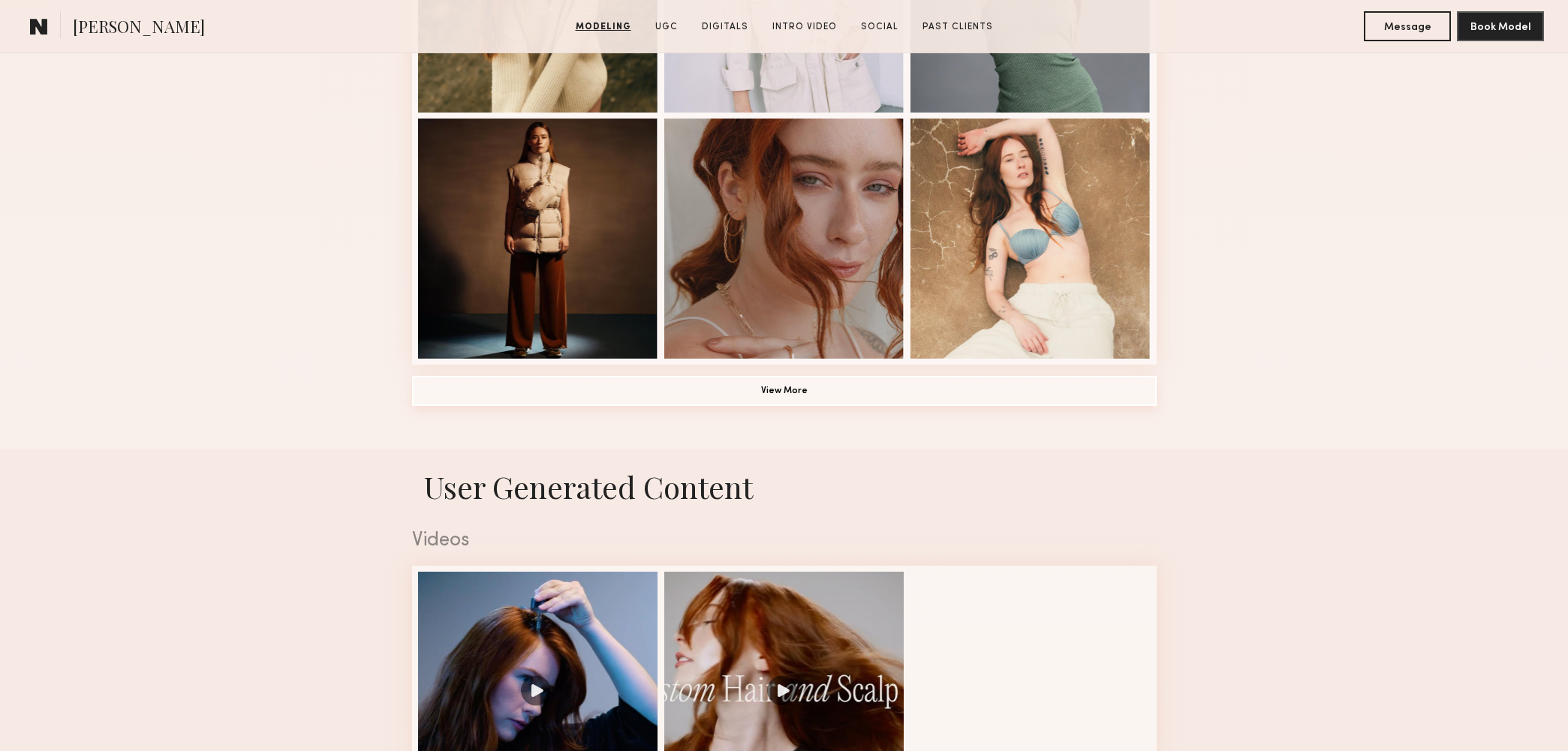
click at [924, 392] on button "View More" at bounding box center [784, 391] width 745 height 30
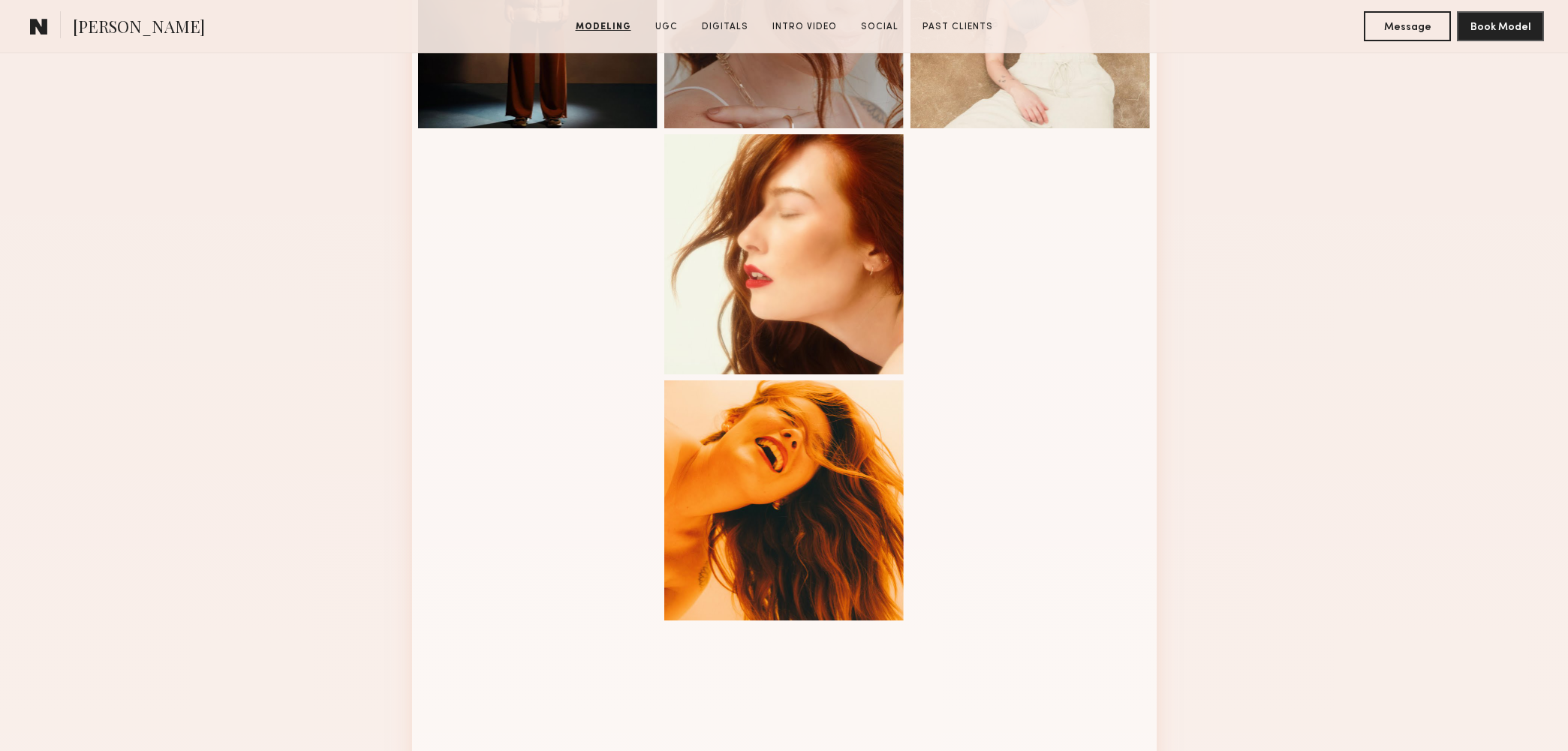
scroll to position [1311, 0]
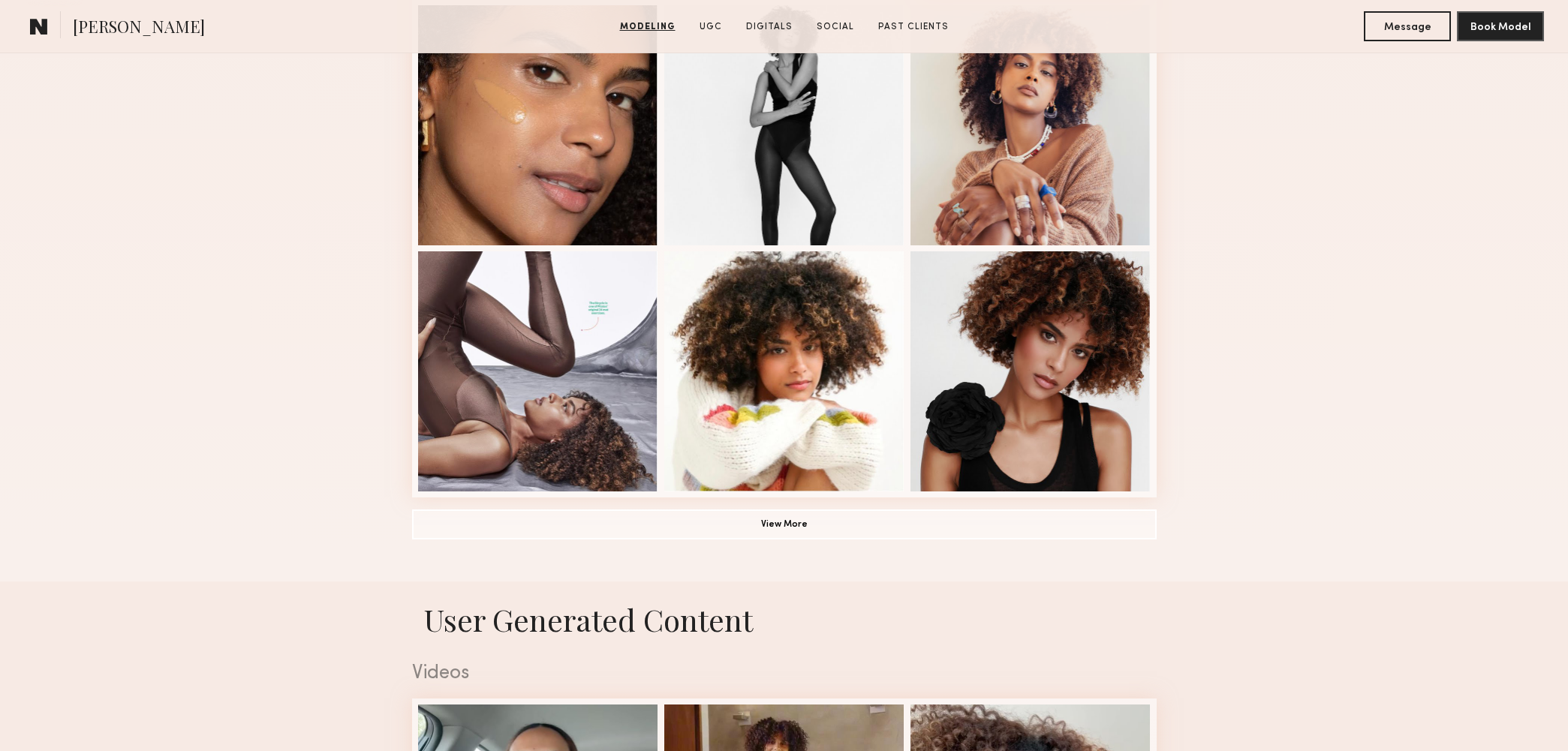
scroll to position [1057, 0]
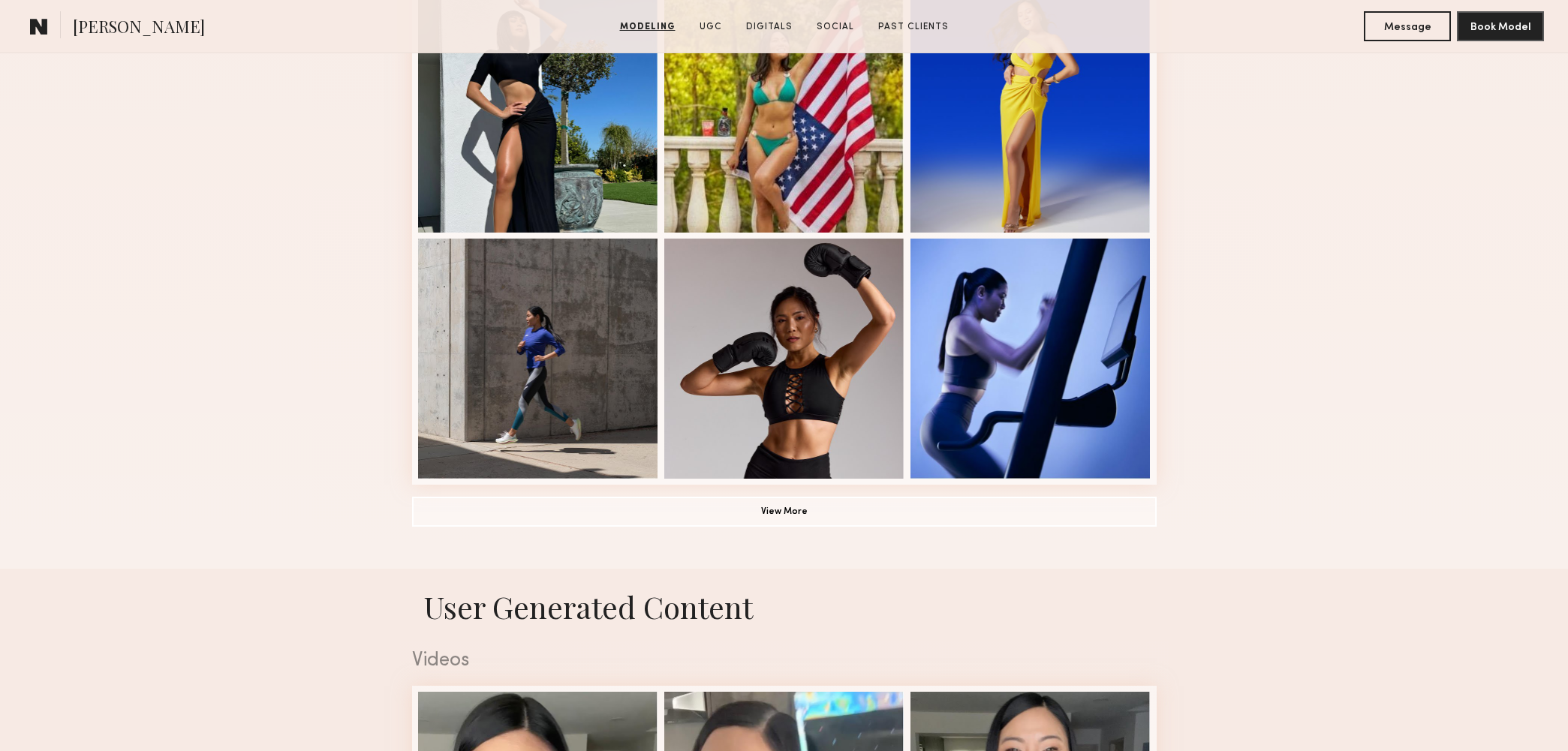
scroll to position [943, 0]
click at [855, 500] on button "View More" at bounding box center [784, 511] width 745 height 30
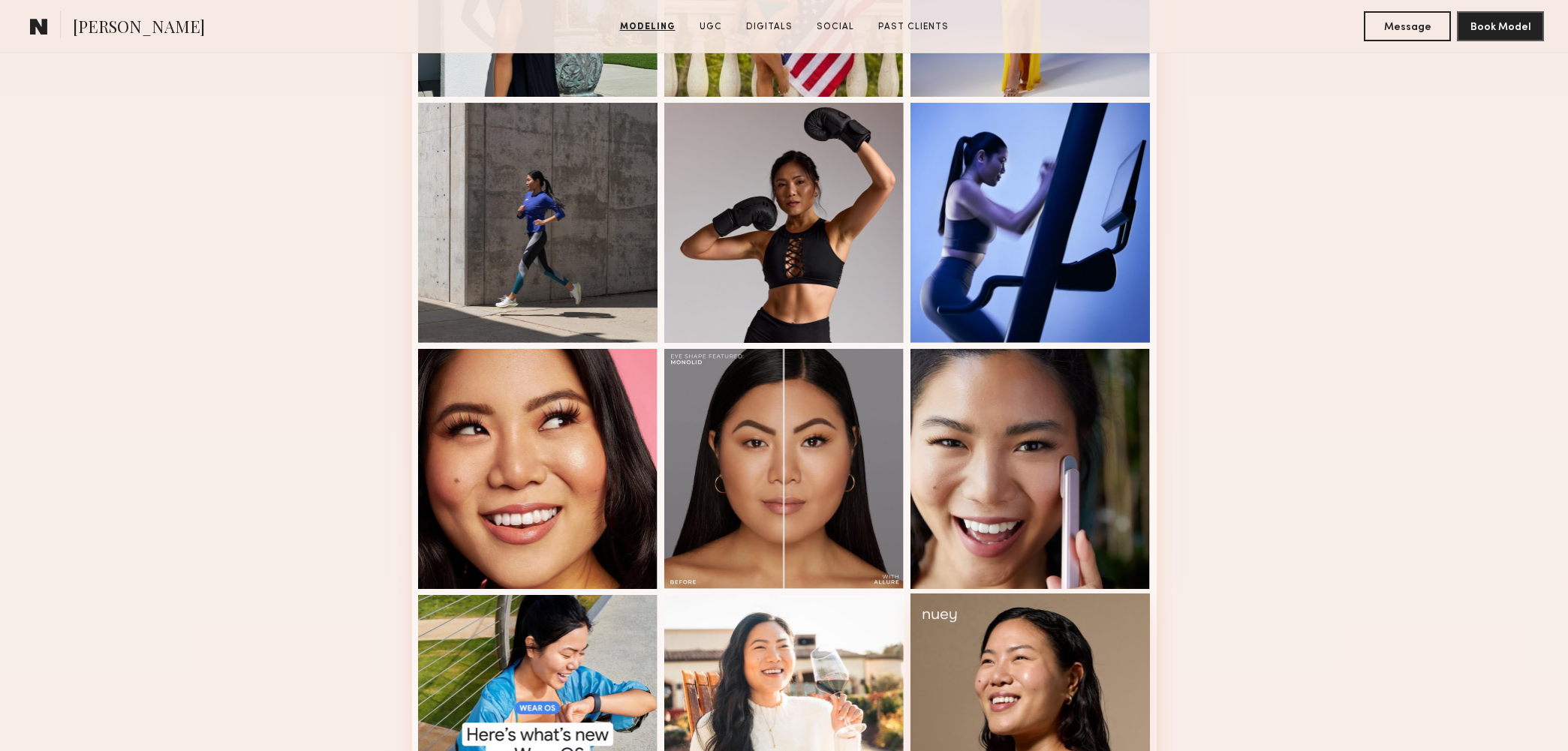
scroll to position [1267, 0]
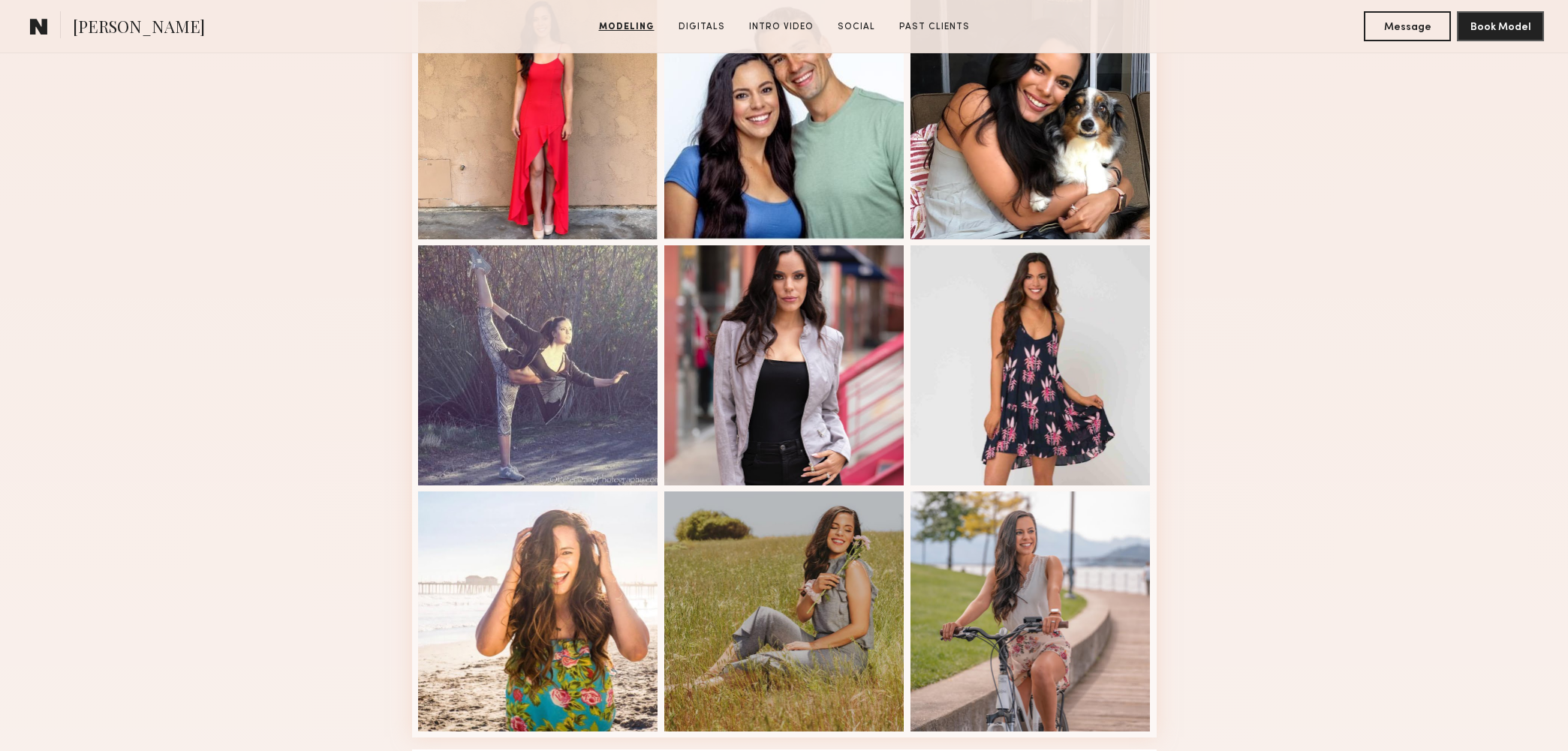
scroll to position [1002, 0]
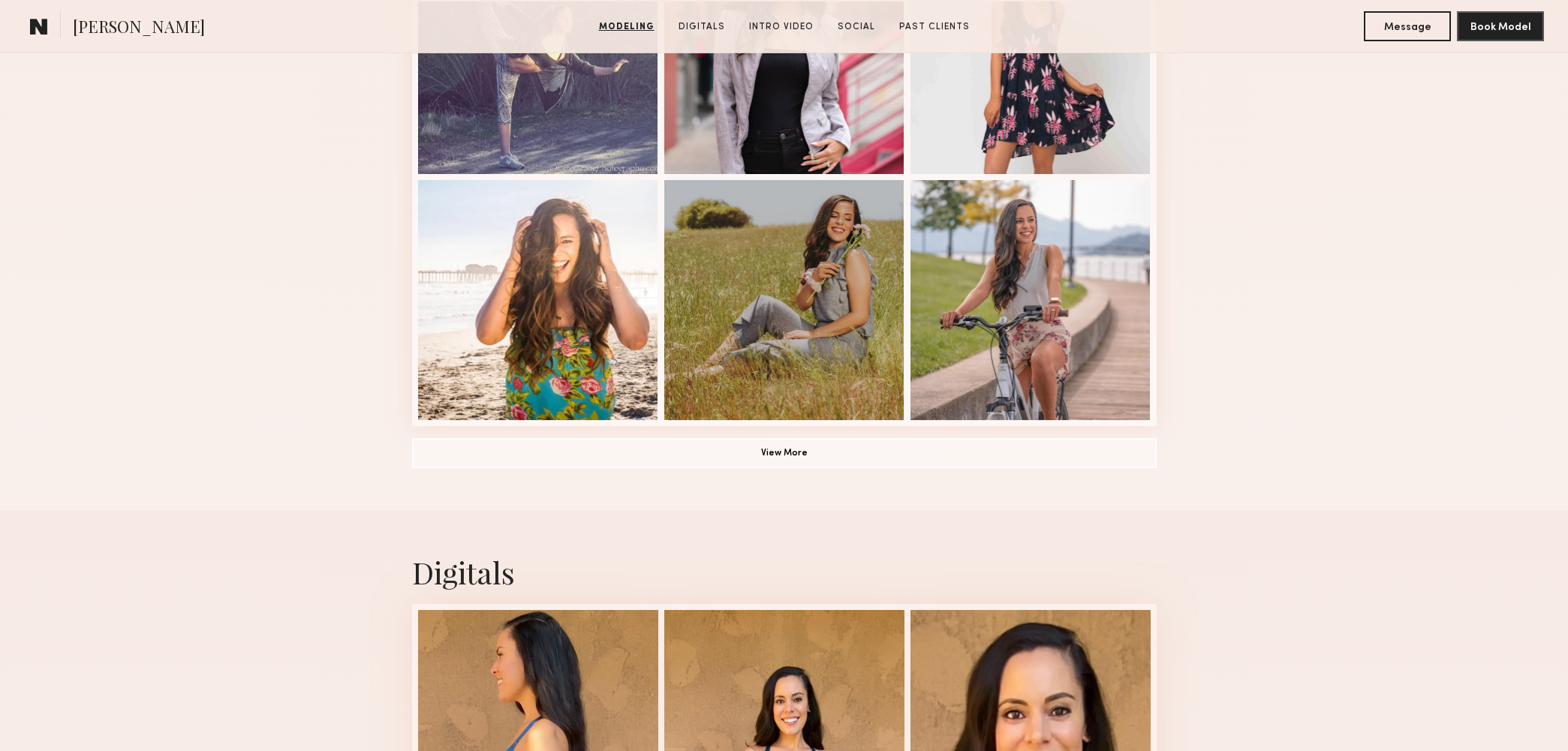
click at [1026, 448] on button "View More" at bounding box center [784, 453] width 745 height 30
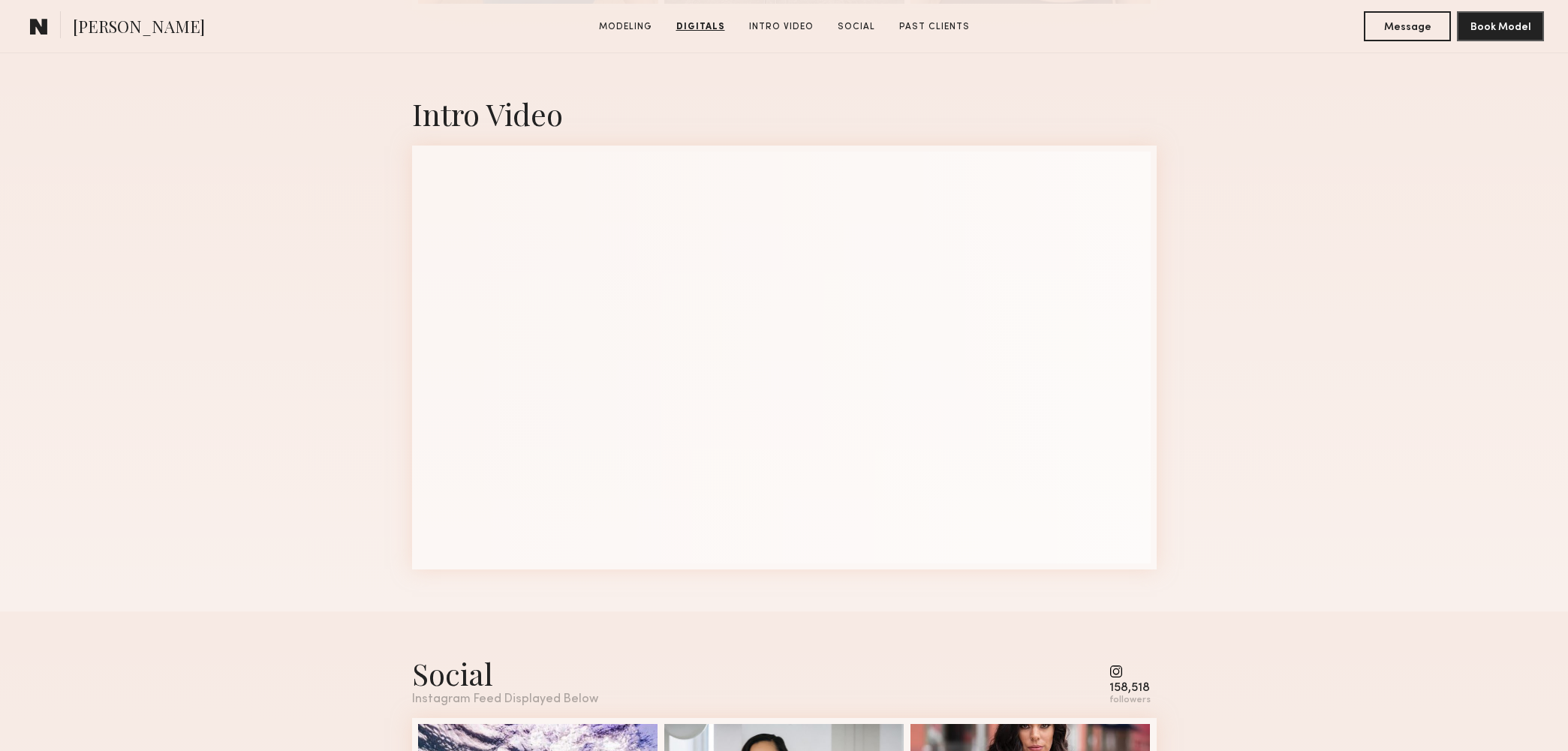
scroll to position [2878, 0]
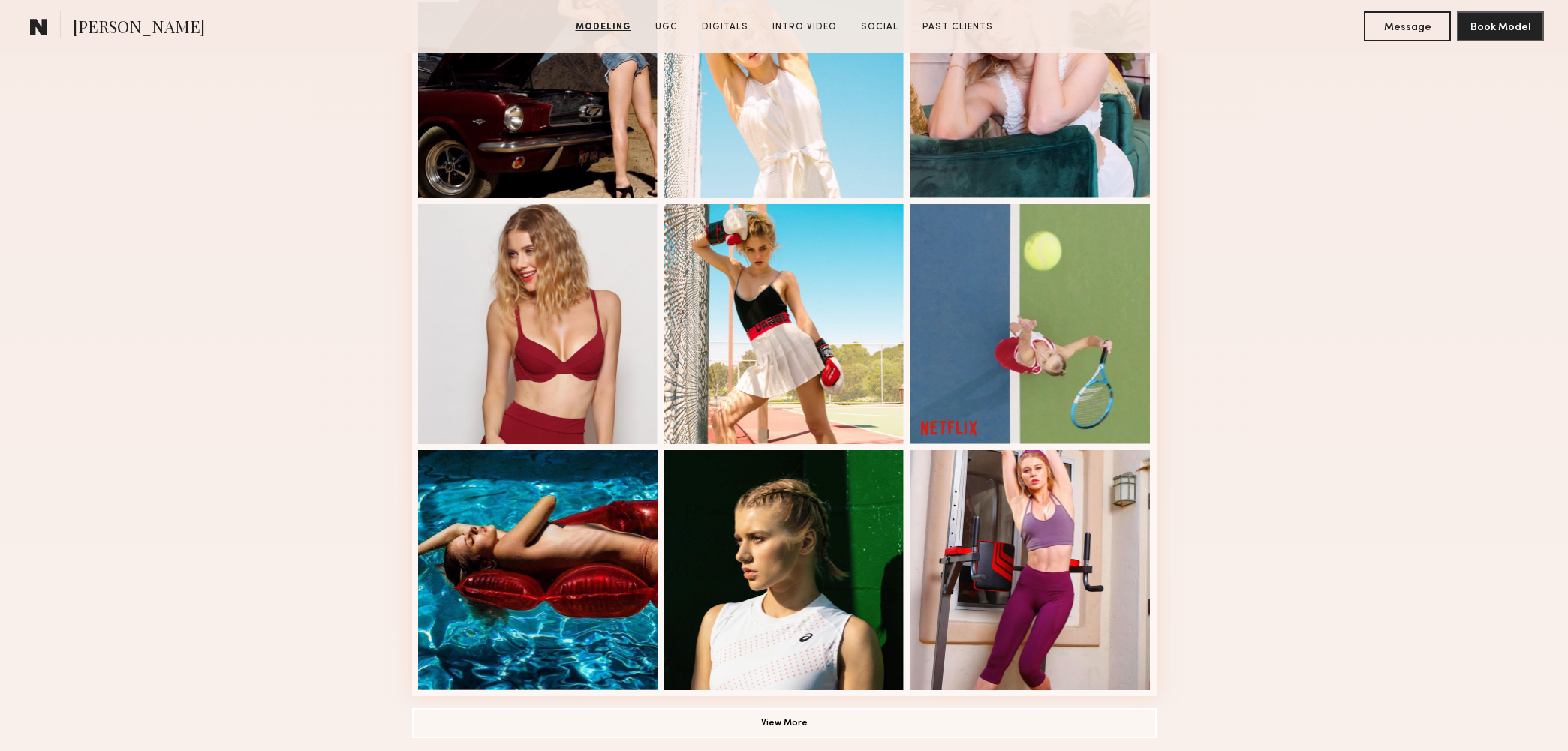
scroll to position [900, 0]
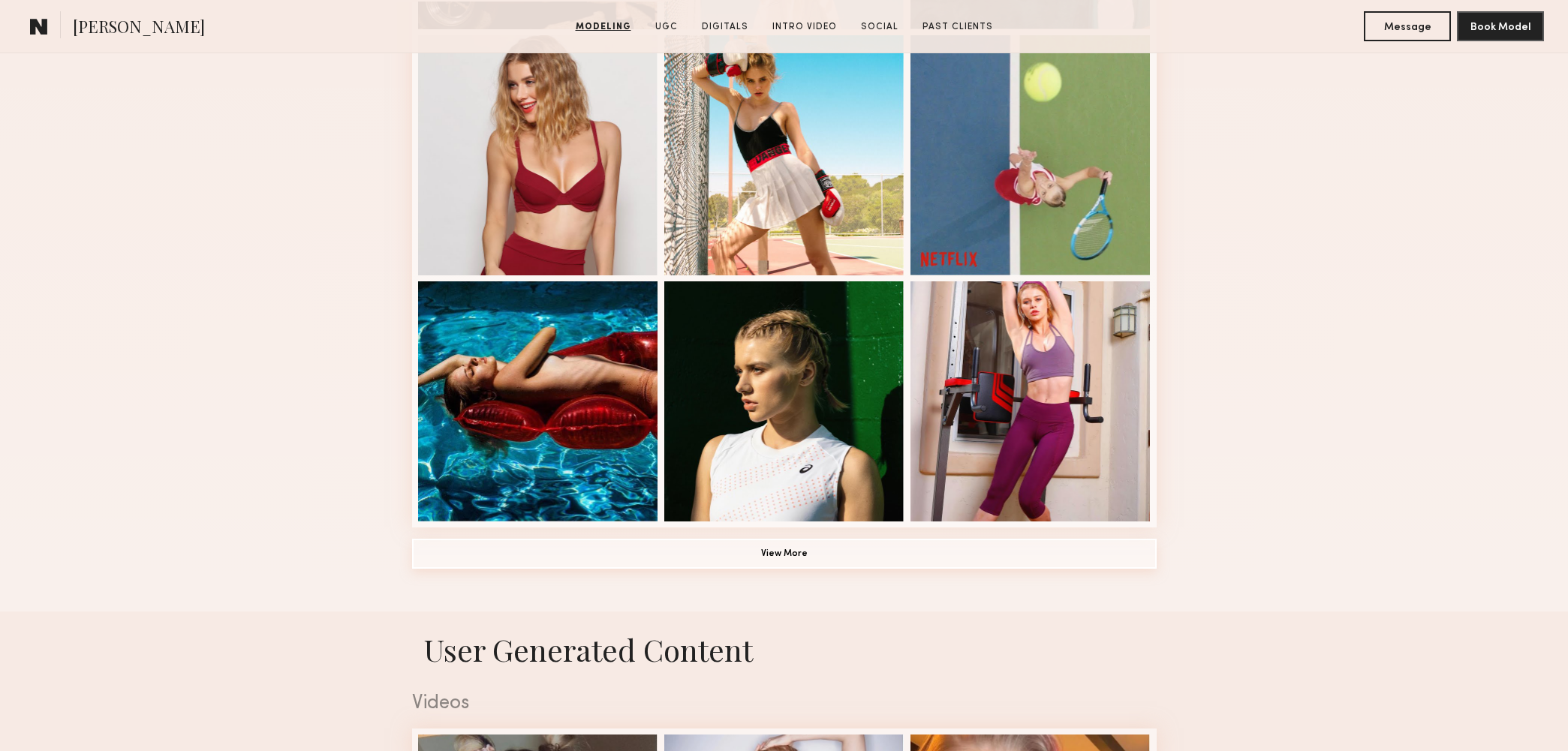
click at [968, 552] on button "View More" at bounding box center [784, 554] width 745 height 30
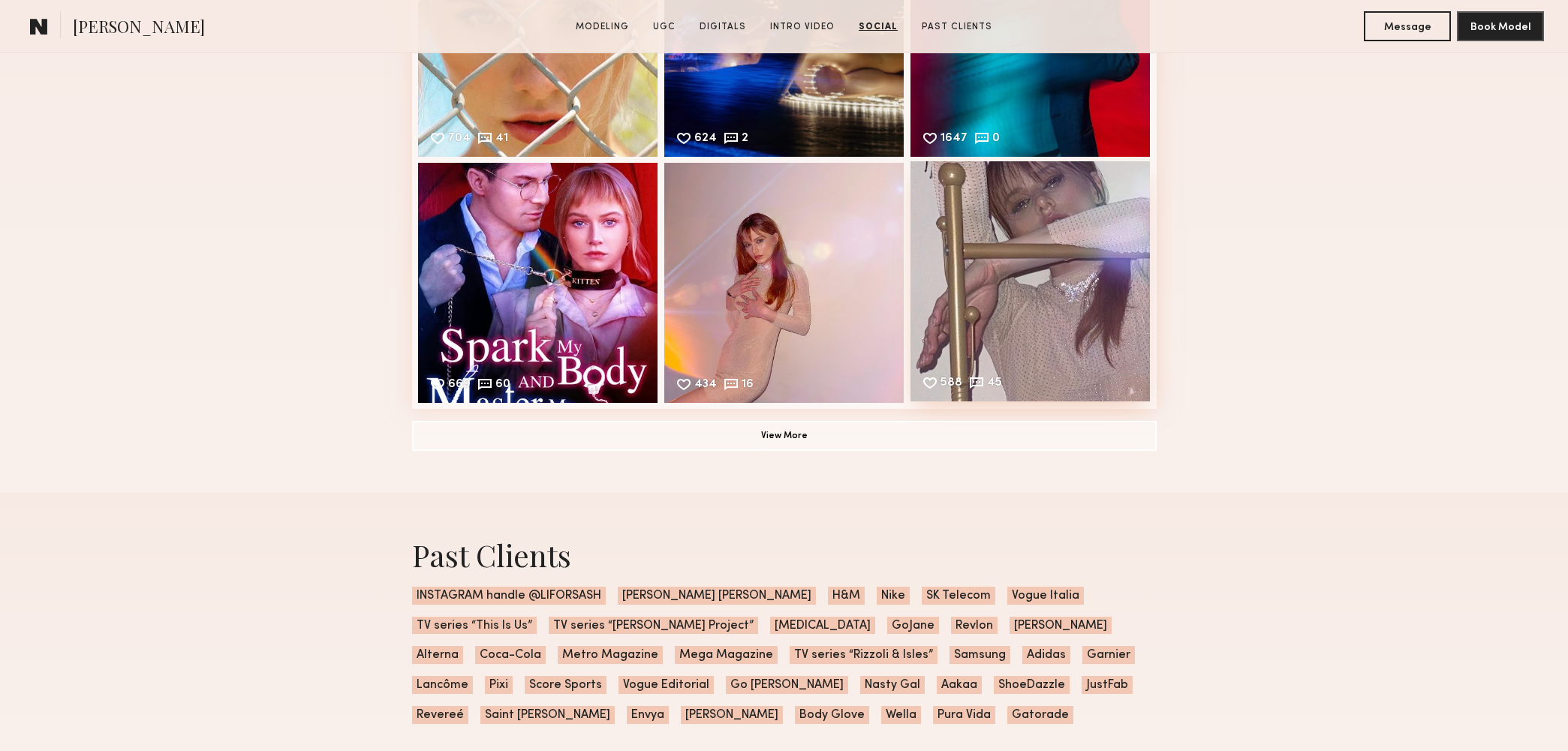
scroll to position [6212, 0]
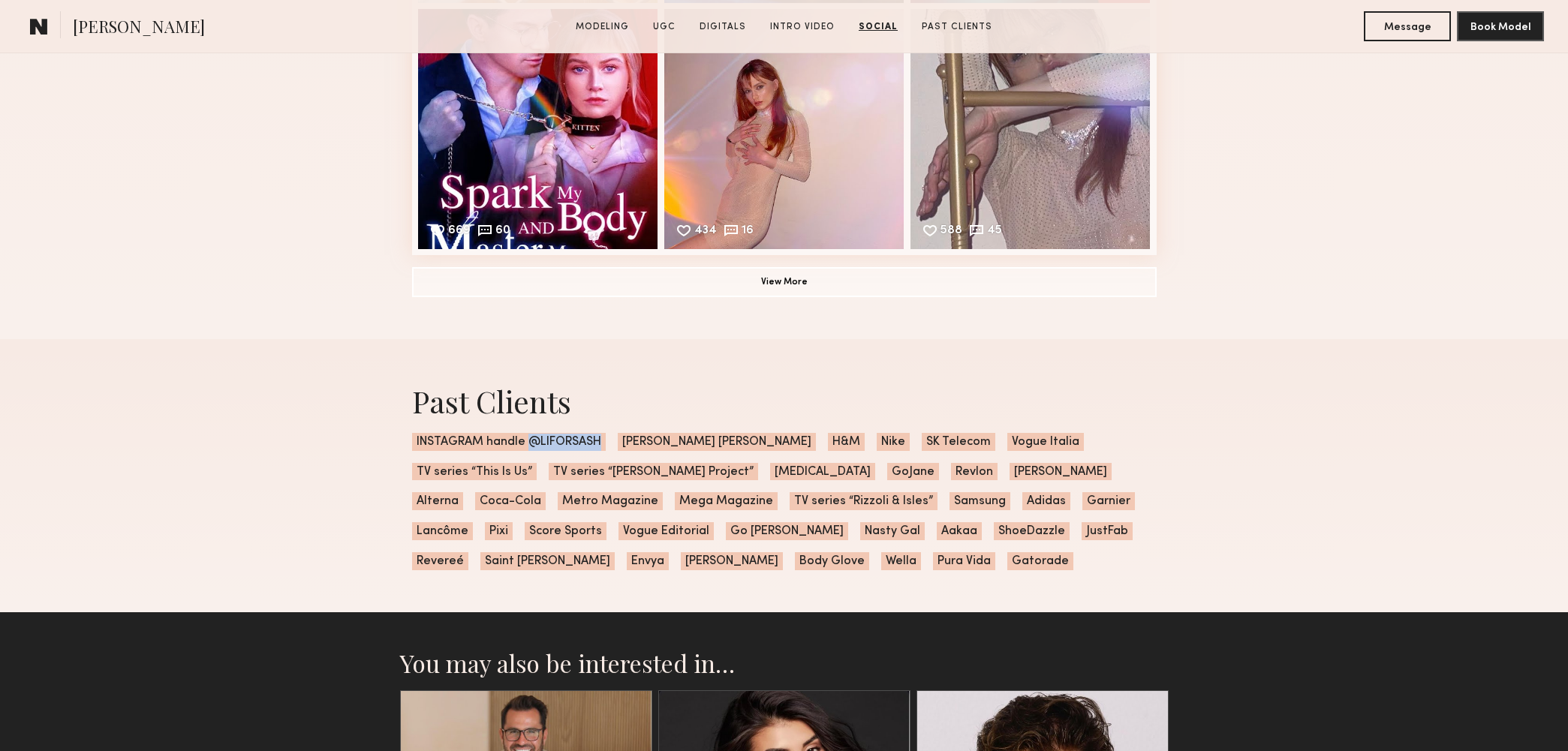
drag, startPoint x: 527, startPoint y: 441, endPoint x: 601, endPoint y: 441, distance: 74.0
click at [601, 441] on span "INSTAGRAM handle @LIFORSASH" at bounding box center [509, 442] width 194 height 18
copy span "@LIFORSASH"
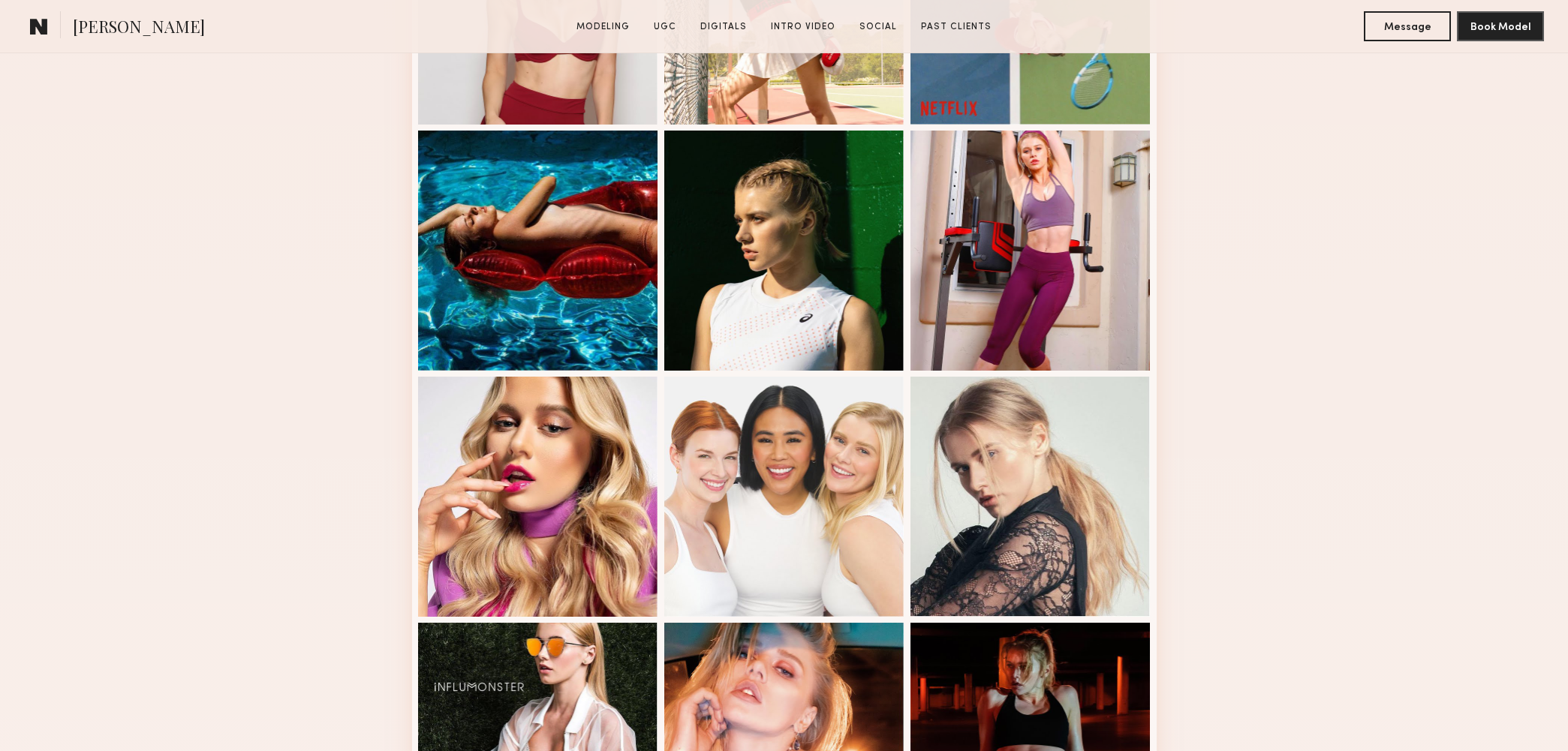
scroll to position [1400, 0]
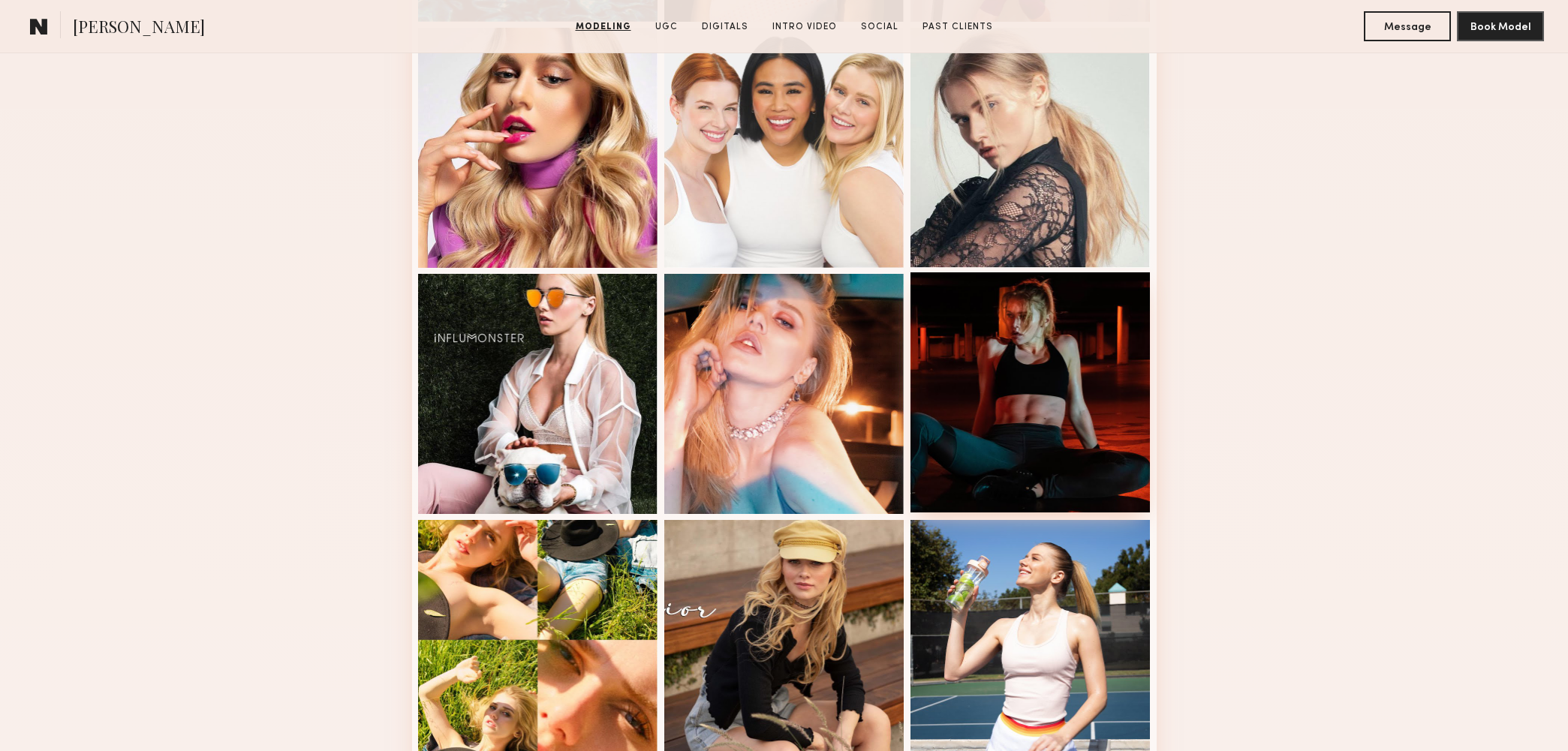
click at [1052, 405] on div at bounding box center [1030, 392] width 240 height 240
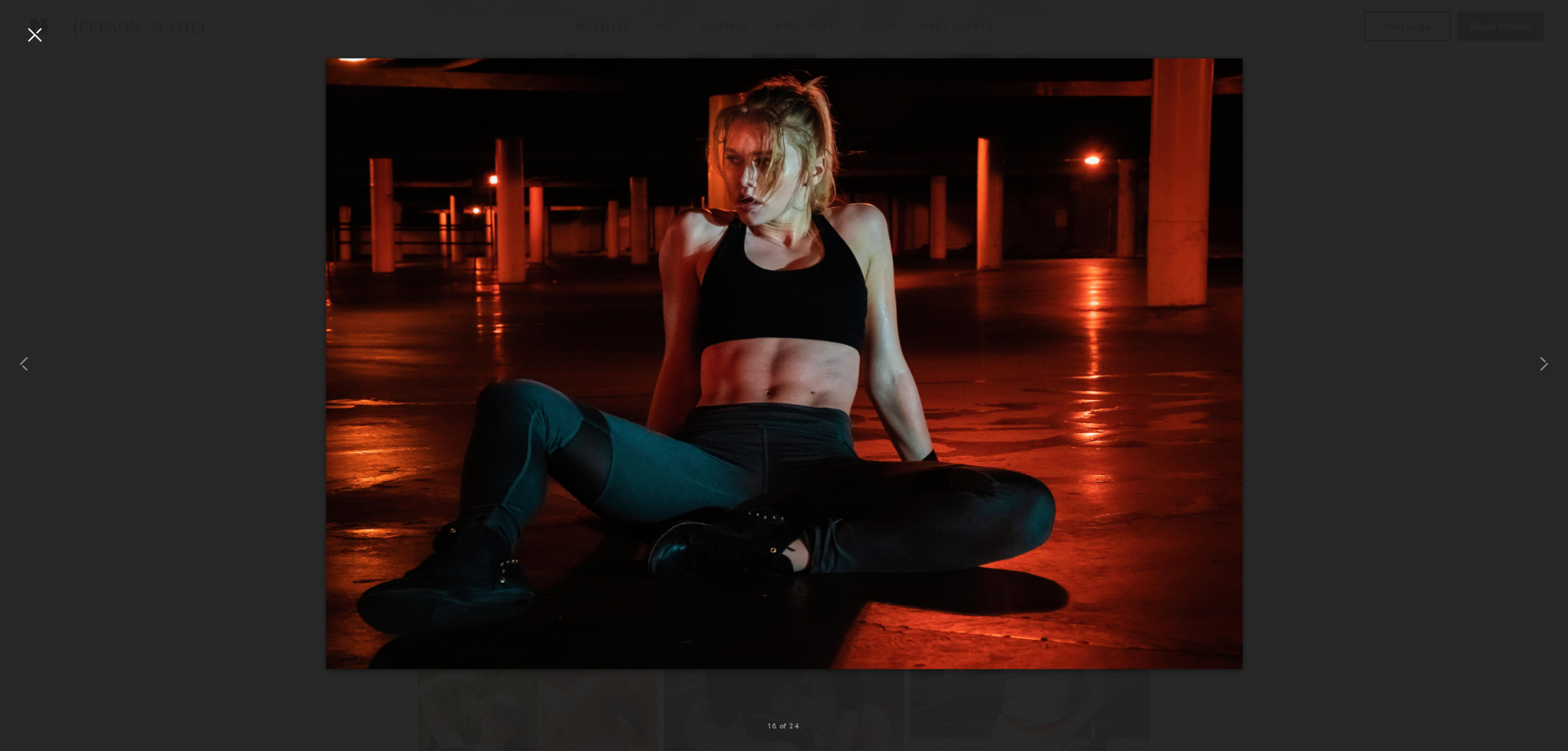
click at [222, 206] on div at bounding box center [784, 363] width 1568 height 679
click at [228, 210] on div at bounding box center [784, 363] width 1568 height 679
drag, startPoint x: 33, startPoint y: 28, endPoint x: 167, endPoint y: 101, distance: 152.6
click at [36, 31] on div at bounding box center [35, 35] width 24 height 24
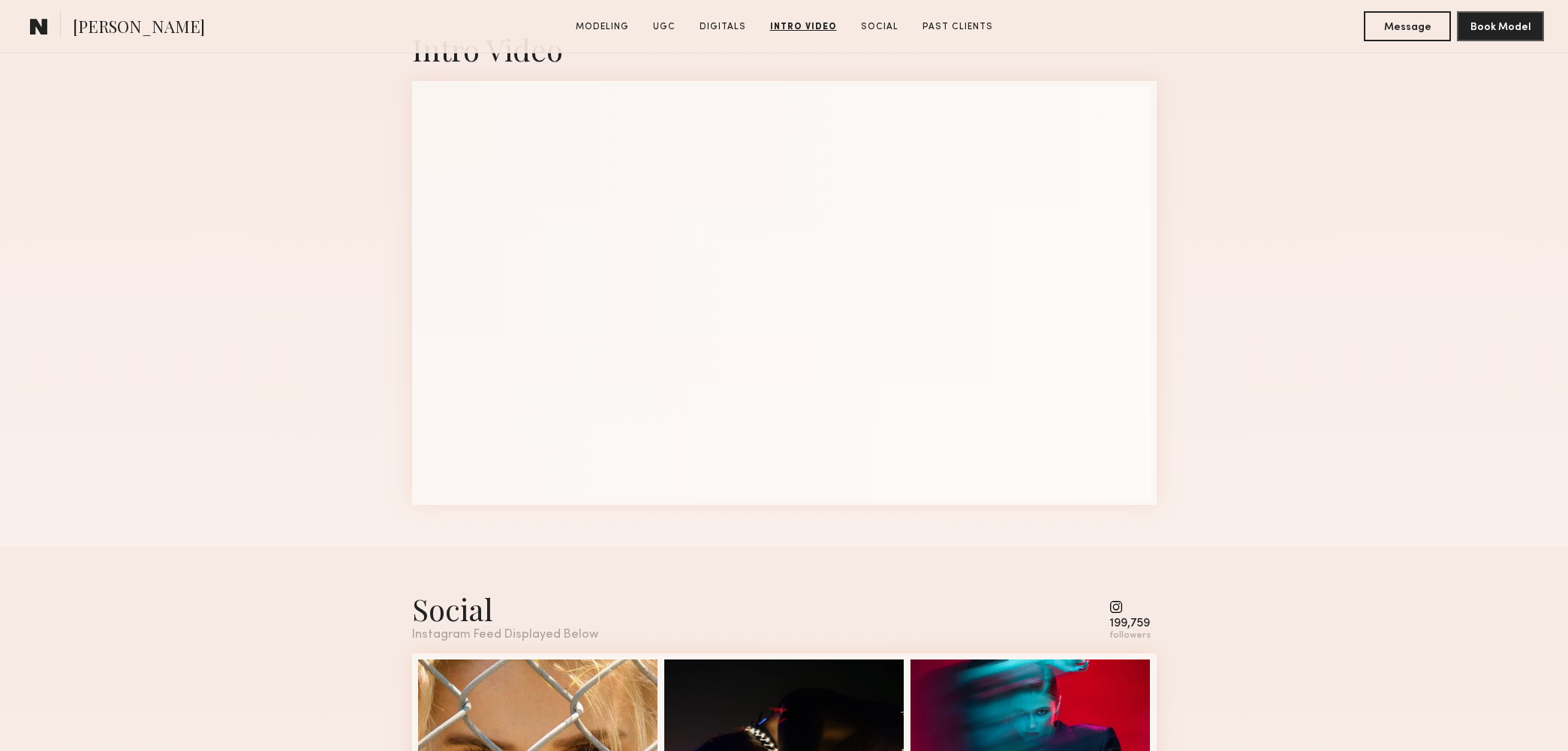
scroll to position [5297, 0]
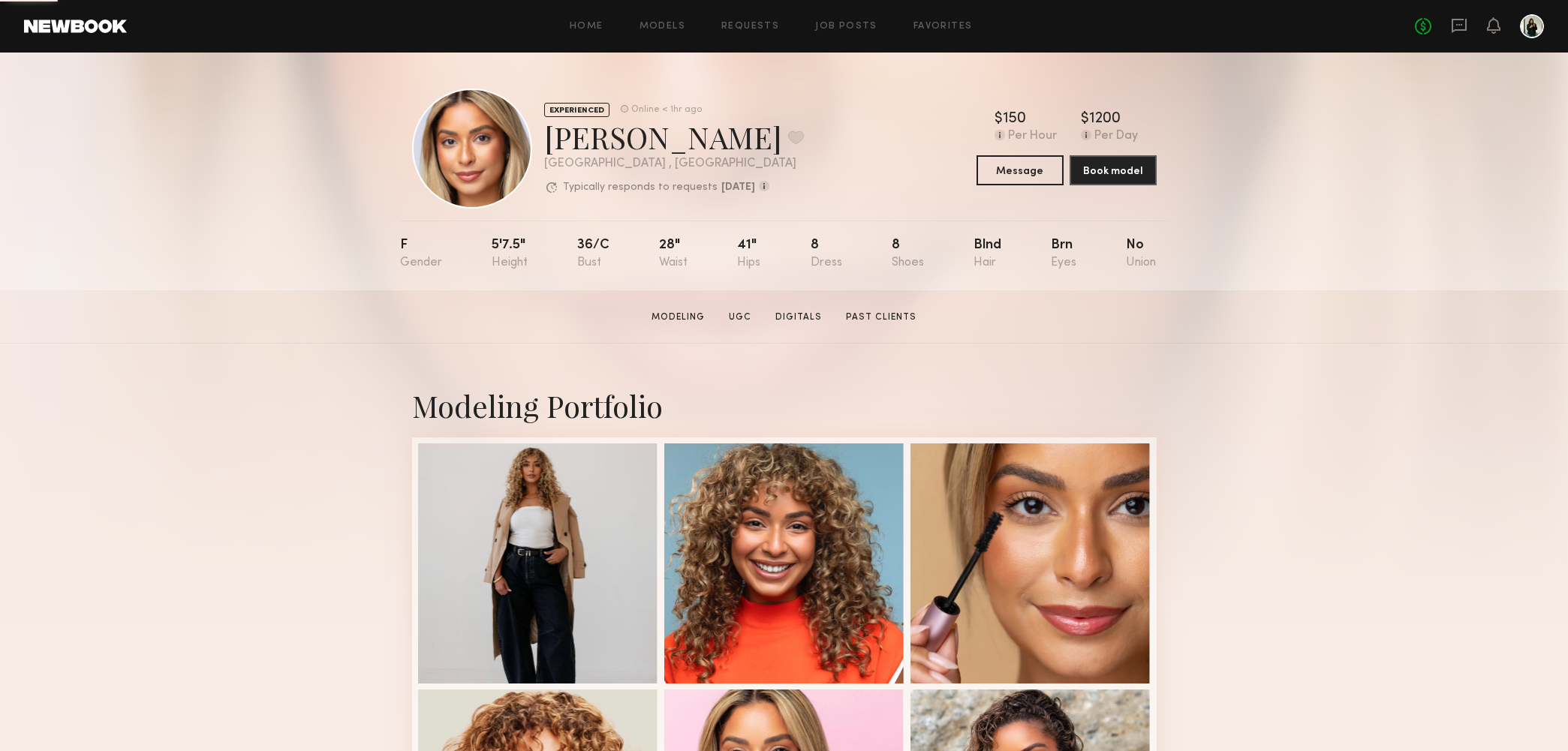
scroll to position [134, 0]
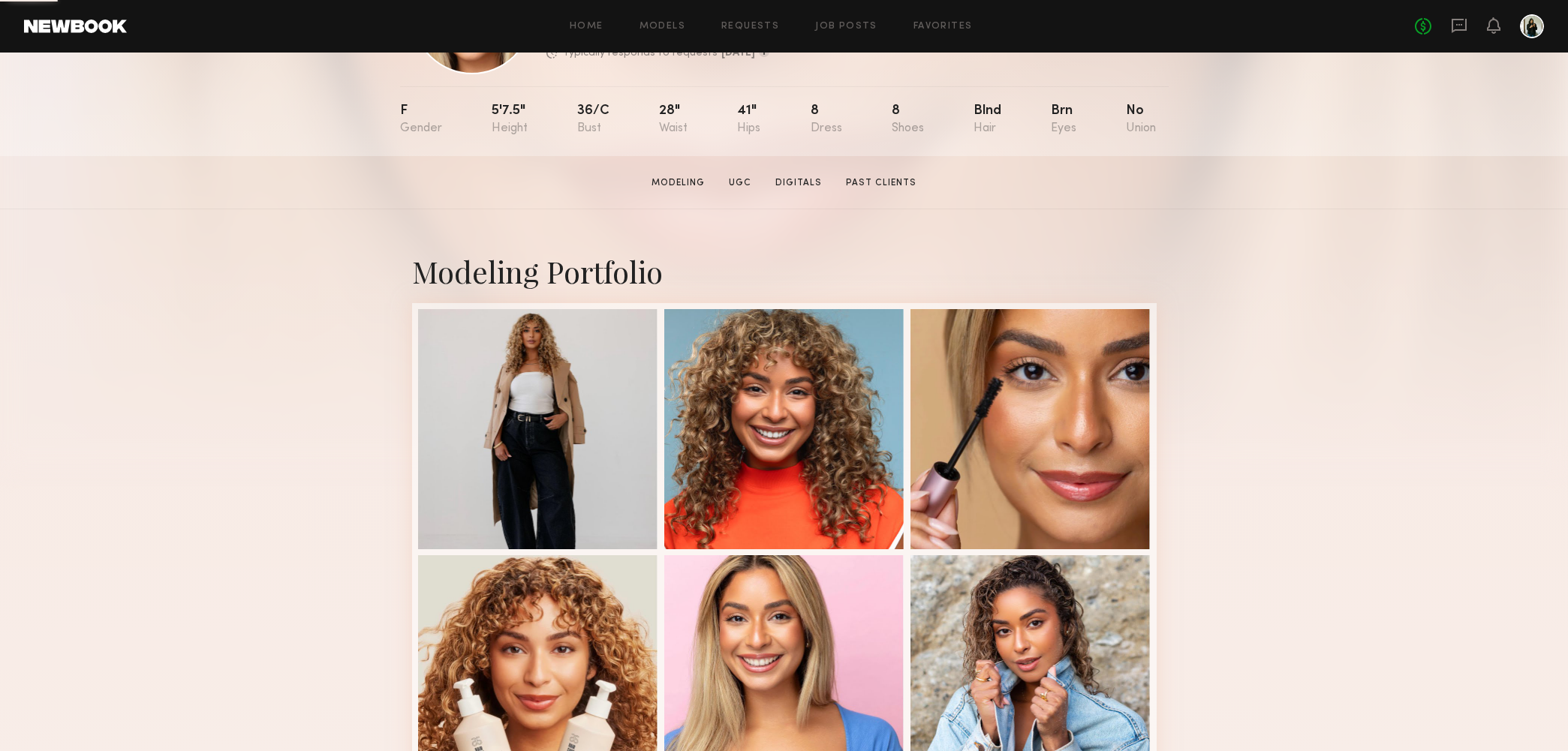
click at [1132, 6] on header "Home Models Requests Job Posts Favorites Sign Out No fees up to $5,000" at bounding box center [784, 26] width 1568 height 53
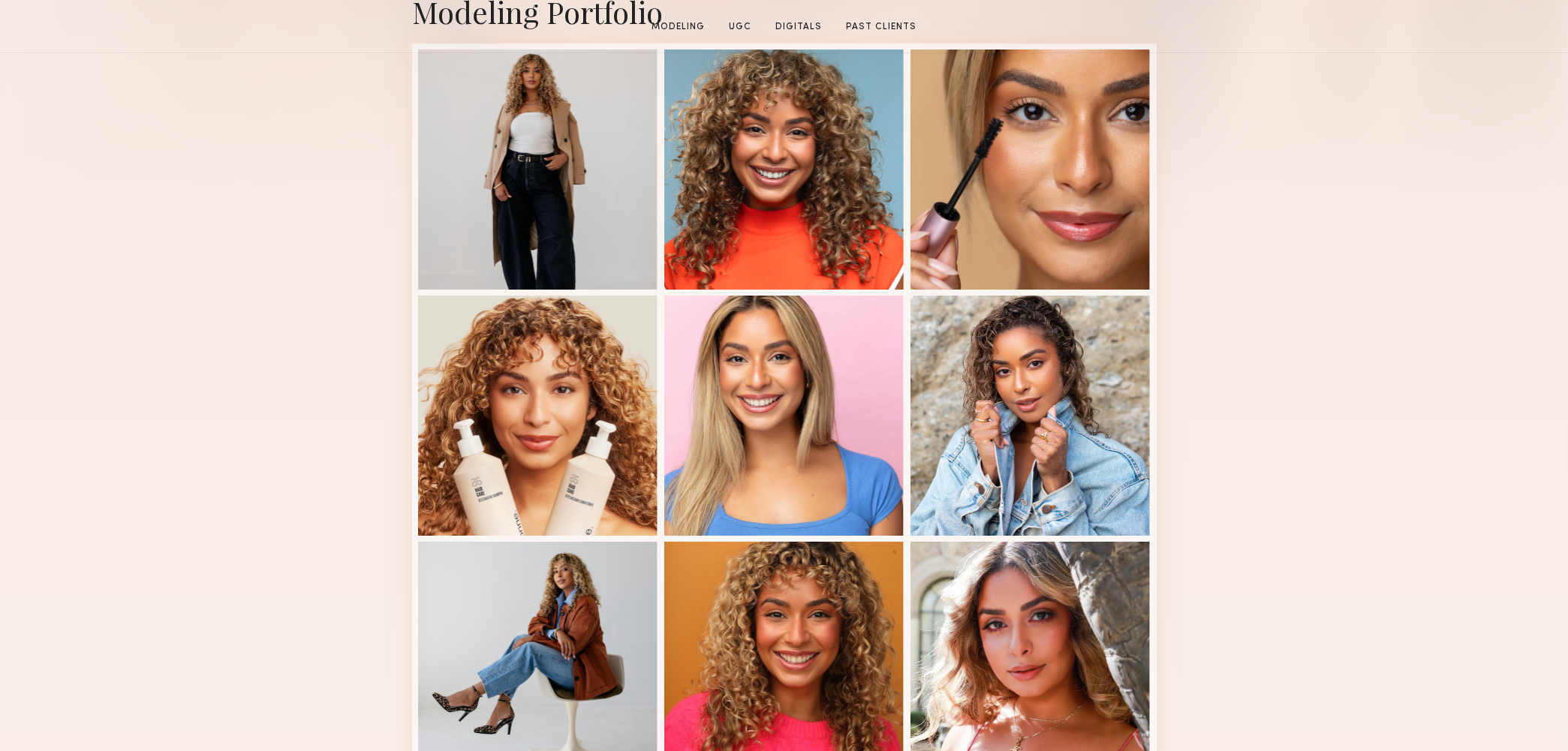
scroll to position [749, 0]
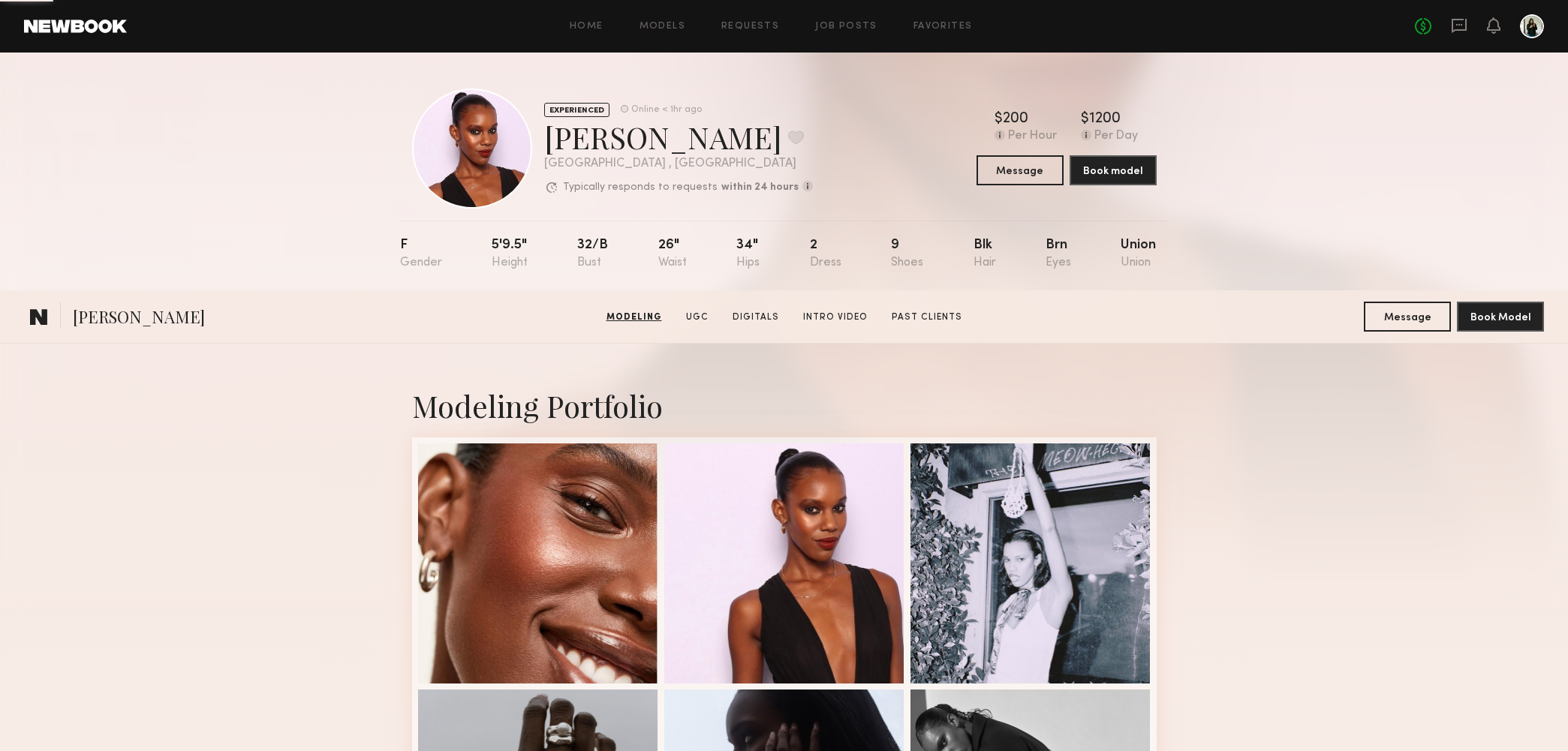
scroll to position [982, 0]
